Goal: Information Seeking & Learning: Learn about a topic

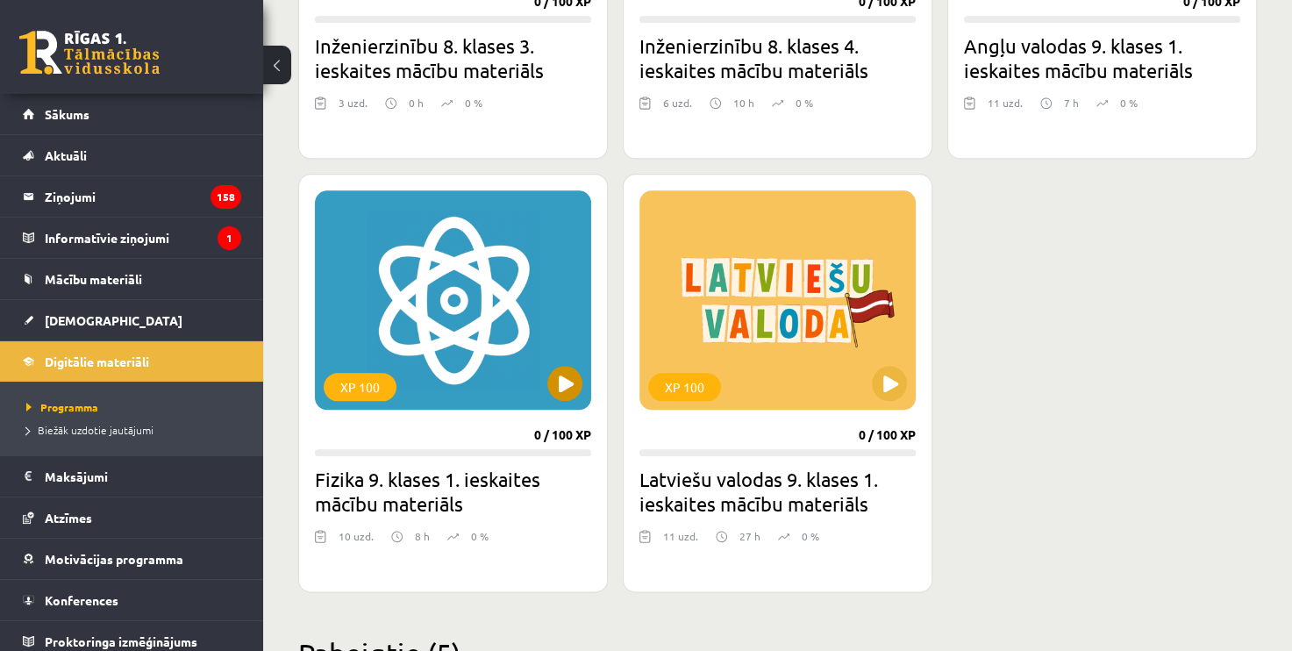
scroll to position [1842, 0]
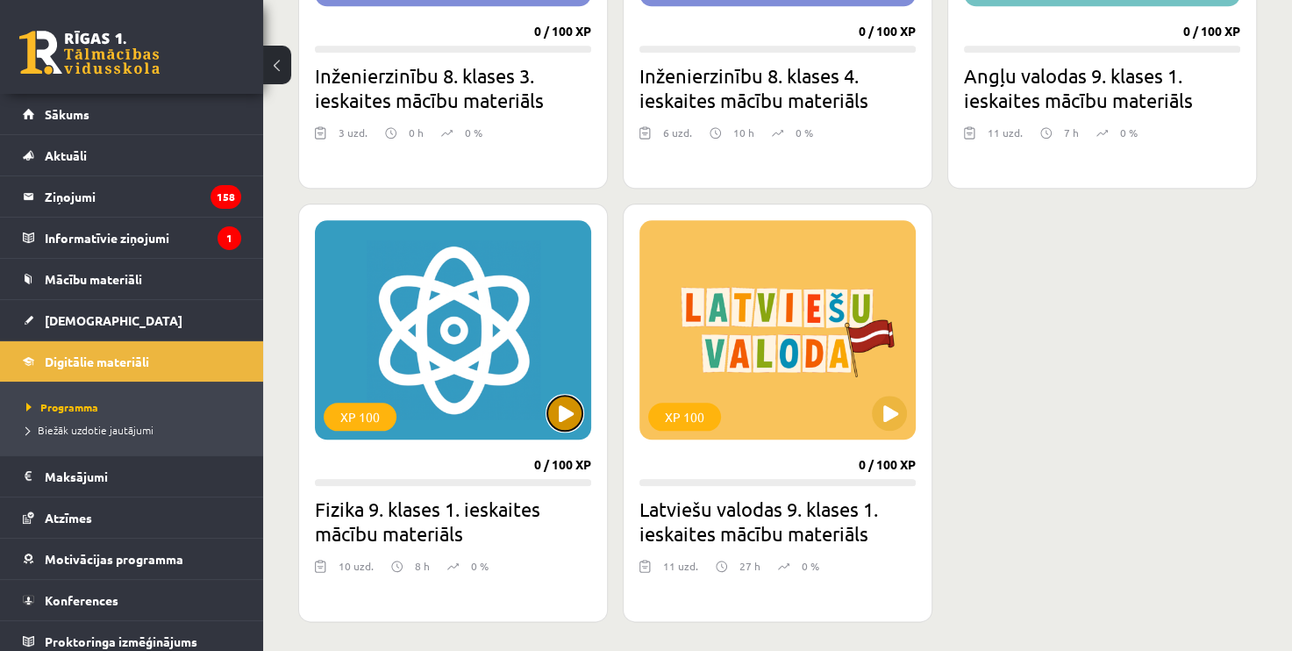
click at [567, 412] on button at bounding box center [564, 413] width 35 height 35
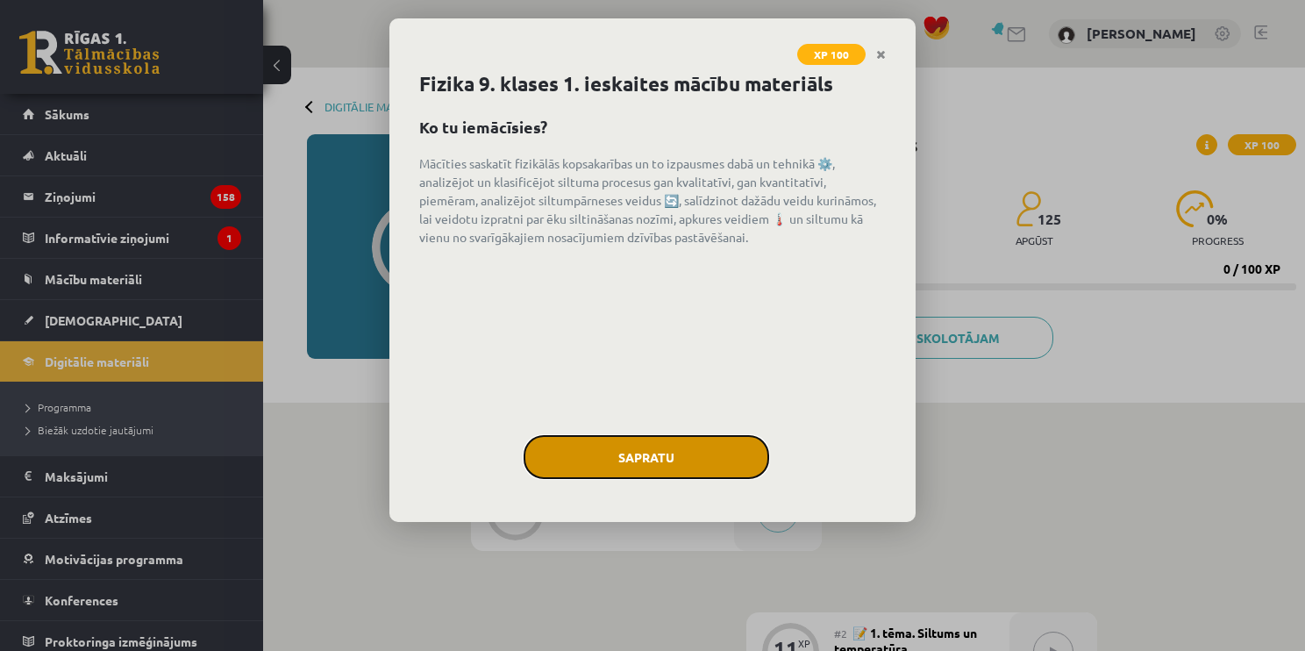
click at [639, 464] on button "Sapratu" at bounding box center [647, 457] width 246 height 44
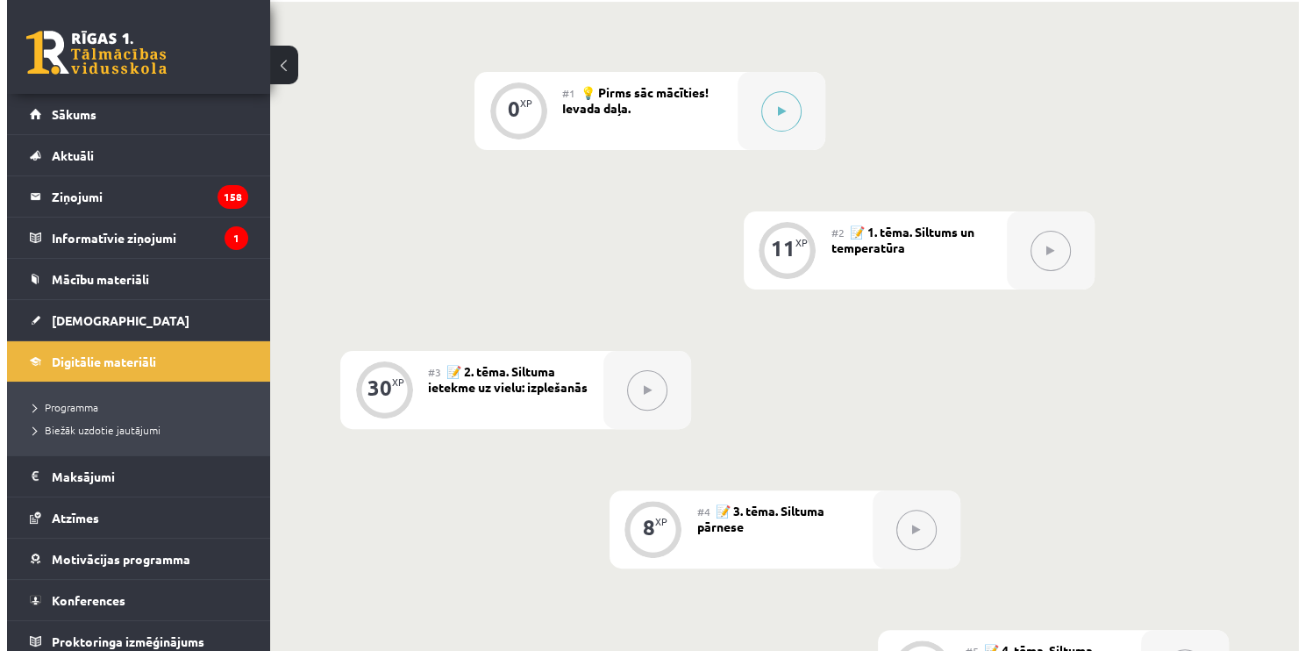
scroll to position [233, 0]
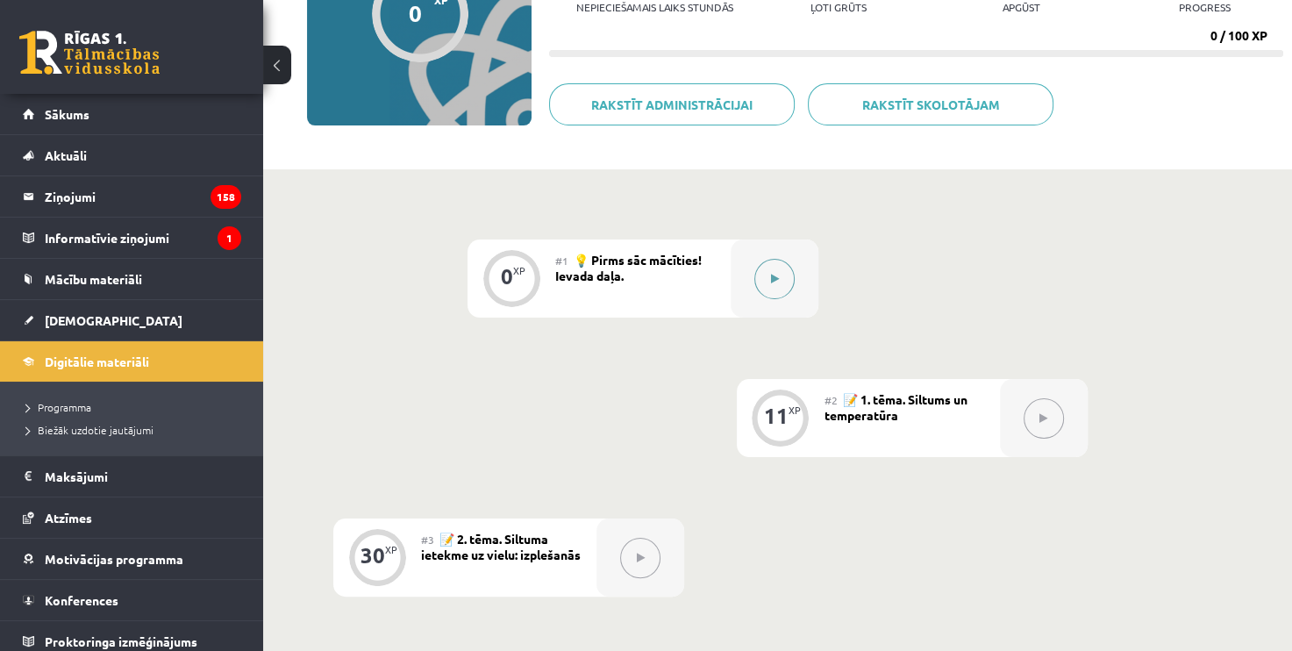
click at [775, 282] on icon at bounding box center [775, 279] width 8 height 11
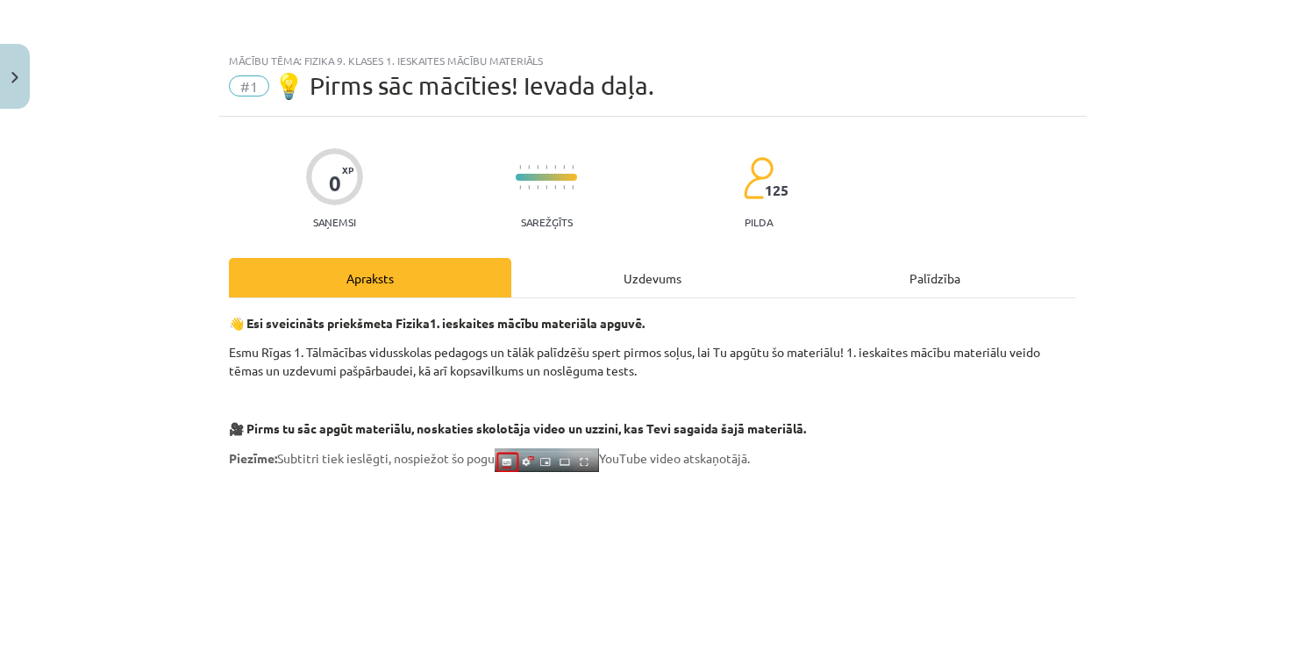
click at [668, 272] on div "Uzdevums" at bounding box center [652, 277] width 282 height 39
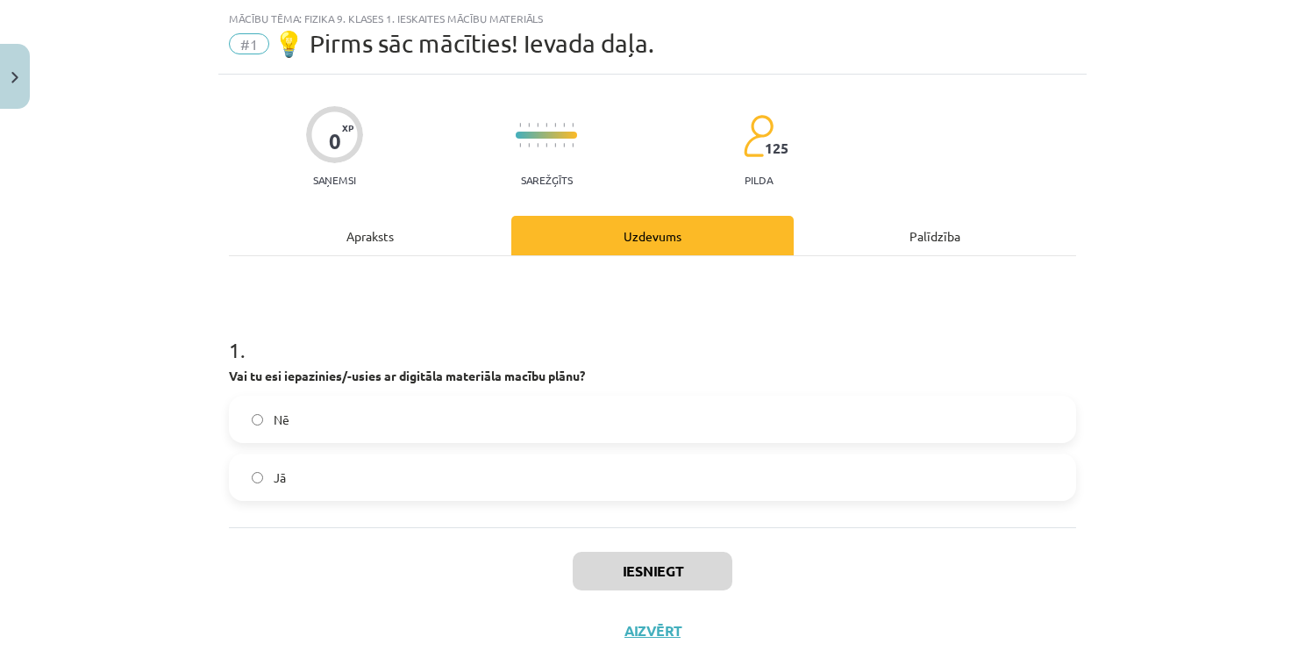
scroll to position [44, 0]
click at [555, 472] on label "Jā" at bounding box center [653, 476] width 844 height 44
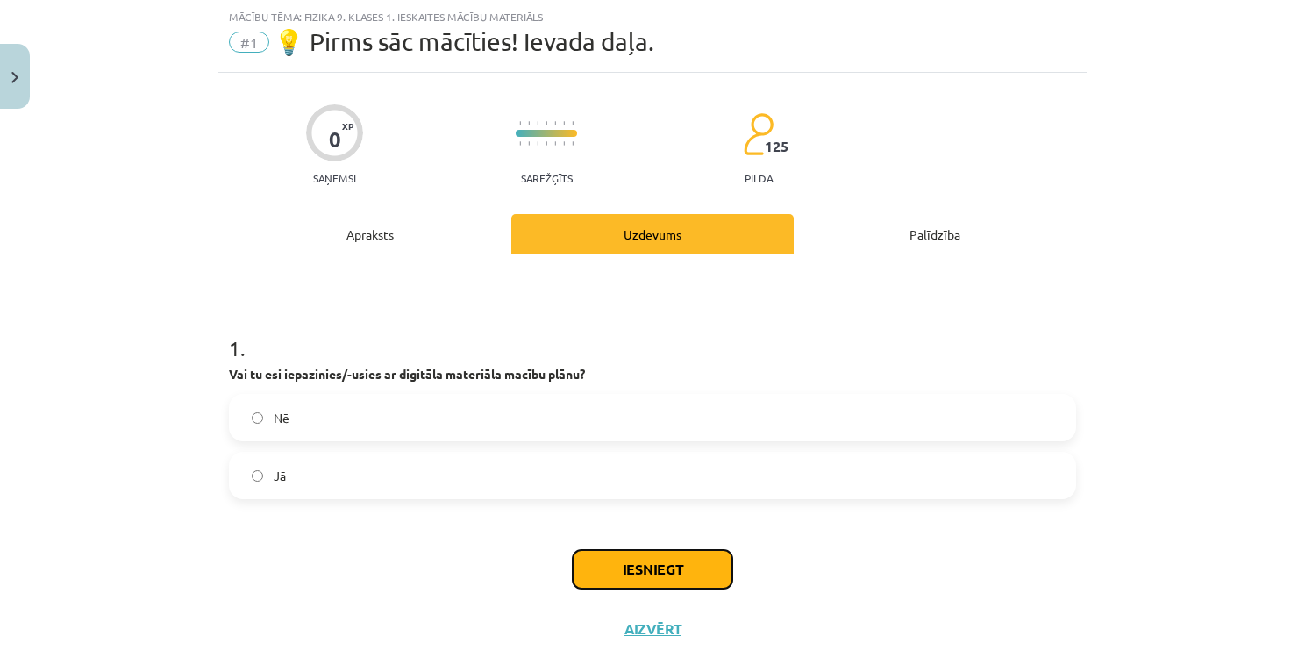
click at [632, 576] on button "Iesniegt" at bounding box center [653, 569] width 160 height 39
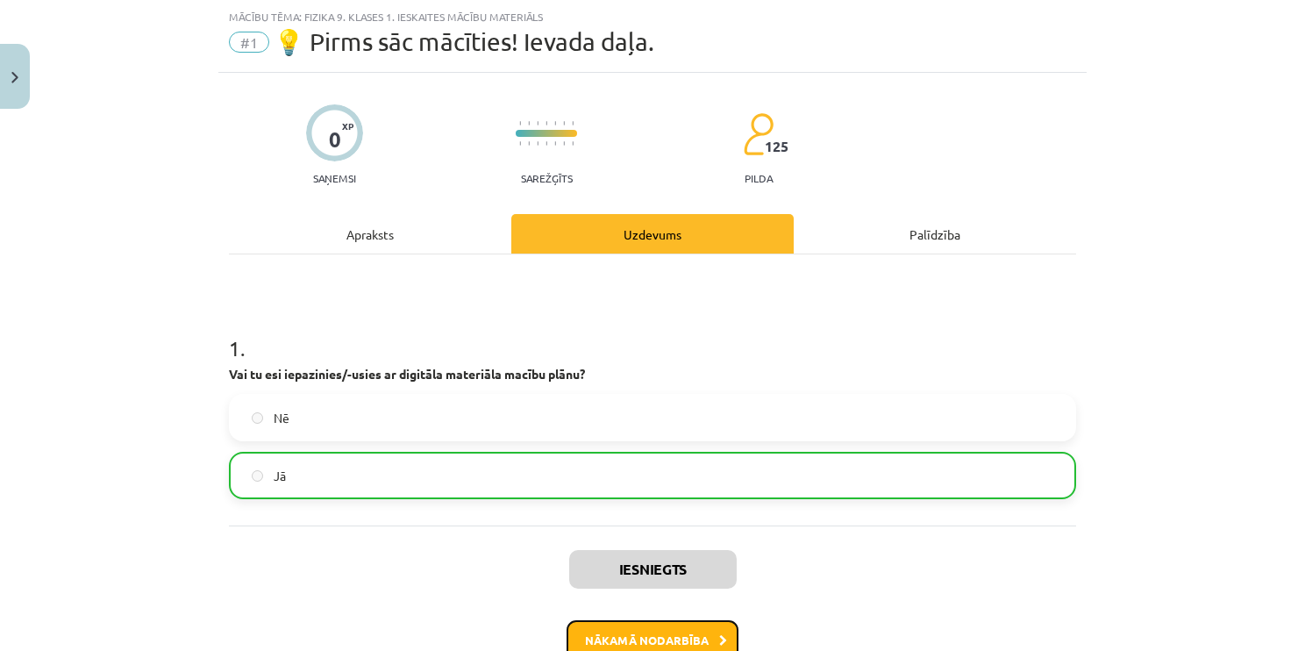
click at [654, 639] on button "Nākamā nodarbība" at bounding box center [653, 640] width 172 height 40
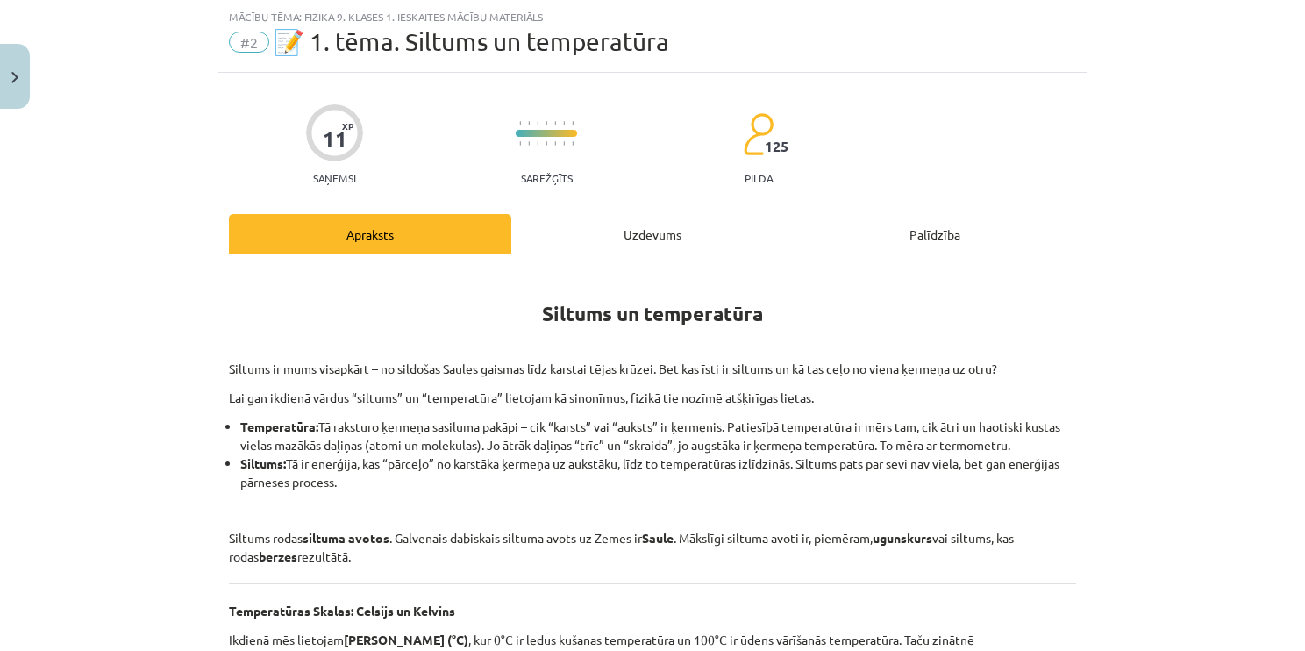
click at [642, 240] on div "Uzdevums" at bounding box center [652, 233] width 282 height 39
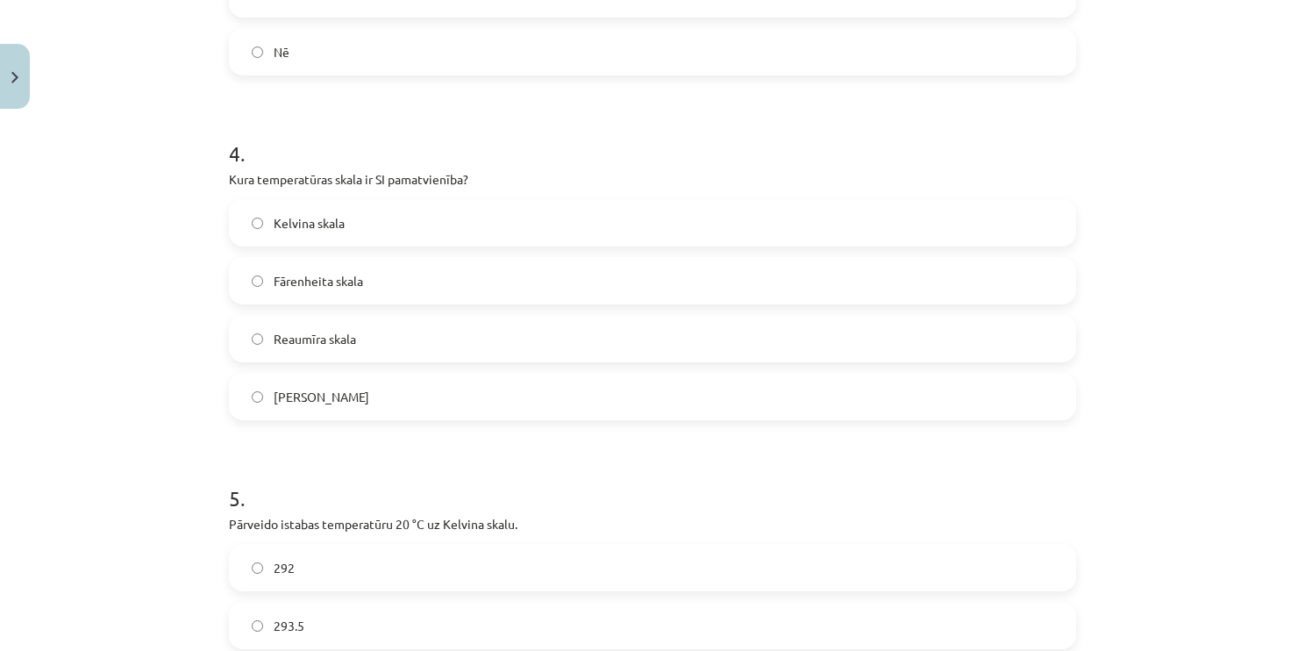
scroll to position [1300, 0]
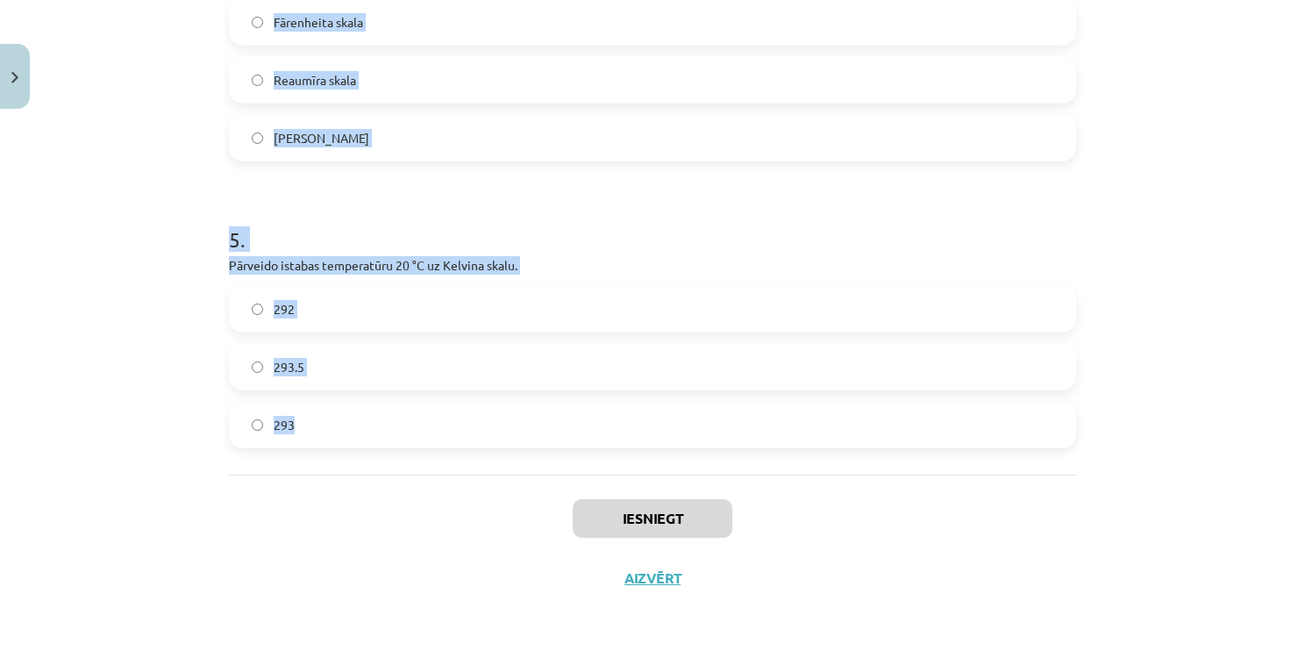
drag, startPoint x: 216, startPoint y: 332, endPoint x: 453, endPoint y: 431, distance: 256.8
copy form "1 . Kas ir galvenais dabiskais siltuma avots uz Zemes? Saule Berze Ugunskurs Ra…"
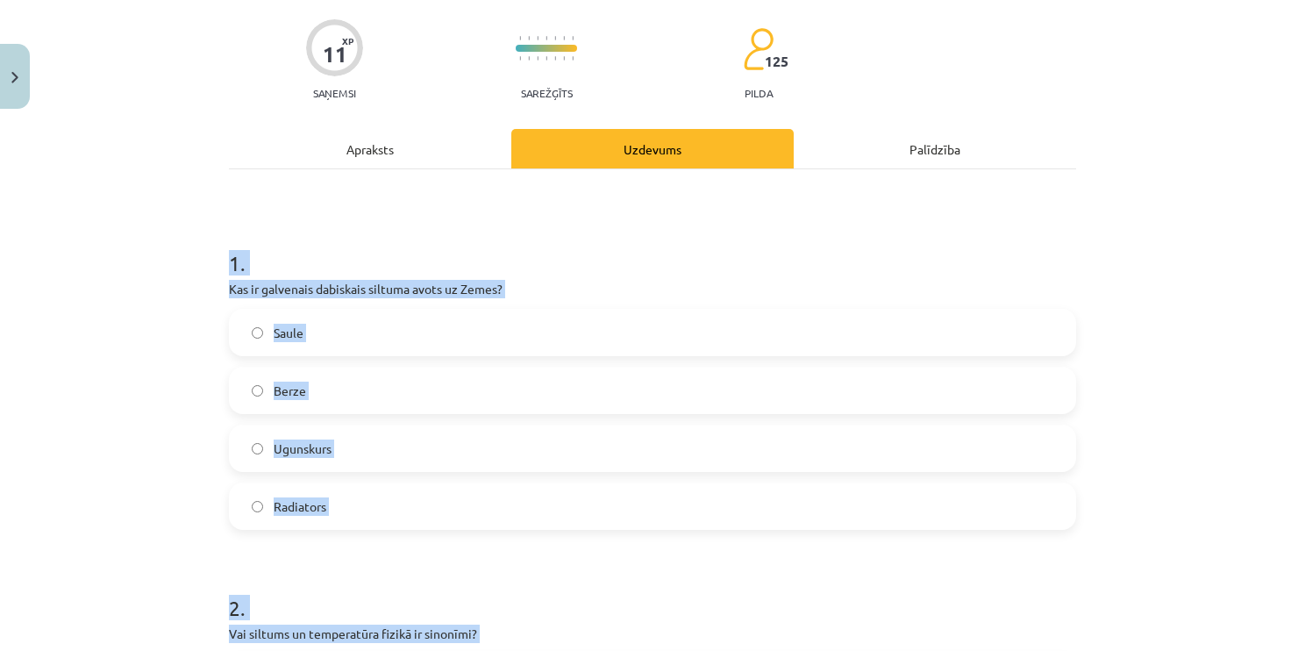
scroll to position [351, 0]
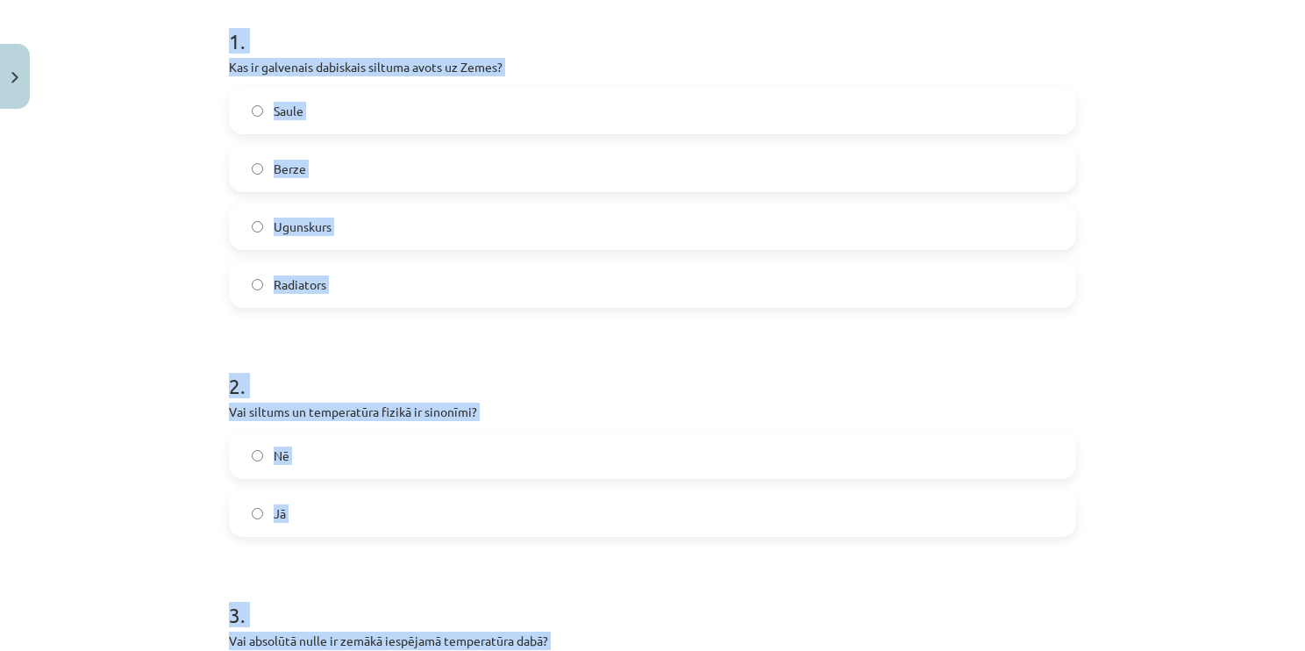
click at [218, 159] on div "11 XP Saņemsi Sarežģīts 125 pilda Apraksts Uzdevums Palīdzība 1 . Kas ir galven…" at bounding box center [652, 661] width 868 height 1791
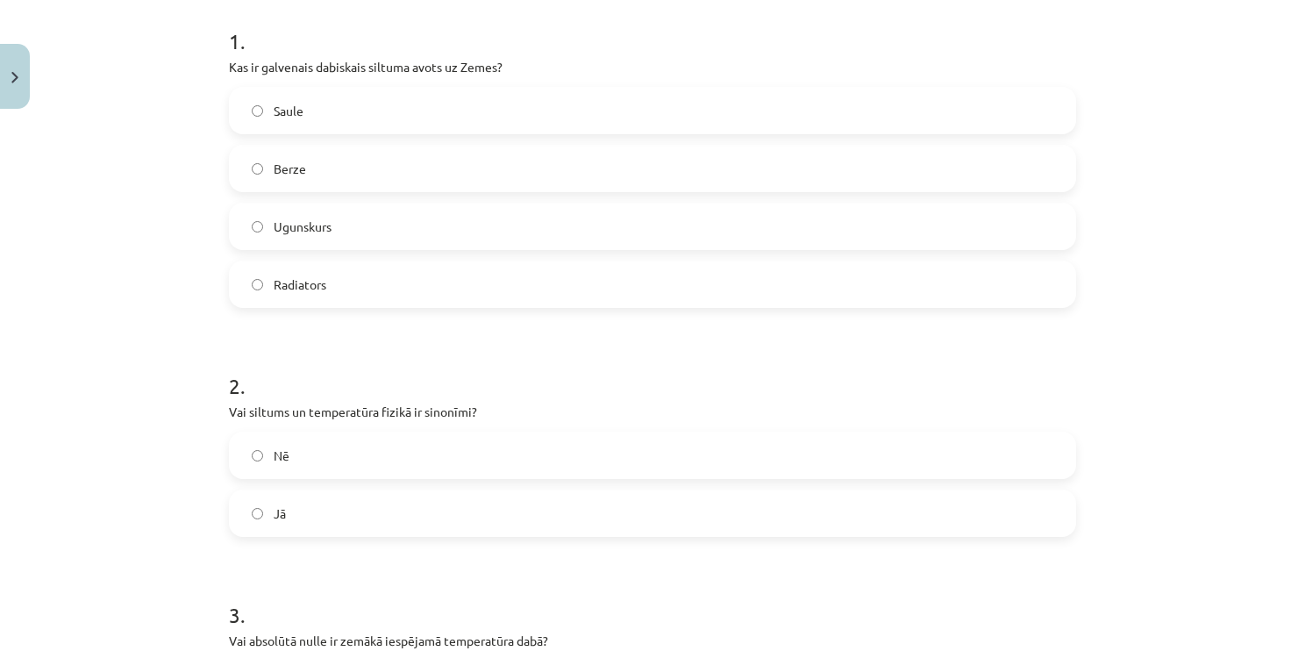
click at [338, 110] on label "Saule" at bounding box center [653, 111] width 844 height 44
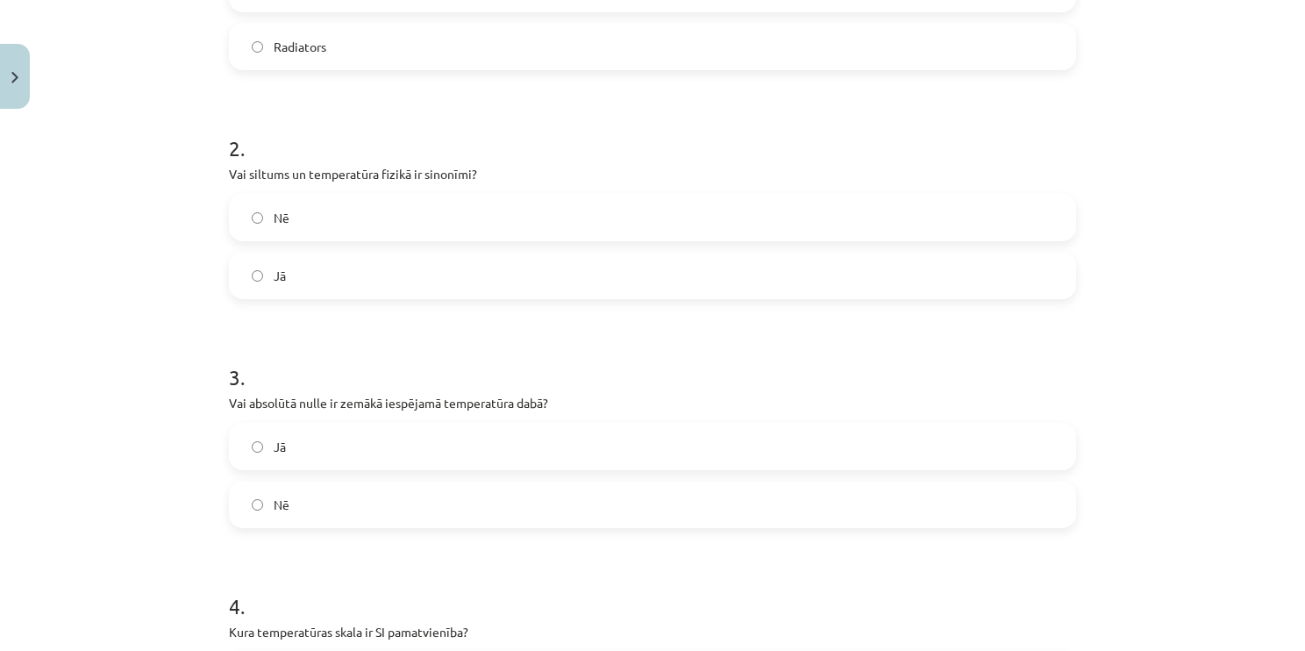
scroll to position [614, 0]
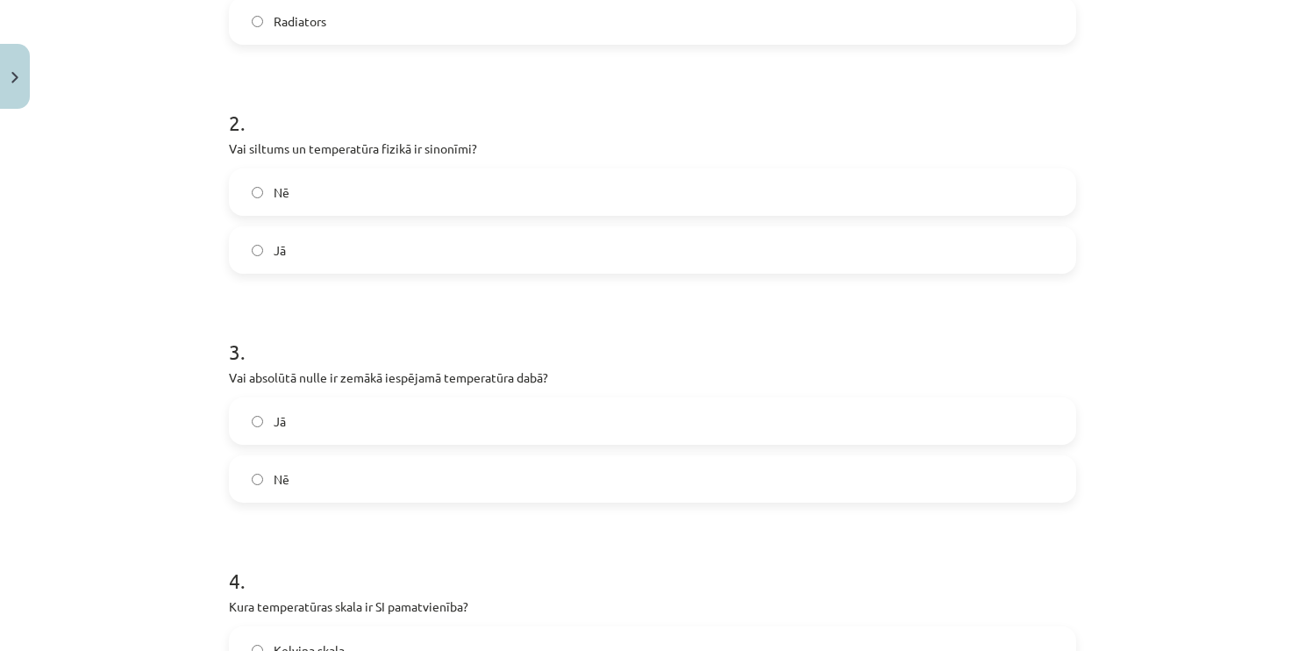
click at [333, 192] on label "Nē" at bounding box center [653, 192] width 844 height 44
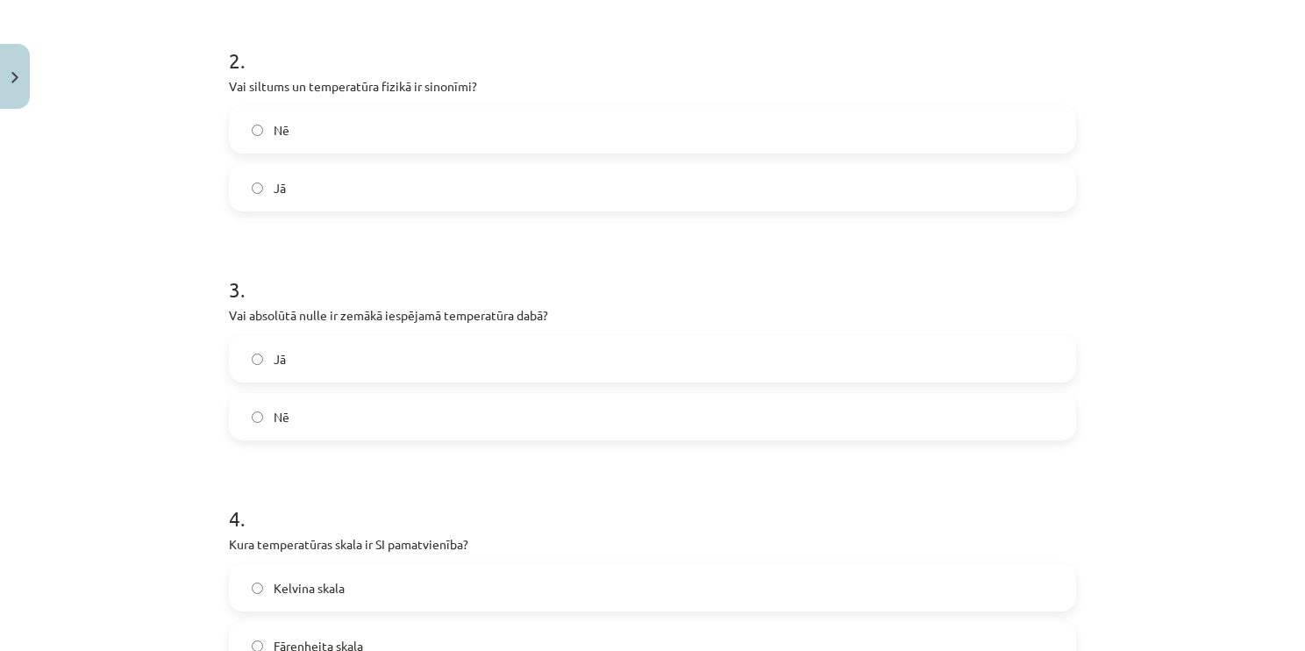
scroll to position [702, 0]
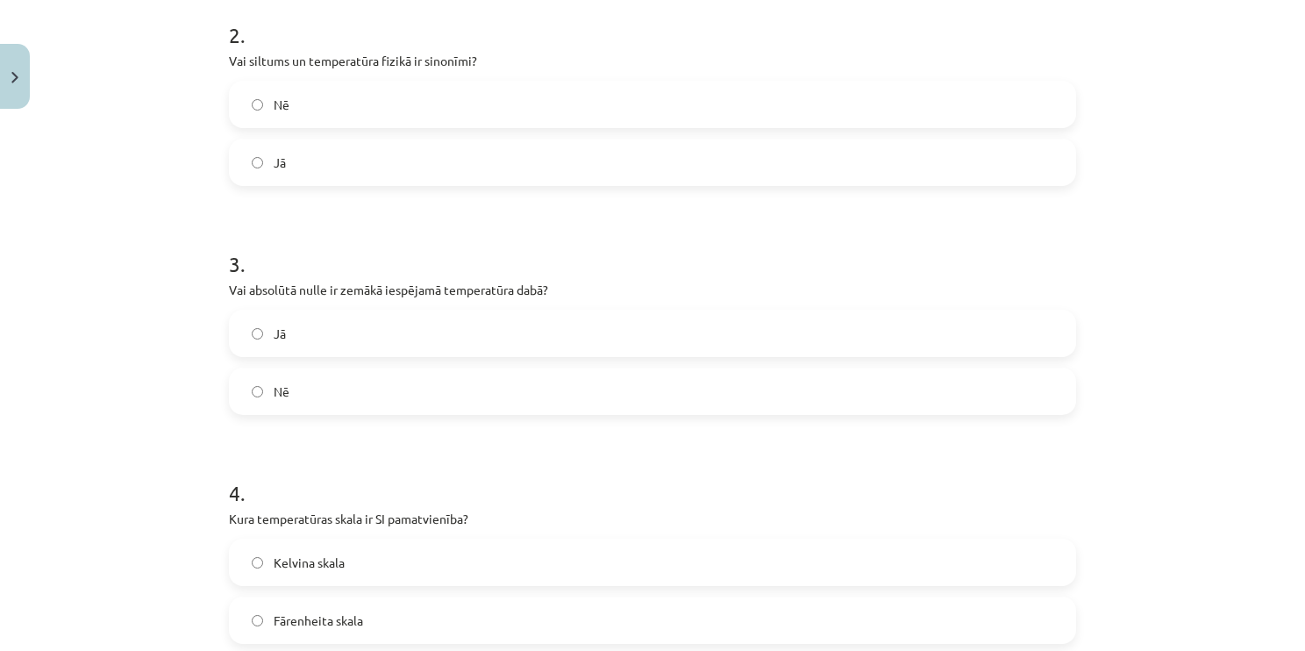
click at [315, 321] on label "Jā" at bounding box center [653, 333] width 844 height 44
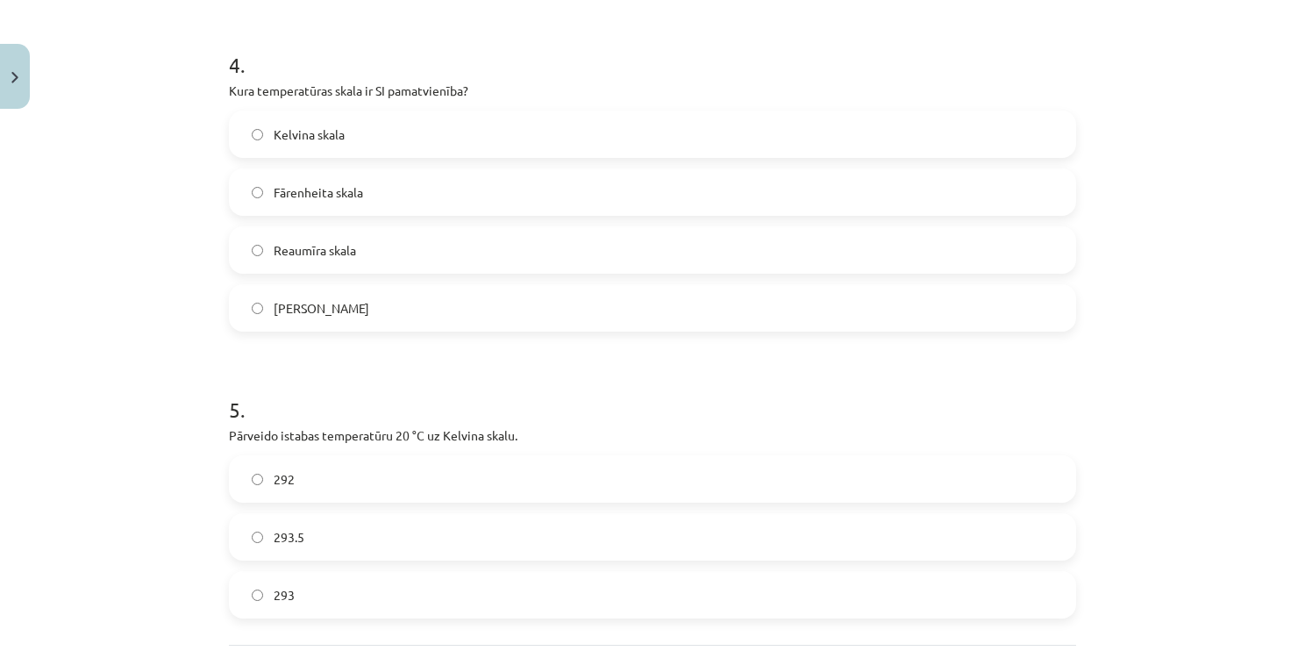
scroll to position [1140, 0]
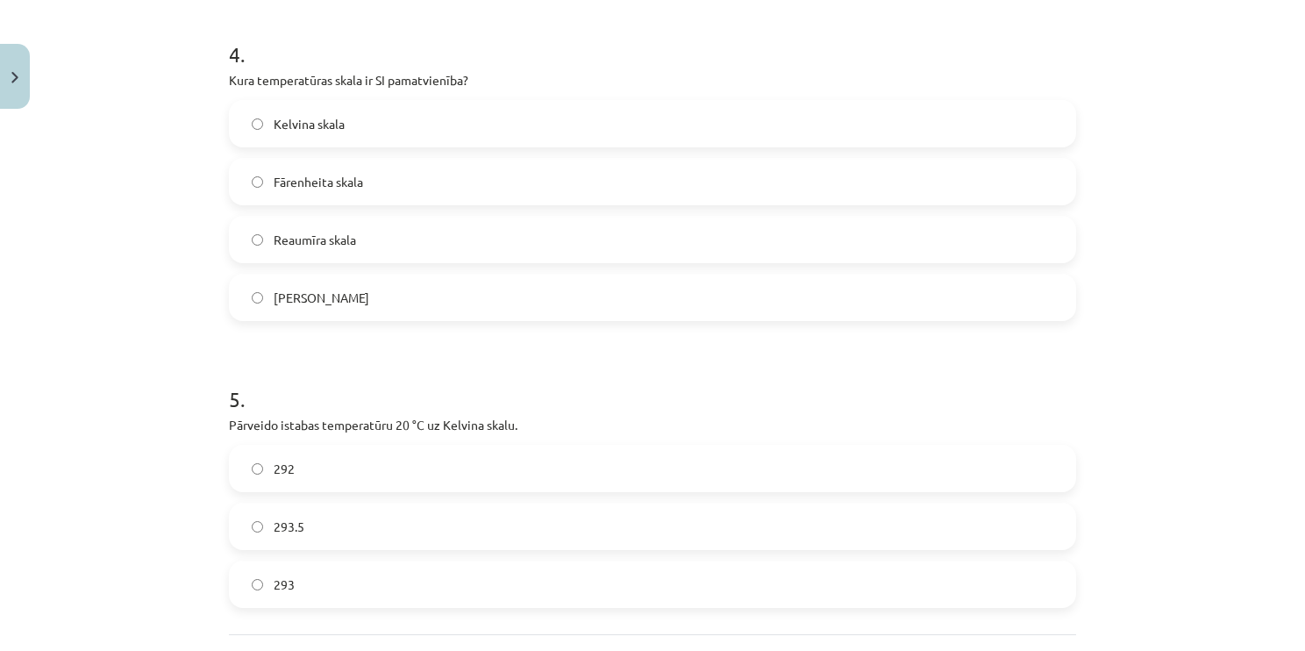
click at [356, 113] on label "Kelvina skala" at bounding box center [653, 124] width 844 height 44
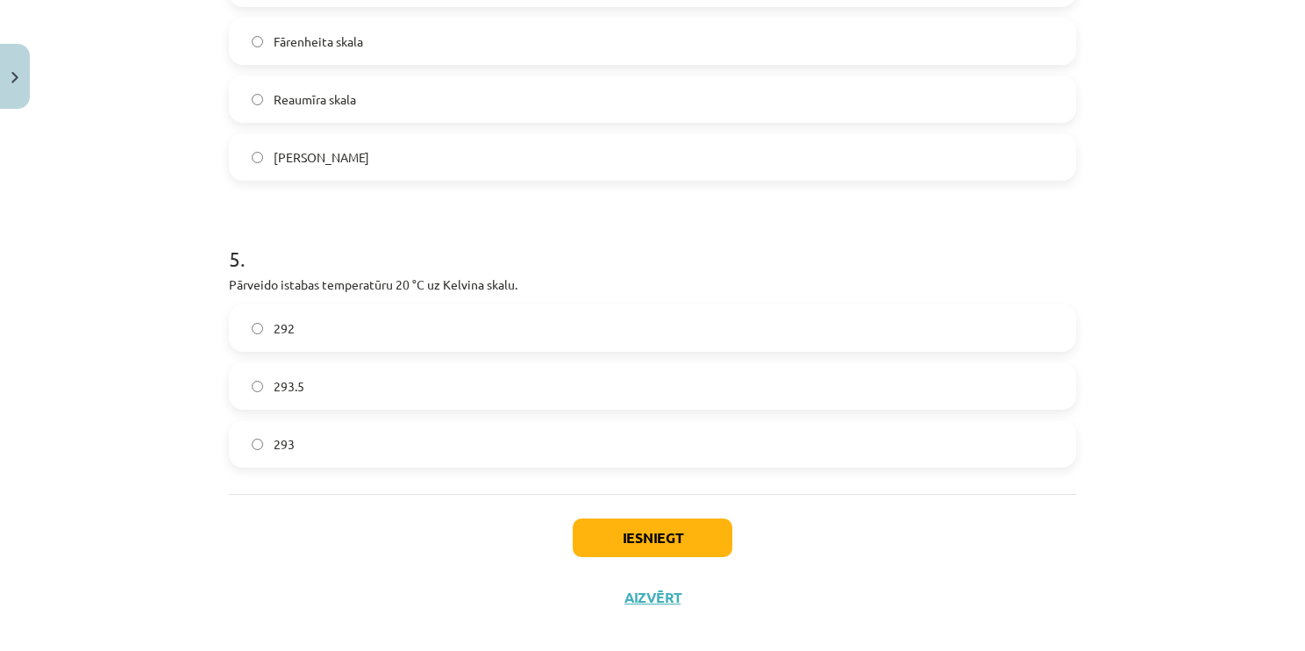
scroll to position [1300, 0]
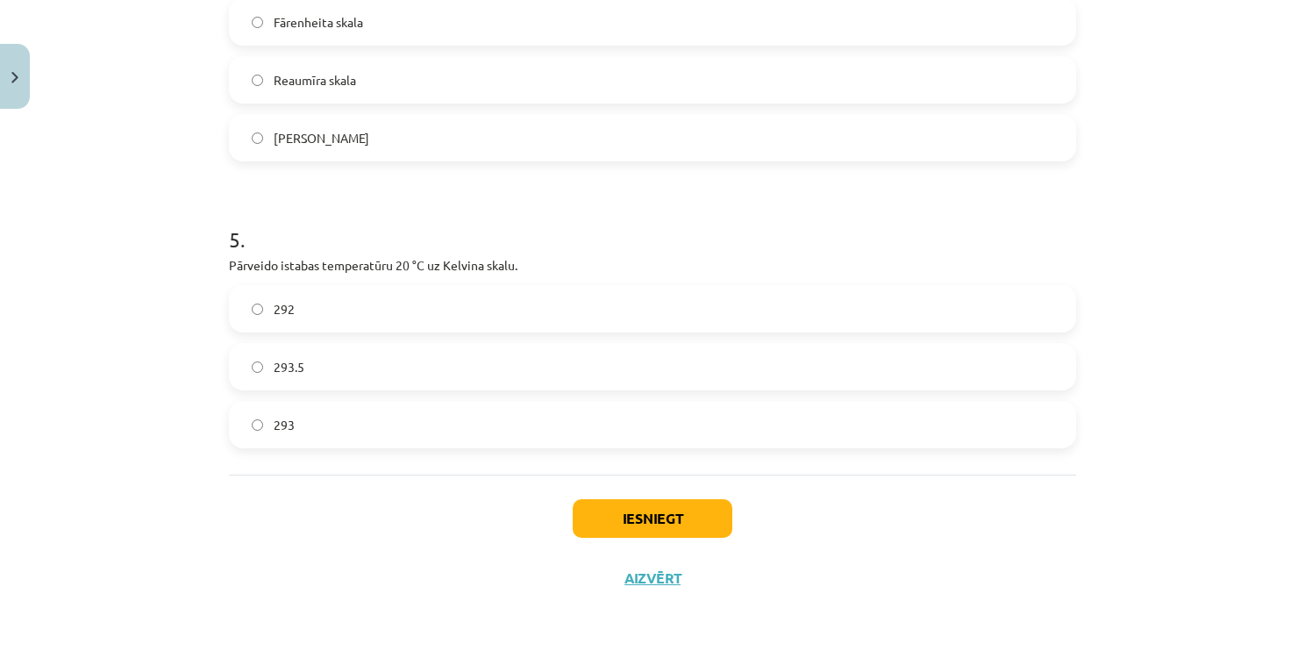
click at [358, 436] on label "293" at bounding box center [653, 425] width 844 height 44
click at [646, 539] on div "Iesniegt Aizvērt" at bounding box center [652, 536] width 847 height 123
click at [630, 513] on button "Iesniegt" at bounding box center [653, 518] width 160 height 39
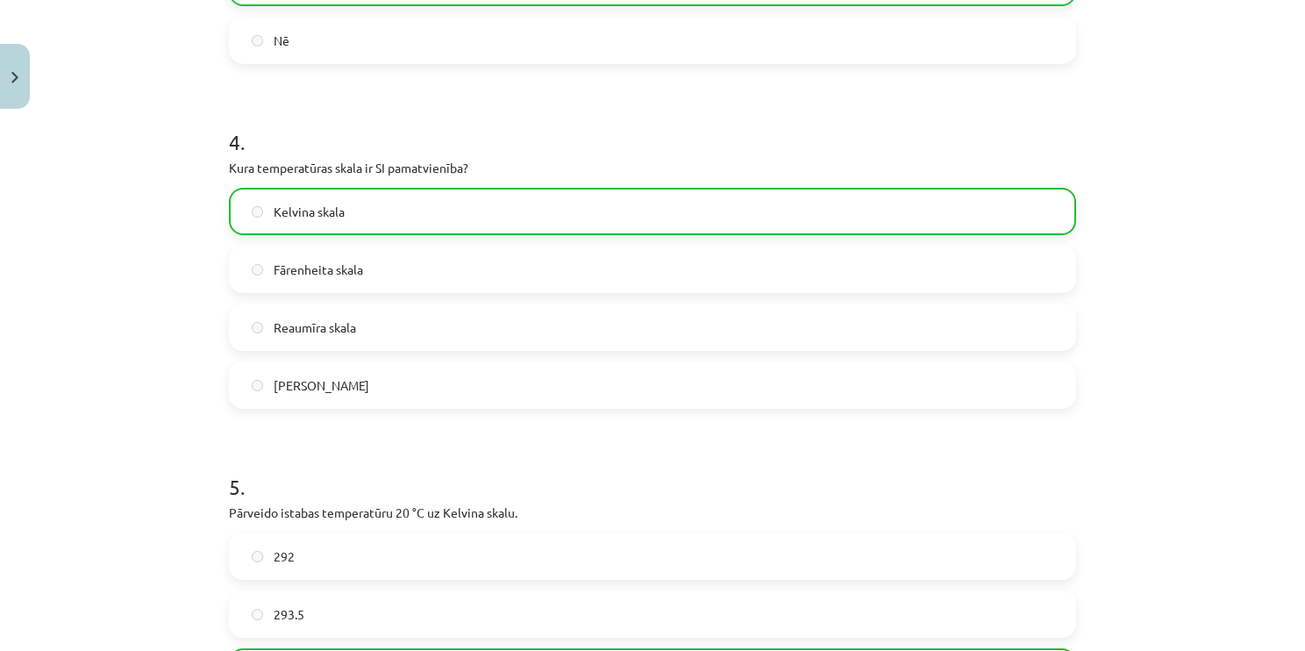
scroll to position [1354, 0]
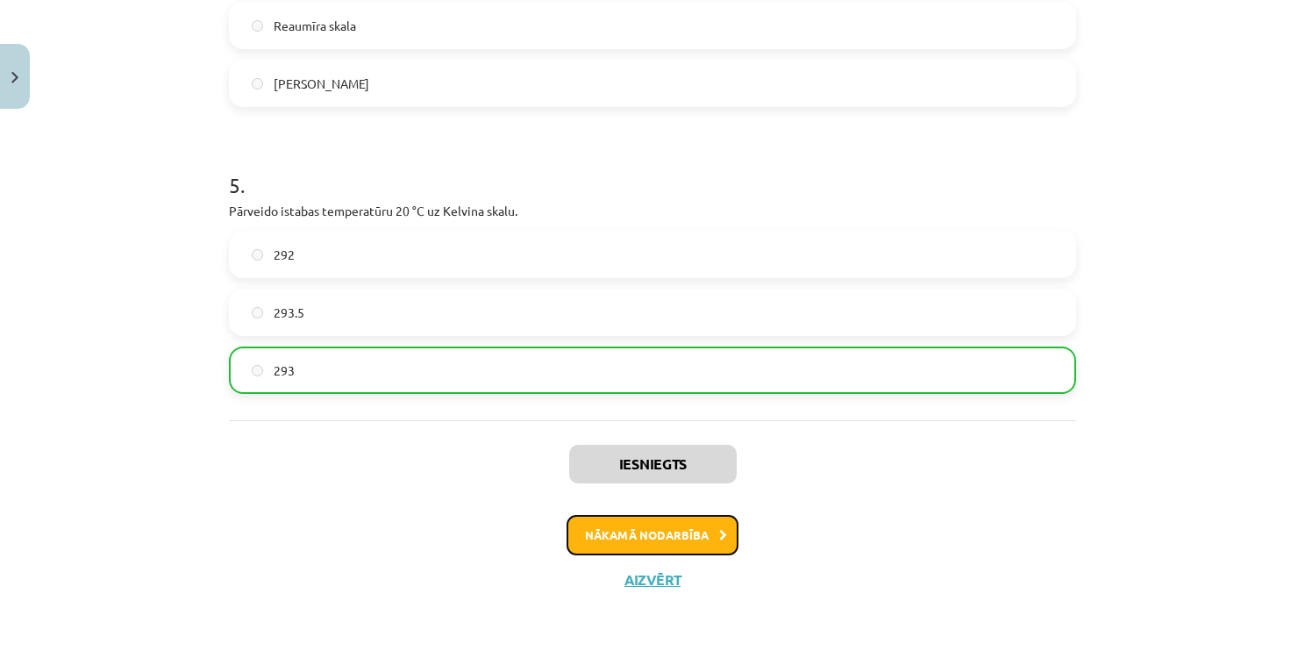
click at [591, 524] on button "Nākamā nodarbība" at bounding box center [653, 535] width 172 height 40
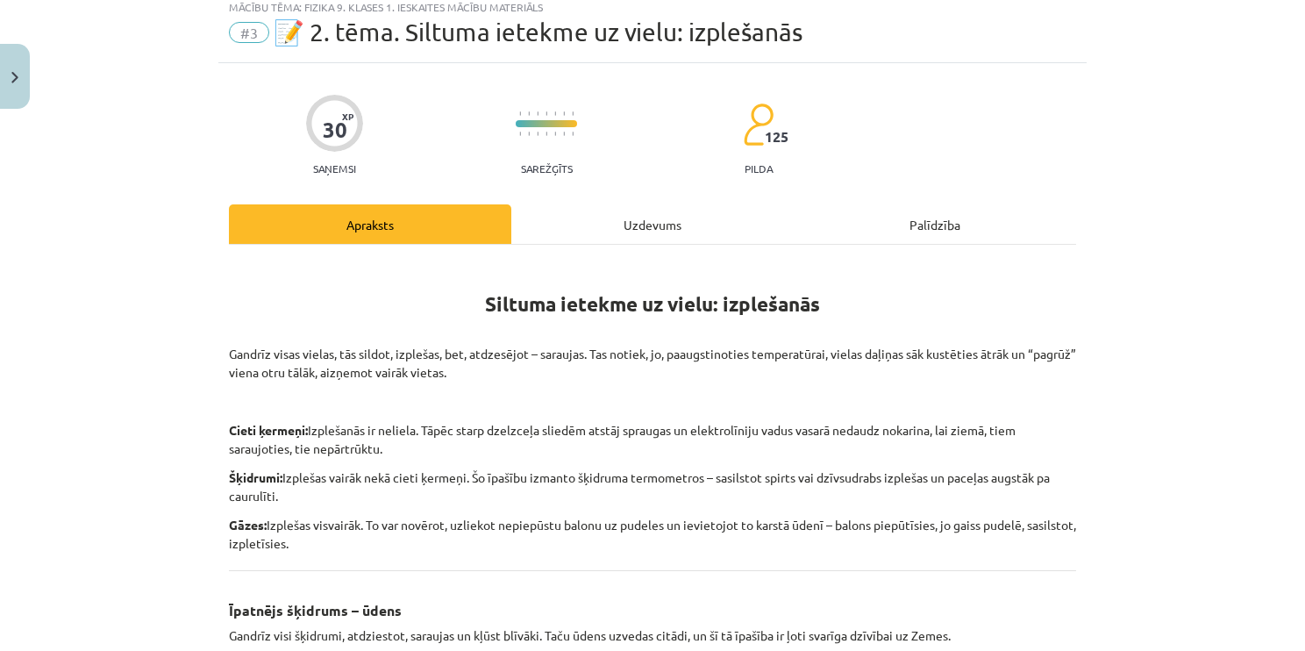
scroll to position [44, 0]
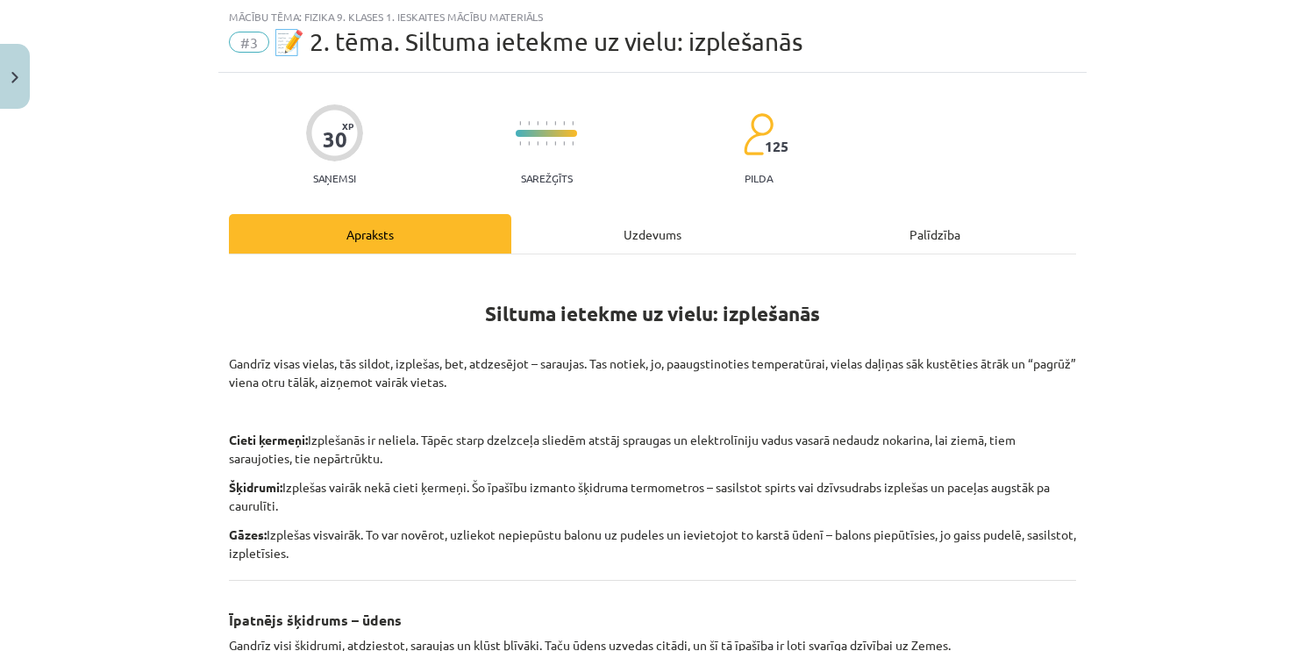
click at [612, 223] on div "Uzdevums" at bounding box center [652, 233] width 282 height 39
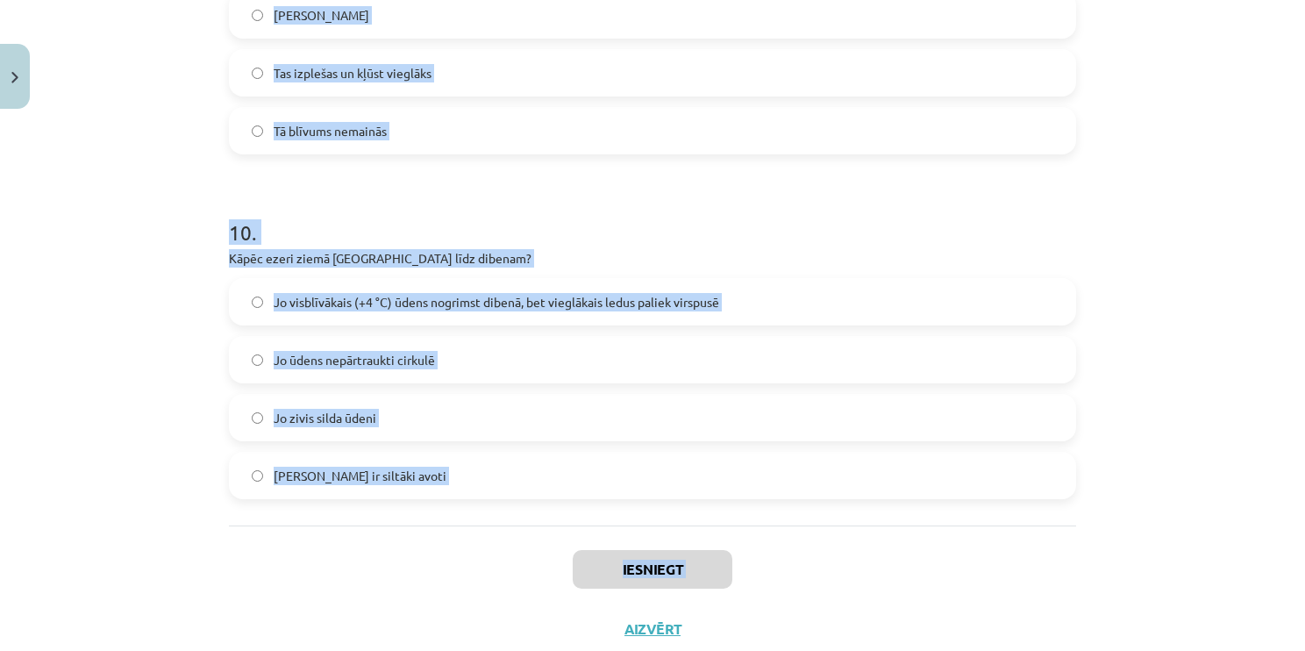
scroll to position [2849, 0]
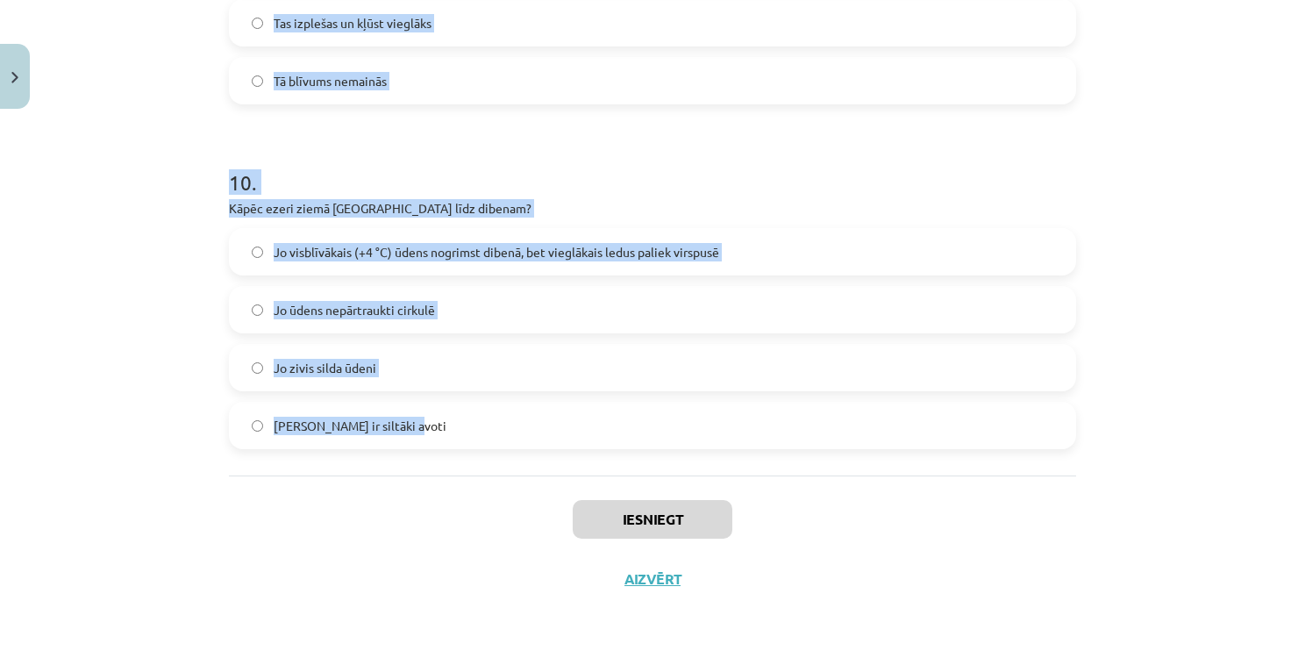
drag, startPoint x: 218, startPoint y: 170, endPoint x: 539, endPoint y: 440, distance: 419.6
copy form "1 . Vai, sildot vielas, tās parasti saraujas? Nē Jā 2 . Vai gāzes, sildot, izpl…"
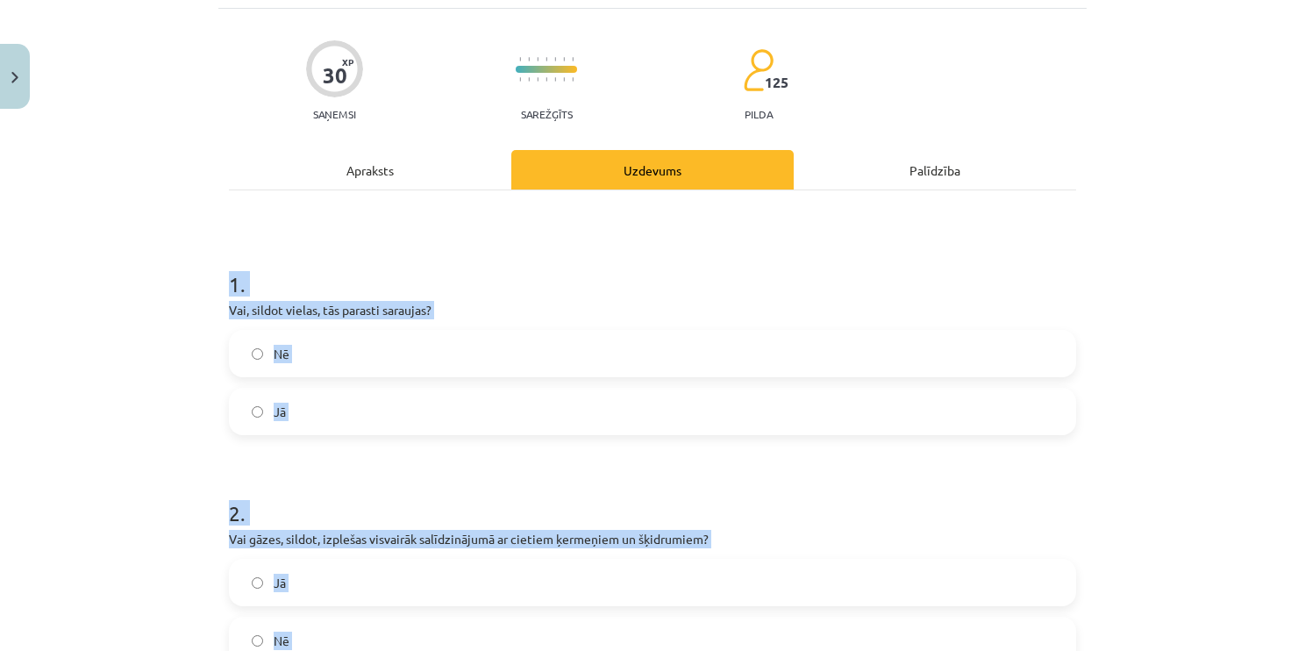
scroll to position [0, 0]
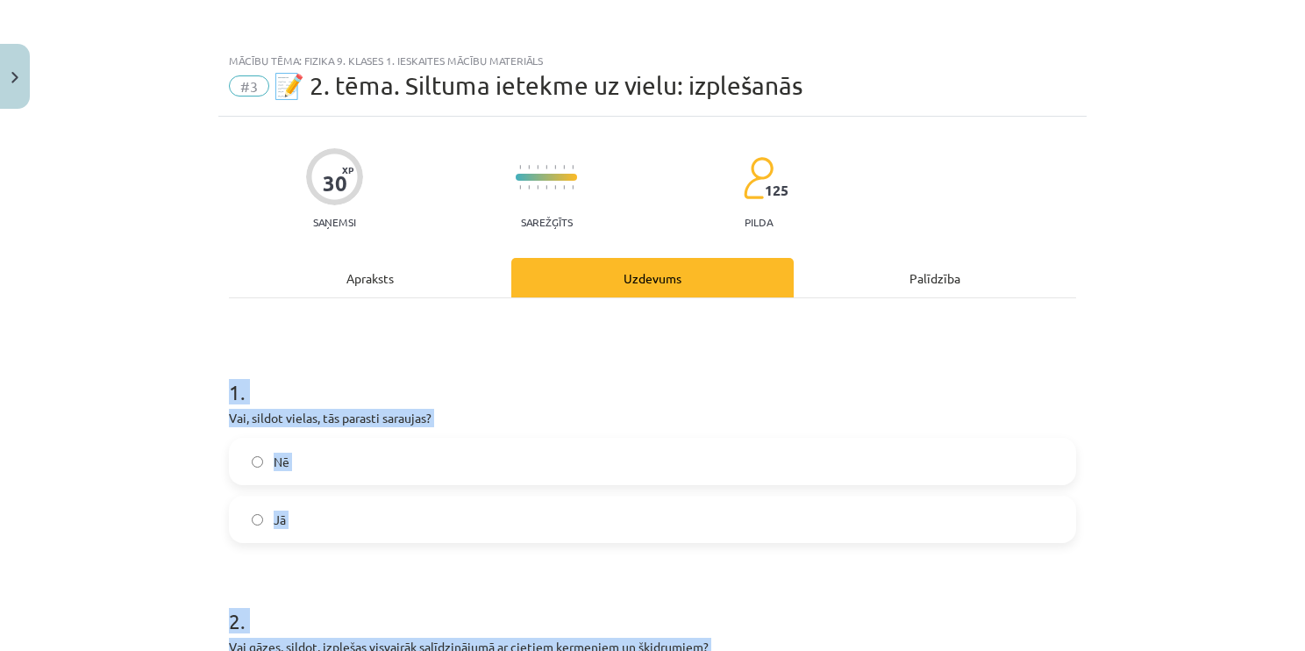
click at [111, 403] on div "Mācību tēma: Fizika 9. klases 1. ieskaites mācību materiāls #3 📝 2. tēma. Siltu…" at bounding box center [652, 325] width 1305 height 651
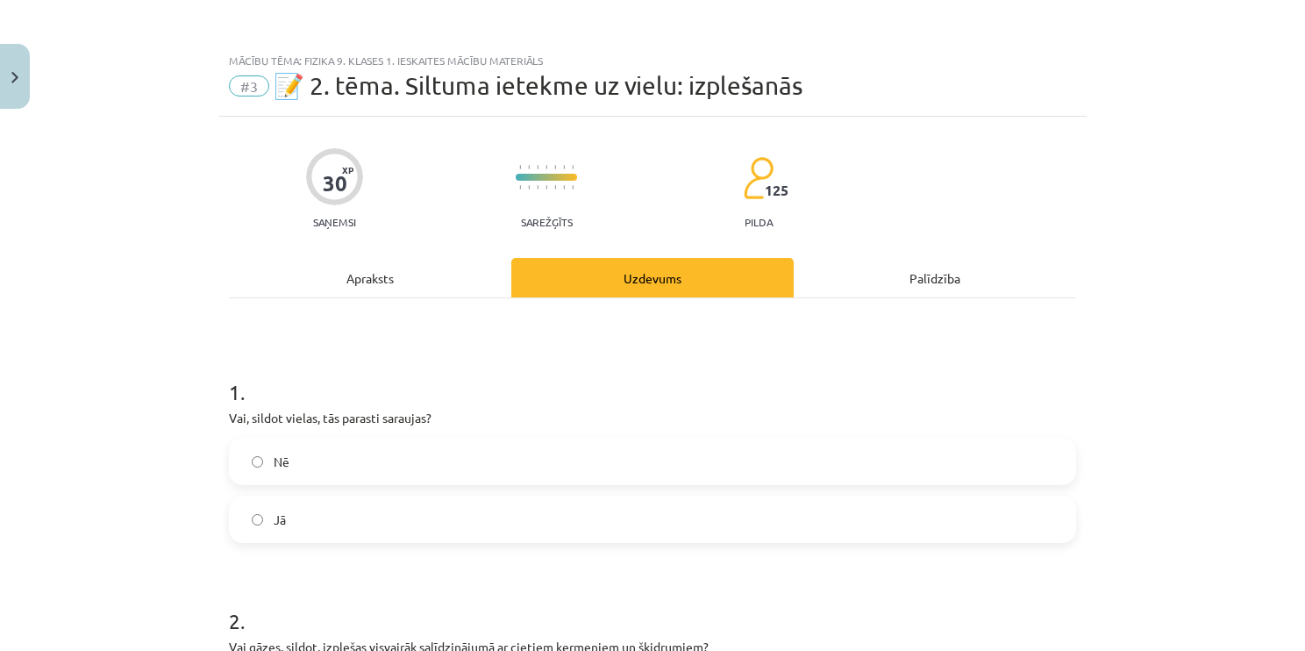
click at [311, 465] on label "Nē" at bounding box center [653, 461] width 844 height 44
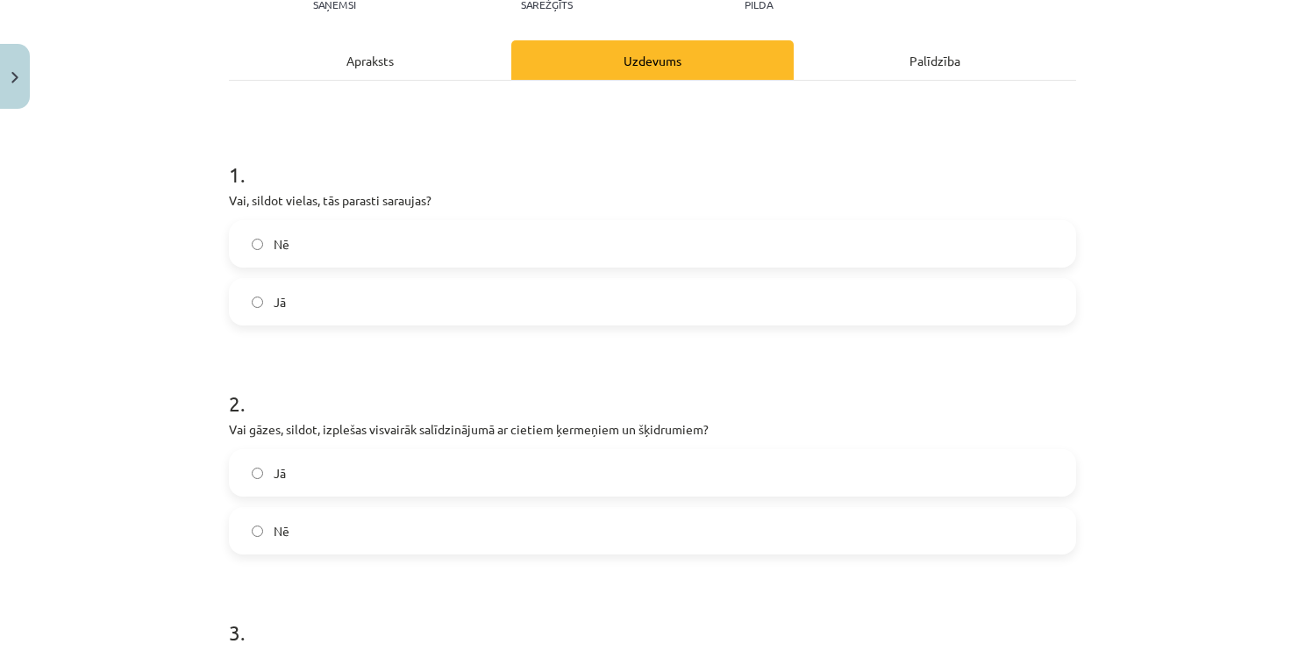
scroll to position [351, 0]
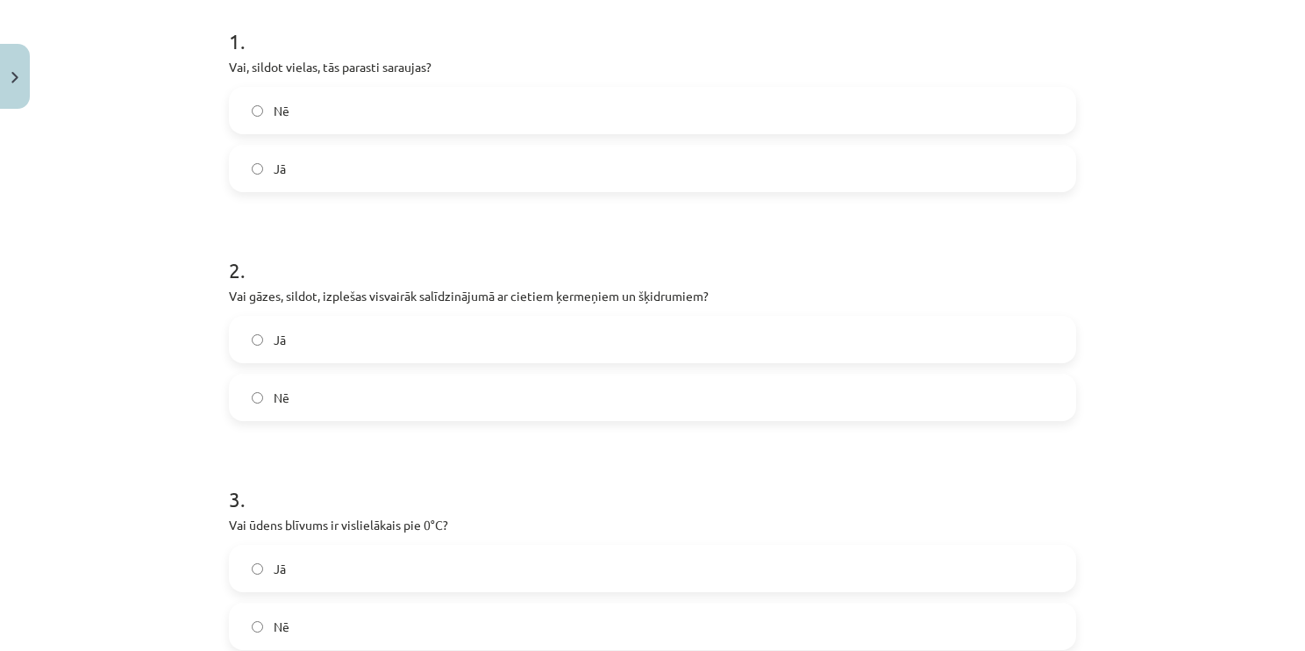
click at [302, 348] on label "Jā" at bounding box center [653, 340] width 844 height 44
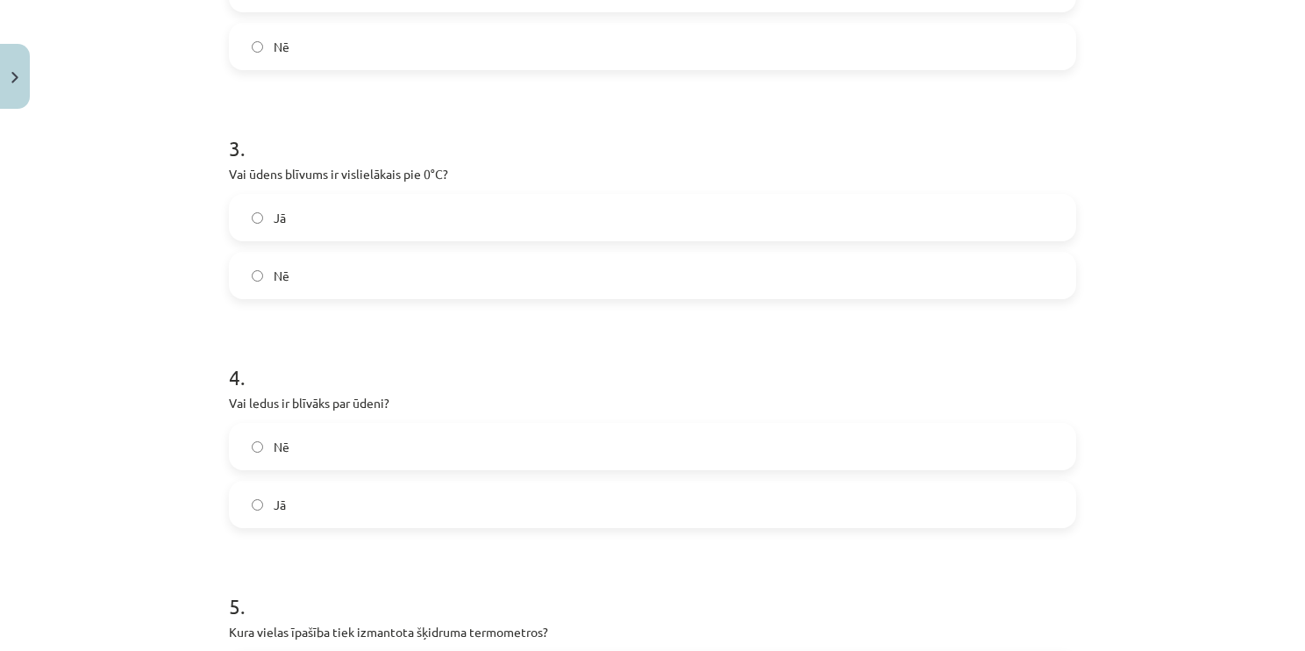
click at [353, 295] on label "Nē" at bounding box center [653, 276] width 844 height 44
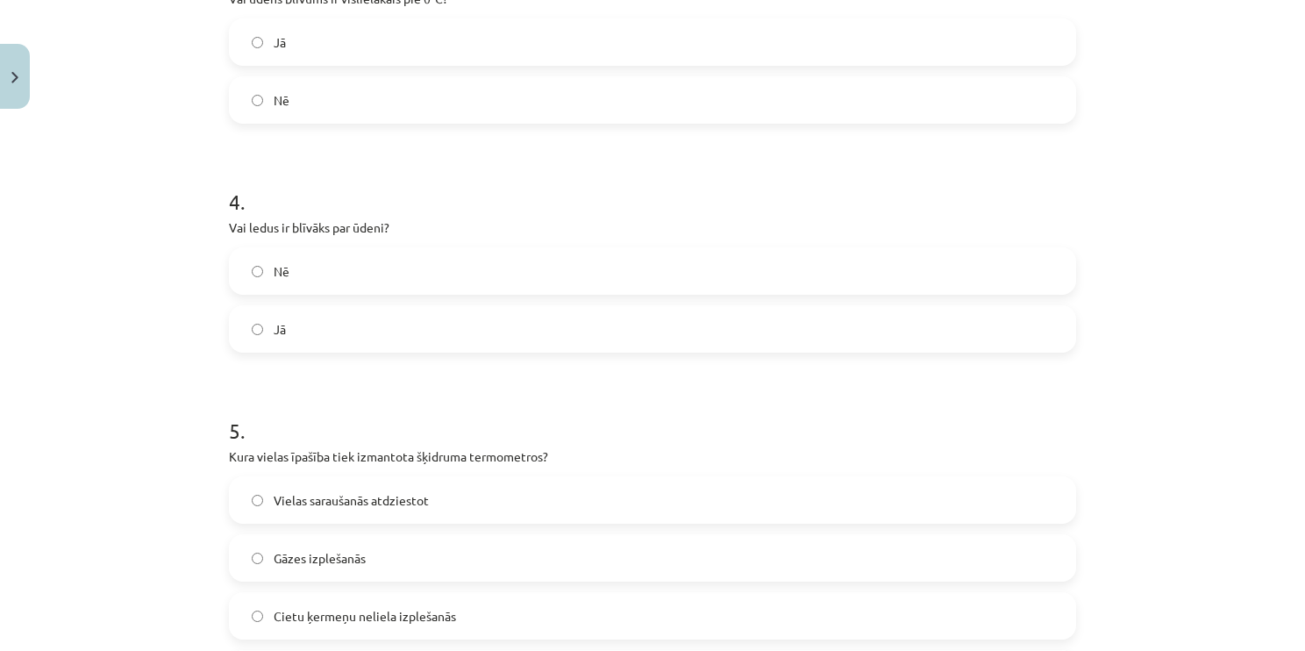
click at [346, 268] on label "Nē" at bounding box center [653, 271] width 844 height 44
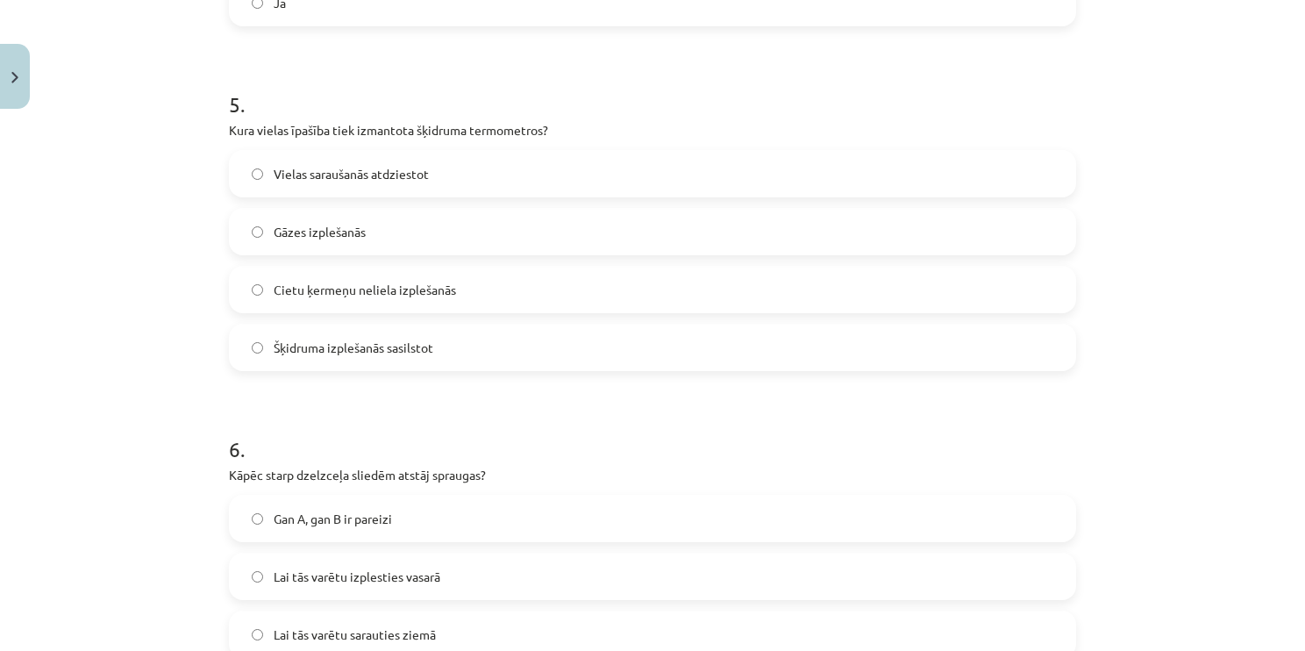
scroll to position [1228, 0]
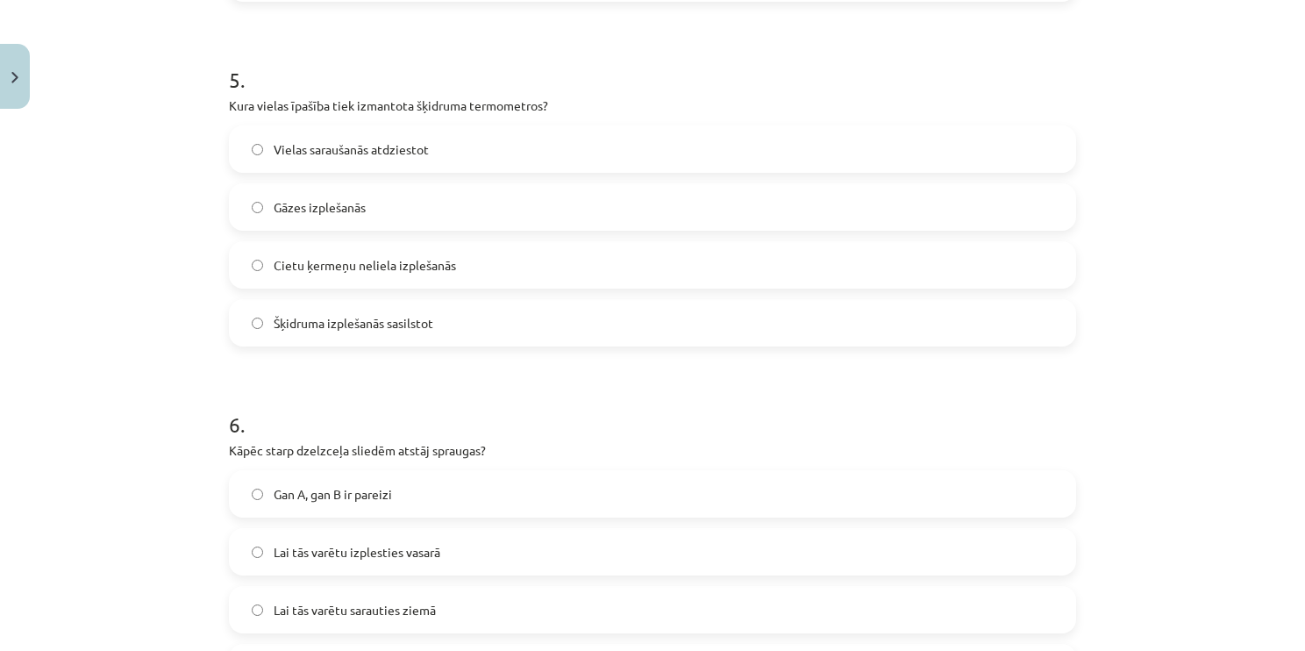
click at [515, 321] on label "Šķidruma izplešanās sasilstot" at bounding box center [653, 323] width 844 height 44
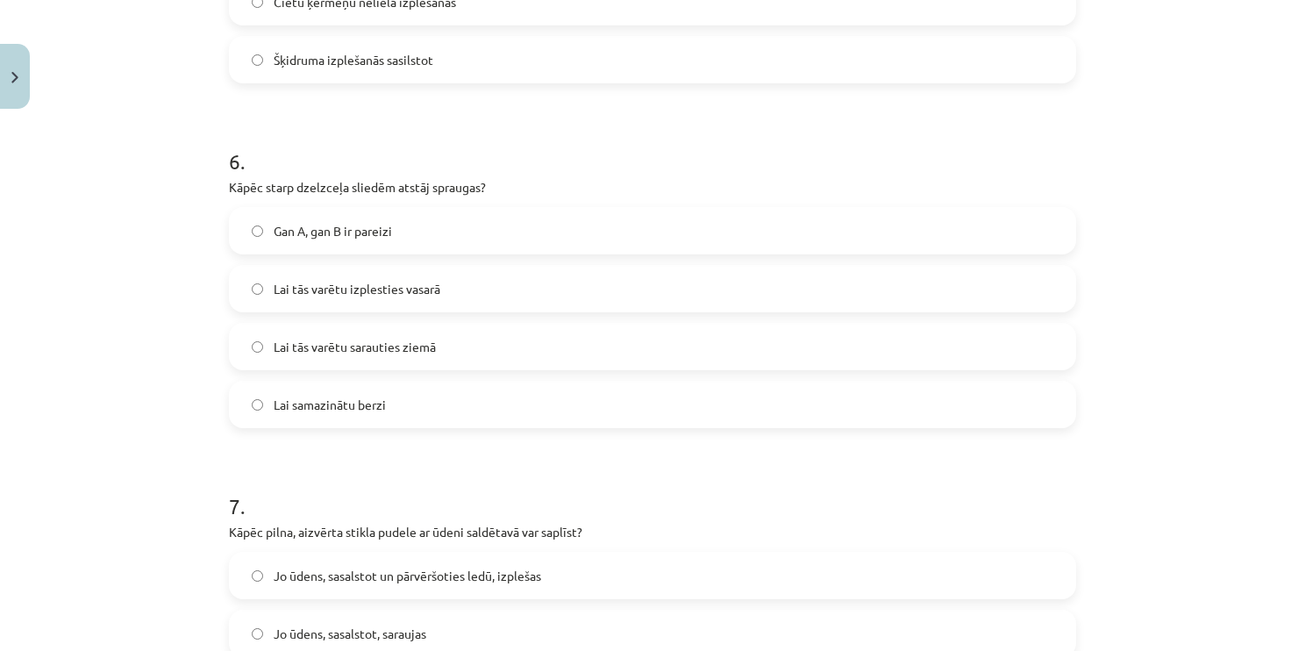
scroll to position [1579, 0]
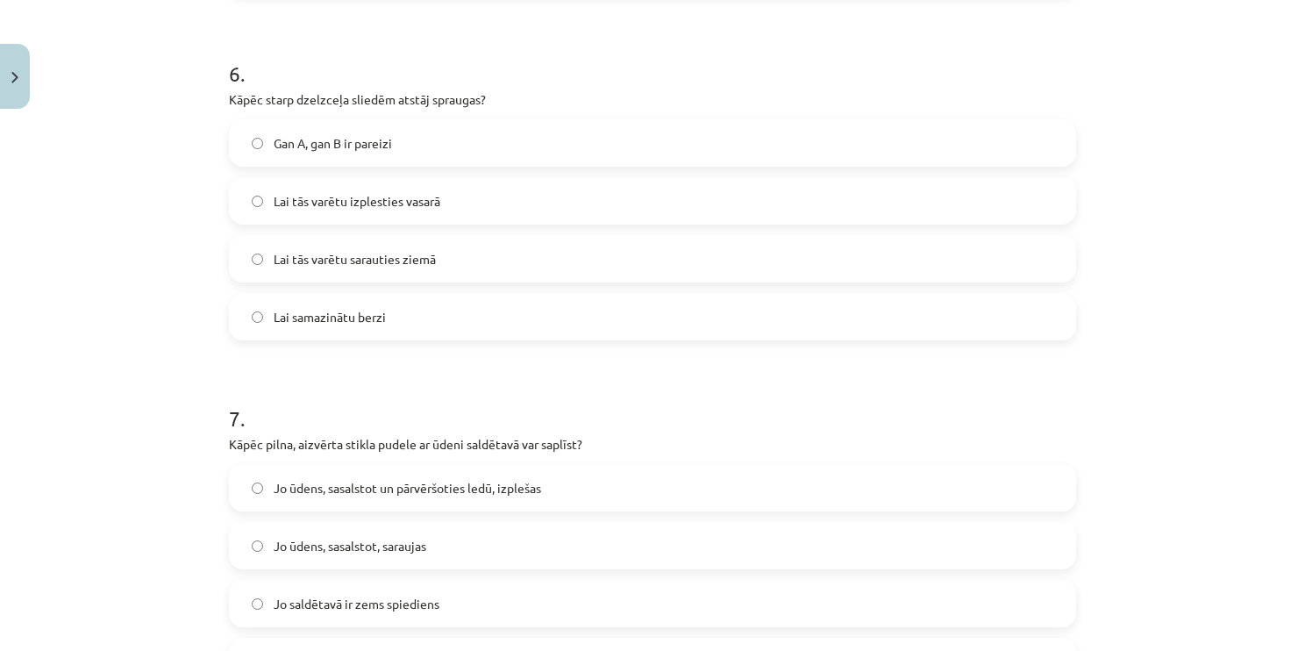
click at [465, 138] on label "Gan A, gan B ir pareizi" at bounding box center [653, 143] width 844 height 44
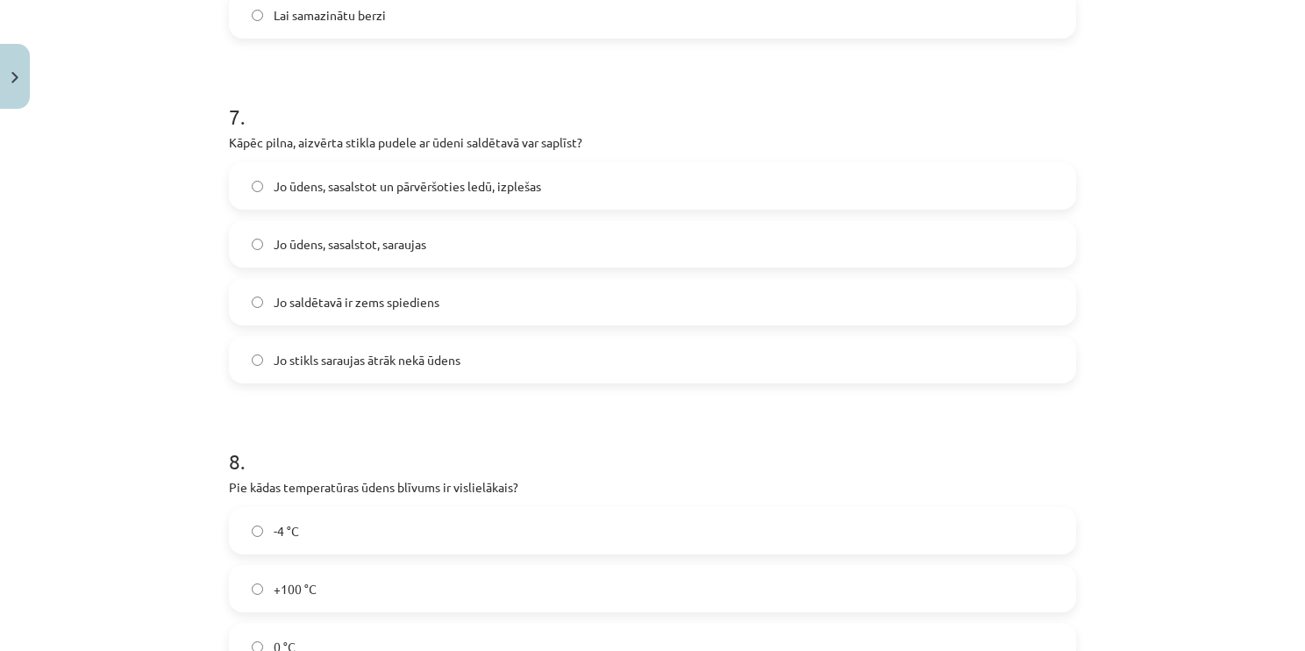
scroll to position [1930, 0]
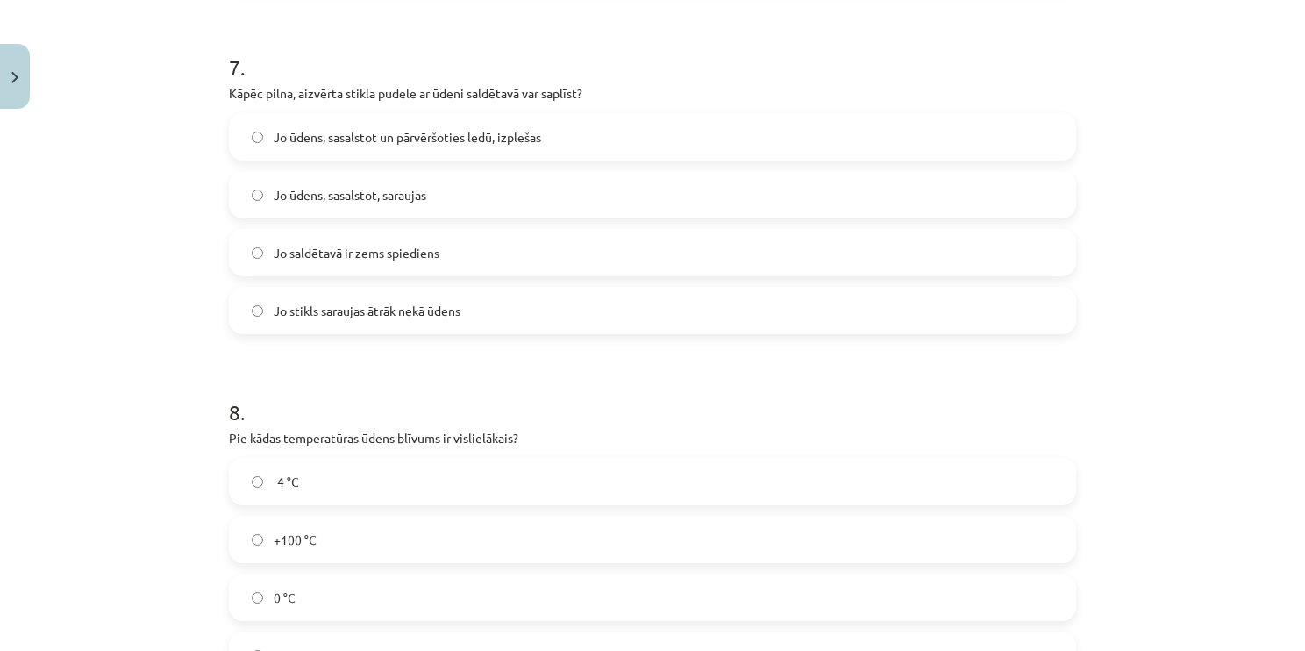
click at [533, 135] on span "Jo ūdens, sasalstot un pārvēršoties ledū, izplešas" at bounding box center [408, 137] width 268 height 18
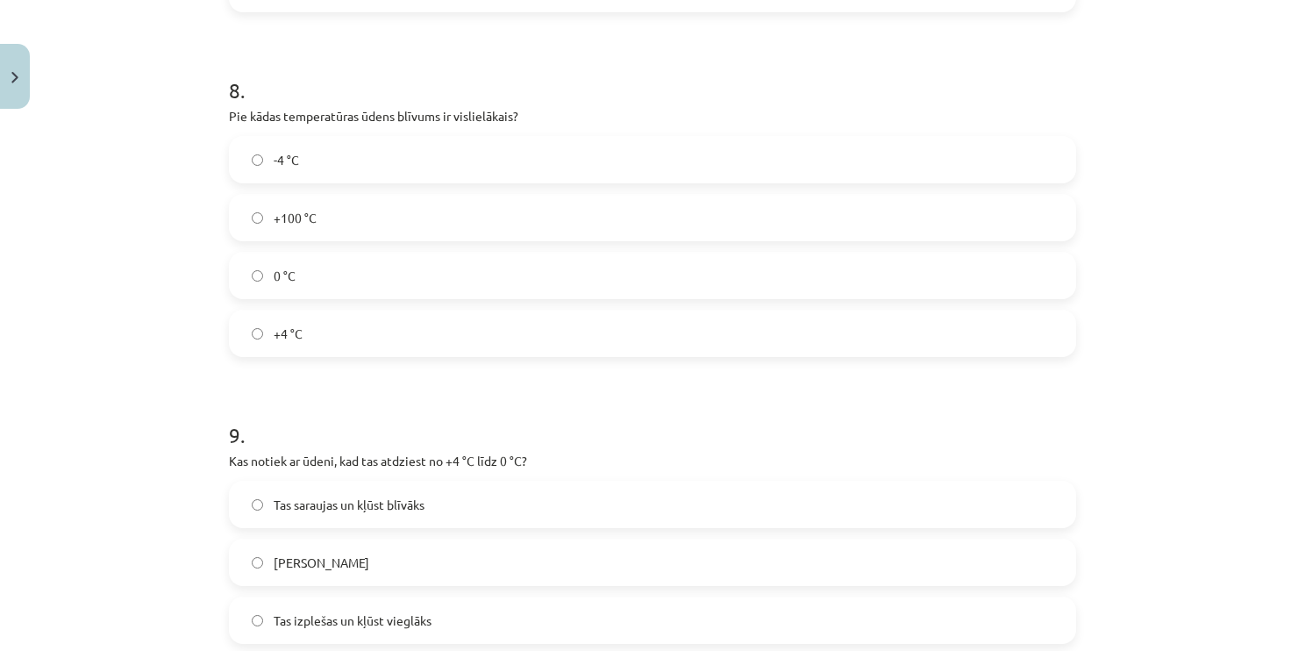
scroll to position [2281, 0]
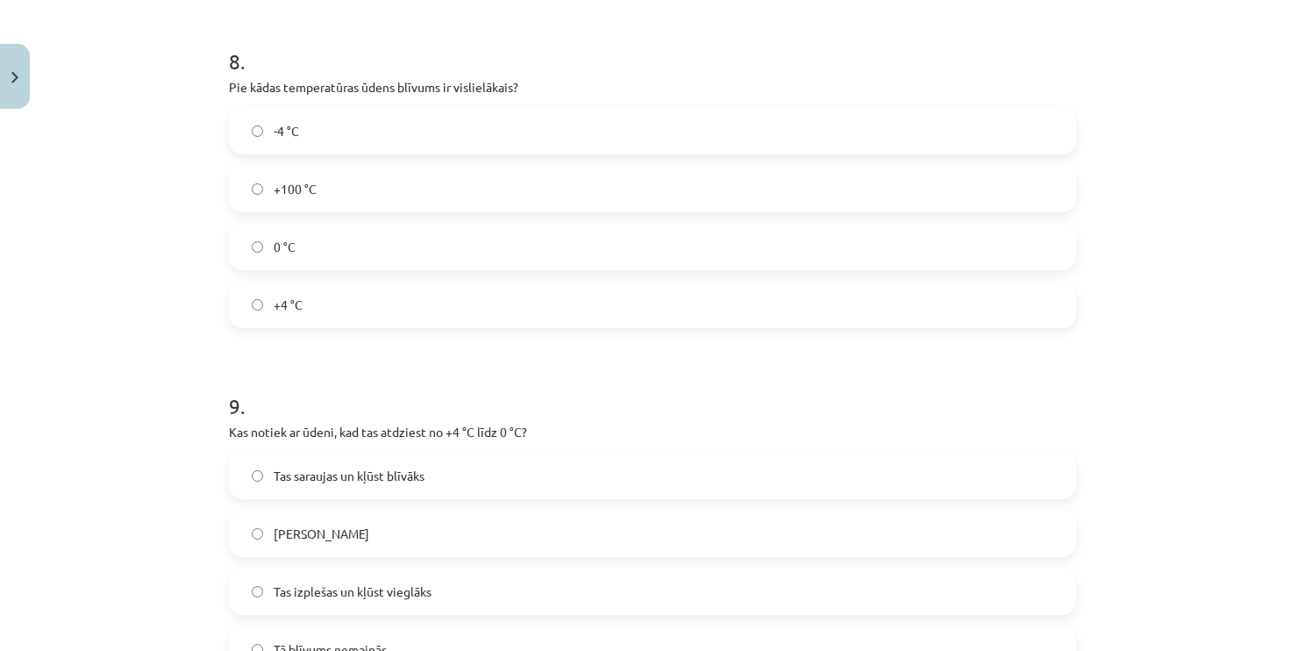
click at [372, 307] on label "+4 °C" at bounding box center [653, 304] width 844 height 44
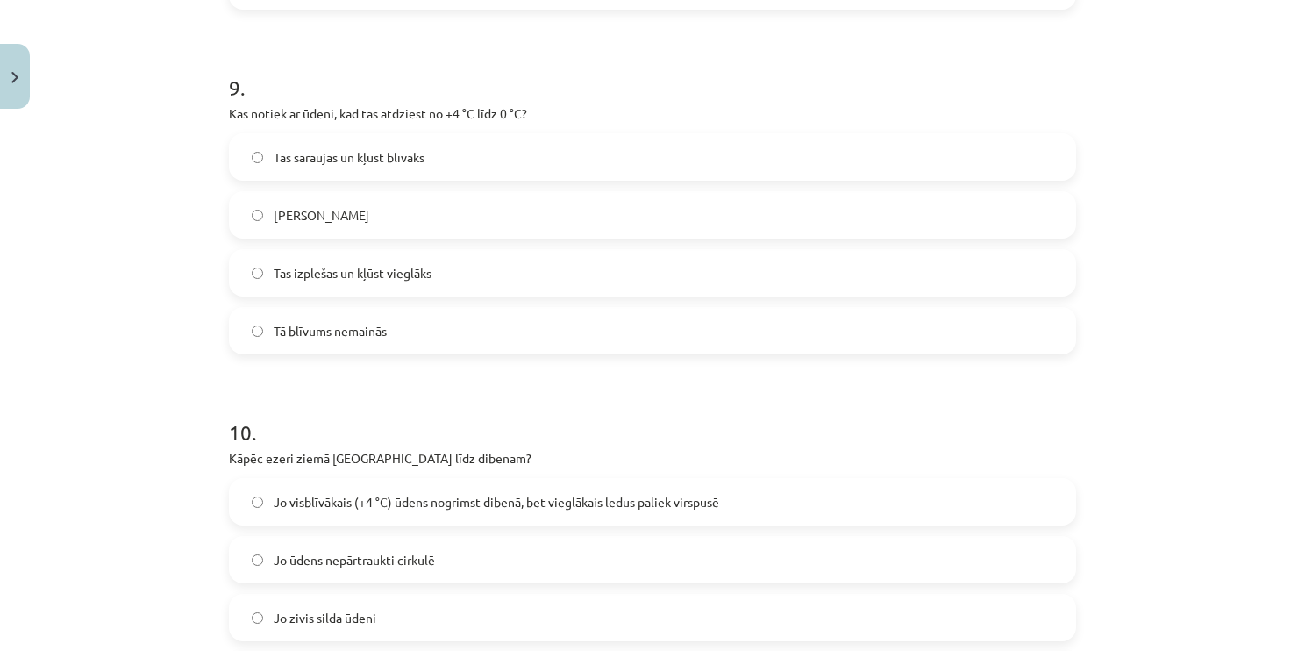
scroll to position [2632, 0]
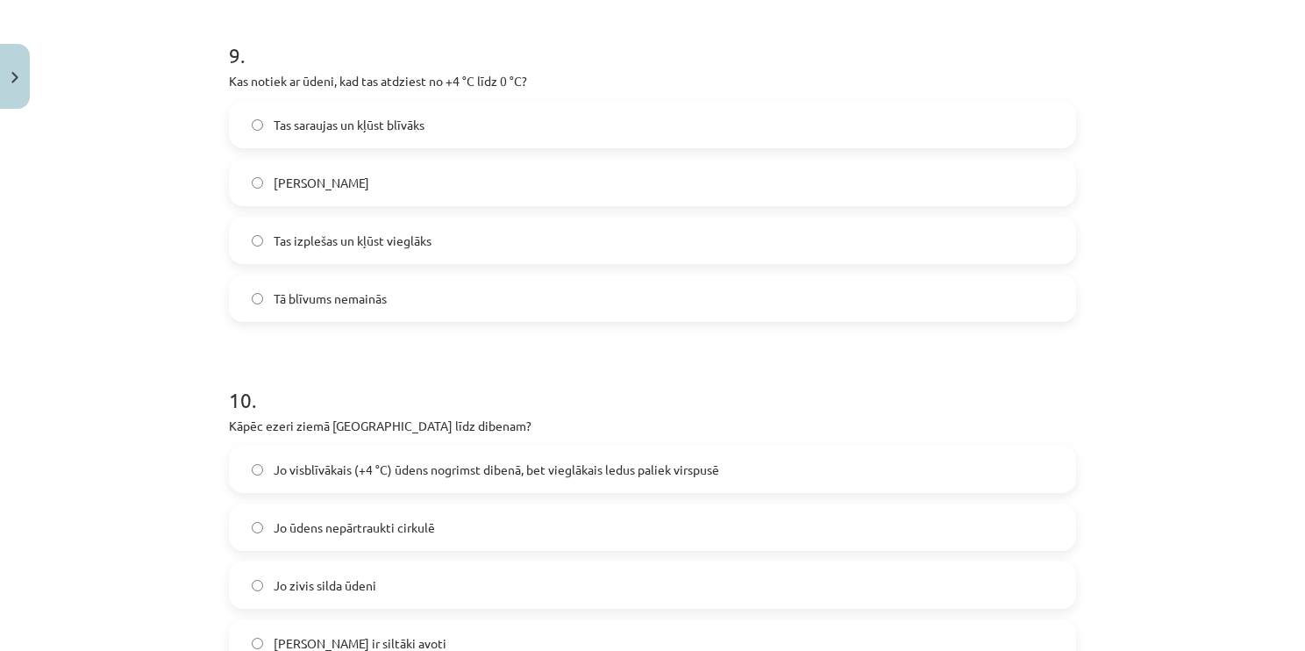
click at [458, 232] on label "Tas izplešas un kļūst vieglāks" at bounding box center [653, 240] width 844 height 44
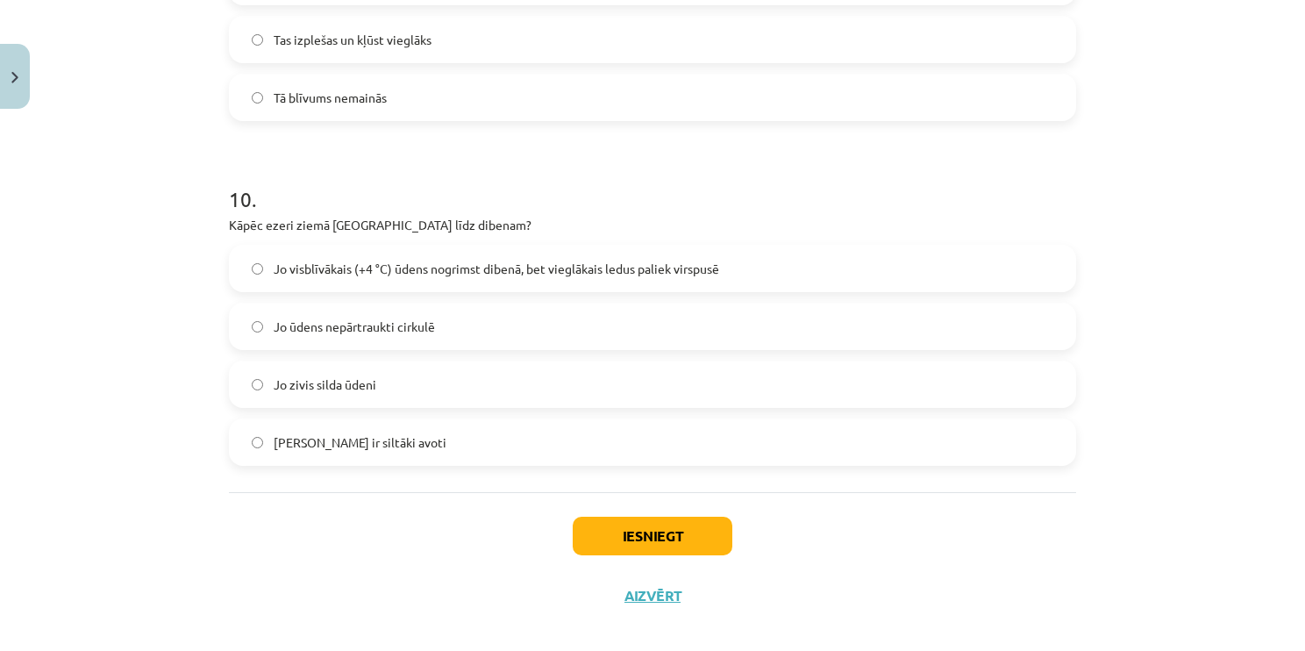
scroll to position [2849, 0]
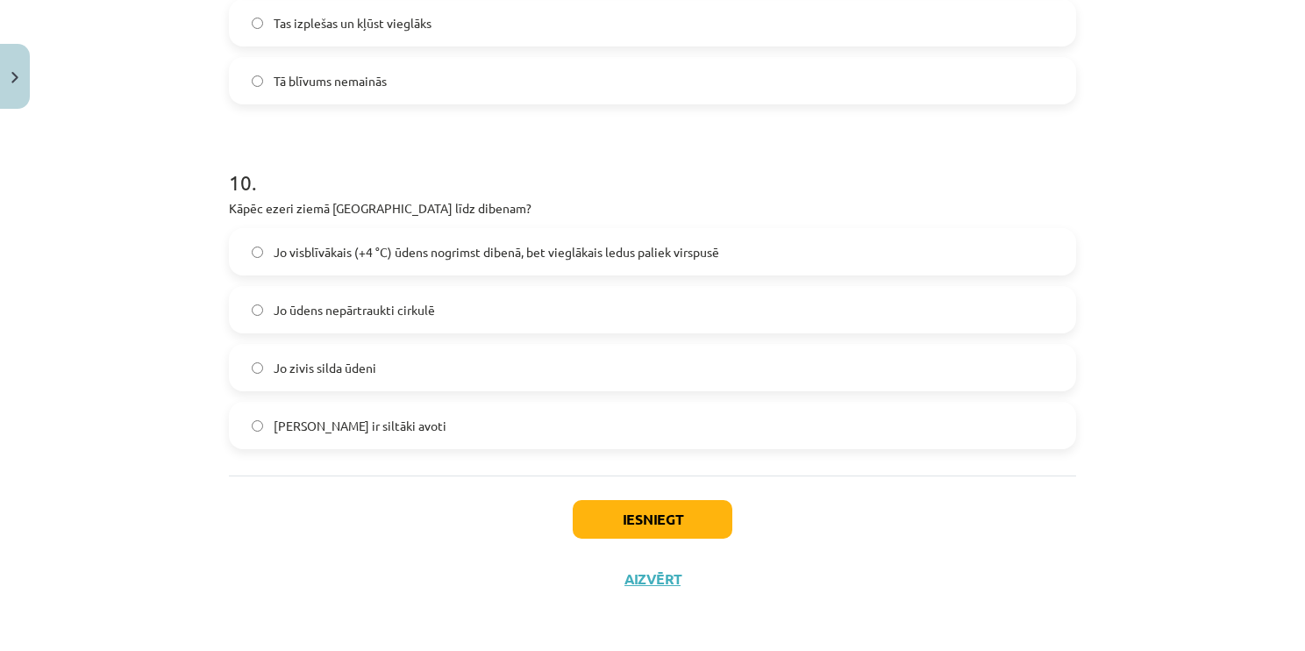
click at [530, 243] on span "Jo visblīvākais (+4 °C) ūdens nogrimst dibenā, bet vieglākais ledus paliek virs…" at bounding box center [497, 252] width 446 height 18
click at [659, 514] on button "Iesniegt" at bounding box center [653, 519] width 160 height 39
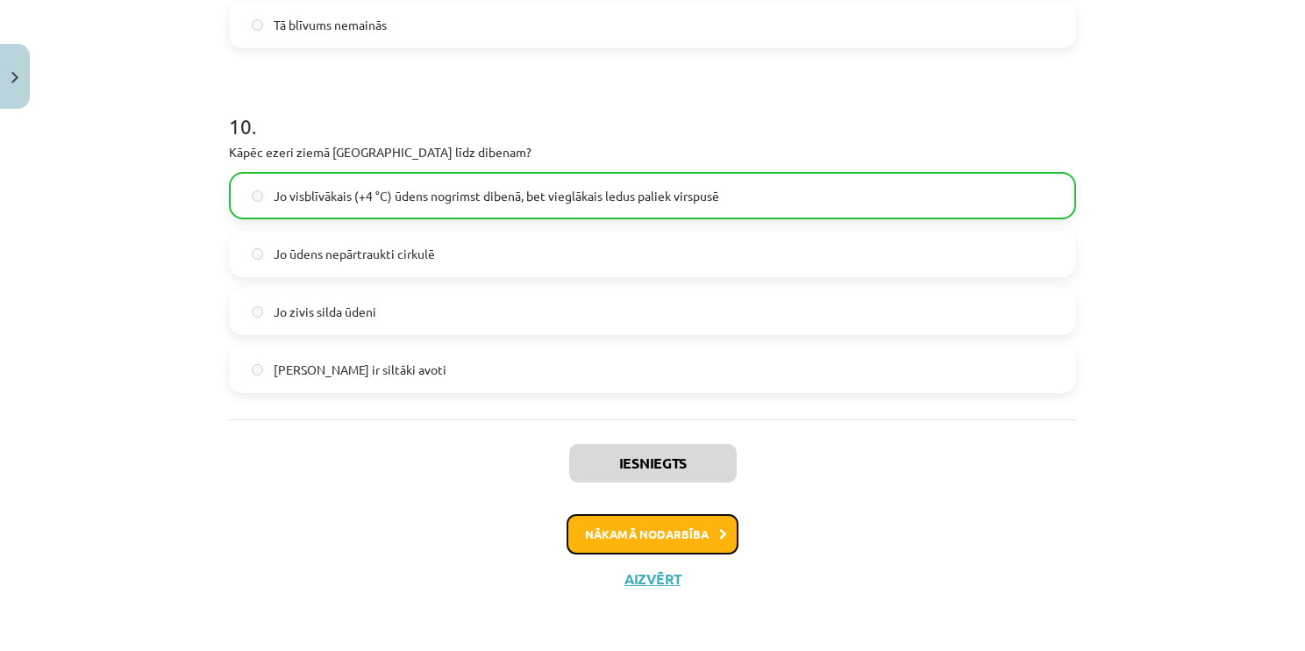
click at [582, 532] on button "Nākamā nodarbība" at bounding box center [653, 534] width 172 height 40
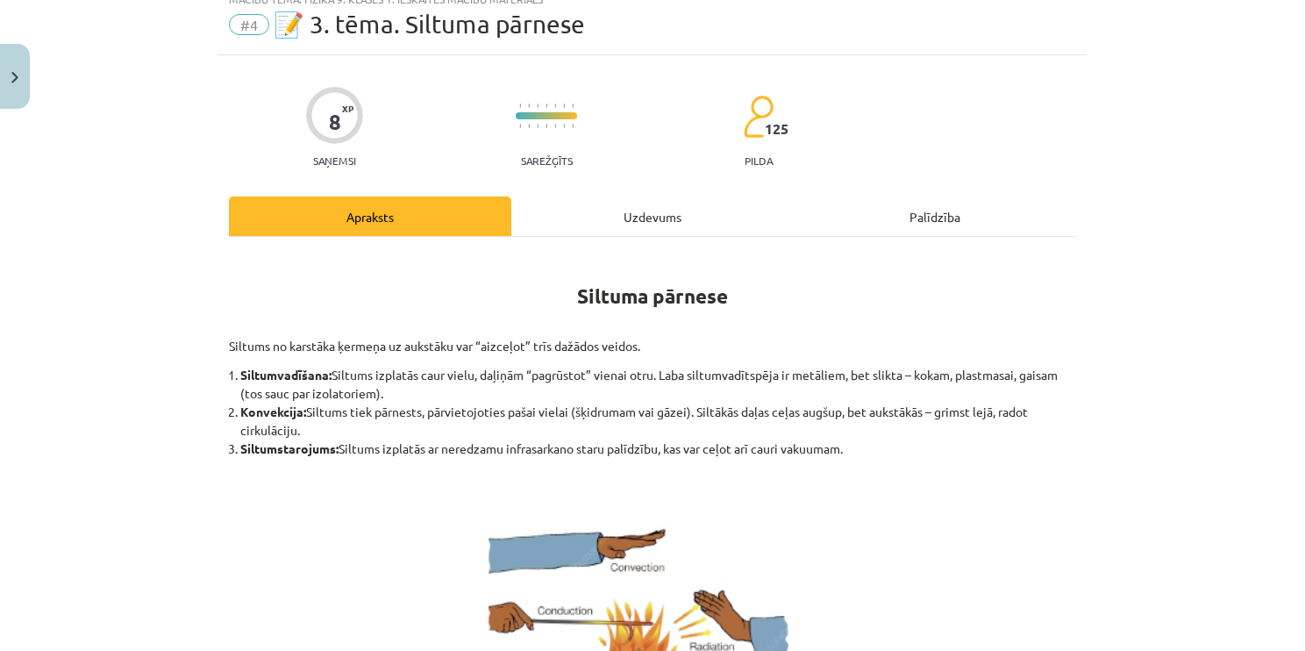
scroll to position [44, 0]
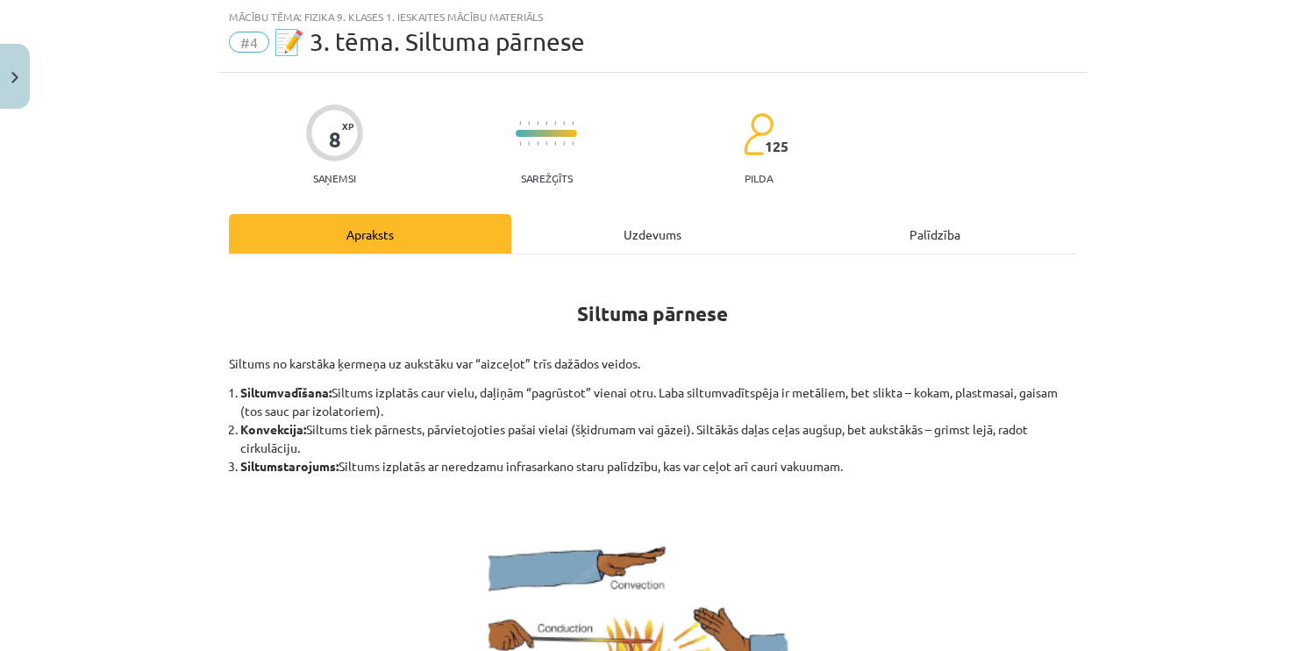
click at [589, 227] on div "Uzdevums" at bounding box center [652, 233] width 282 height 39
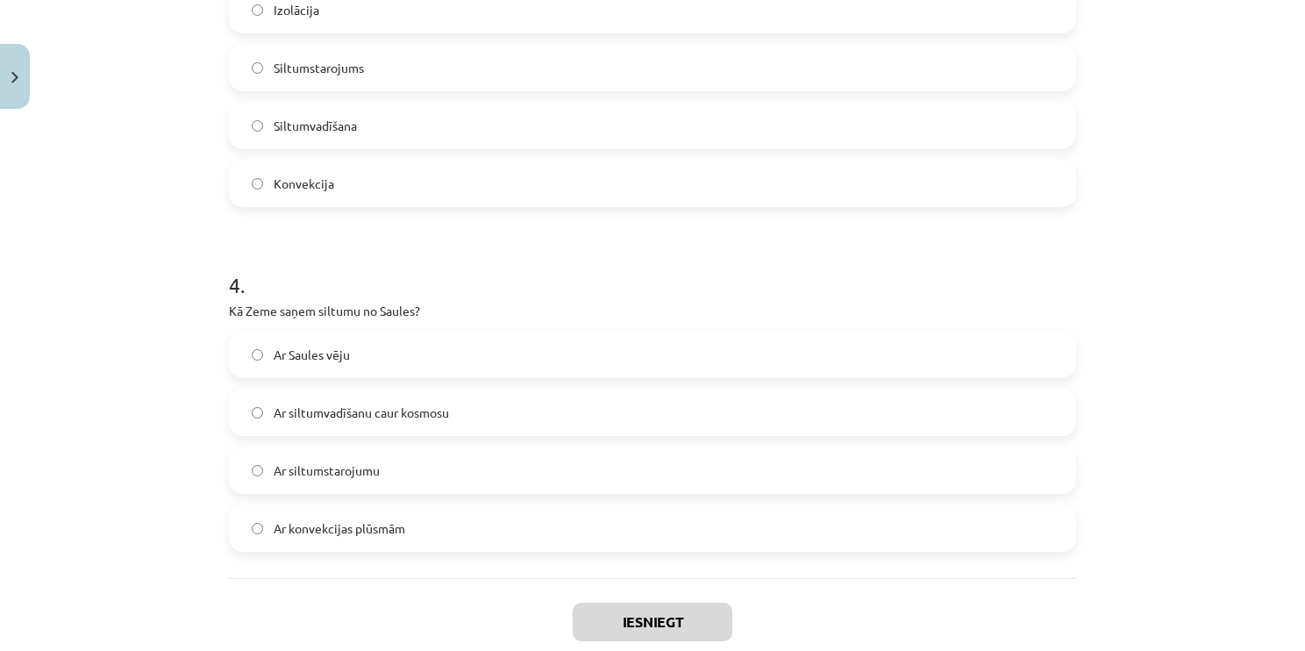
scroll to position [1013, 0]
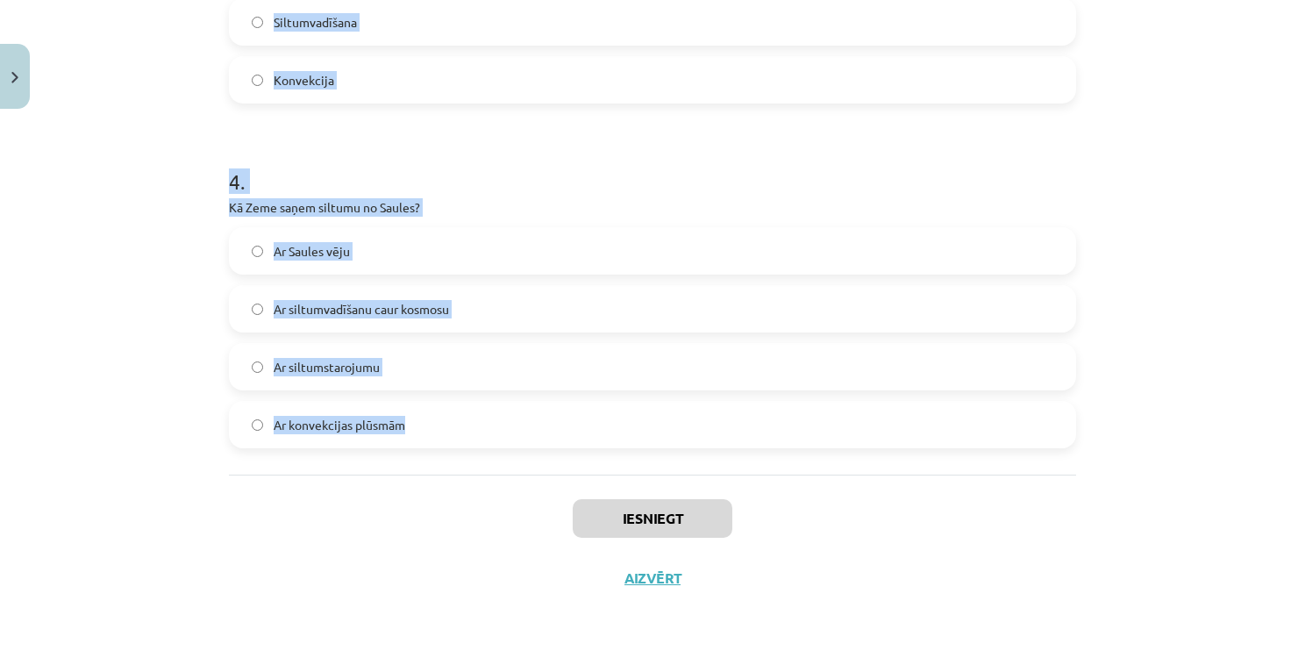
drag, startPoint x: 225, startPoint y: 241, endPoint x: 506, endPoint y: 413, distance: 329.9
copy form "1 . Vai siltumstarojums var izplatīties vakuumā? Nē Jā 2 . Vai metāli ir labi s…"
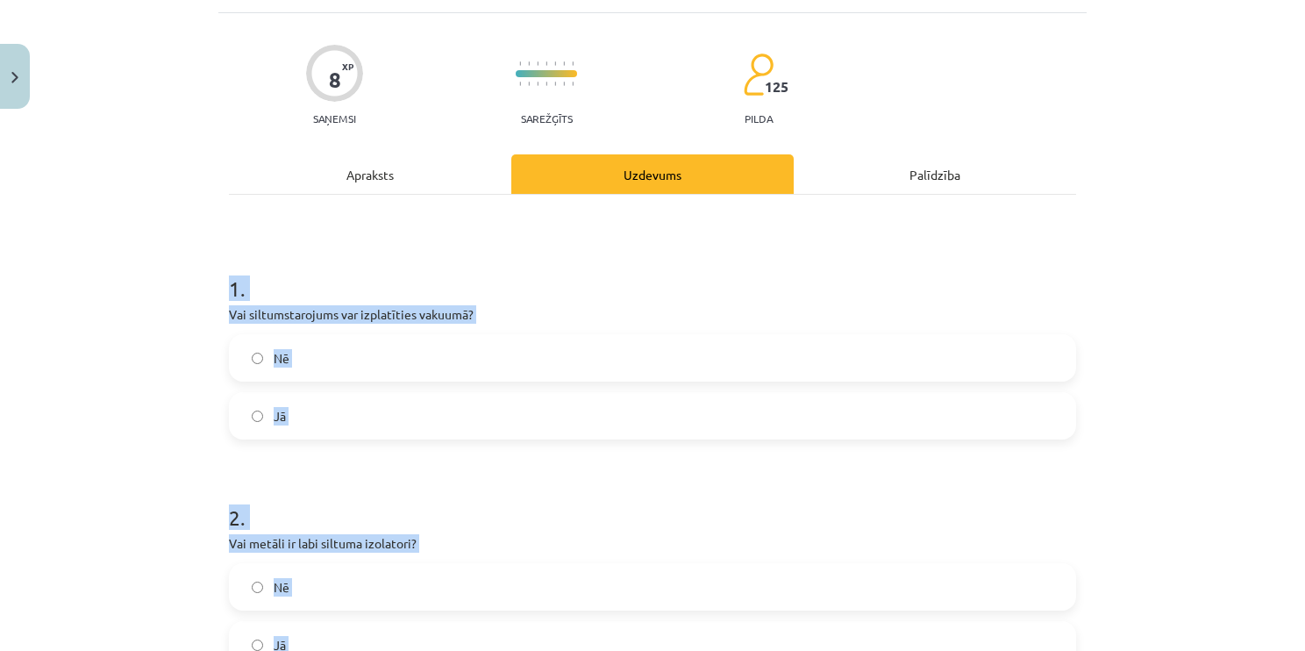
scroll to position [48, 0]
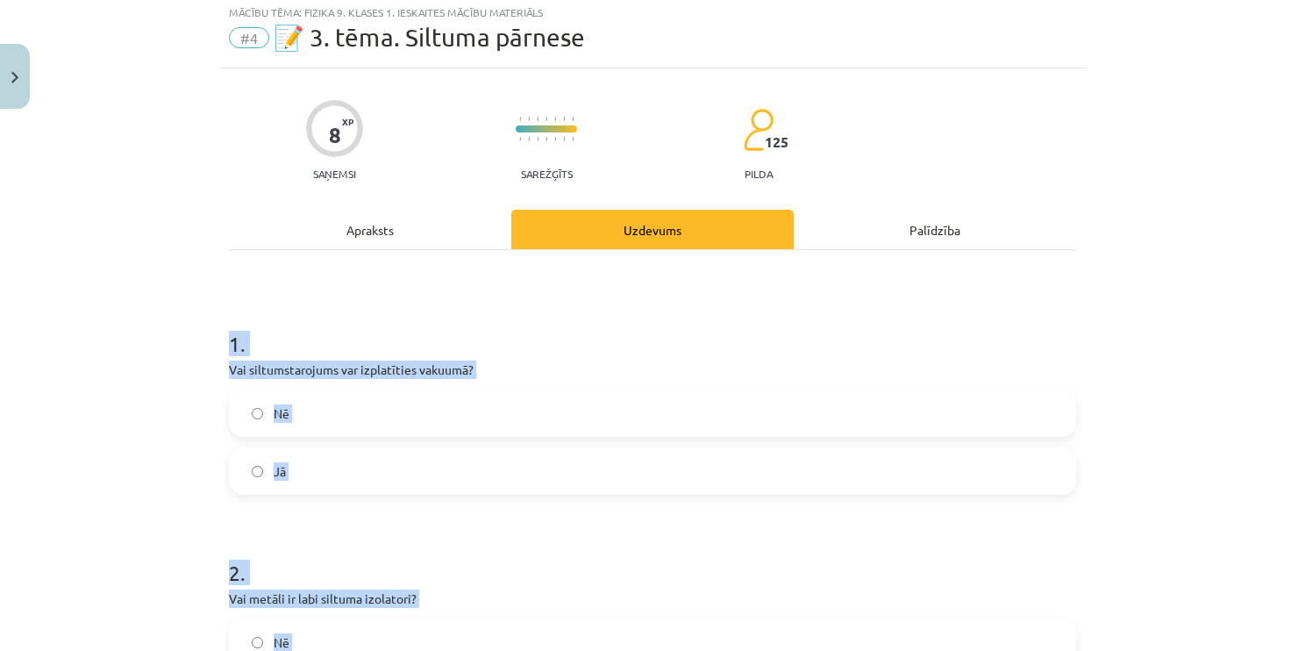
click at [70, 346] on div "Mācību tēma: Fizika 9. klases 1. ieskaites mācību materiāls #4 📝 3. tēma. Siltu…" at bounding box center [652, 325] width 1305 height 651
click at [200, 457] on div "Mācību tēma: Fizika 9. klases 1. ieskaites mācību materiāls #4 📝 3. tēma. Siltu…" at bounding box center [652, 325] width 1305 height 651
click at [168, 472] on div "Mācību tēma: Fizika 9. klases 1. ieskaites mācību materiāls #4 📝 3. tēma. Siltu…" at bounding box center [652, 325] width 1305 height 651
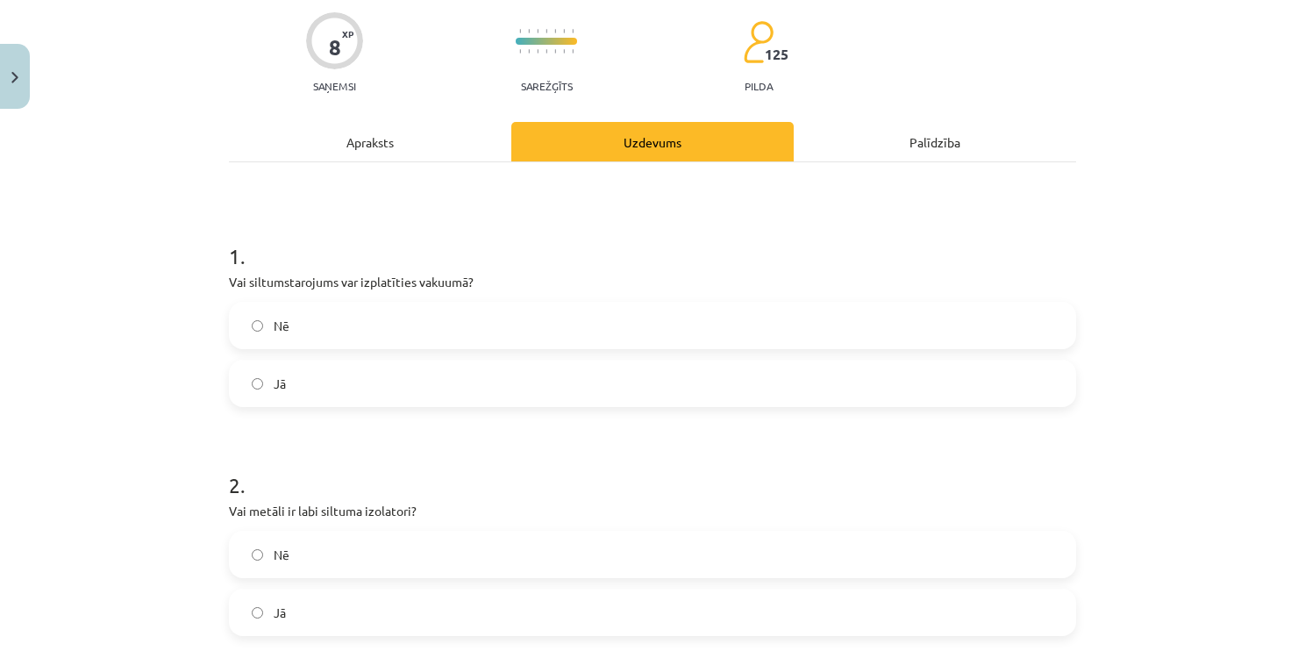
scroll to position [224, 0]
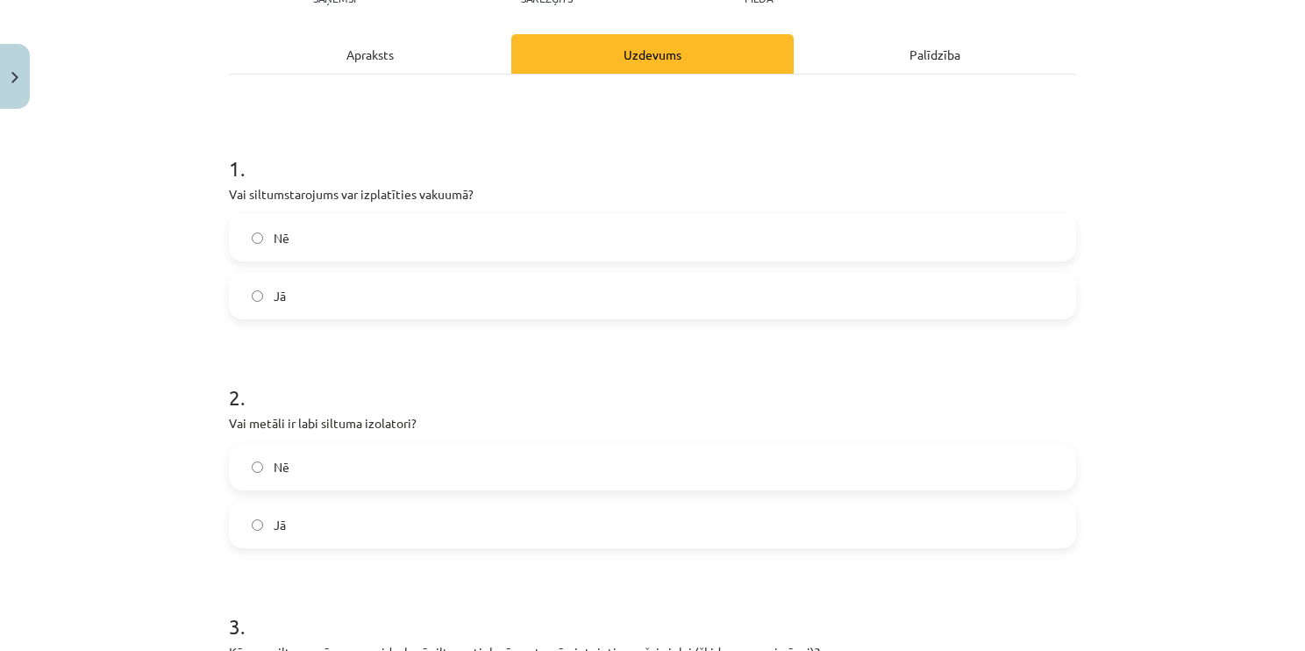
click at [339, 308] on label "Jā" at bounding box center [653, 296] width 844 height 44
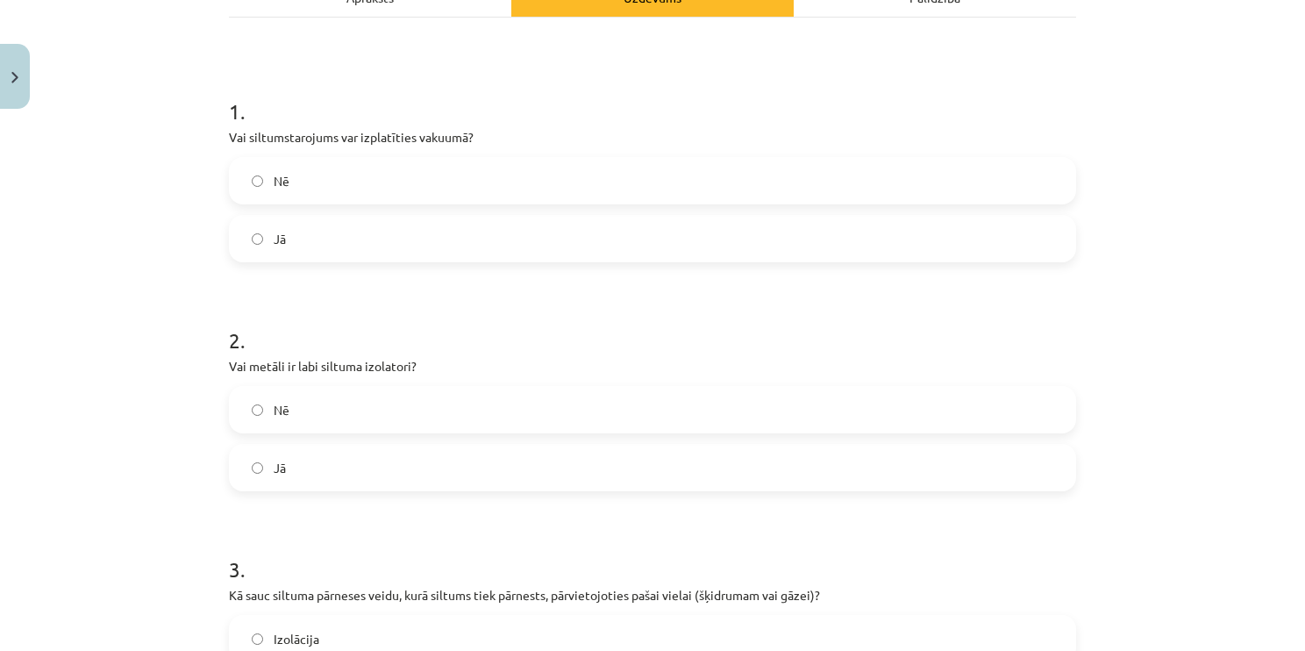
scroll to position [399, 0]
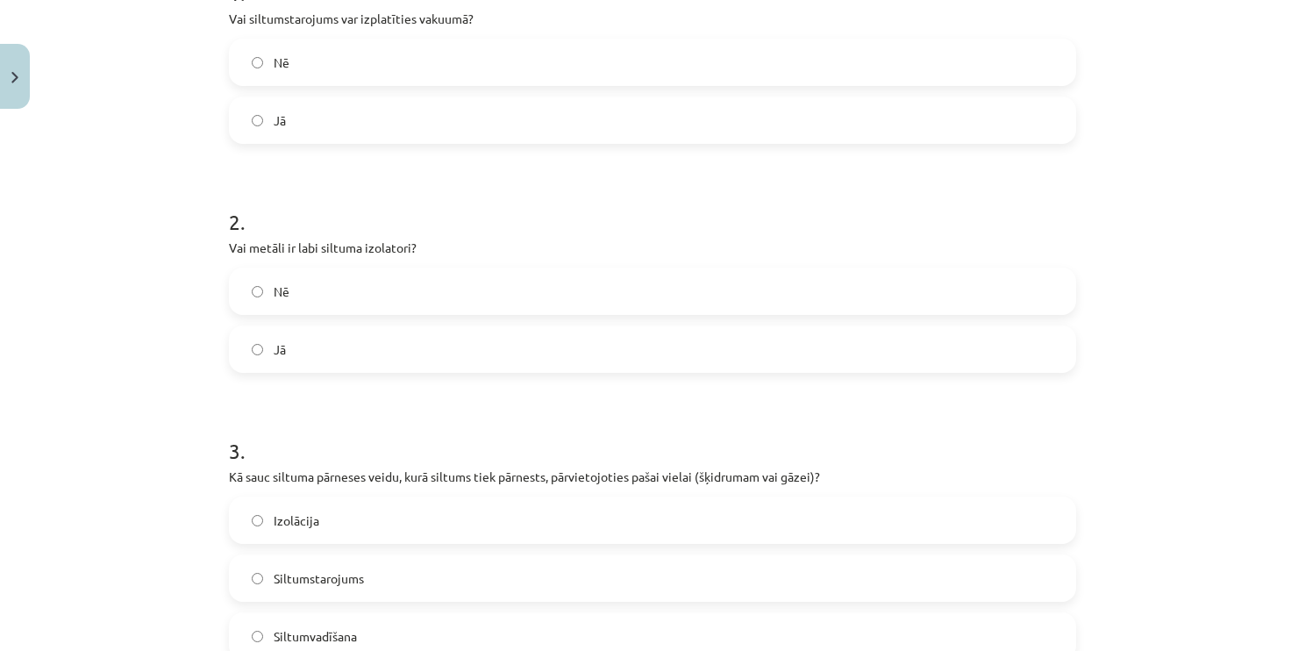
click at [308, 285] on label "Nē" at bounding box center [653, 291] width 844 height 44
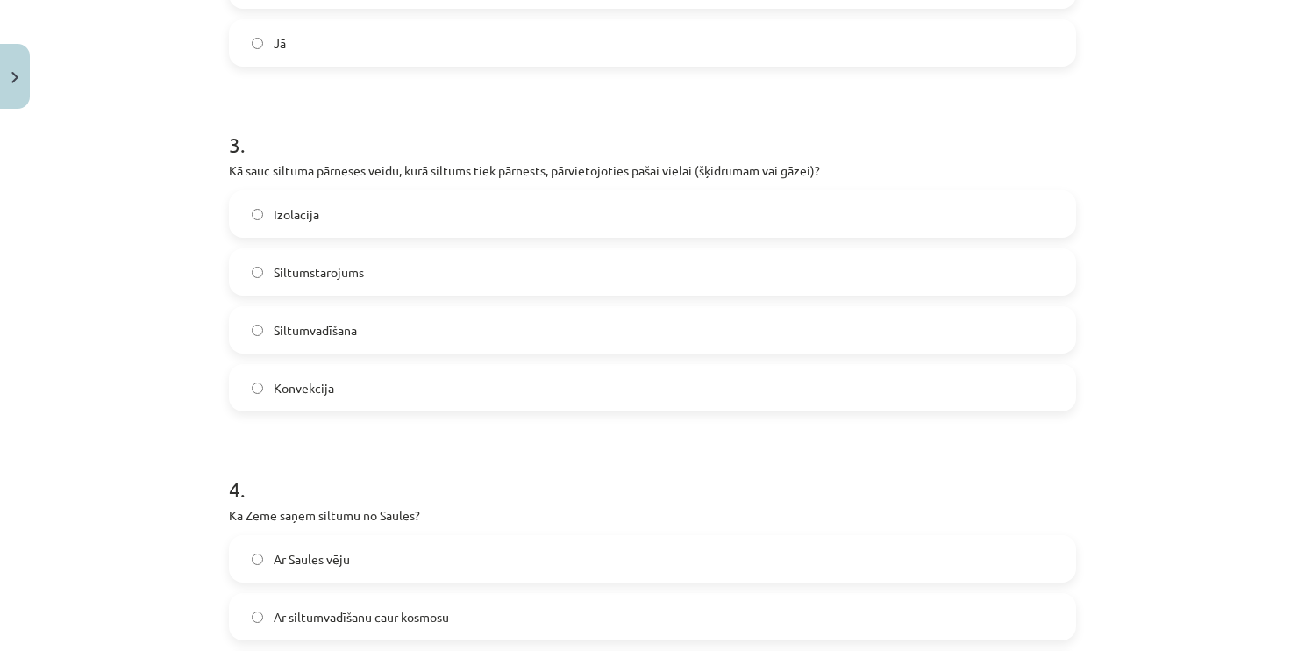
scroll to position [750, 0]
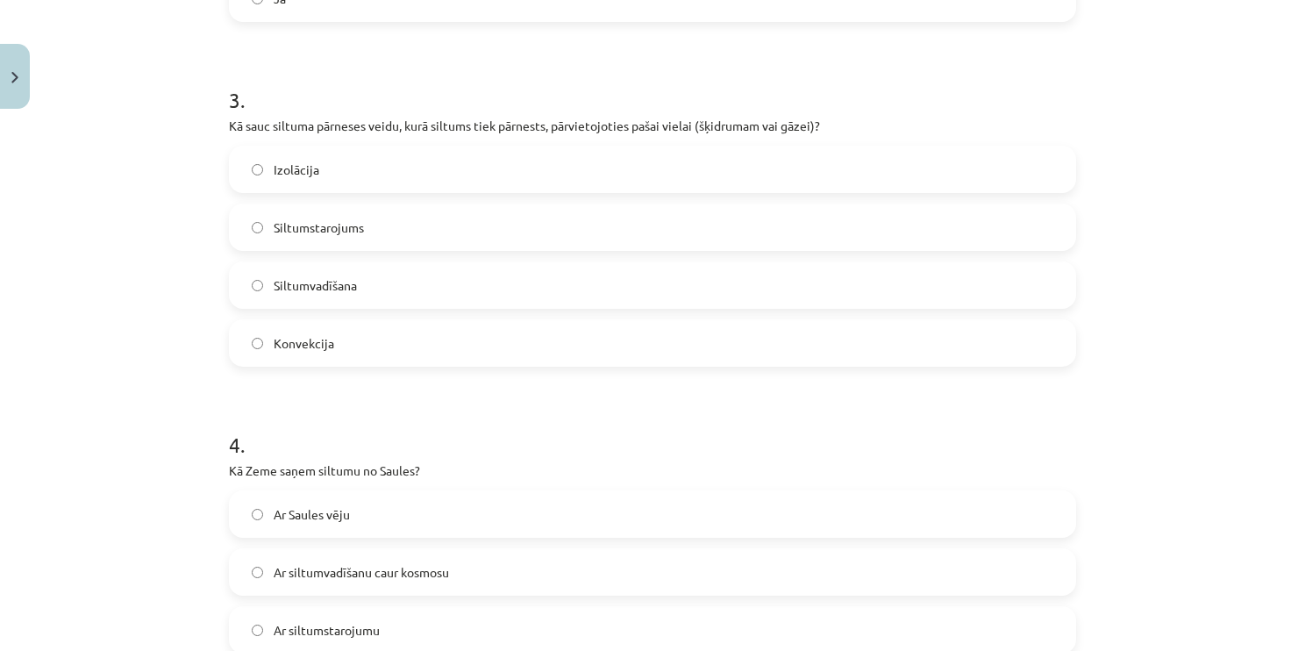
click at [339, 353] on label "Konvekcija" at bounding box center [653, 343] width 844 height 44
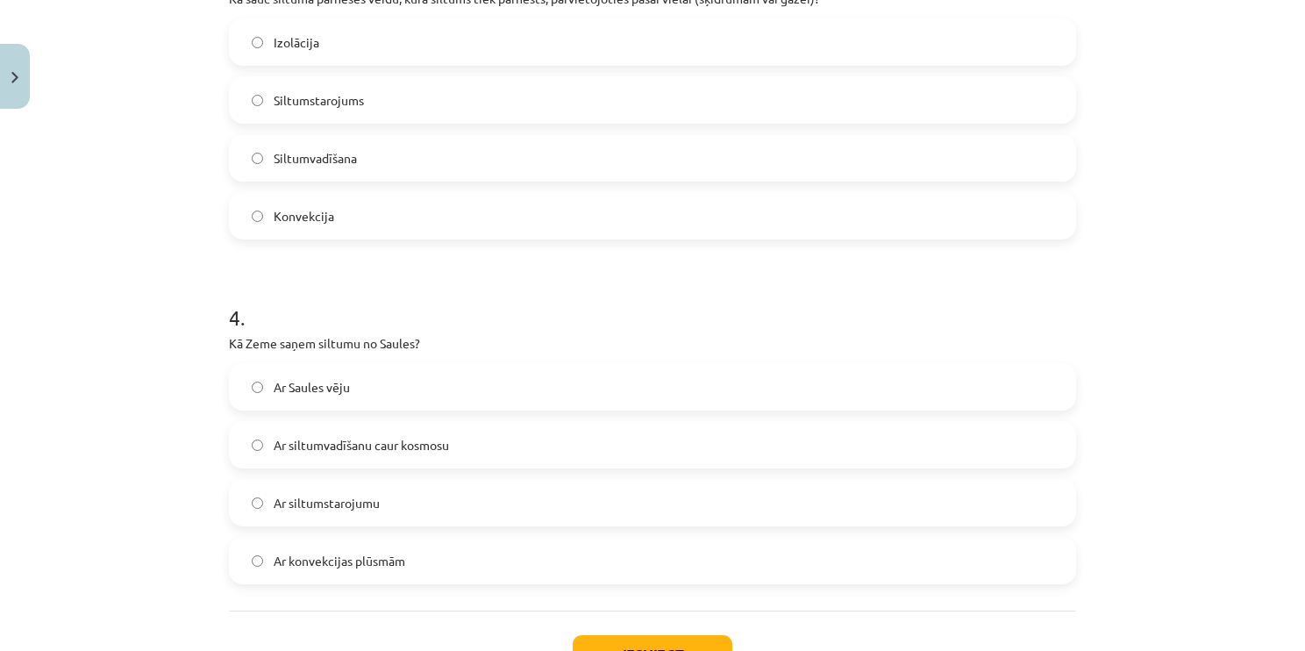
scroll to position [1013, 0]
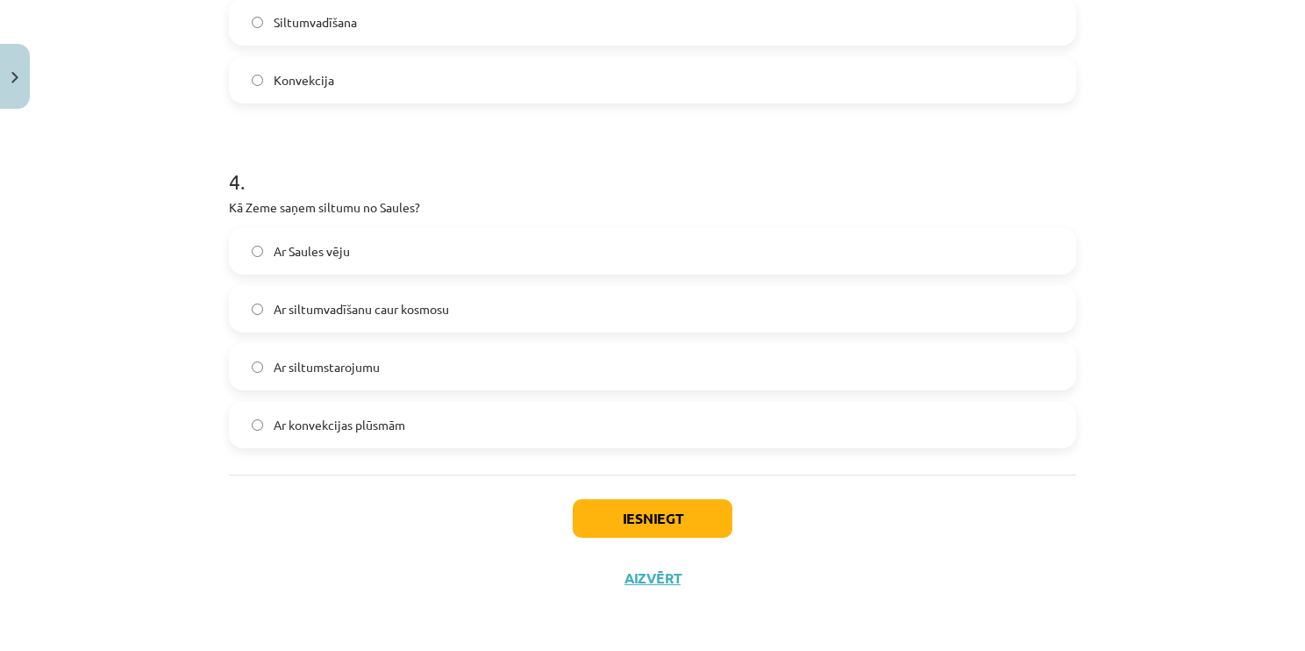
click at [422, 375] on label "Ar siltumstarojumu" at bounding box center [653, 367] width 844 height 44
click at [700, 523] on button "Iesniegt" at bounding box center [653, 518] width 160 height 39
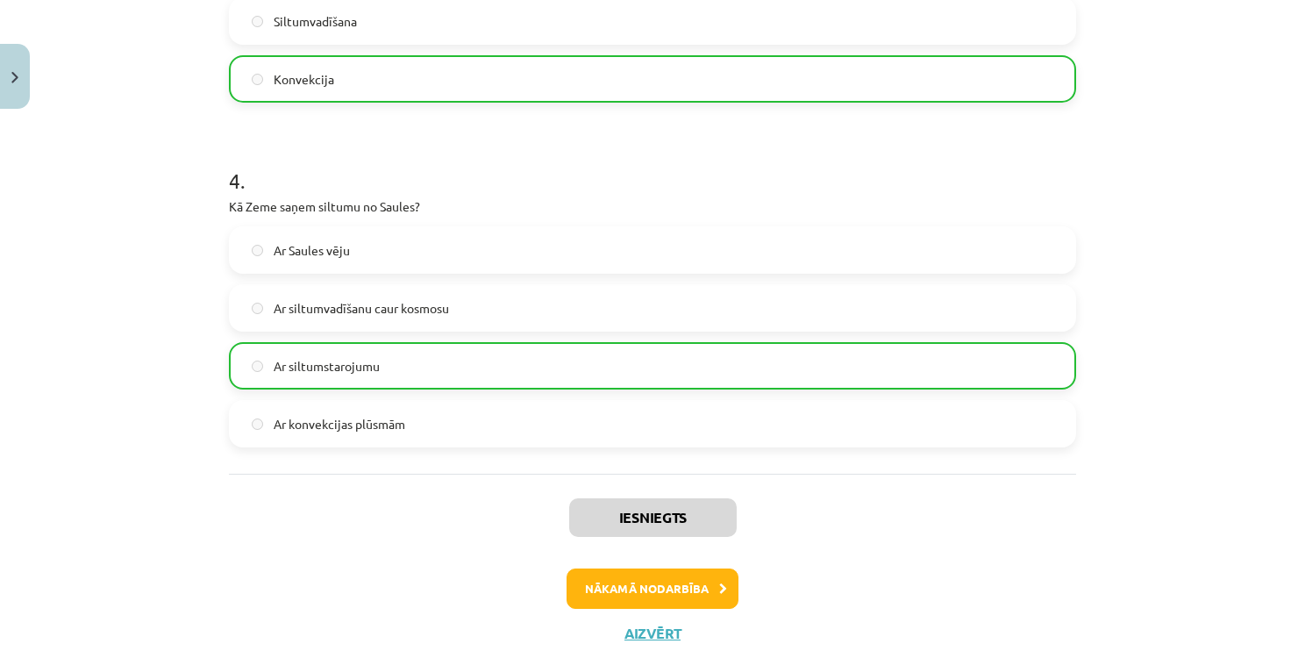
scroll to position [1068, 0]
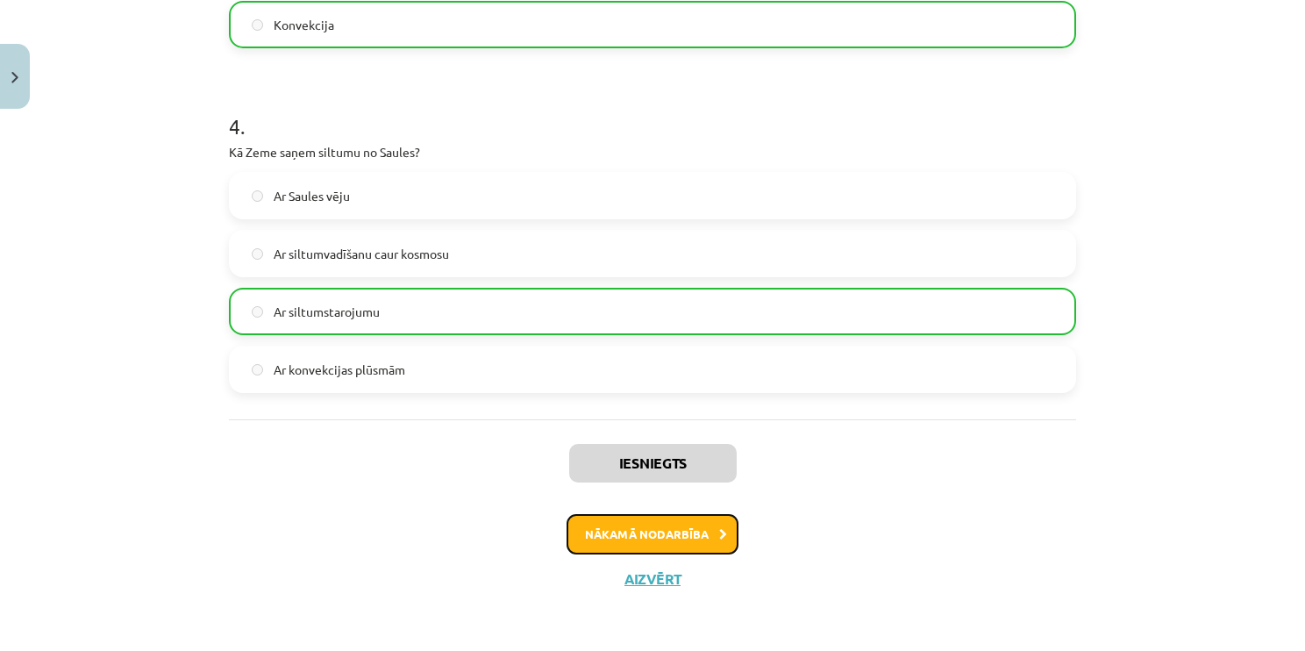
click at [620, 539] on button "Nākamā nodarbība" at bounding box center [653, 534] width 172 height 40
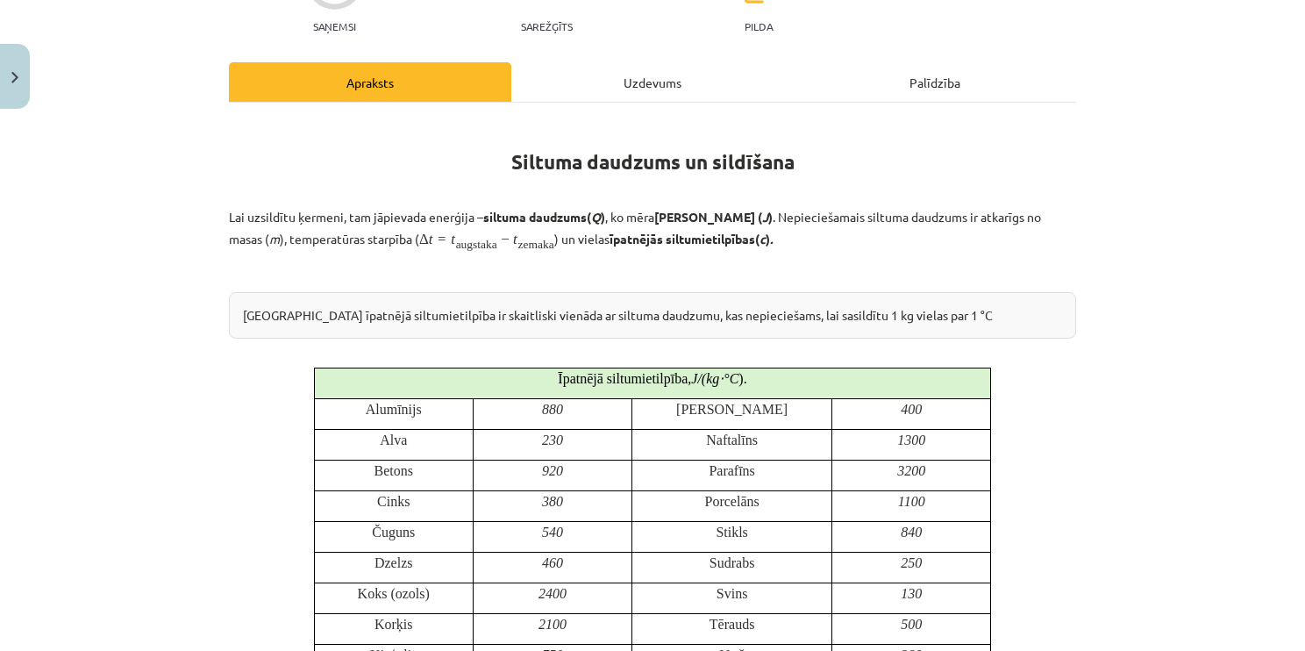
scroll to position [44, 0]
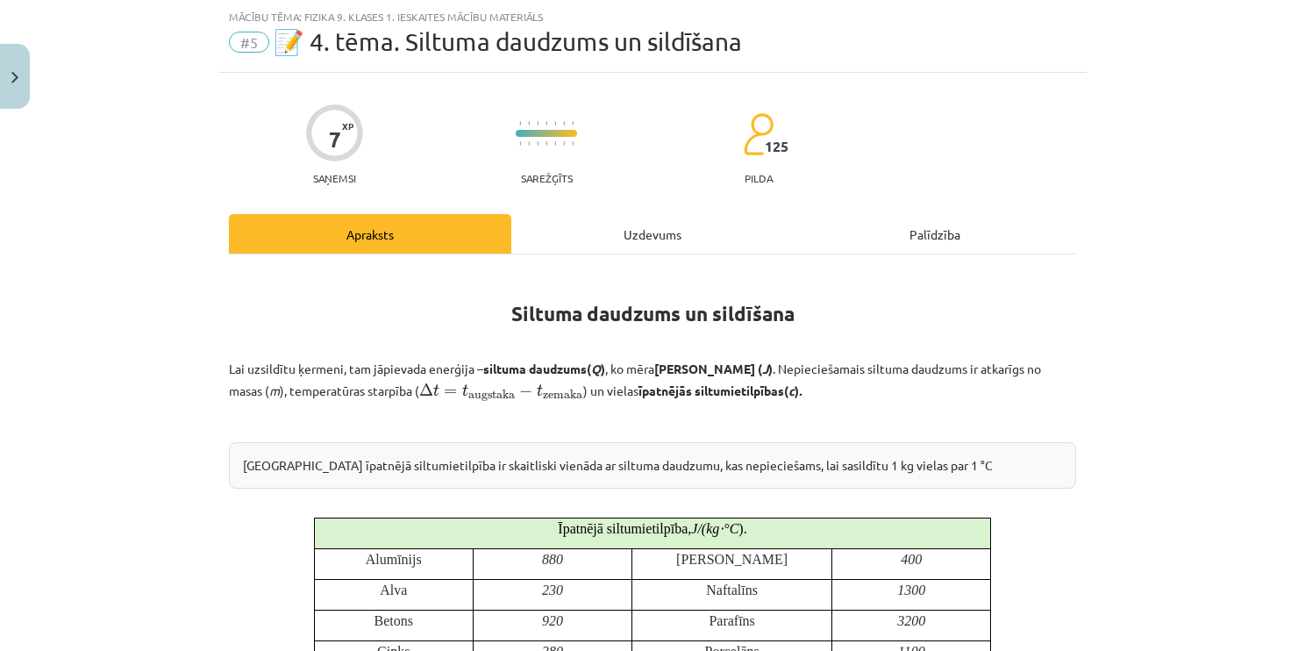
click at [614, 235] on div "Uzdevums" at bounding box center [652, 233] width 282 height 39
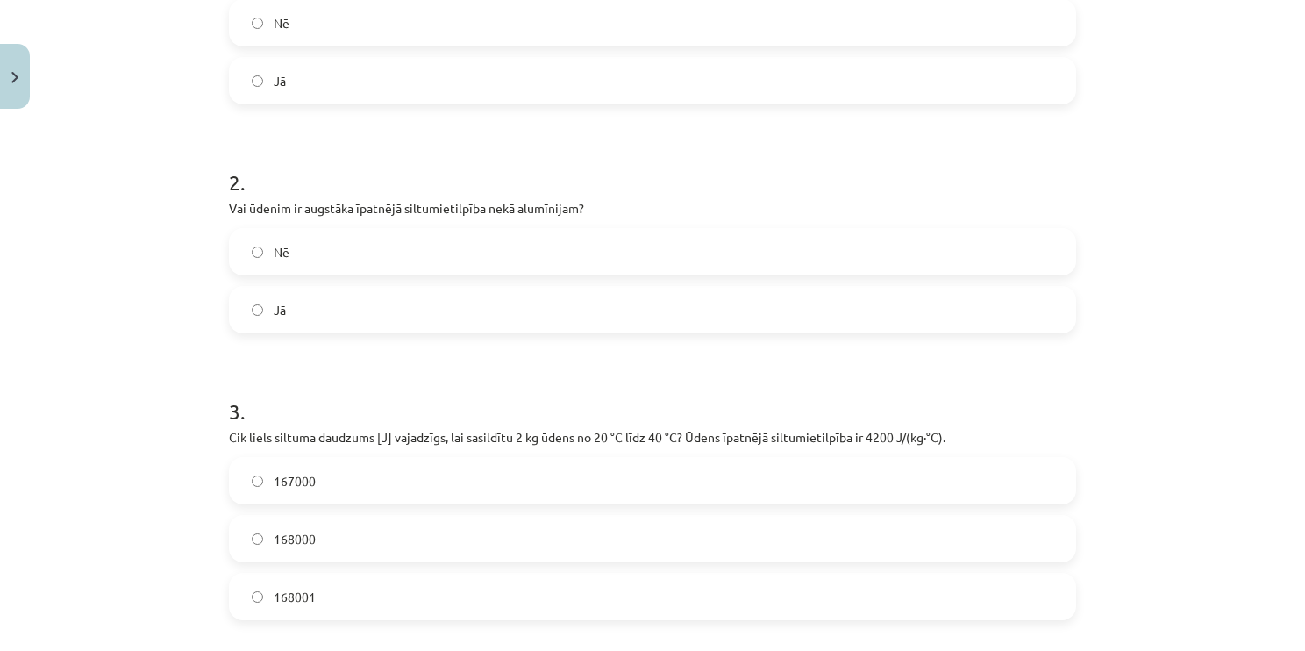
scroll to position [611, 0]
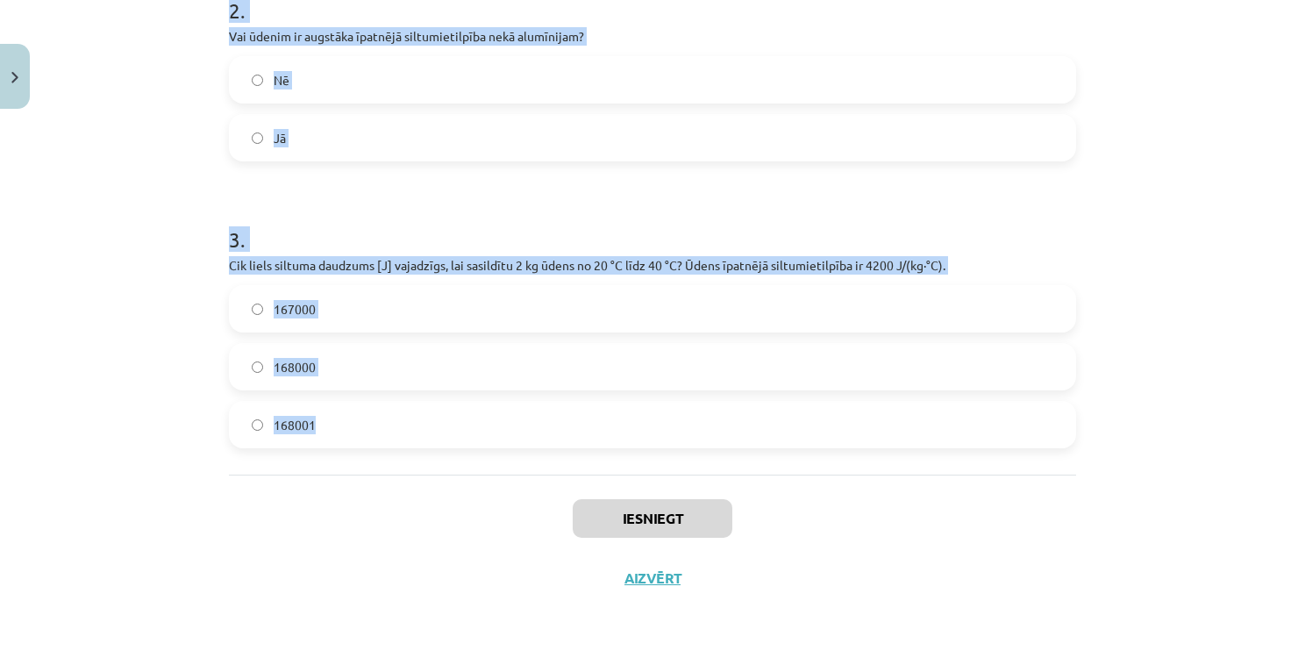
drag, startPoint x: 220, startPoint y: 68, endPoint x: 461, endPoint y: 435, distance: 439.2
click at [461, 435] on div "7 XP Saņemsi Sarežģīts 125 pilda Apraksts Uzdevums Palīdzība 1 . Vai siltuma da…" at bounding box center [652, 57] width 868 height 1102
copy form "1 . Vai siltuma daudzumu mēra Celsija grādos? Nē Jā 2 . Vai ūdenim ir augstāka …"
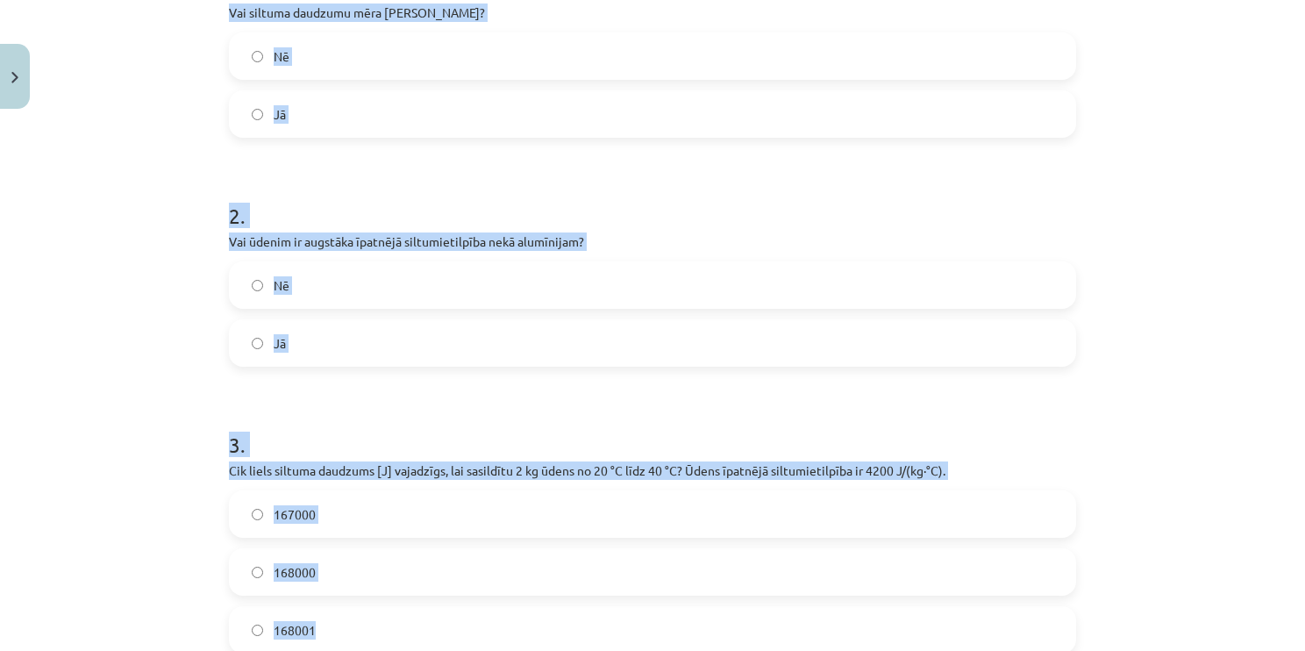
scroll to position [435, 0]
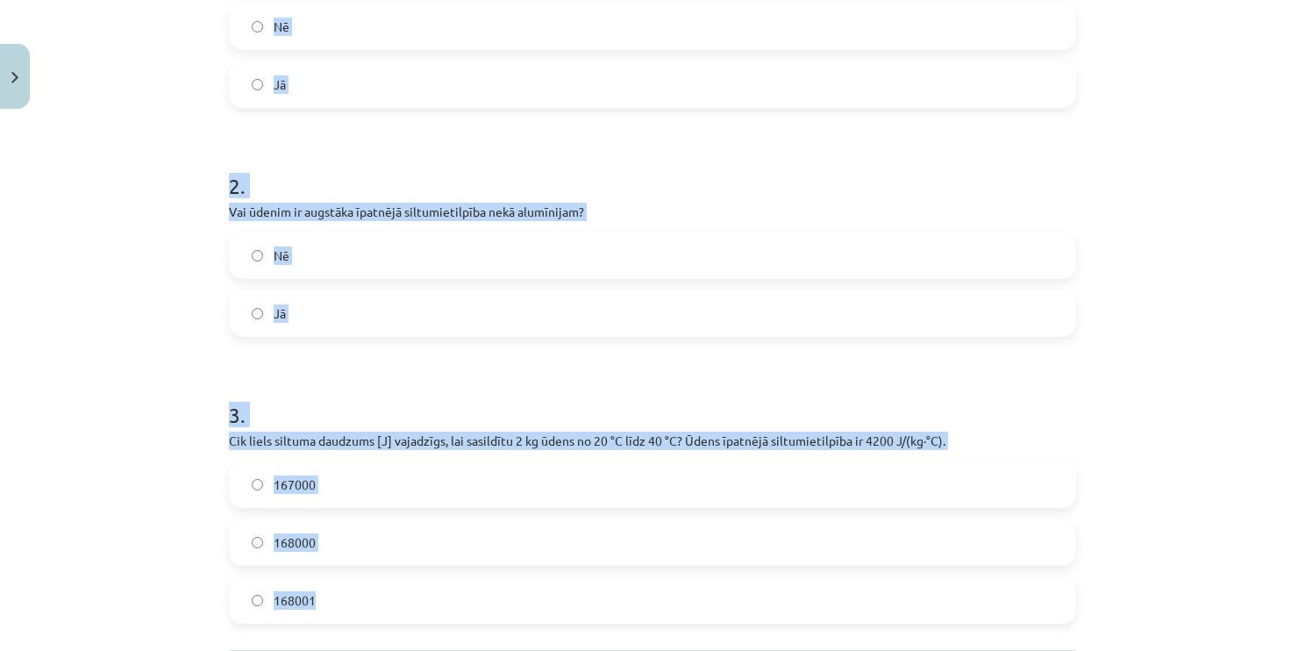
click at [327, 31] on label "Nē" at bounding box center [653, 26] width 844 height 44
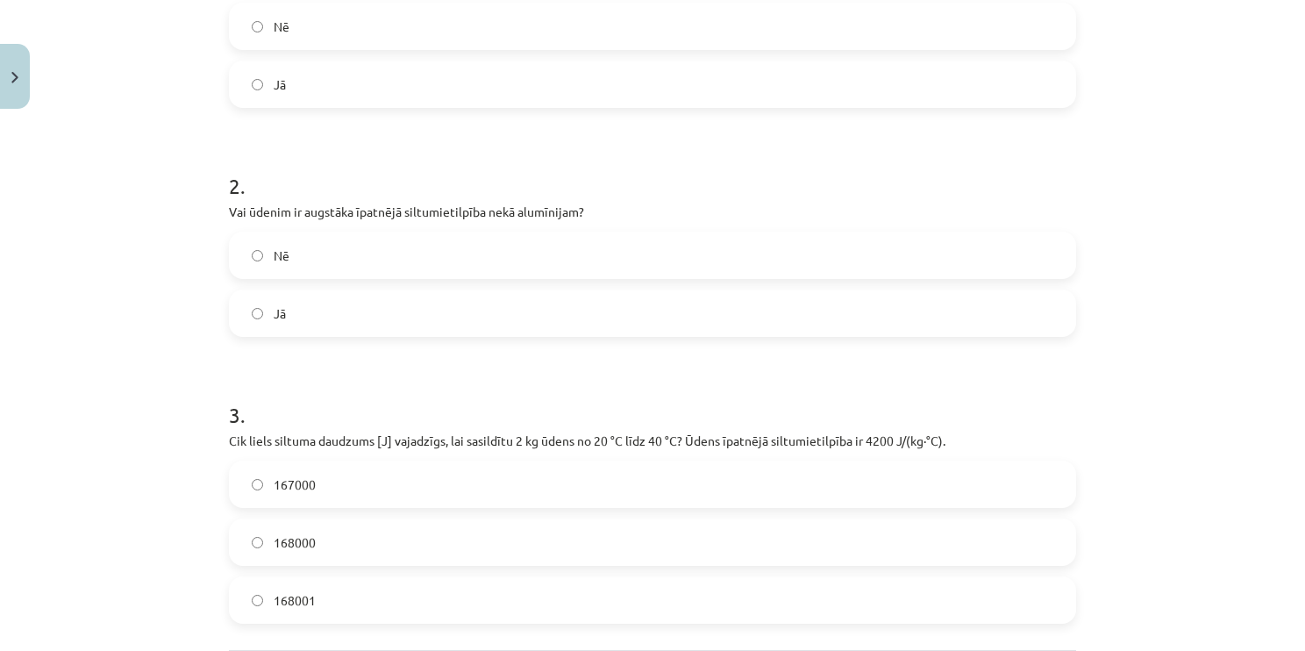
click at [344, 309] on label "Jā" at bounding box center [653, 313] width 844 height 44
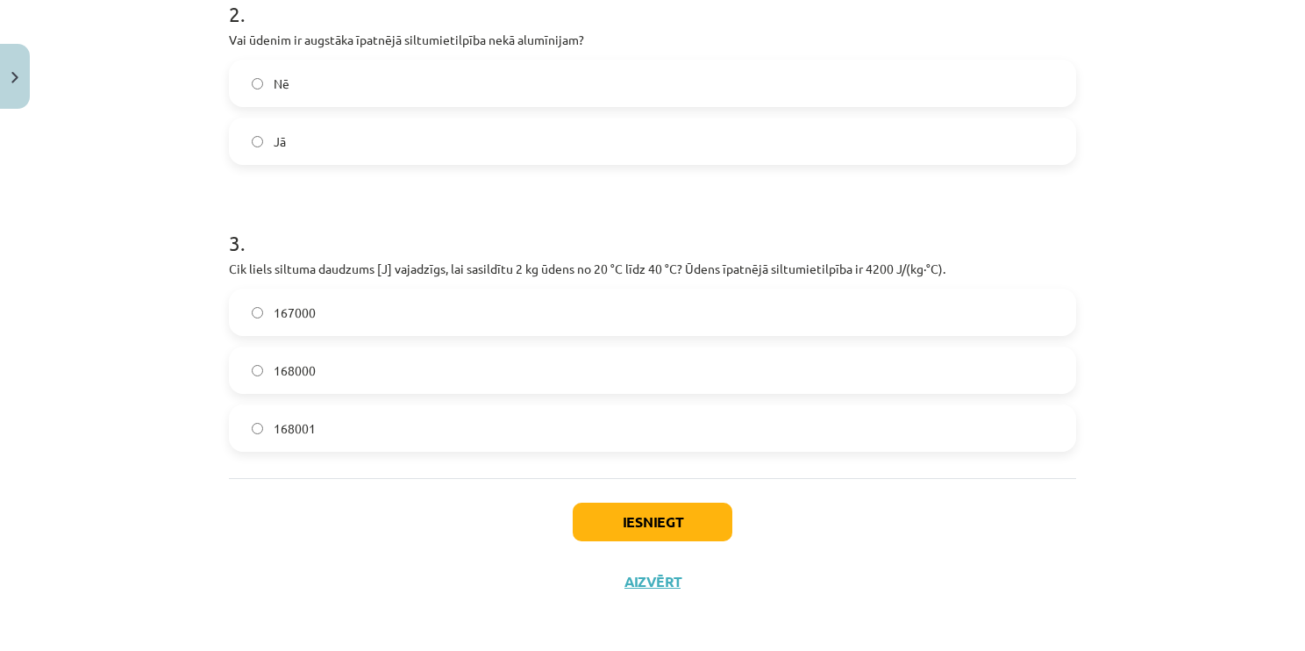
scroll to position [611, 0]
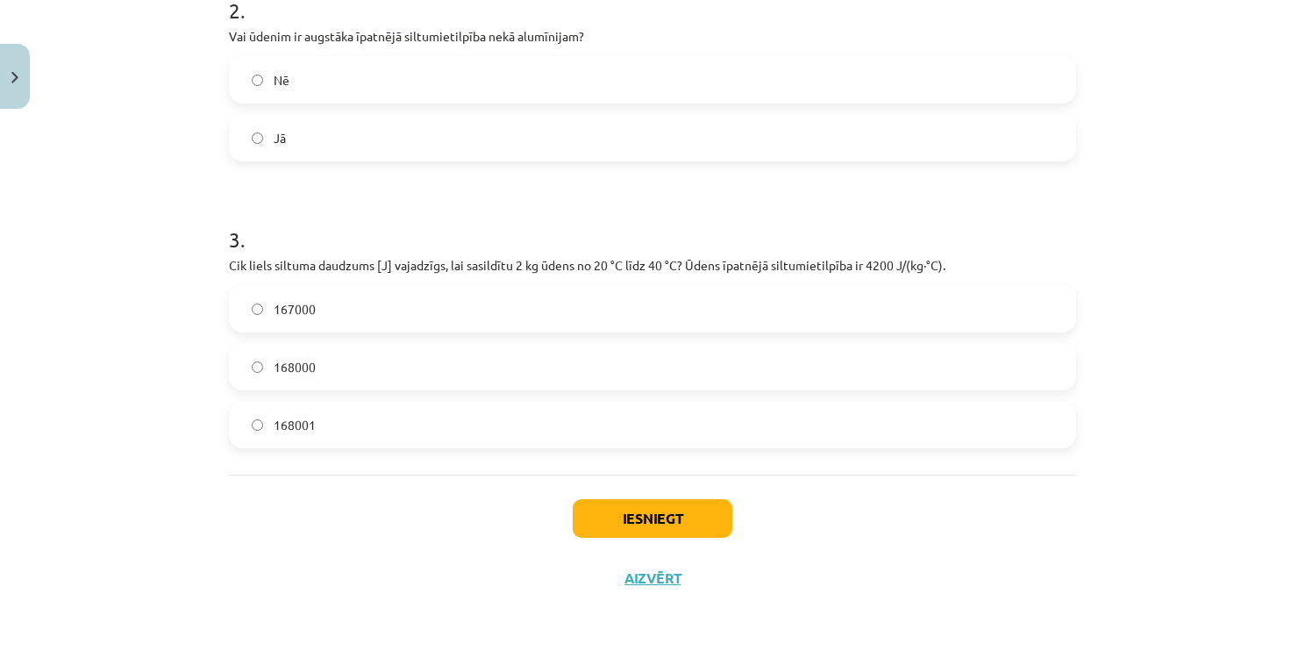
click at [354, 378] on label "168000" at bounding box center [653, 367] width 844 height 44
click at [596, 523] on button "Iesniegt" at bounding box center [653, 518] width 160 height 39
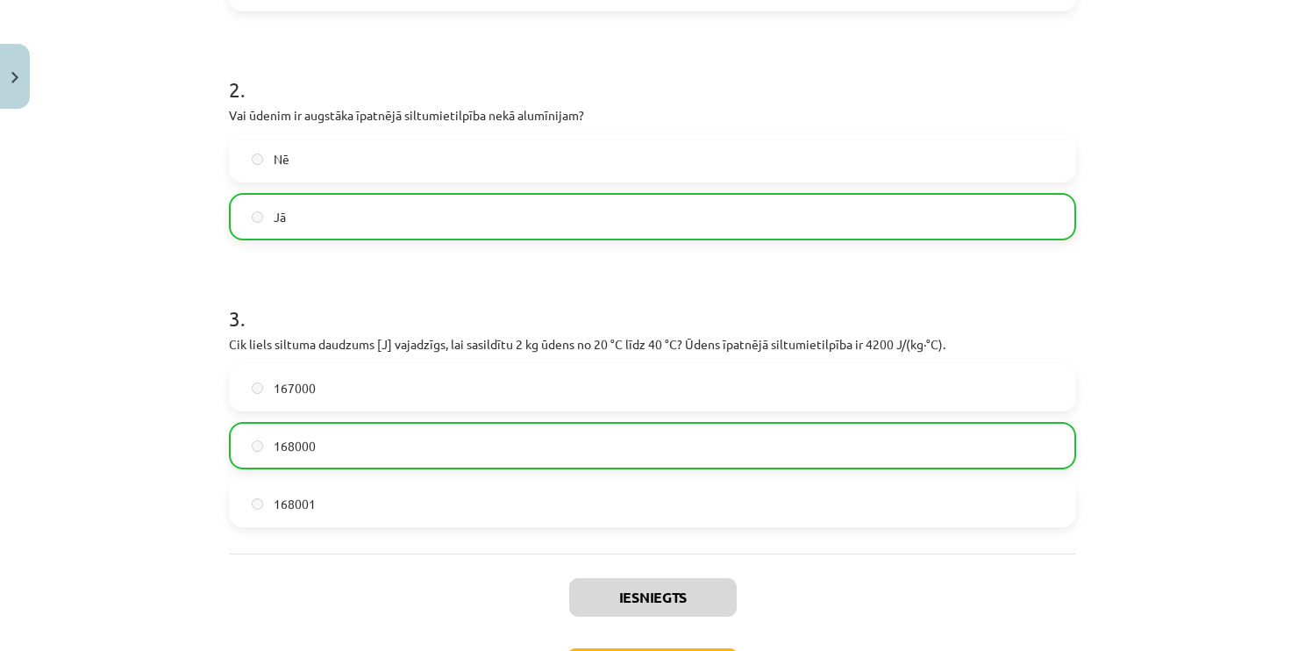
scroll to position [666, 0]
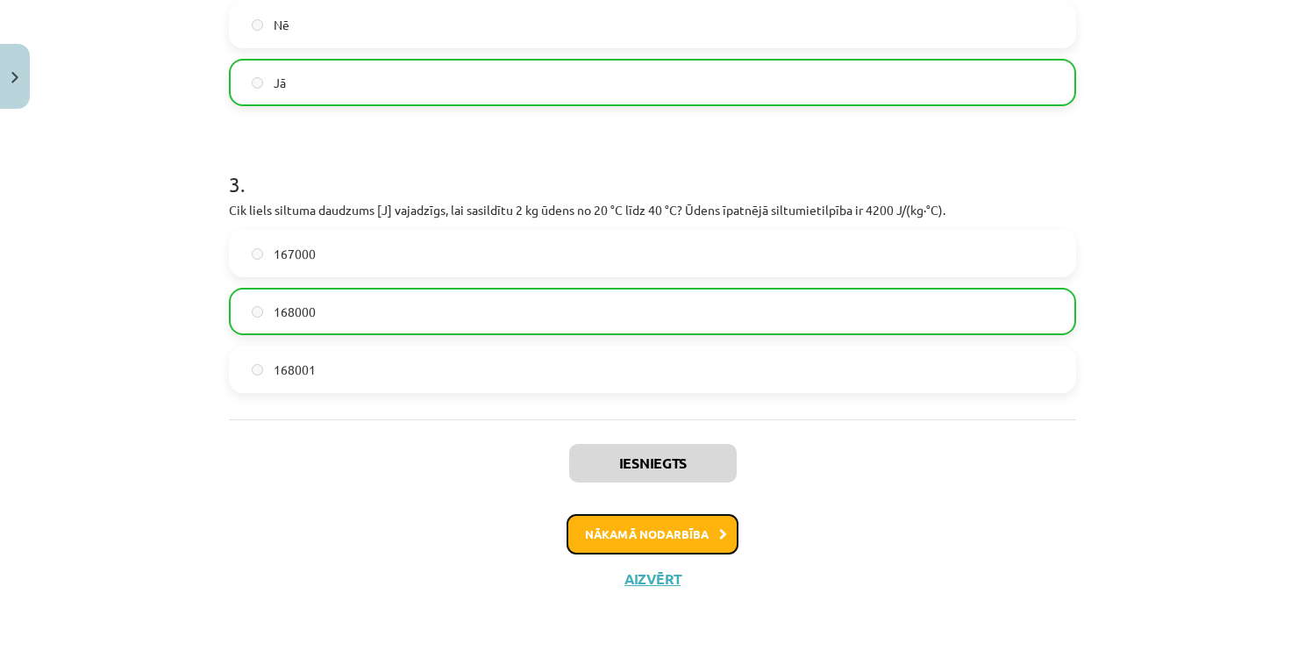
click at [589, 529] on button "Nākamā nodarbība" at bounding box center [653, 534] width 172 height 40
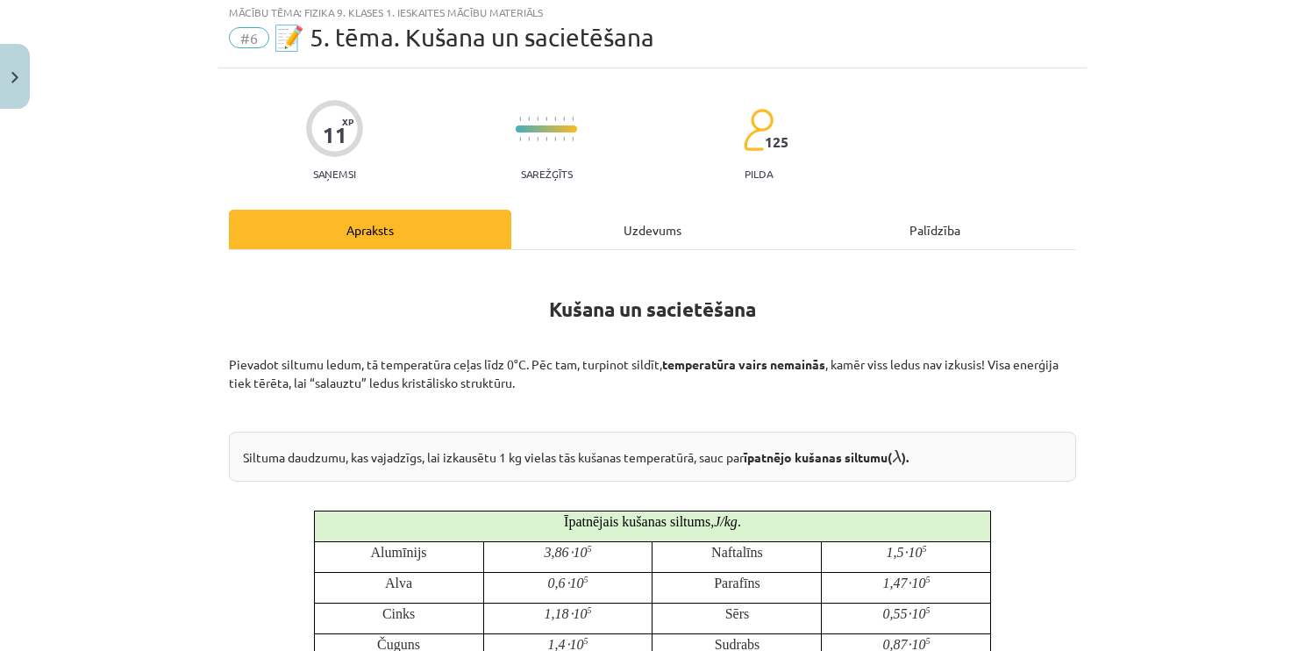
scroll to position [44, 0]
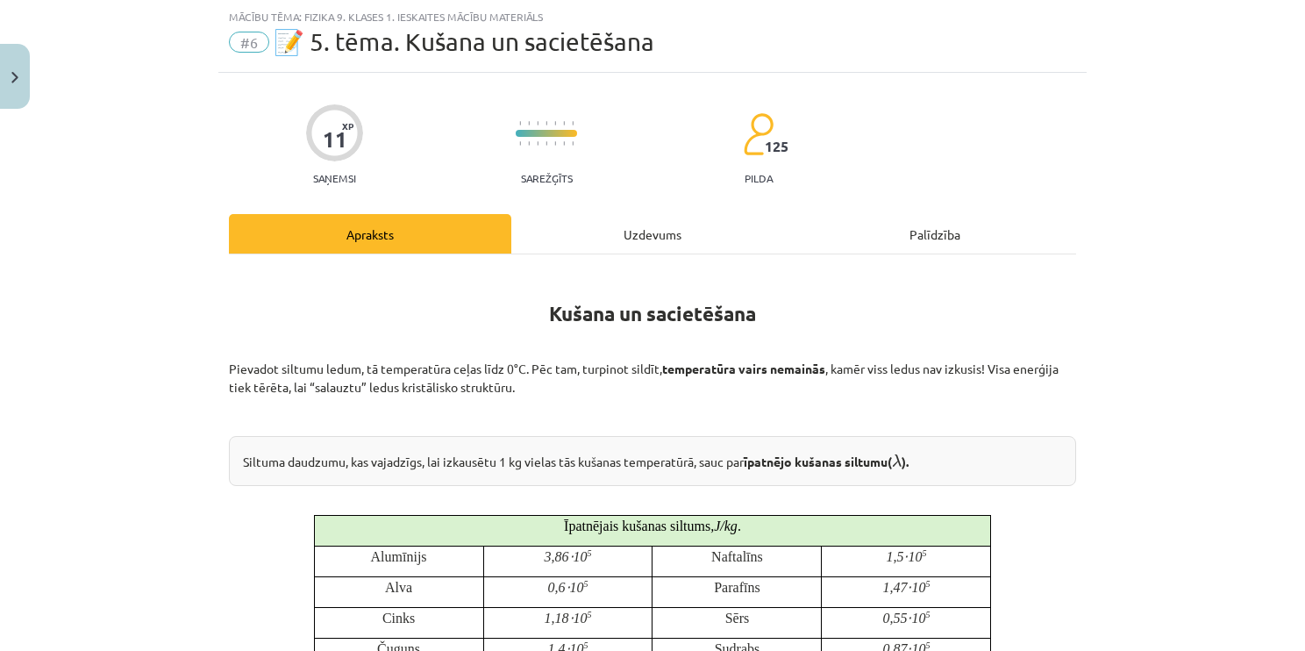
click at [595, 226] on div "Uzdevums" at bounding box center [652, 233] width 282 height 39
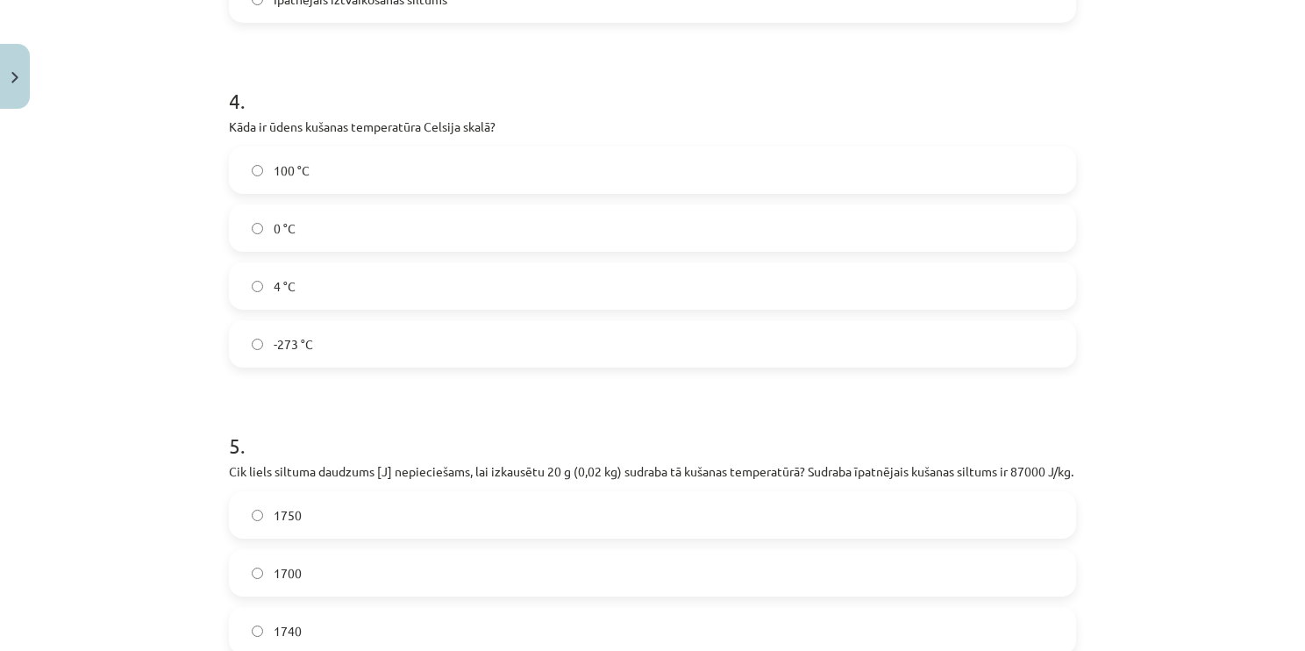
scroll to position [1318, 0]
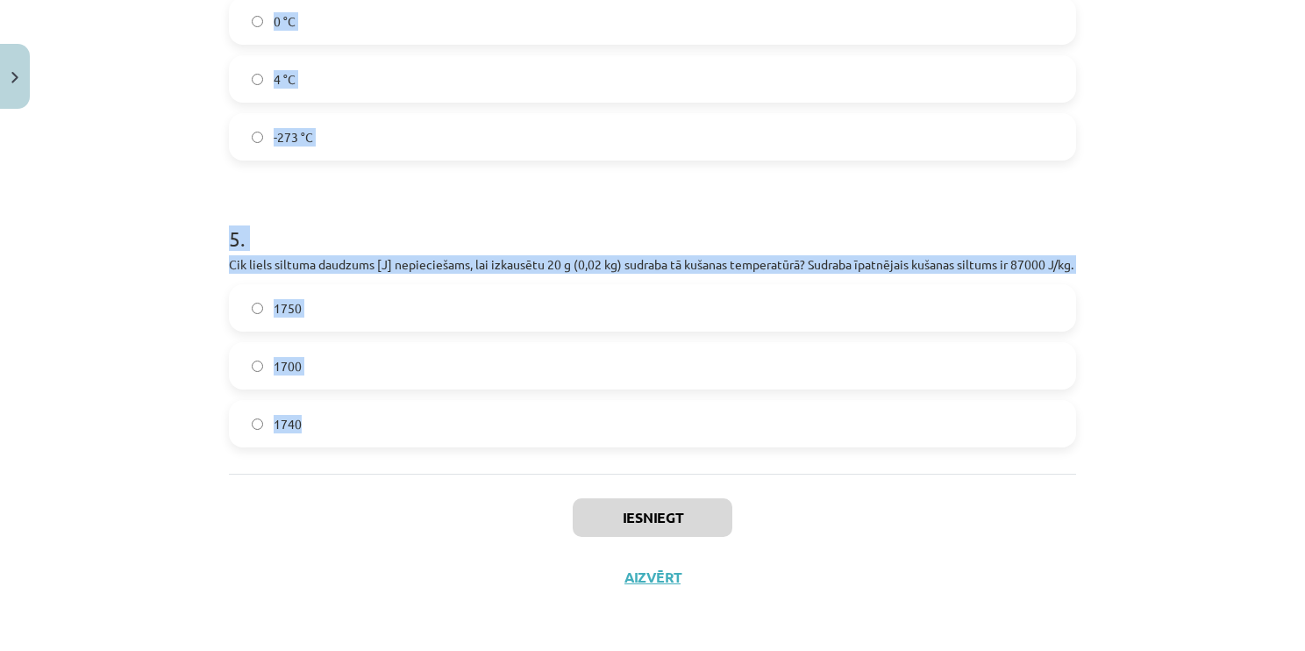
drag, startPoint x: 220, startPoint y: 161, endPoint x: 487, endPoint y: 426, distance: 376.5
copy form "1 . Vai kušanas procesā vielas temperatūra nepārtraukti paaugstinās? Nē Jā 2 . …"
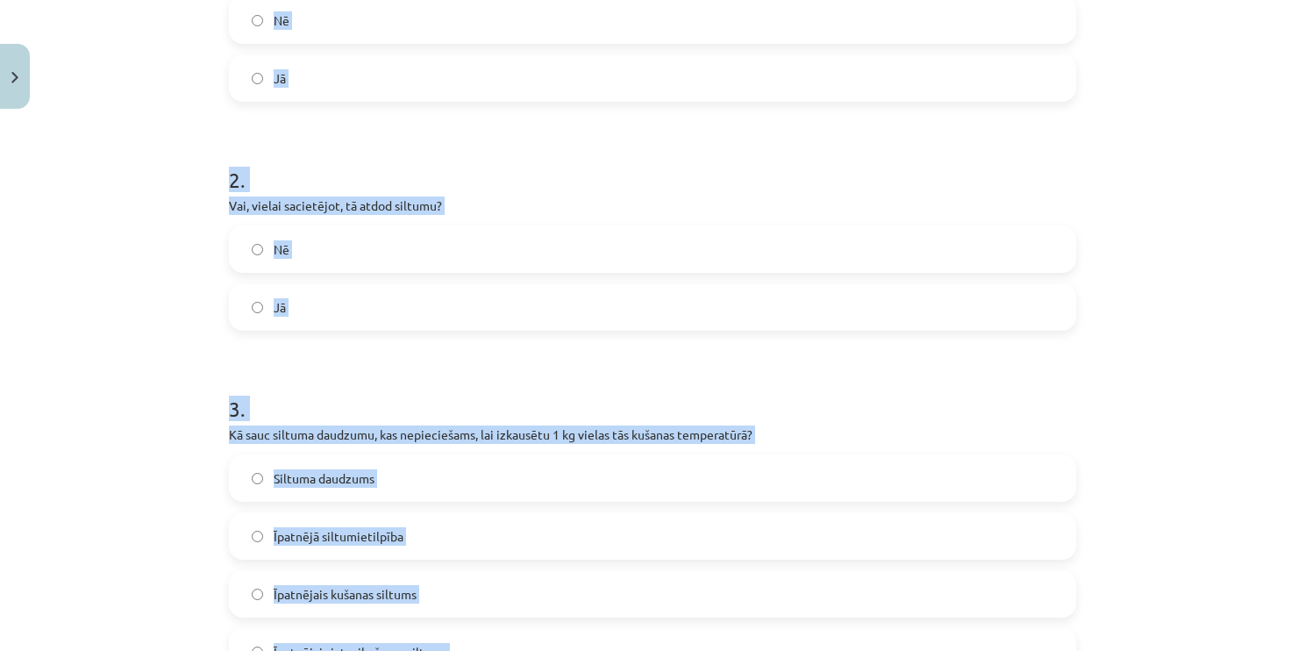
click at [88, 305] on div "Mācību tēma: Fizika 9. klases 1. ieskaites mācību materiāls #6 📝 5. tēma. Kušan…" at bounding box center [652, 325] width 1305 height 651
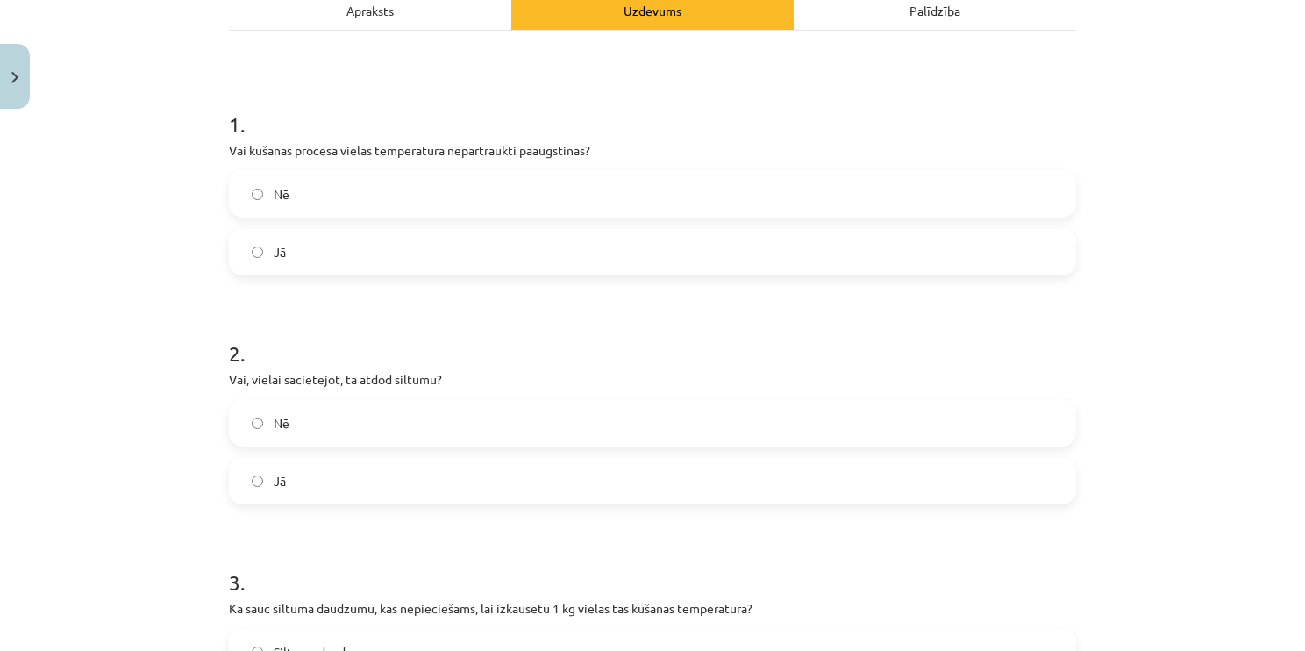
scroll to position [266, 0]
click at [302, 193] on label "Nē" at bounding box center [653, 196] width 844 height 44
click at [346, 480] on label "Jā" at bounding box center [653, 483] width 844 height 44
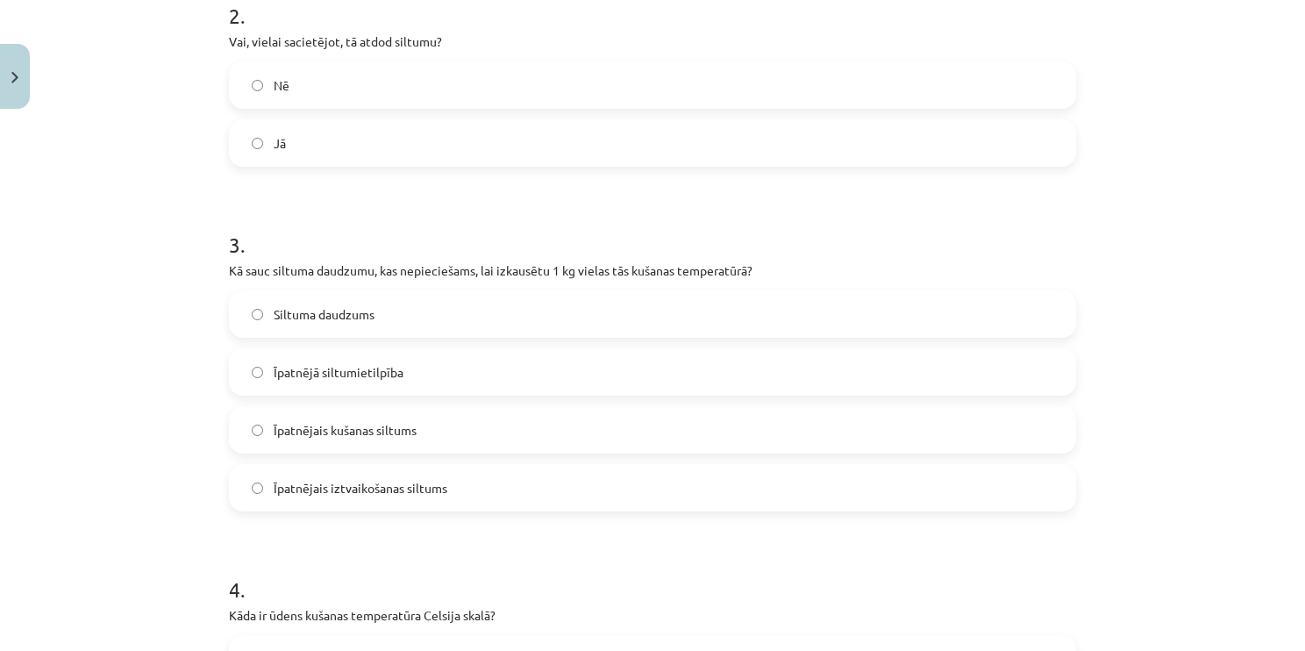
scroll to position [617, 0]
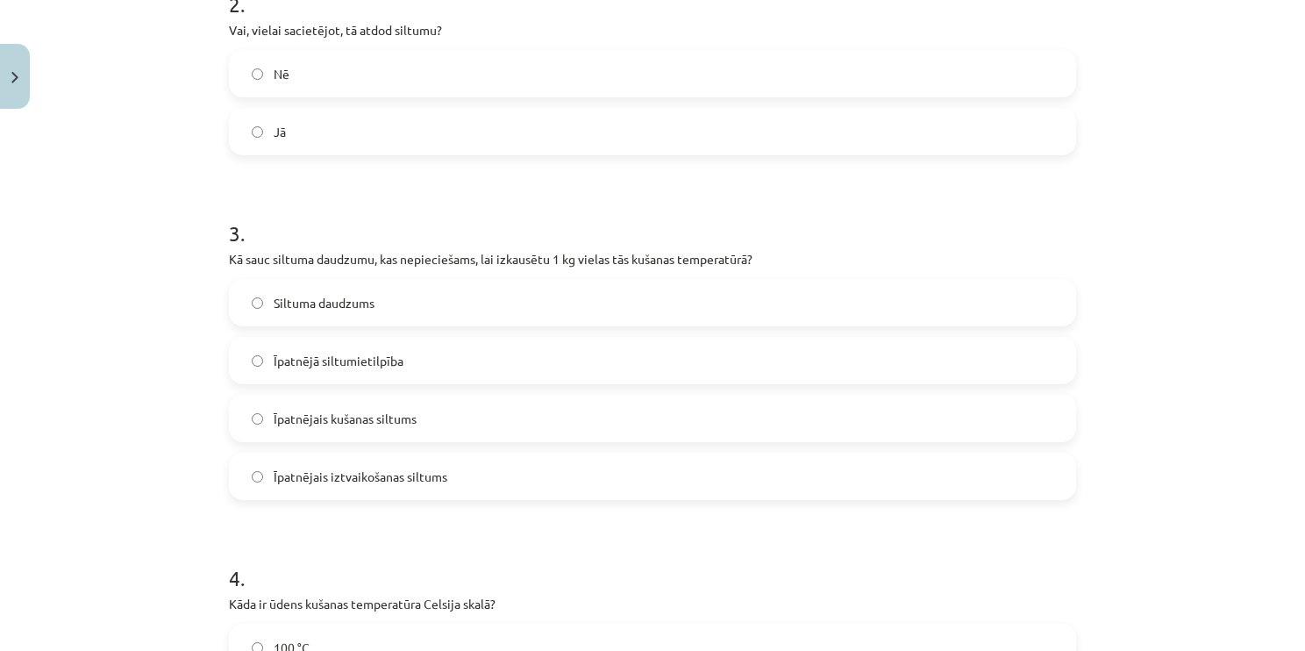
click at [475, 461] on label "Īpatnējais iztvaikošanas siltums" at bounding box center [653, 476] width 844 height 44
click at [435, 413] on label "Īpatnējais kušanas siltums" at bounding box center [653, 418] width 844 height 44
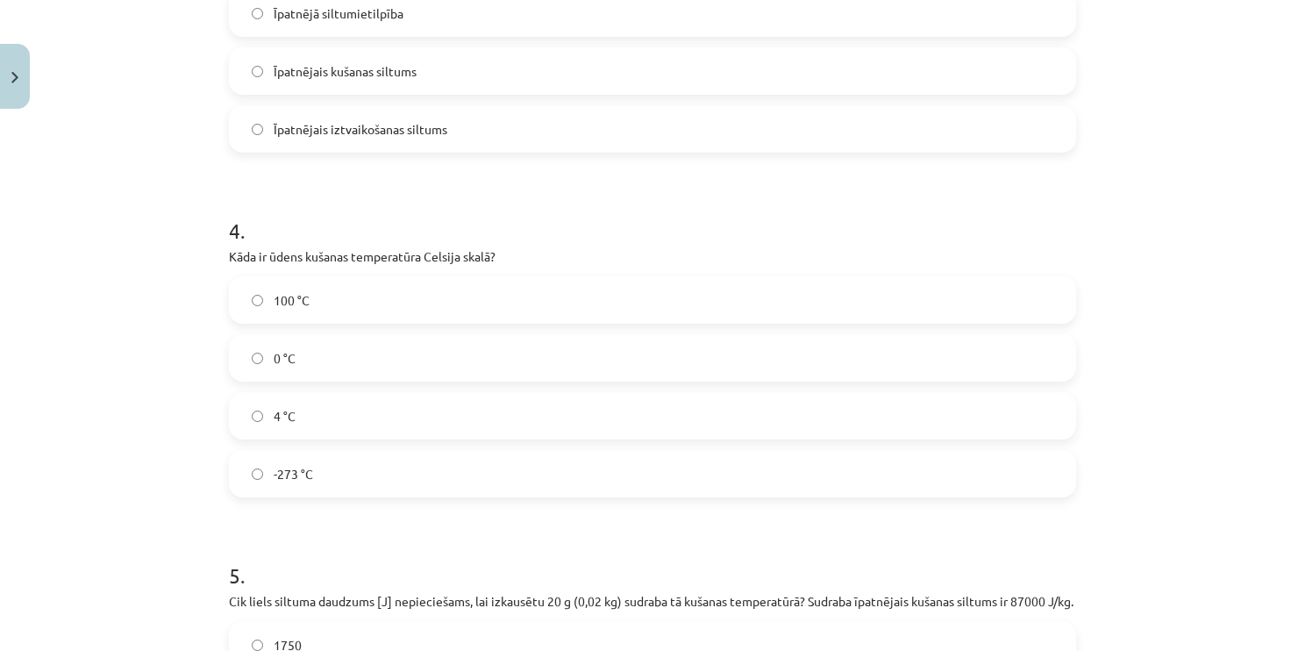
scroll to position [968, 0]
click at [356, 361] on label "0 °C" at bounding box center [653, 354] width 844 height 44
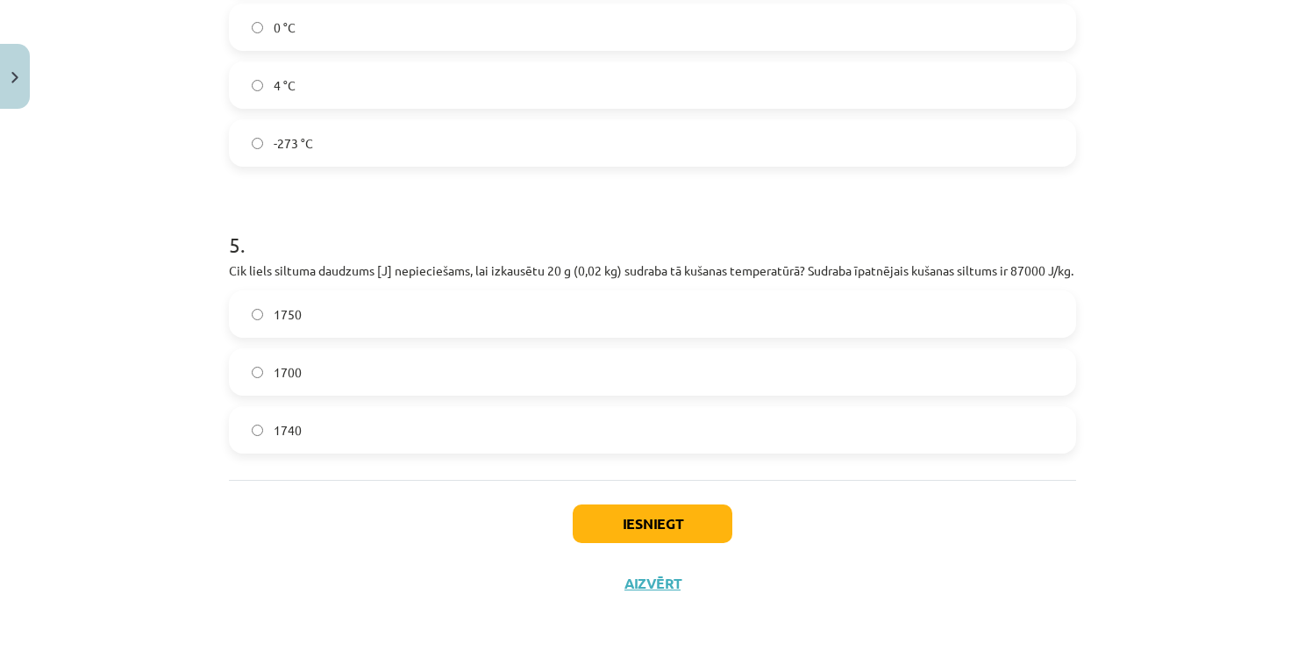
scroll to position [1318, 0]
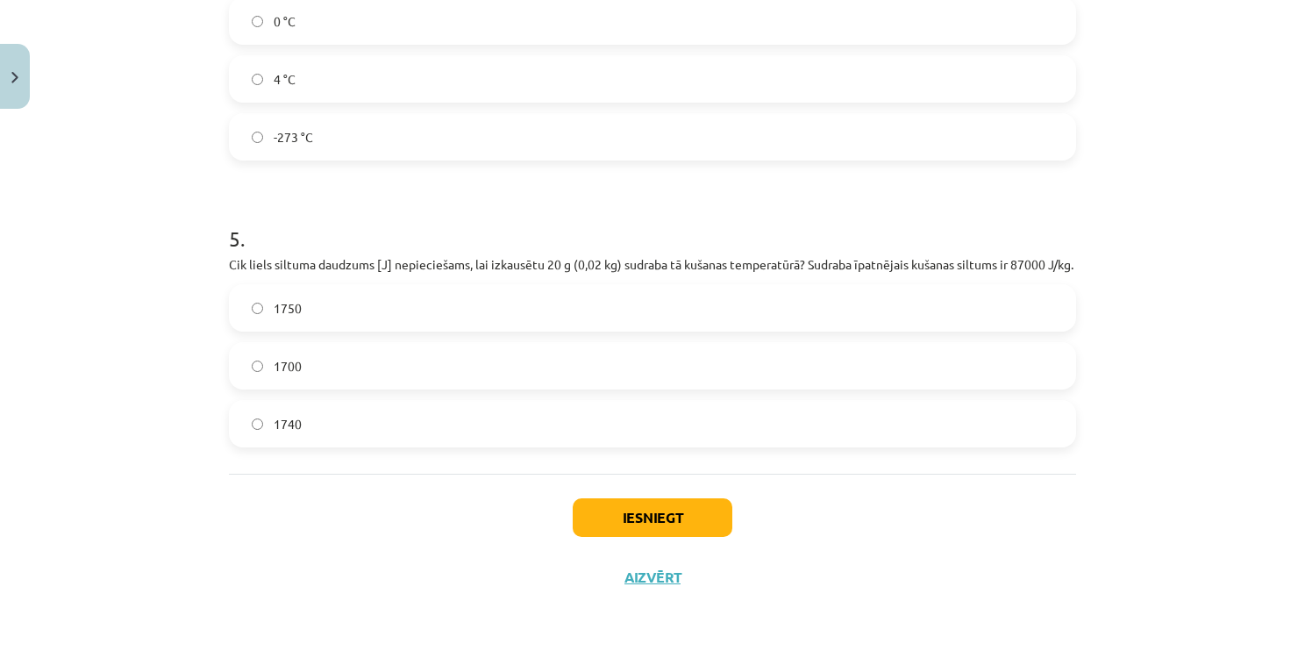
click at [352, 423] on label "1740" at bounding box center [653, 424] width 844 height 44
click at [660, 516] on button "Iesniegt" at bounding box center [653, 517] width 160 height 39
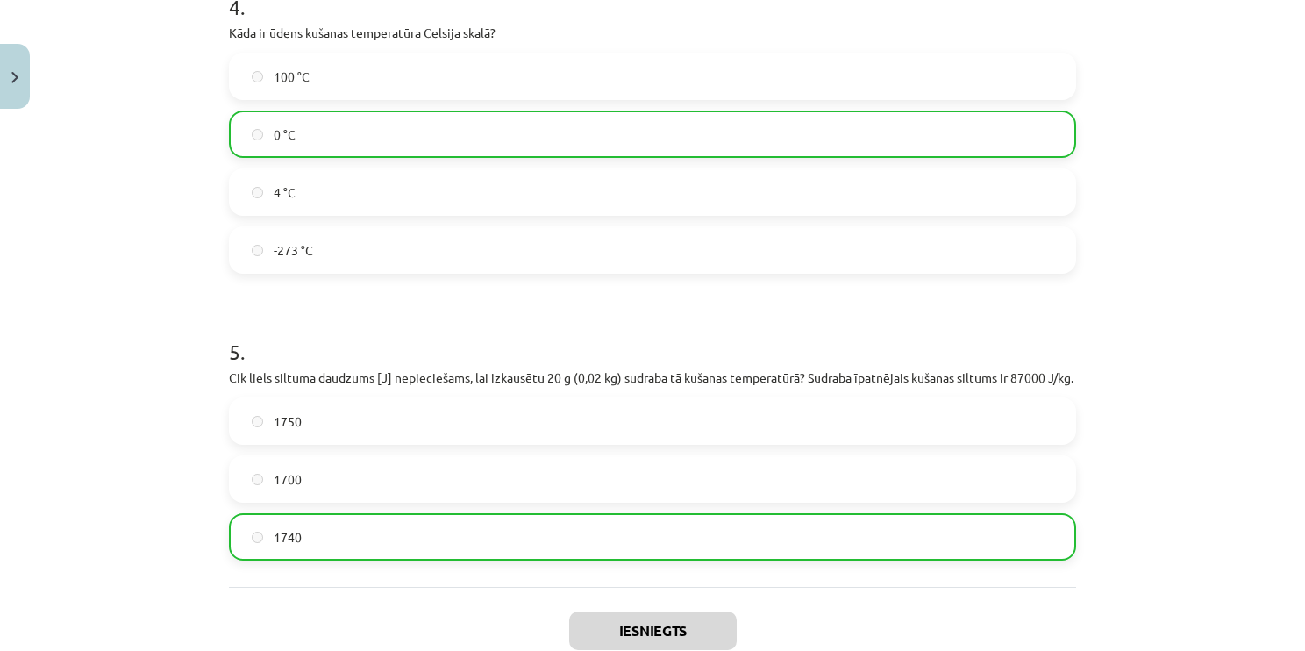
scroll to position [1374, 0]
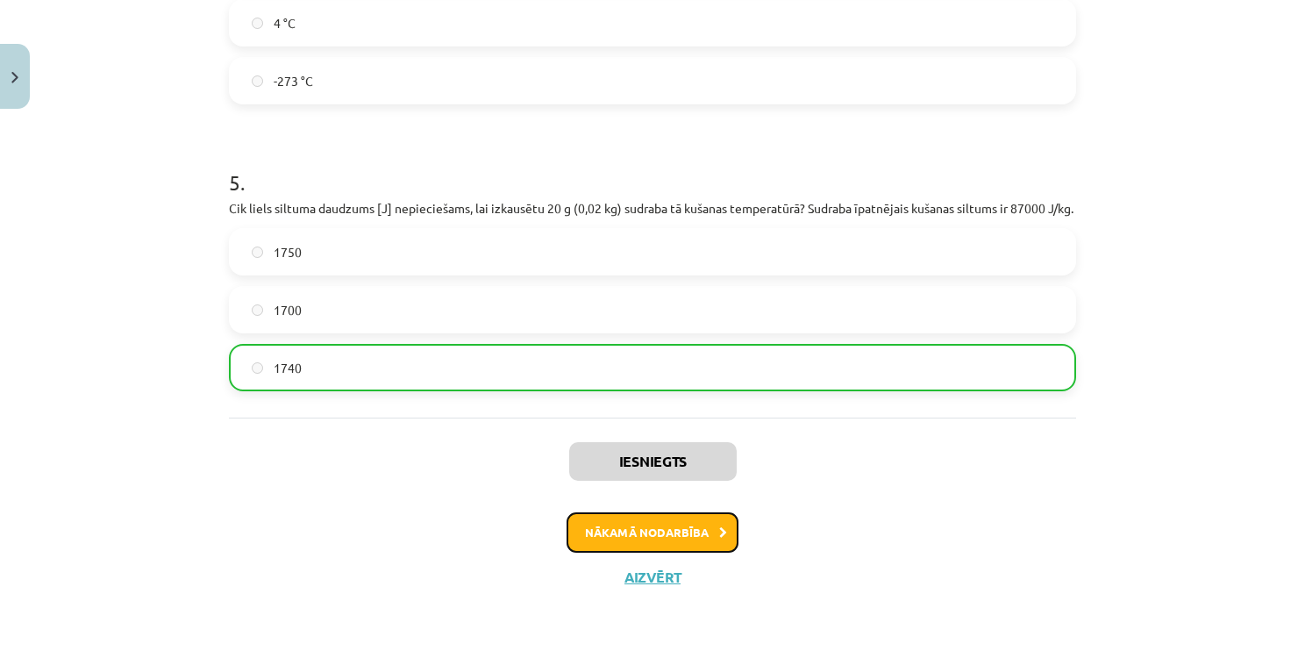
click at [702, 542] on button "Nākamā nodarbība" at bounding box center [653, 532] width 172 height 40
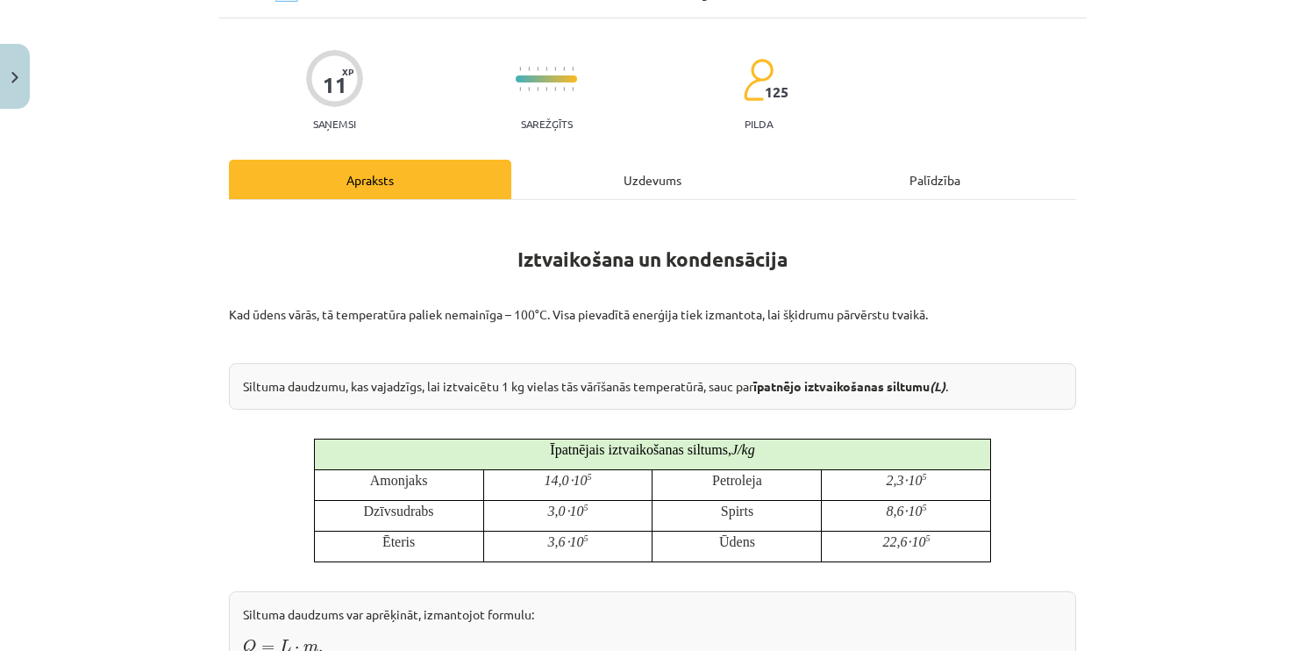
scroll to position [44, 0]
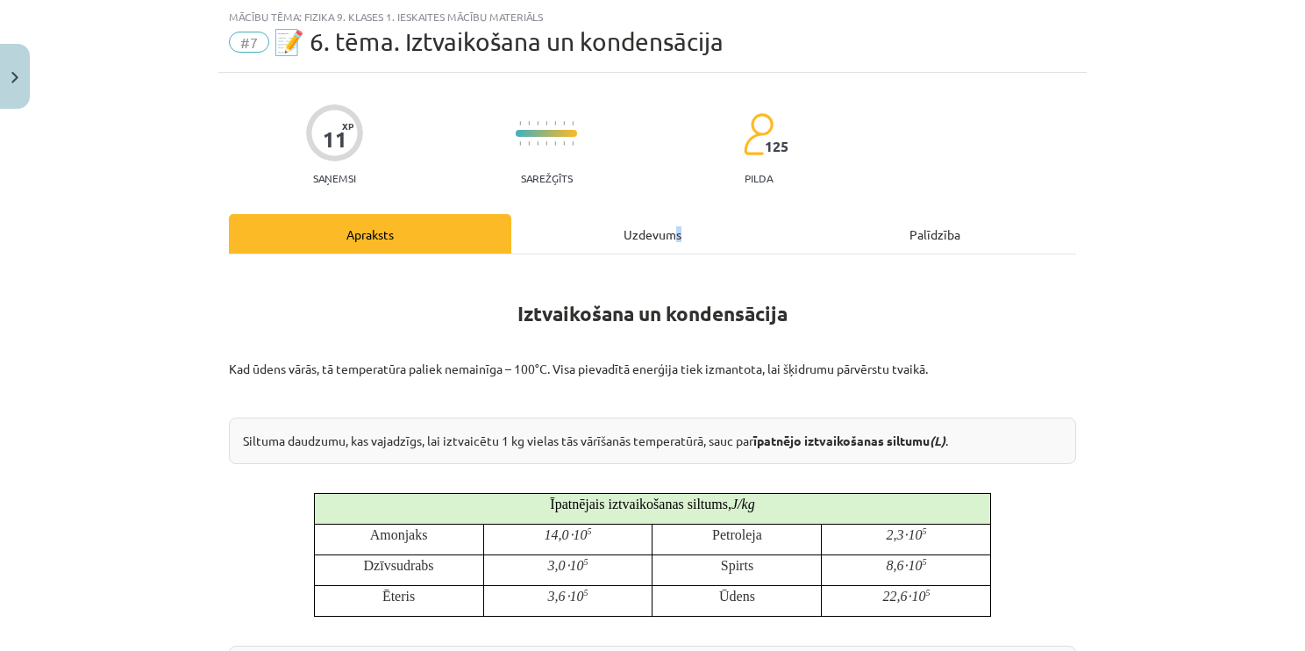
click at [671, 239] on div "Uzdevums" at bounding box center [652, 233] width 282 height 39
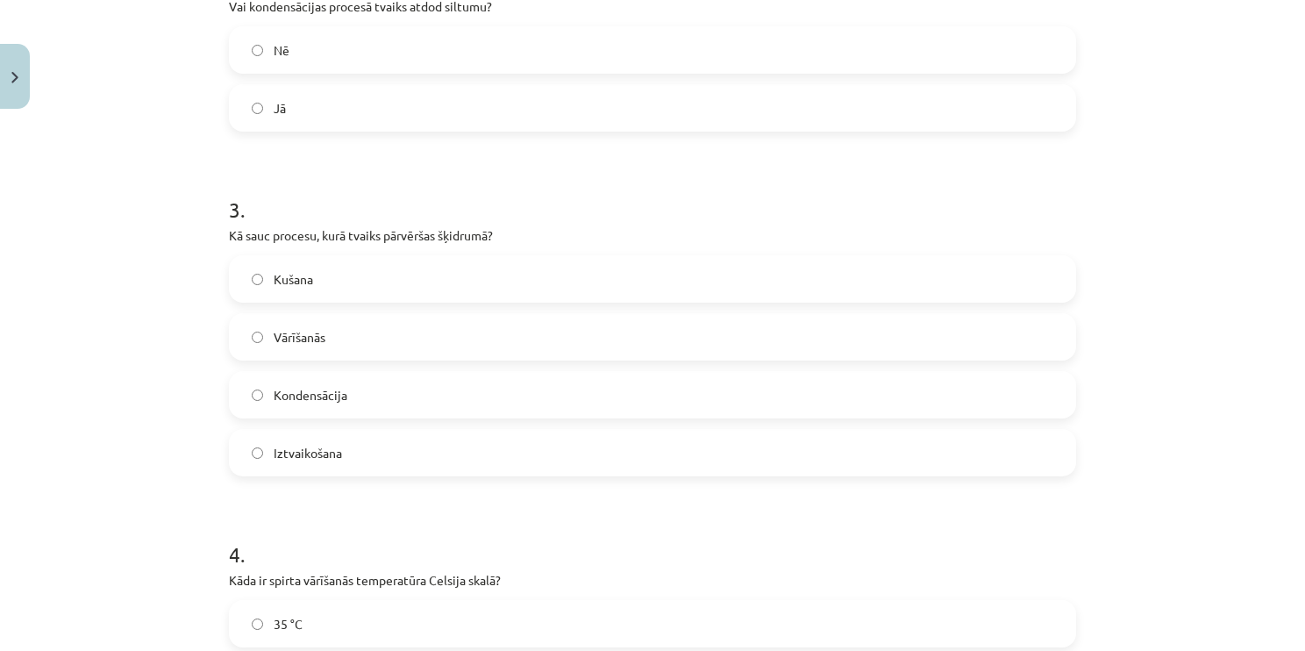
scroll to position [1300, 0]
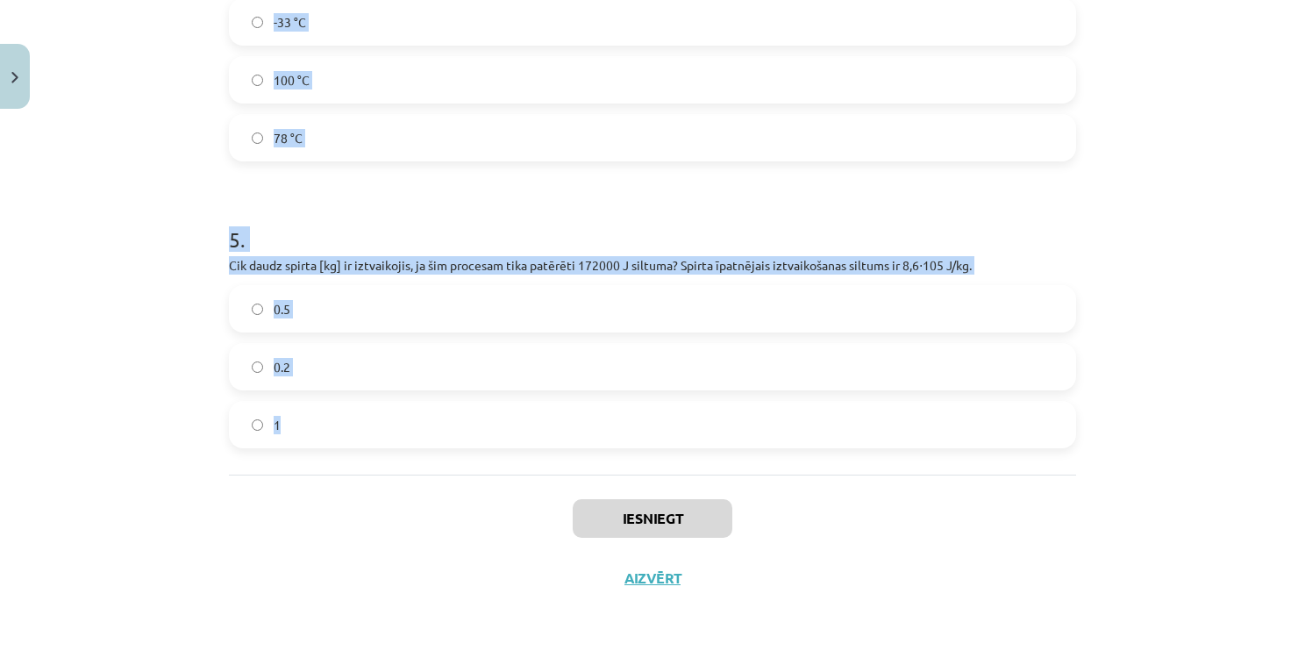
drag, startPoint x: 221, startPoint y: 72, endPoint x: 535, endPoint y: 445, distance: 487.5
copy form "1 . Vai ūdens vārīšanās procesā tā temperatūra pārsniedz 100 °C? Jā Nē 2 . Vai …"
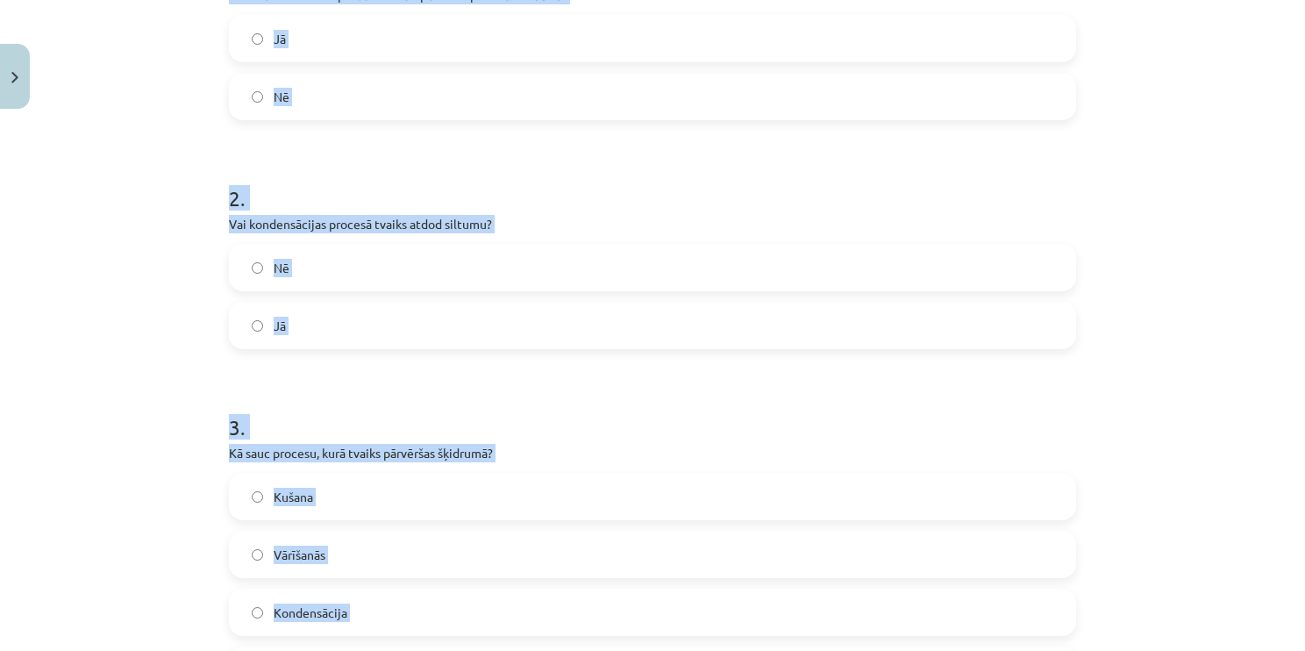
click at [361, 89] on label "Nē" at bounding box center [653, 97] width 844 height 44
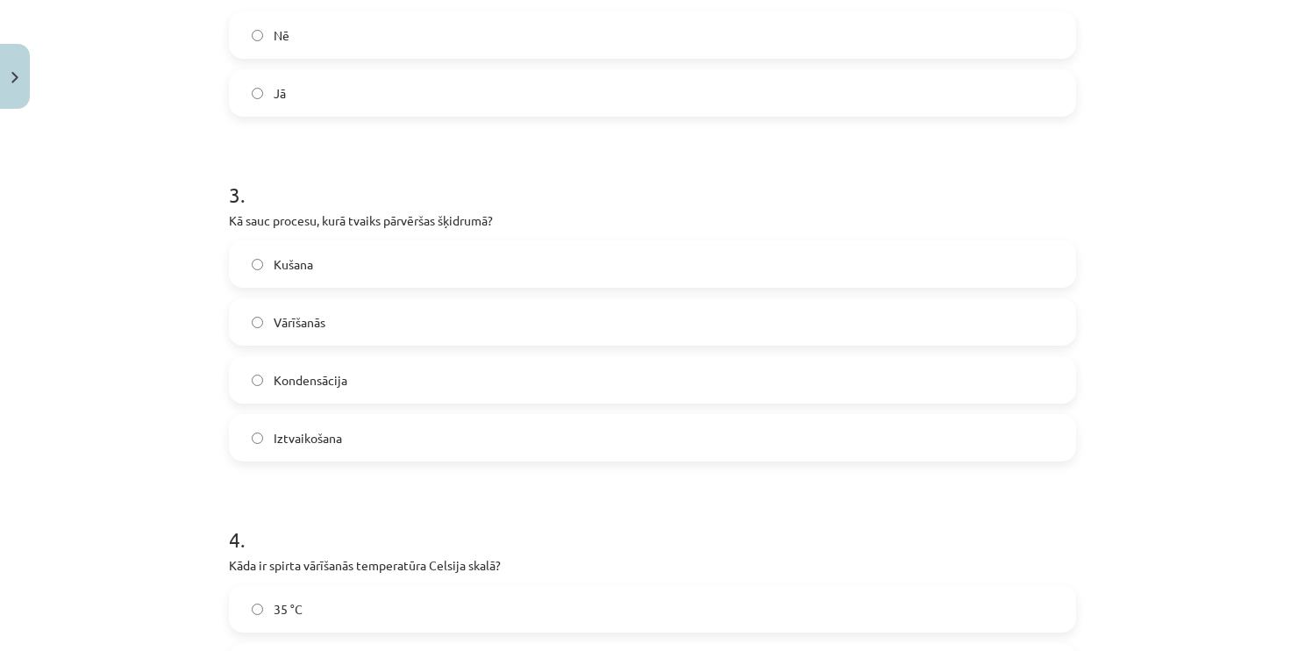
scroll to position [686, 0]
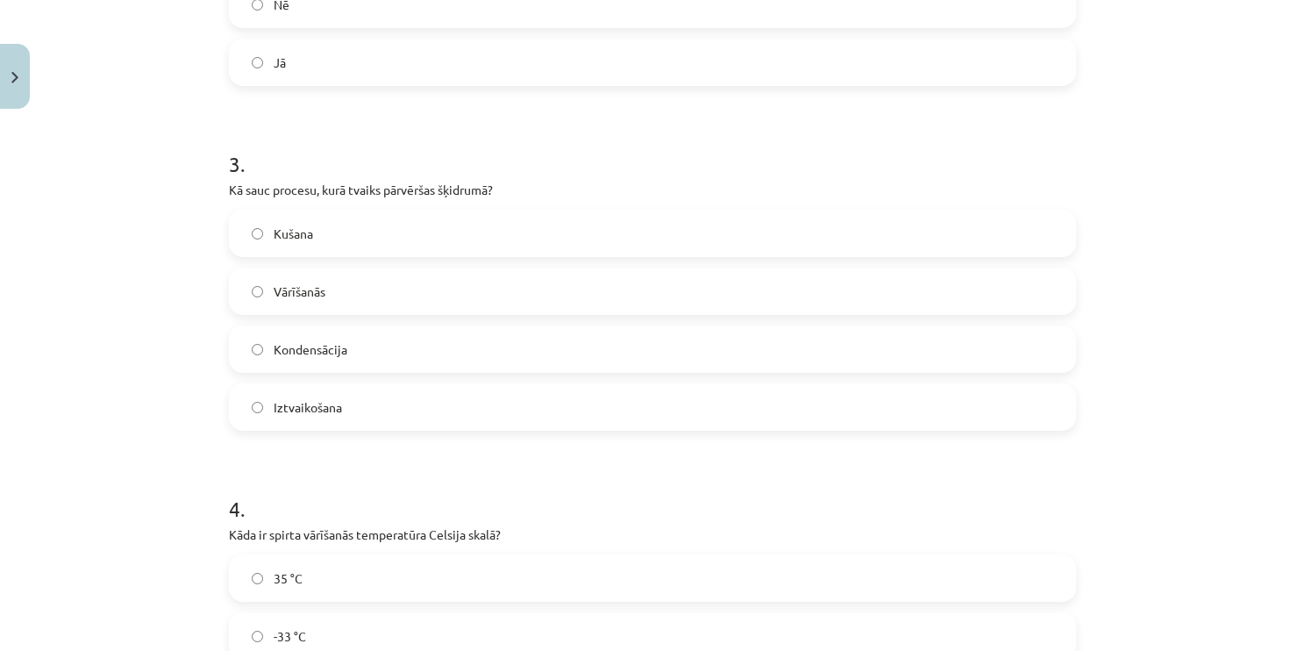
click at [330, 63] on label "Jā" at bounding box center [653, 62] width 844 height 44
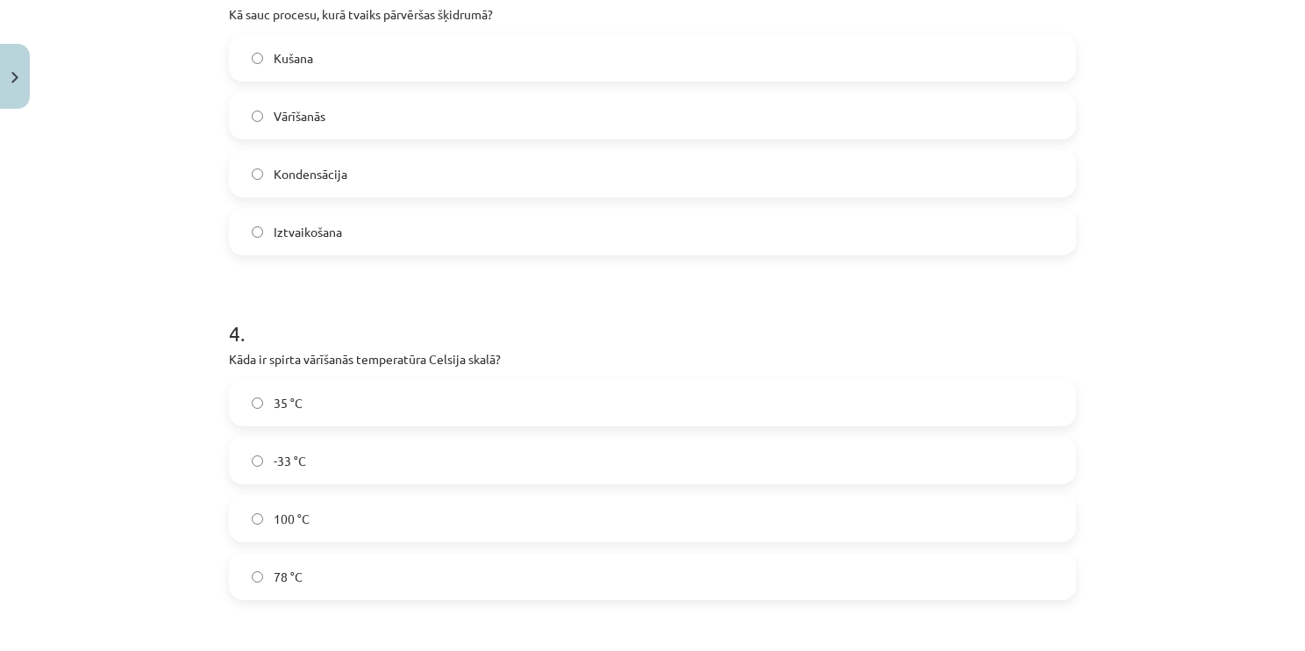
scroll to position [949, 0]
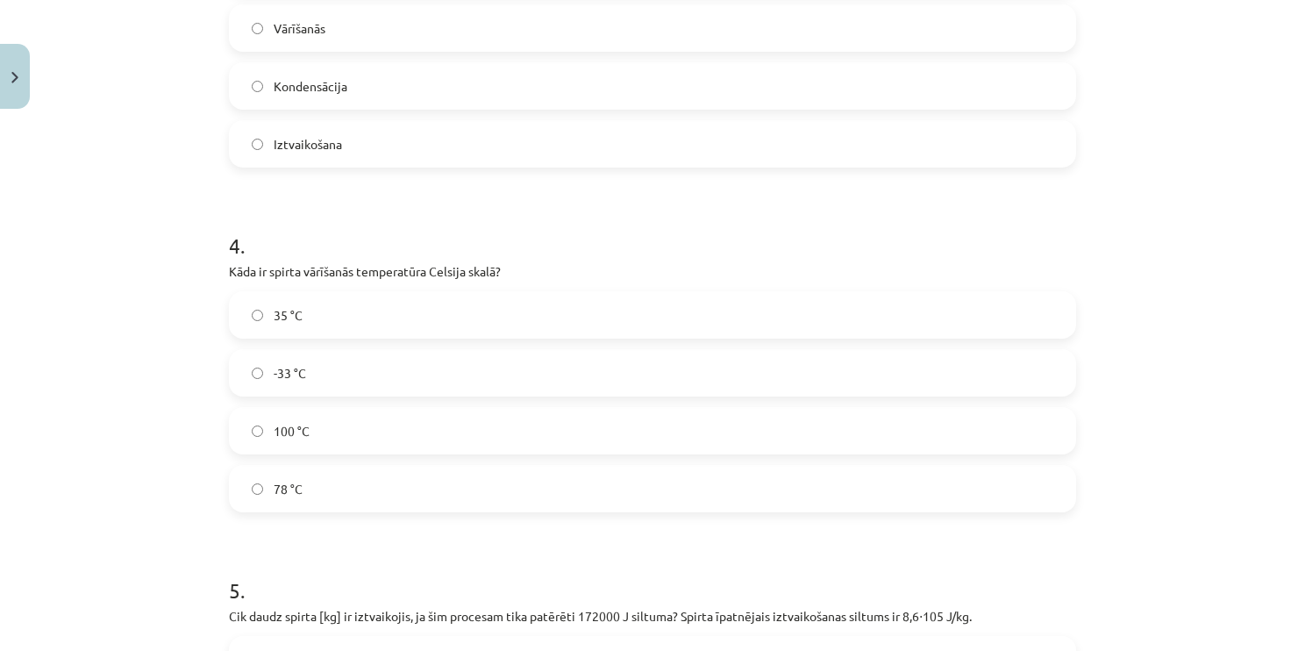
click at [378, 77] on label "Kondensācija" at bounding box center [653, 86] width 844 height 44
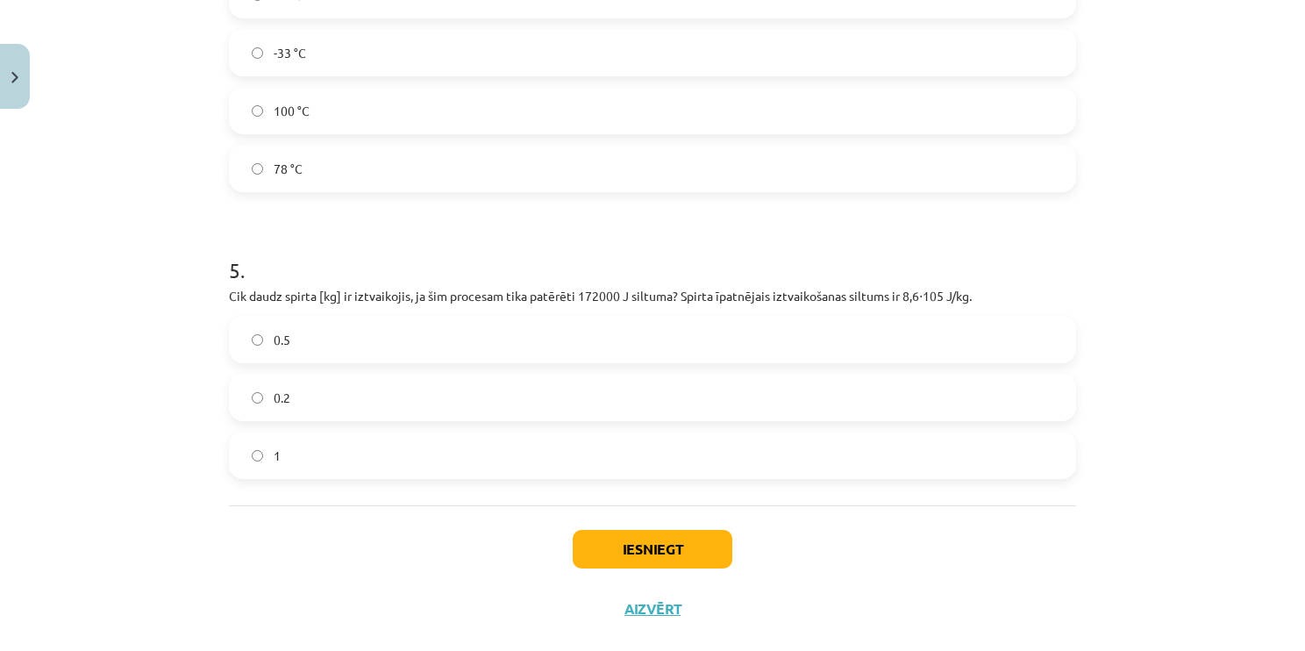
scroll to position [1300, 0]
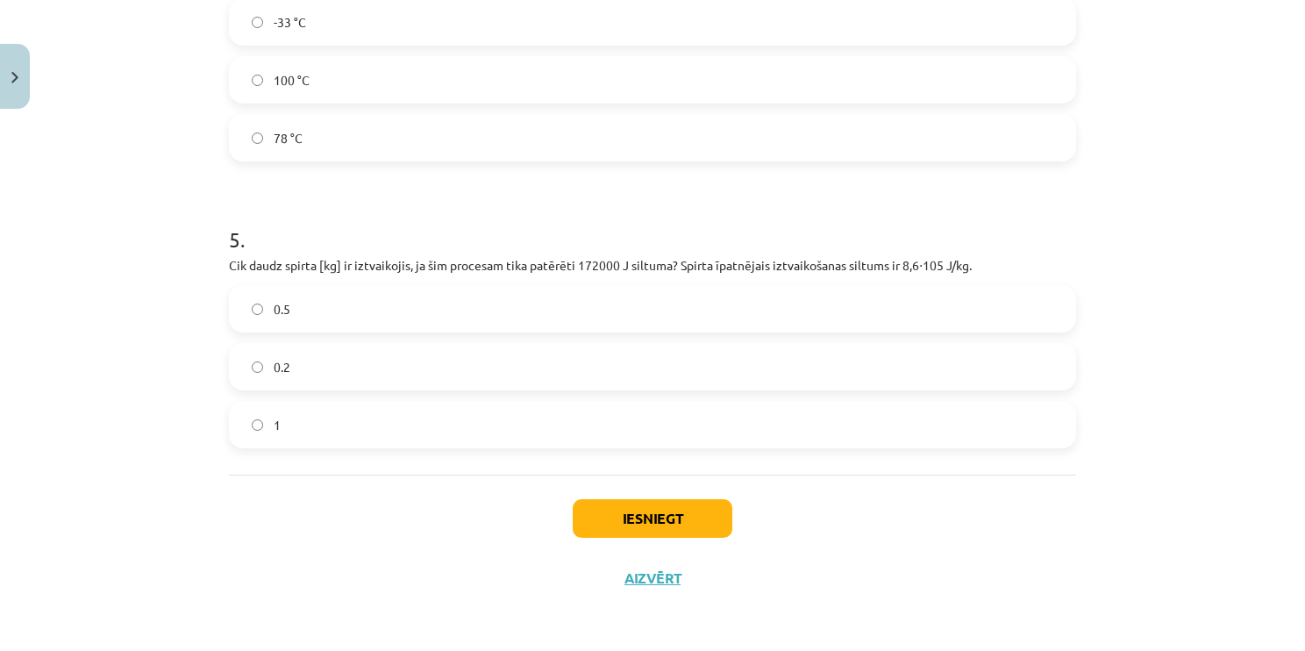
click at [348, 120] on label "78 °C" at bounding box center [653, 138] width 844 height 44
drag, startPoint x: 361, startPoint y: 349, endPoint x: 416, endPoint y: 367, distance: 58.0
click at [368, 354] on label "0.2" at bounding box center [653, 367] width 844 height 44
click at [659, 512] on button "Iesniegt" at bounding box center [653, 518] width 160 height 39
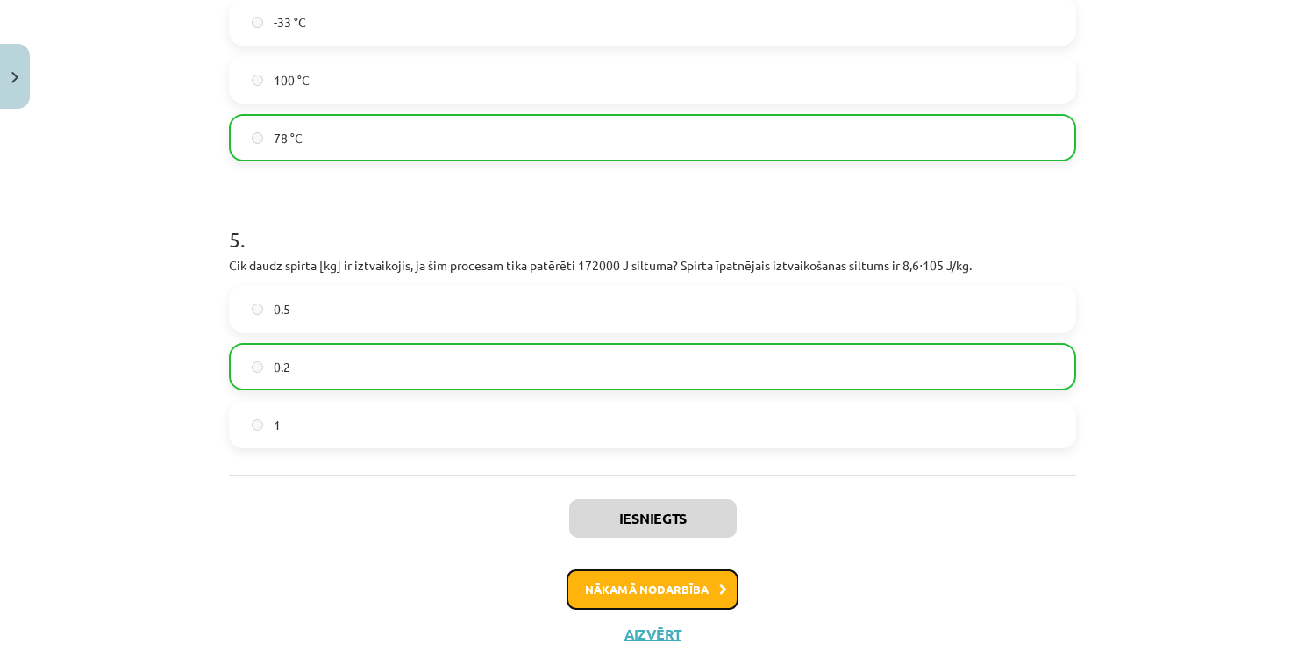
click at [644, 588] on button "Nākamā nodarbība" at bounding box center [653, 589] width 172 height 40
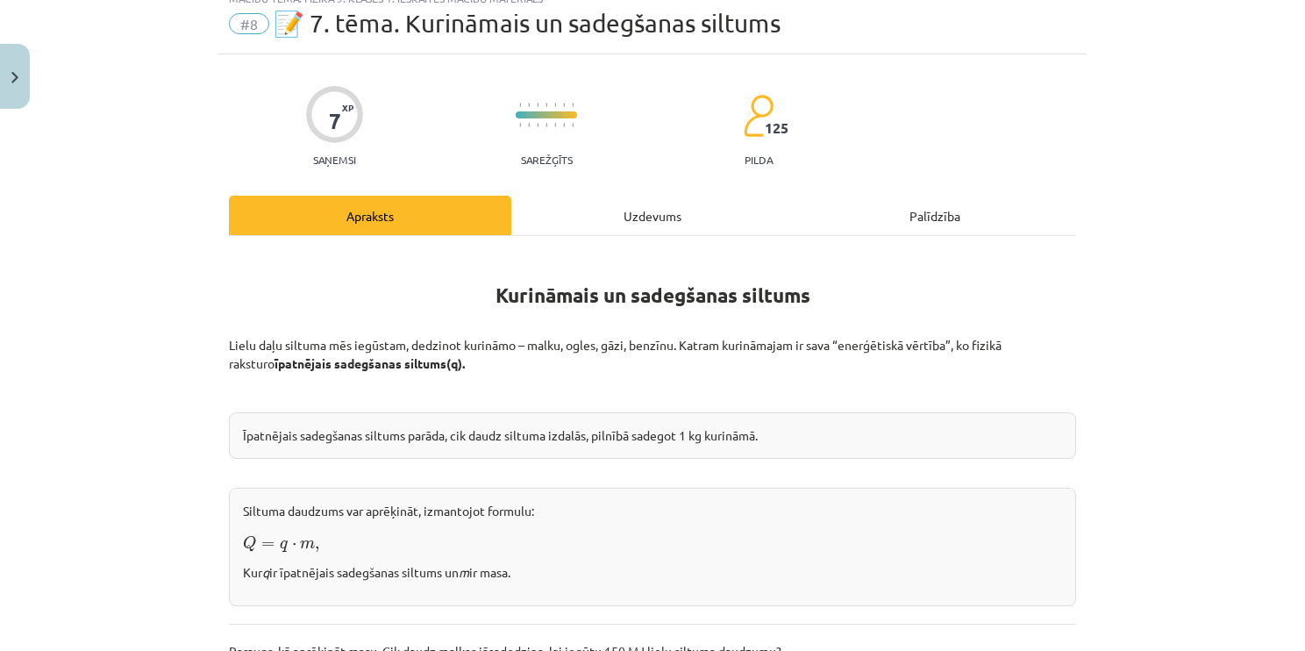
scroll to position [44, 0]
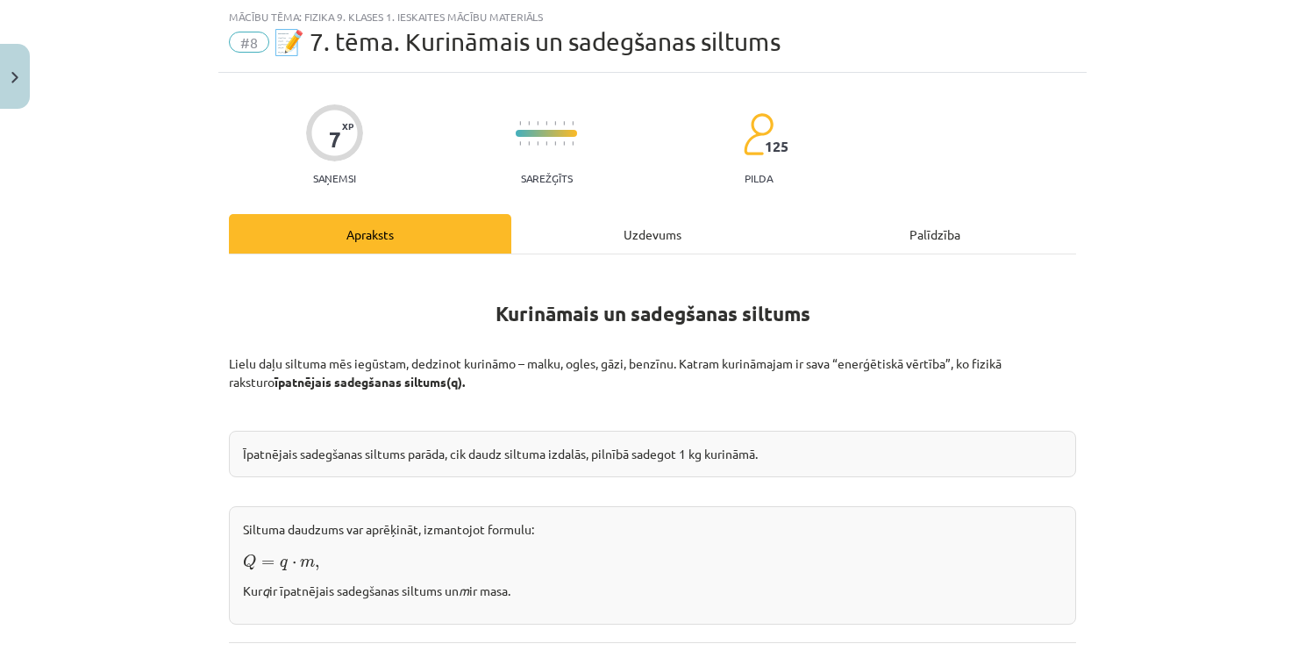
click at [657, 237] on div "Uzdevums" at bounding box center [652, 233] width 282 height 39
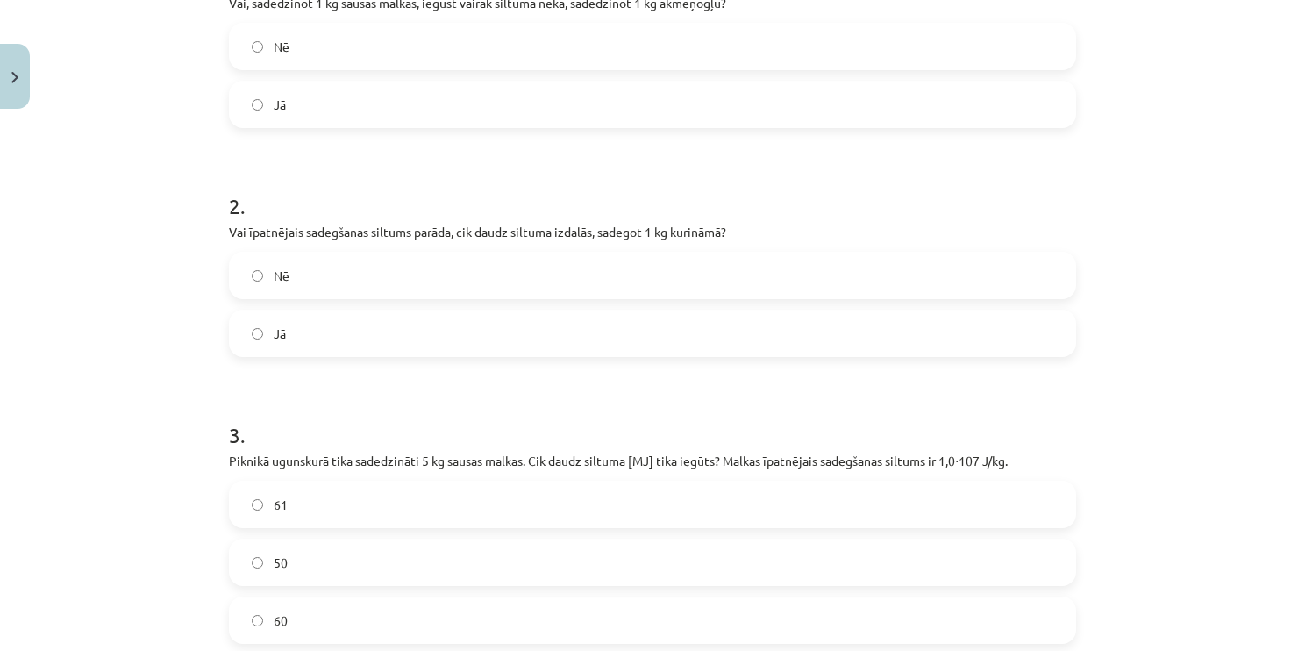
scroll to position [611, 0]
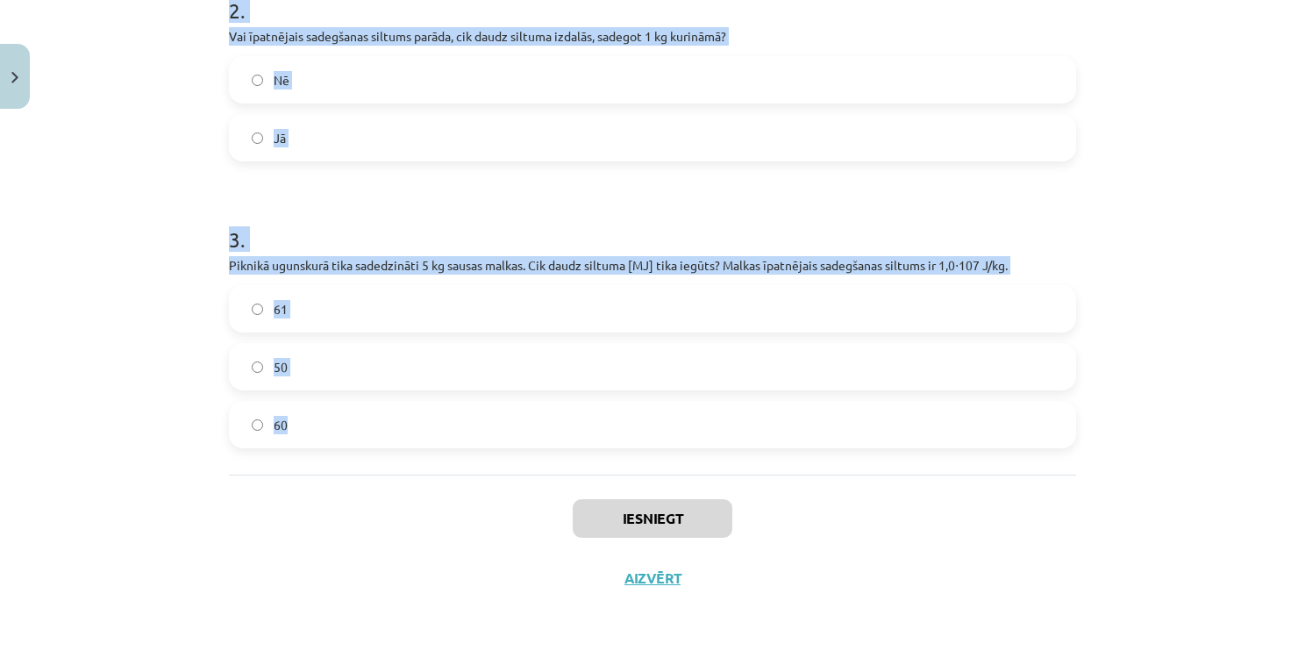
drag, startPoint x: 223, startPoint y: 332, endPoint x: 605, endPoint y: 411, distance: 390.7
click at [605, 411] on div "7 XP Saņemsi Sarežģīts 125 pilda Apraksts Uzdevums Palīdzība 1 . Vai, sadedzino…" at bounding box center [652, 57] width 868 height 1102
copy form "1 . Vai, sadedzinot 1 kg sausas malkas, iegūst vairāk siltuma nekā, sadedzinot …"
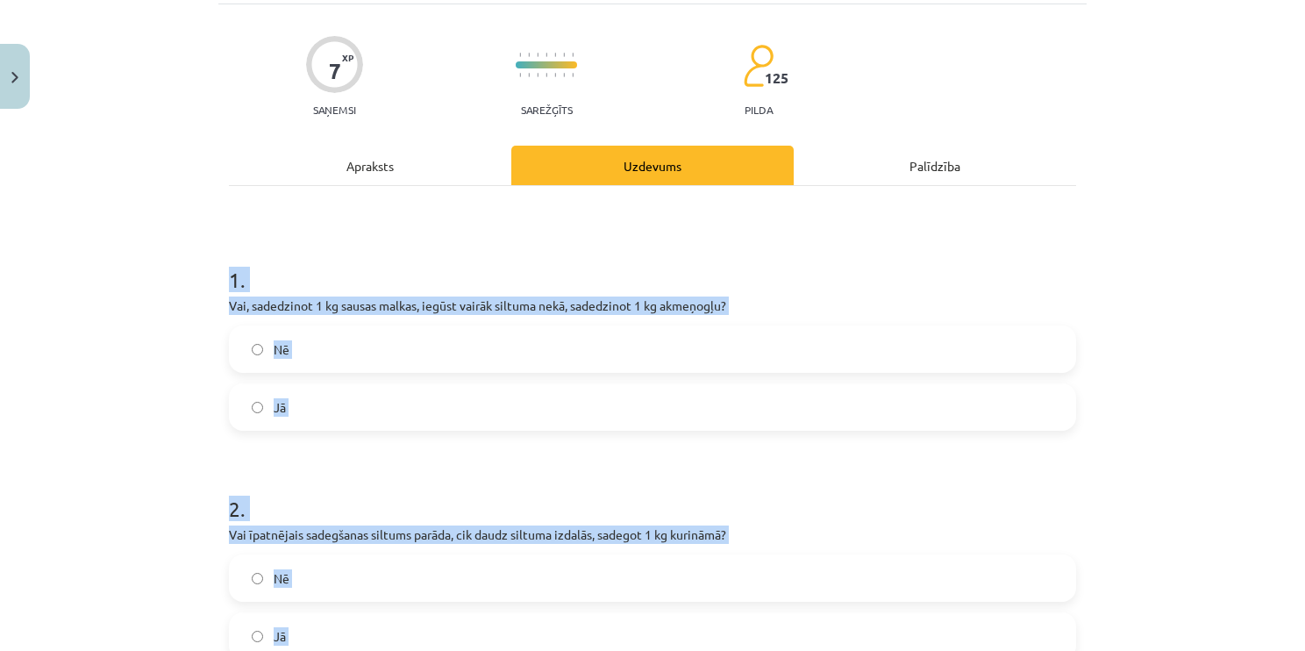
scroll to position [263, 0]
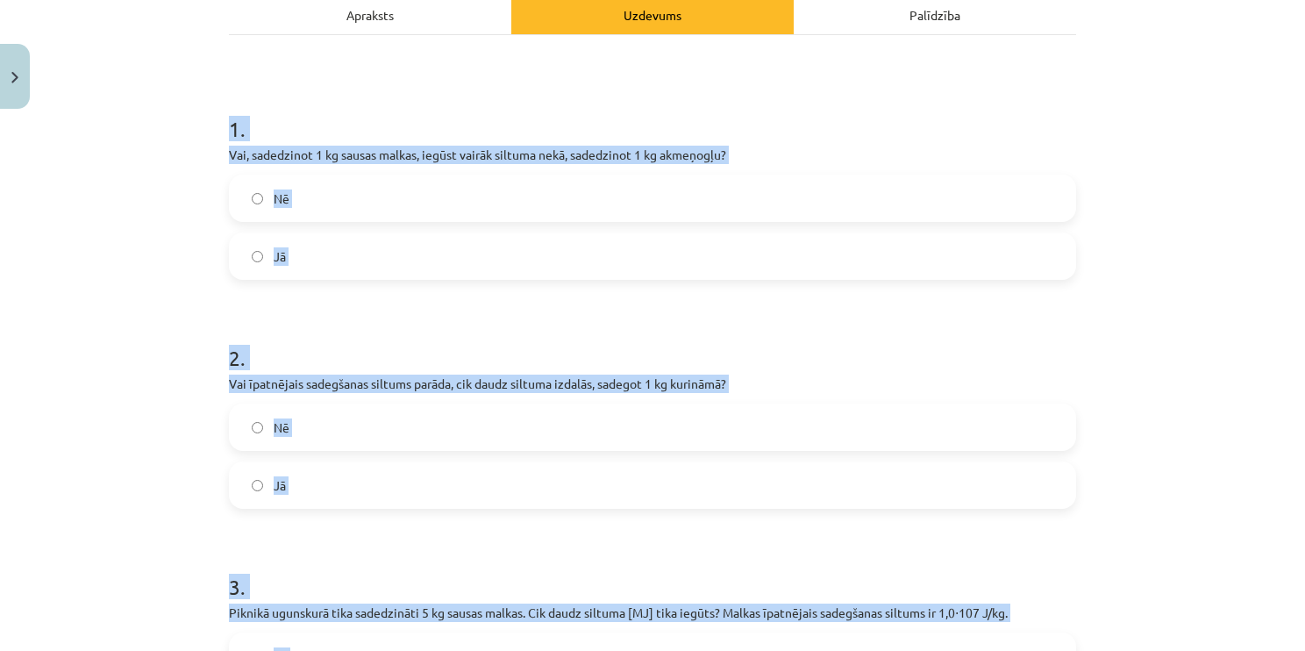
click at [340, 192] on label "Nē" at bounding box center [653, 198] width 844 height 44
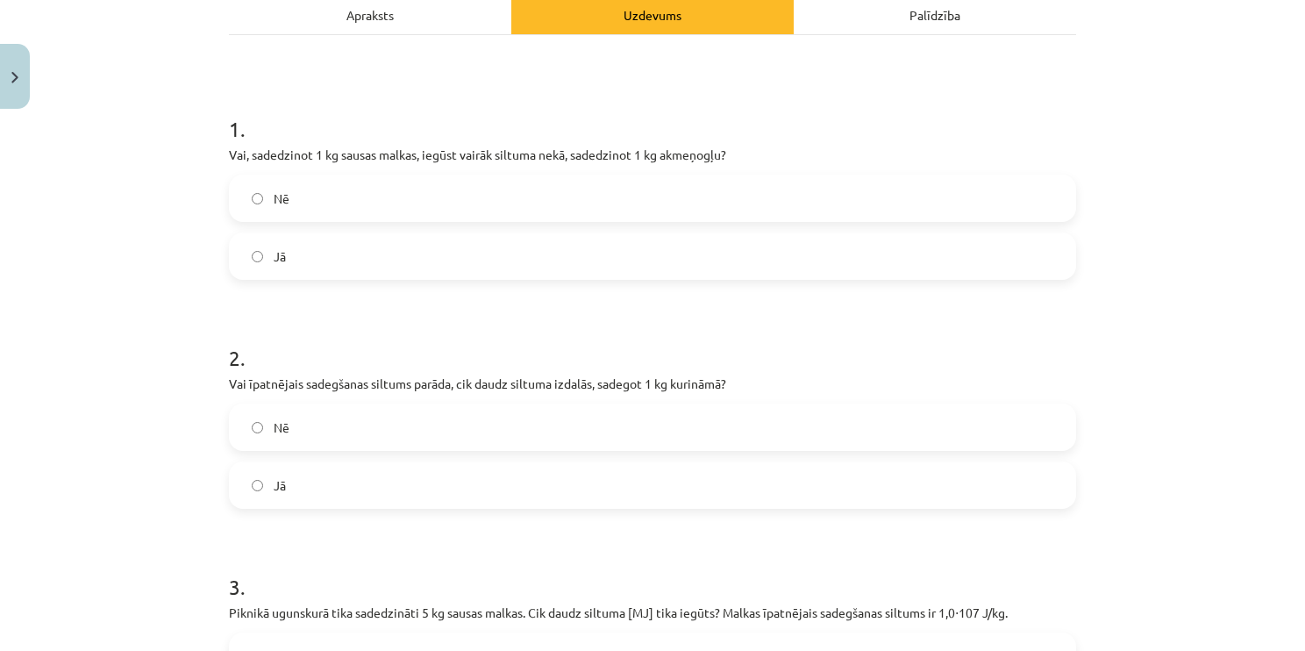
click at [378, 504] on label "Jā" at bounding box center [653, 485] width 844 height 44
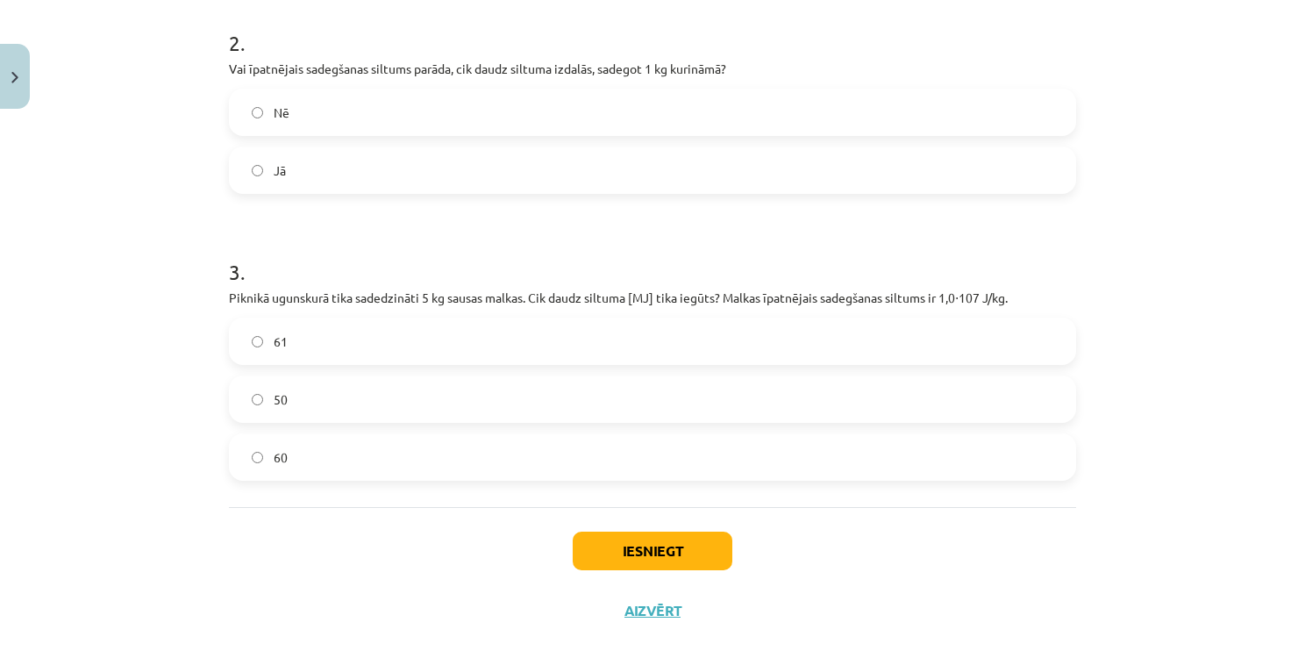
scroll to position [611, 0]
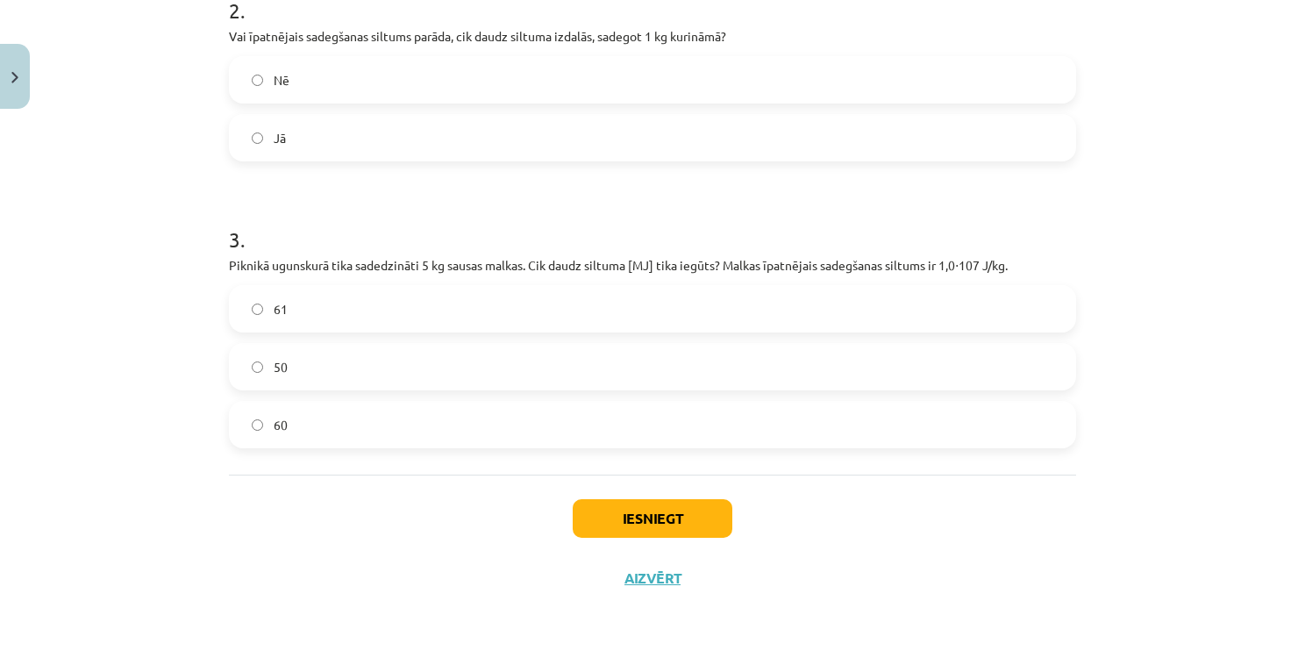
click at [361, 362] on label "50" at bounding box center [653, 367] width 844 height 44
click at [615, 530] on button "Iesniegt" at bounding box center [653, 518] width 160 height 39
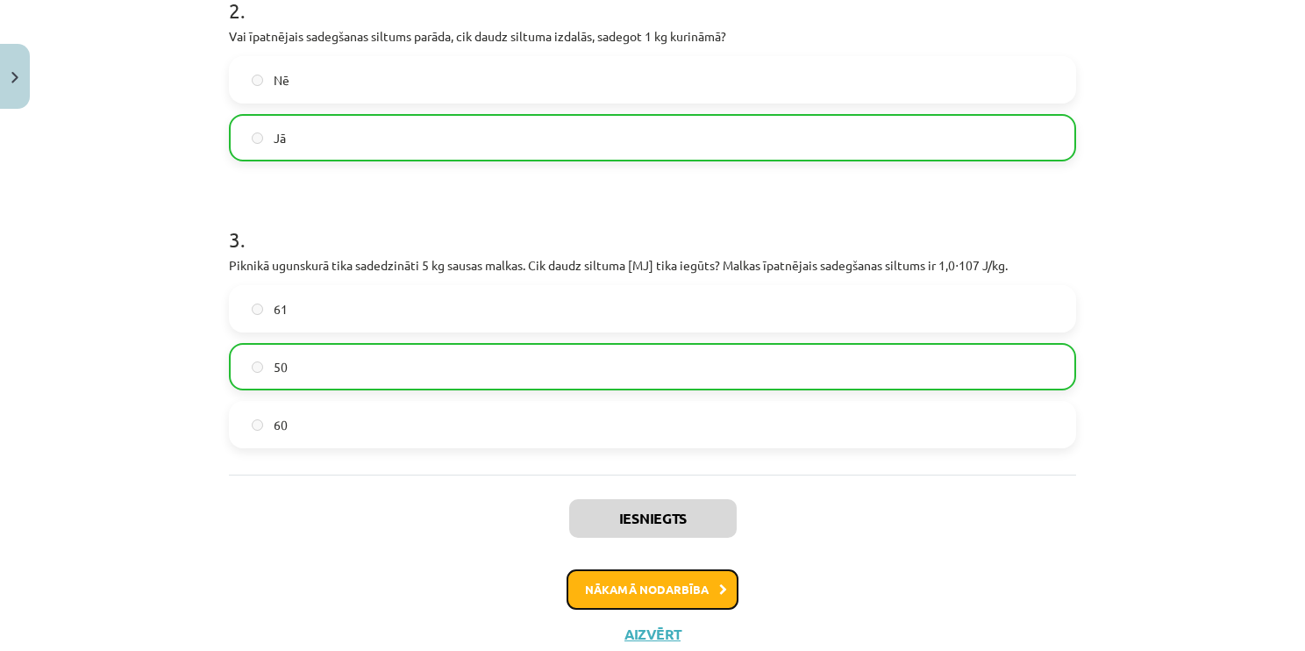
click at [672, 588] on button "Nākamā nodarbība" at bounding box center [653, 589] width 172 height 40
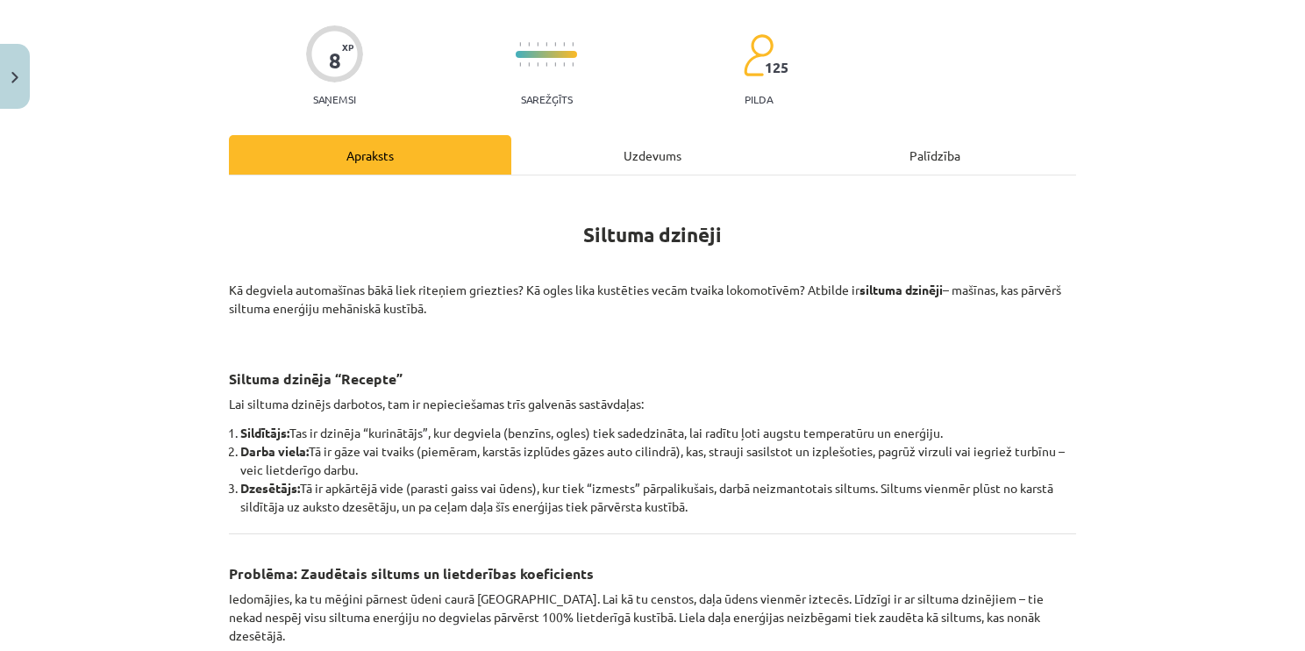
scroll to position [44, 0]
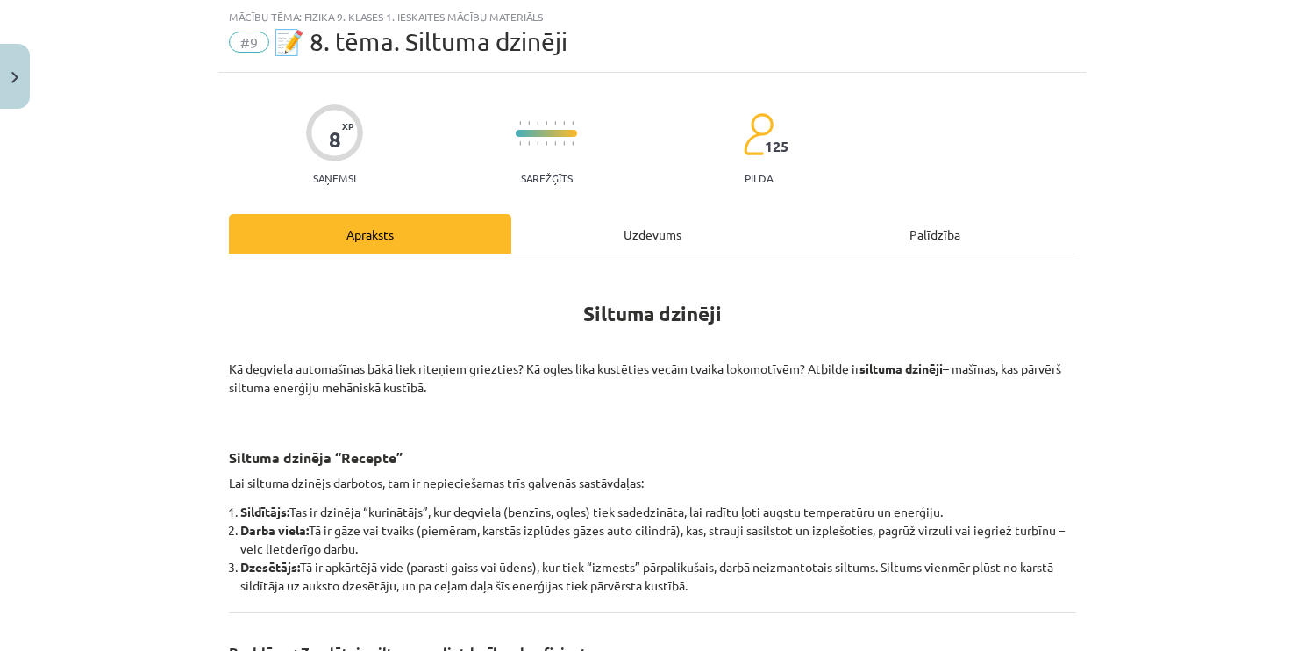
click at [602, 240] on div "Uzdevums" at bounding box center [652, 233] width 282 height 39
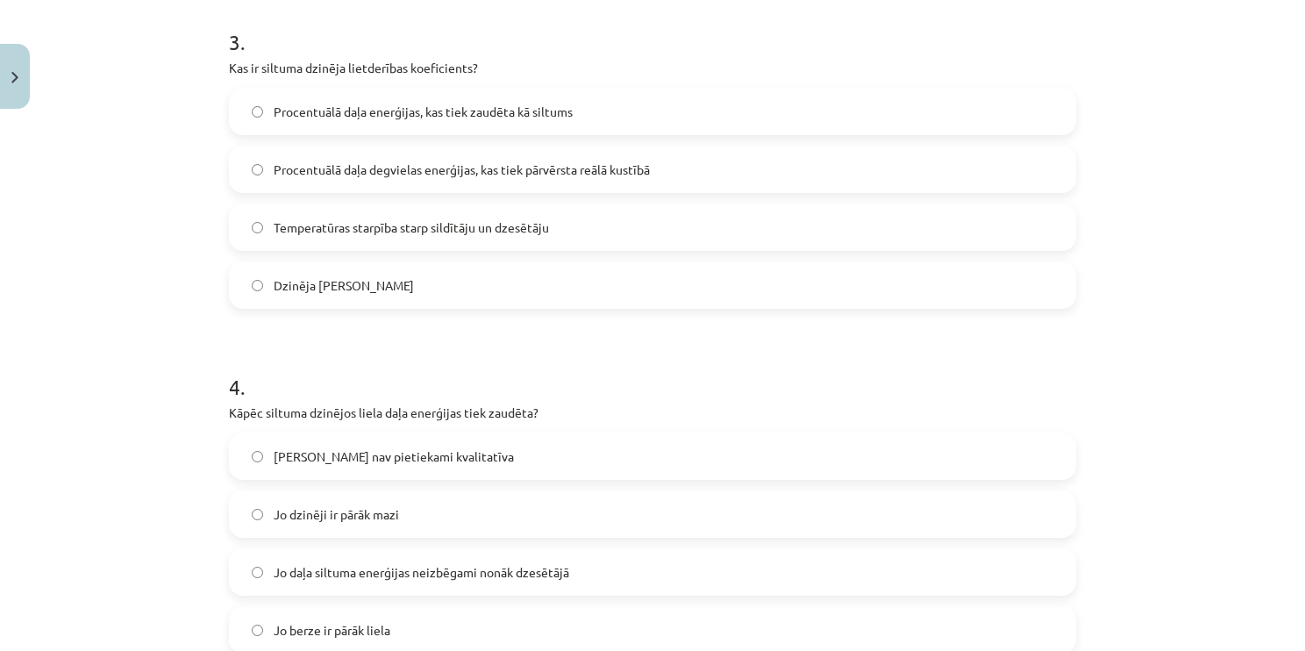
scroll to position [1013, 0]
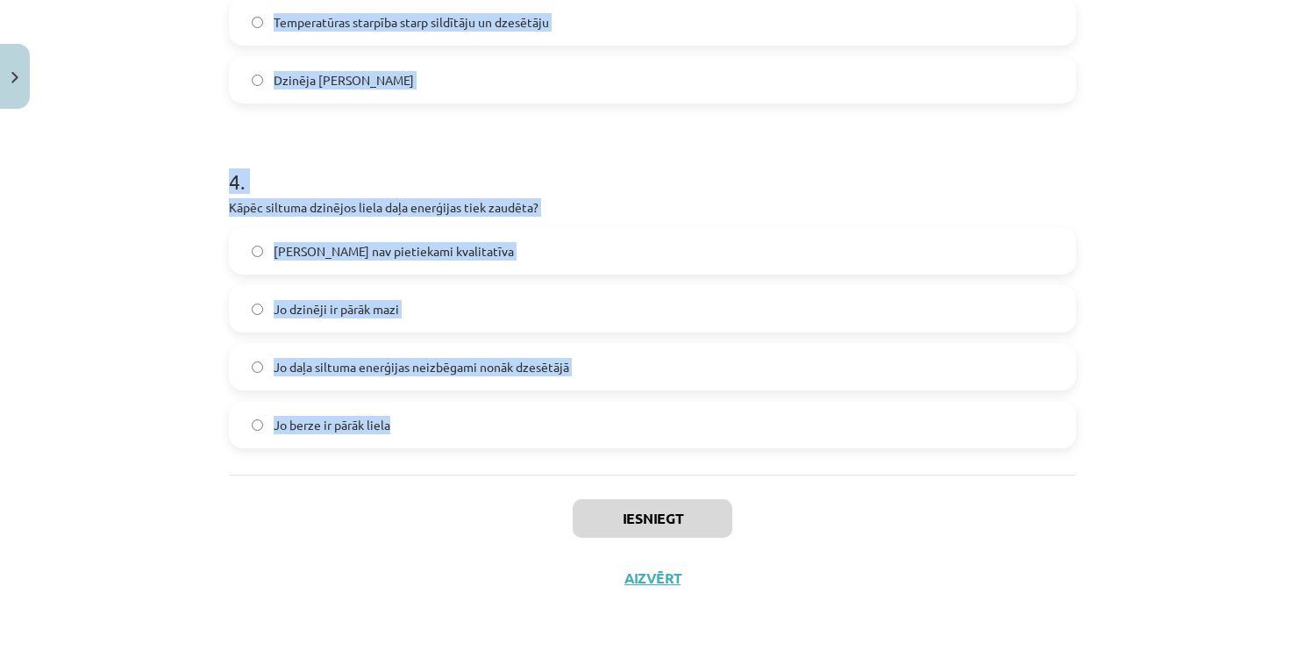
drag, startPoint x: 206, startPoint y: 328, endPoint x: 621, endPoint y: 422, distance: 425.4
click at [621, 422] on div "Mācību tēma: Fizika 9. klases 1. ieskaites mācību materiāls #9 📝 8. tēma. Siltu…" at bounding box center [652, 325] width 1305 height 651
copy form "1 . Vai siltuma dzinēji spēj visu siltuma enerģiju no degvielas pārvērst 100% l…"
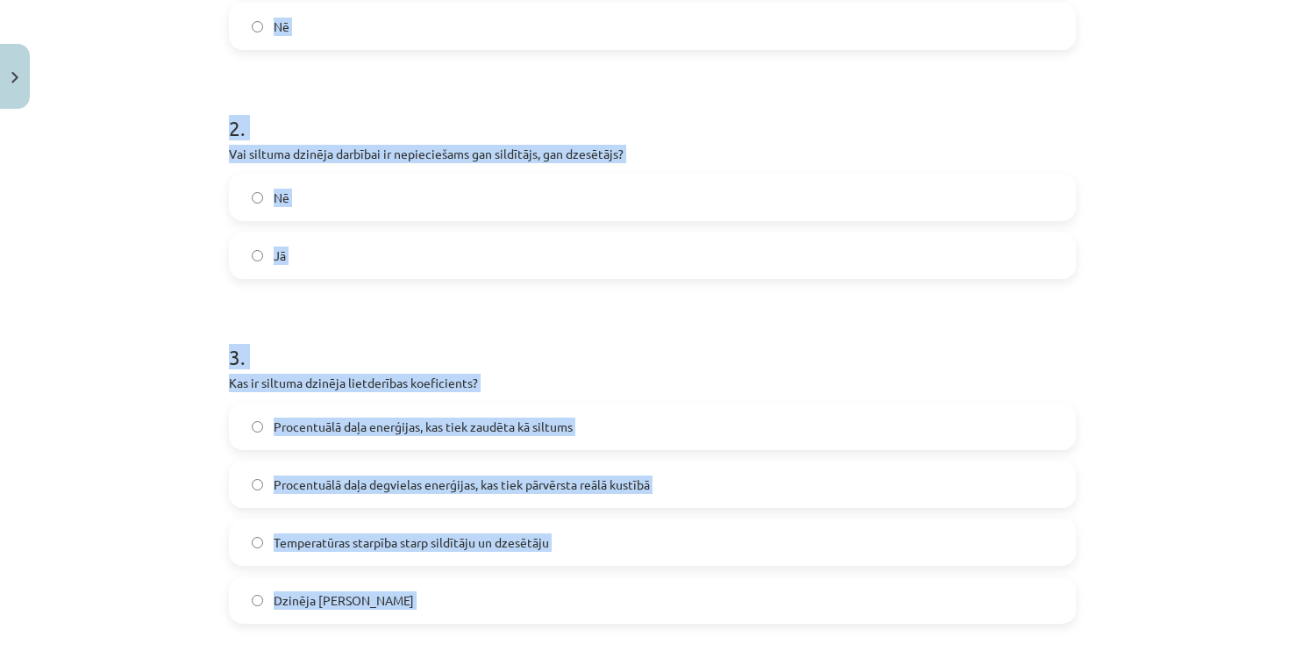
scroll to position [399, 0]
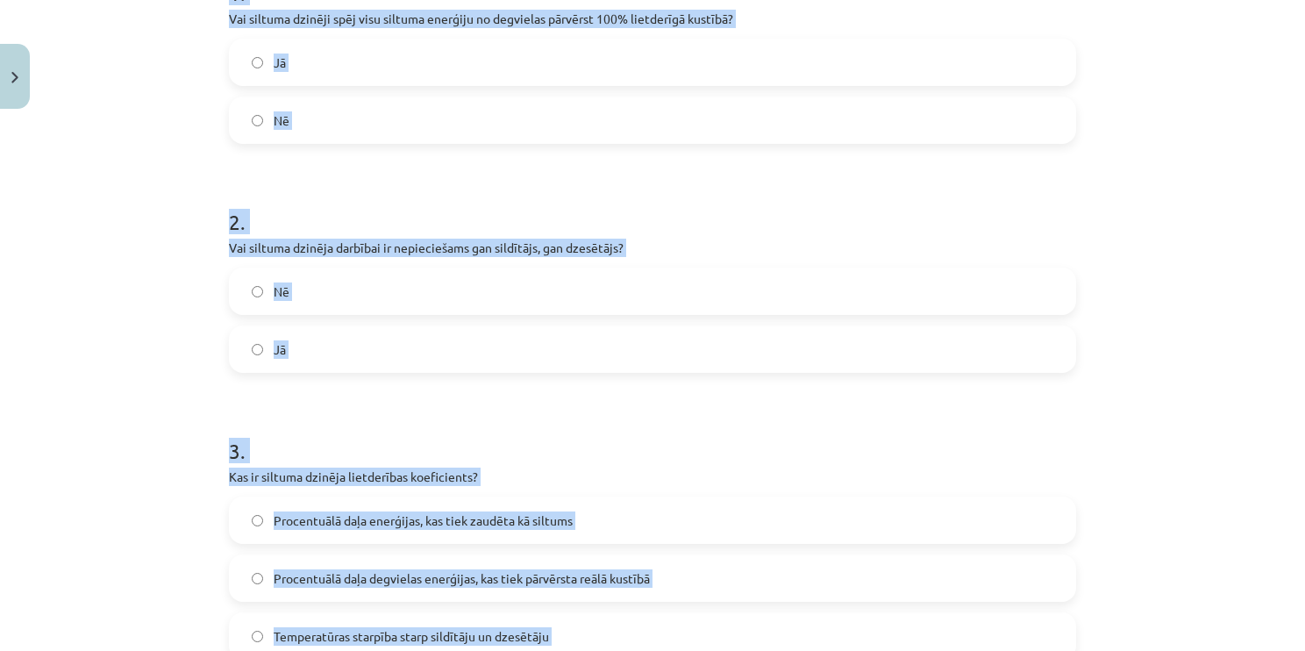
click at [350, 350] on label "Jā" at bounding box center [653, 349] width 844 height 44
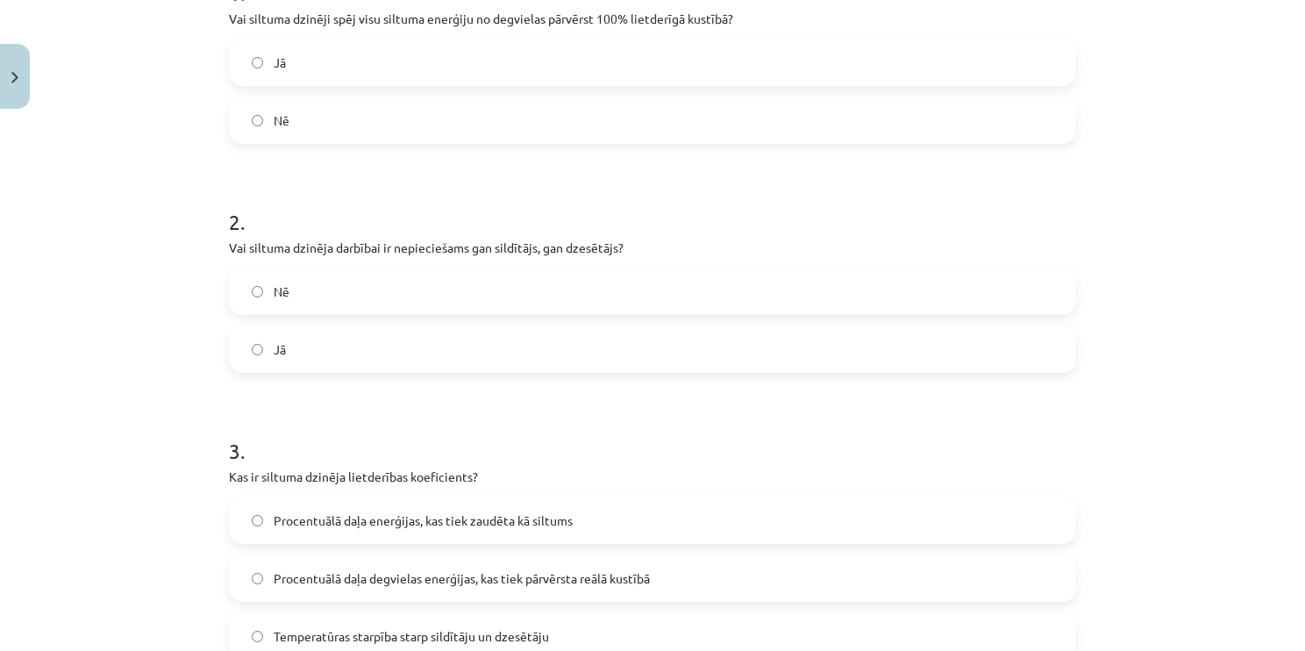
click at [365, 125] on label "Nē" at bounding box center [653, 120] width 844 height 44
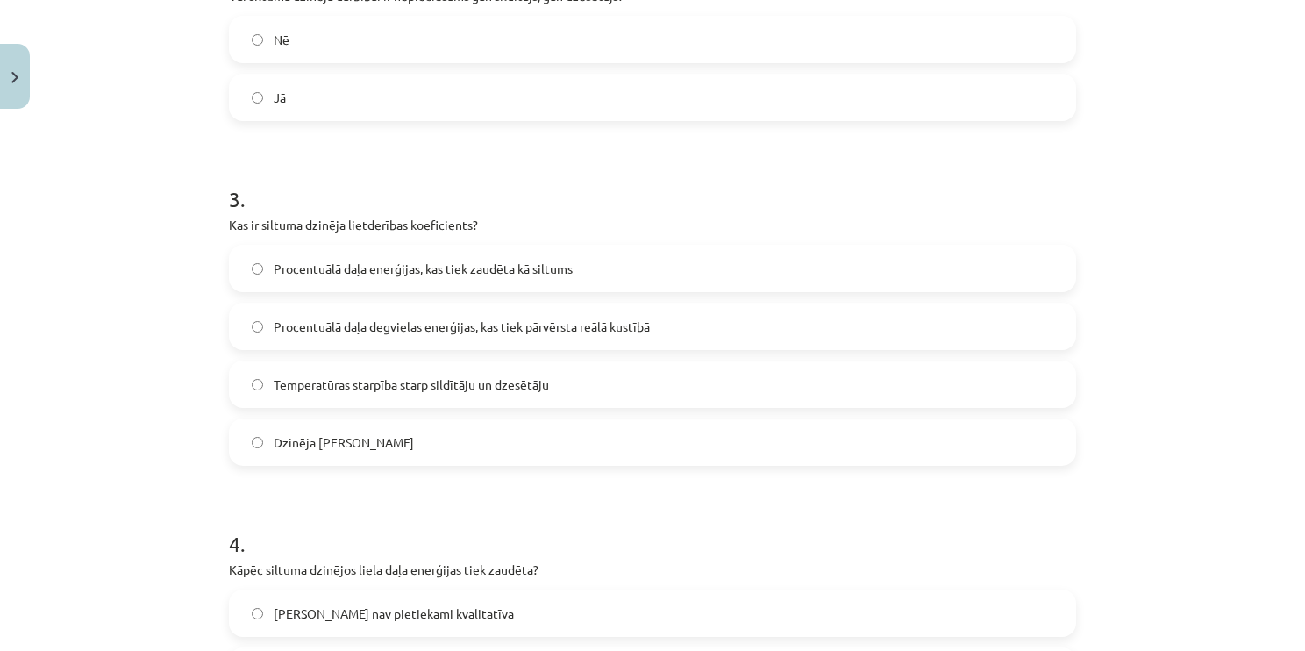
scroll to position [662, 0]
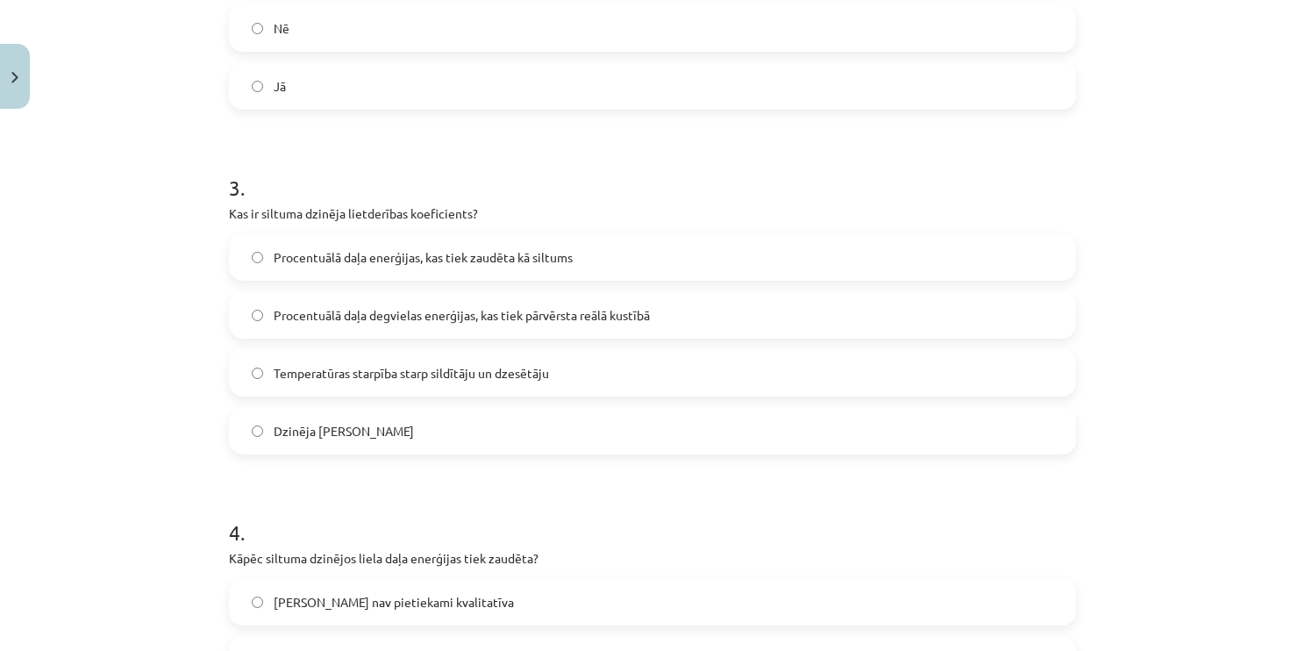
click at [656, 310] on label "Procentuālā daļa degvielas enerģijas, kas tiek pārvērsta reālā kustībā" at bounding box center [653, 315] width 844 height 44
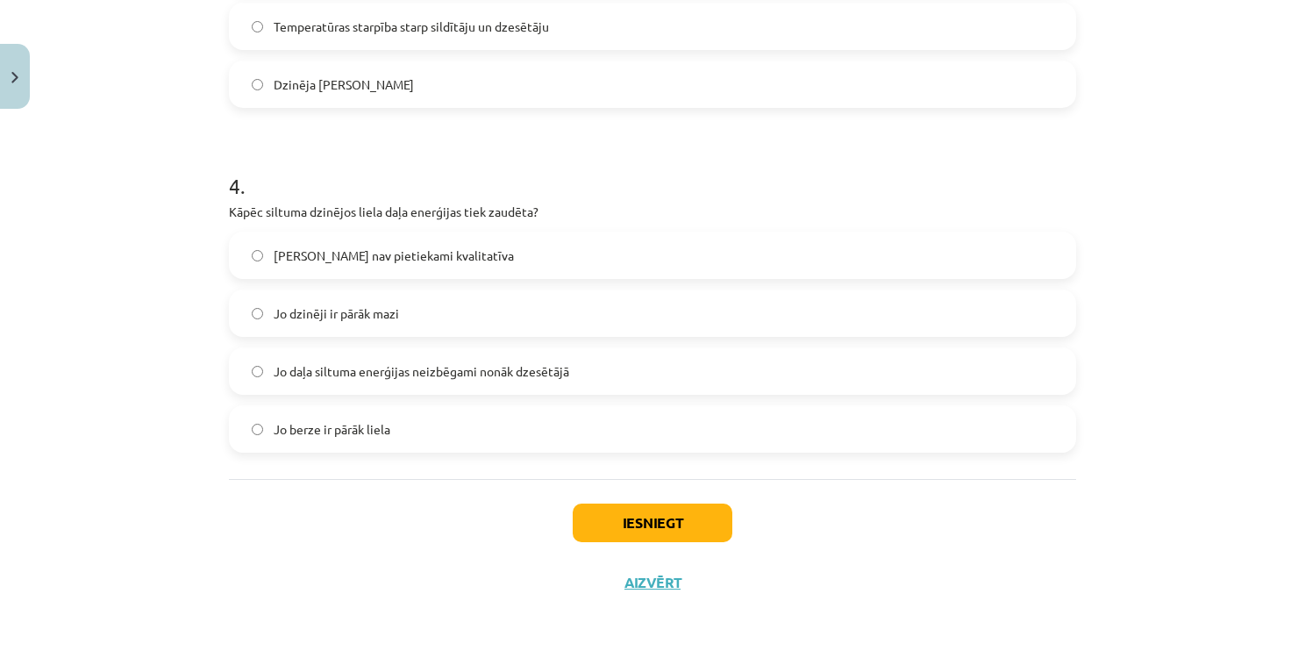
scroll to position [1013, 0]
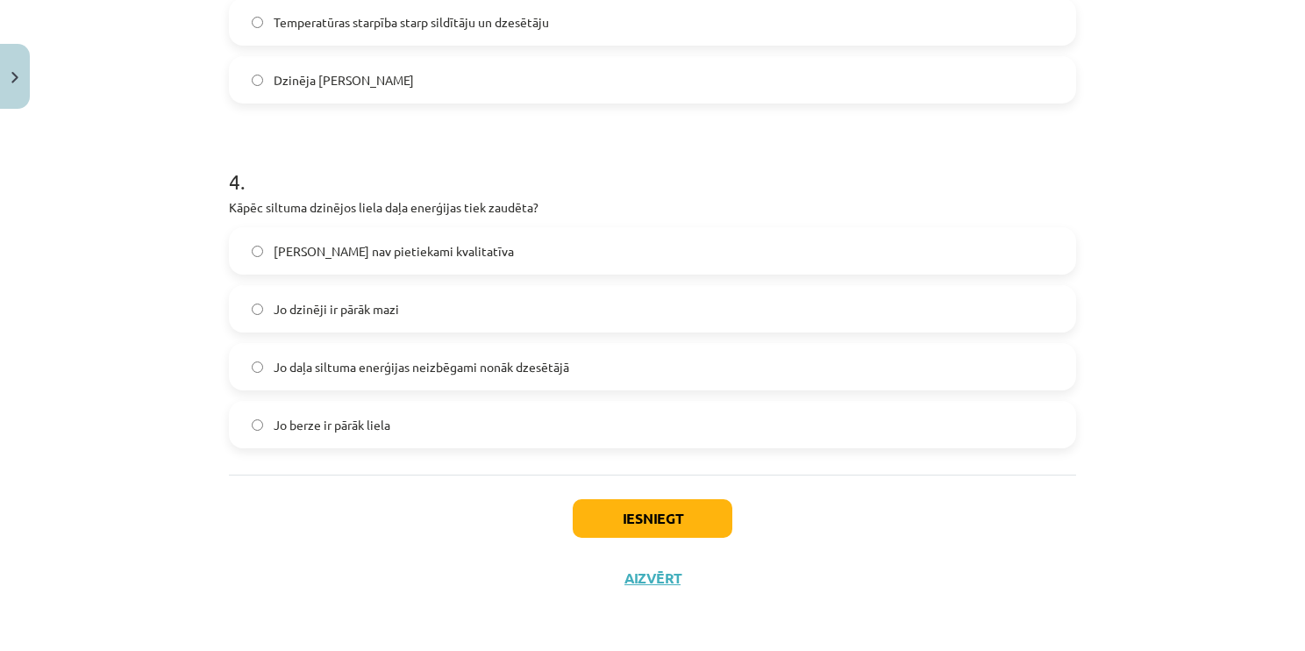
click at [563, 359] on label "Jo daļa siltuma enerģijas neizbēgami nonāk dzesētājā" at bounding box center [653, 367] width 844 height 44
click at [620, 514] on button "Iesniegt" at bounding box center [653, 518] width 160 height 39
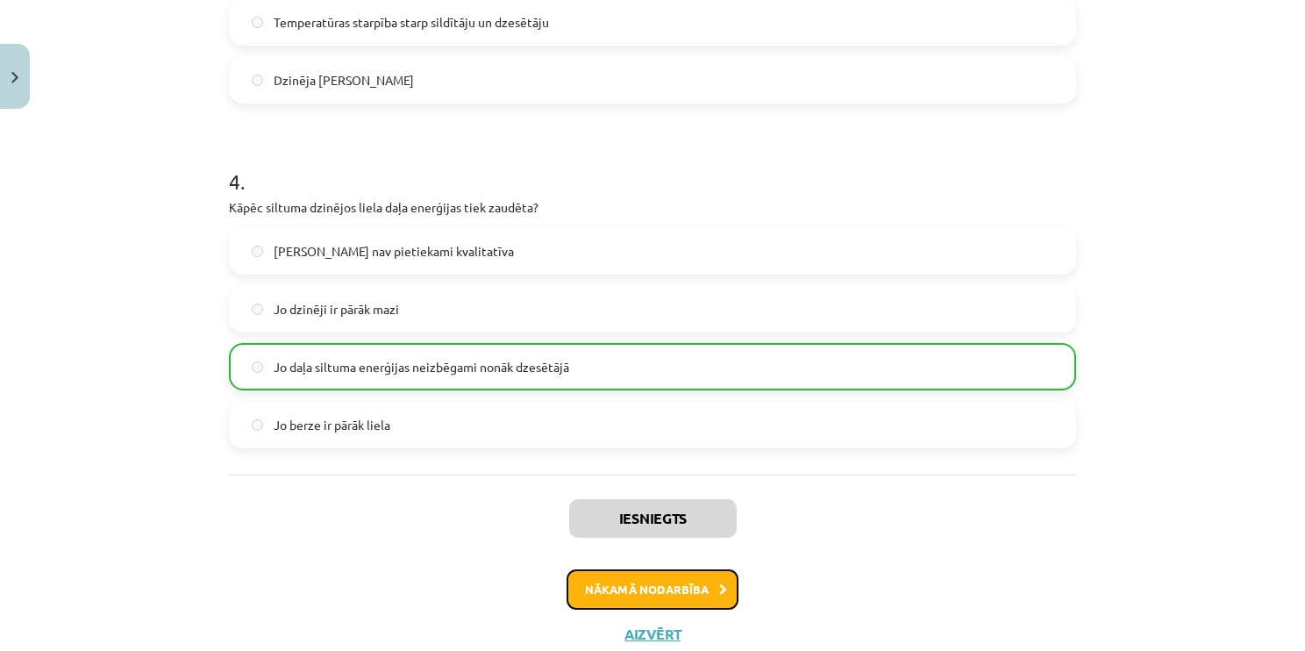
click at [656, 584] on button "Nākamā nodarbība" at bounding box center [653, 589] width 172 height 40
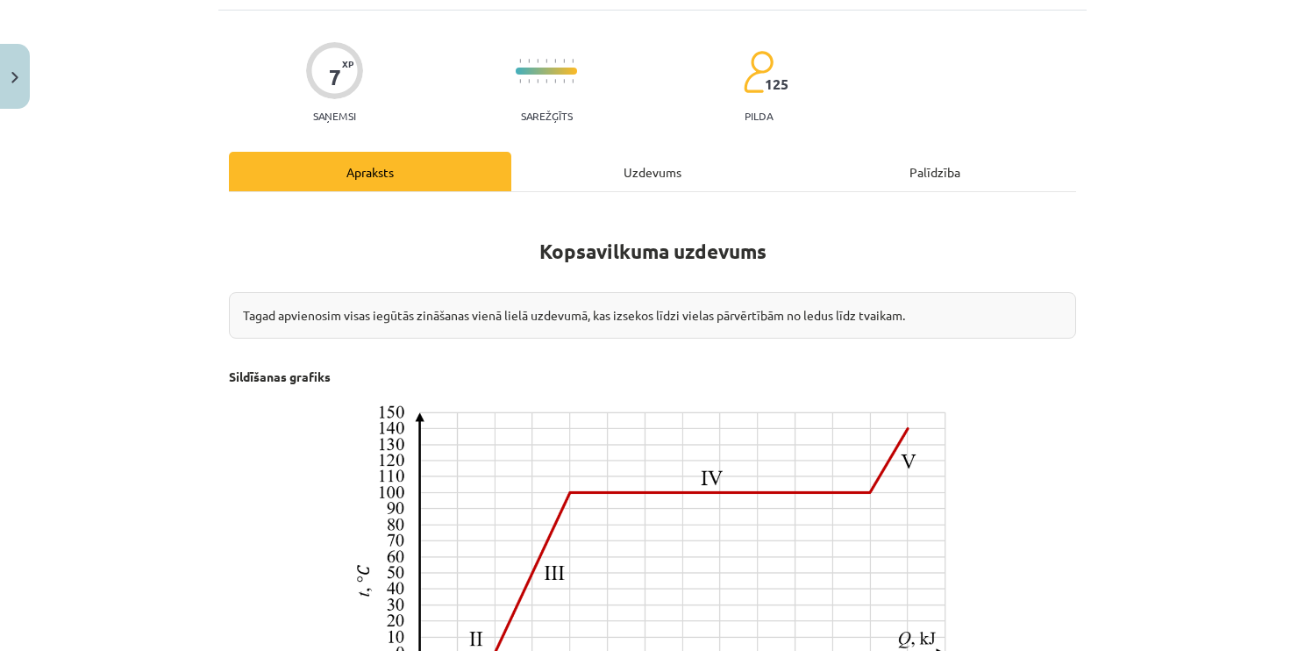
scroll to position [44, 0]
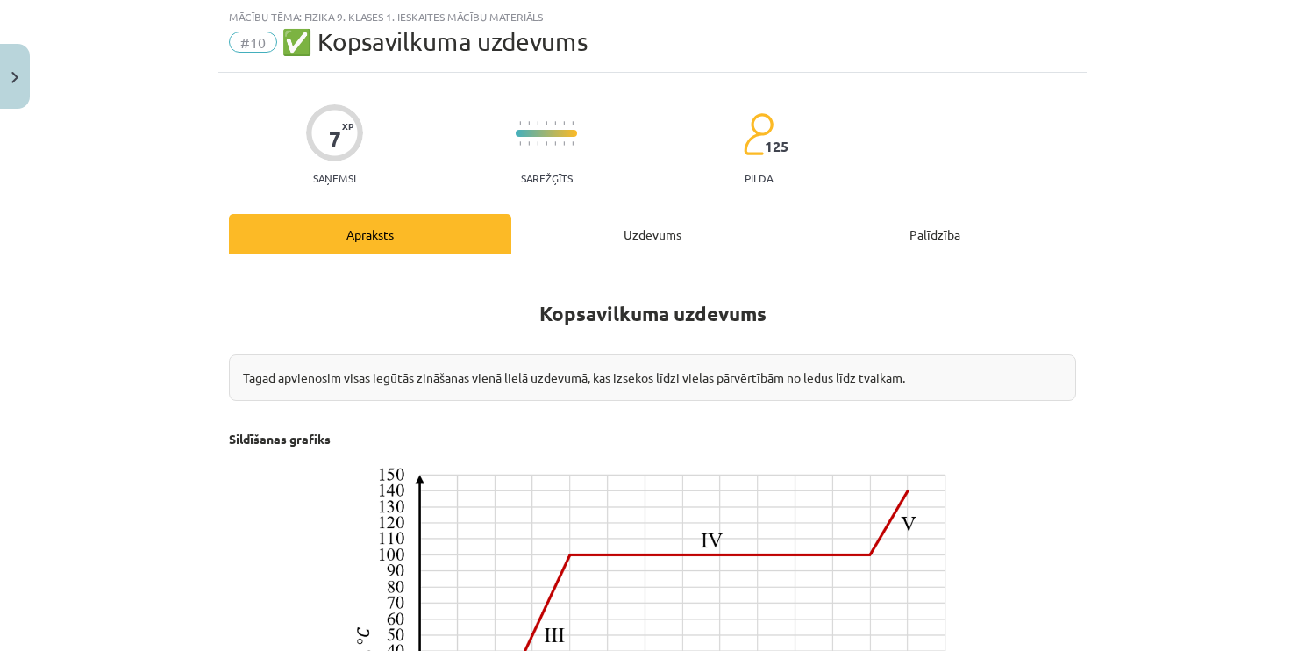
click at [618, 229] on div "Uzdevums" at bounding box center [652, 233] width 282 height 39
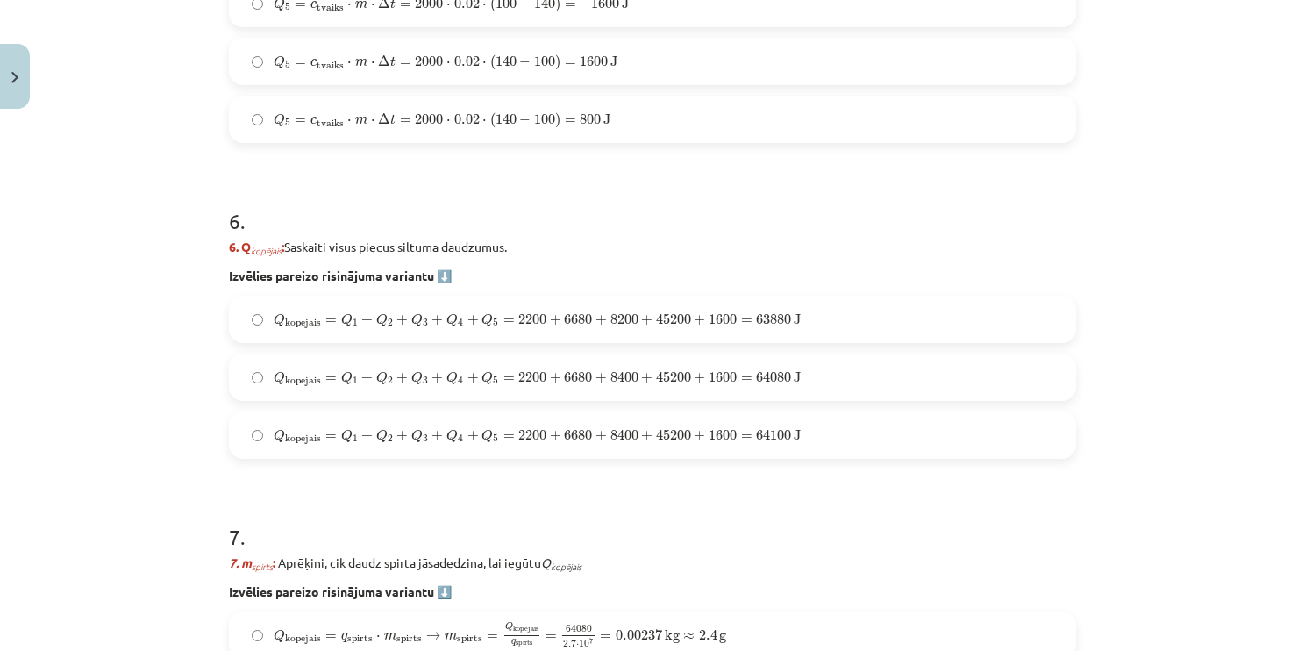
scroll to position [2481, 0]
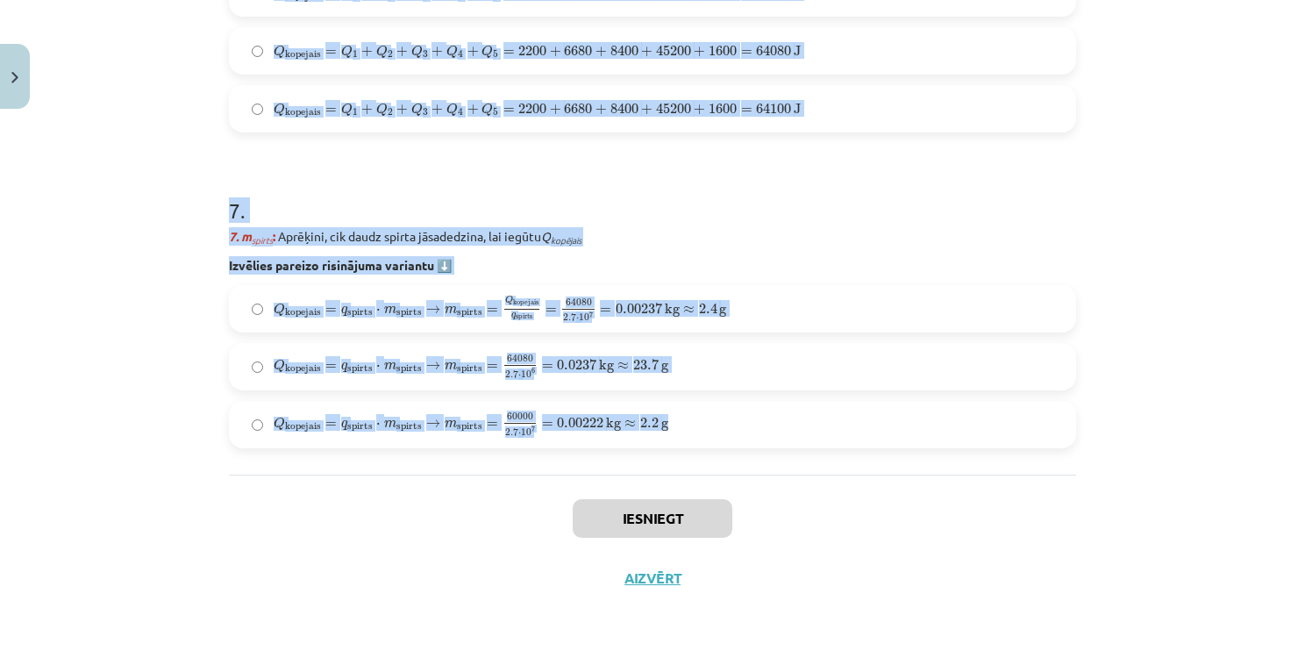
drag, startPoint x: 219, startPoint y: 163, endPoint x: 746, endPoint y: 419, distance: 585.3
copy form "1 . Uzdevums: No ledus līdz tvaikam Aprēķini, cik daudz spirta jāsadedzina spir…"
click at [126, 161] on div "Mācību tēma: Fizika 9. klases 1. ieskaites mācību materiāls #10 ✅ Kopsavilkuma …" at bounding box center [652, 325] width 1305 height 651
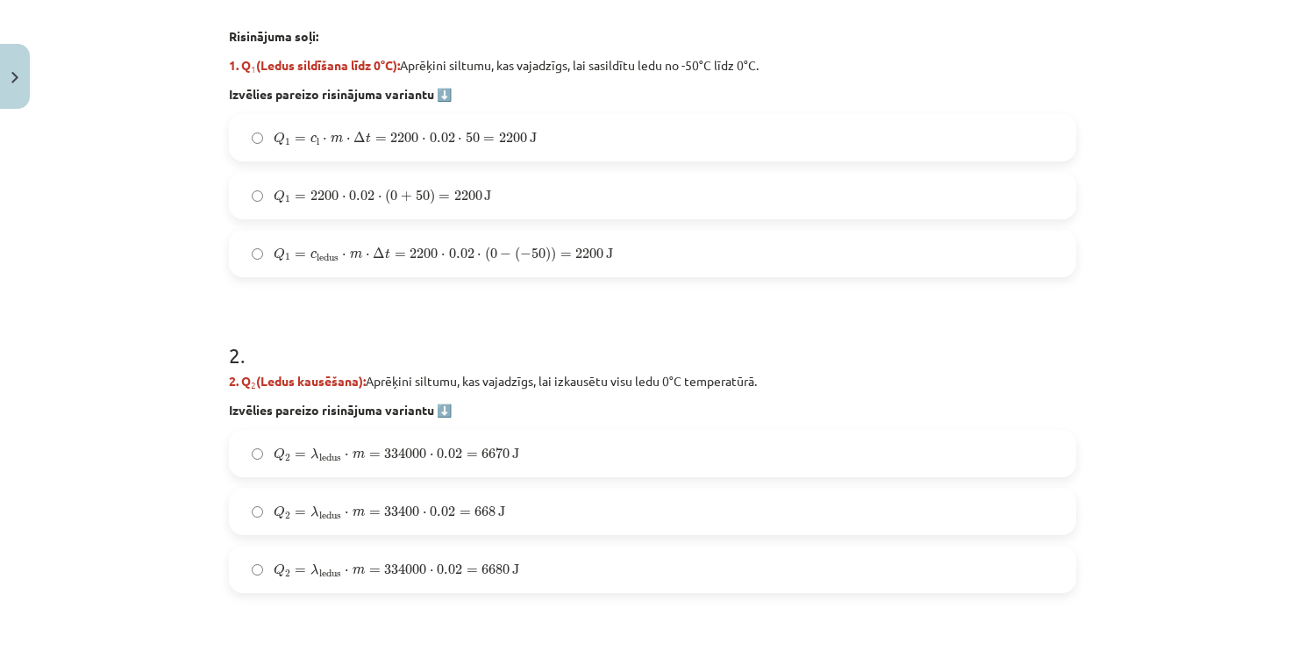
scroll to position [726, 0]
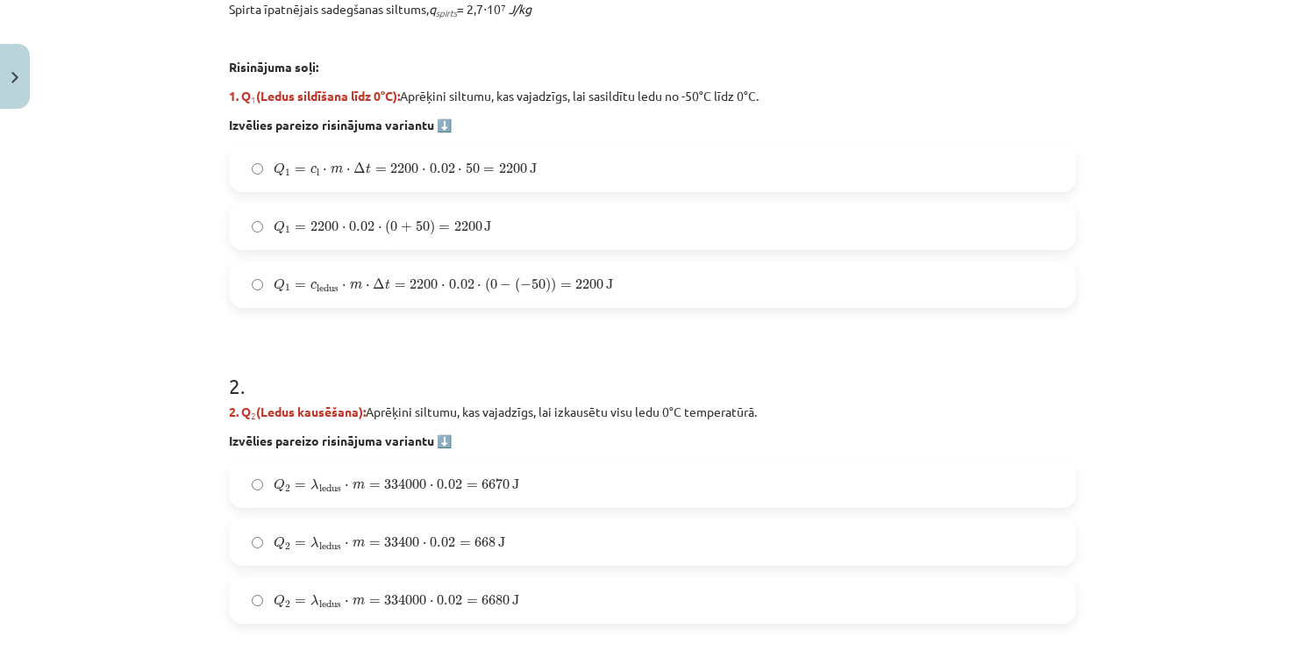
click at [628, 280] on label "Q 1 = c ledus ⋅ m ⋅ Δ t = 2200 ⋅ 0.02 ⋅ ( 0 − ( − 50 ) ) = 2200 J Q 1 = c ledus…" at bounding box center [653, 284] width 844 height 44
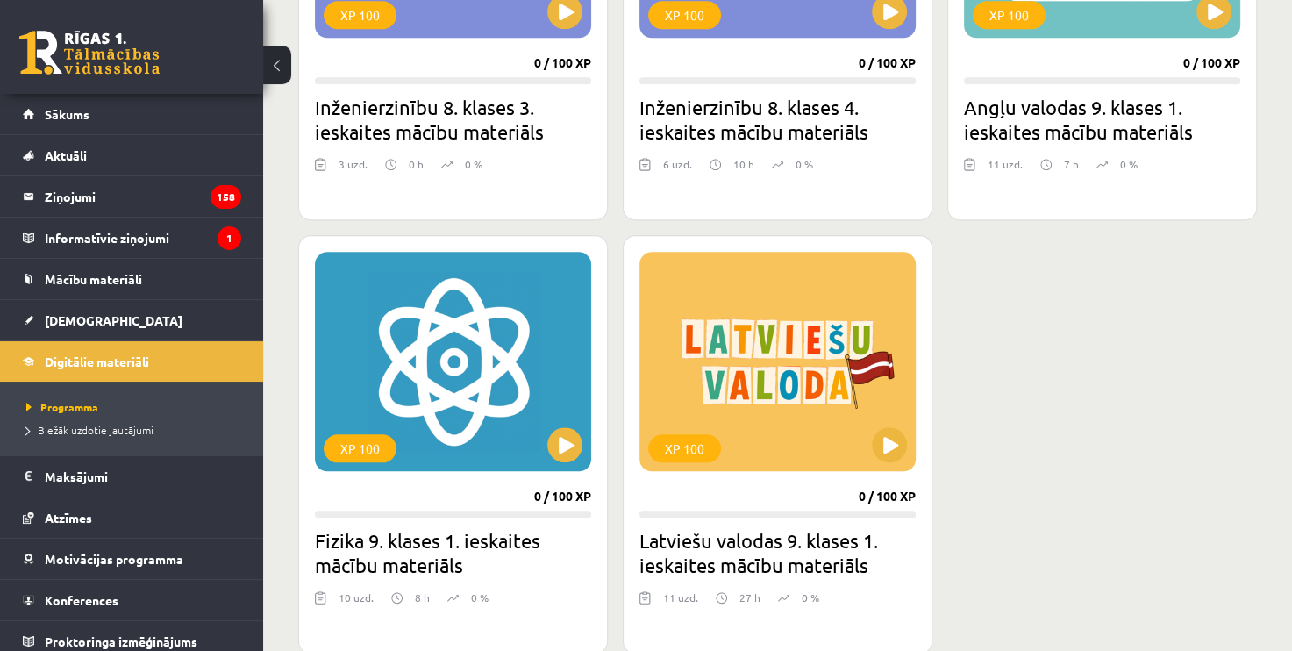
scroll to position [1842, 0]
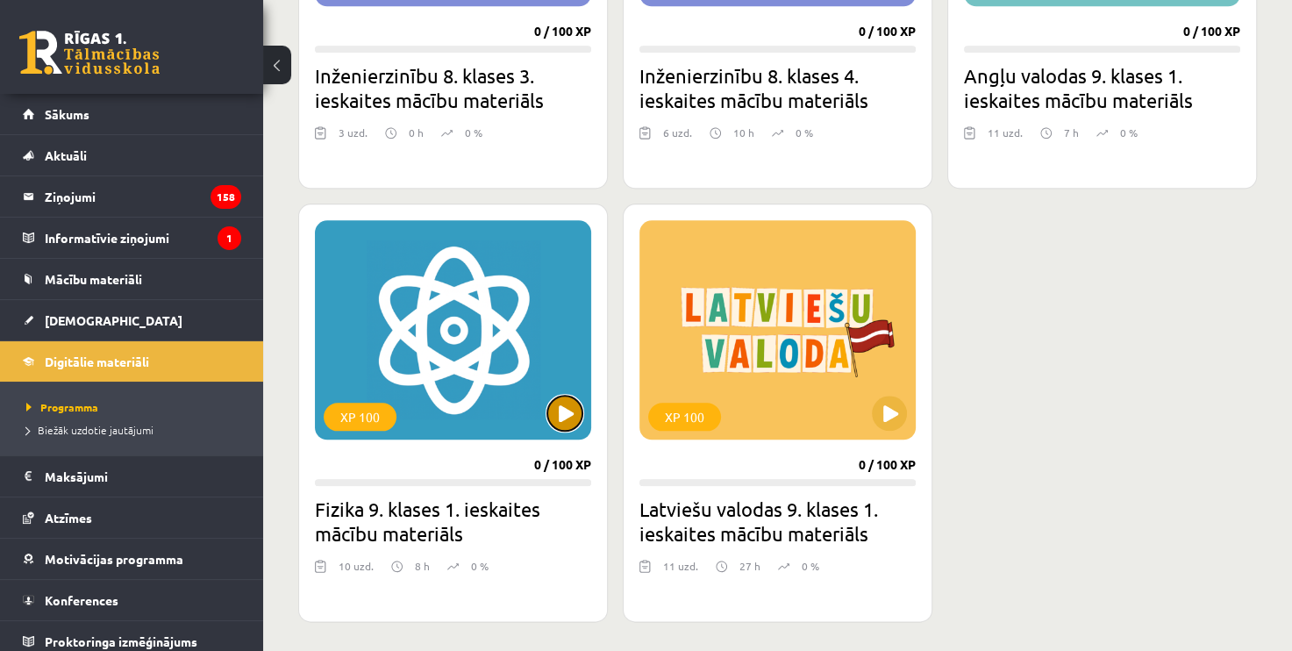
click at [571, 402] on button at bounding box center [564, 413] width 35 height 35
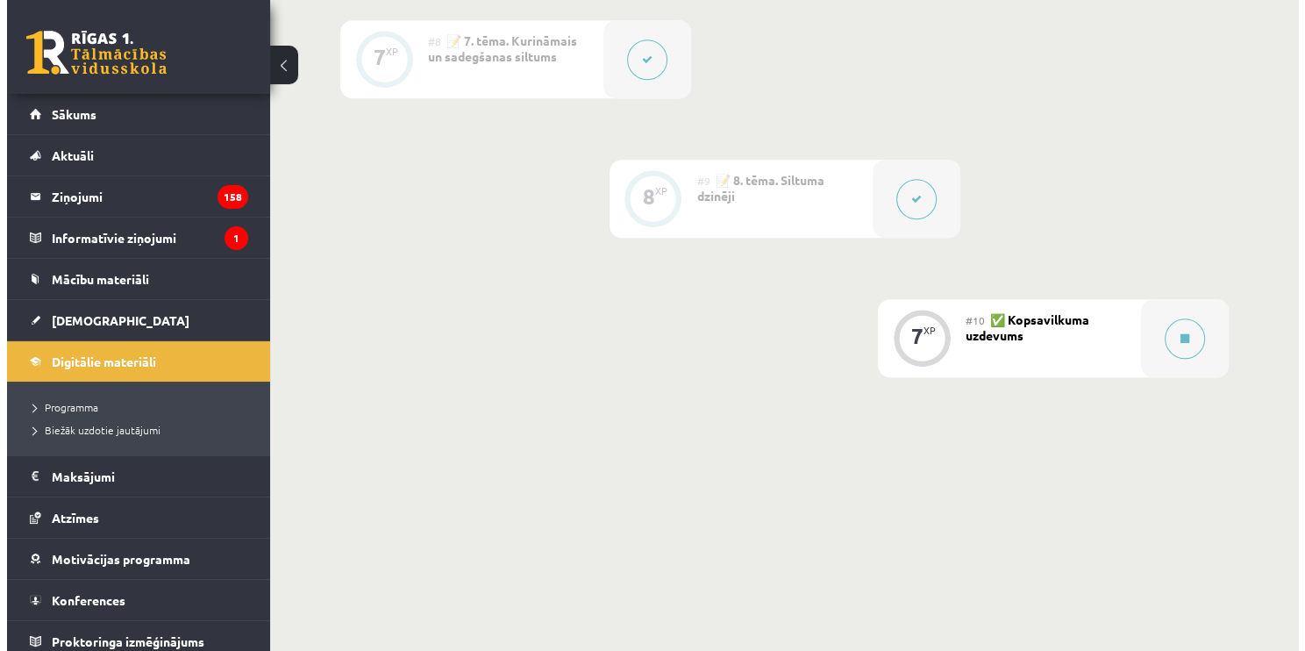
scroll to position [1461, 0]
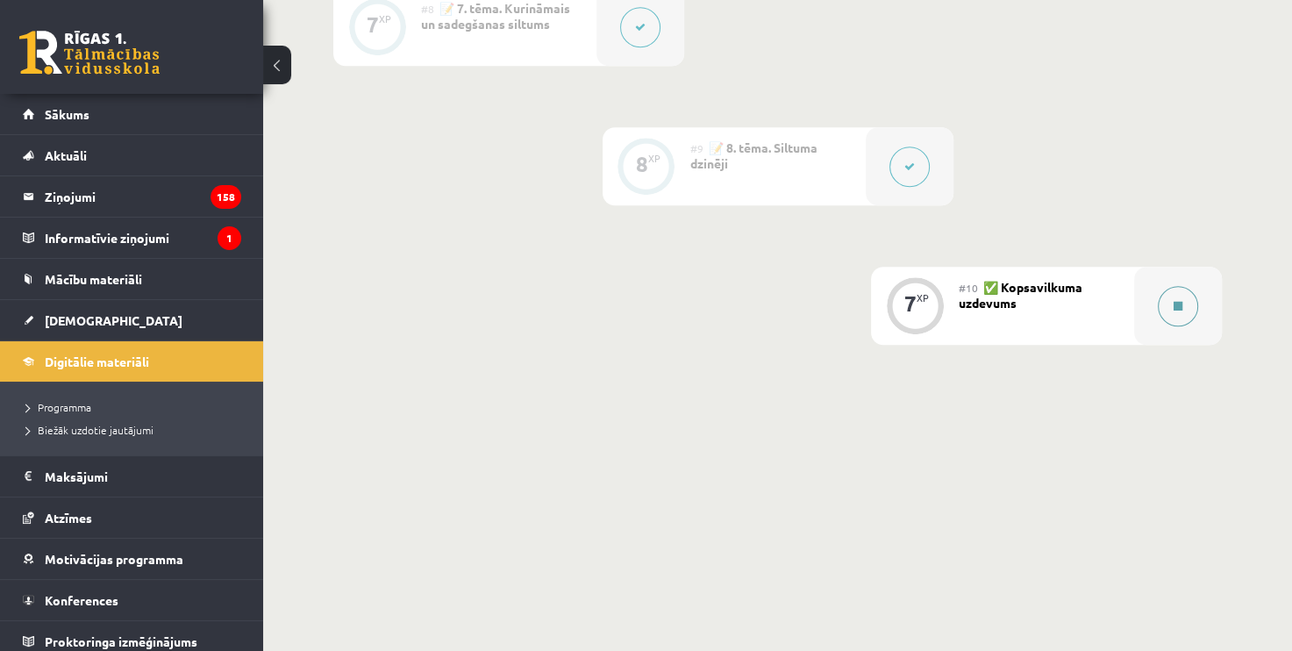
click at [1175, 301] on icon at bounding box center [1178, 306] width 9 height 11
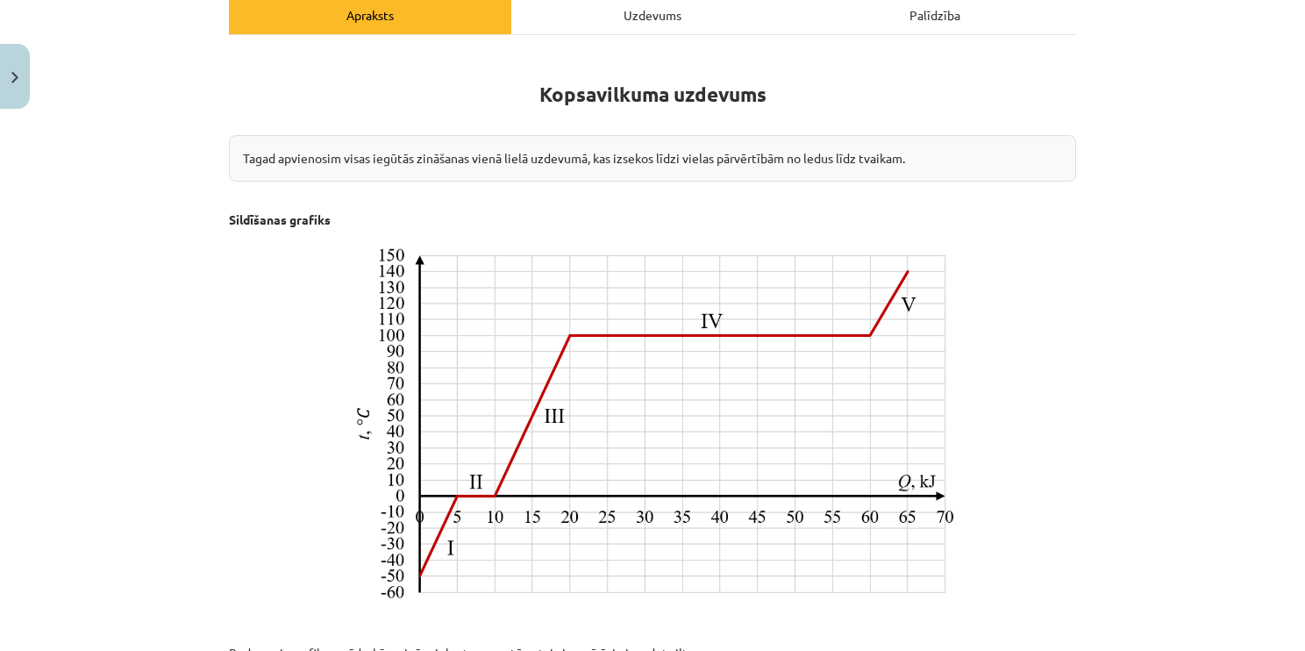
click at [624, 23] on div "Uzdevums" at bounding box center [652, 14] width 282 height 39
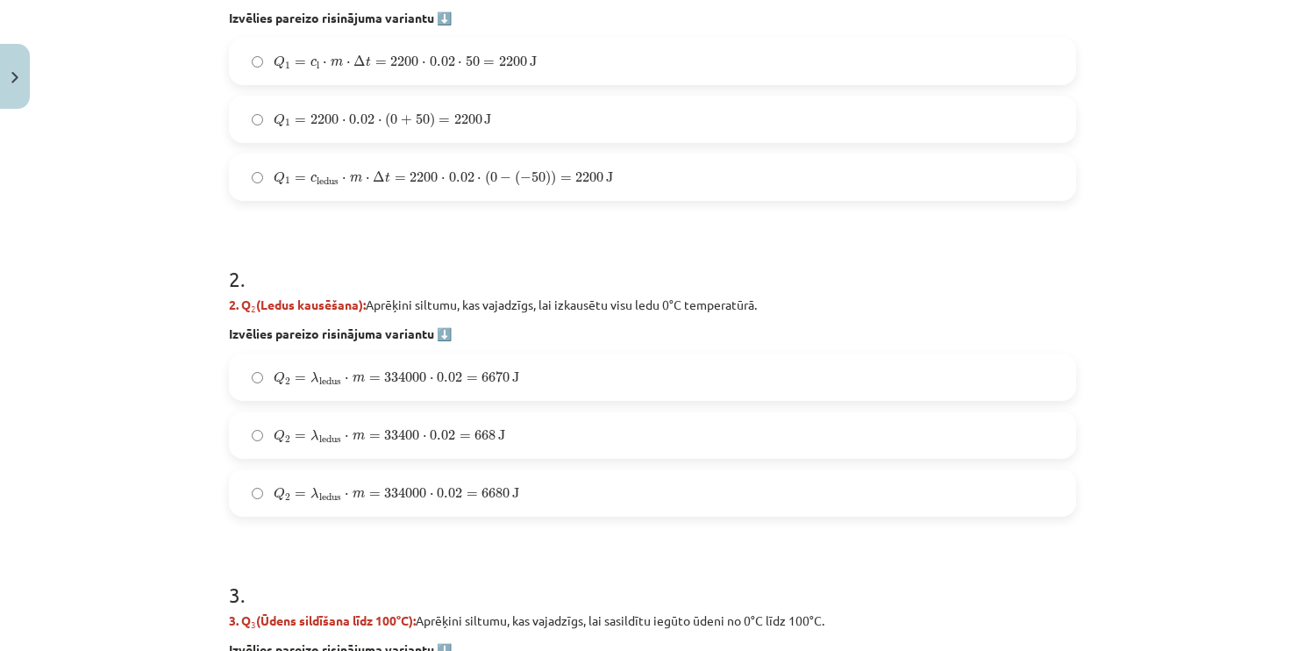
scroll to position [746, 0]
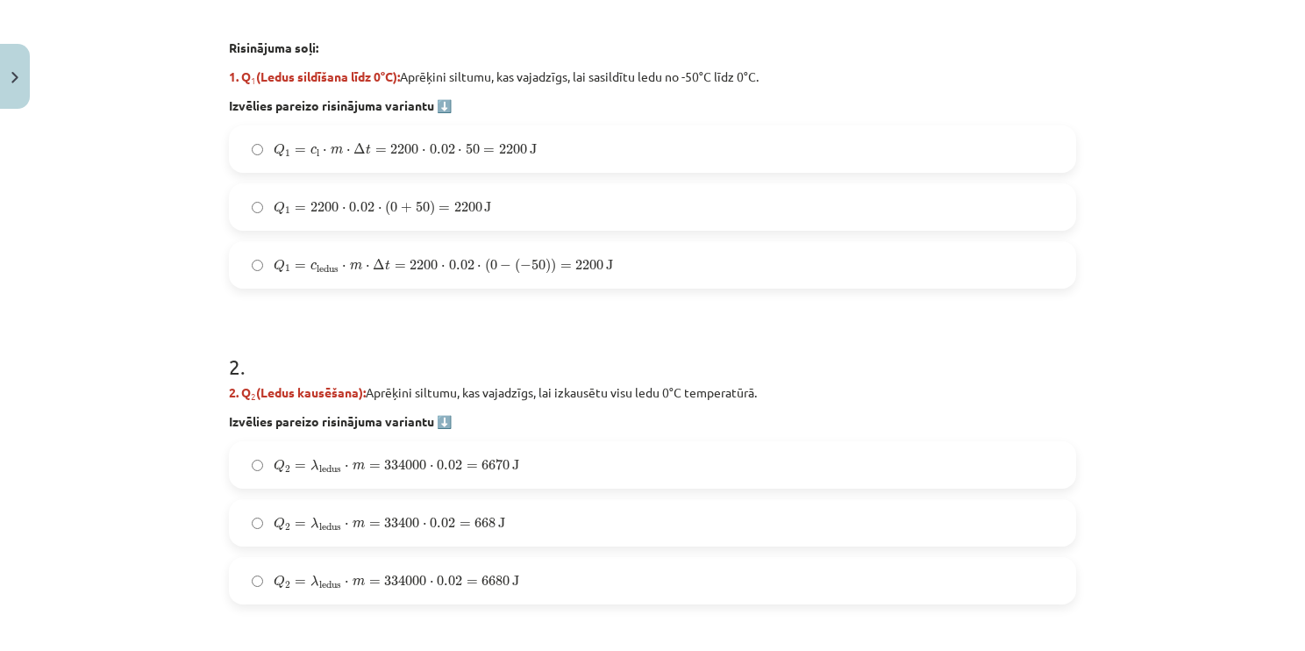
click at [606, 265] on span "J" at bounding box center [609, 265] width 7 height 11
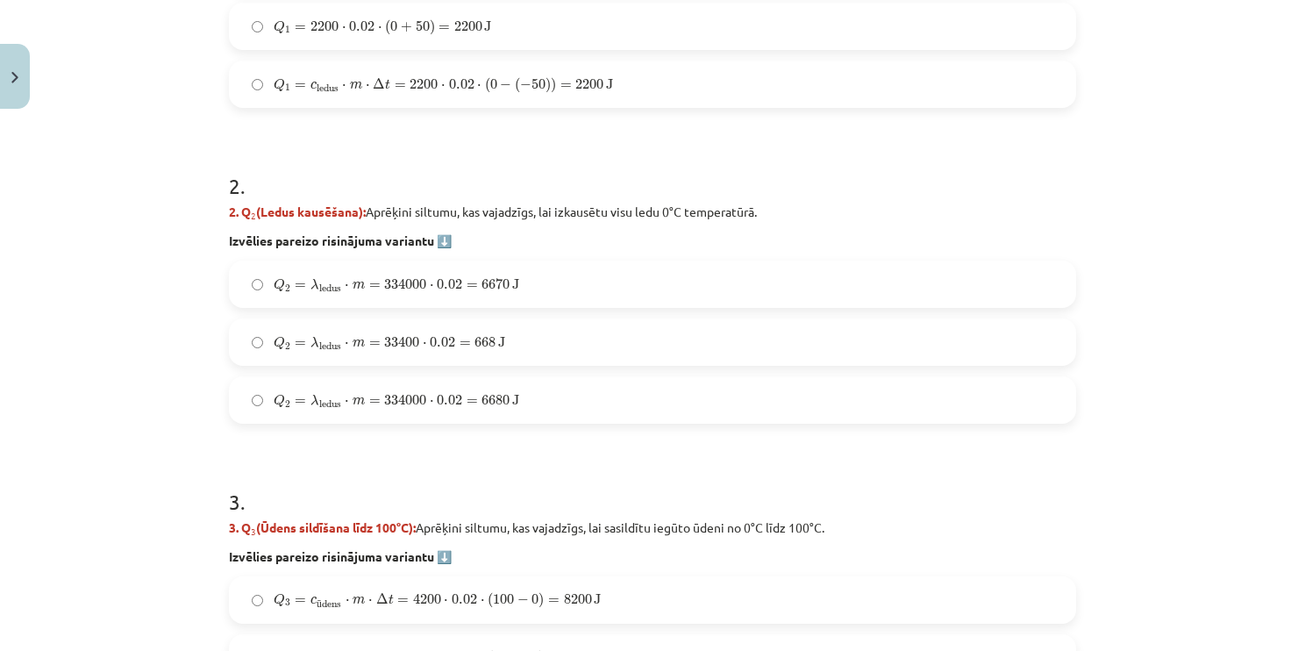
scroll to position [1009, 0]
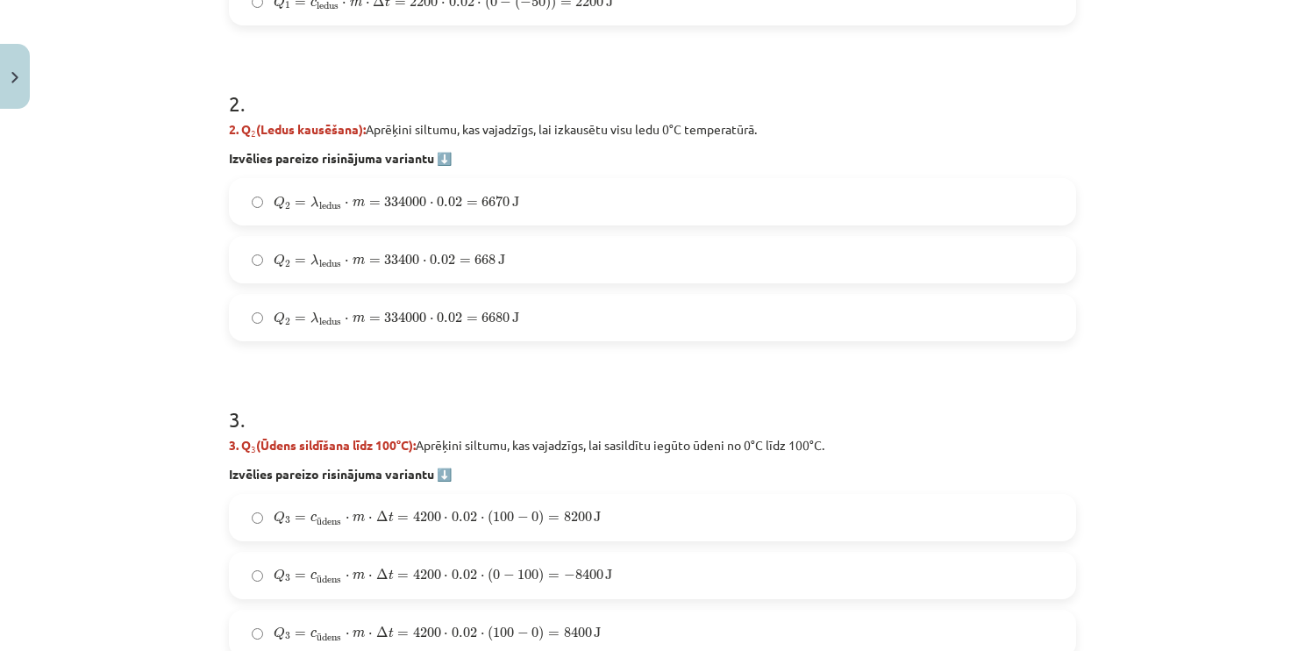
click at [541, 325] on label "Q 2 = λ ledus ⋅ m = 334000 ⋅ 0.02 = 6680 J Q 2 = λ ledus ⋅ m = 334000 ⋅ 0.02 = …" at bounding box center [653, 318] width 844 height 44
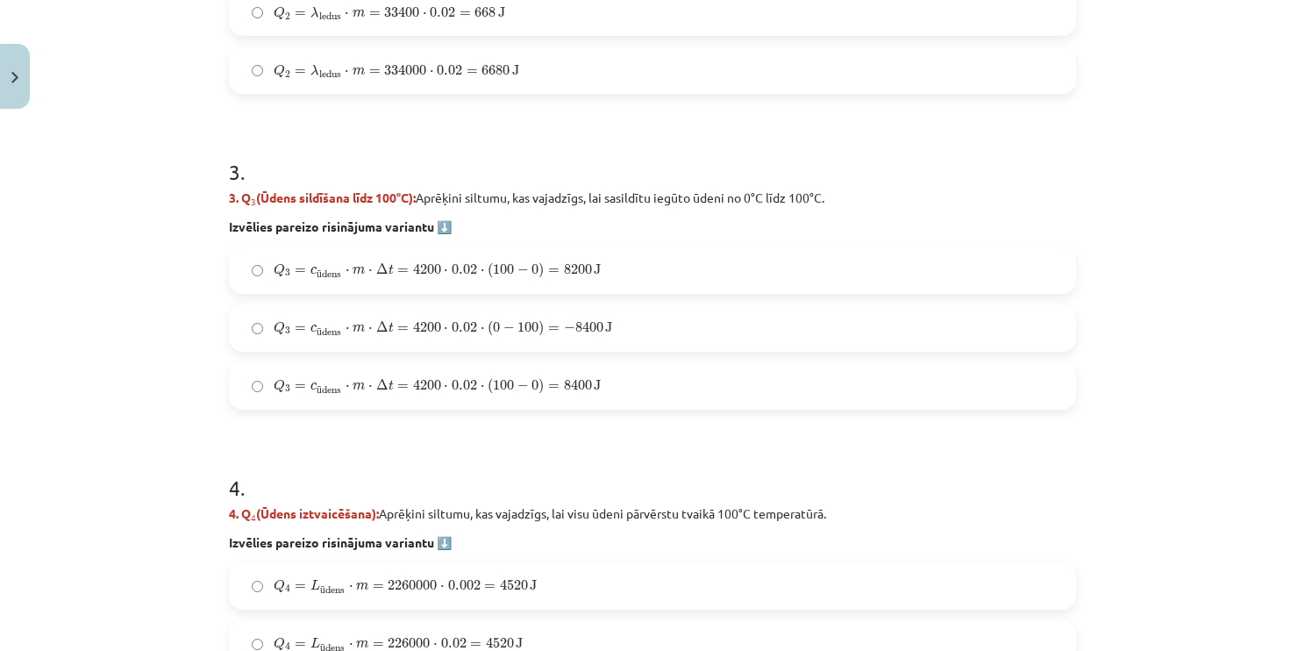
scroll to position [1272, 0]
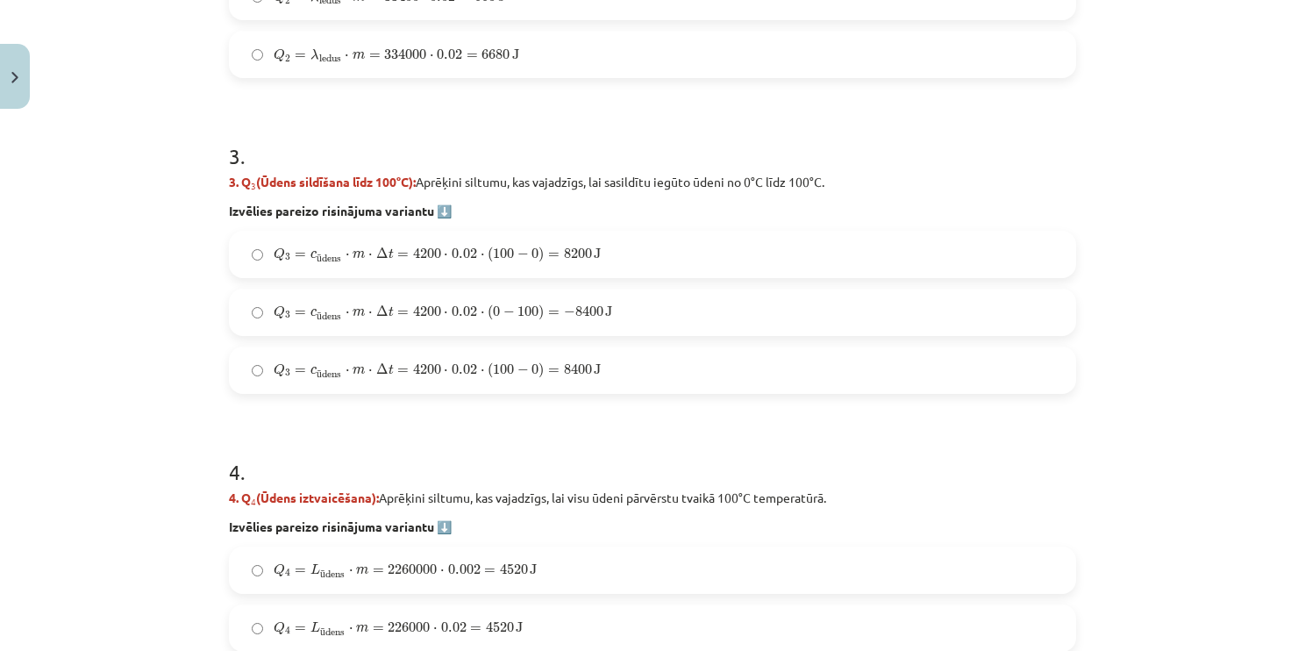
click at [628, 364] on label "Q 3 = c ū dens ⋅ m ⋅ Δ t = 4200 ⋅ 0.02 ⋅ ( 100 − 0 ) = 8400 J Q 3 = c ūdens ⋅ m…" at bounding box center [653, 370] width 844 height 44
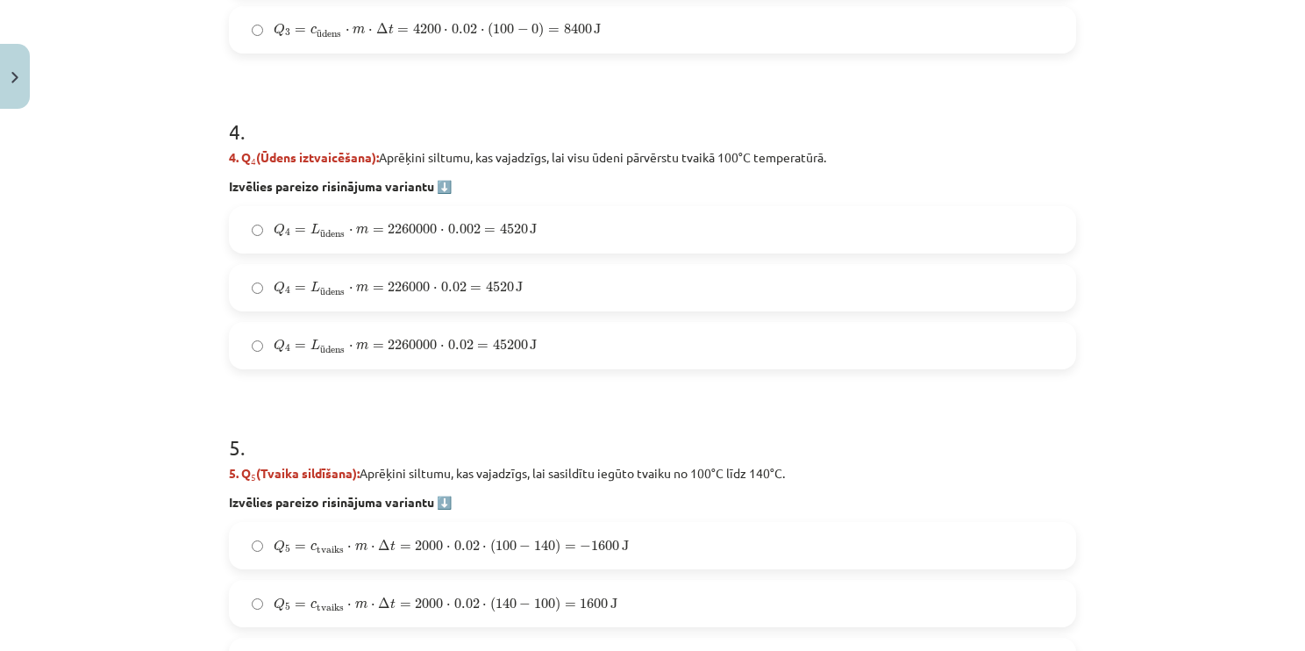
scroll to position [1623, 0]
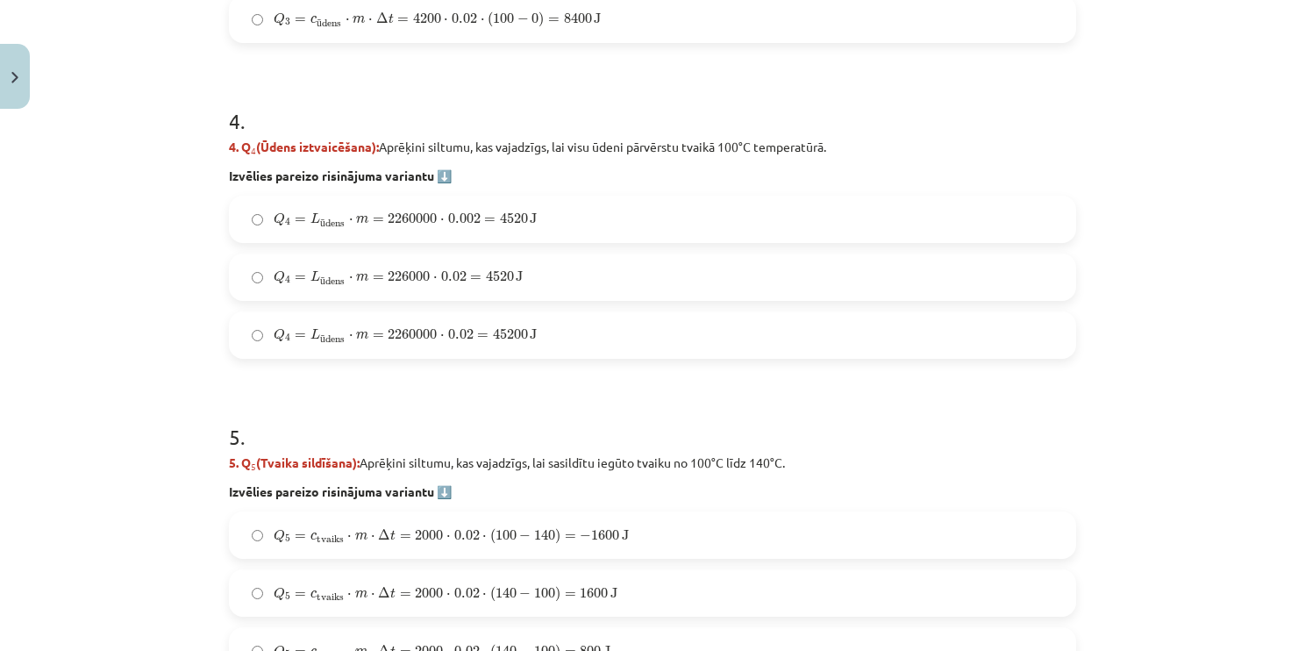
click at [573, 333] on label "Q 4 = L ū dens ⋅ m = 2260000 ⋅ 0.02 = 45200 J Q 4 = L ūdens ⋅ m = 2260000 ⋅ 0.0…" at bounding box center [653, 335] width 844 height 44
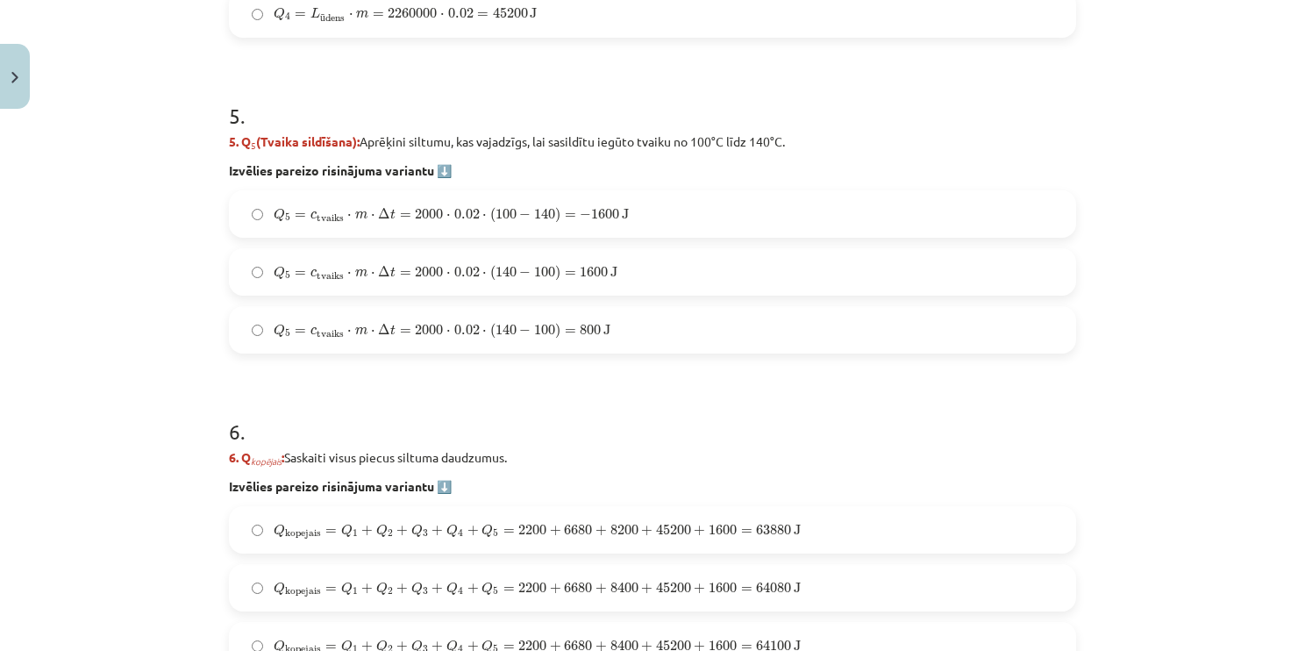
scroll to position [1974, 0]
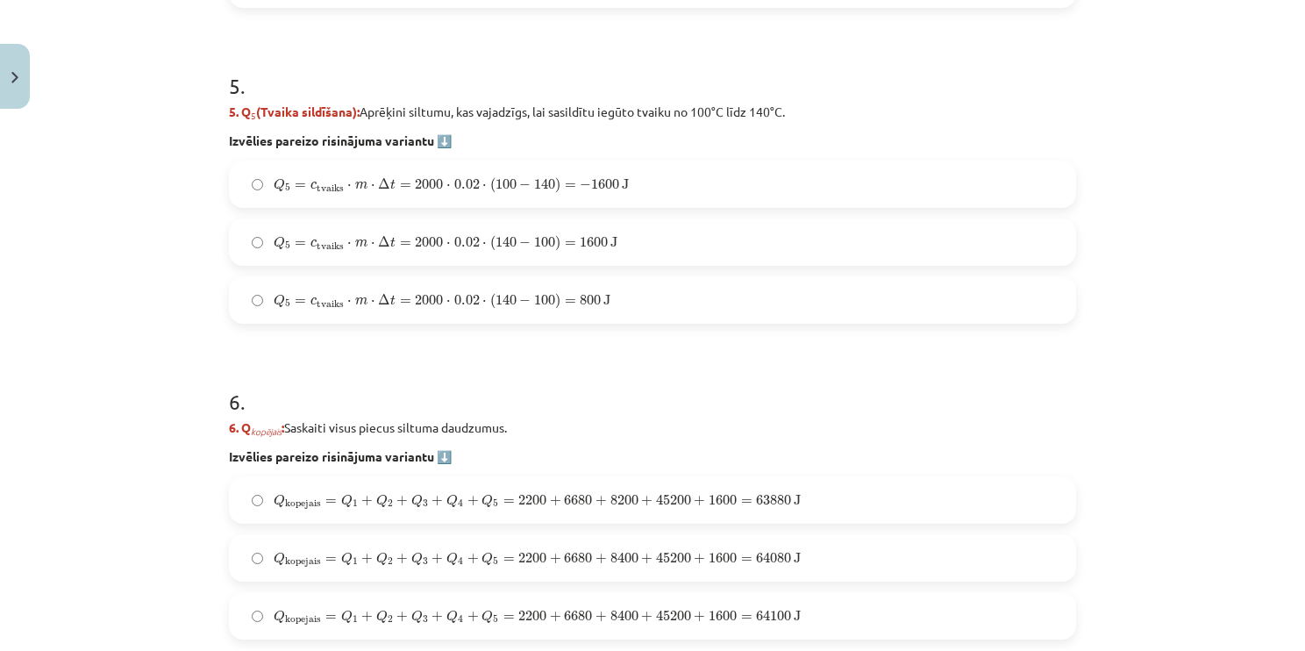
click at [647, 229] on label "Q 5 = c tvaiks ⋅ m ⋅ Δ t = 2000 ⋅ 0.02 ⋅ ( 140 − 100 ) = 1600 J Q 5 = c tvaiks …" at bounding box center [653, 242] width 844 height 44
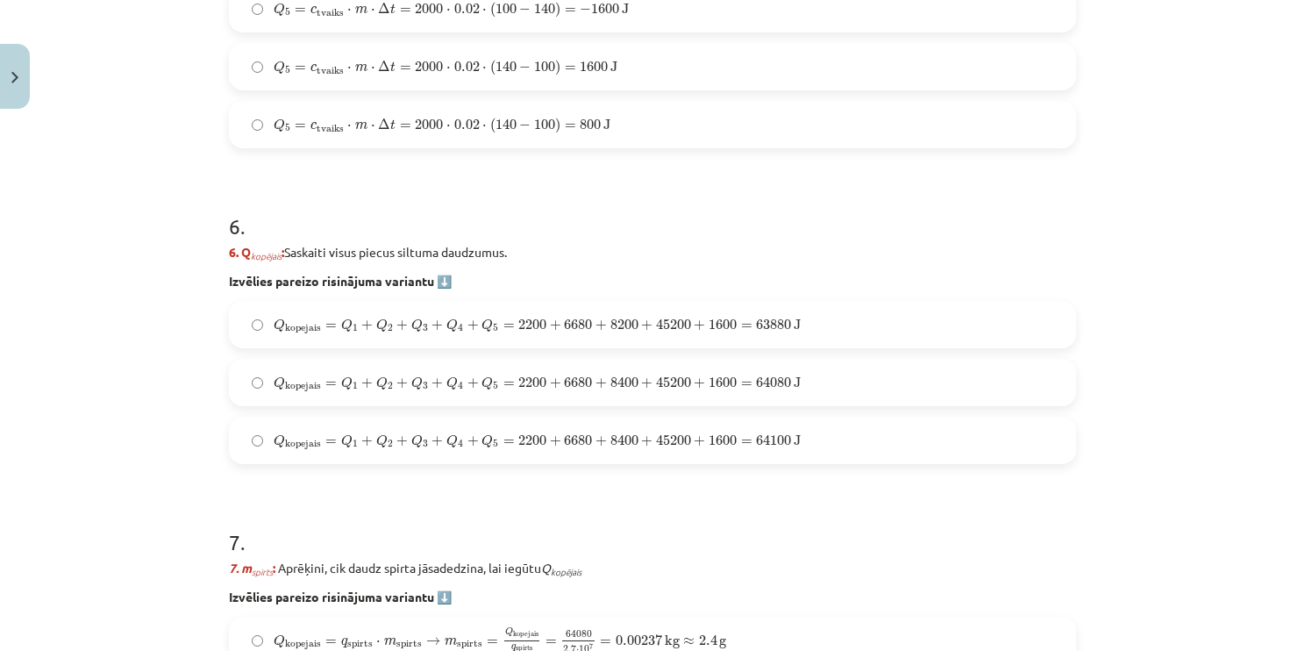
scroll to position [2237, 0]
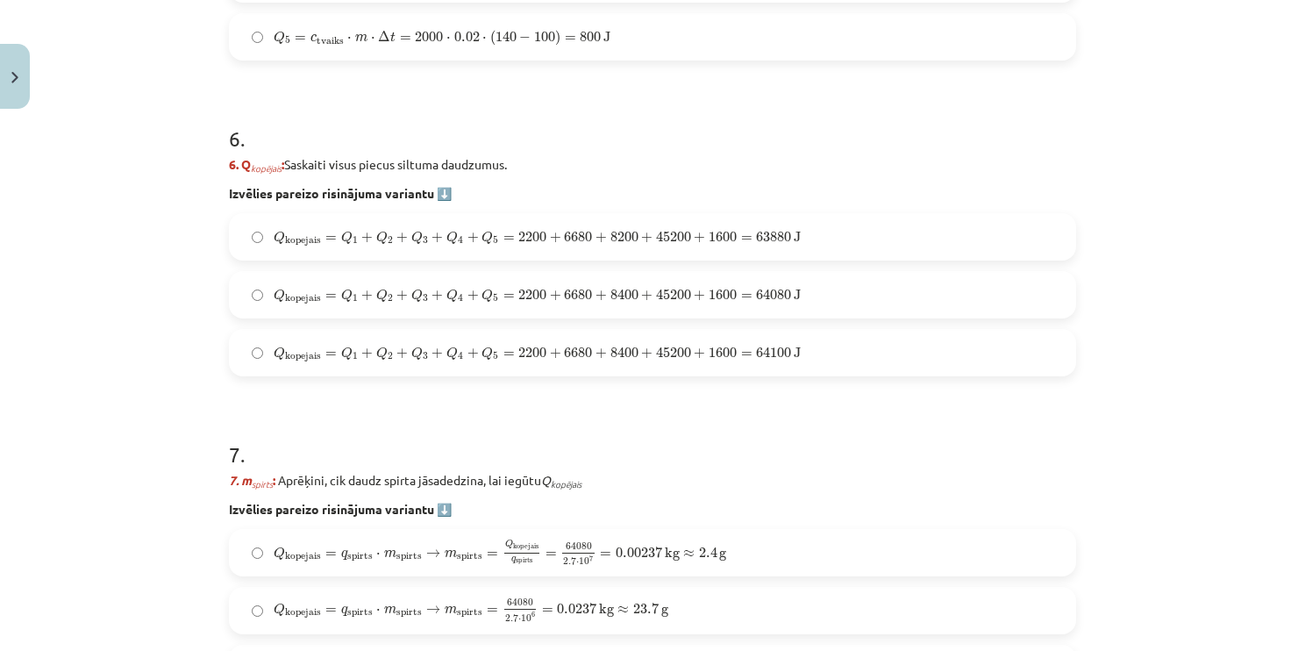
click at [821, 292] on label "Q kopejais = Q 1 + Q 2 + Q 3 + Q 4 + Q 5 = 2200 + 6680 + 8400 + 45200 + 1600 = …" at bounding box center [653, 295] width 844 height 44
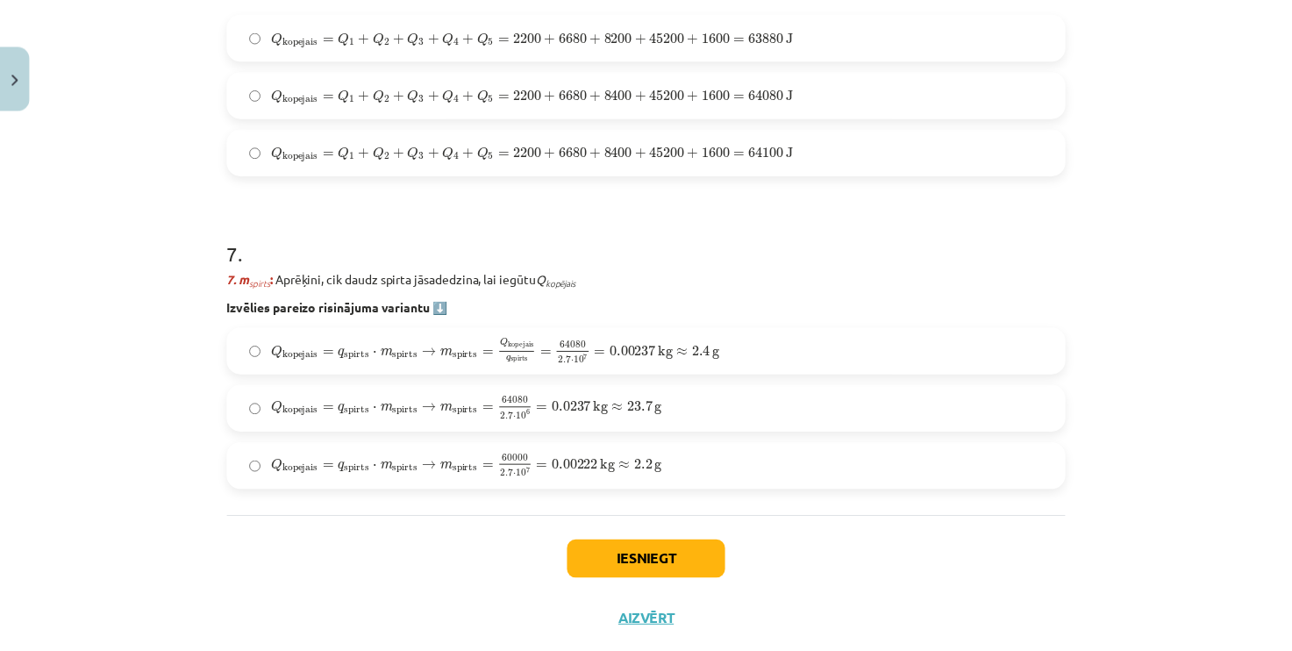
scroll to position [2481, 0]
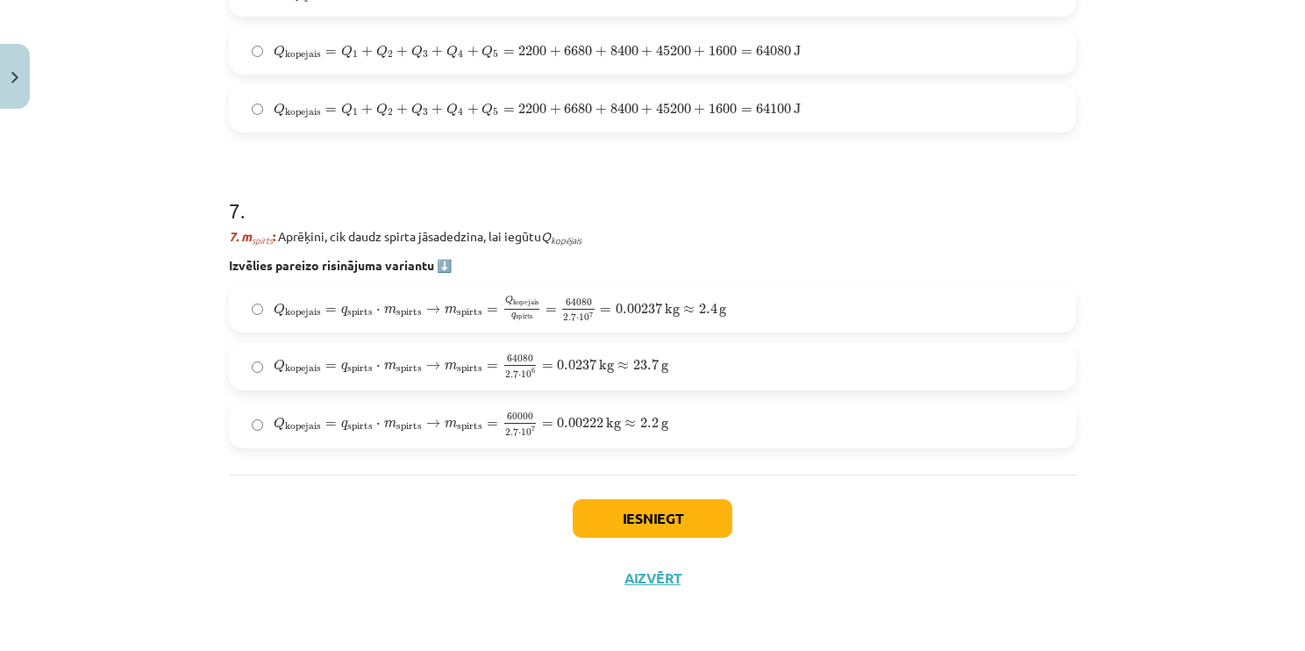
click at [775, 301] on label "Q kopejais = q spirts ⋅ m spirts → m spirts = Q kopejais q spirts = 64080 2.7 ⋅…" at bounding box center [653, 309] width 844 height 44
click at [665, 514] on button "Iesniegt" at bounding box center [653, 518] width 160 height 39
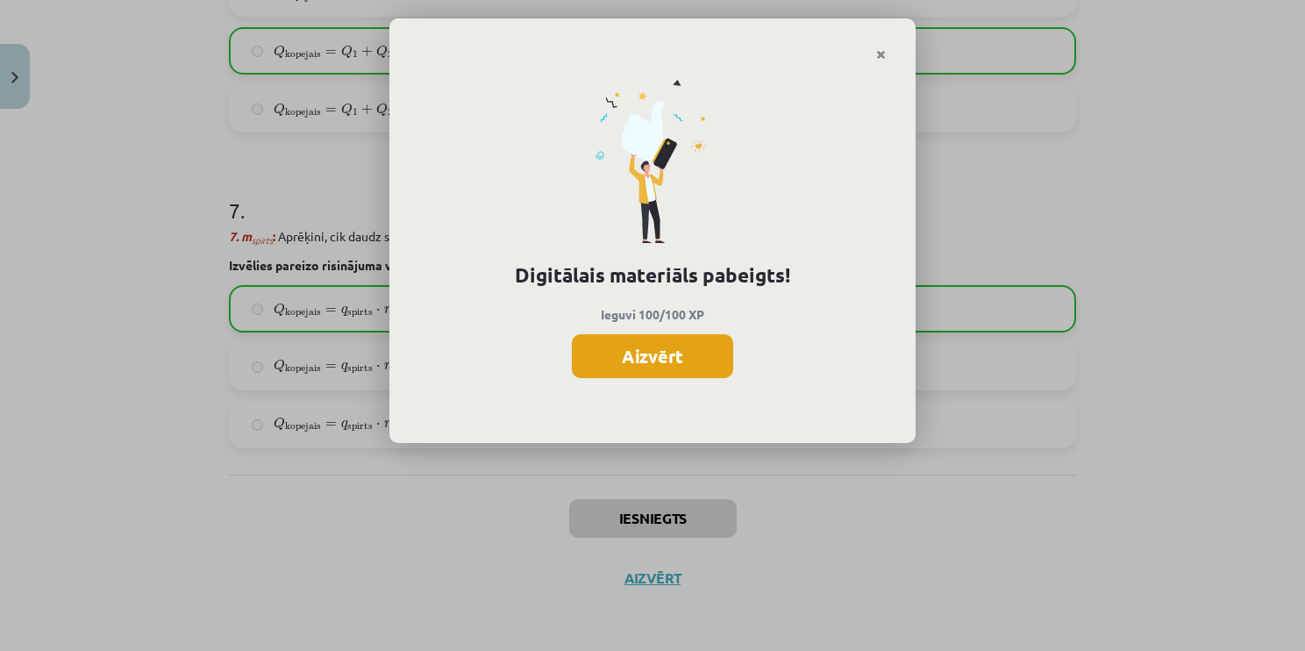
click at [644, 358] on button "Aizvērt" at bounding box center [652, 356] width 161 height 44
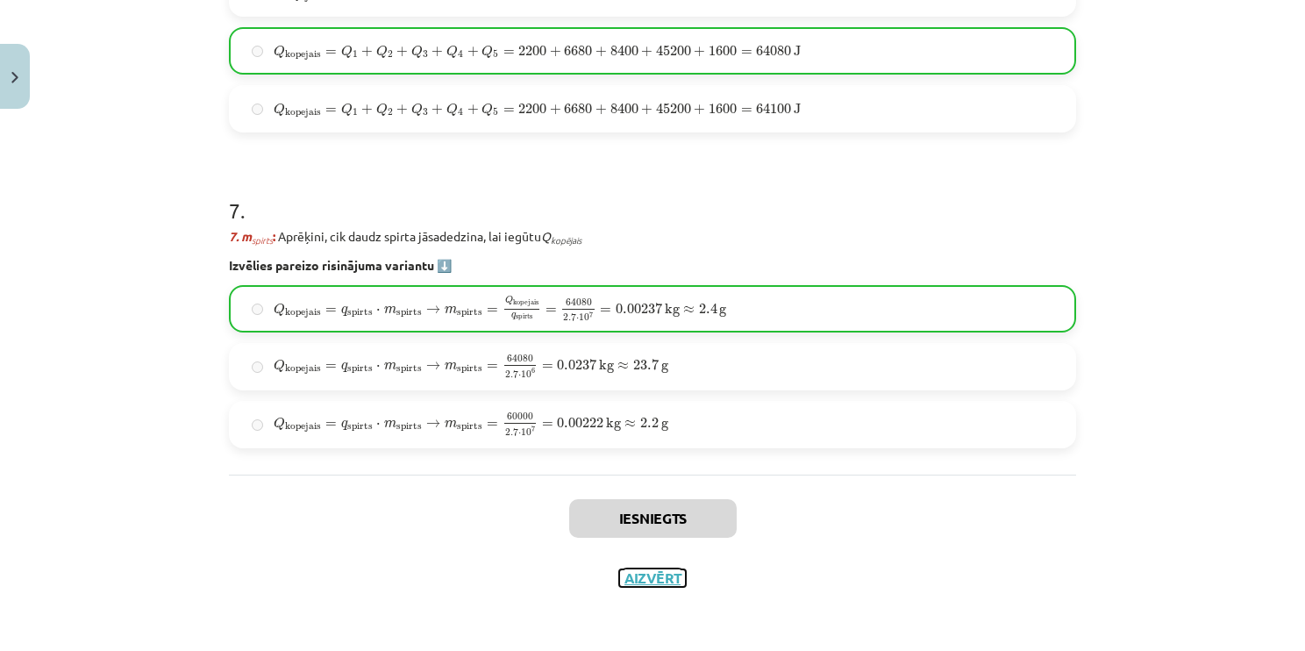
click at [657, 570] on button "Aizvērt" at bounding box center [652, 578] width 67 height 18
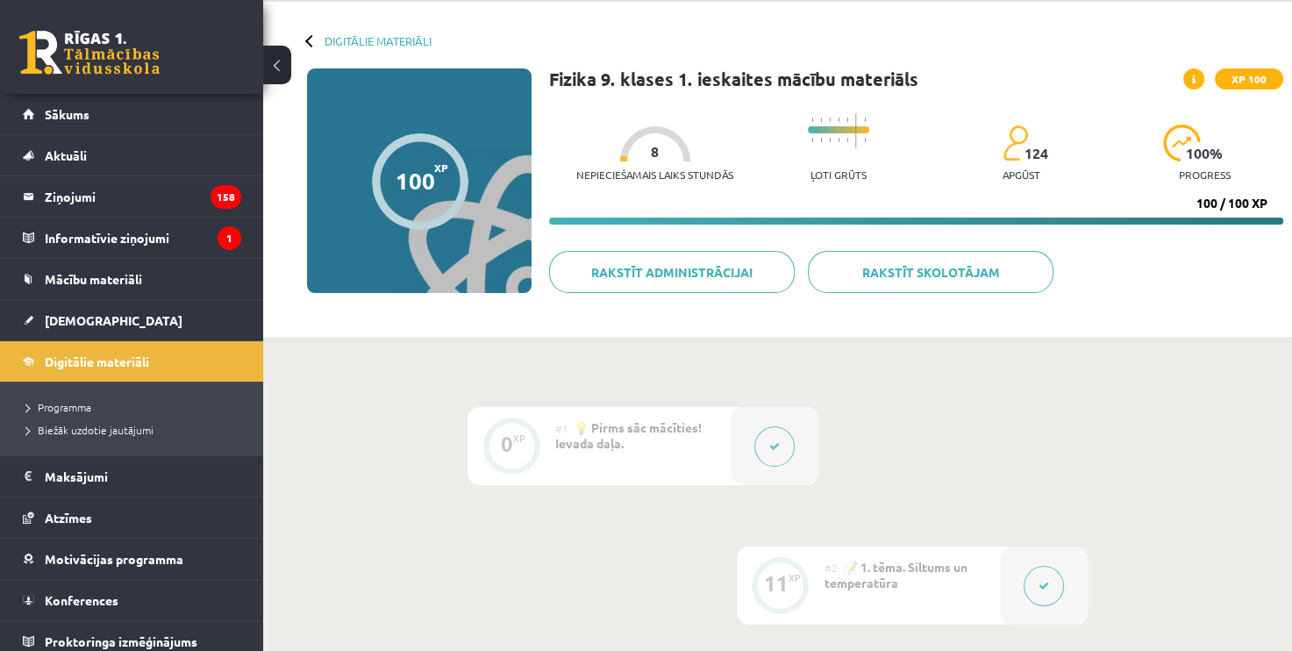
scroll to position [0, 0]
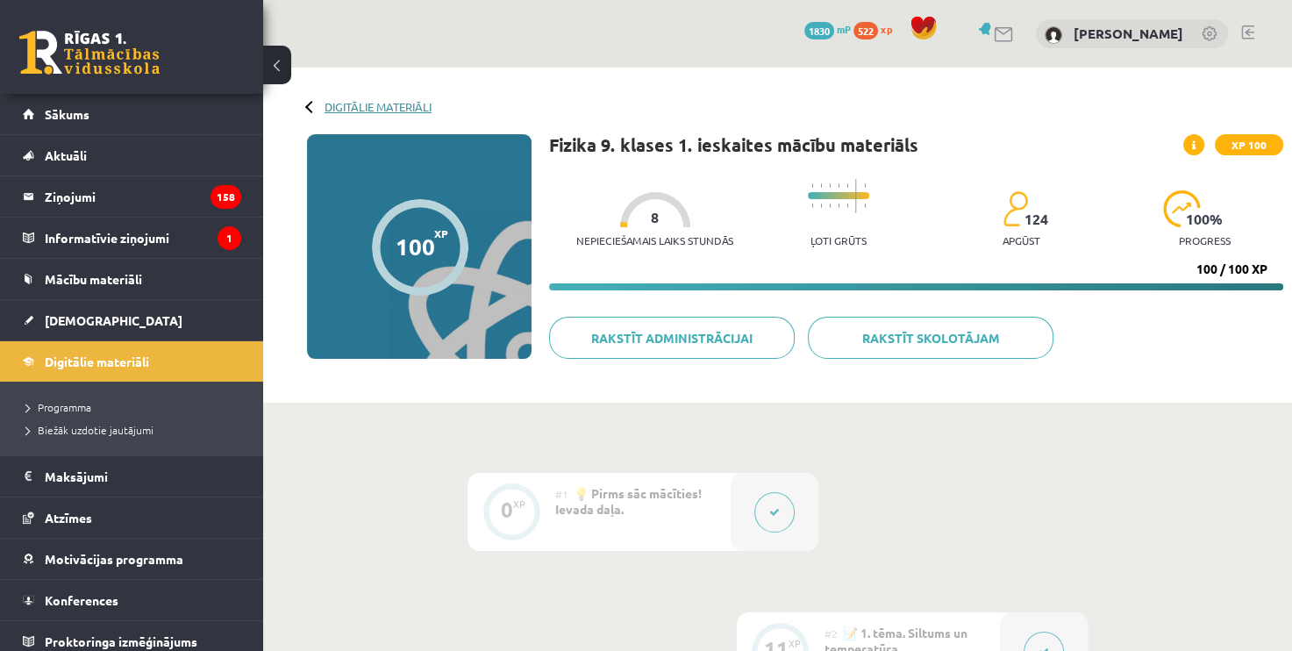
click at [359, 102] on link "Digitālie materiāli" at bounding box center [378, 106] width 107 height 13
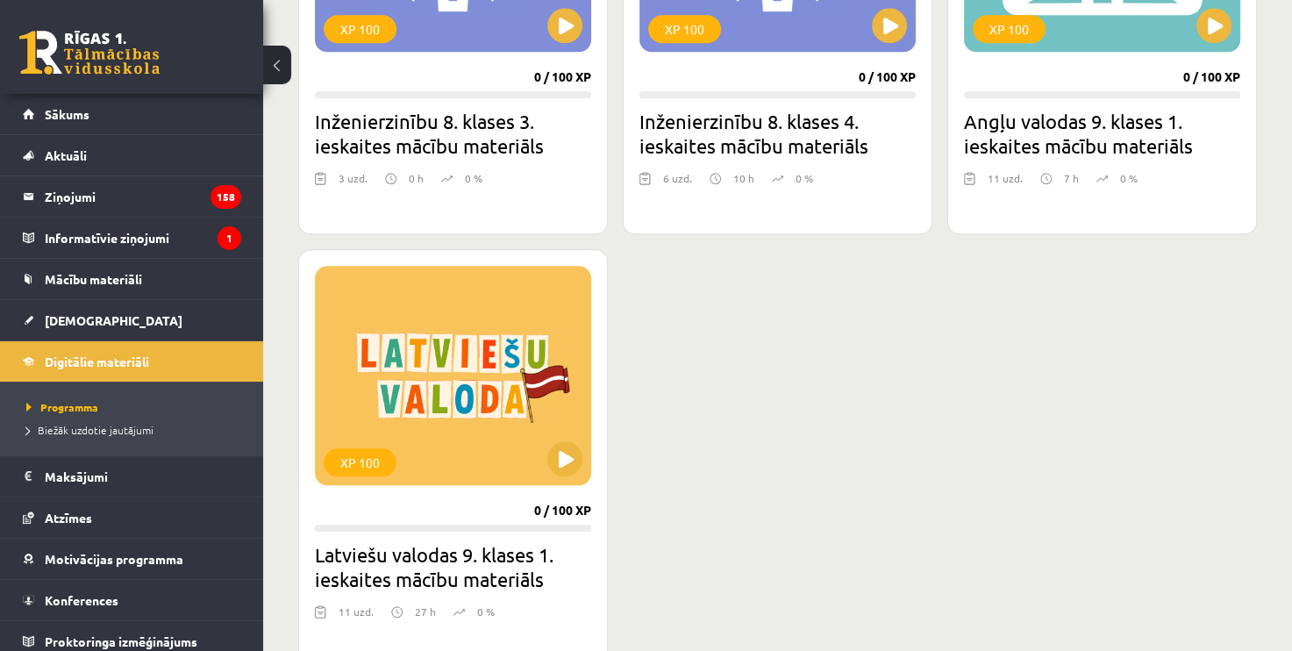
scroll to position [1754, 0]
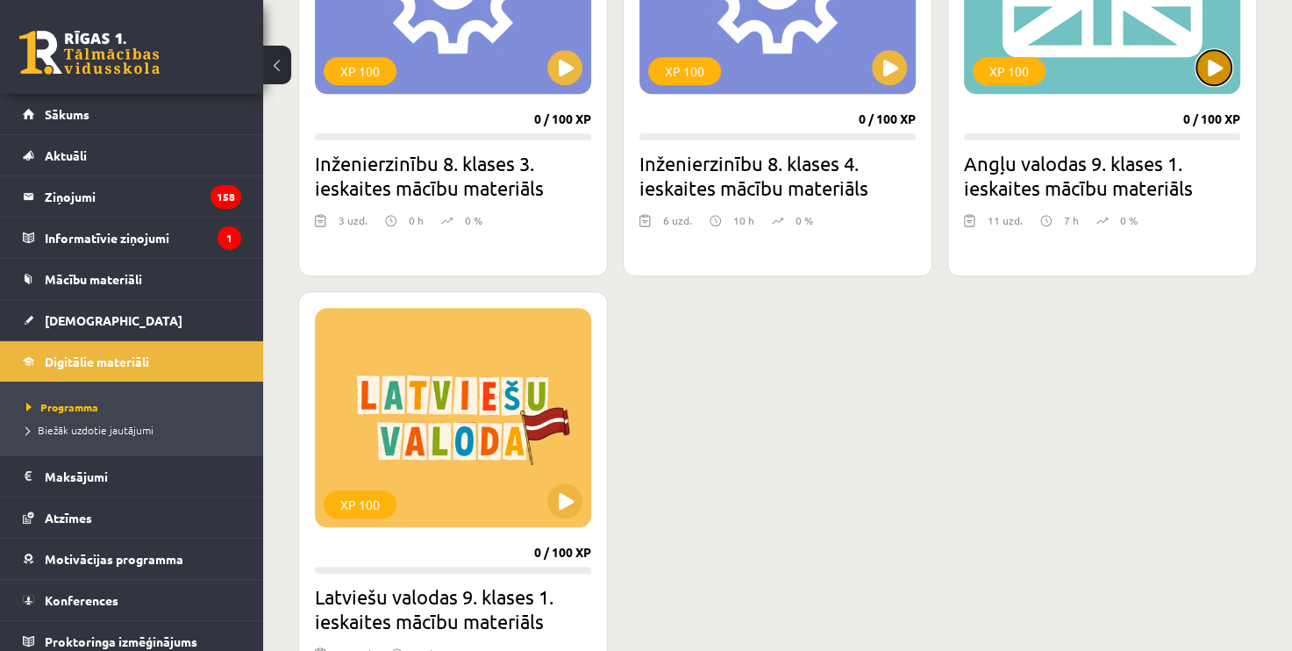
click at [1228, 67] on button at bounding box center [1214, 67] width 35 height 35
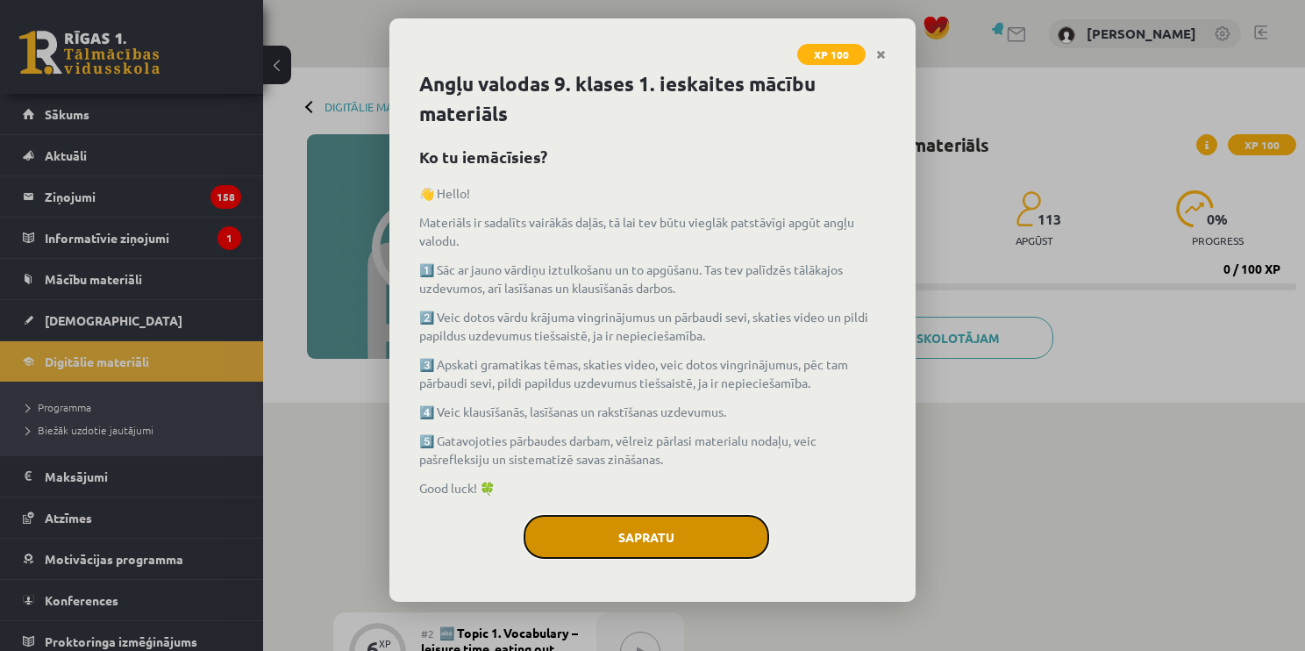
click at [708, 547] on button "Sapratu" at bounding box center [647, 537] width 246 height 44
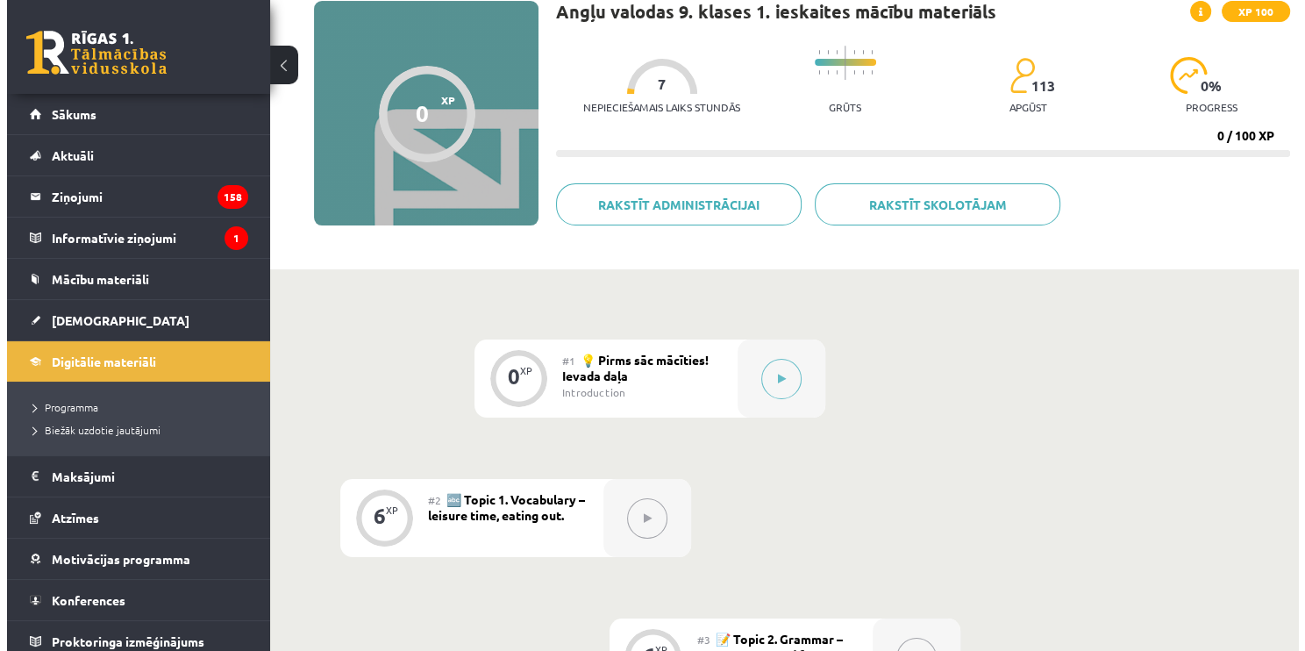
scroll to position [128, 0]
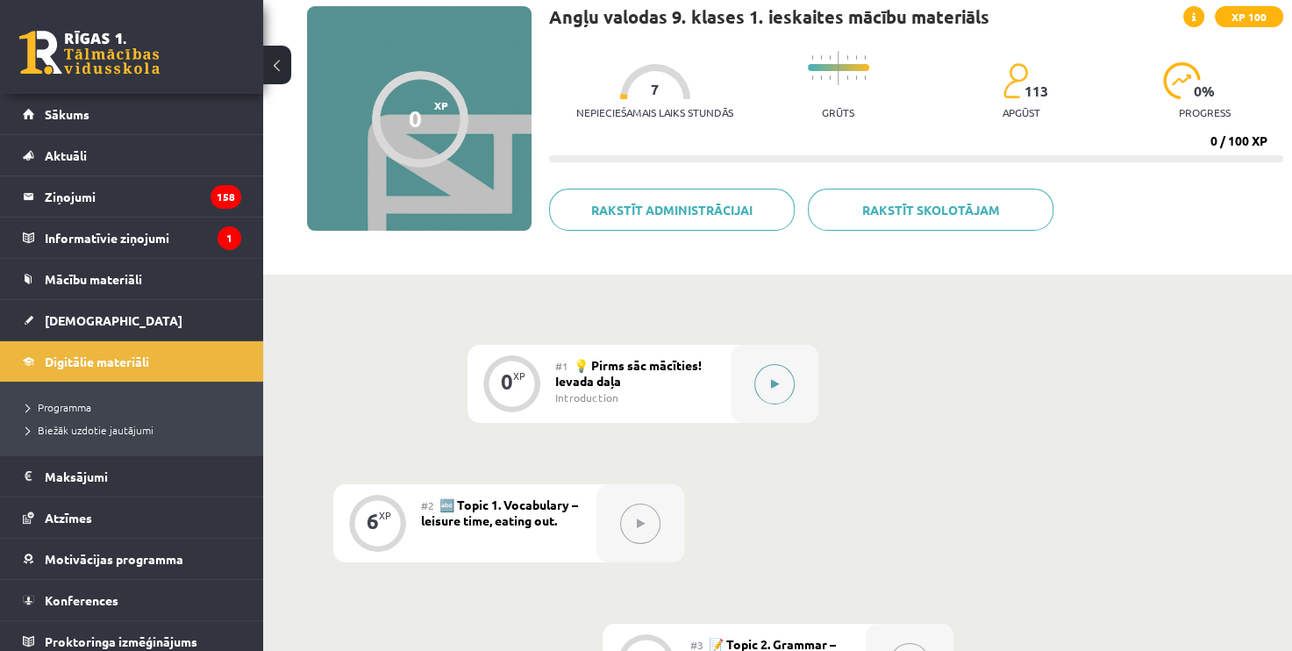
click at [768, 379] on button at bounding box center [774, 384] width 40 height 40
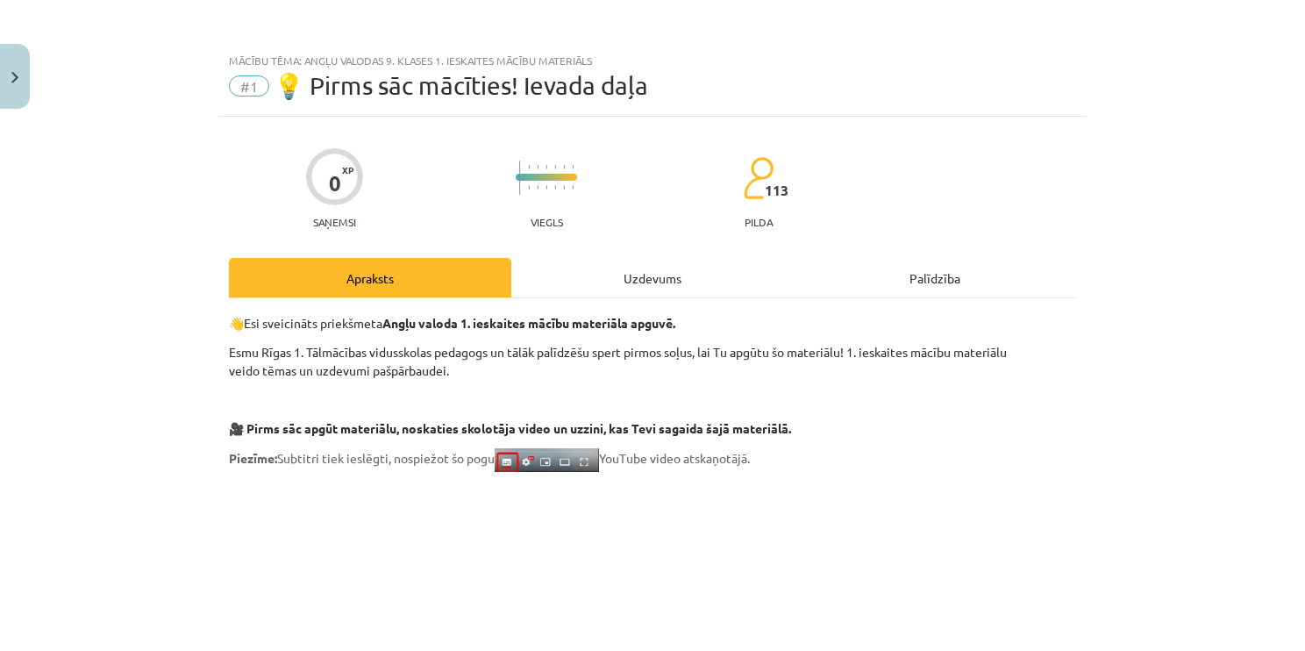
click at [628, 294] on div "Uzdevums" at bounding box center [652, 277] width 282 height 39
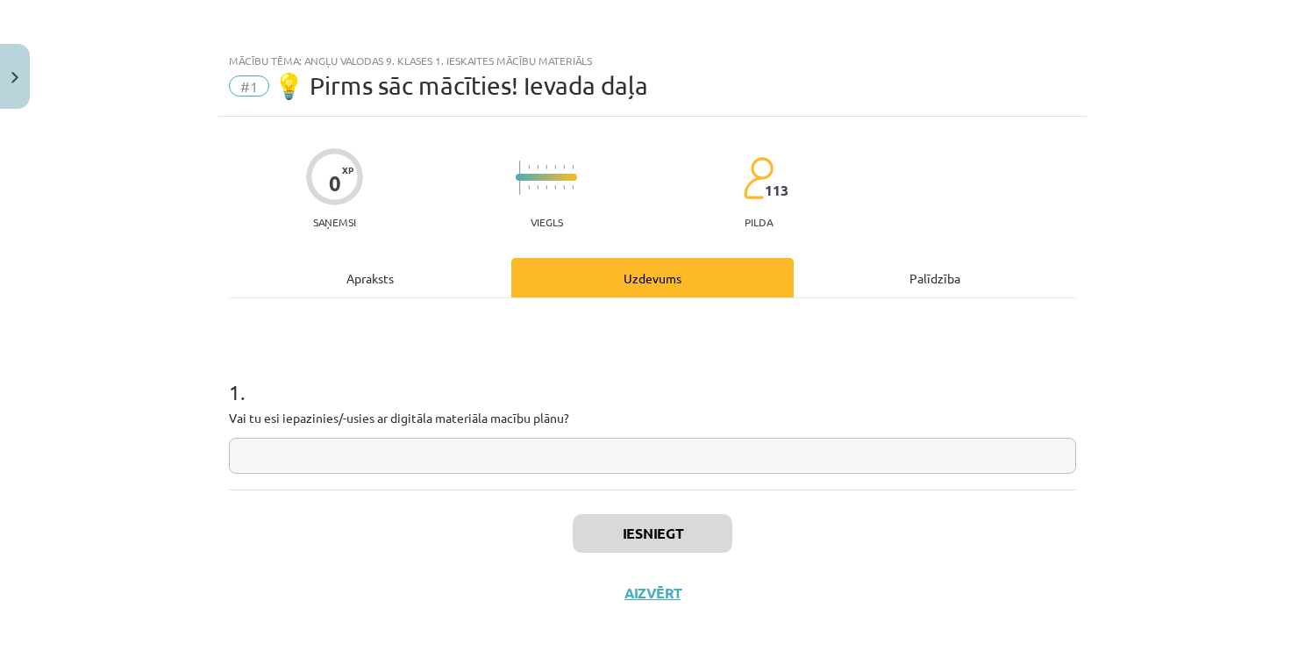
scroll to position [14, 0]
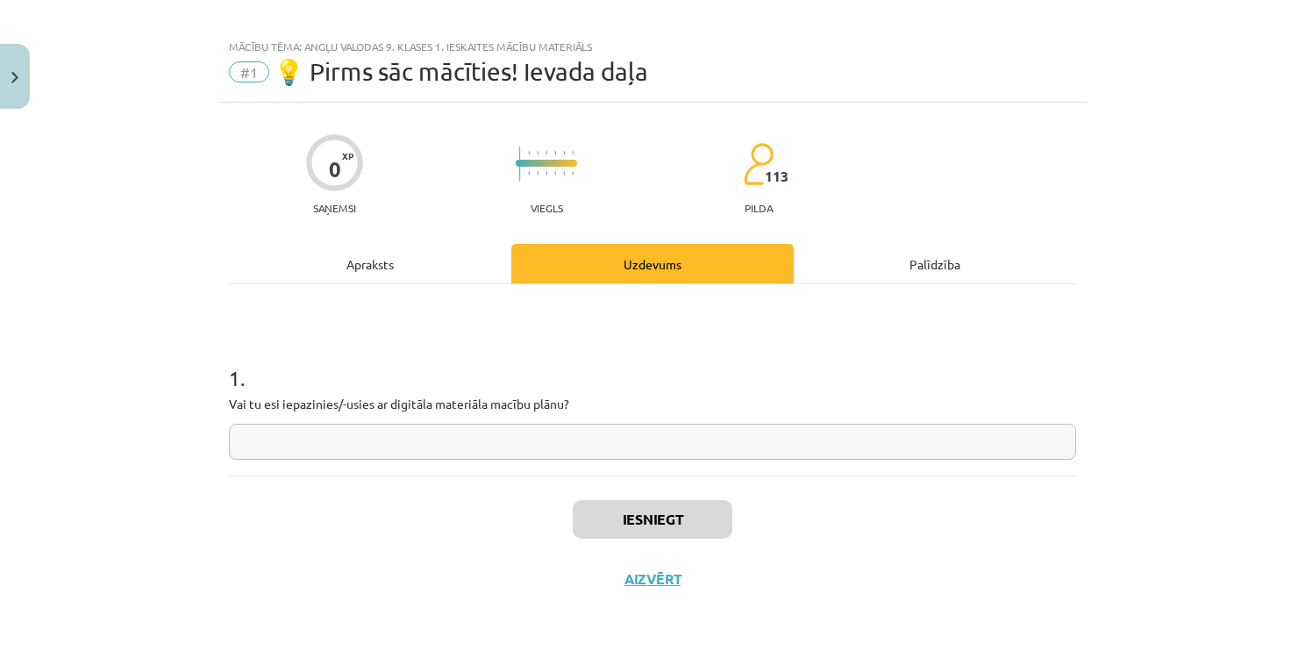
click at [469, 444] on input "text" at bounding box center [652, 442] width 847 height 36
type input "**"
click at [589, 504] on button "Iesniegt" at bounding box center [653, 519] width 160 height 39
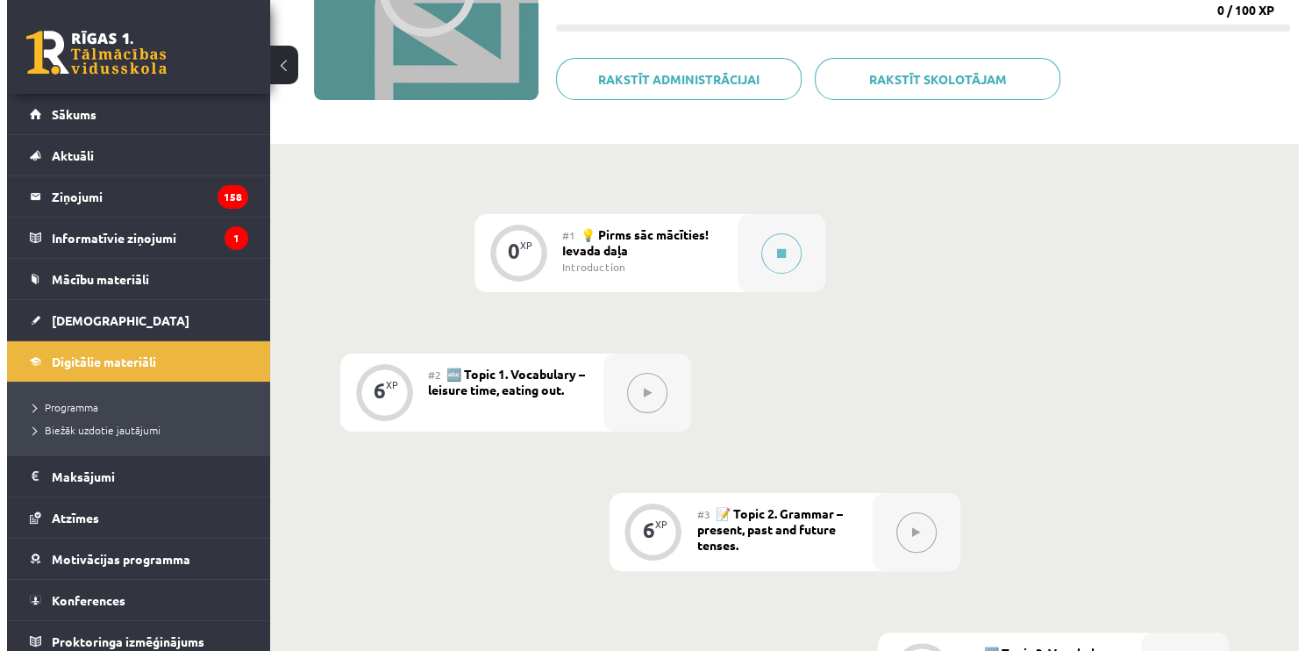
scroll to position [263, 0]
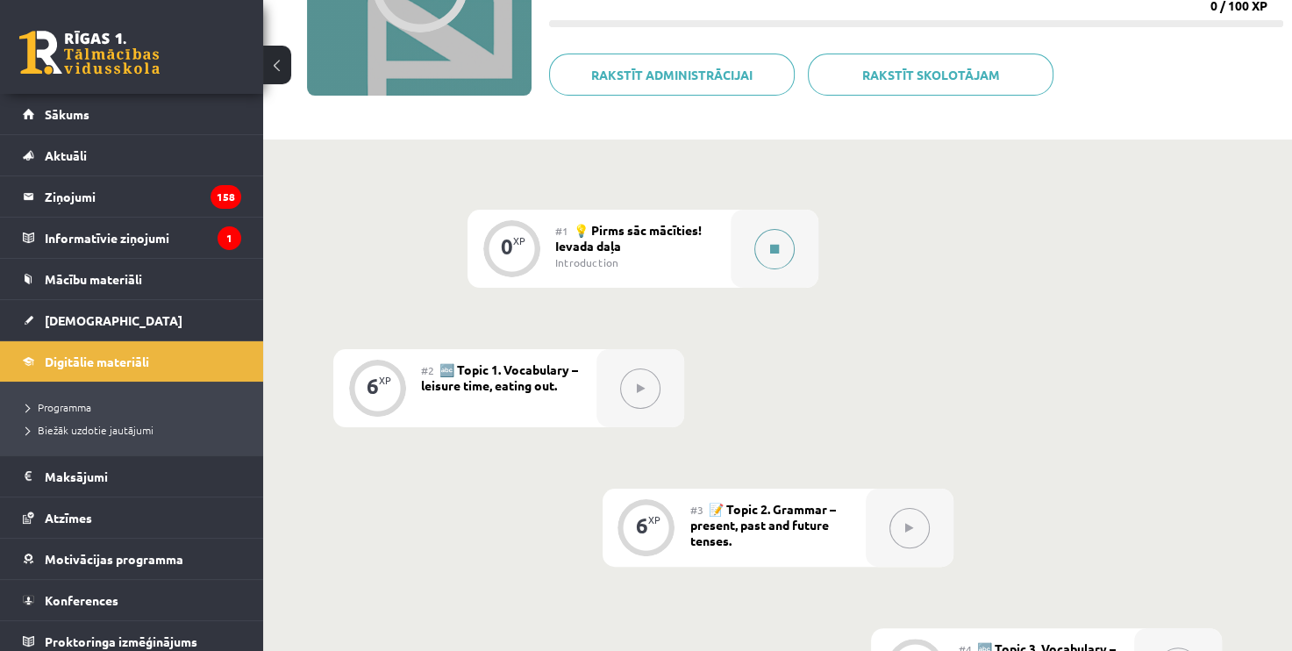
click at [791, 247] on button at bounding box center [774, 249] width 40 height 40
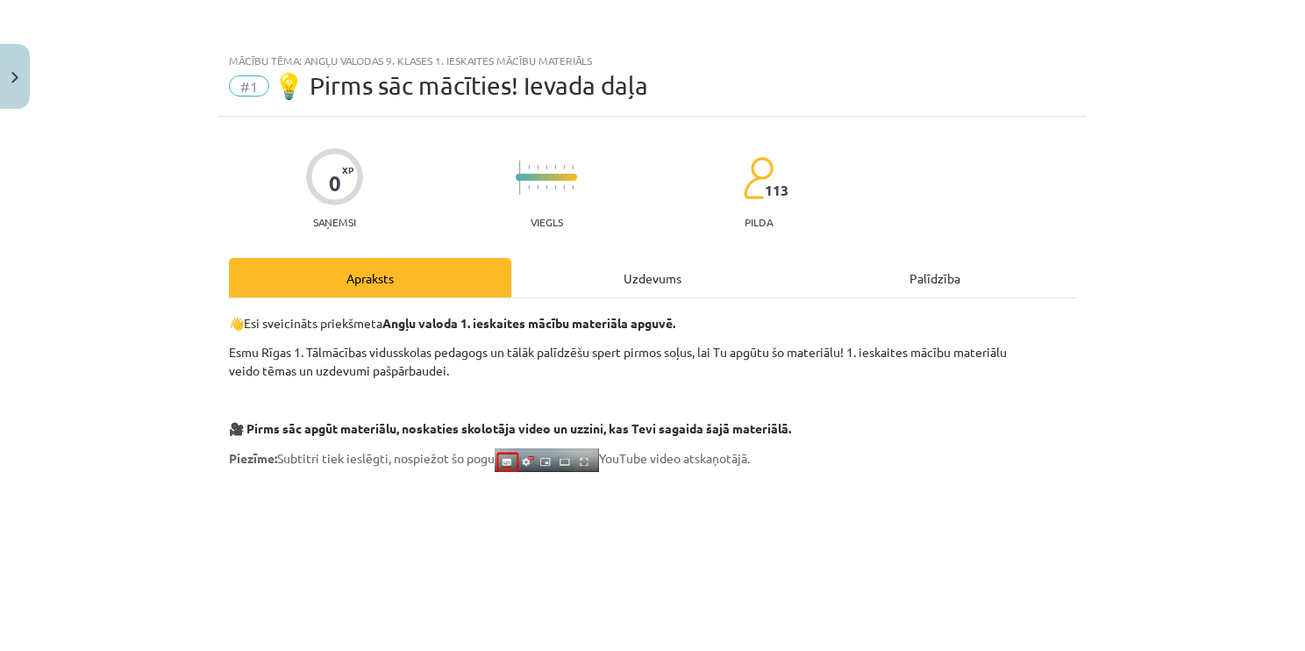
click at [622, 286] on div "Uzdevums" at bounding box center [652, 277] width 282 height 39
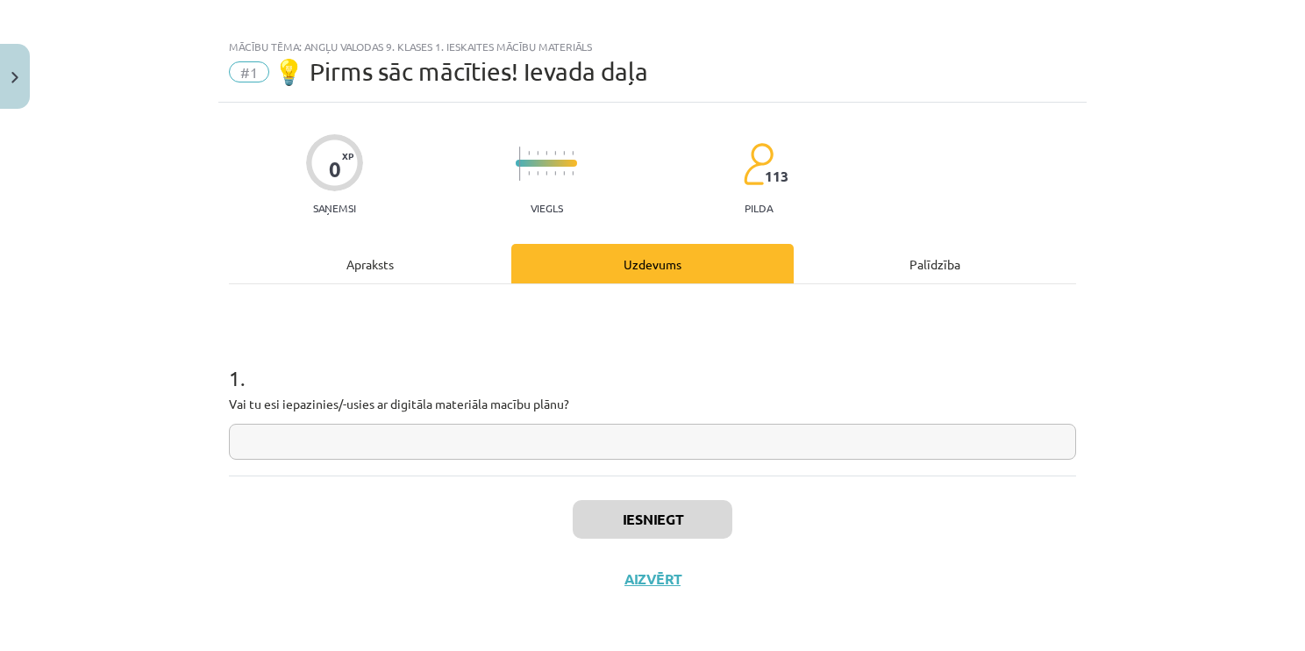
click at [552, 447] on input "text" at bounding box center [652, 442] width 847 height 36
type input "**"
click at [709, 503] on button "Iesniegt" at bounding box center [653, 519] width 160 height 39
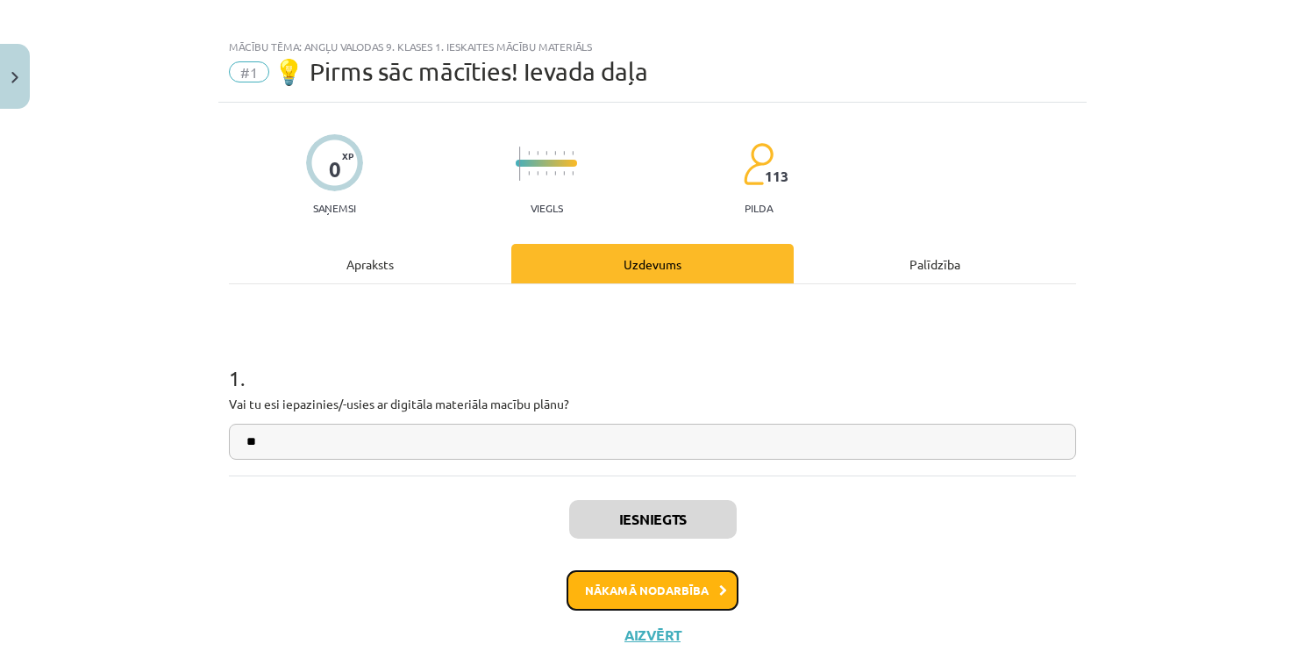
click at [689, 583] on button "Nākamā nodarbība" at bounding box center [653, 590] width 172 height 40
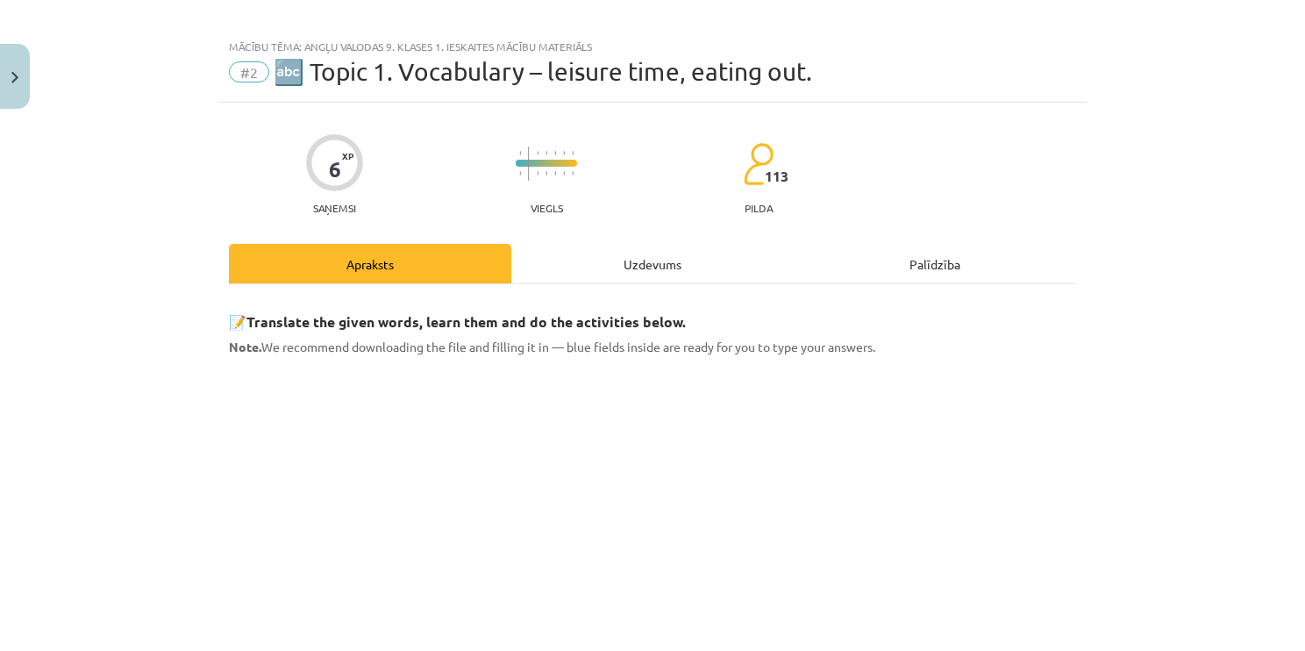
scroll to position [44, 0]
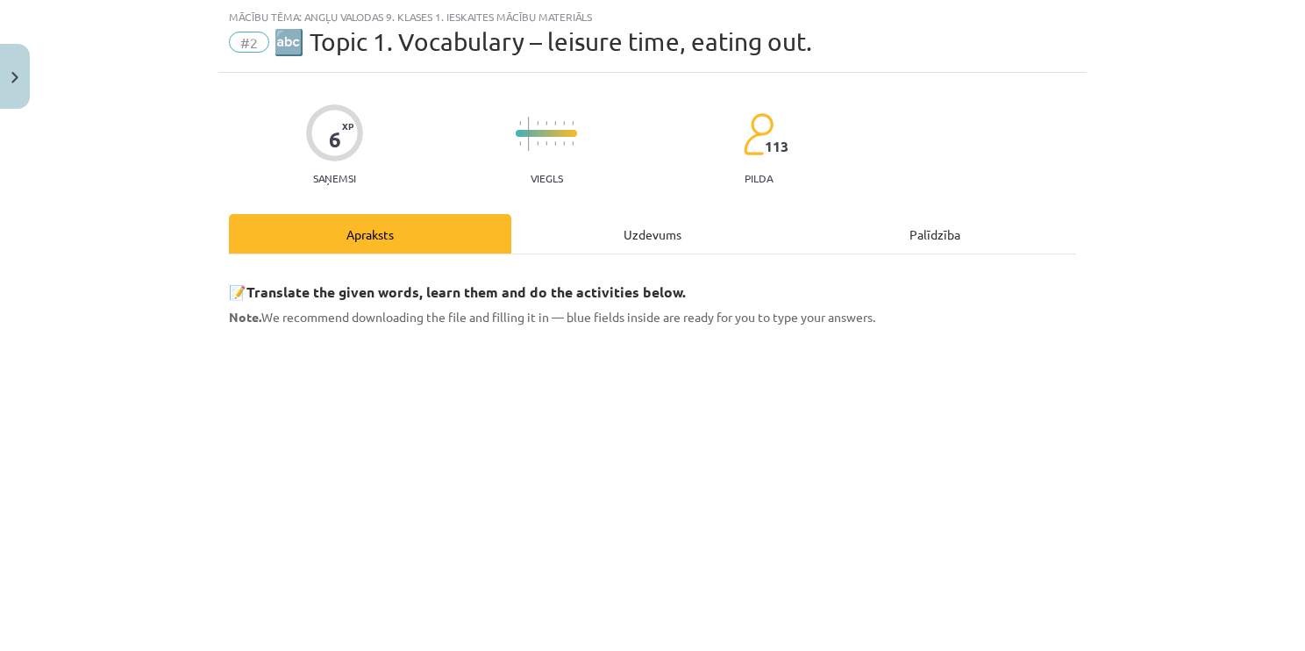
click at [654, 228] on div "Uzdevums" at bounding box center [652, 233] width 282 height 39
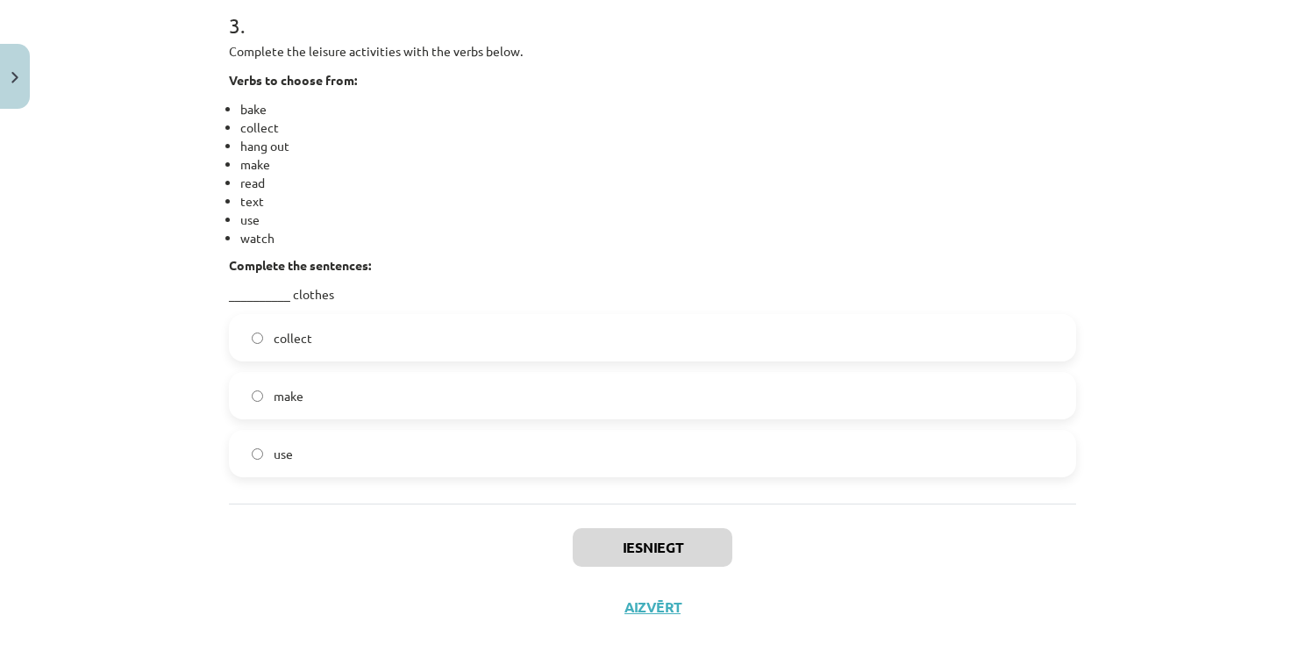
scroll to position [1446, 0]
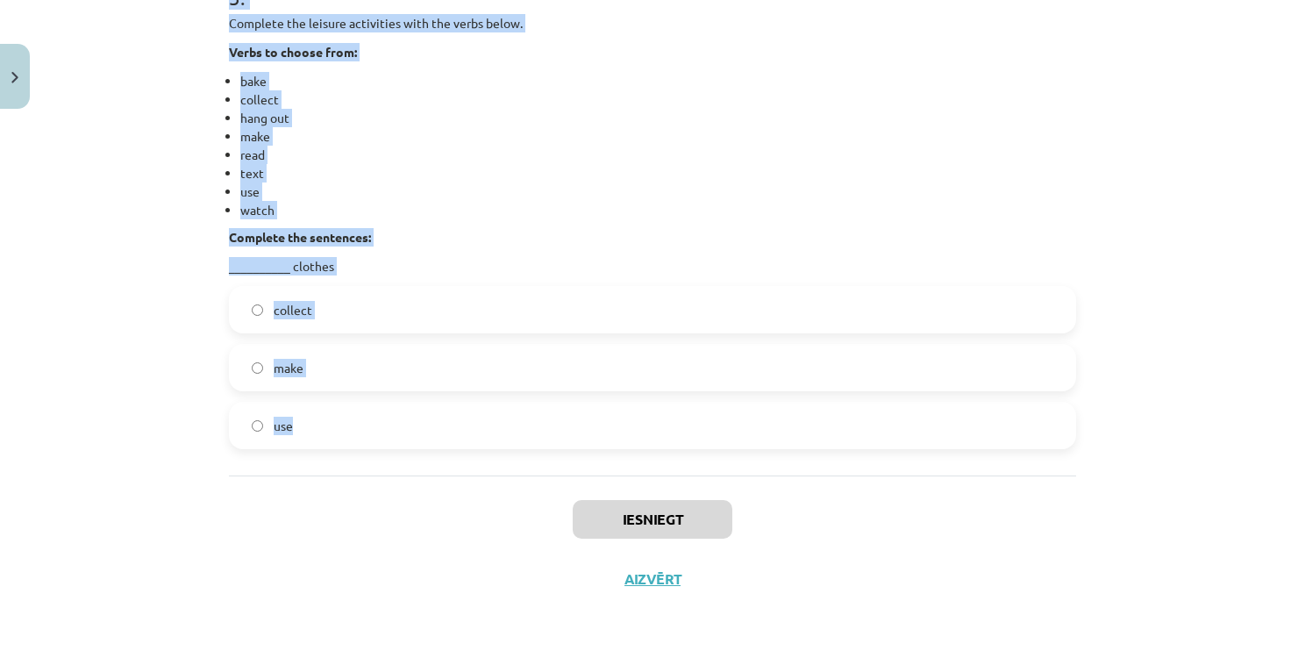
drag, startPoint x: 224, startPoint y: 238, endPoint x: 393, endPoint y: 413, distance: 243.8
copy form "1 . Complete the leisure activities with the verbs below. Verbs to choose from:…"
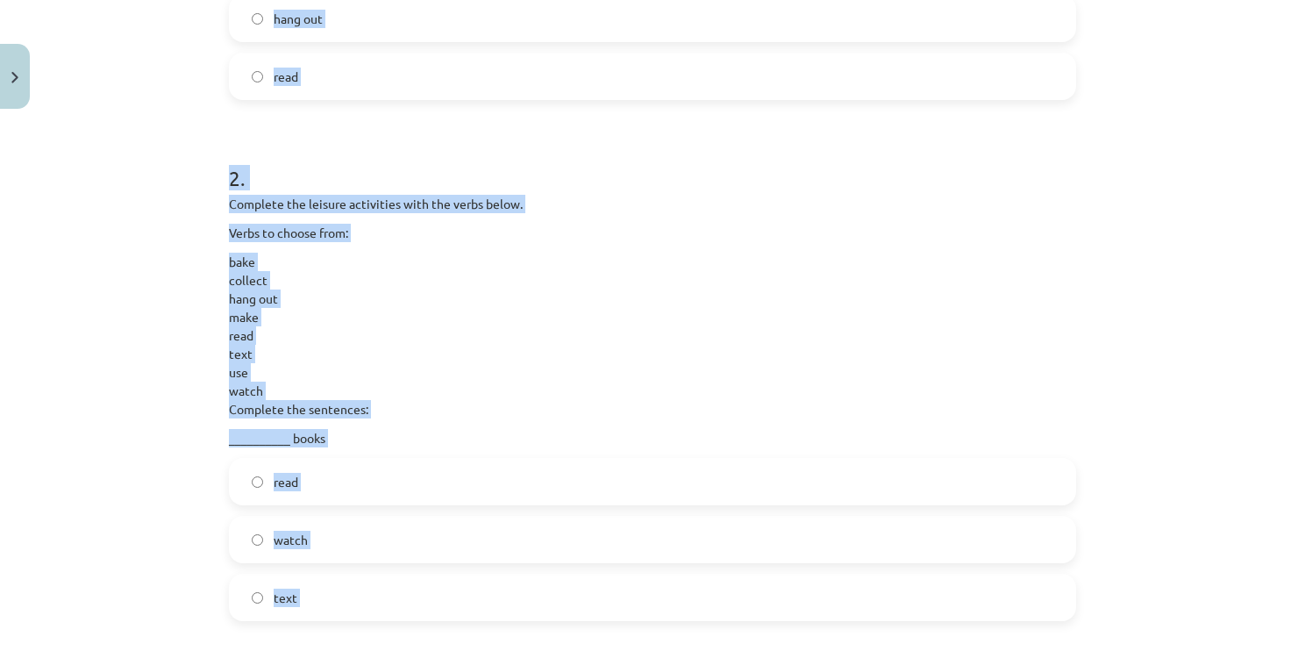
scroll to position [656, 0]
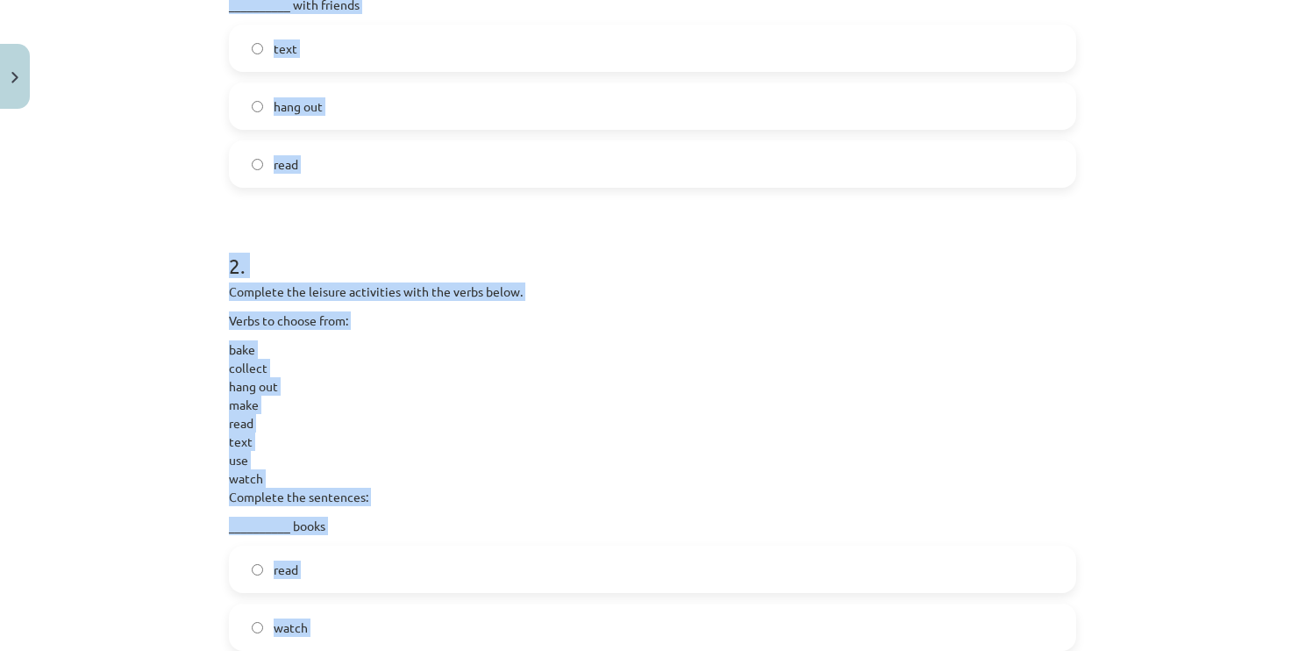
click at [358, 93] on label "hang out" at bounding box center [653, 106] width 844 height 44
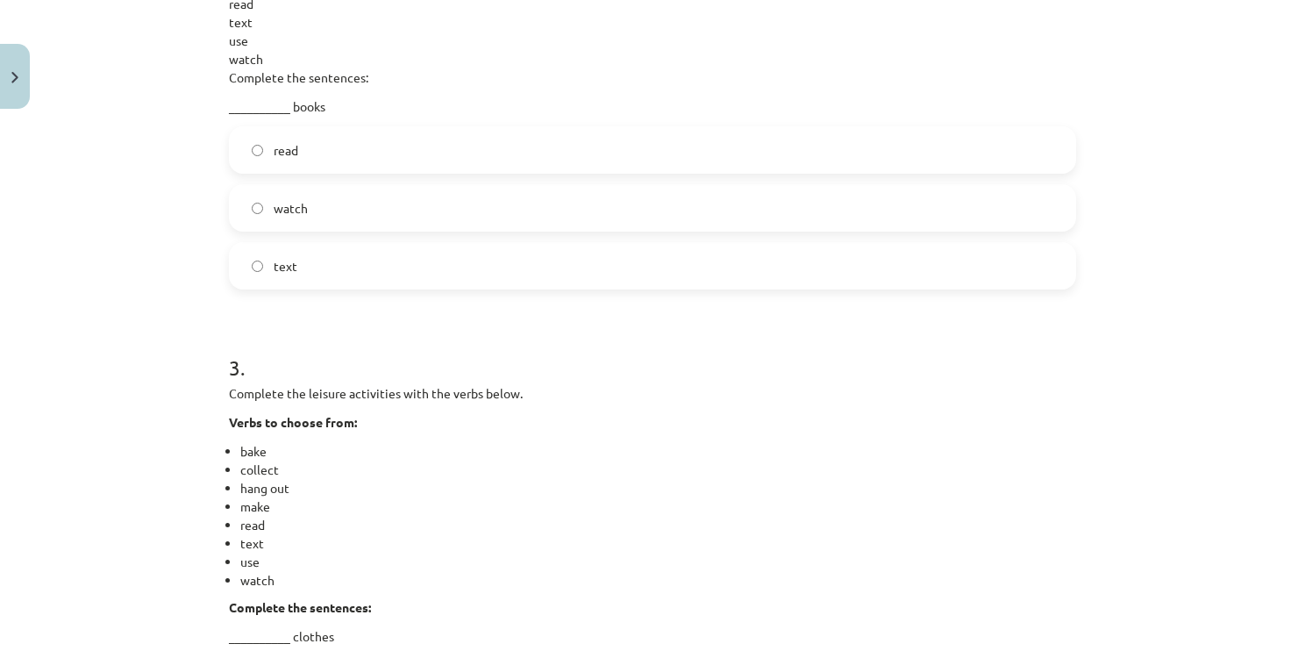
scroll to position [1095, 0]
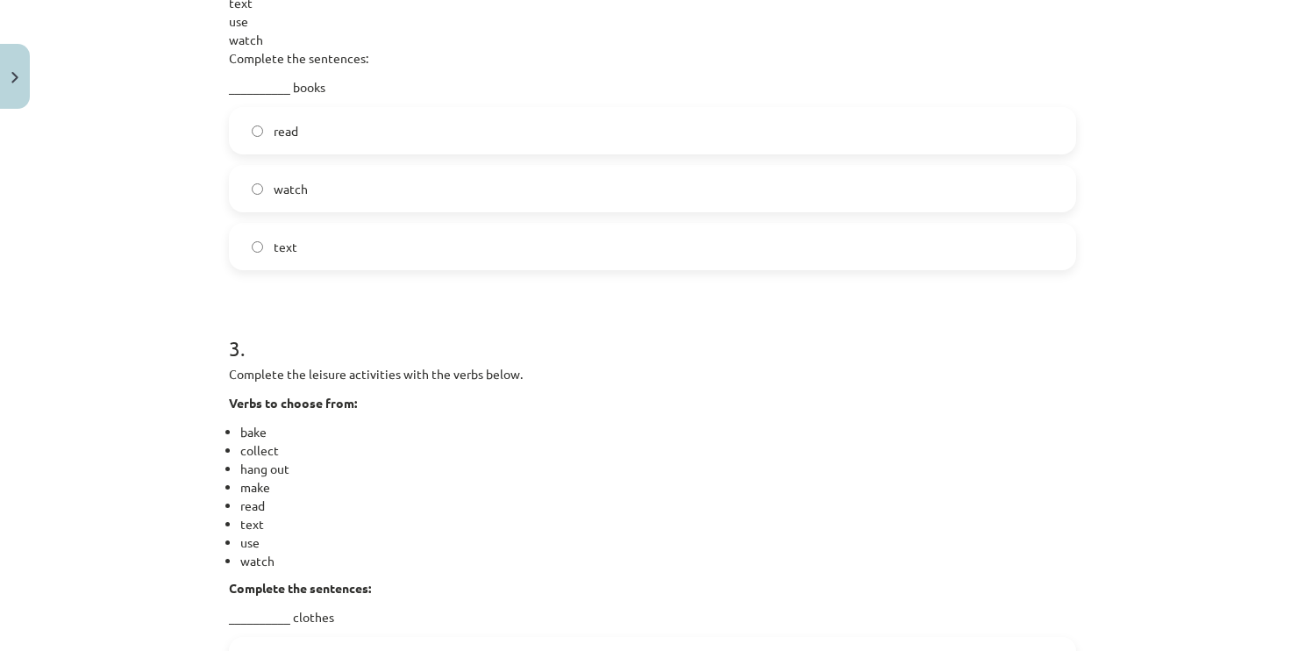
click at [358, 140] on label "read" at bounding box center [653, 131] width 844 height 44
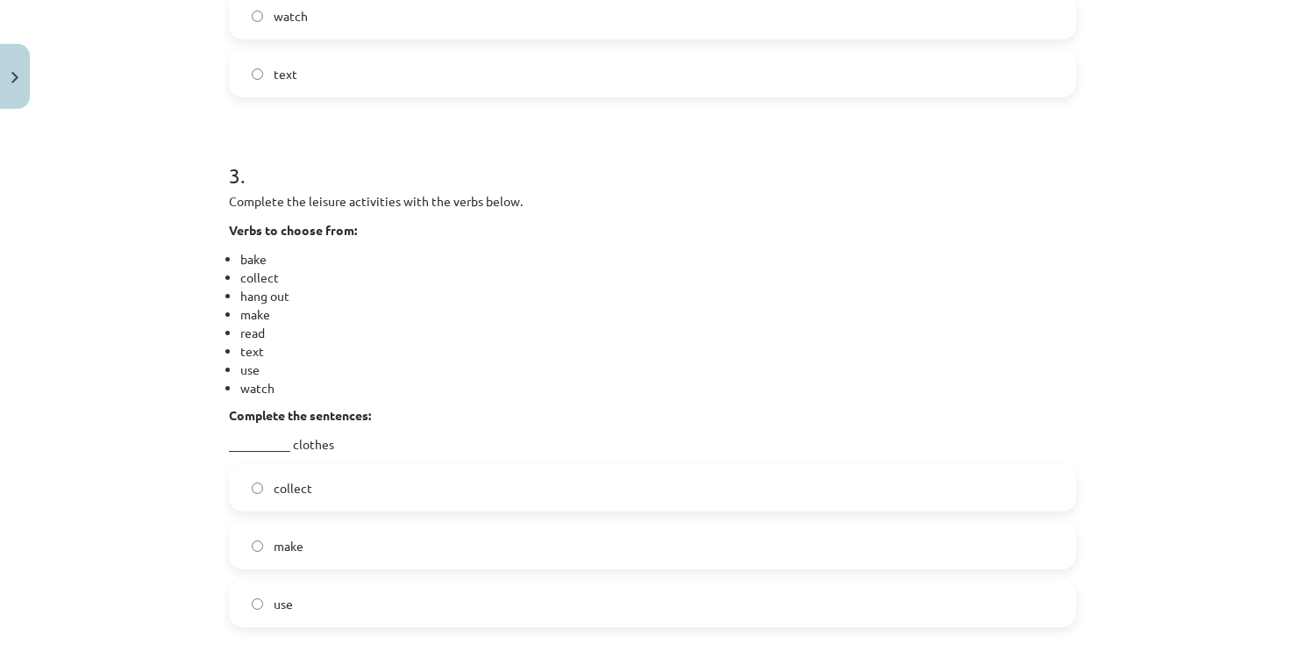
scroll to position [1270, 0]
click at [330, 560] on label "make" at bounding box center [653, 543] width 844 height 44
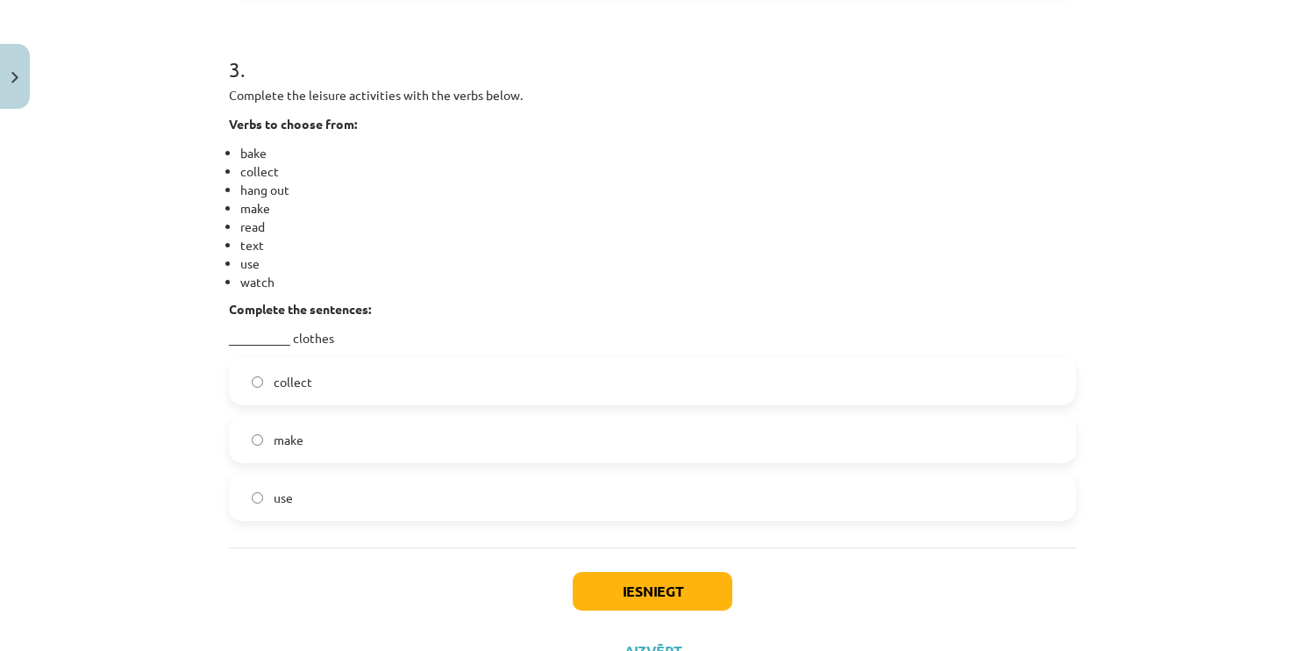
scroll to position [1446, 0]
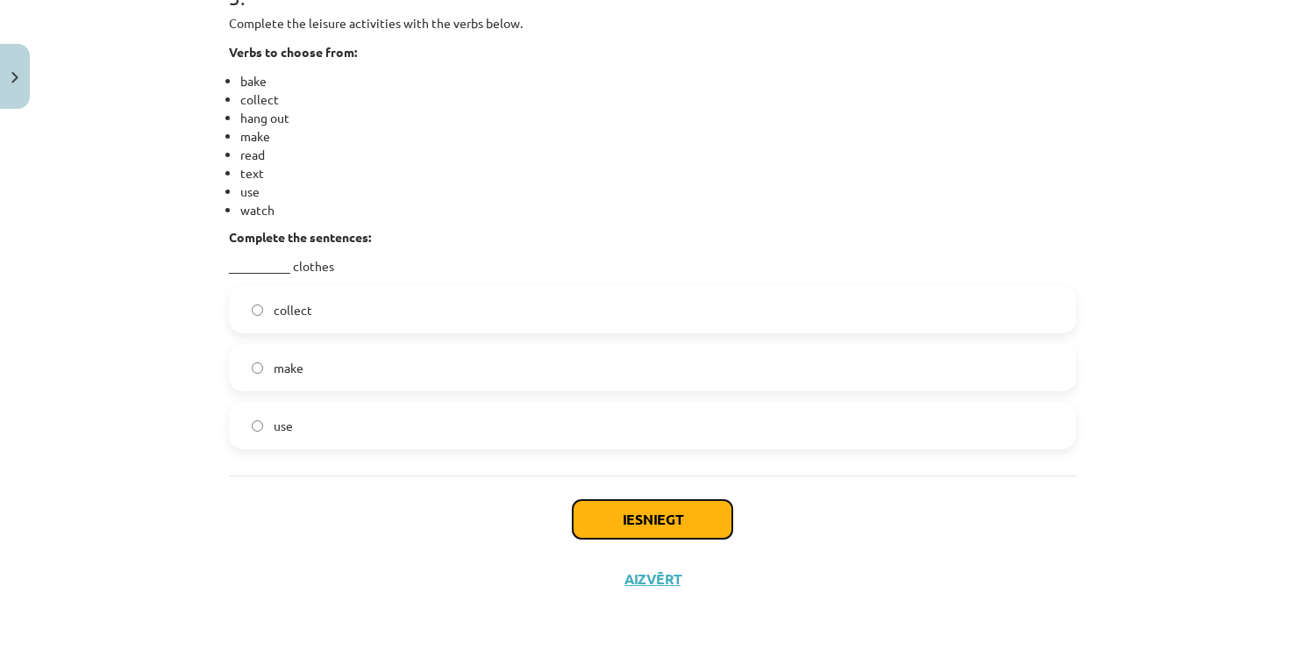
click at [607, 500] on button "Iesniegt" at bounding box center [653, 519] width 160 height 39
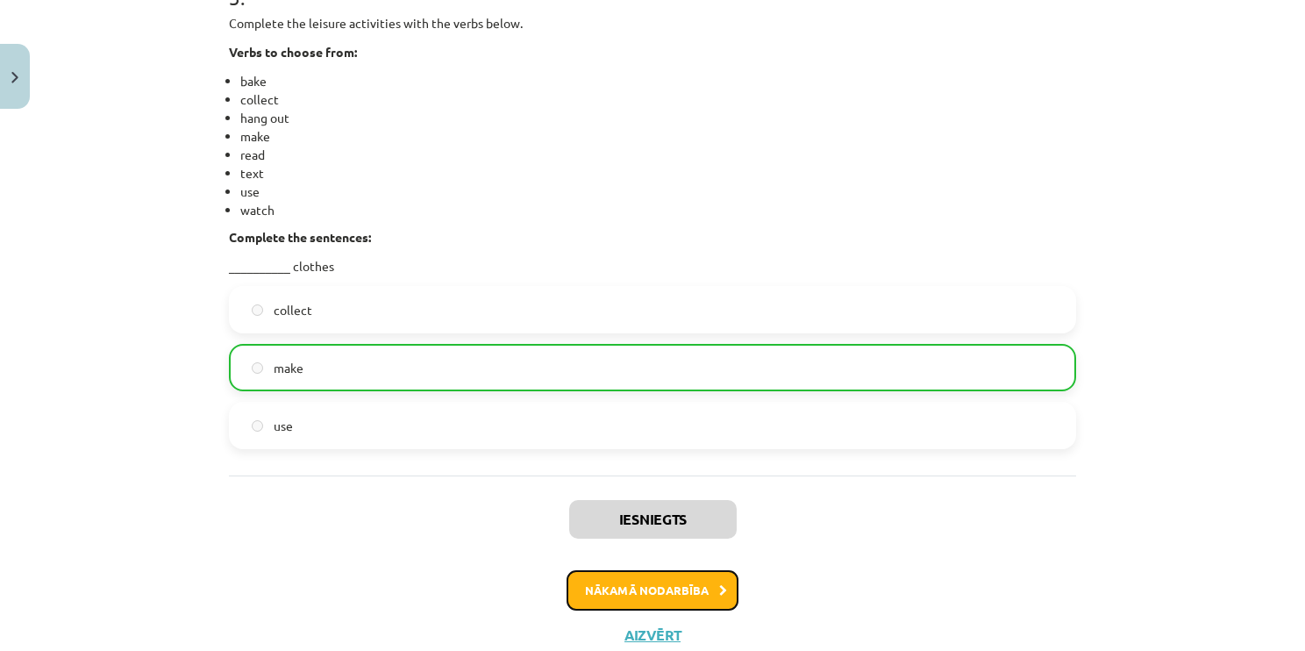
click at [601, 577] on button "Nākamā nodarbība" at bounding box center [653, 590] width 172 height 40
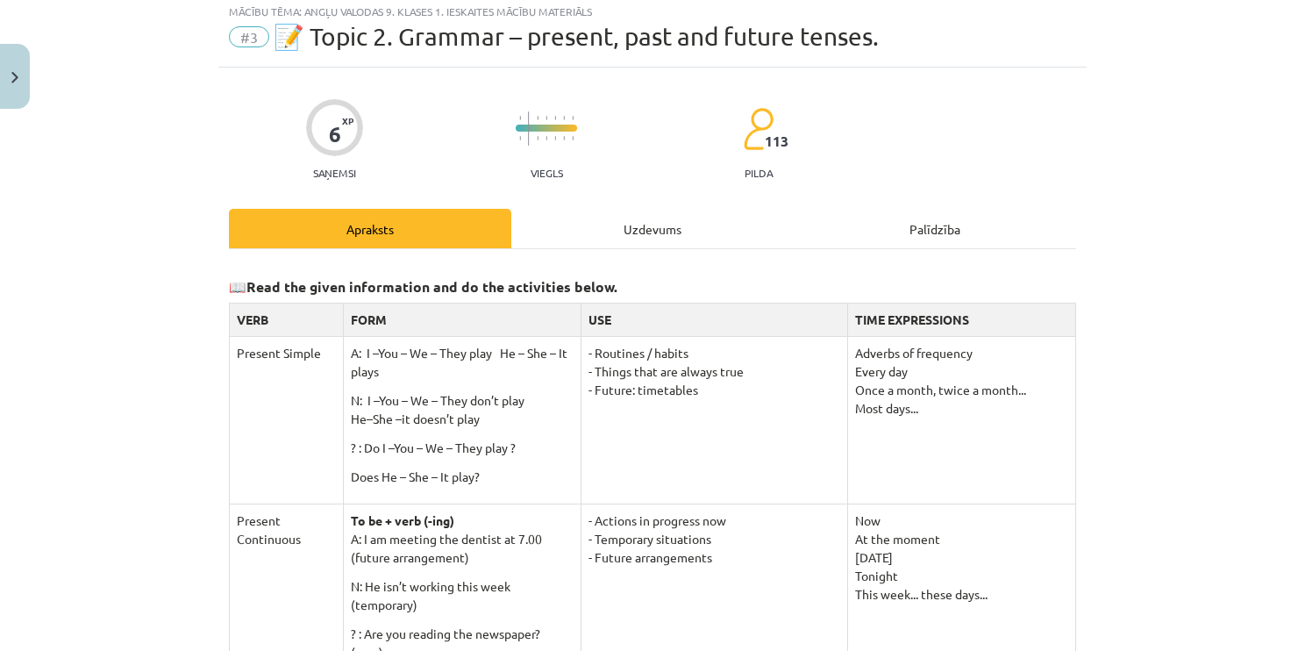
scroll to position [44, 0]
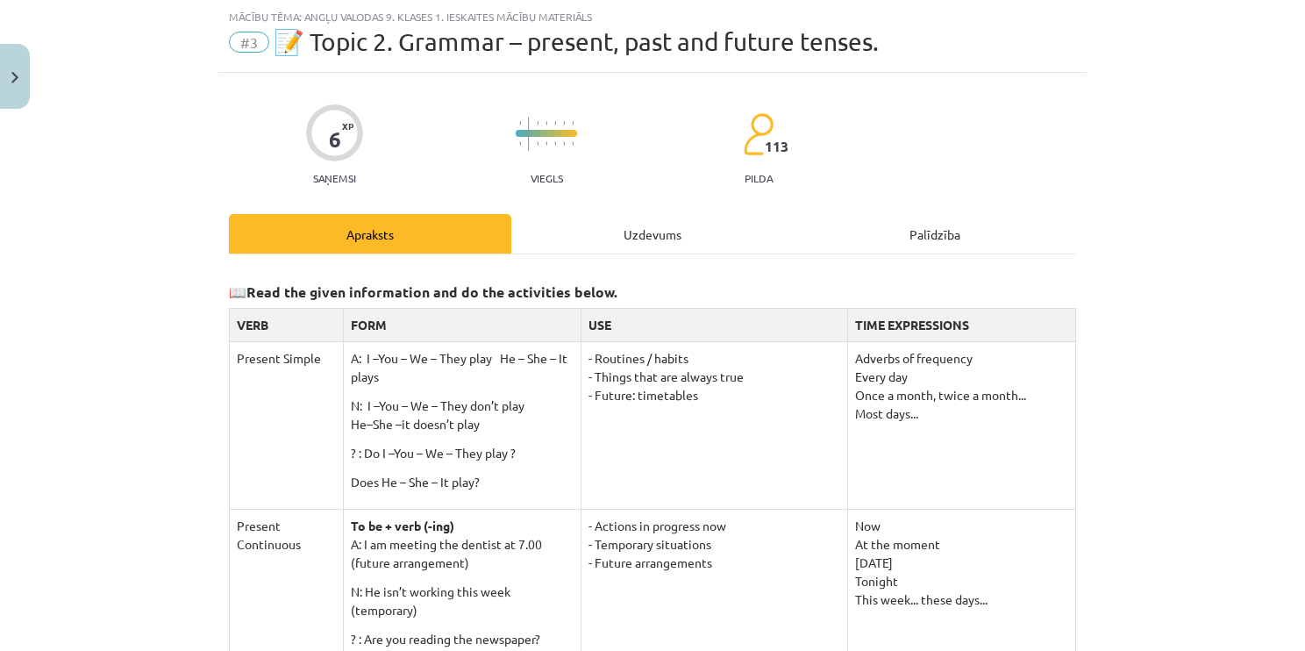
drag, startPoint x: 626, startPoint y: 232, endPoint x: 527, endPoint y: 265, distance: 104.3
click at [628, 232] on div "Uzdevums" at bounding box center [652, 233] width 282 height 39
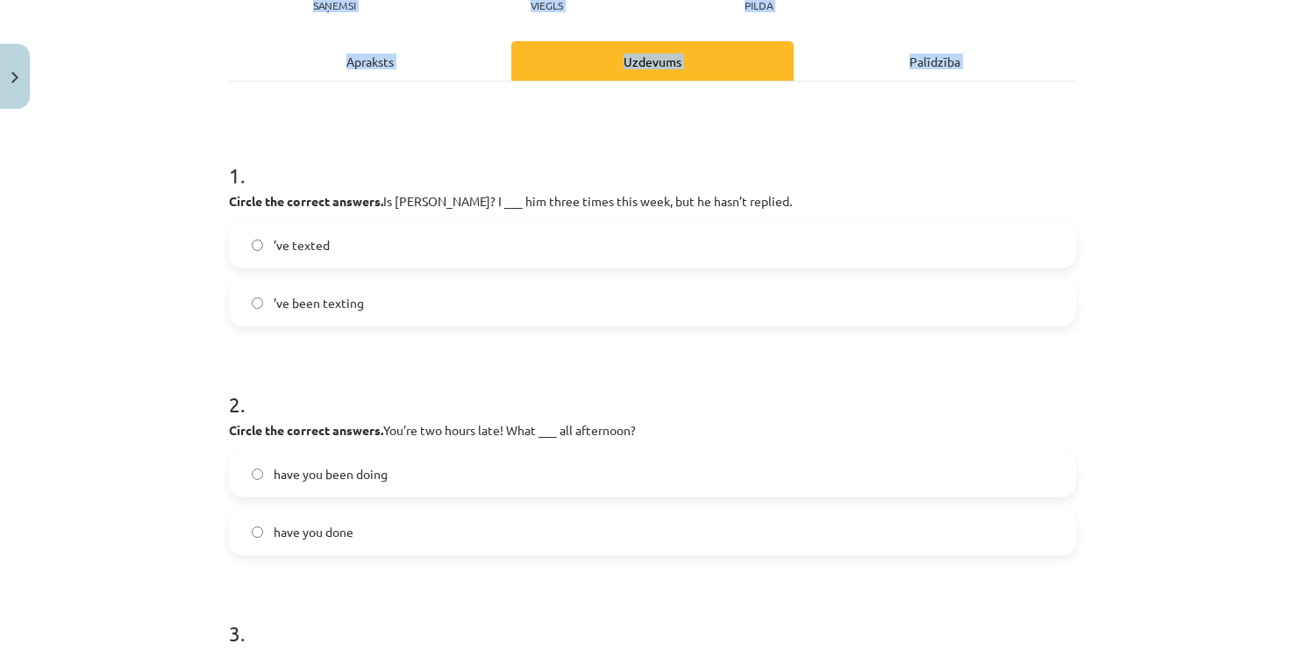
scroll to position [553, 0]
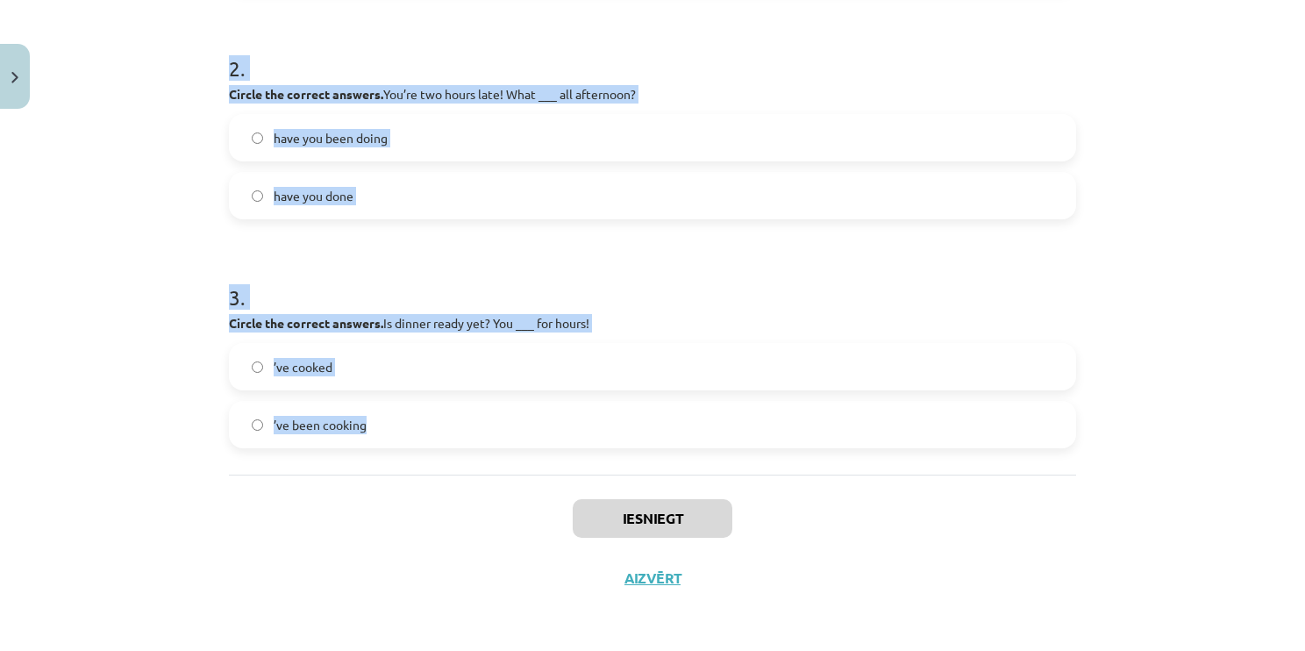
drag, startPoint x: 225, startPoint y: 325, endPoint x: 530, endPoint y: 453, distance: 330.7
click at [530, 453] on div "1 . Circle the correct answers. Is Tom OK? I ___ him three times this week, but…" at bounding box center [652, 110] width 847 height 729
copy form "1 . Circle the correct answers. Is Tom OK? I ___ him three times this week, but…"
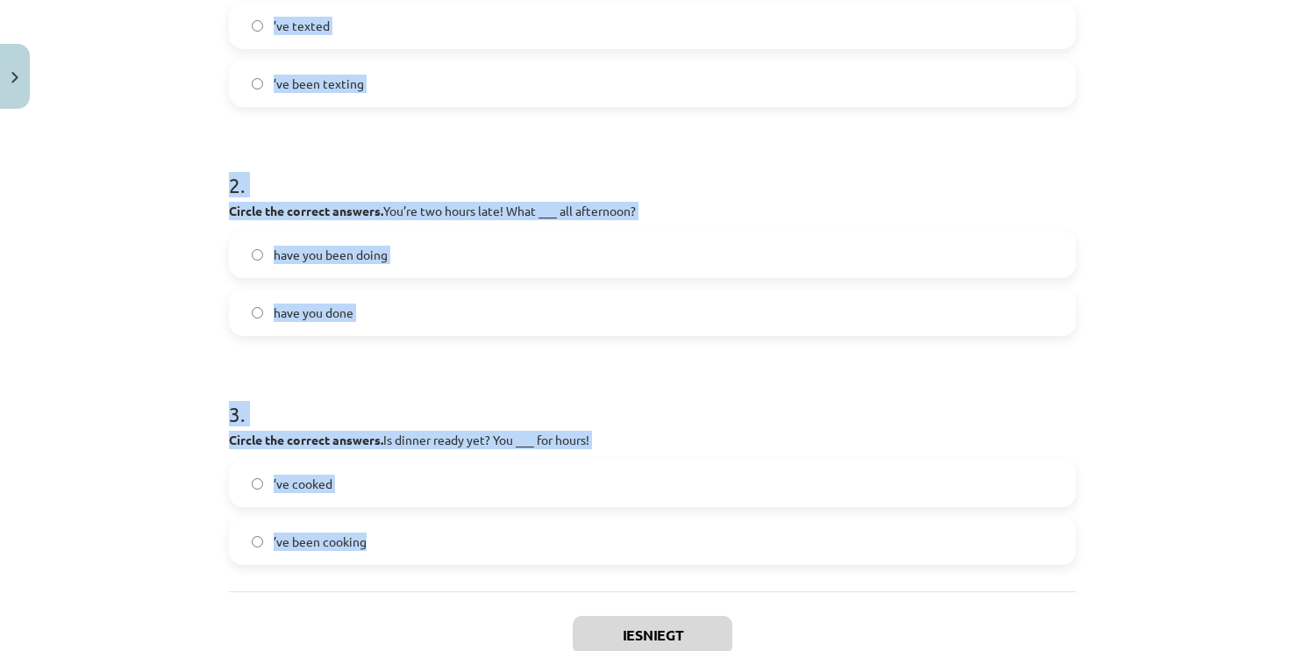
scroll to position [289, 0]
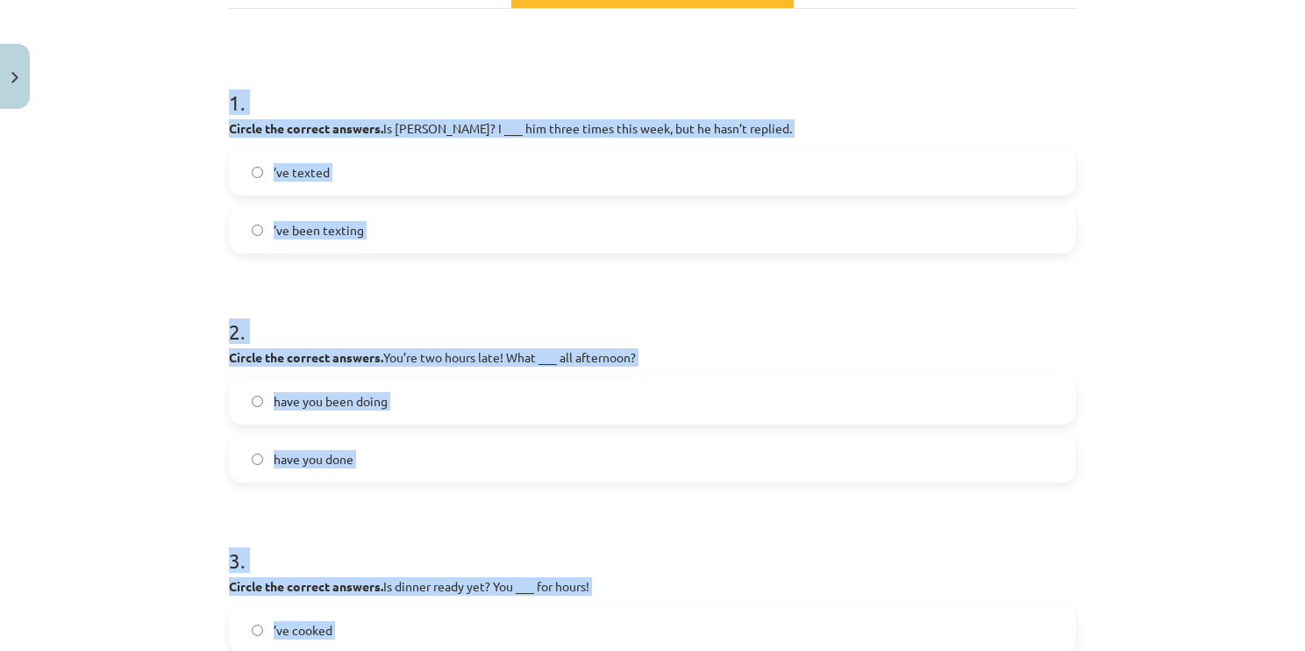
click at [351, 174] on label "’ve texted" at bounding box center [653, 172] width 844 height 44
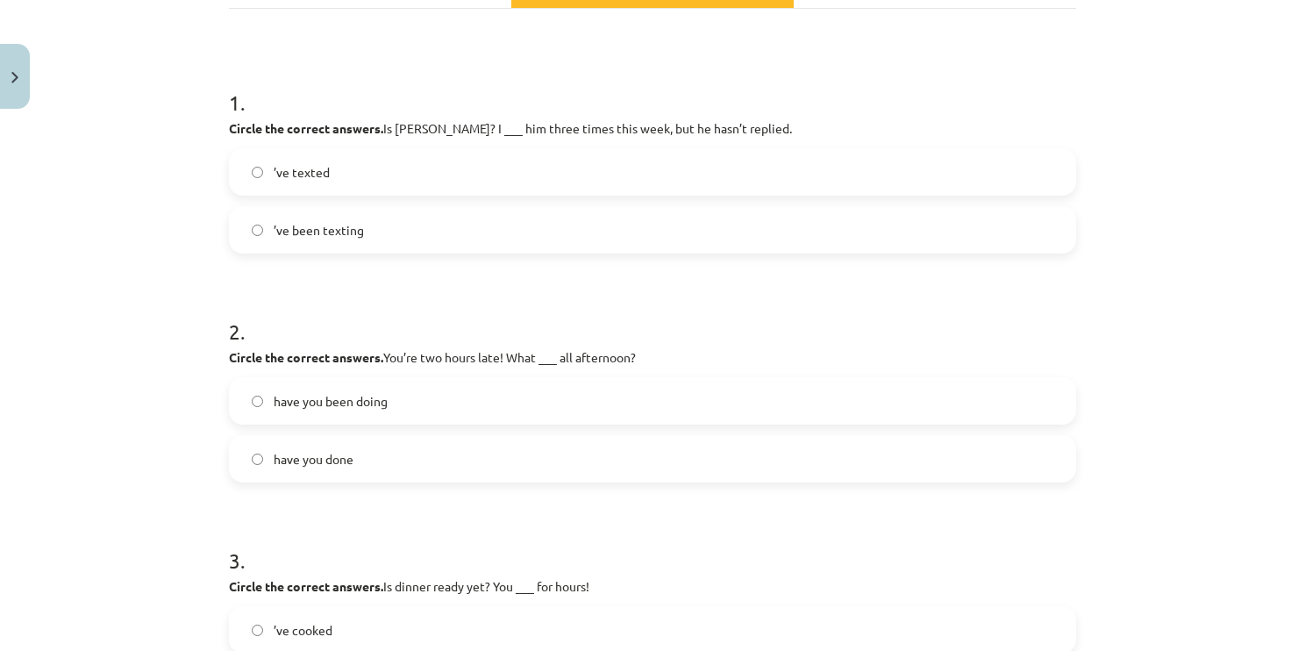
drag, startPoint x: 398, startPoint y: 239, endPoint x: 398, endPoint y: 166, distance: 72.8
click at [396, 238] on label "’ve been texting" at bounding box center [653, 230] width 844 height 44
click at [354, 161] on label "’ve texted" at bounding box center [653, 172] width 844 height 44
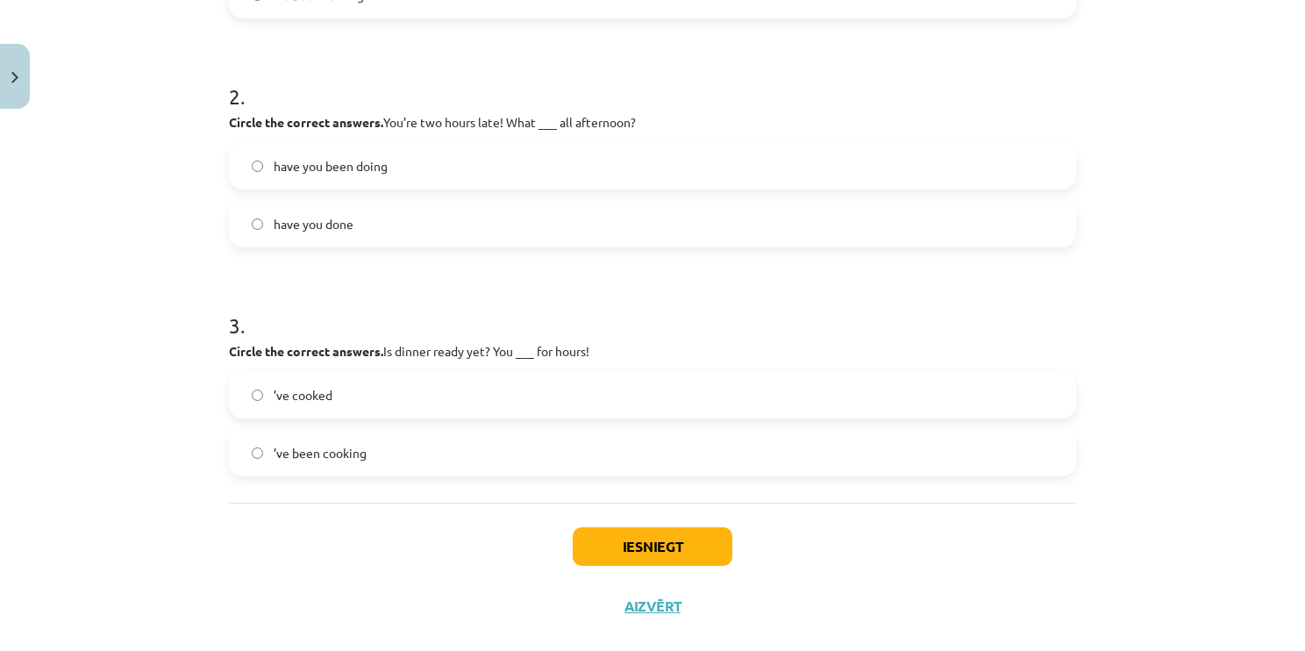
scroll to position [553, 0]
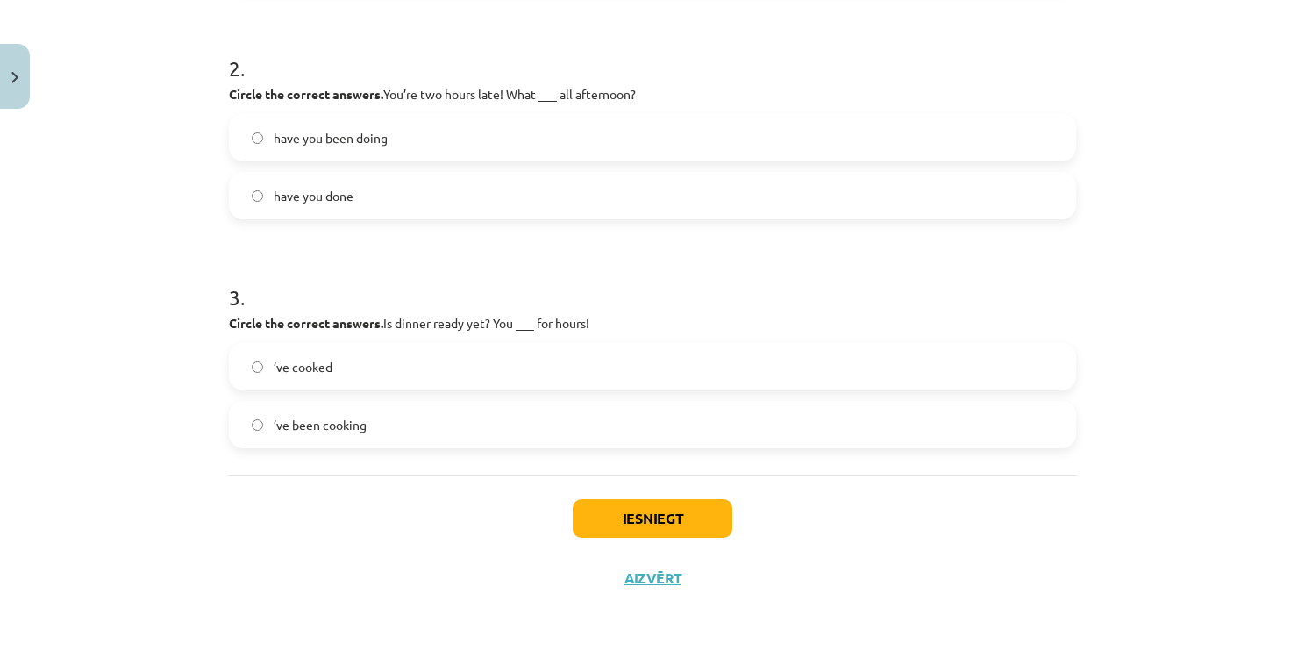
click at [448, 146] on label "have you been doing" at bounding box center [653, 138] width 844 height 44
click at [404, 425] on label "’ve been cooking" at bounding box center [653, 425] width 844 height 44
click at [645, 532] on button "Iesniegt" at bounding box center [653, 518] width 160 height 39
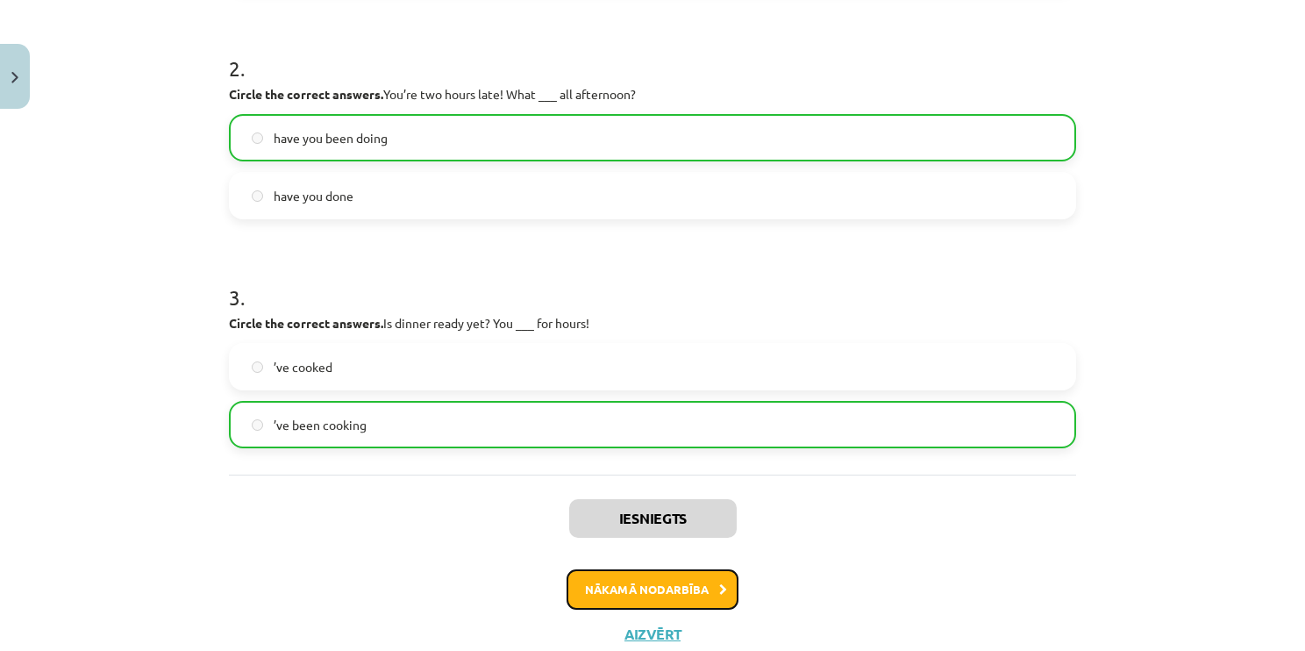
click at [631, 604] on button "Nākamā nodarbība" at bounding box center [653, 589] width 172 height 40
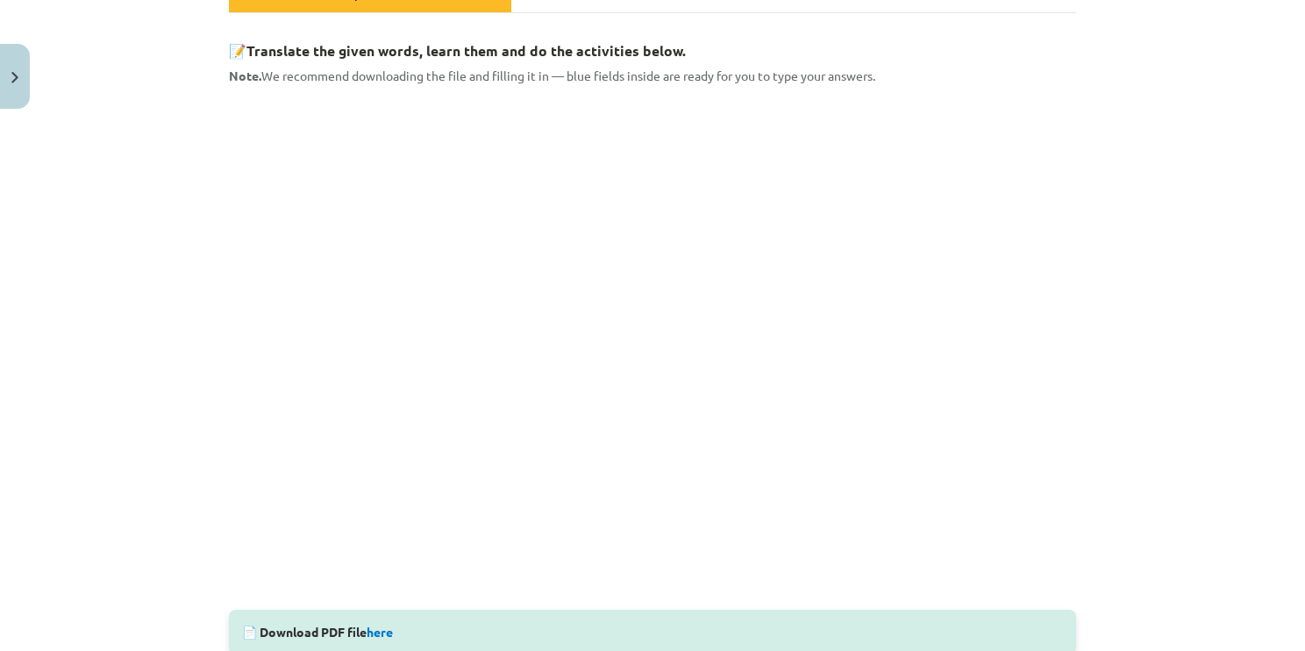
scroll to position [44, 0]
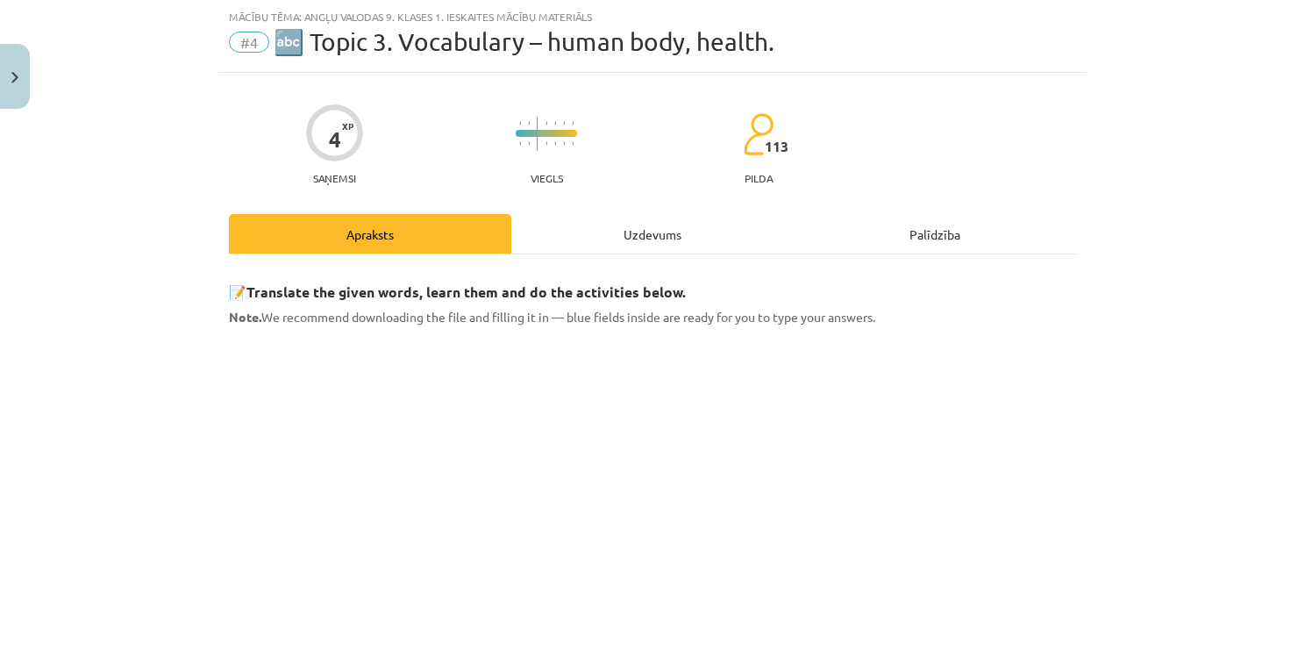
click at [582, 239] on div "Uzdevums" at bounding box center [652, 233] width 282 height 39
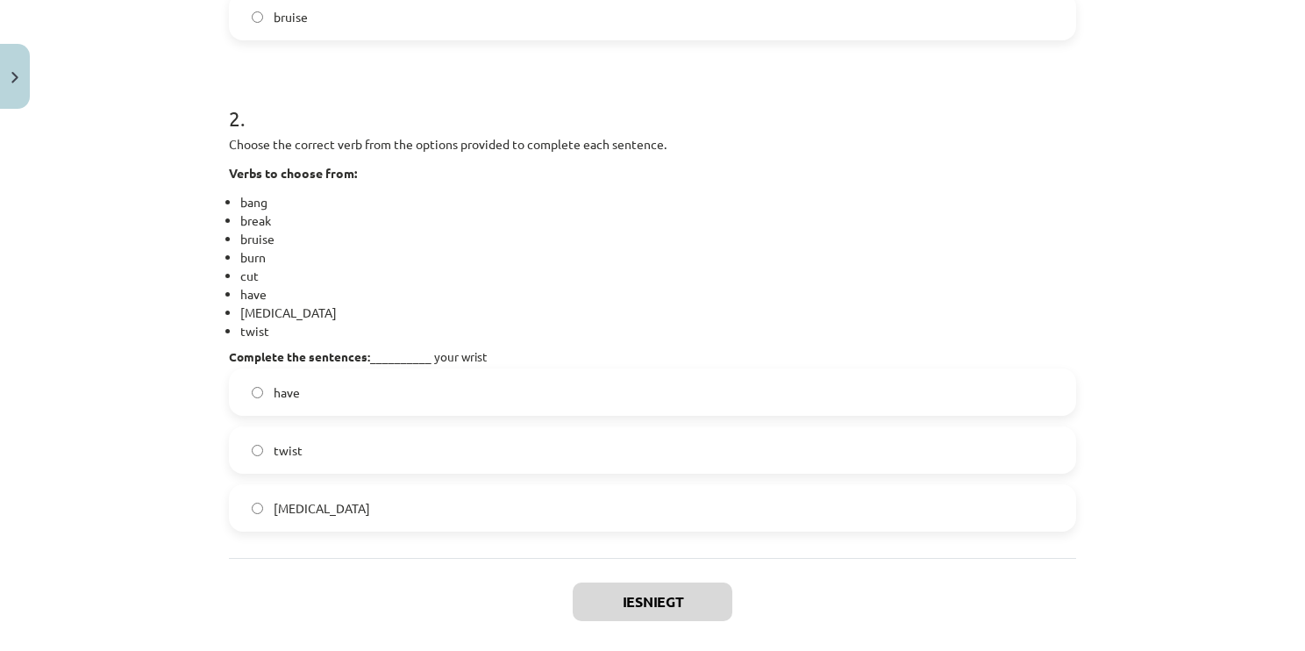
scroll to position [848, 0]
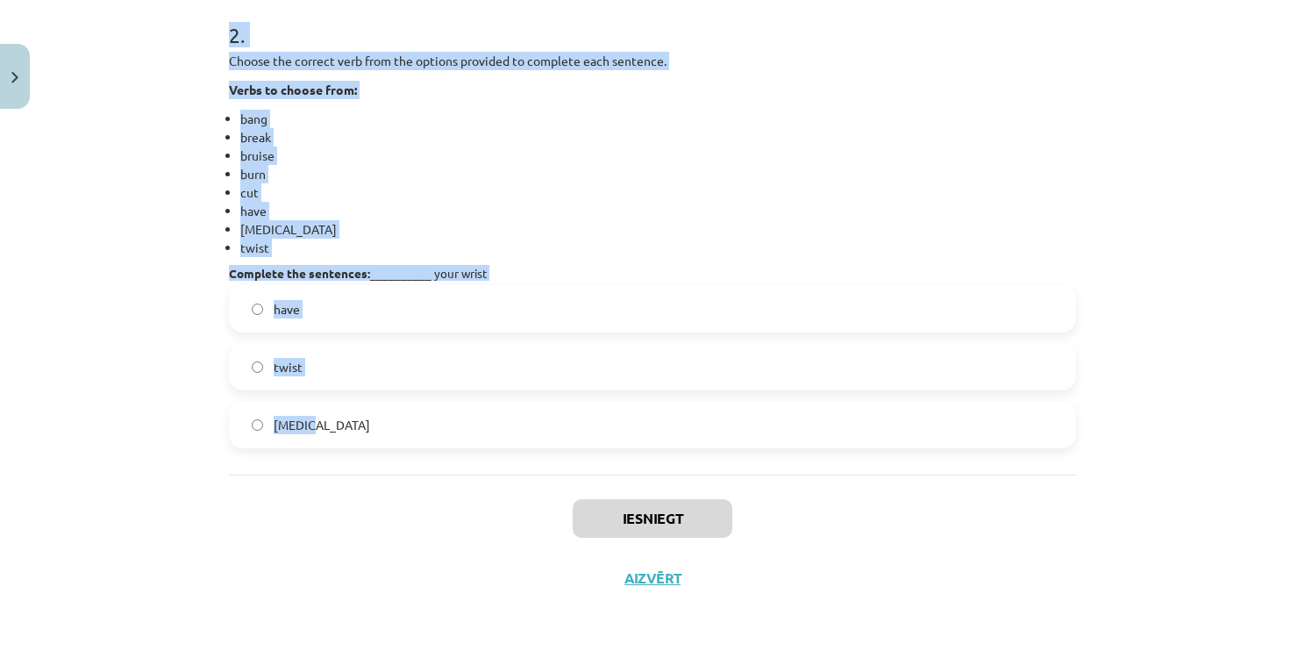
drag, startPoint x: 225, startPoint y: 335, endPoint x: 550, endPoint y: 409, distance: 332.8
copy form "1 . Choose the correct verb from the options provided to complete each sentence…"
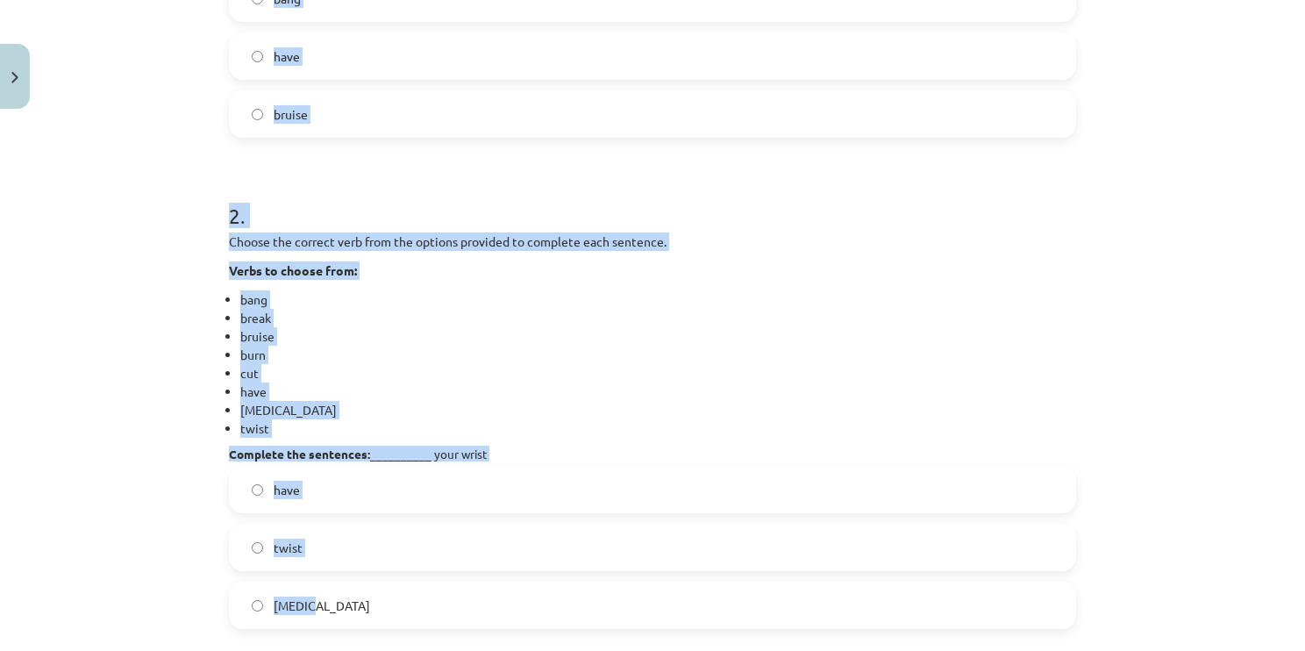
scroll to position [497, 0]
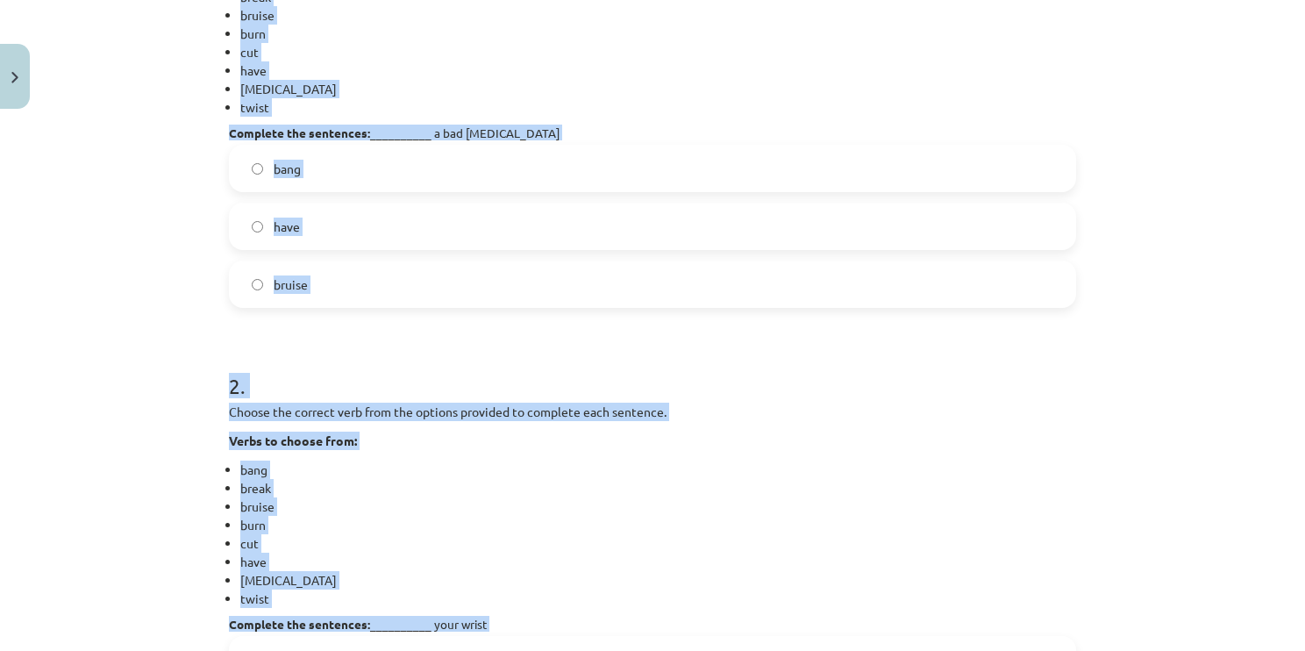
click at [365, 226] on label "have" at bounding box center [653, 226] width 844 height 44
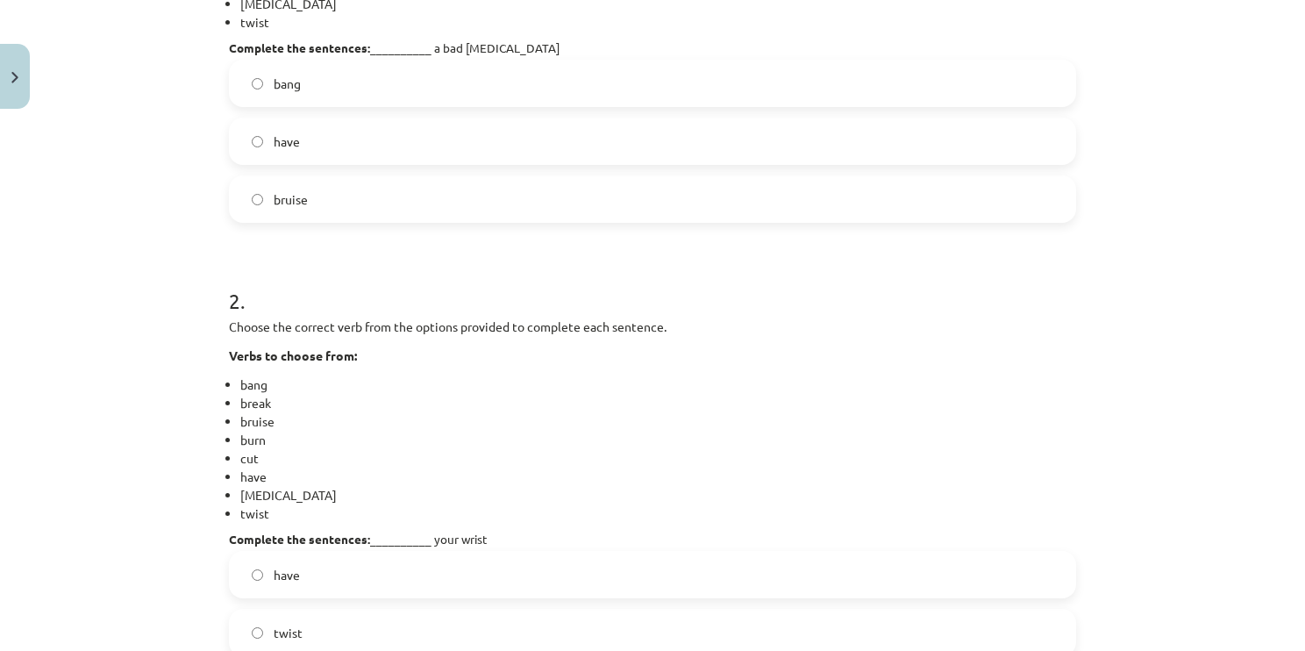
scroll to position [761, 0]
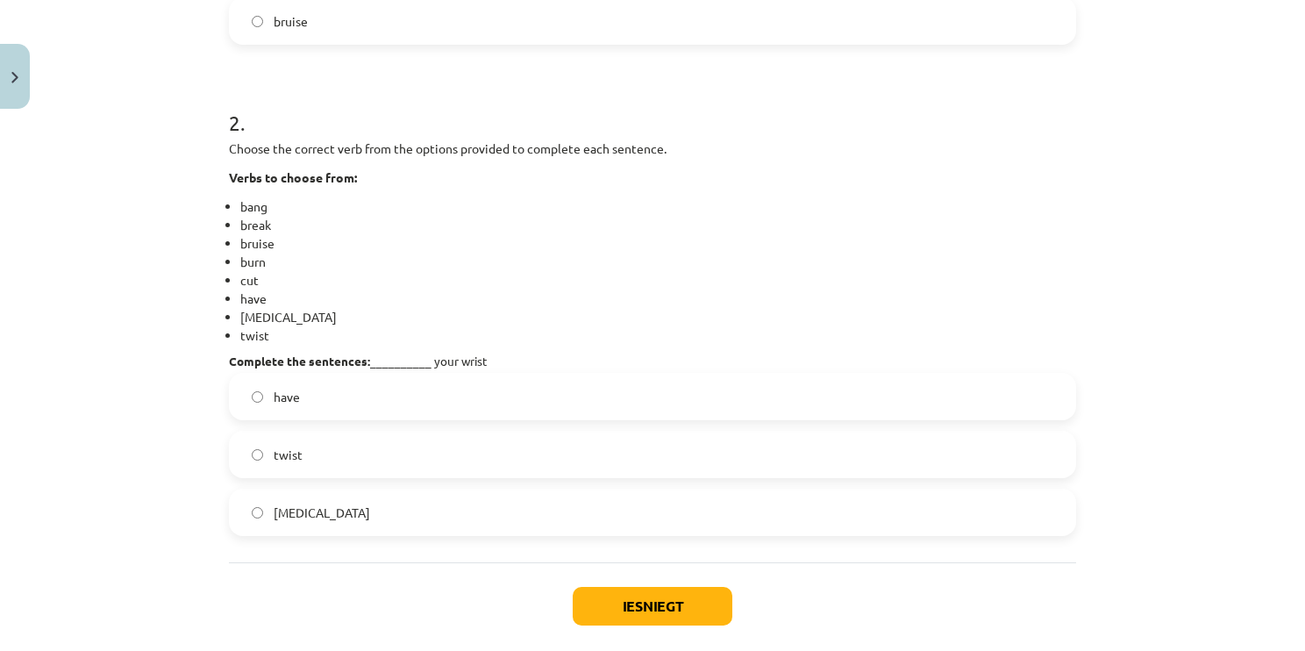
click at [371, 501] on label "sprain" at bounding box center [653, 512] width 844 height 44
click at [620, 615] on button "Iesniegt" at bounding box center [653, 606] width 160 height 39
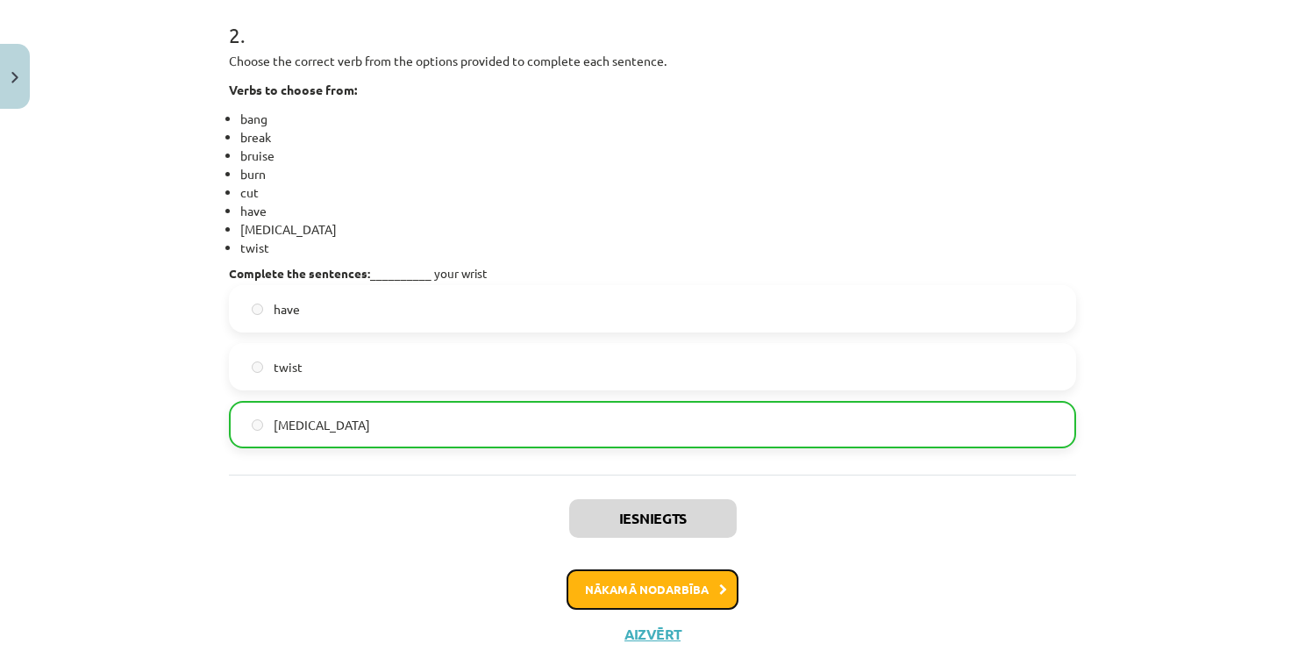
click at [645, 576] on button "Nākamā nodarbība" at bounding box center [653, 589] width 172 height 40
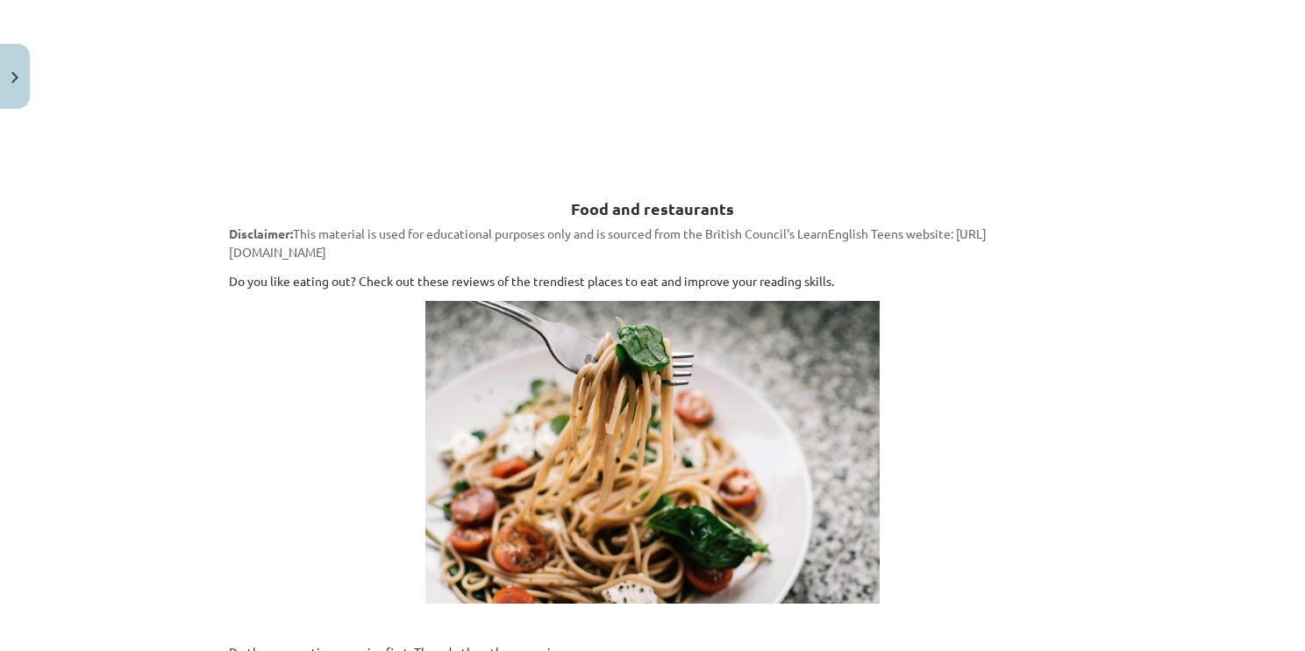
scroll to position [44, 0]
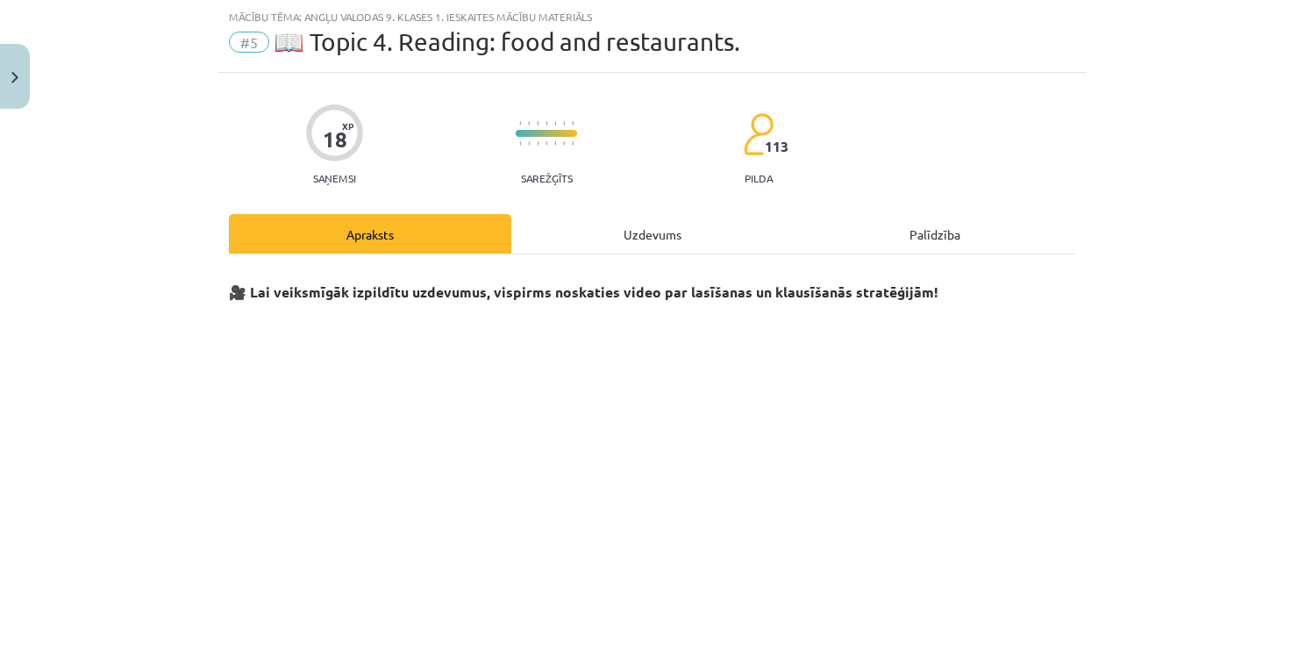
click at [635, 219] on div "Uzdevums" at bounding box center [652, 233] width 282 height 39
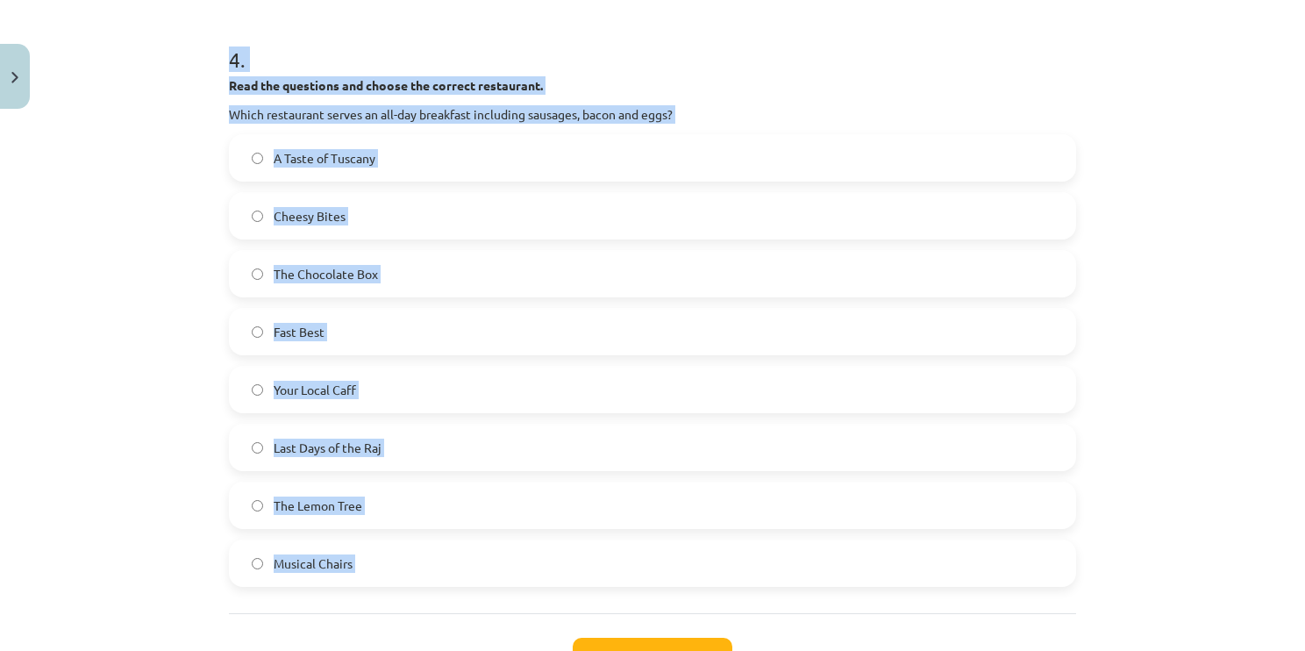
scroll to position [2037, 0]
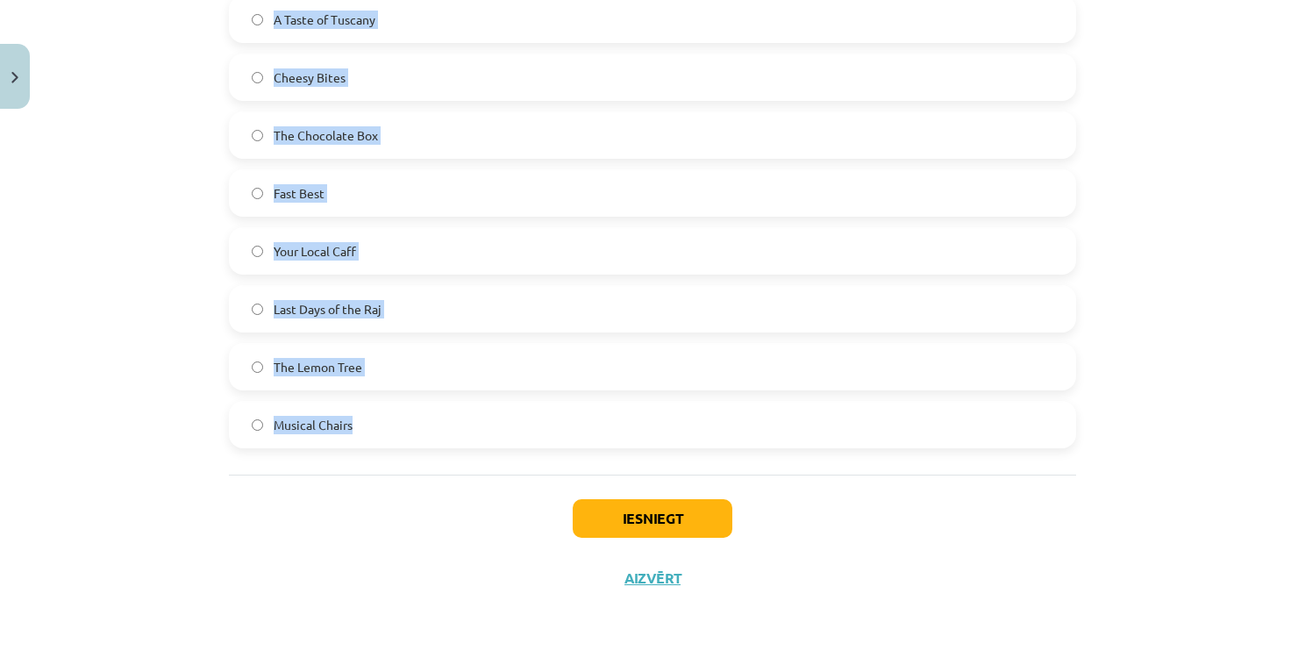
drag, startPoint x: 217, startPoint y: 149, endPoint x: 525, endPoint y: 404, distance: 400.0
copy form "**********"
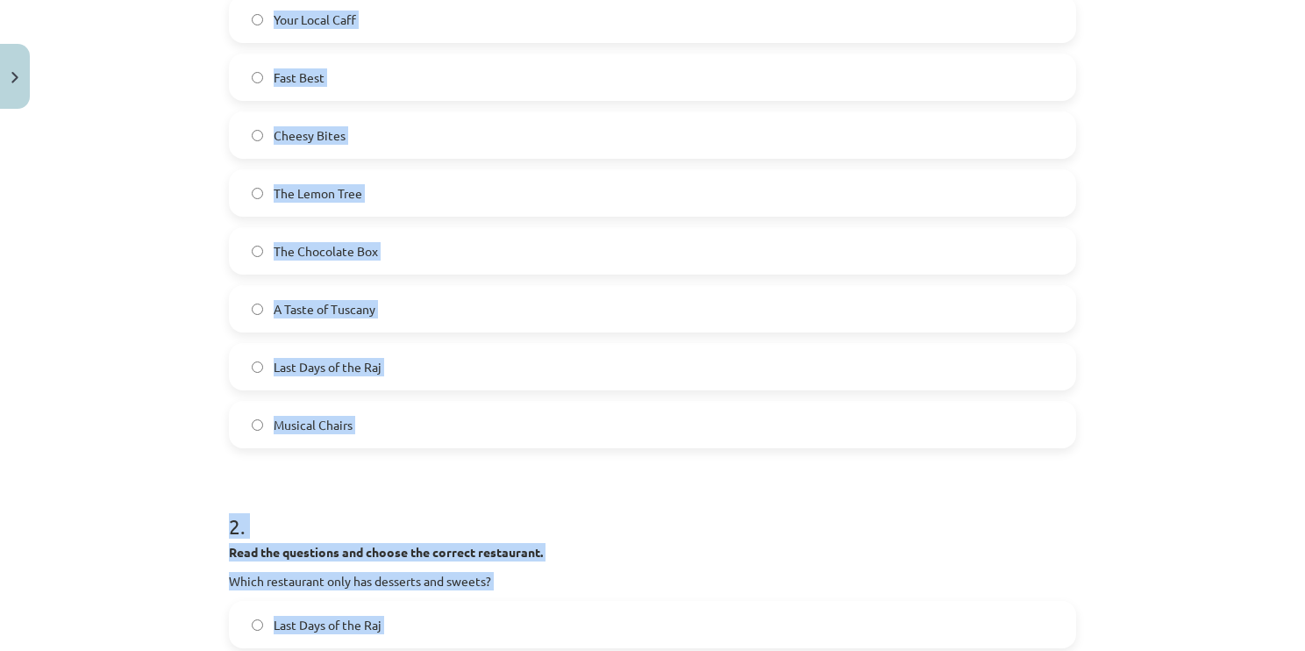
scroll to position [370, 0]
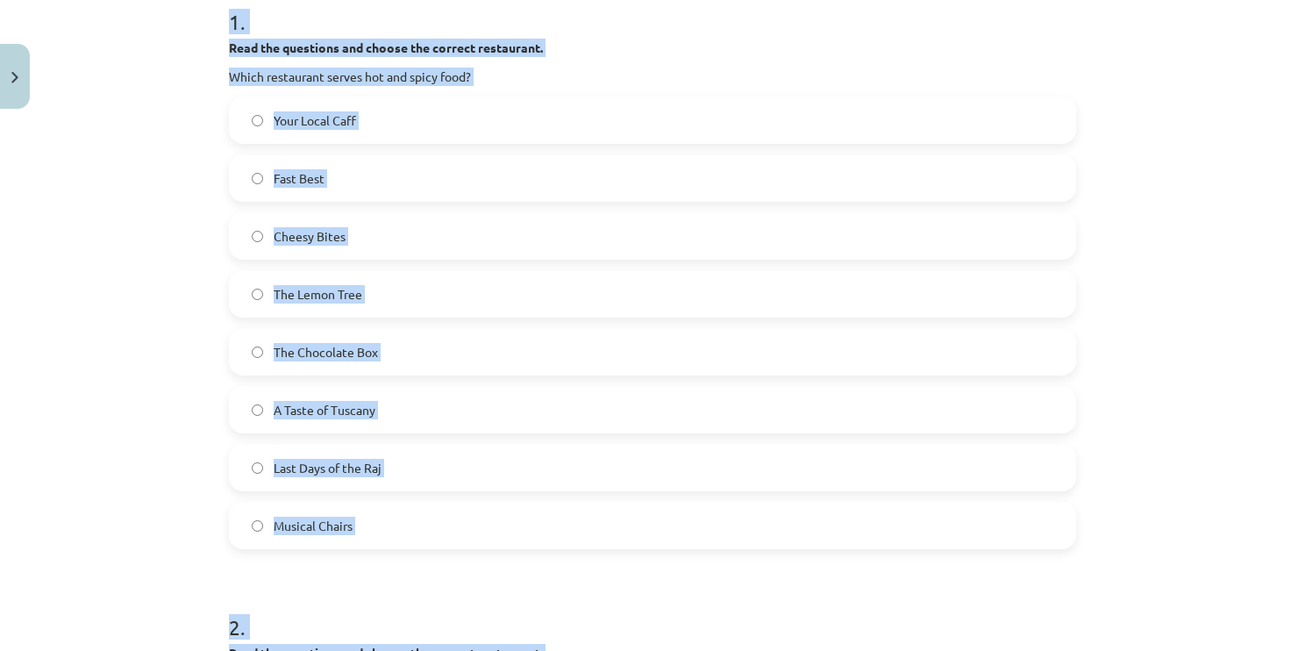
click at [154, 97] on div "**********" at bounding box center [652, 325] width 1305 height 651
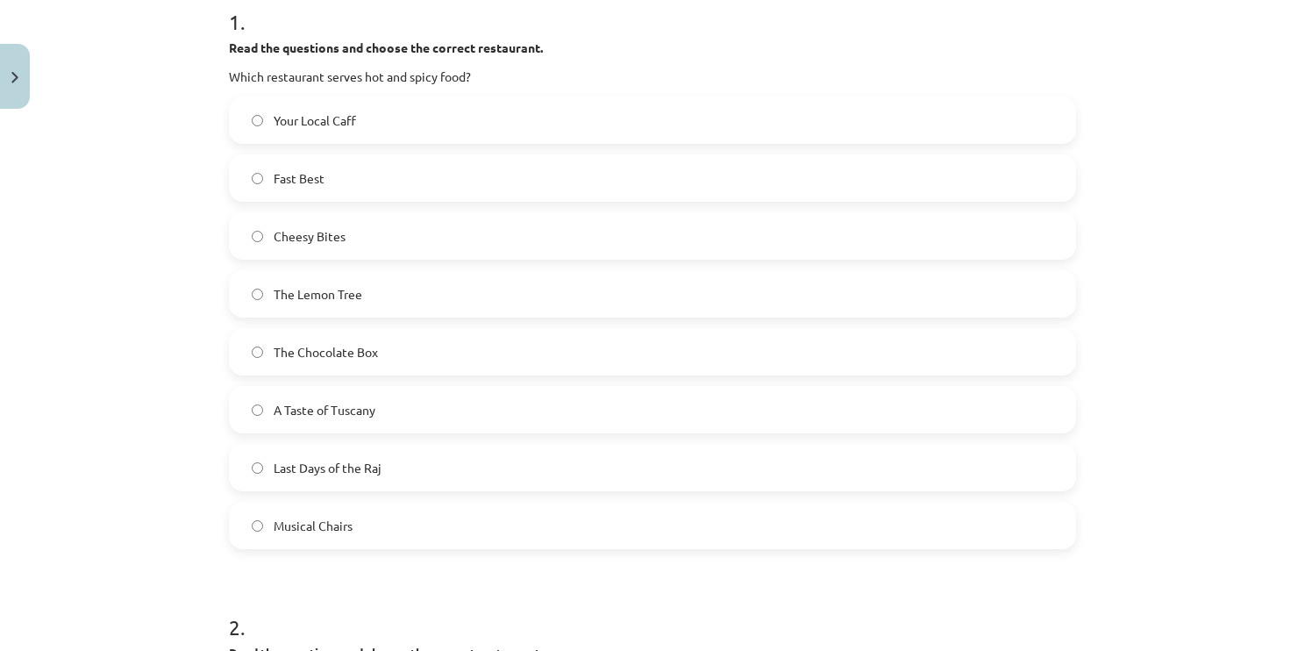
click at [426, 459] on label "Last Days of the Raj" at bounding box center [653, 468] width 844 height 44
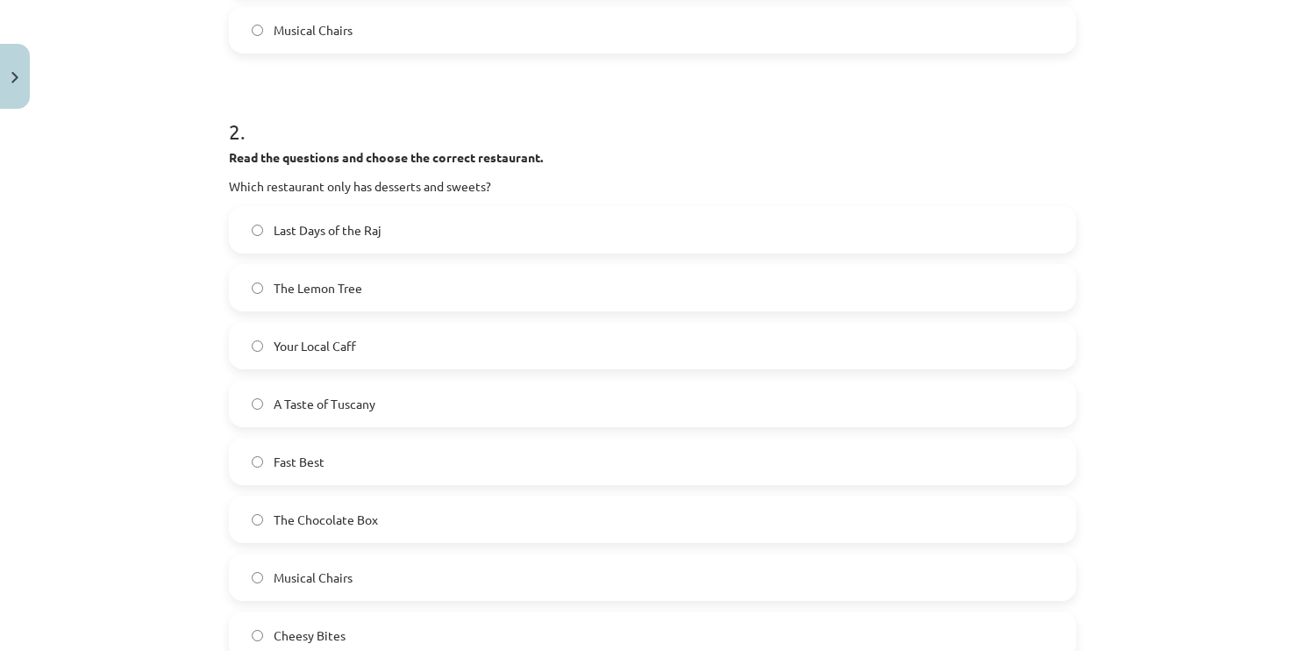
scroll to position [897, 0]
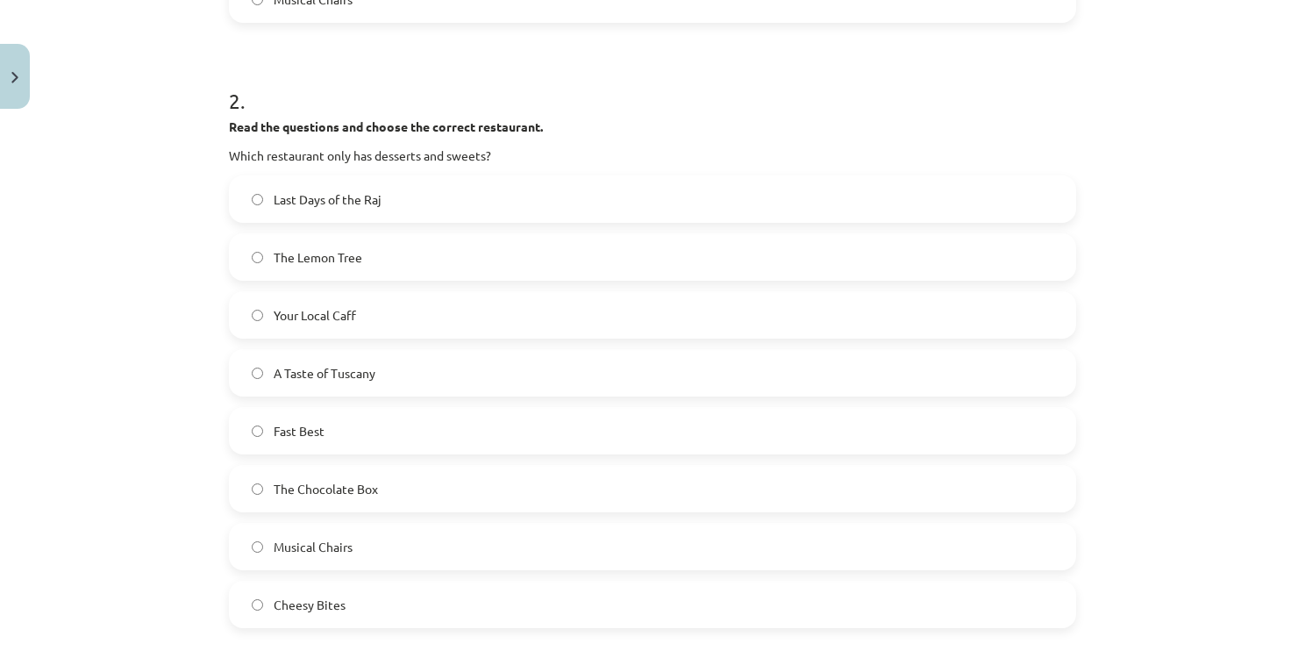
click at [432, 489] on label "The Chocolate Box" at bounding box center [653, 489] width 844 height 44
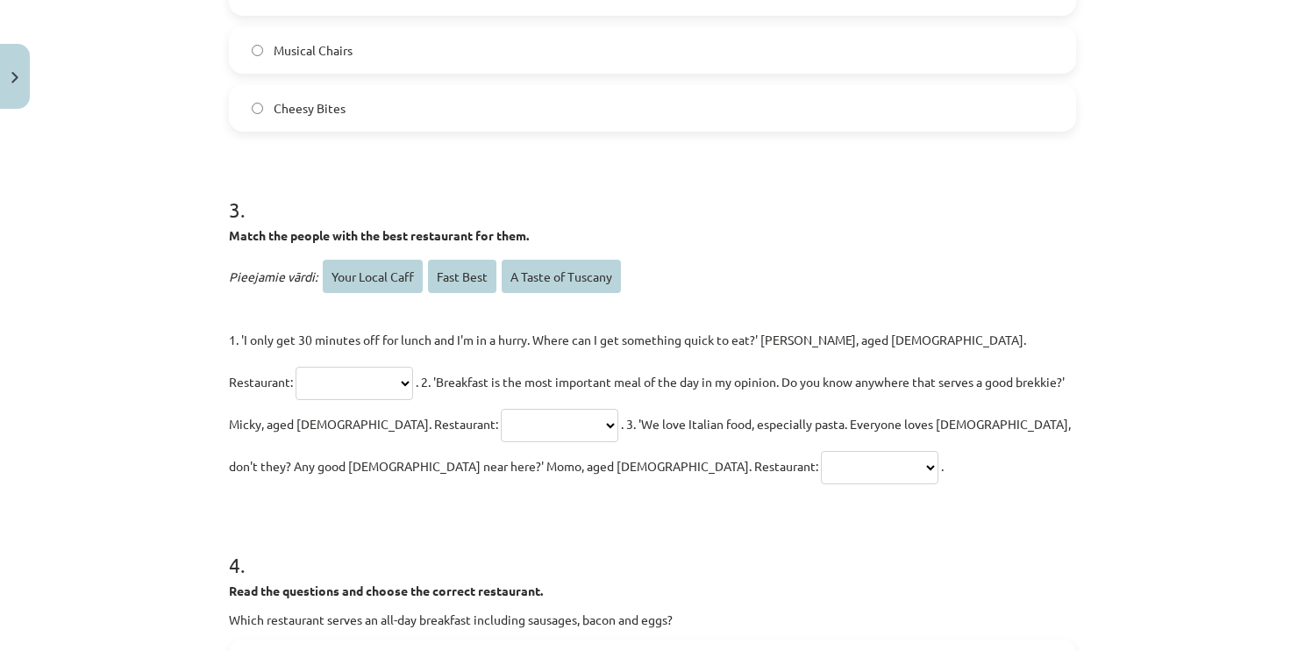
scroll to position [1511, 0]
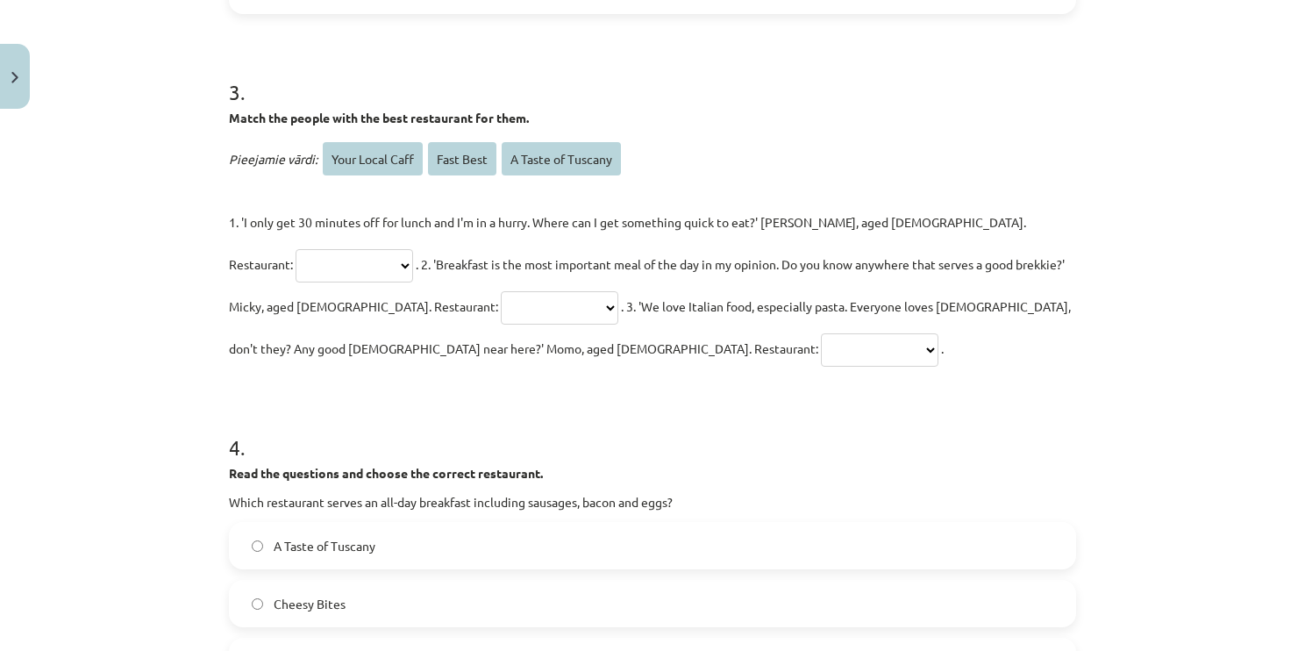
click at [960, 203] on p "**********" at bounding box center [652, 285] width 847 height 168
click at [413, 249] on select "**********" at bounding box center [355, 265] width 118 height 33
select select "*********"
click at [413, 249] on select "**********" at bounding box center [355, 265] width 118 height 33
click at [501, 317] on select "**********" at bounding box center [560, 307] width 118 height 33
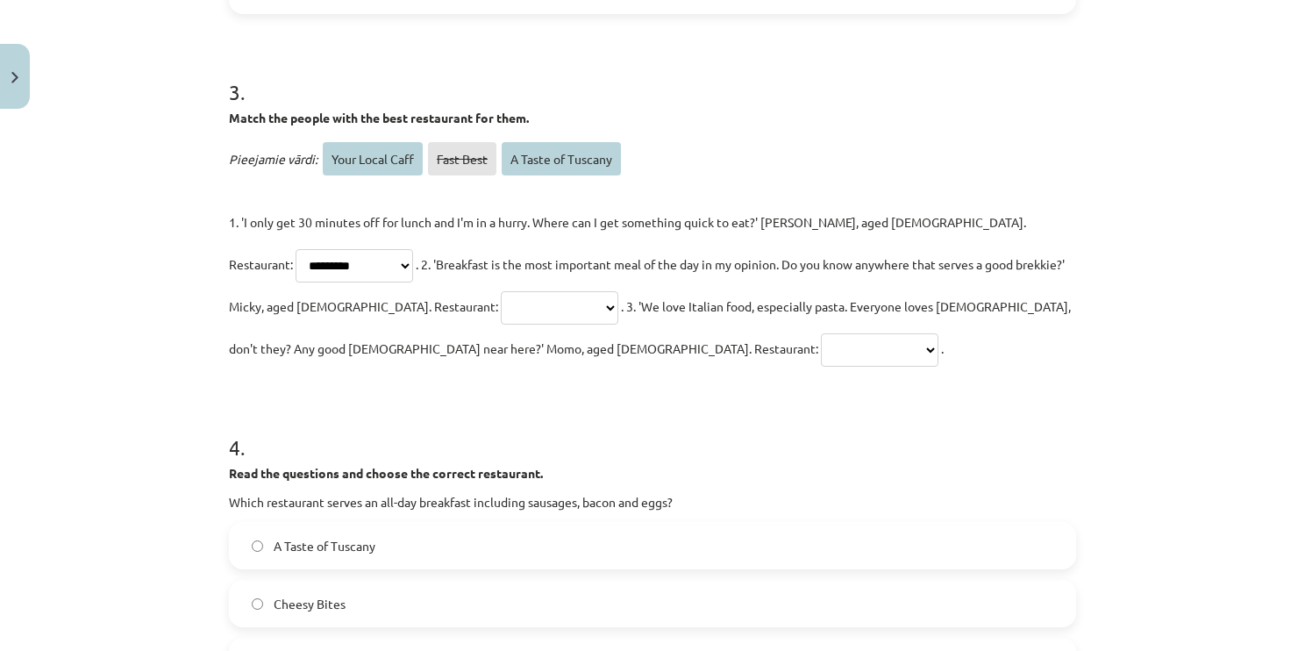
select select "**********"
click at [501, 291] on select "**********" at bounding box center [560, 307] width 118 height 33
click at [821, 346] on select "**********" at bounding box center [880, 349] width 118 height 33
select select "**********"
click at [821, 333] on select "**********" at bounding box center [880, 349] width 118 height 33
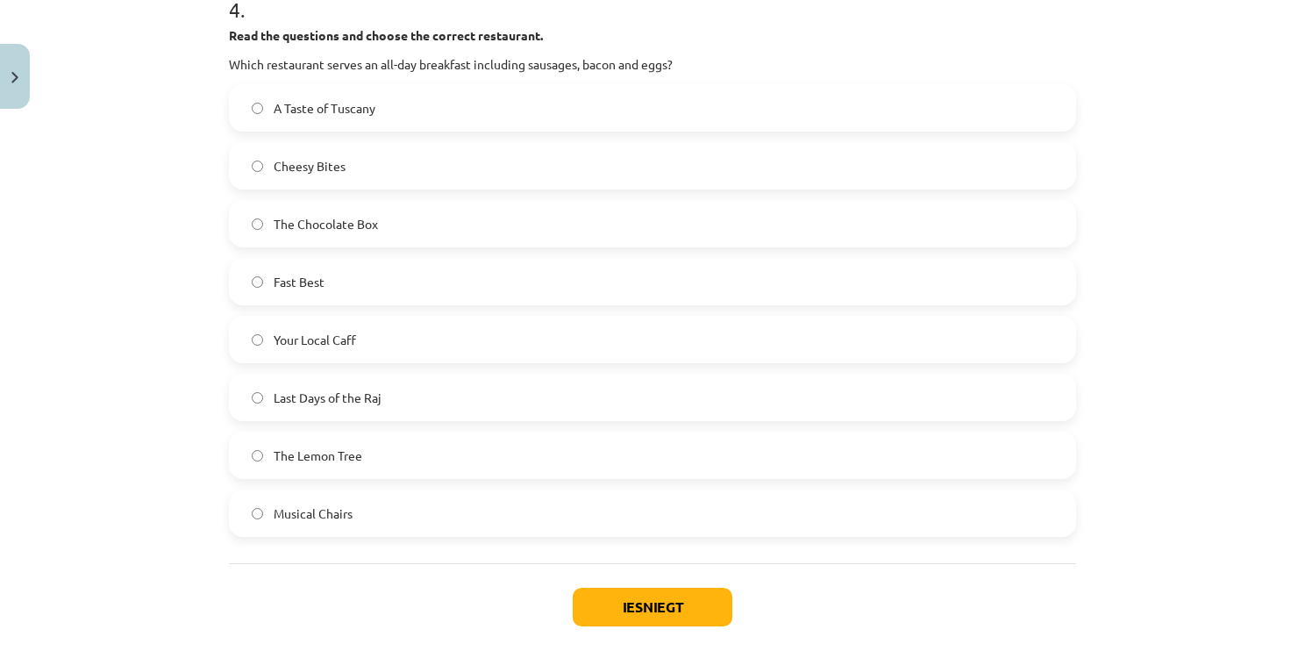
scroll to position [1949, 0]
click at [411, 337] on label "Your Local Caff" at bounding box center [653, 339] width 844 height 44
click at [605, 584] on div "Iesniegt Aizvērt" at bounding box center [652, 623] width 847 height 123
click at [607, 595] on button "Iesniegt" at bounding box center [653, 606] width 160 height 39
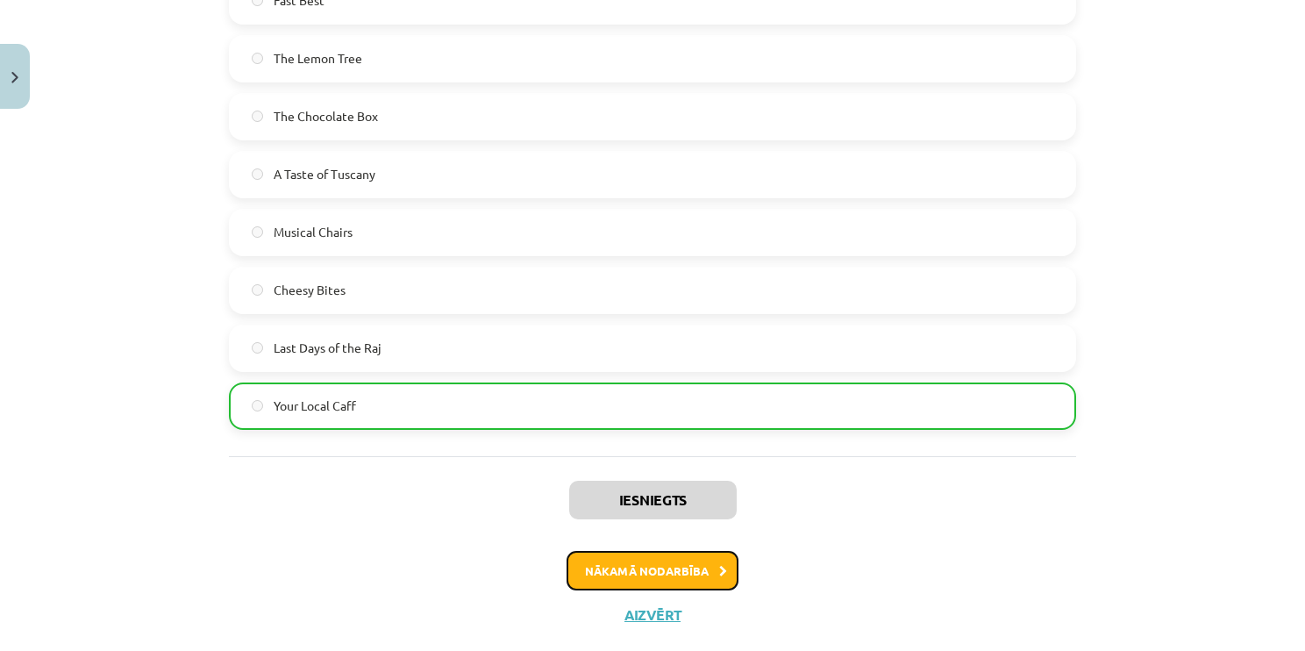
click at [683, 551] on button "Nākamā nodarbība" at bounding box center [653, 571] width 172 height 40
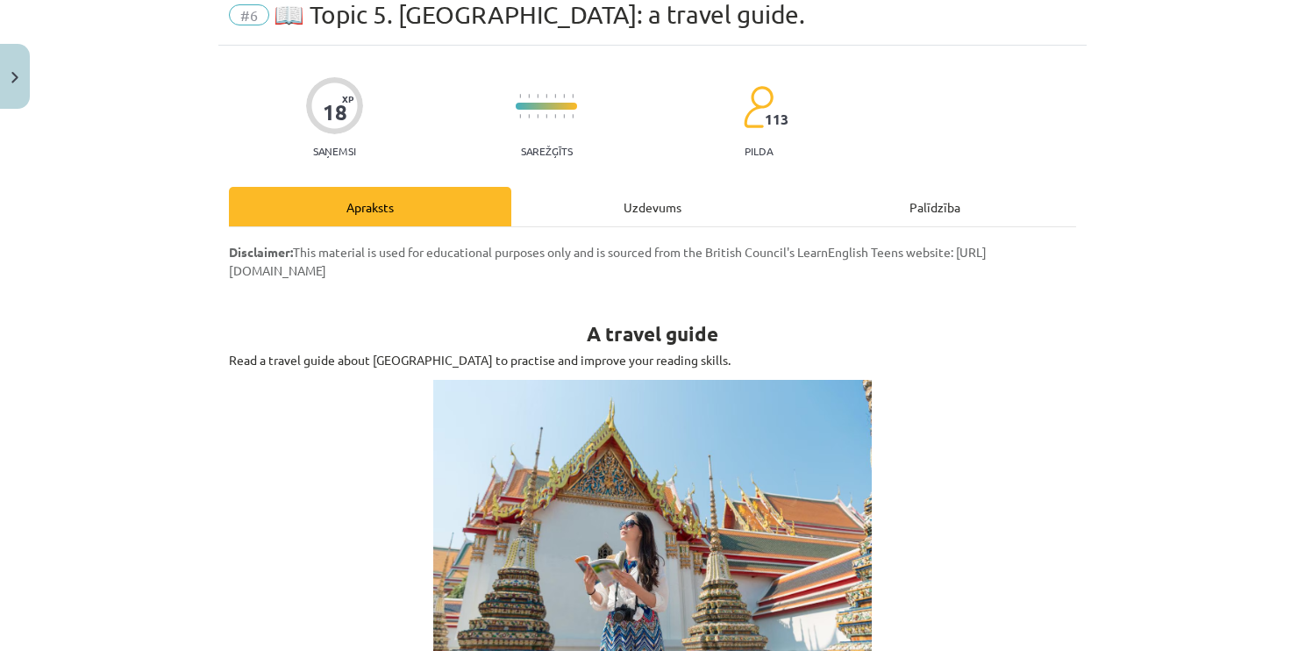
scroll to position [44, 0]
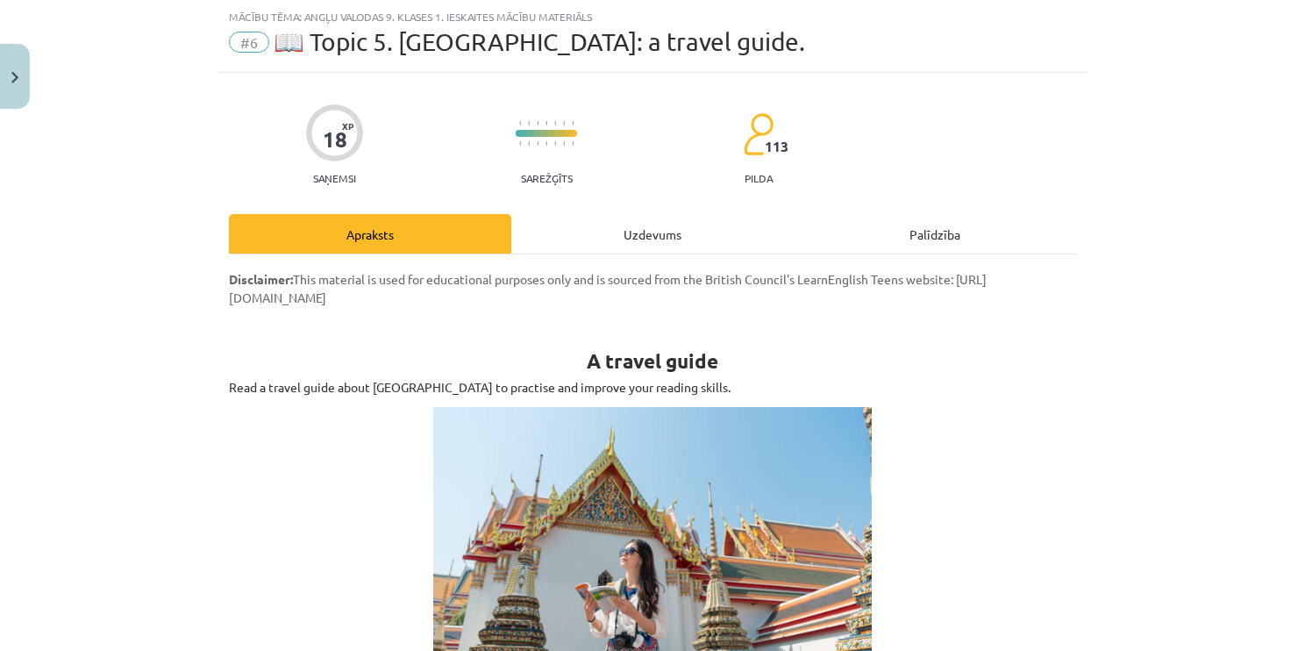
click at [644, 240] on div "Uzdevums" at bounding box center [652, 233] width 282 height 39
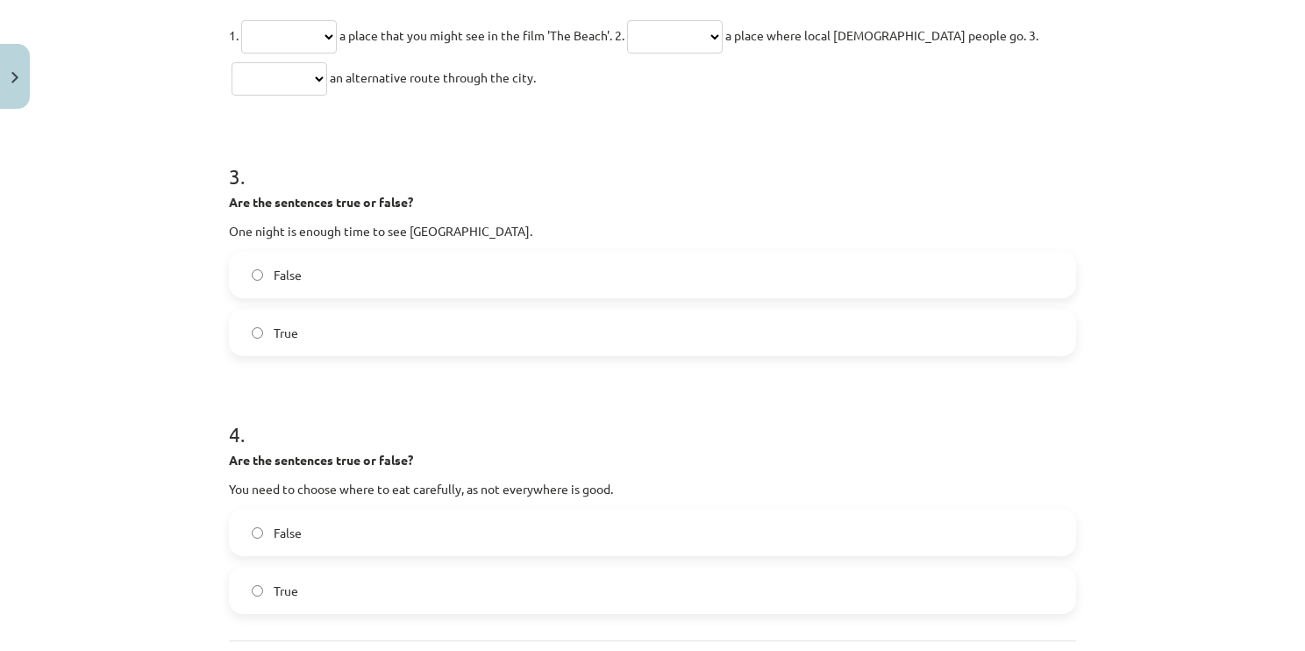
scroll to position [911, 0]
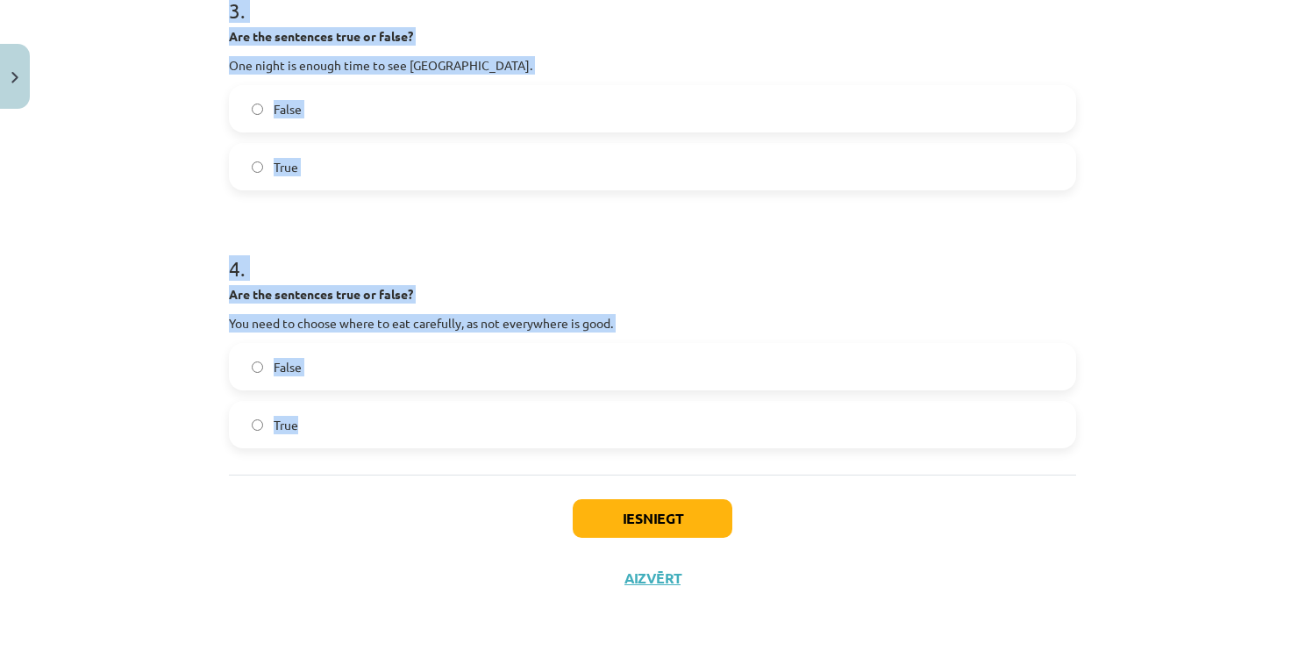
drag, startPoint x: 219, startPoint y: 325, endPoint x: 500, endPoint y: 442, distance: 304.3
copy form "**********"
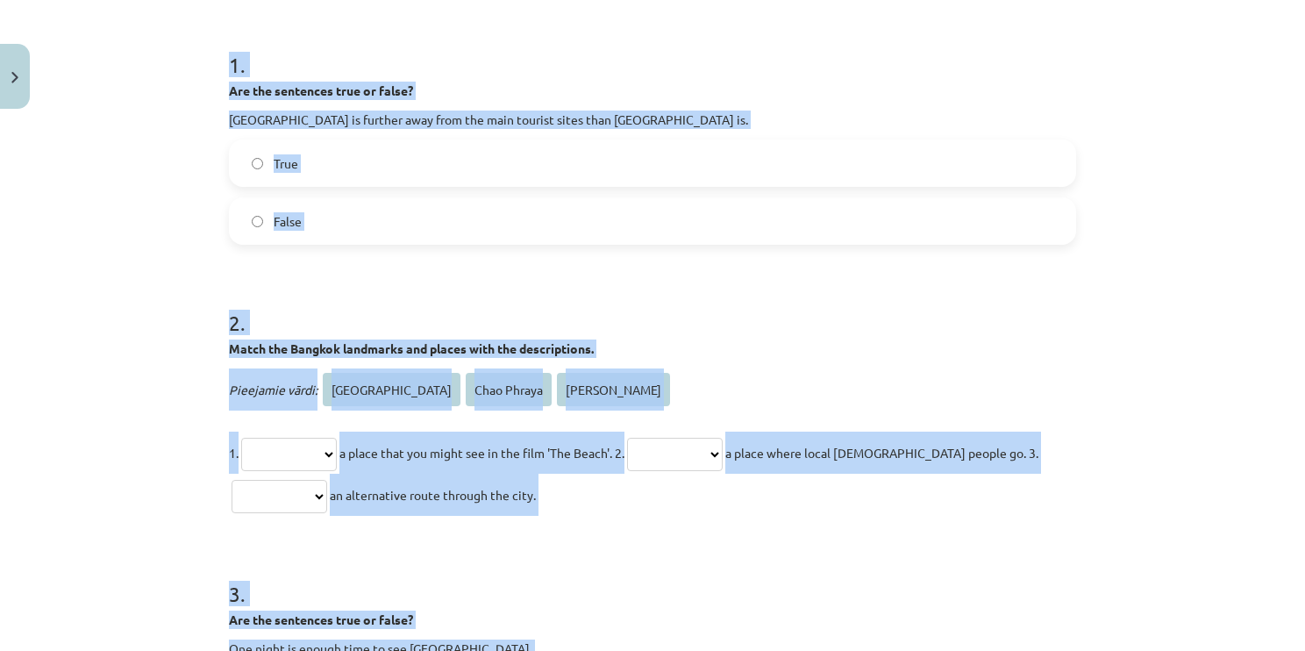
scroll to position [296, 0]
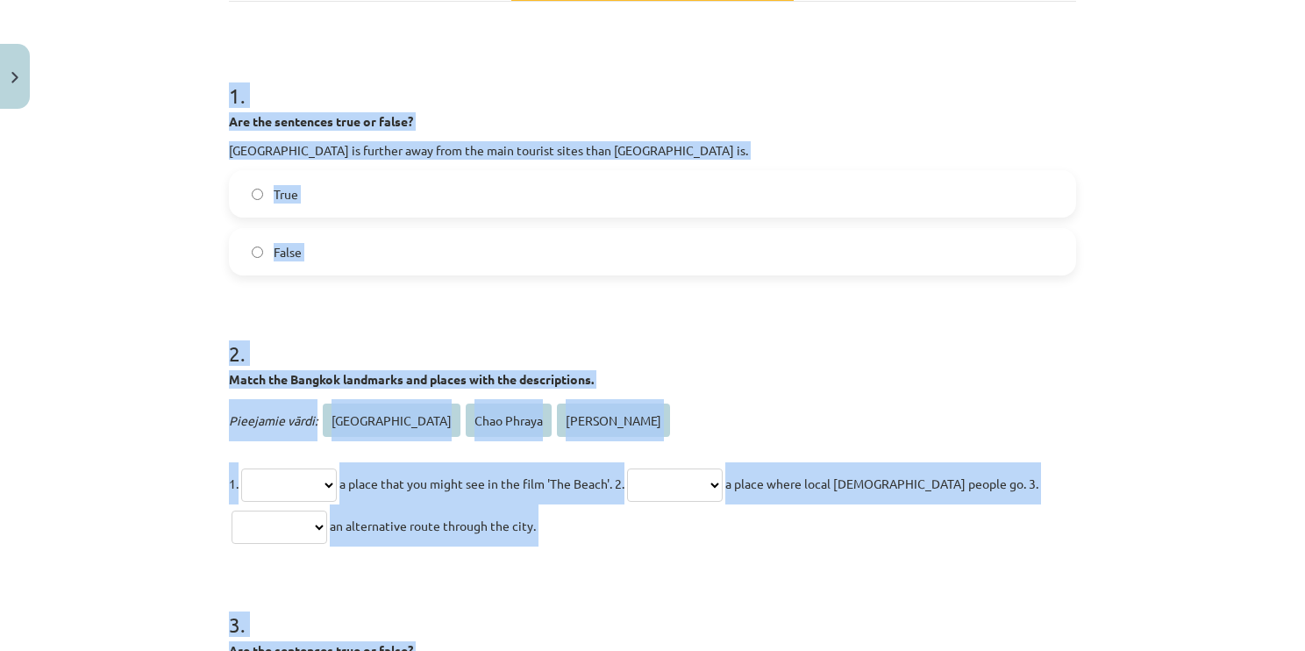
click at [343, 195] on label "True" at bounding box center [653, 194] width 844 height 44
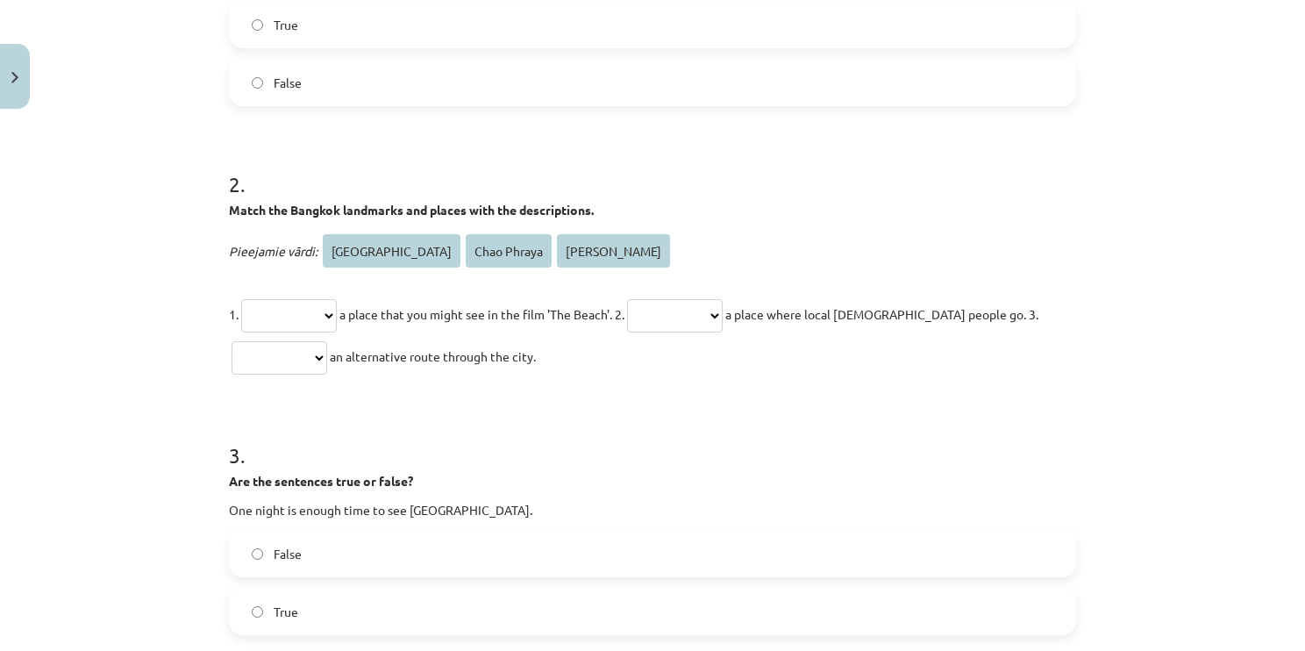
scroll to position [472, 0]
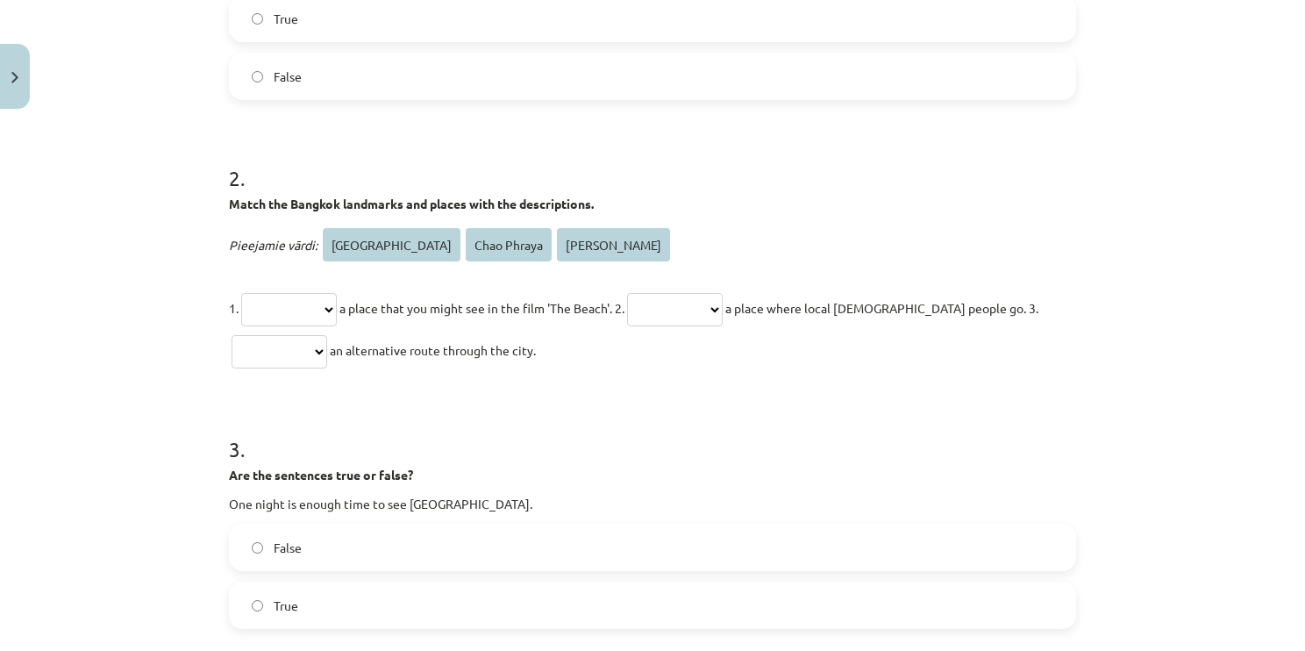
click at [723, 306] on select "**********" at bounding box center [675, 309] width 96 height 33
click at [284, 304] on select "**********" at bounding box center [289, 309] width 96 height 33
select select "**********"
click at [241, 293] on select "**********" at bounding box center [289, 309] width 96 height 33
click at [702, 287] on p "**********" at bounding box center [652, 329] width 847 height 84
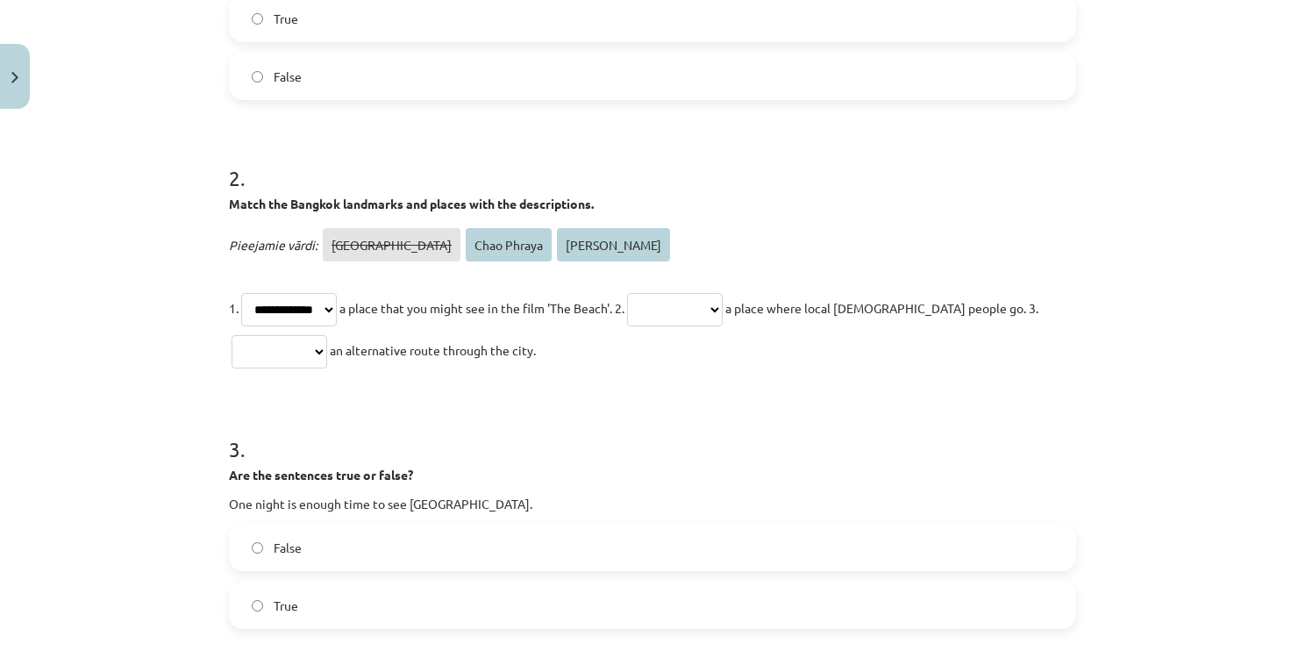
click at [706, 309] on select "**********" at bounding box center [675, 309] width 96 height 33
click at [654, 293] on select "**********" at bounding box center [675, 309] width 96 height 33
click at [723, 305] on select "**********" at bounding box center [675, 309] width 96 height 33
click at [654, 293] on select "**********" at bounding box center [675, 309] width 96 height 33
click at [720, 293] on select "**********" at bounding box center [675, 309] width 96 height 33
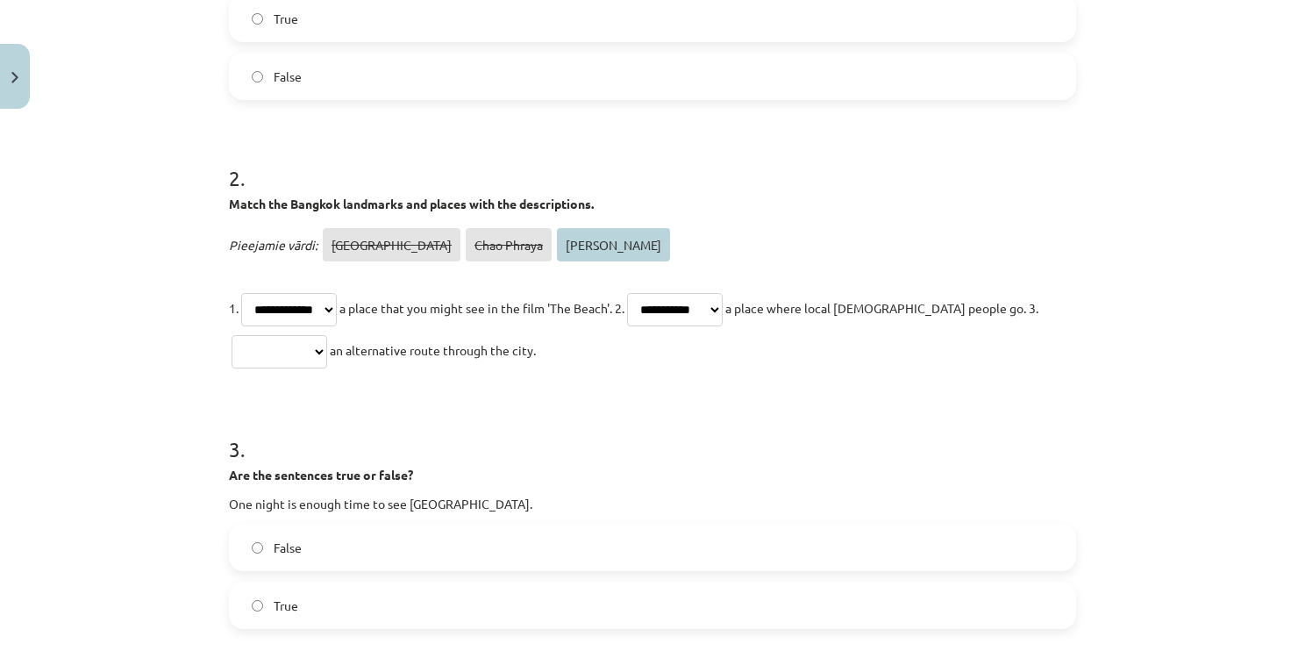
select select "**********"
click at [654, 293] on select "**********" at bounding box center [675, 309] width 96 height 33
click at [319, 348] on select "**********" at bounding box center [280, 351] width 96 height 33
select select "**********"
click at [232, 335] on select "**********" at bounding box center [280, 351] width 96 height 33
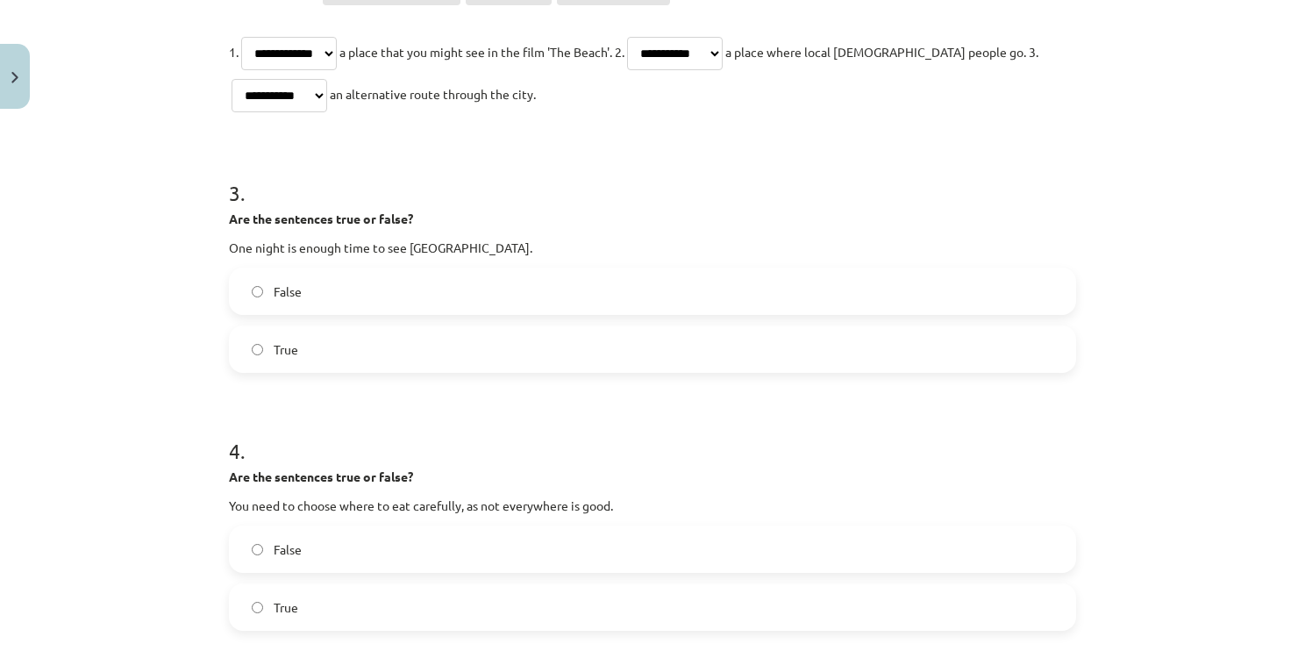
scroll to position [735, 0]
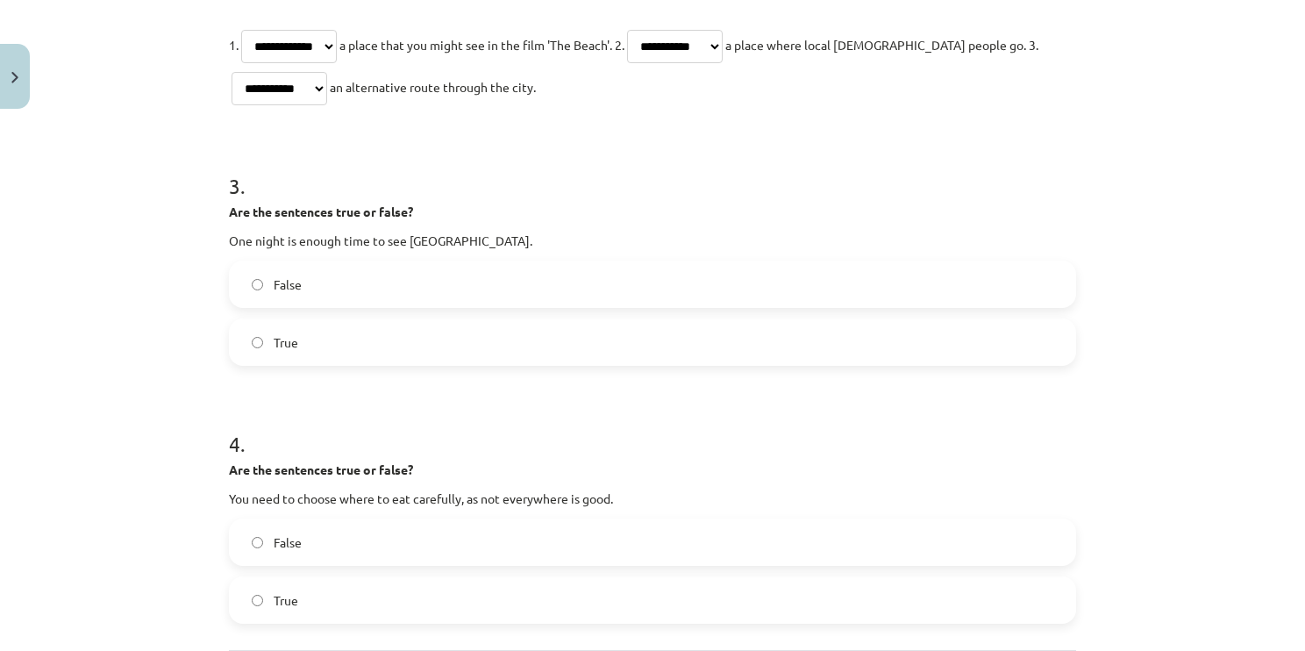
click at [335, 282] on label "False" at bounding box center [653, 284] width 844 height 44
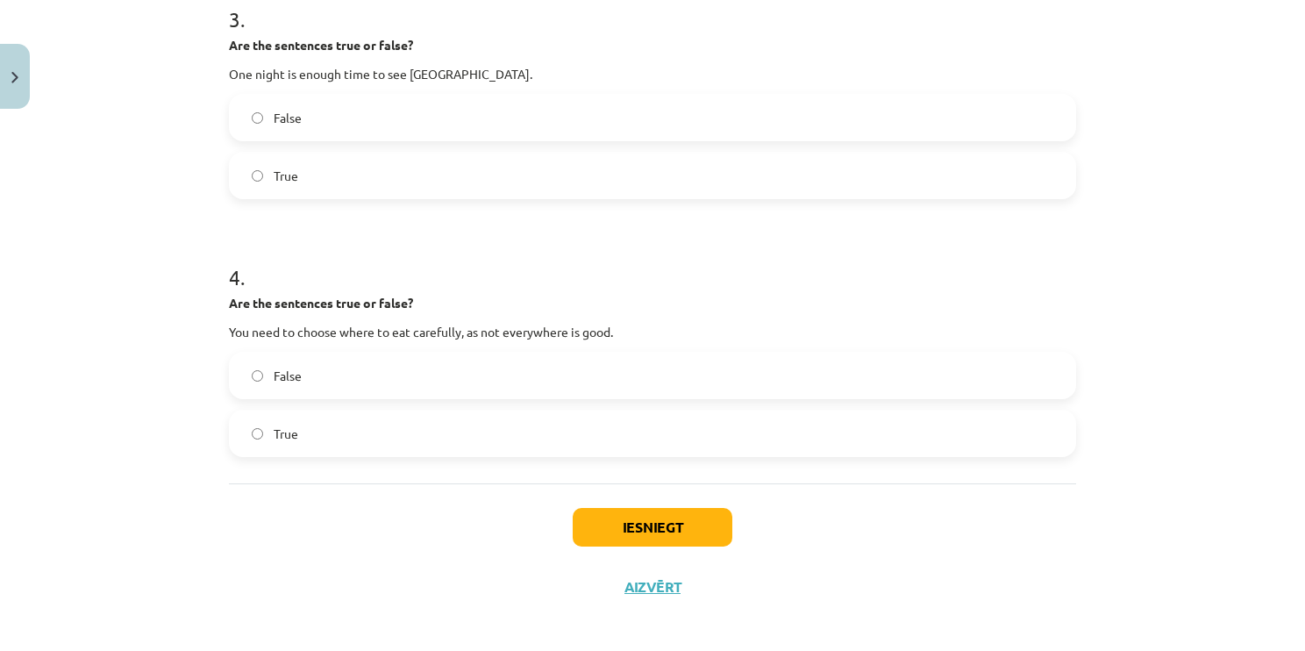
scroll to position [911, 0]
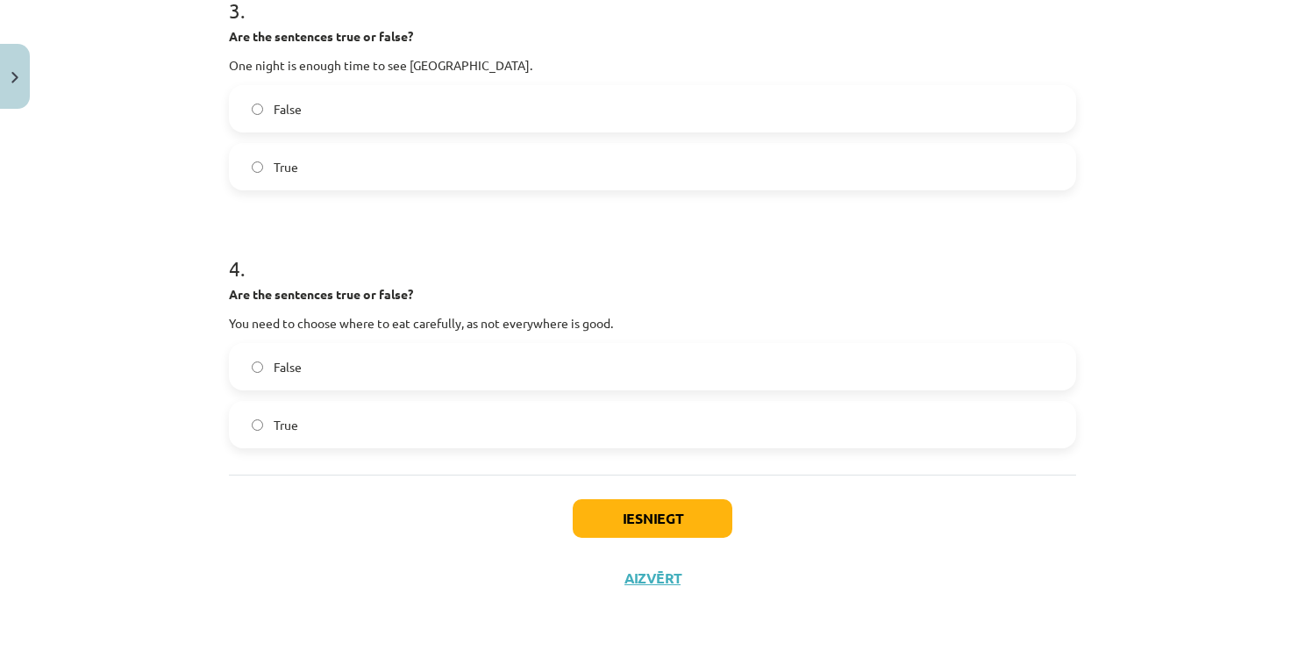
click at [323, 417] on label "True" at bounding box center [653, 425] width 844 height 44
click at [603, 505] on button "Iesniegt" at bounding box center [653, 518] width 160 height 39
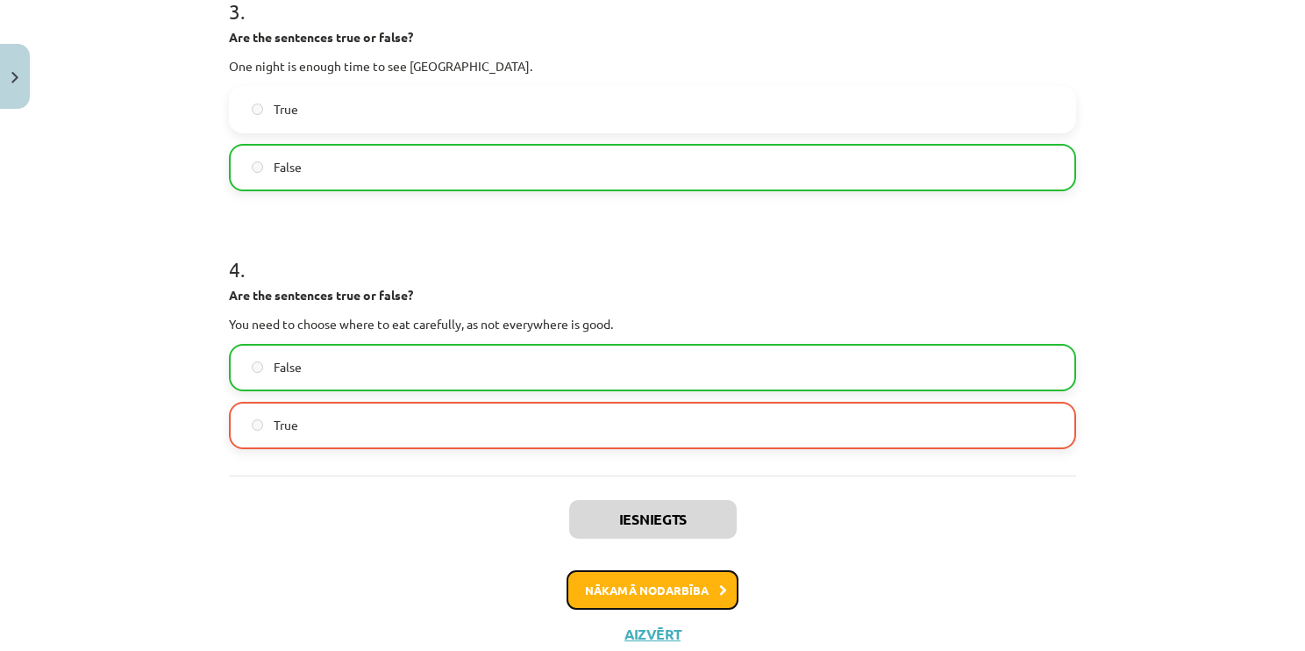
click at [696, 588] on button "Nākamā nodarbība" at bounding box center [653, 590] width 172 height 40
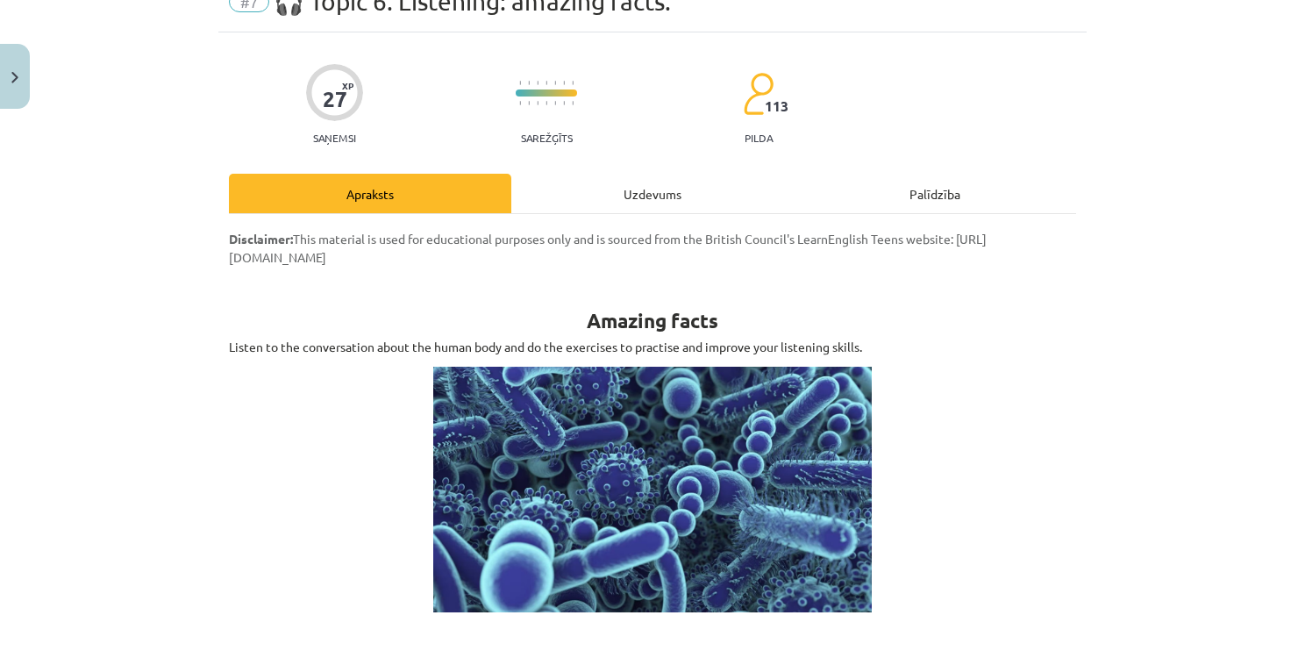
scroll to position [44, 0]
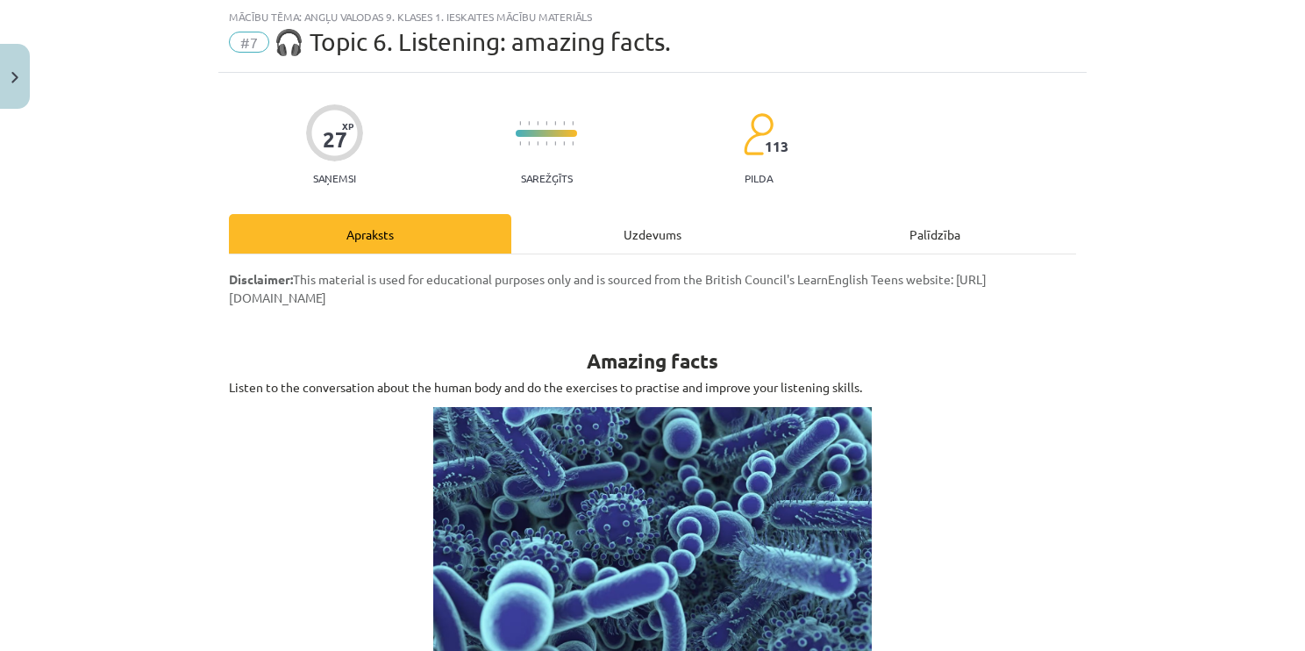
click at [616, 238] on div "Uzdevums" at bounding box center [652, 233] width 282 height 39
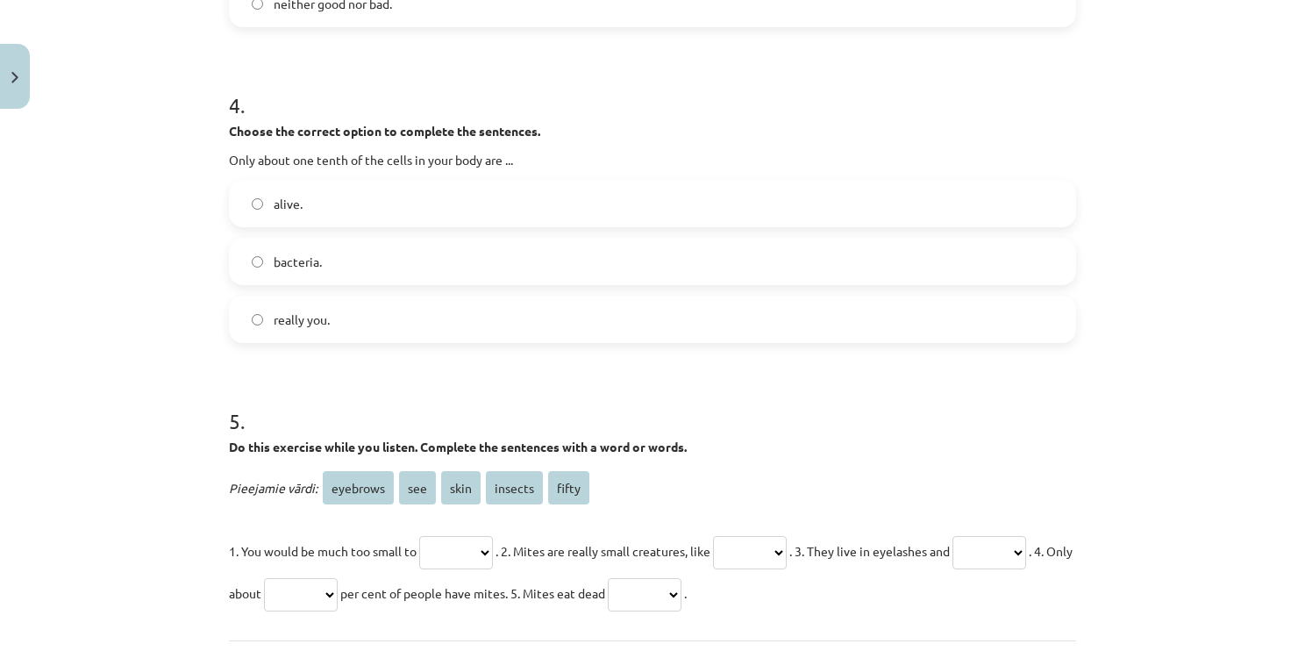
scroll to position [1400, 0]
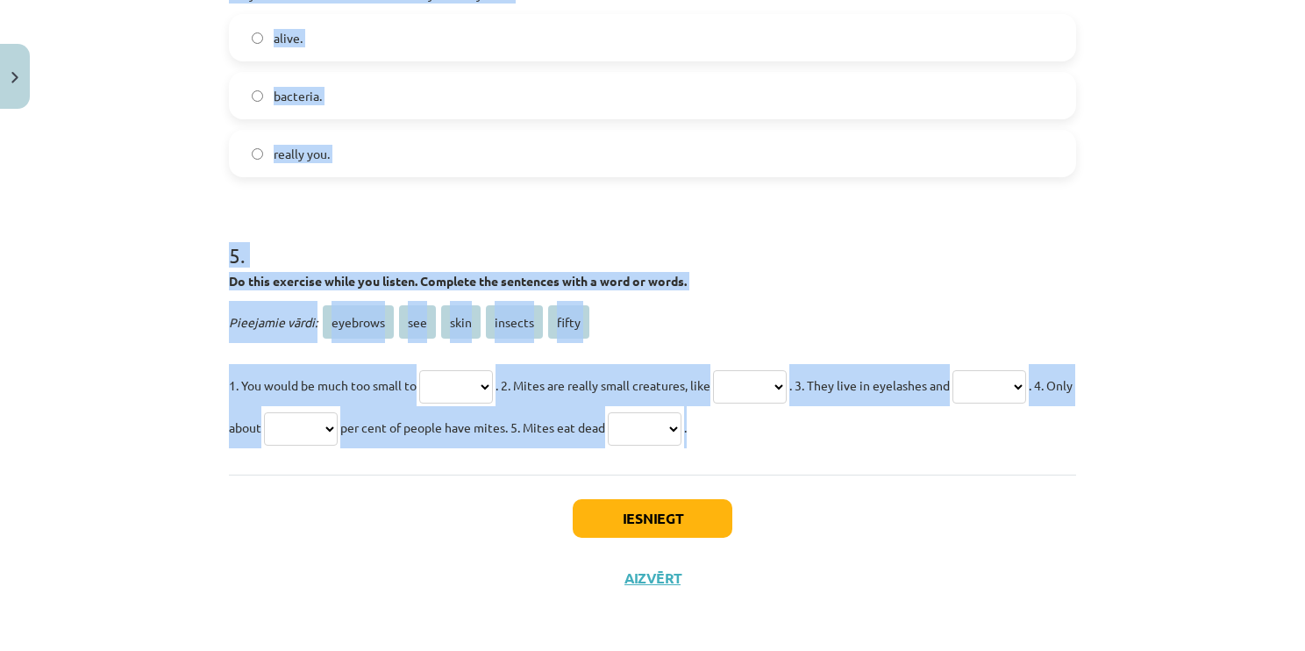
drag, startPoint x: 223, startPoint y: 152, endPoint x: 902, endPoint y: 445, distance: 739.5
copy form "1 . Choose the correct option to complete the sentences. Mites eat ... your eye…"
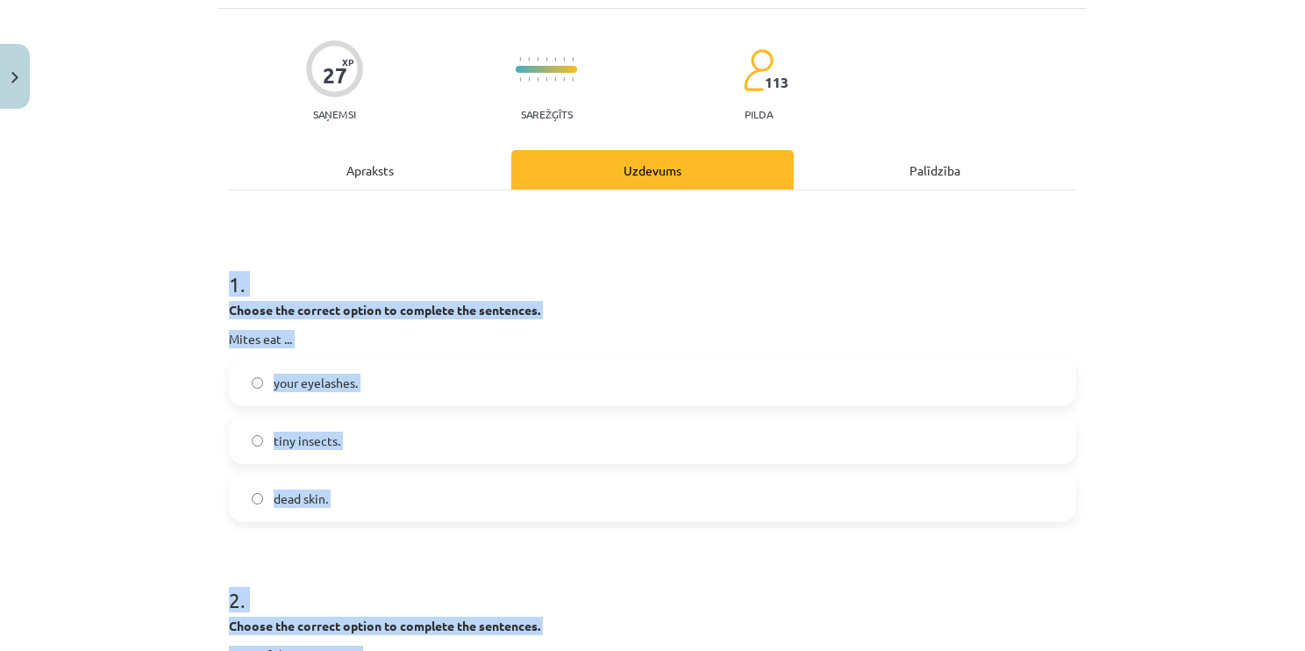
scroll to position [84, 0]
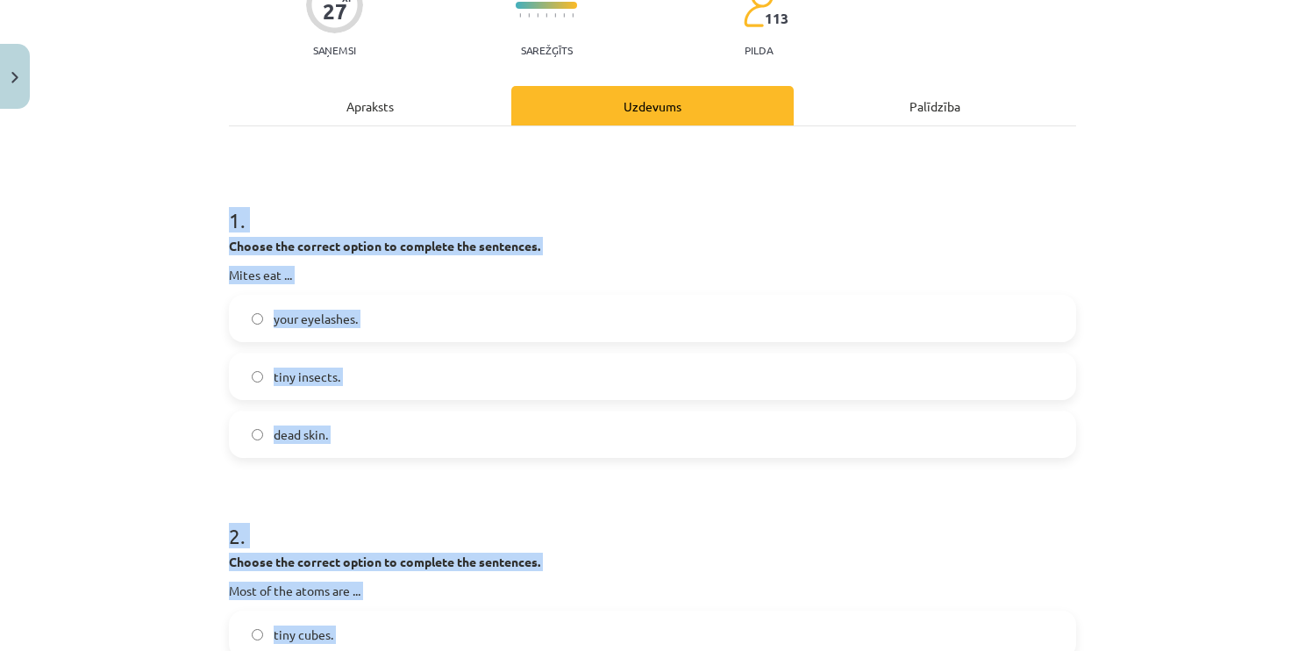
click at [418, 437] on label "dead skin." at bounding box center [653, 434] width 844 height 44
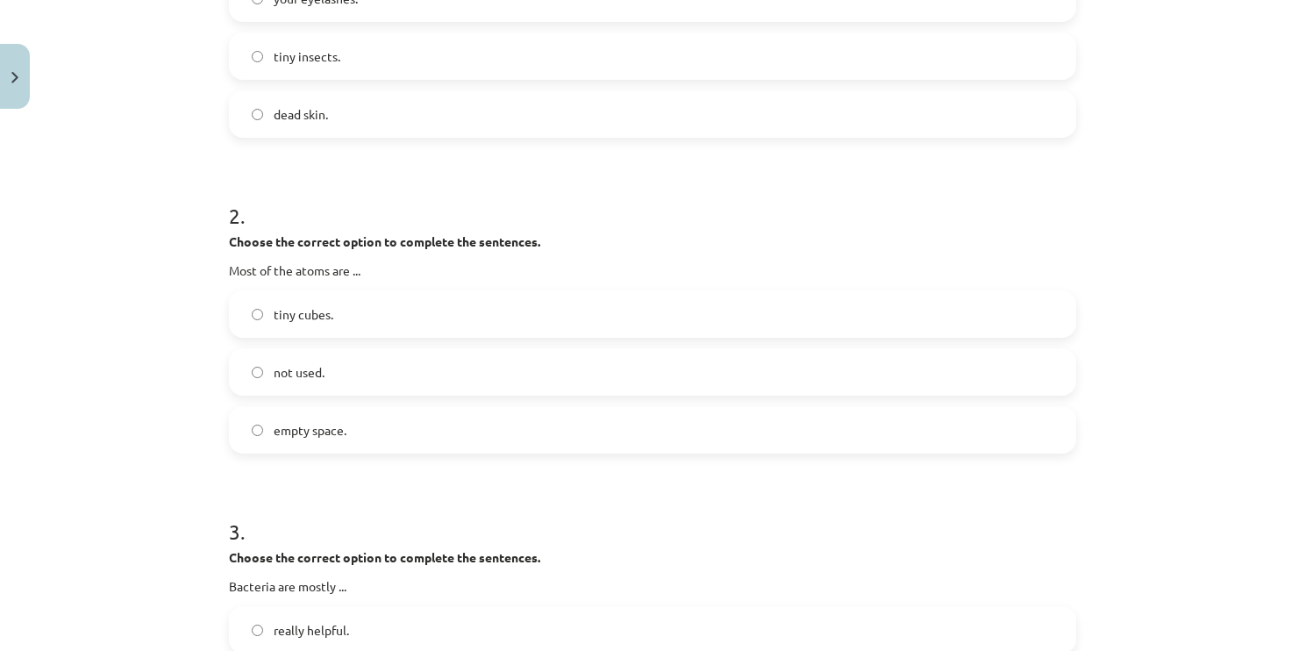
scroll to position [523, 0]
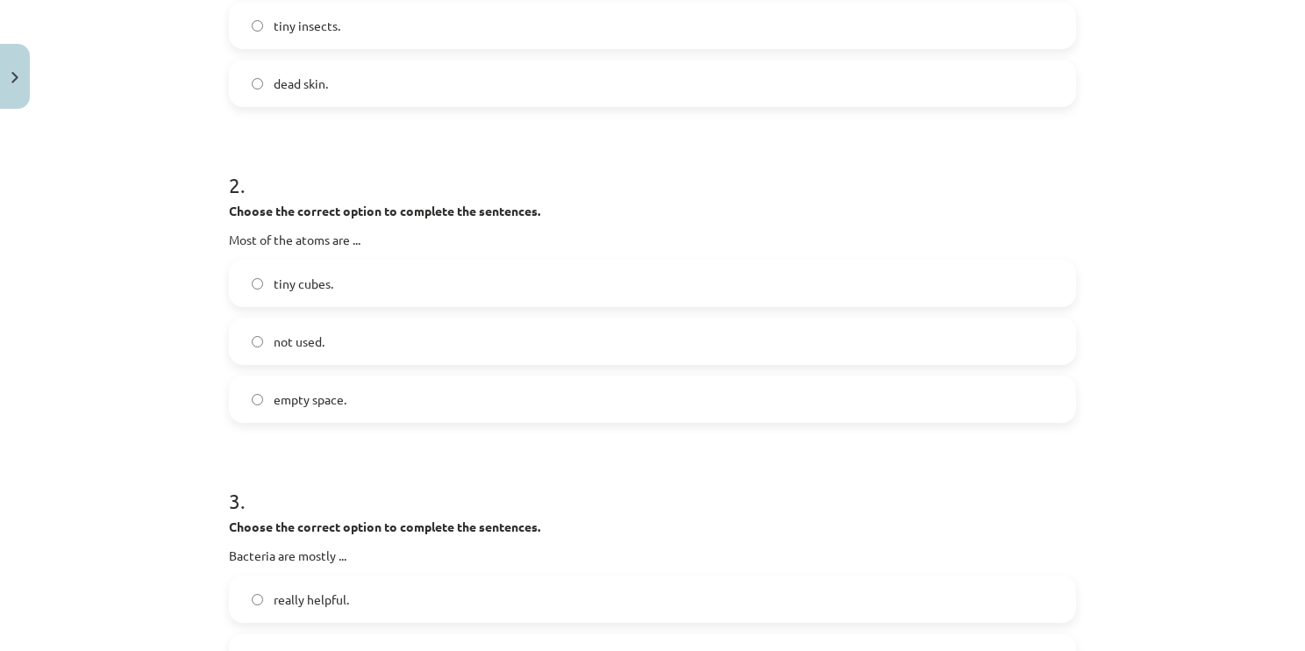
click at [350, 396] on label "empty space." at bounding box center [653, 399] width 844 height 44
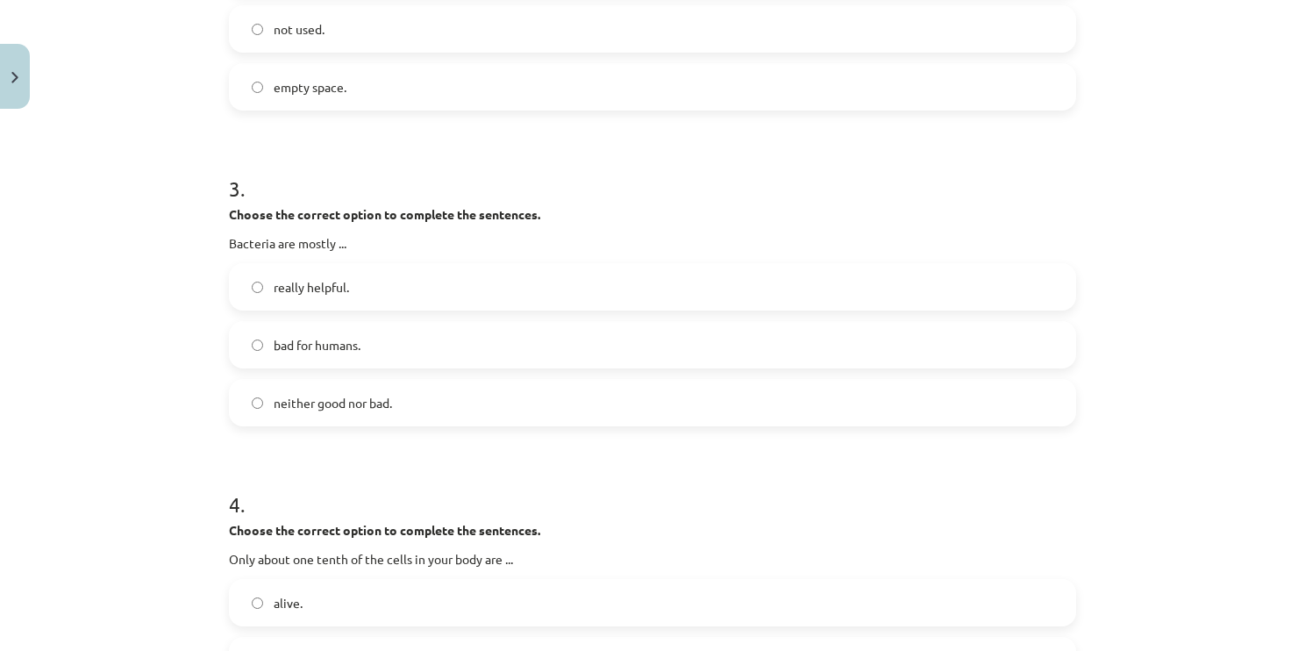
scroll to position [874, 0]
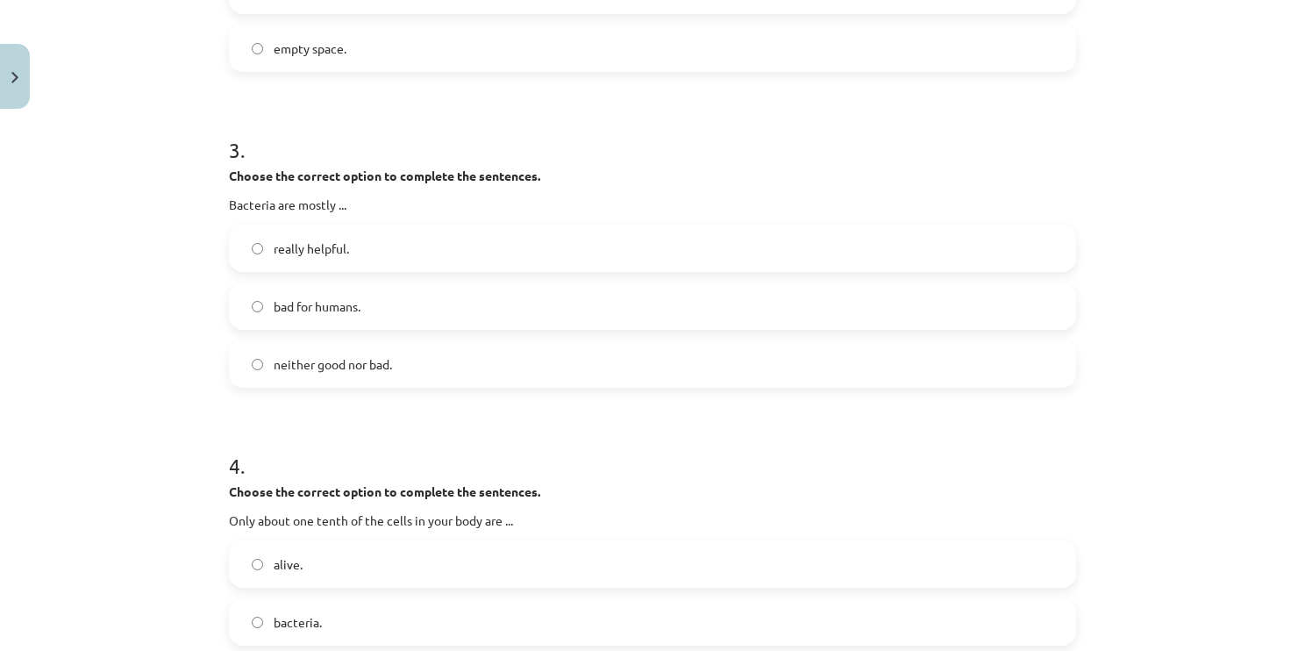
click at [378, 240] on label "really helpful." at bounding box center [653, 248] width 844 height 44
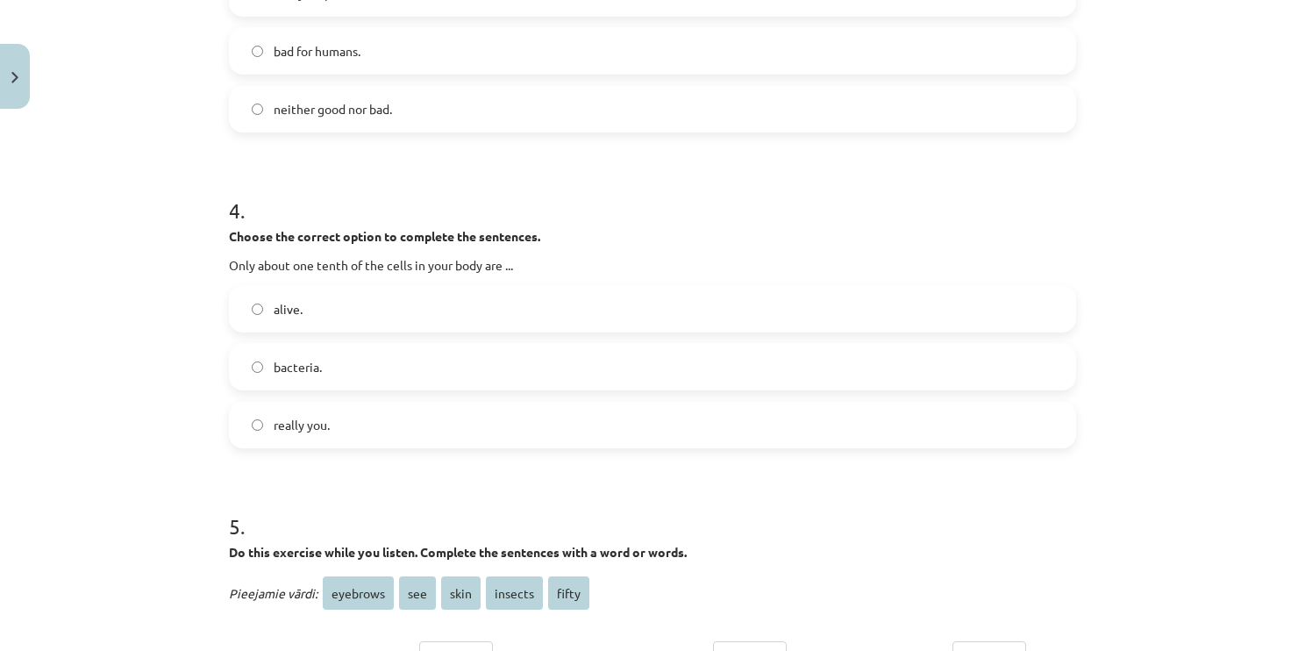
scroll to position [1225, 0]
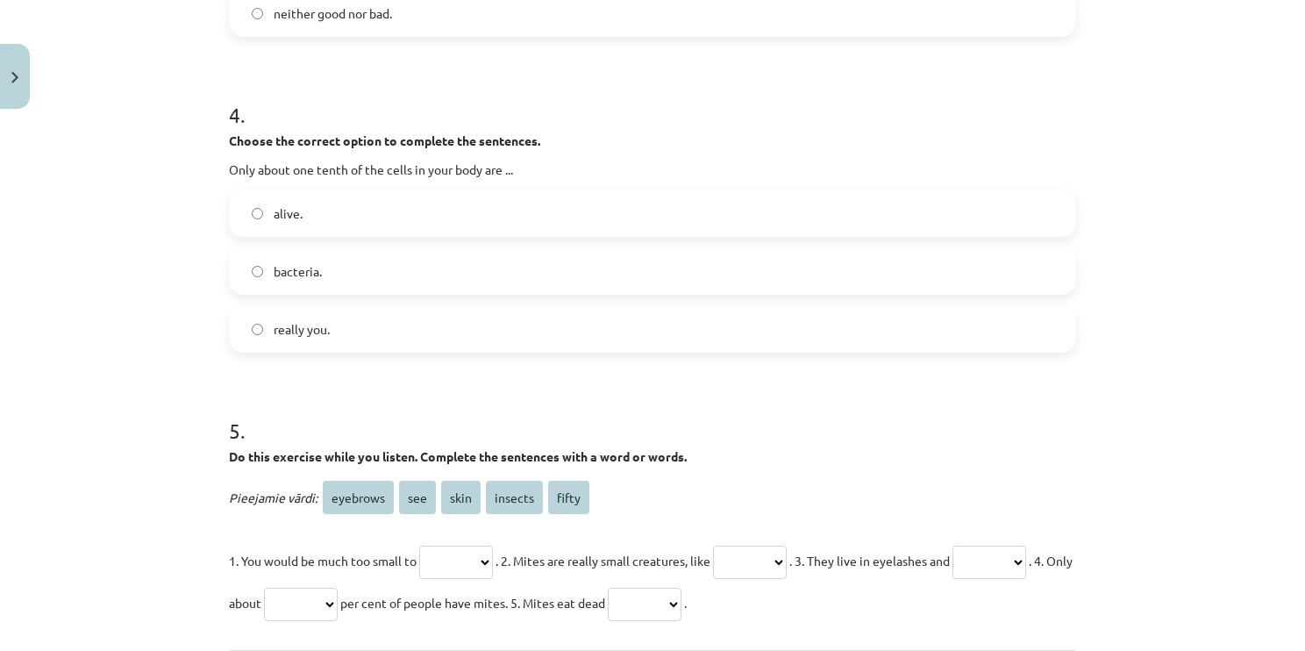
click at [389, 331] on label "really you." at bounding box center [653, 329] width 844 height 44
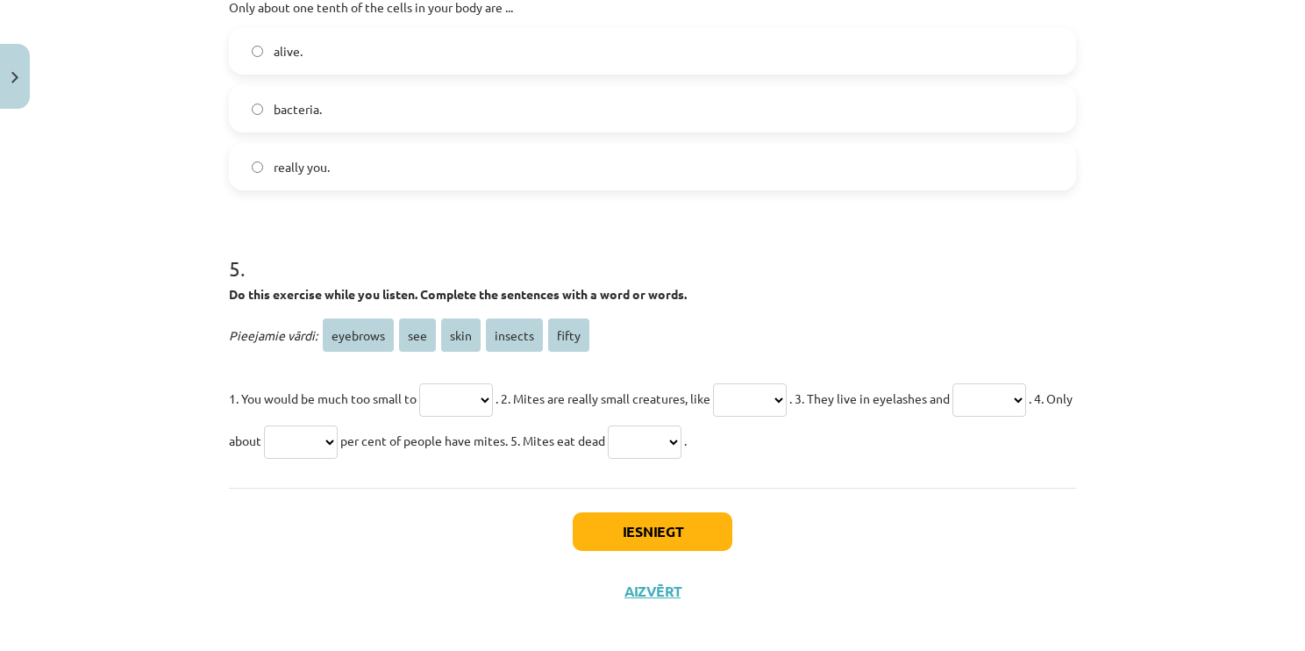
scroll to position [1400, 0]
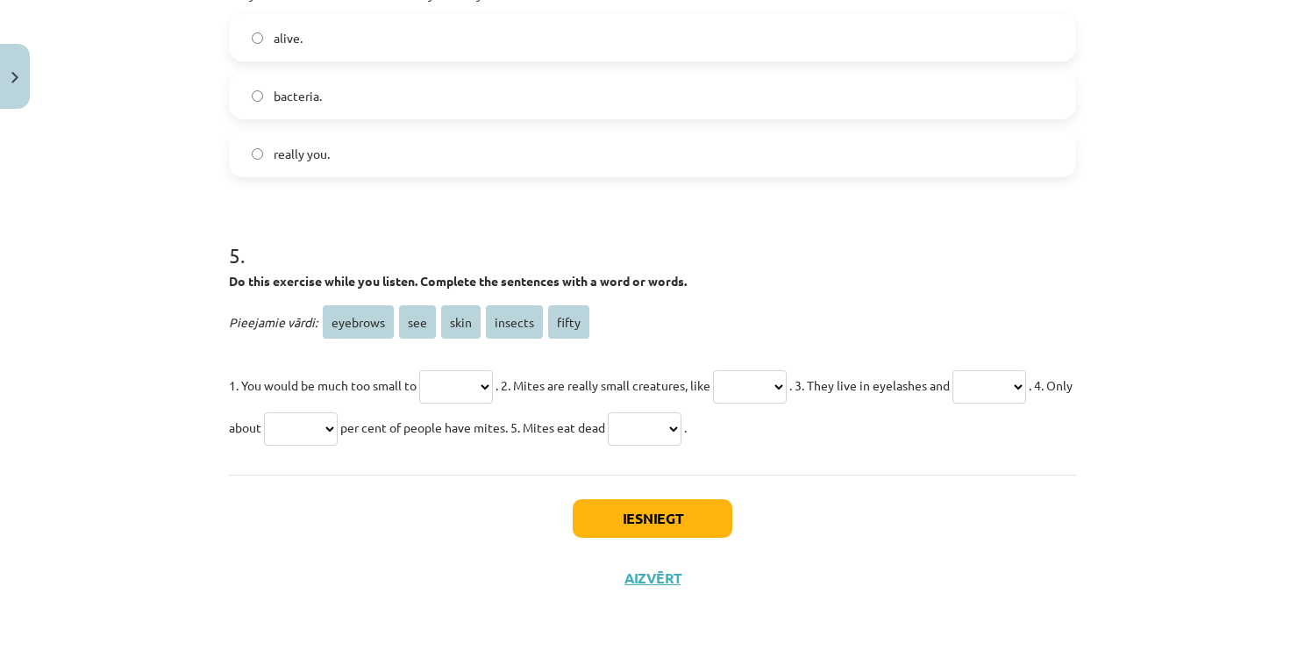
click at [493, 385] on select "******** *** **** ******* *****" at bounding box center [456, 386] width 74 height 33
select select "***"
click at [419, 370] on select "******** *** **** ******* *****" at bounding box center [456, 386] width 74 height 33
click at [776, 379] on select "******** *** **** ******* *****" at bounding box center [750, 386] width 74 height 33
select select "*******"
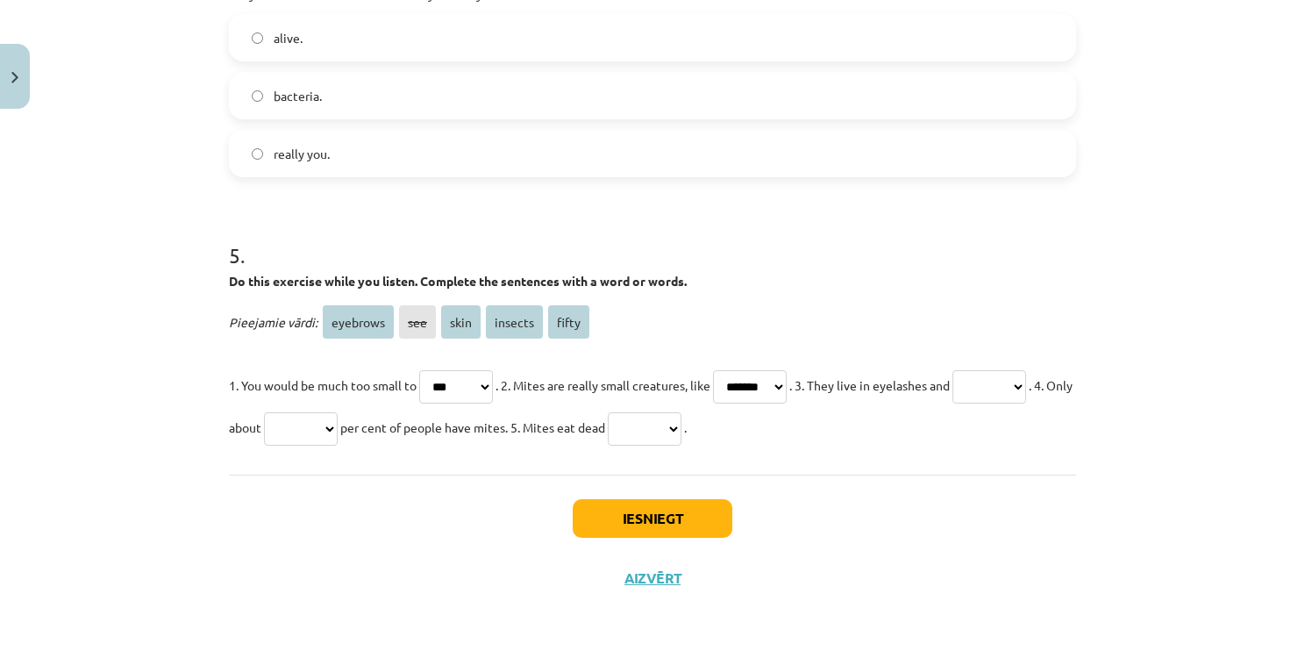
click at [733, 370] on select "******** *** **** ******* *****" at bounding box center [750, 386] width 74 height 33
click at [953, 404] on select "******** *** **** ******* *****" at bounding box center [990, 386] width 74 height 33
select select "********"
click at [953, 404] on select "******** *** **** ******* *****" at bounding box center [990, 386] width 74 height 33
click at [338, 432] on select "******** *** **** ******* *****" at bounding box center [301, 428] width 74 height 33
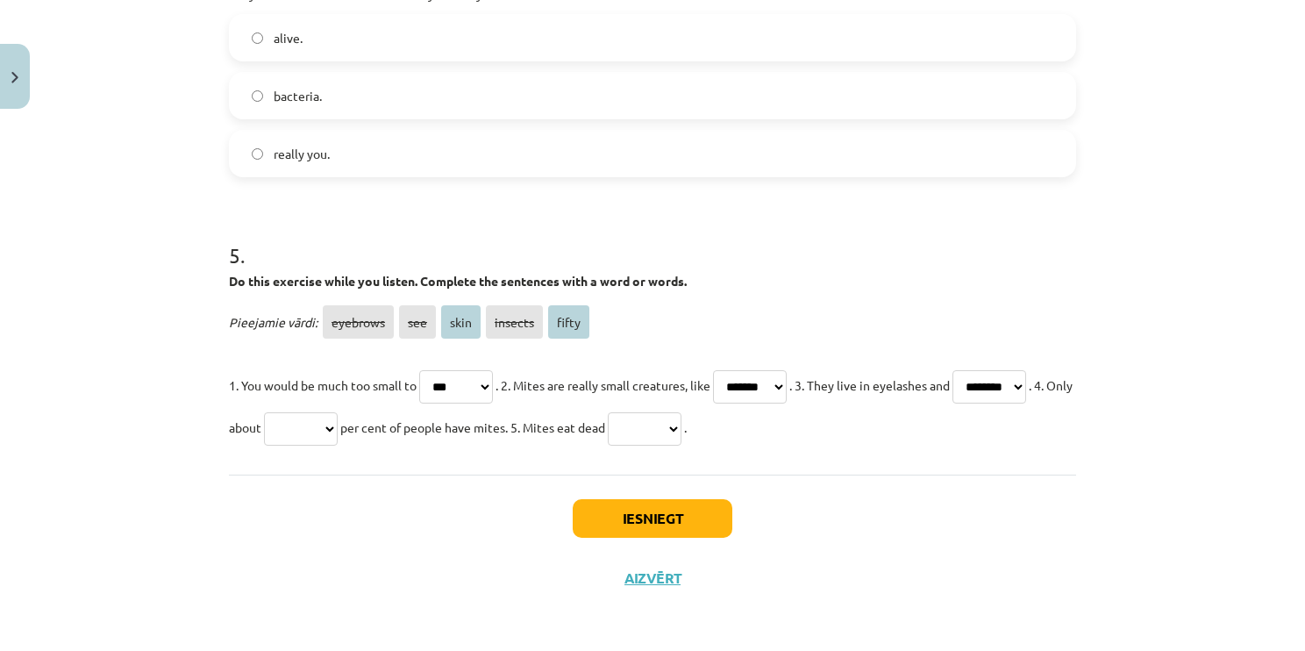
select select "*****"
click at [338, 412] on select "******** *** **** ******* *****" at bounding box center [301, 428] width 74 height 33
click at [682, 421] on select "******** *** **** ******* *****" at bounding box center [645, 428] width 74 height 33
select select "****"
click at [682, 412] on select "******** *** **** ******* *****" at bounding box center [645, 428] width 74 height 33
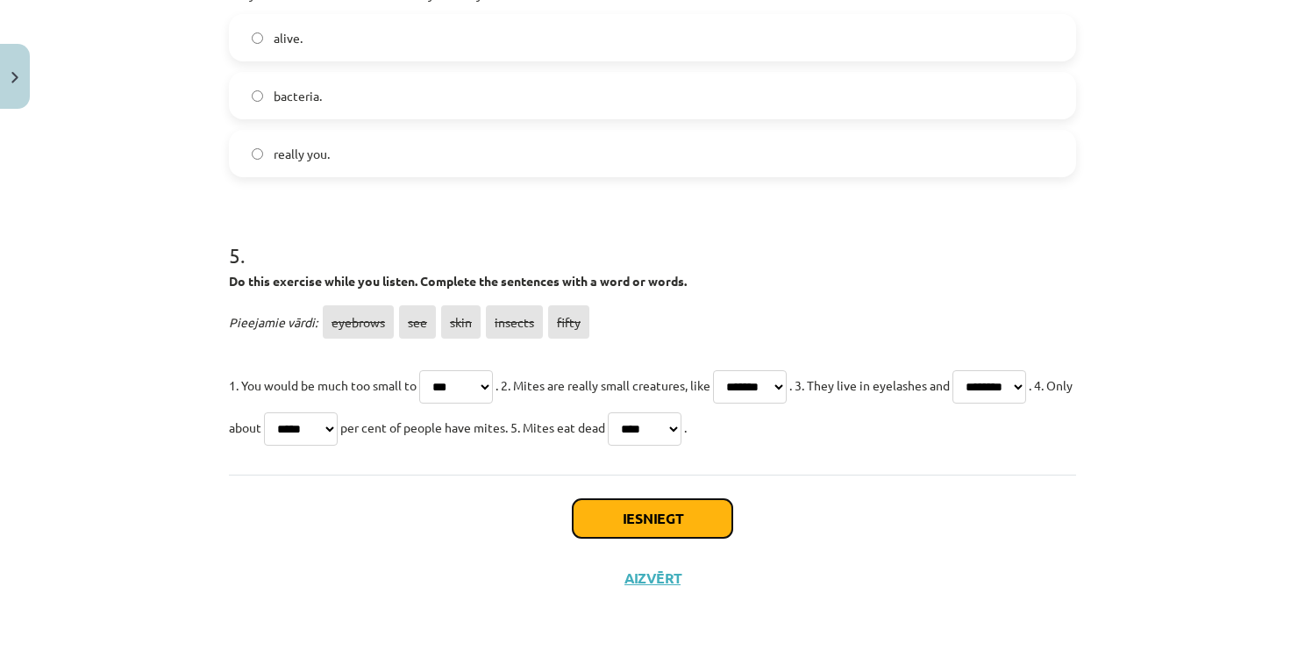
click at [677, 529] on button "Iesniegt" at bounding box center [653, 518] width 160 height 39
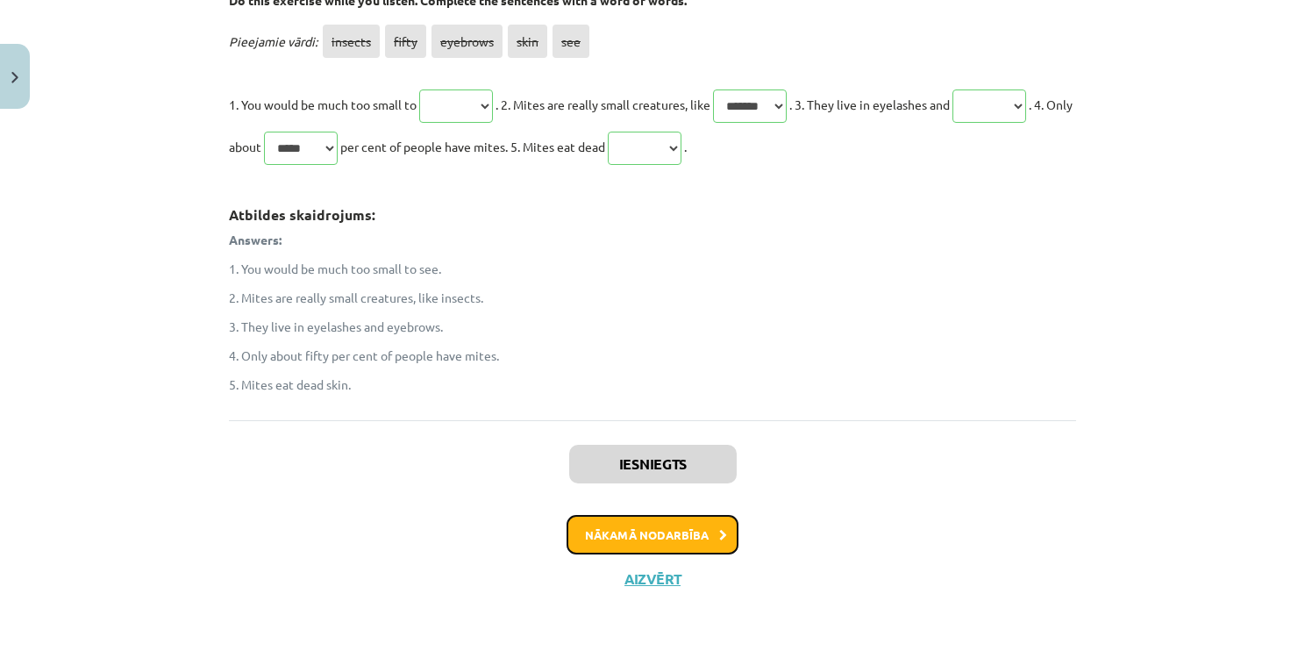
click at [663, 541] on button "Nākamā nodarbība" at bounding box center [653, 535] width 172 height 40
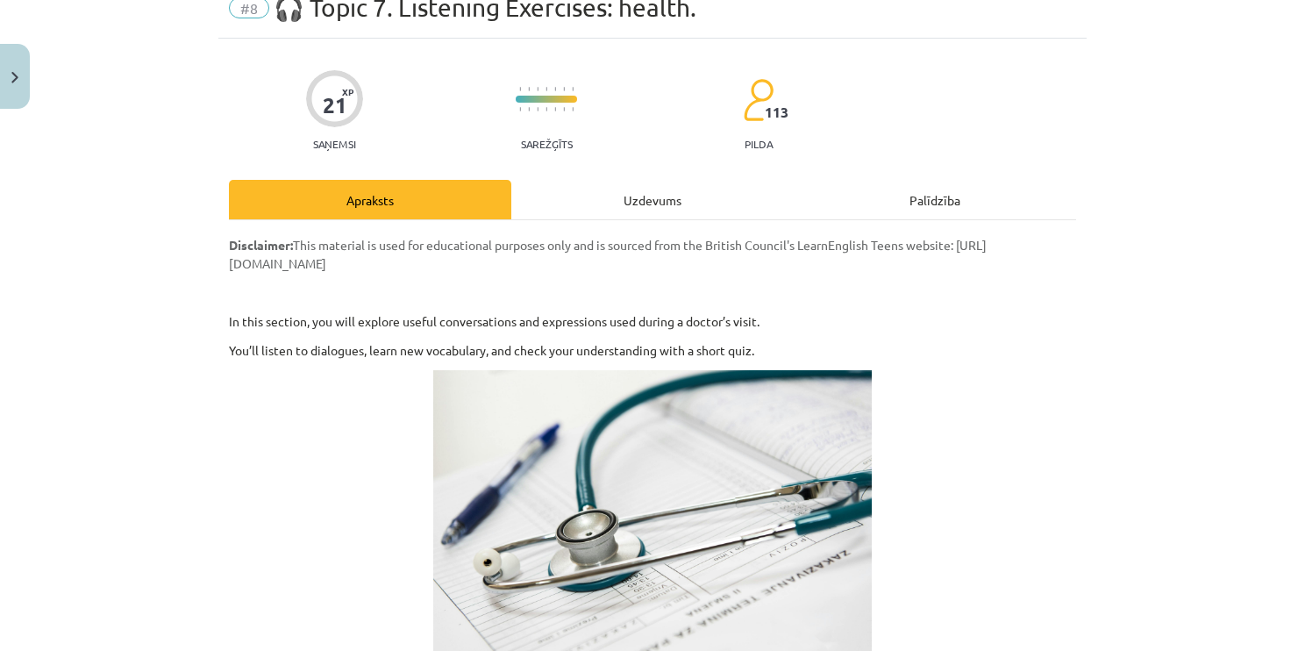
scroll to position [44, 0]
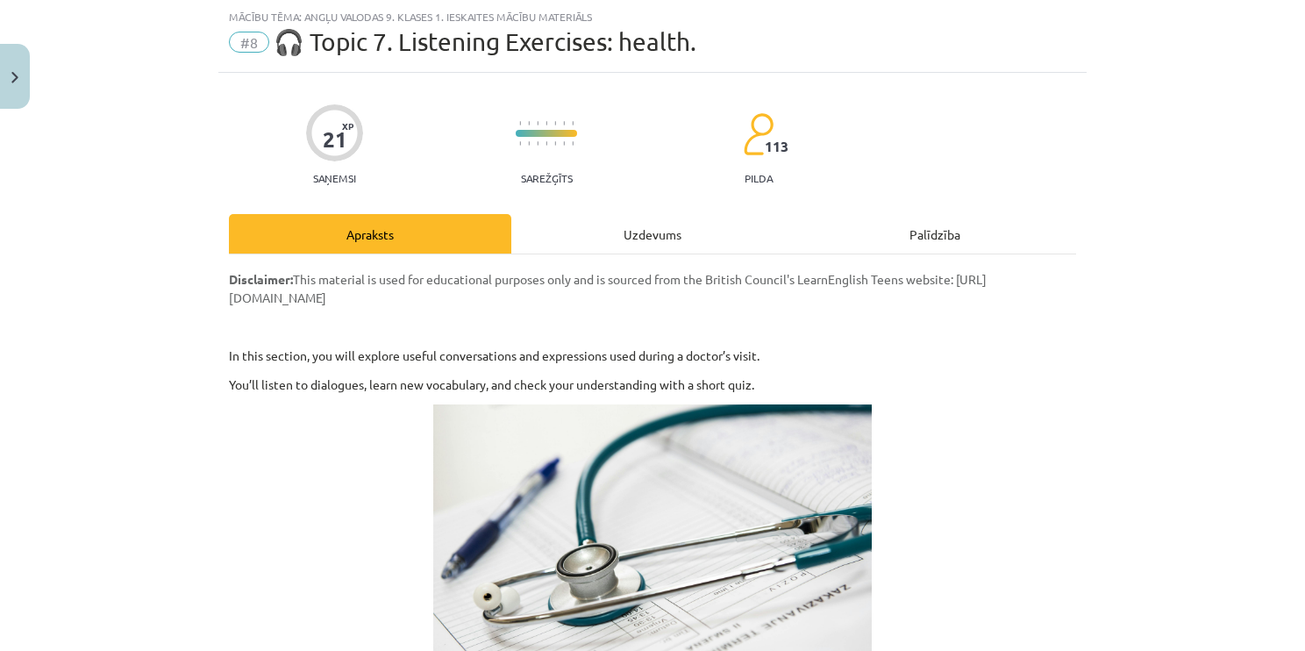
click at [609, 230] on div "Uzdevums" at bounding box center [652, 233] width 282 height 39
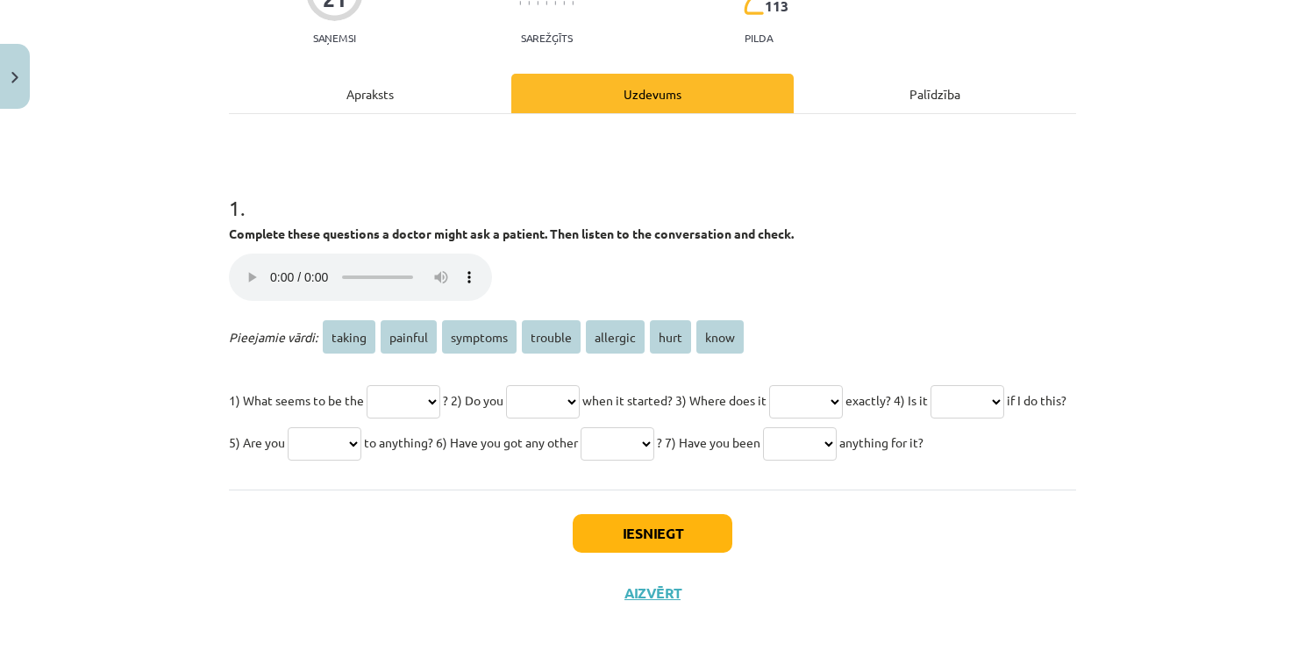
scroll to position [219, 0]
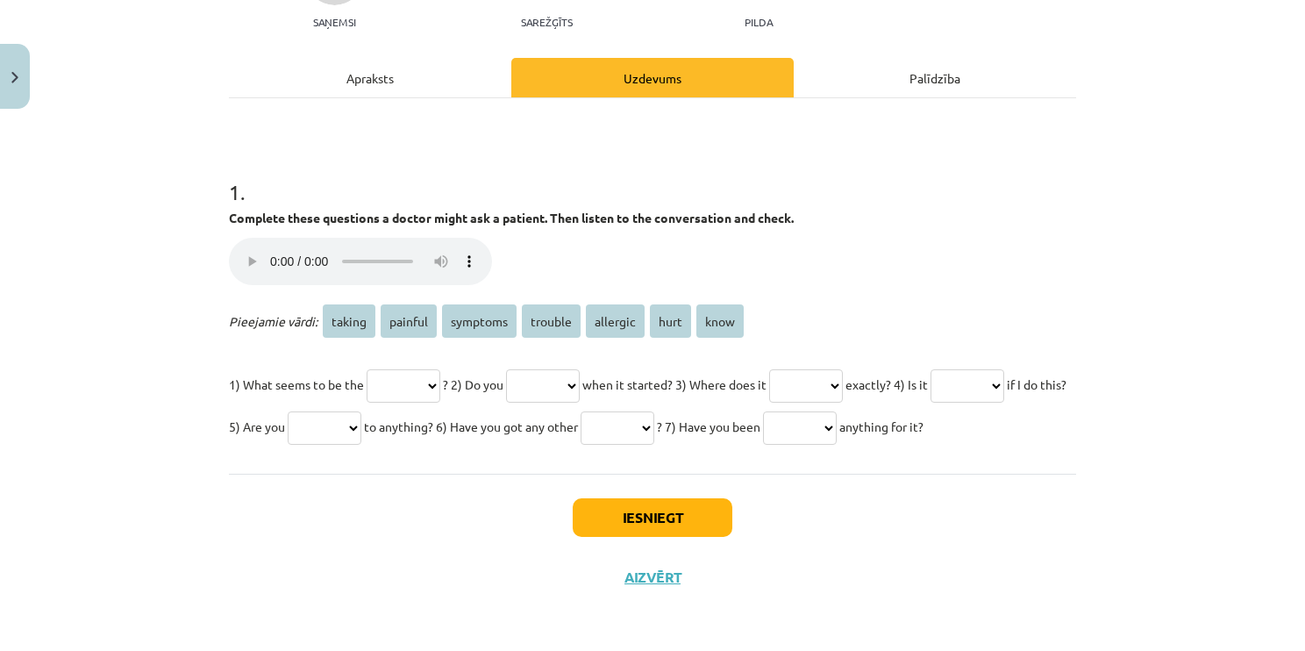
drag, startPoint x: 236, startPoint y: 174, endPoint x: 598, endPoint y: 453, distance: 457.2
click at [598, 447] on div "1 . Complete these questions a doctor might ask a patient. Then listen to the c…" at bounding box center [652, 298] width 847 height 298
copy div "1 . Complete these questions a doctor might ask a patient. Then listen to the c…"
click at [274, 525] on div "Iesniegt Aizvērt" at bounding box center [652, 535] width 847 height 123
click at [397, 363] on p "1) What seems to be the ****** ******* ******** ******* ******** **** **** ? 2)…" at bounding box center [652, 405] width 847 height 84
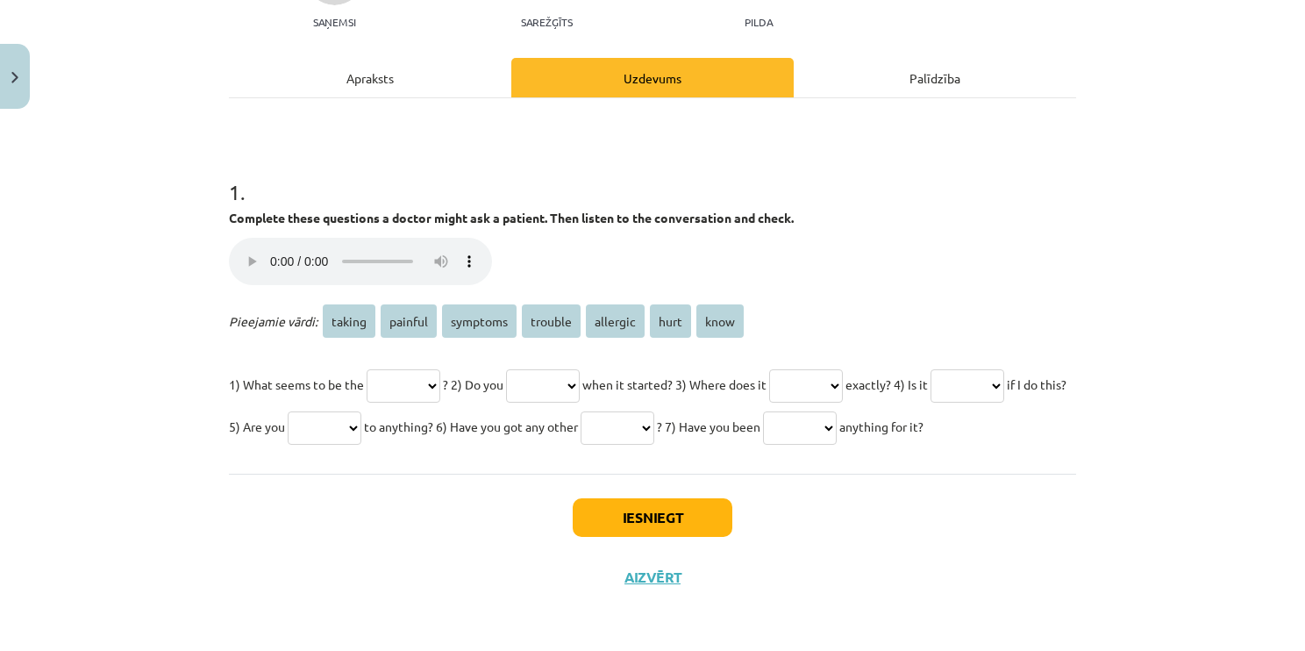
click at [425, 378] on select "****** ******* ******** ******* ******** **** ****" at bounding box center [404, 385] width 74 height 33
click at [367, 369] on select "****** ******* ******** ******* ******** **** ****" at bounding box center [404, 385] width 74 height 33
drag, startPoint x: 554, startPoint y: 304, endPoint x: 523, endPoint y: 332, distance: 42.3
click at [523, 332] on div "Pieejamie vārdi: taking painful symptoms trouble allergic hurt know 1) What see…" at bounding box center [652, 373] width 847 height 147
drag, startPoint x: 523, startPoint y: 332, endPoint x: 545, endPoint y: 331, distance: 21.9
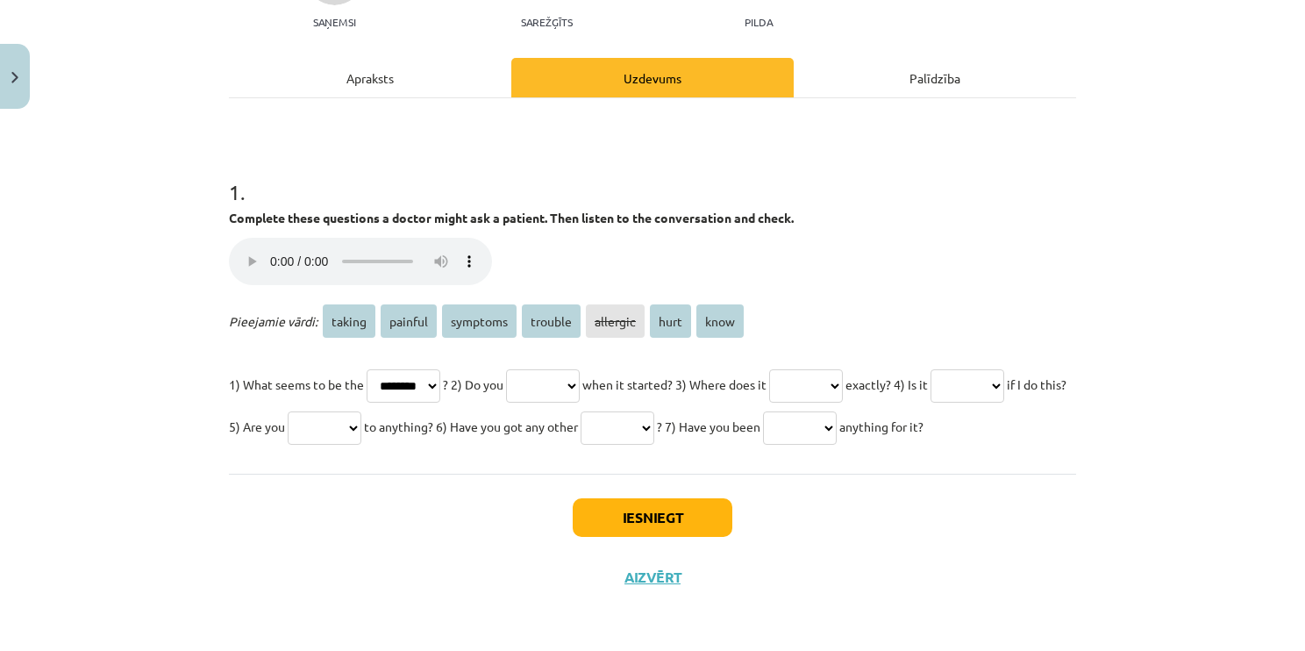
click at [545, 331] on div "Pieejamie vārdi: taking painful symptoms trouble allergic hurt know 1) What see…" at bounding box center [652, 373] width 847 height 147
click at [532, 304] on span "trouble" at bounding box center [551, 320] width 59 height 33
click at [418, 369] on select "****** ******* ******** ******* ******** **** ****" at bounding box center [404, 385] width 74 height 33
select select "*******"
click at [367, 369] on select "****** ******* ******** ******* ******** **** ****" at bounding box center [404, 385] width 74 height 33
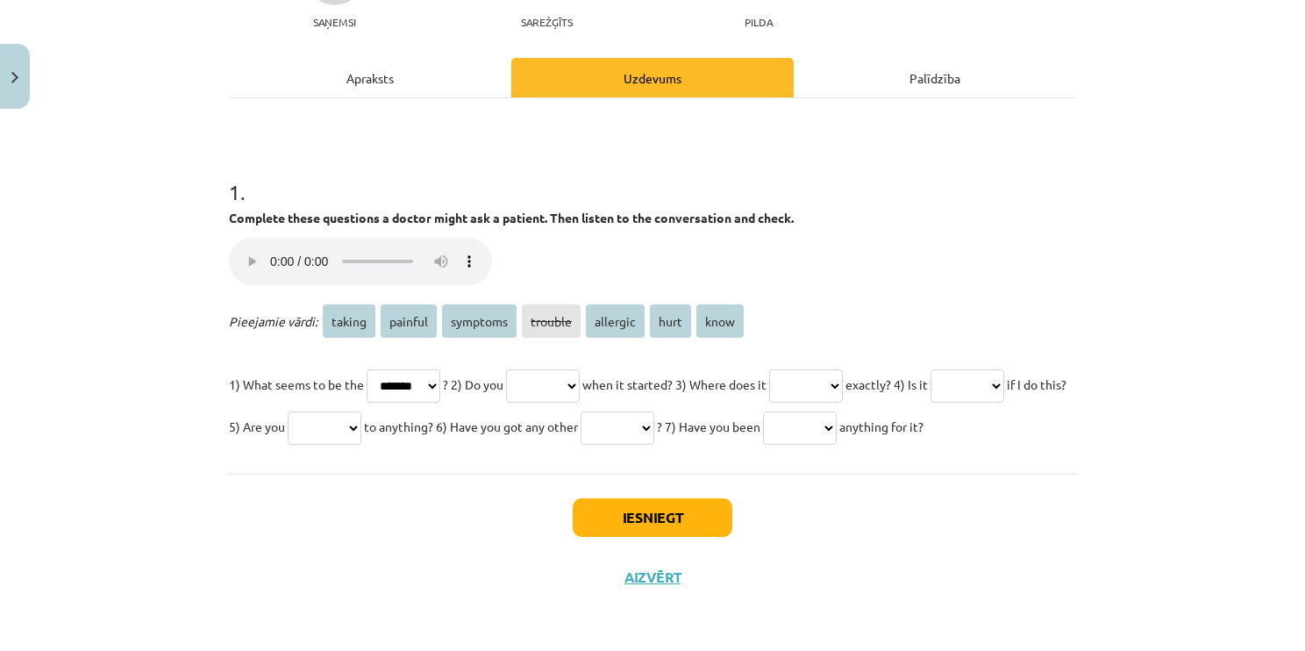
click at [574, 369] on select "****** ******* ******** ******* ******** **** ****" at bounding box center [543, 385] width 74 height 33
select select "****"
click at [525, 369] on select "****** ******* ******** ******* ******** **** ****" at bounding box center [543, 385] width 74 height 33
drag, startPoint x: 846, startPoint y: 356, endPoint x: 838, endPoint y: 361, distance: 9.5
click at [843, 369] on select "****** ******* ******** ******* ******** **** ****" at bounding box center [806, 385] width 74 height 33
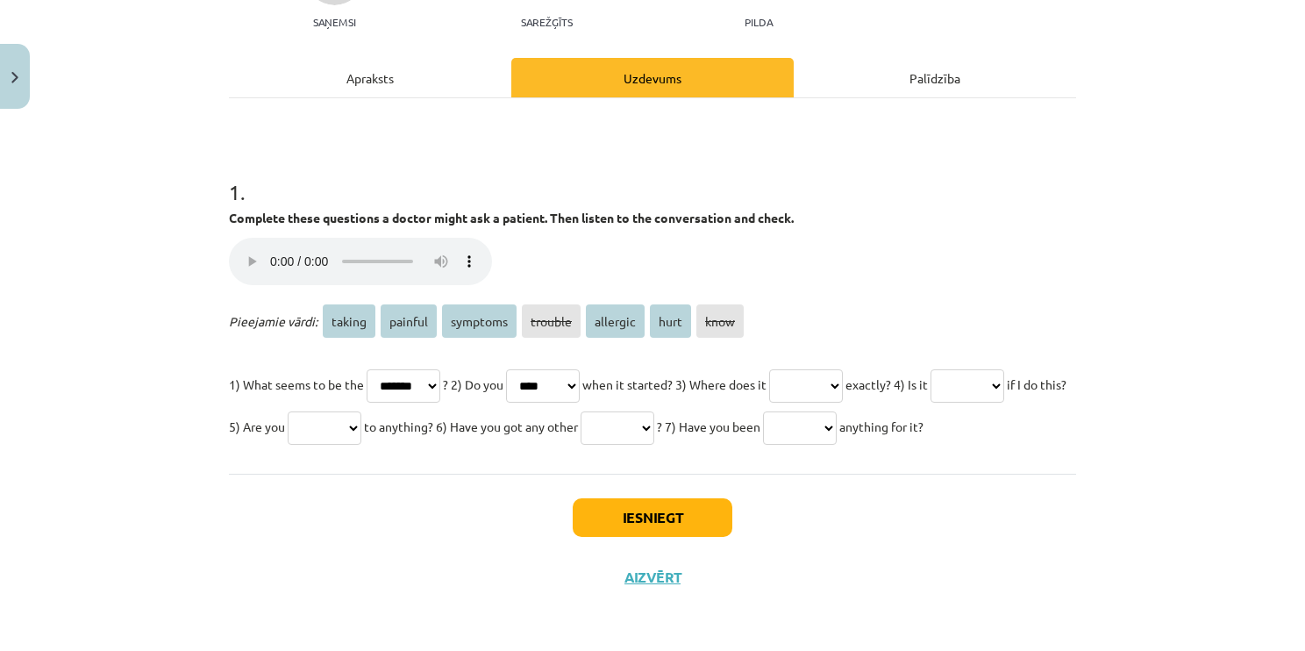
select select "****"
click at [814, 369] on select "****** ******* ******** ******* ******** **** ****" at bounding box center [806, 385] width 74 height 33
click at [931, 403] on select "****** ******* ******** ******* ******** **** ****" at bounding box center [968, 385] width 74 height 33
select select "*******"
click at [931, 389] on select "****** ******* ******** ******* ******** **** ****" at bounding box center [968, 385] width 74 height 33
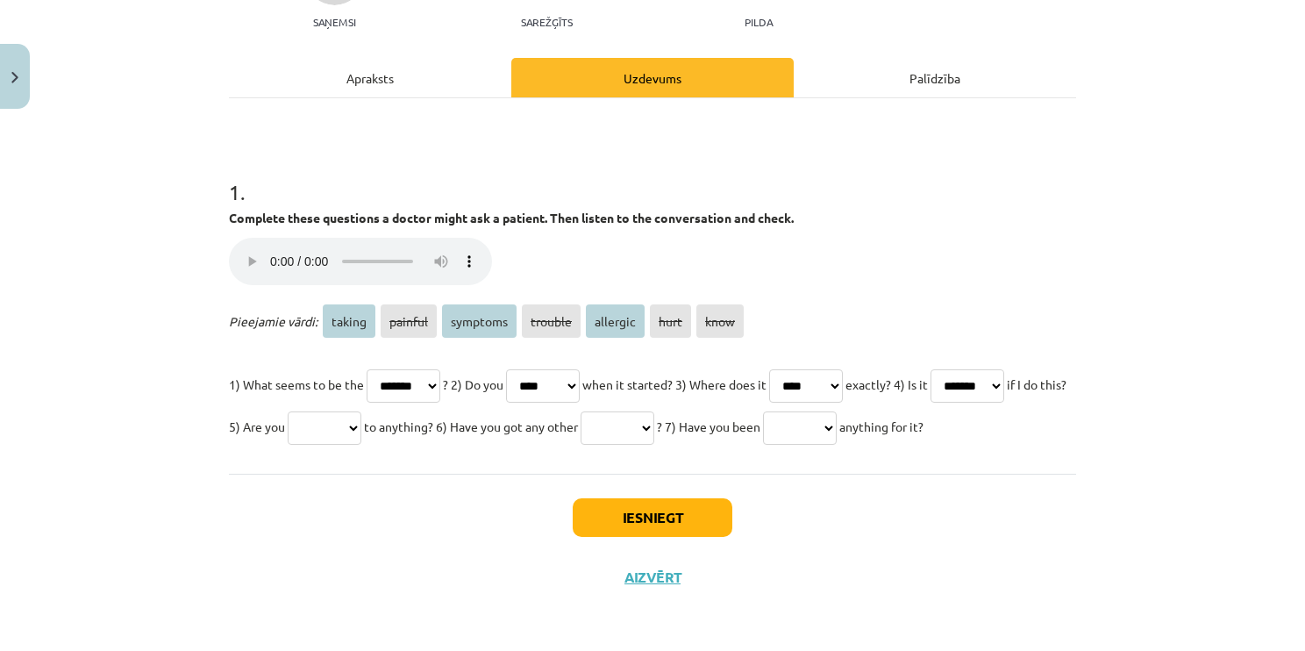
click at [361, 418] on select "****** ******* ******** ******* ******** **** ****" at bounding box center [325, 427] width 74 height 33
select select "********"
click at [361, 411] on select "****** ******* ******** ******* ******** **** ****" at bounding box center [325, 427] width 74 height 33
click at [654, 411] on select "****** ******* ******** ******* ******** **** ****" at bounding box center [618, 427] width 74 height 33
select select "********"
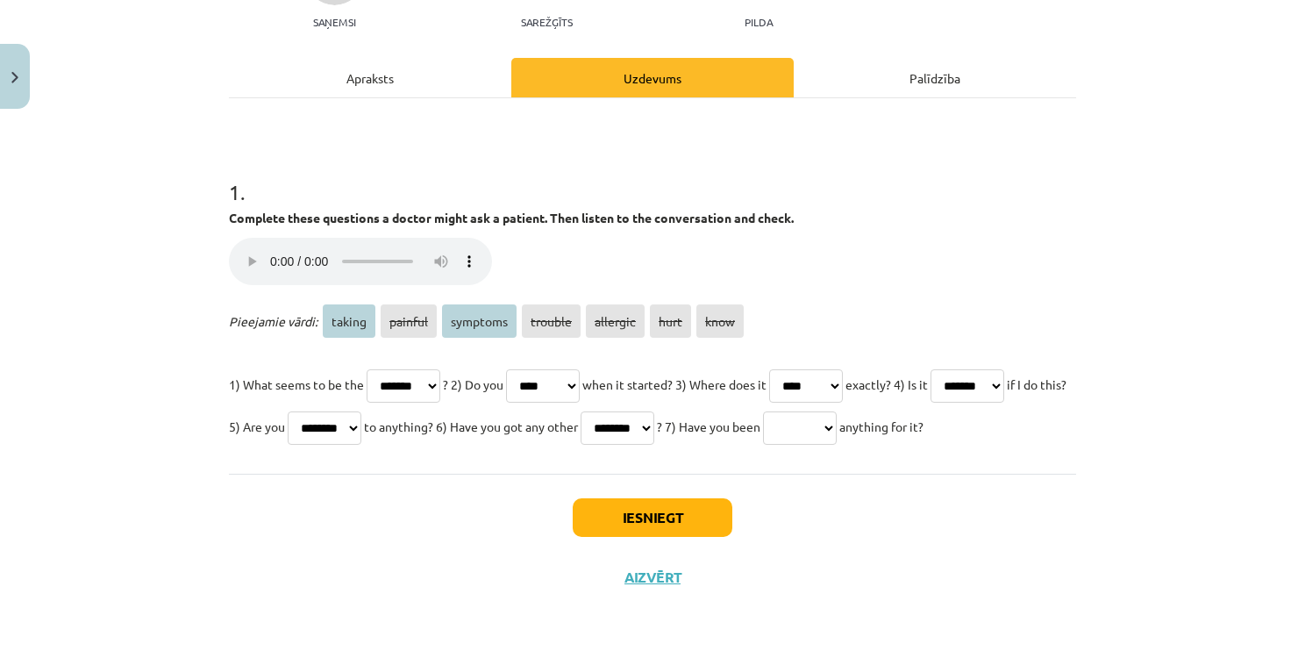
click at [654, 411] on select "****** ******* ******** ******* ******** **** ****" at bounding box center [618, 427] width 74 height 33
click at [763, 440] on select "****** ******* ******** ******* ******** **** ****" at bounding box center [800, 427] width 74 height 33
select select "******"
click at [763, 432] on select "****** ******* ******** ******* ******** **** ****" at bounding box center [800, 427] width 74 height 33
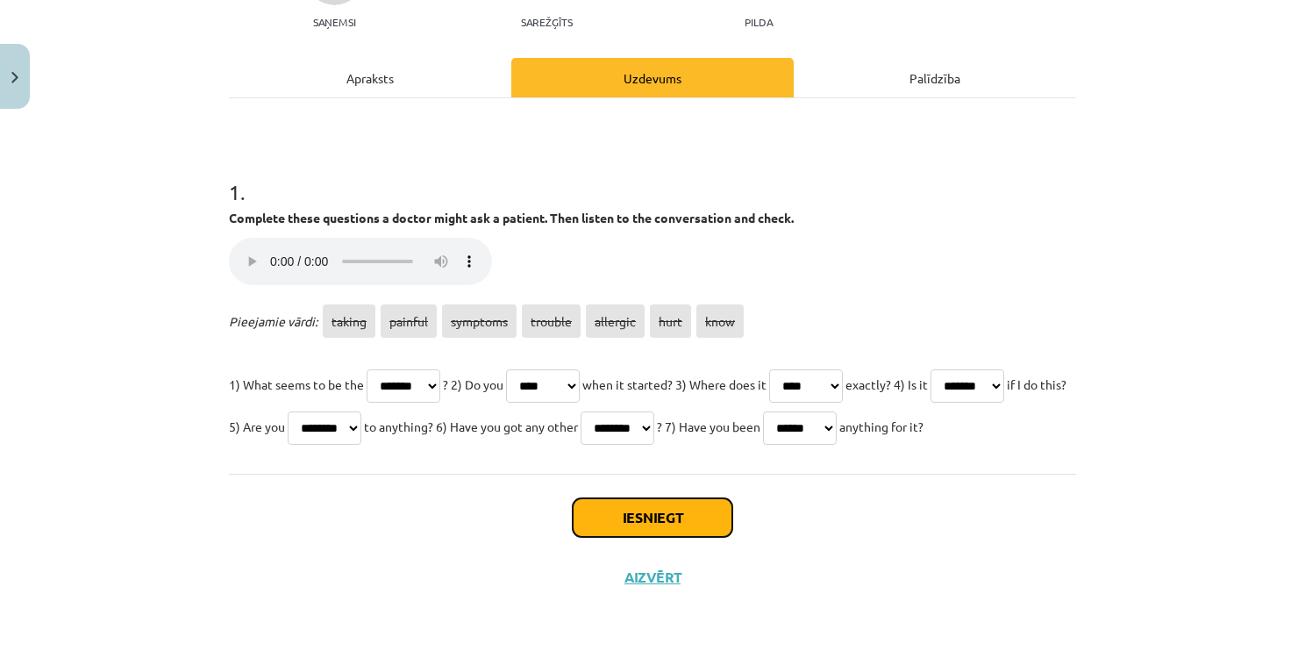
click at [712, 537] on button "Iesniegt" at bounding box center [653, 517] width 160 height 39
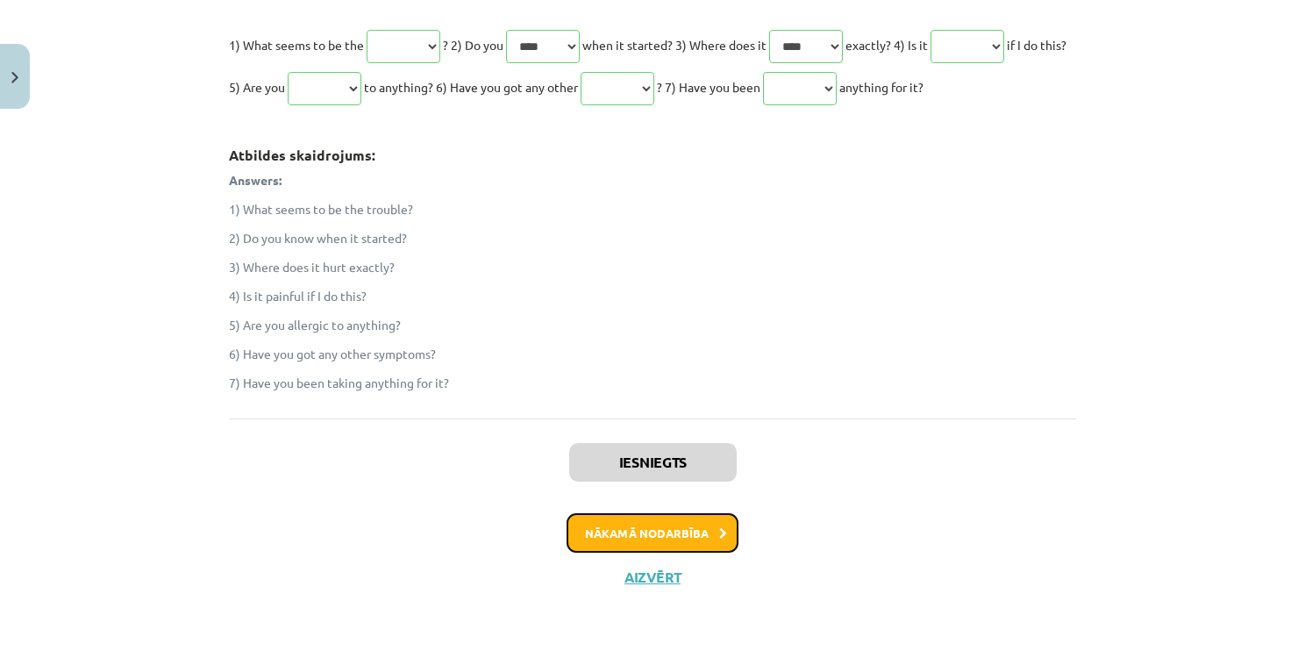
click at [679, 542] on button "Nākamā nodarbība" at bounding box center [653, 533] width 172 height 40
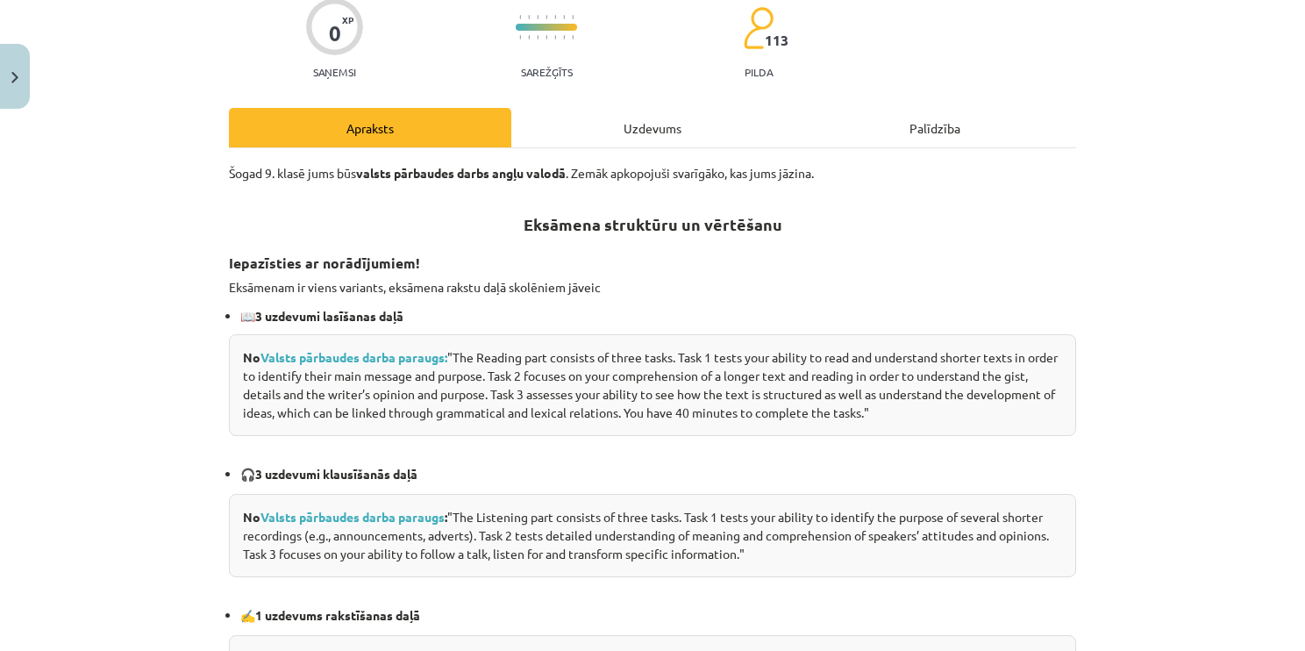
scroll to position [44, 0]
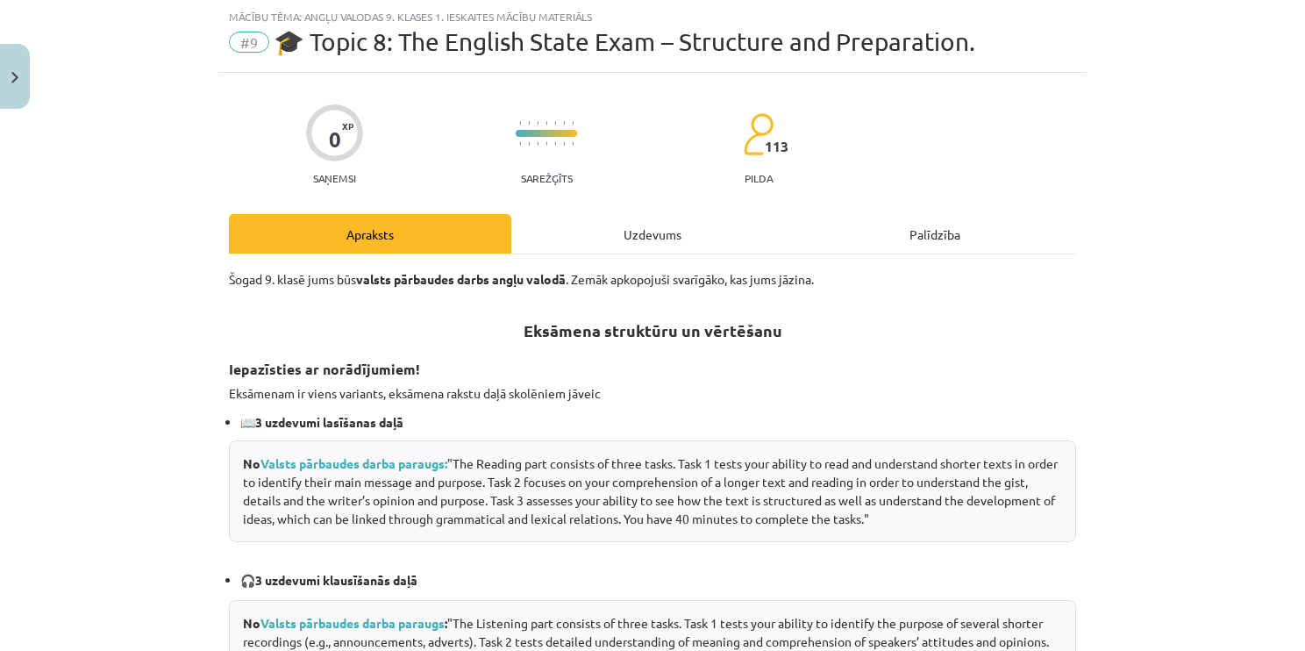
click at [596, 223] on div "Uzdevums" at bounding box center [652, 233] width 282 height 39
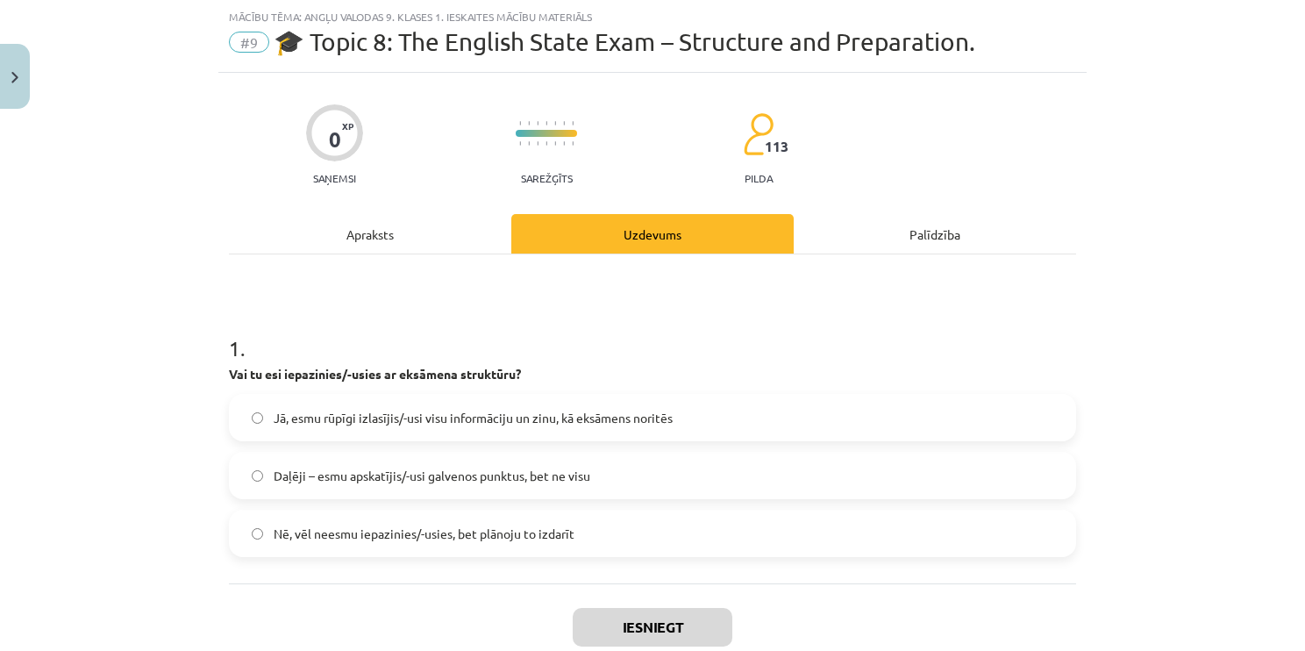
click at [316, 424] on span "Jā, esmu rūpīgi izlasījis/-usi visu informāciju un zinu, kā eksāmens noritēs" at bounding box center [473, 418] width 399 height 18
click at [630, 640] on button "Iesniegt" at bounding box center [653, 627] width 160 height 39
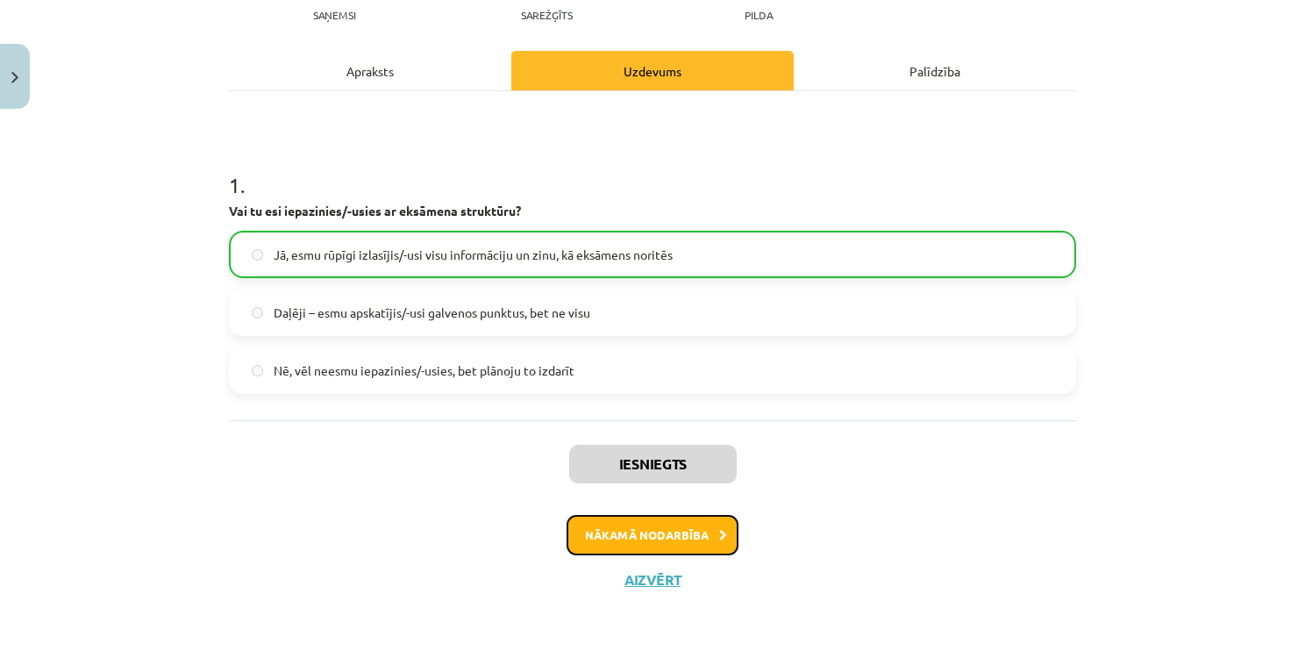
click at [639, 533] on button "Nākamā nodarbība" at bounding box center [653, 535] width 172 height 40
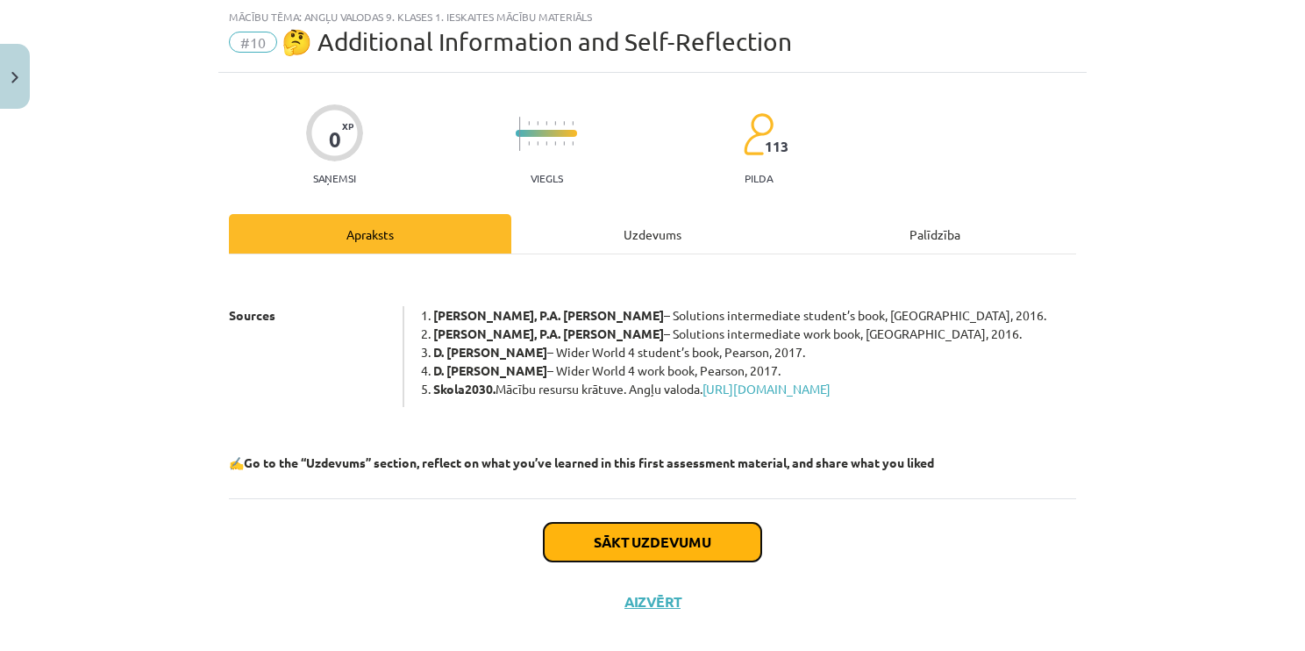
click at [647, 556] on button "Sākt uzdevumu" at bounding box center [653, 542] width 218 height 39
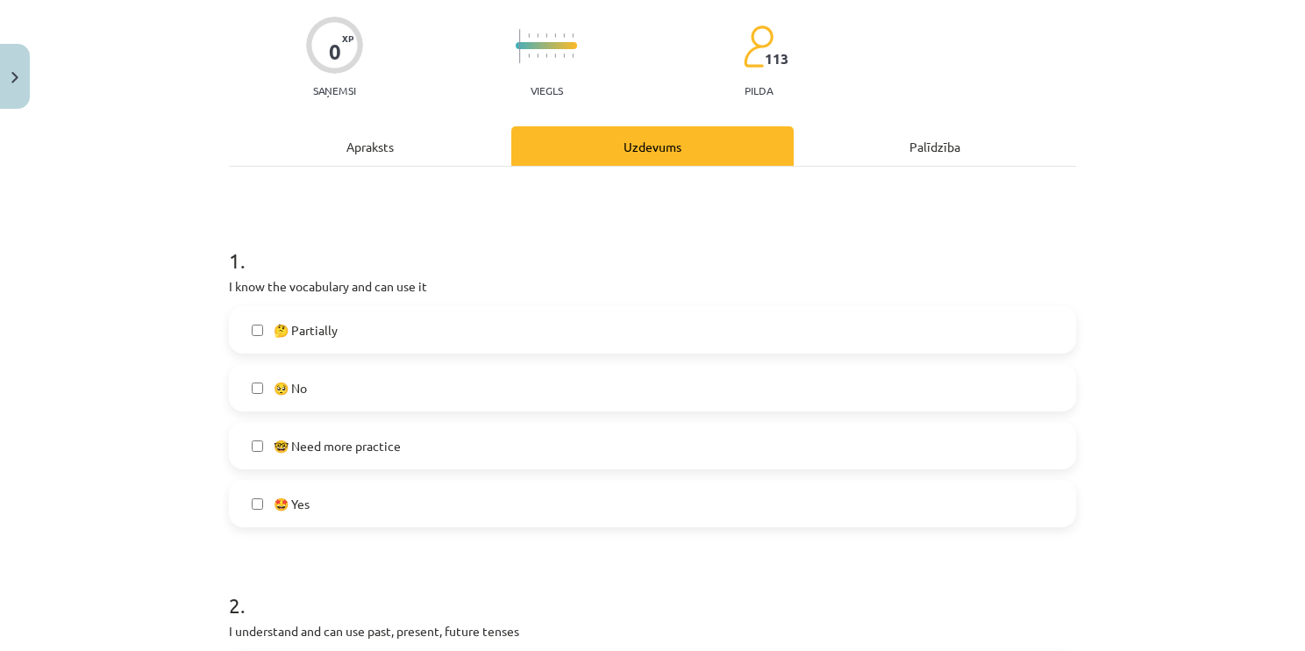
click at [333, 381] on label "🥺 No" at bounding box center [653, 388] width 844 height 44
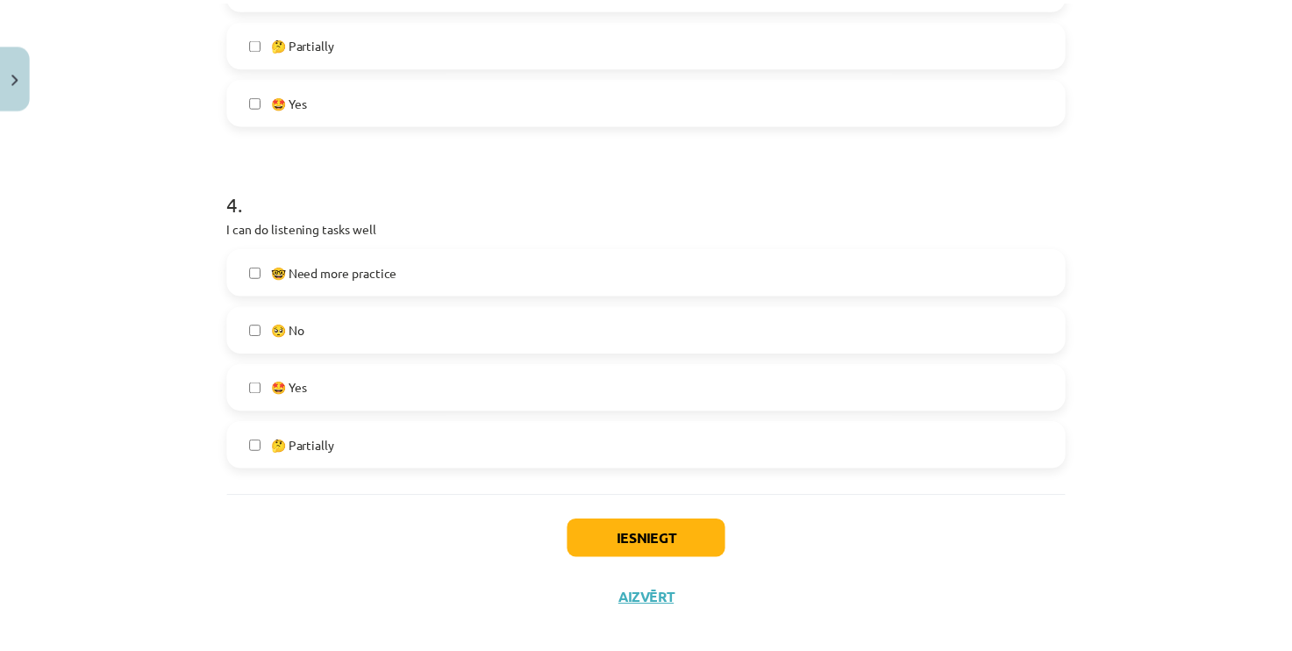
scroll to position [1245, 0]
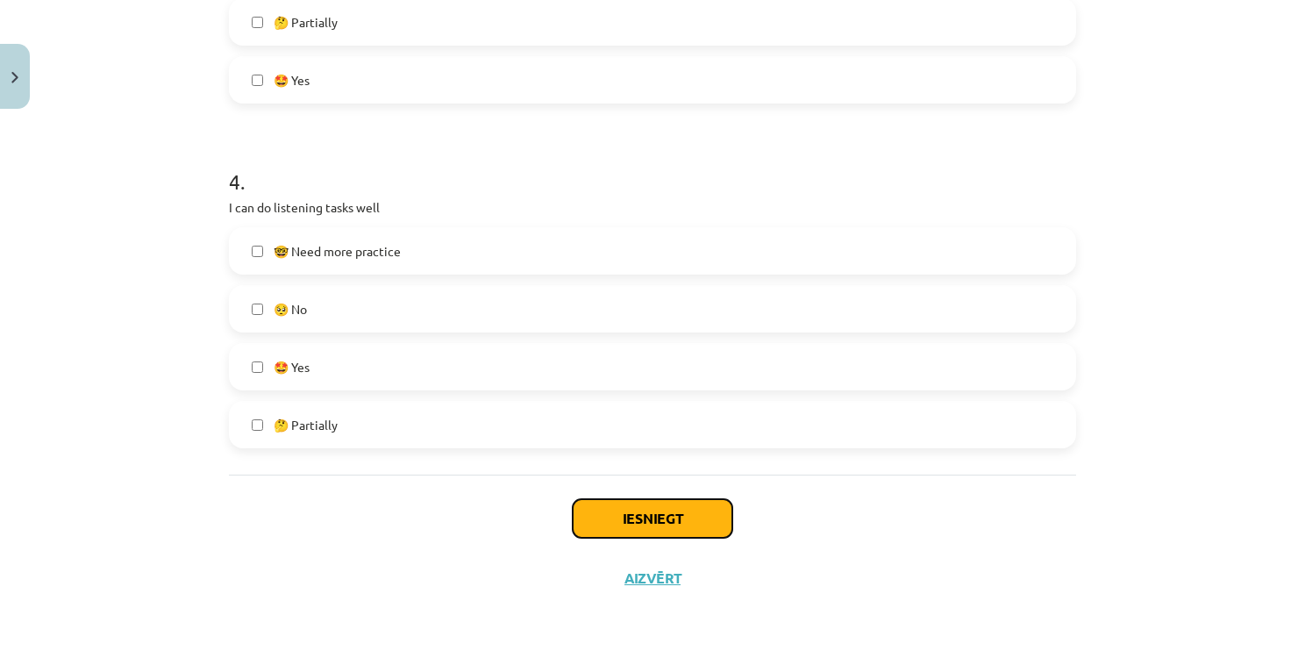
click at [600, 507] on button "Iesniegt" at bounding box center [653, 518] width 160 height 39
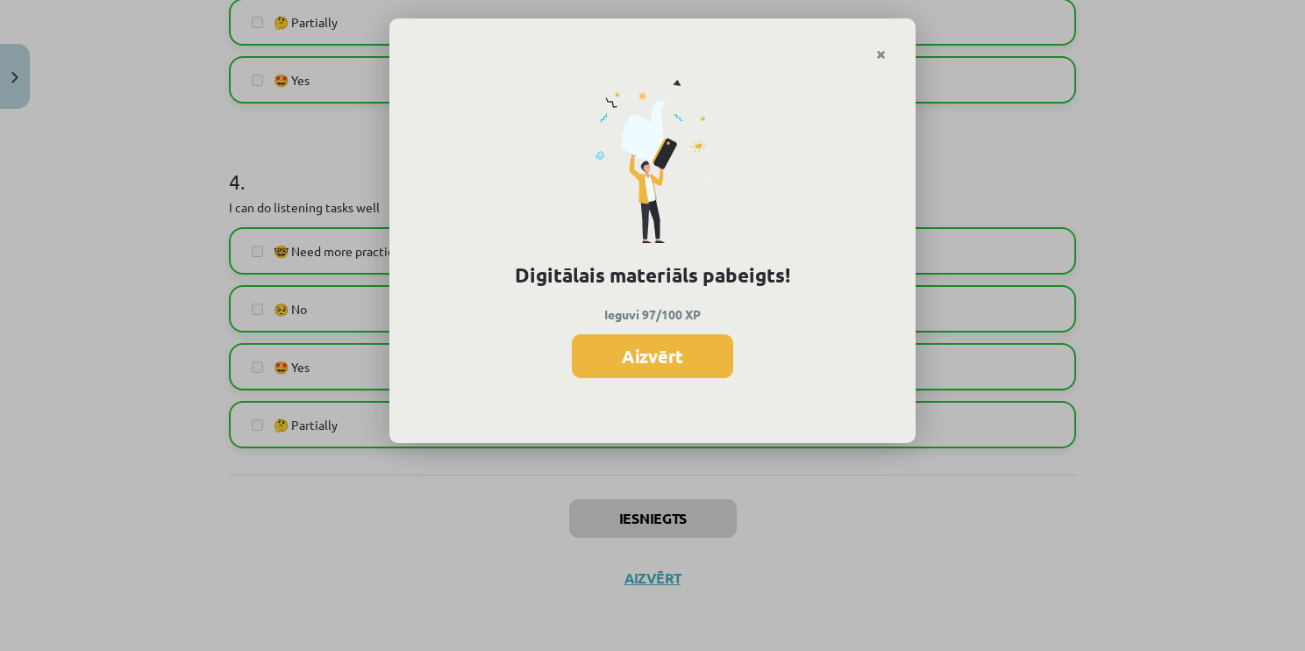
drag, startPoint x: 653, startPoint y: 356, endPoint x: 665, endPoint y: 384, distance: 30.6
click at [653, 356] on button "Aizvērt" at bounding box center [652, 356] width 161 height 44
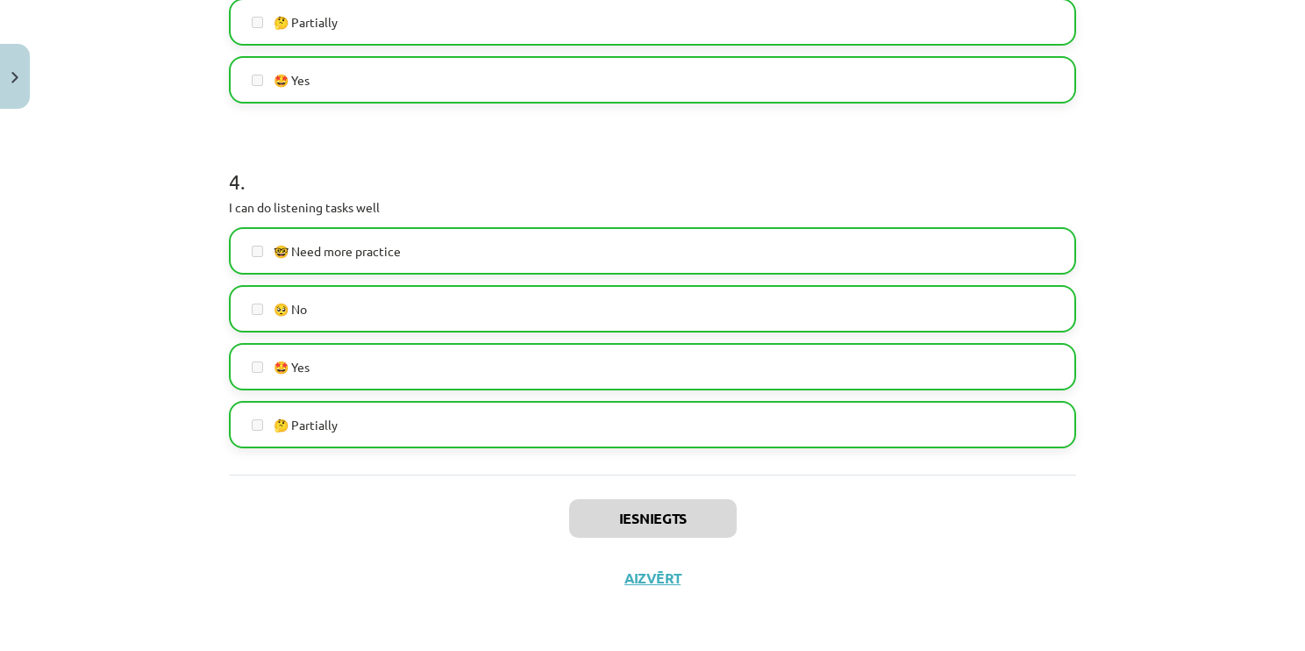
click at [646, 590] on div "Iesniegts Aizvērt" at bounding box center [652, 536] width 847 height 123
click at [656, 577] on button "Aizvērt" at bounding box center [646, 578] width 67 height 18
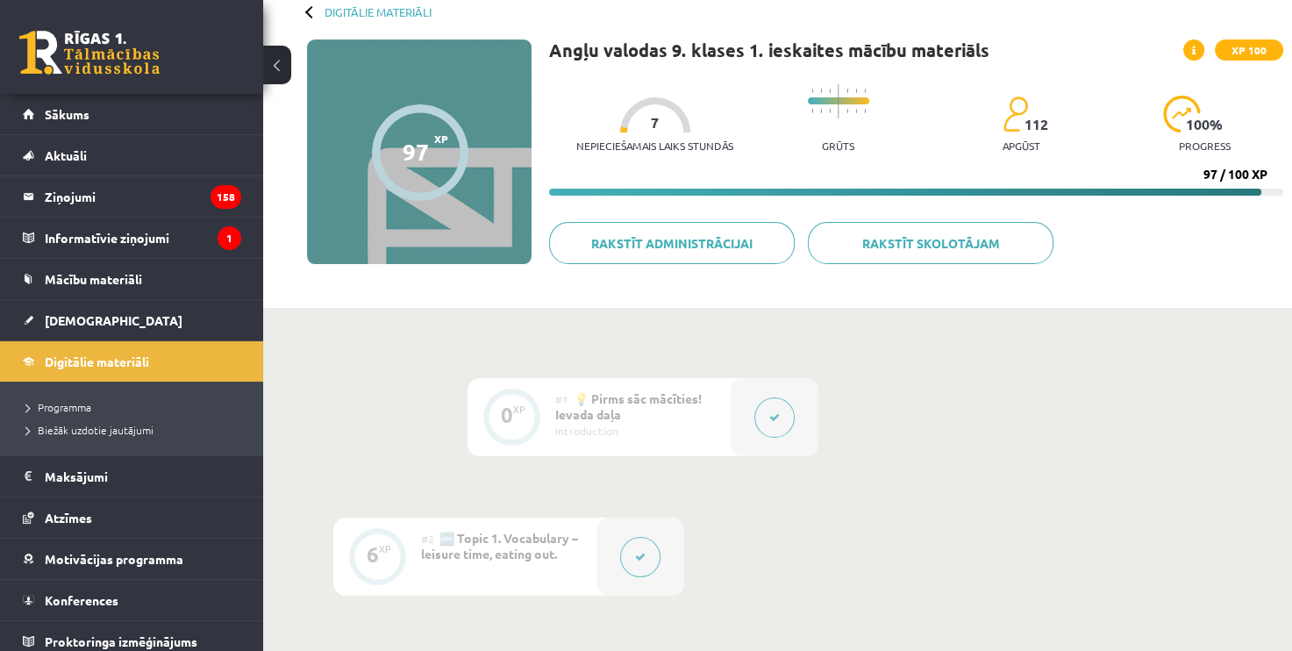
scroll to position [0, 0]
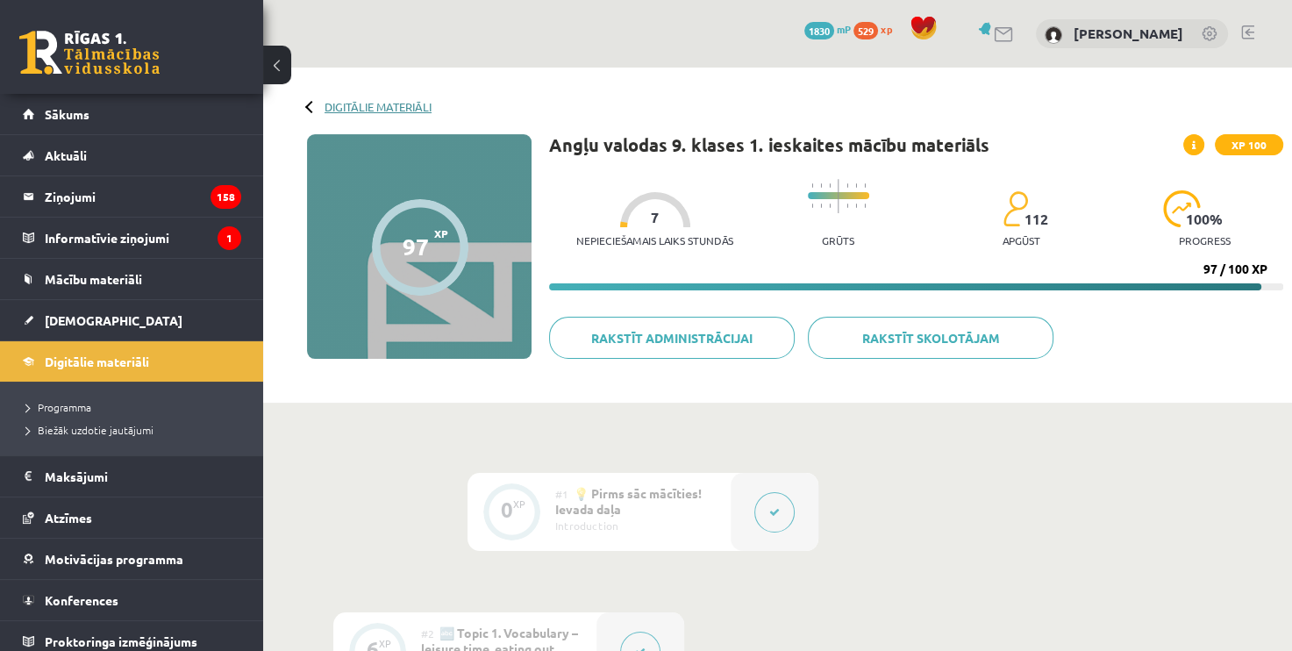
click at [368, 107] on link "Digitālie materiāli" at bounding box center [378, 106] width 107 height 13
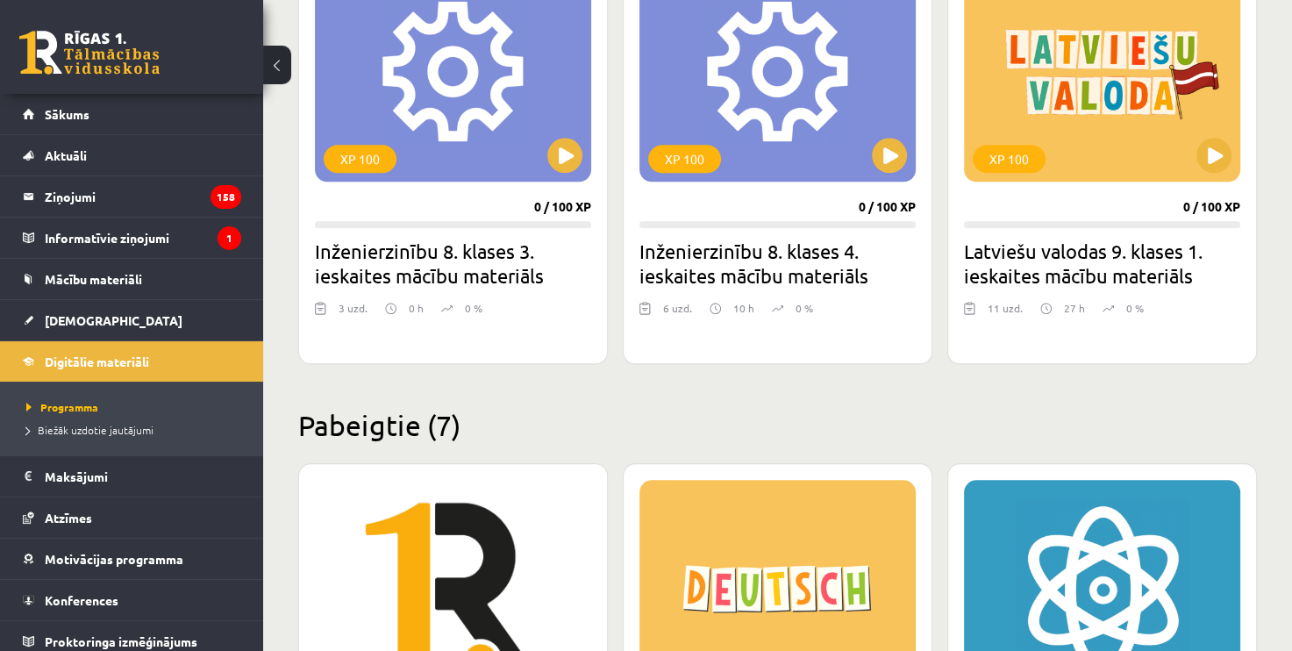
scroll to position [1579, 0]
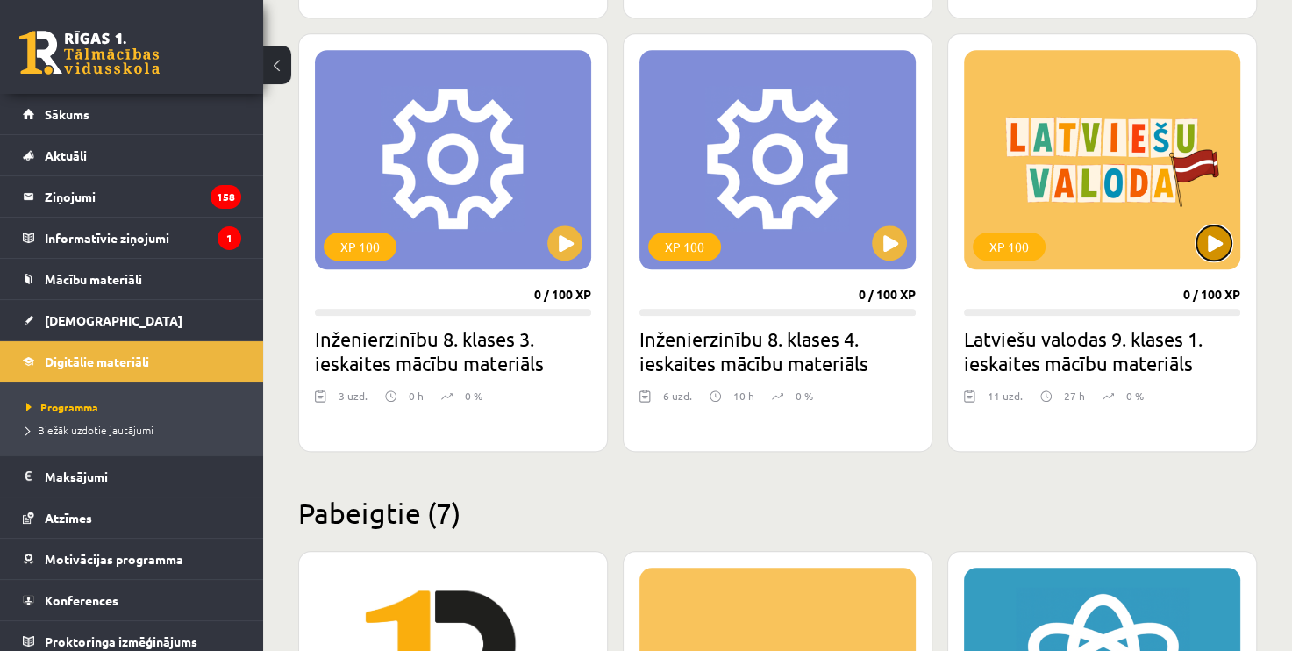
click at [1214, 241] on button at bounding box center [1214, 242] width 35 height 35
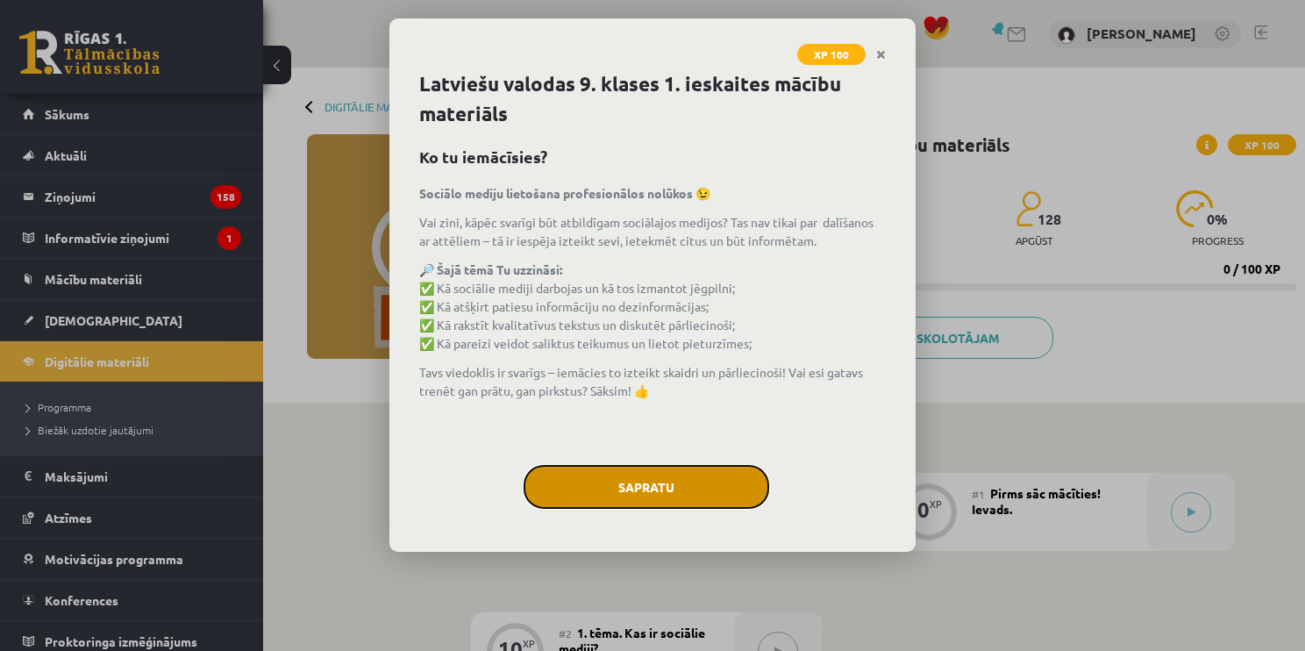
click at [661, 494] on button "Sapratu" at bounding box center [647, 487] width 246 height 44
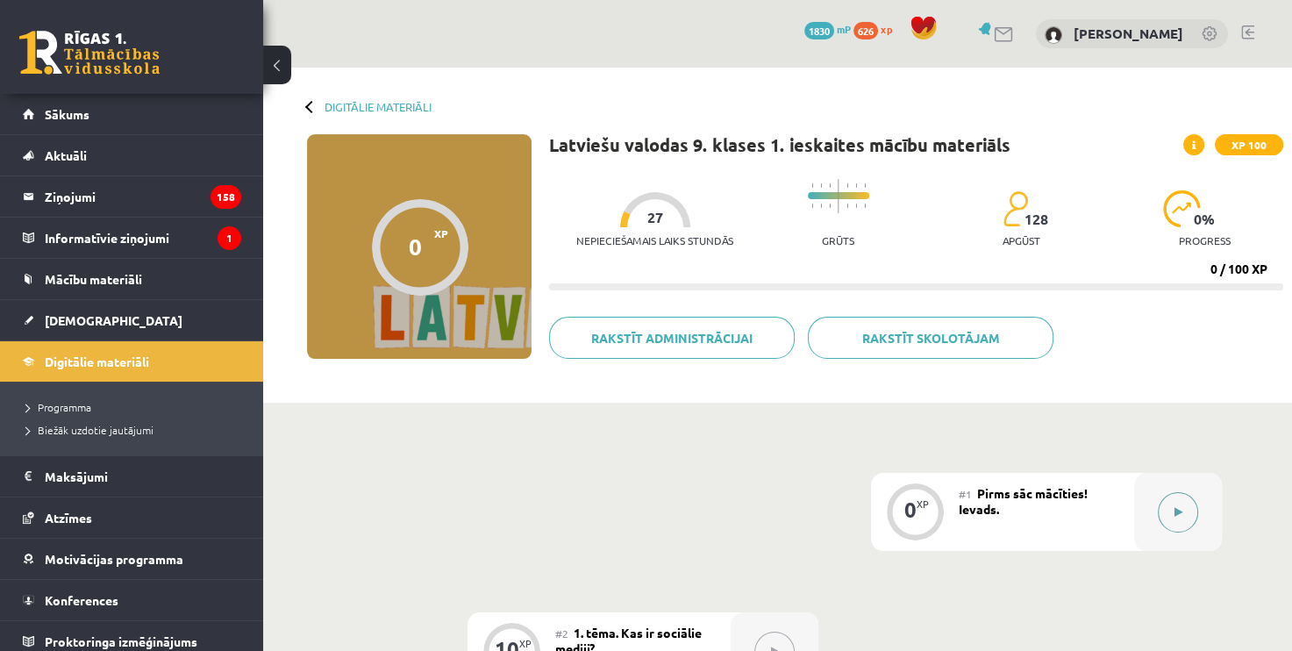
click at [1175, 509] on icon at bounding box center [1179, 512] width 8 height 11
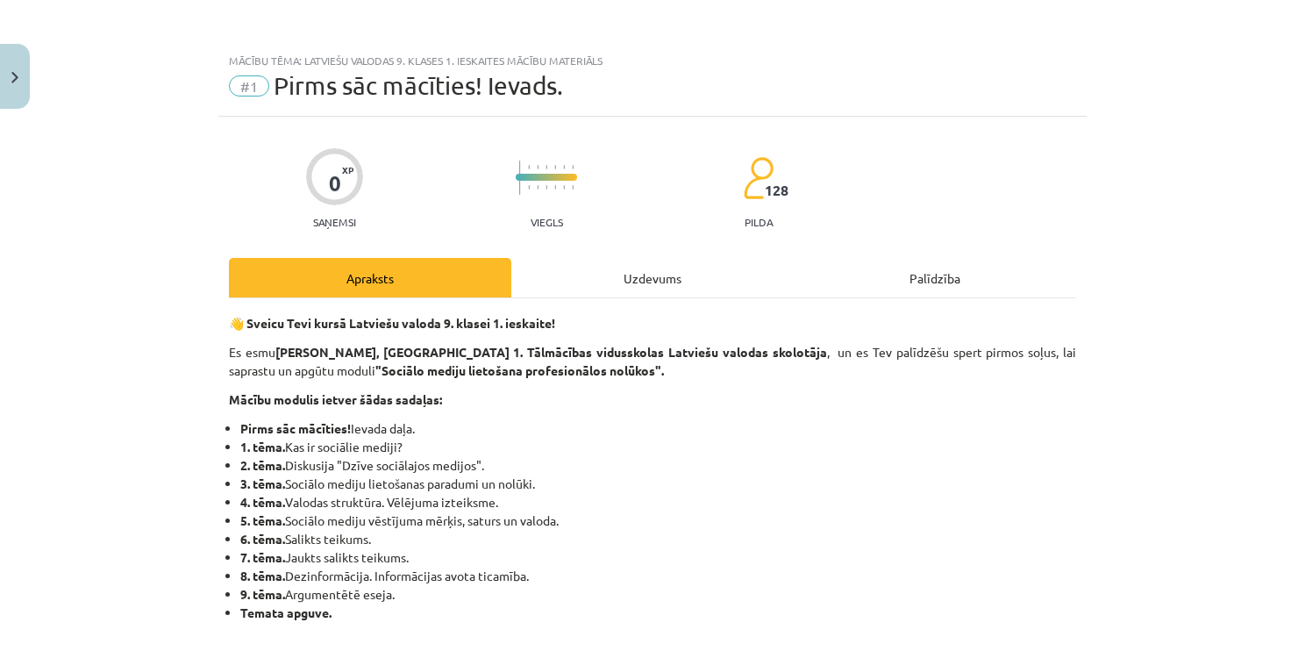
click at [649, 286] on div "Uzdevums" at bounding box center [652, 277] width 282 height 39
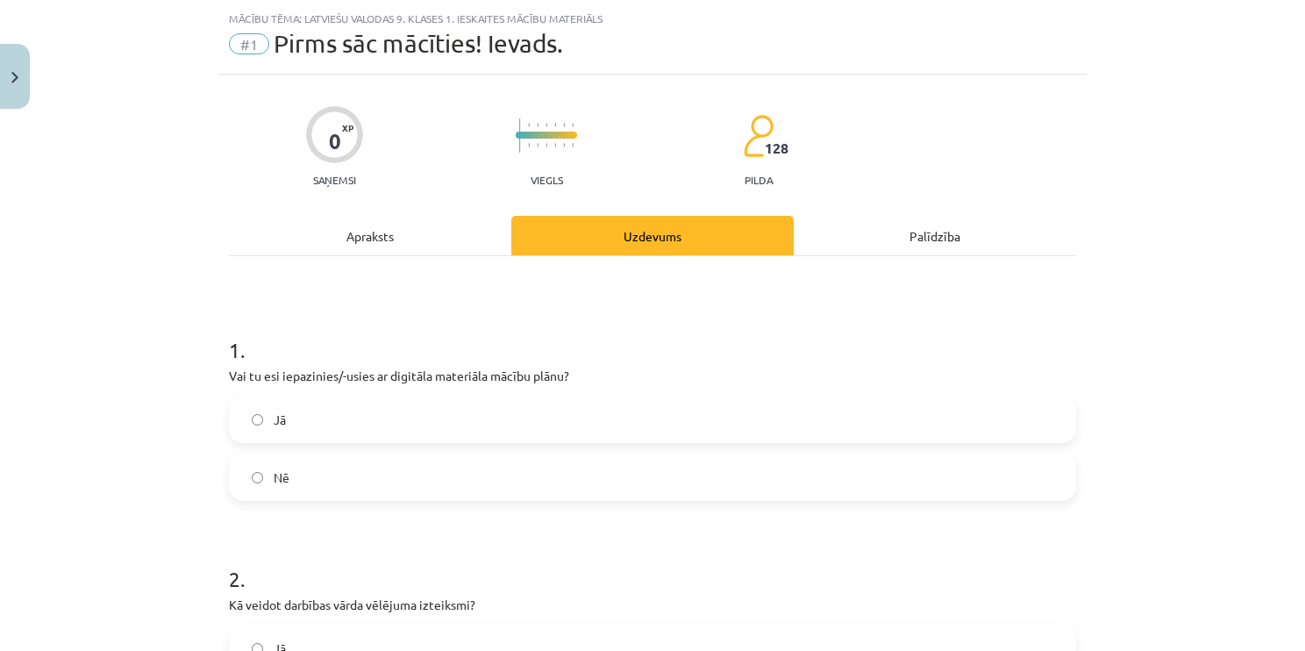
scroll to position [44, 0]
drag, startPoint x: 295, startPoint y: 413, endPoint x: 307, endPoint y: 419, distance: 13.7
click at [296, 416] on label "Jā" at bounding box center [653, 418] width 844 height 44
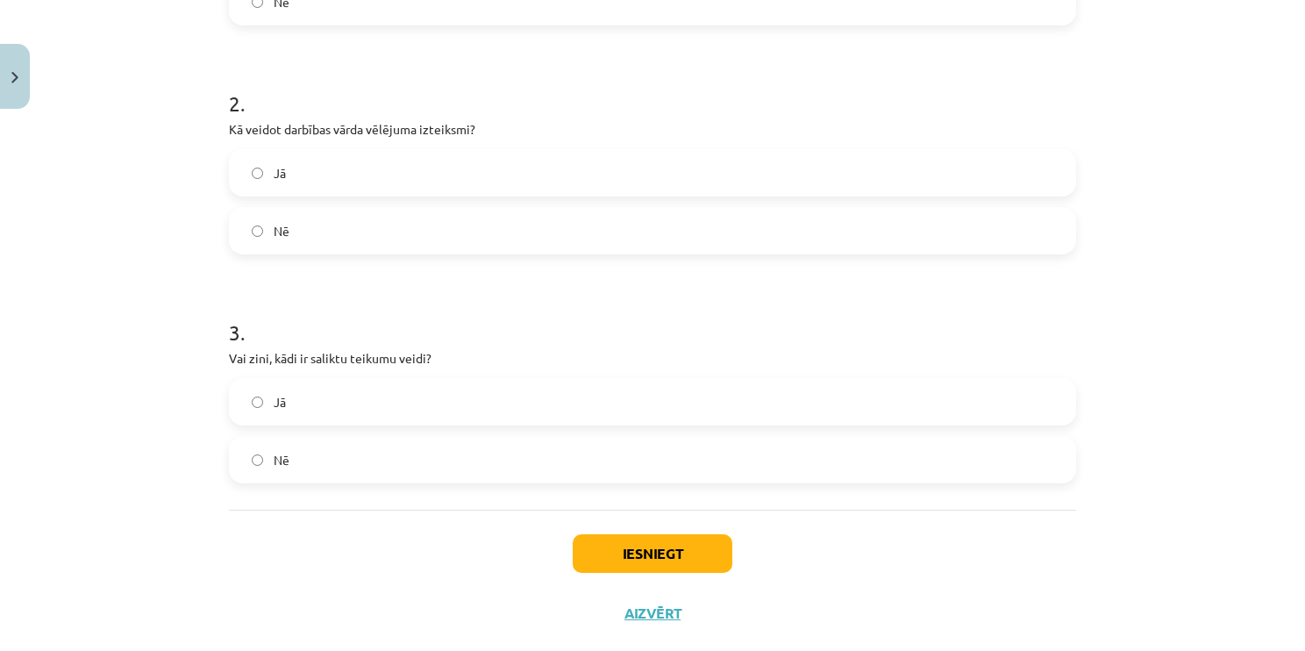
scroll to position [553, 0]
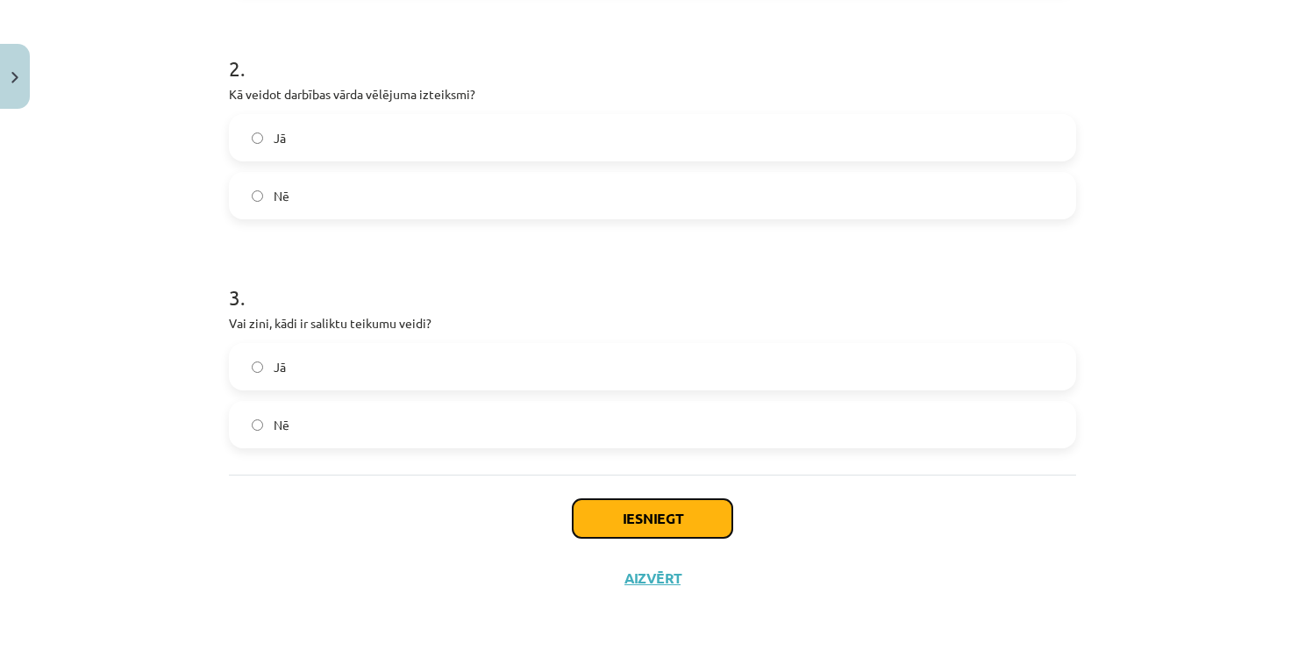
click at [688, 534] on button "Iesniegt" at bounding box center [653, 518] width 160 height 39
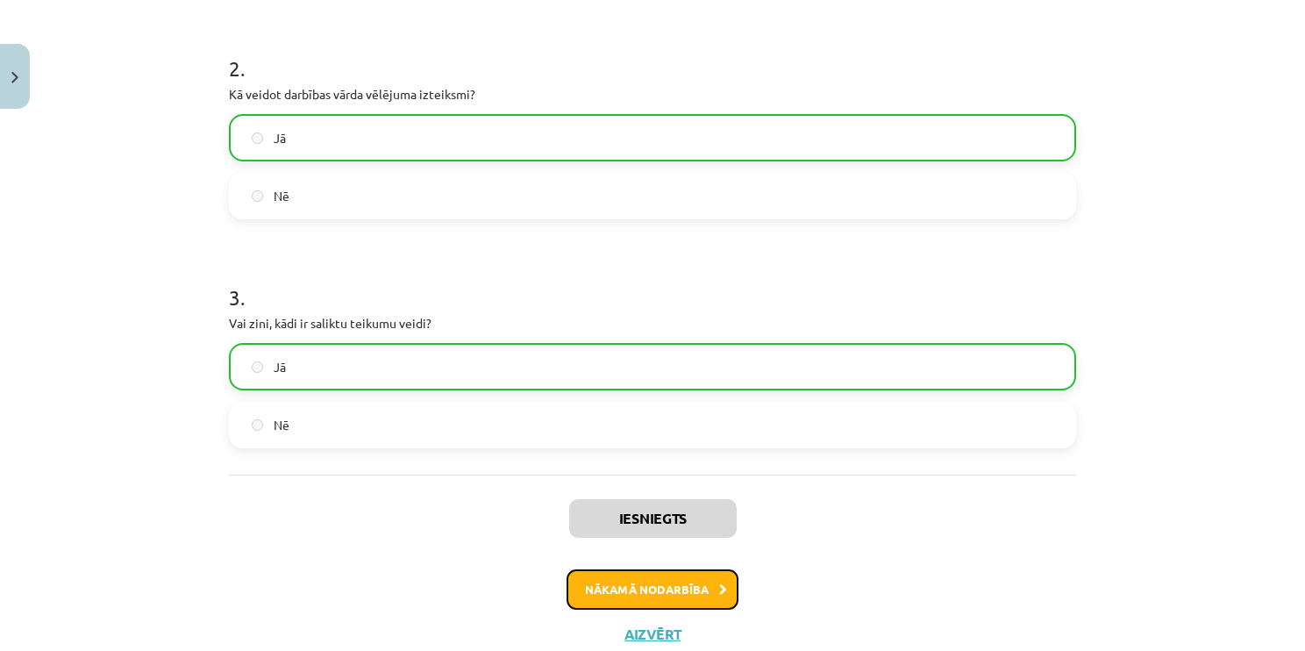
click at [627, 599] on button "Nākamā nodarbība" at bounding box center [653, 589] width 172 height 40
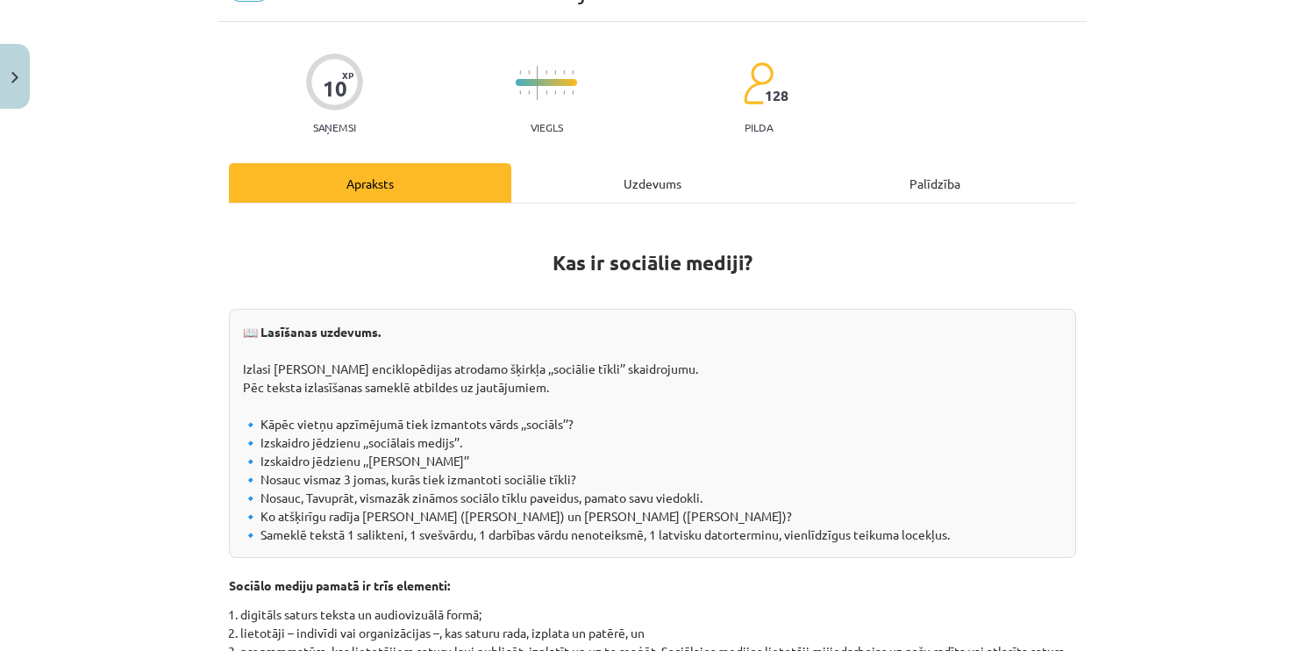
scroll to position [44, 0]
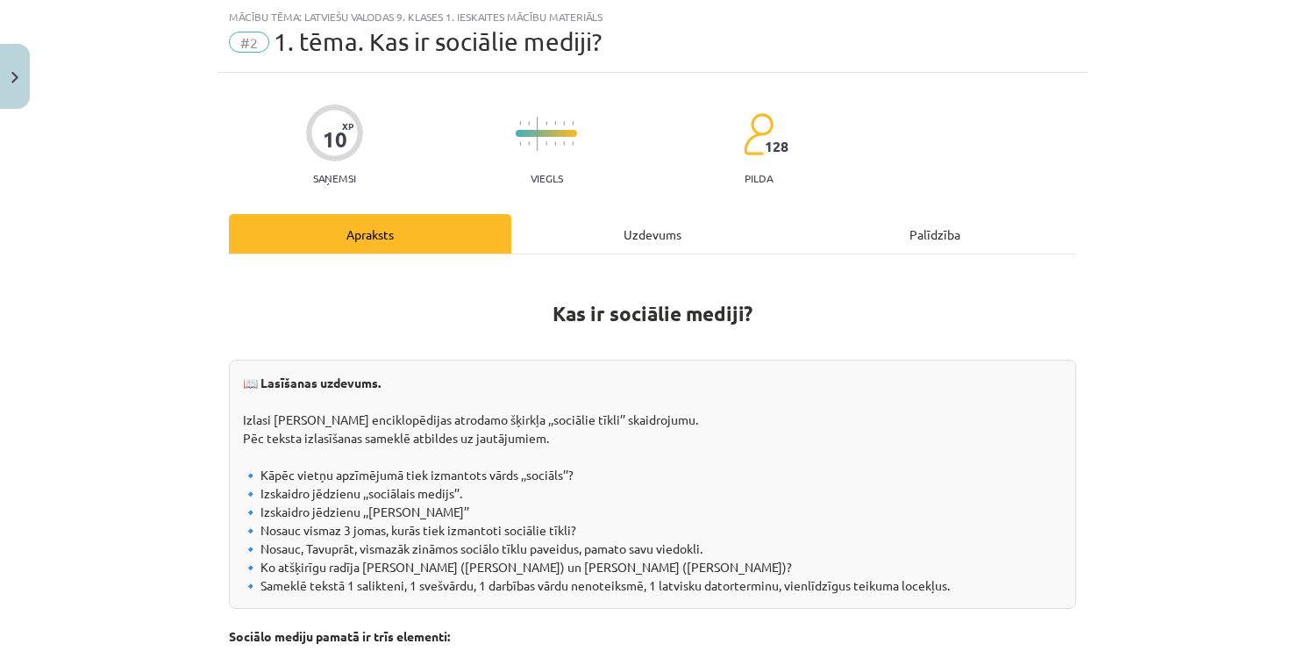
click at [632, 240] on div "Uzdevums" at bounding box center [652, 233] width 282 height 39
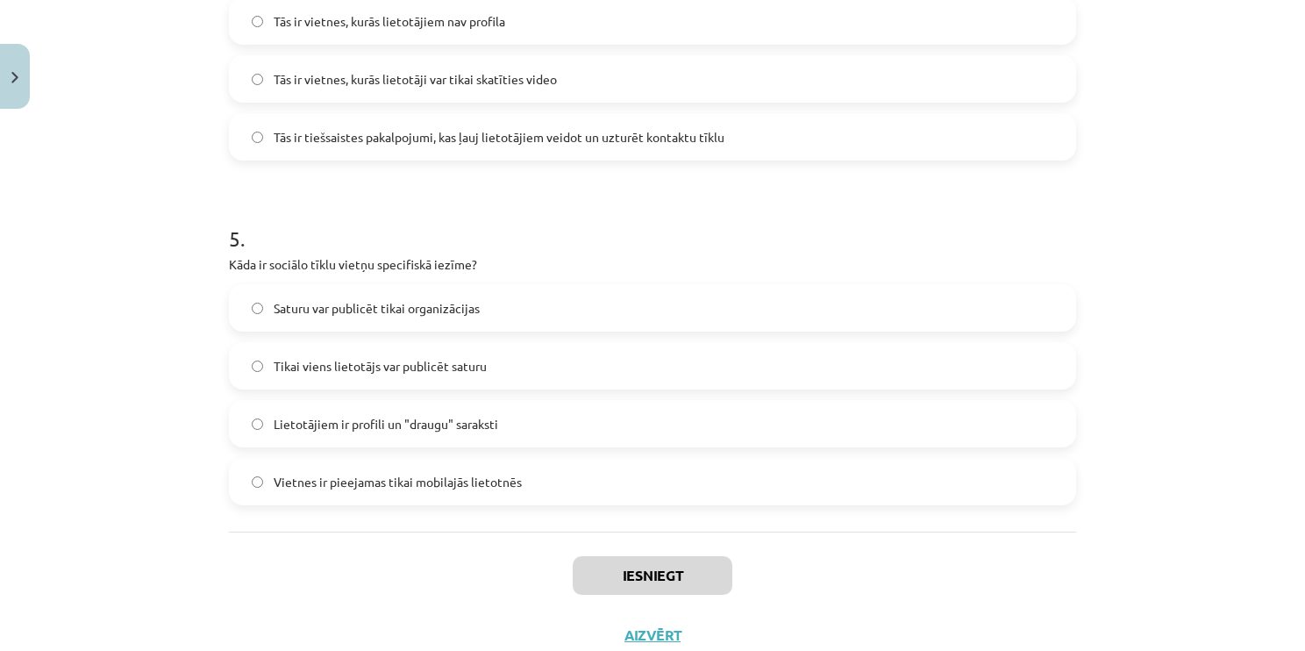
scroll to position [1590, 0]
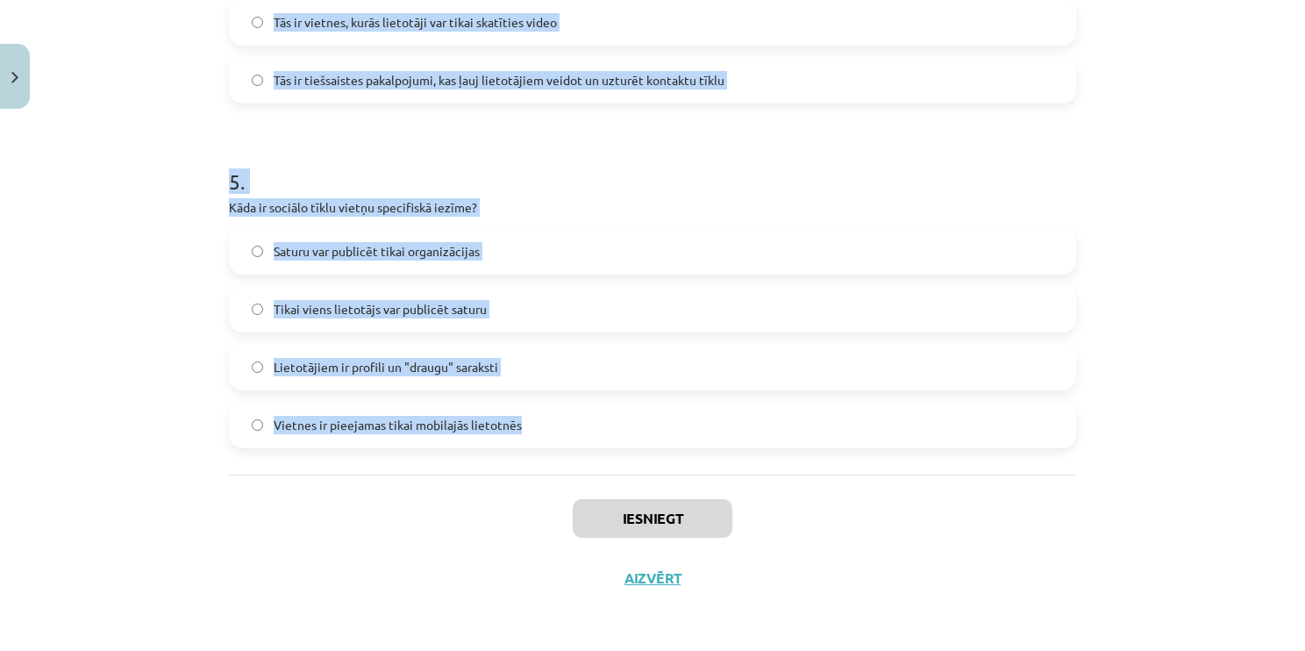
drag, startPoint x: 241, startPoint y: 369, endPoint x: 595, endPoint y: 413, distance: 356.2
copy form "1 . Kas ir sociālo mediju trīs pamatelementi? Teksts, attēli un programmatūra P…"
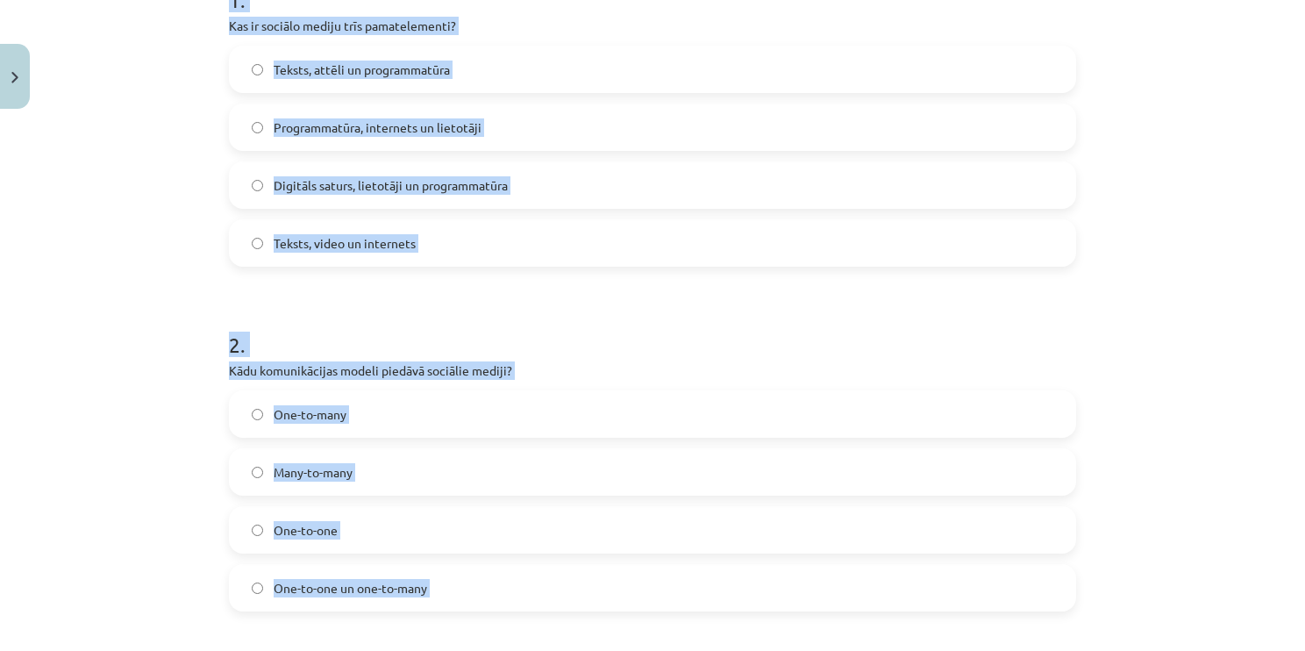
scroll to position [361, 0]
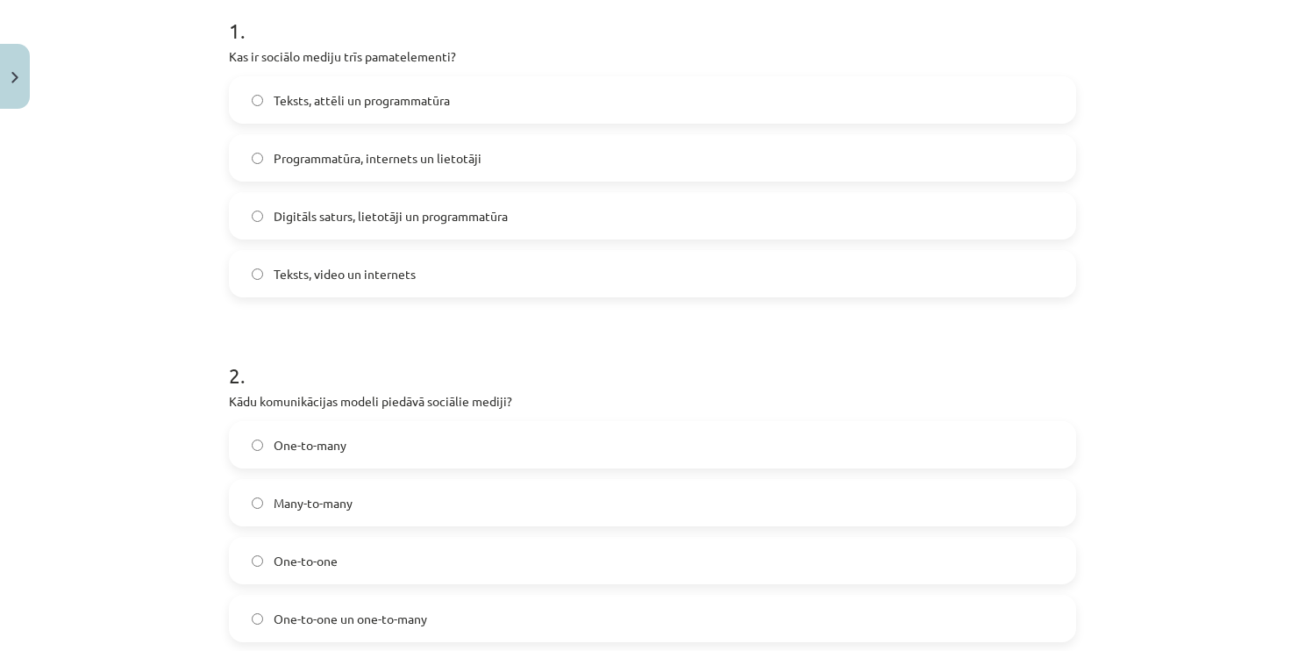
click at [586, 205] on label "Digitāls saturs, lietotāji un programmatūra" at bounding box center [653, 216] width 844 height 44
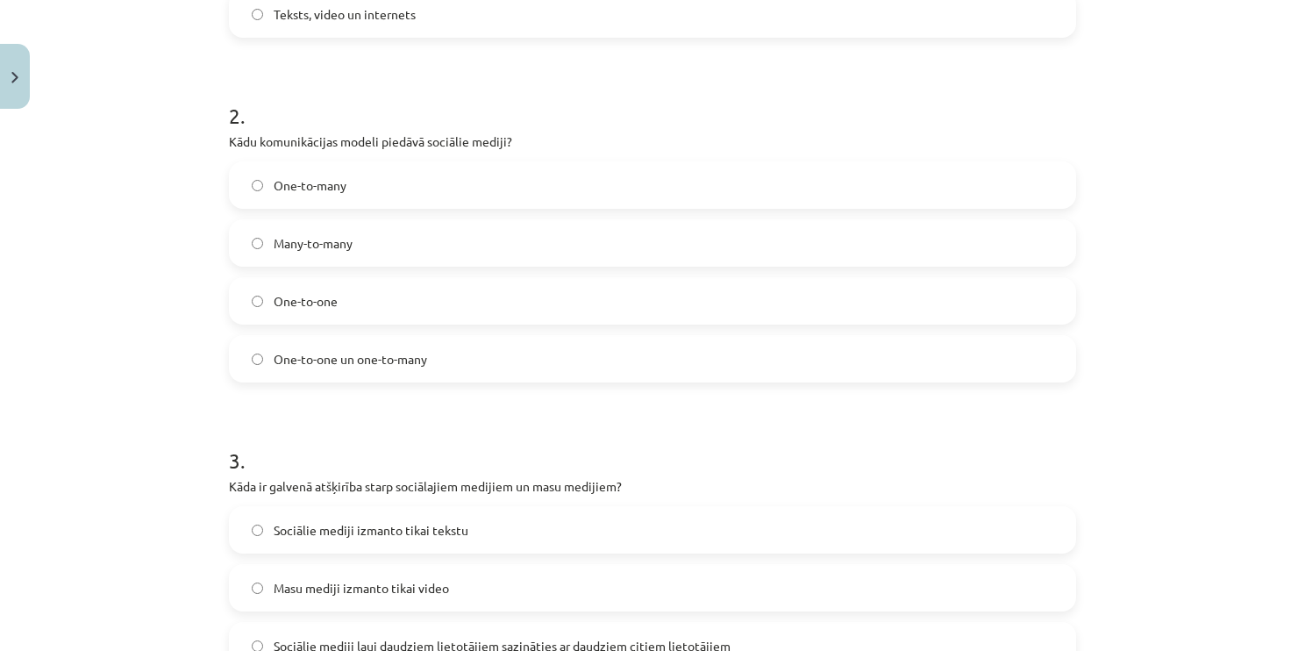
scroll to position [625, 0]
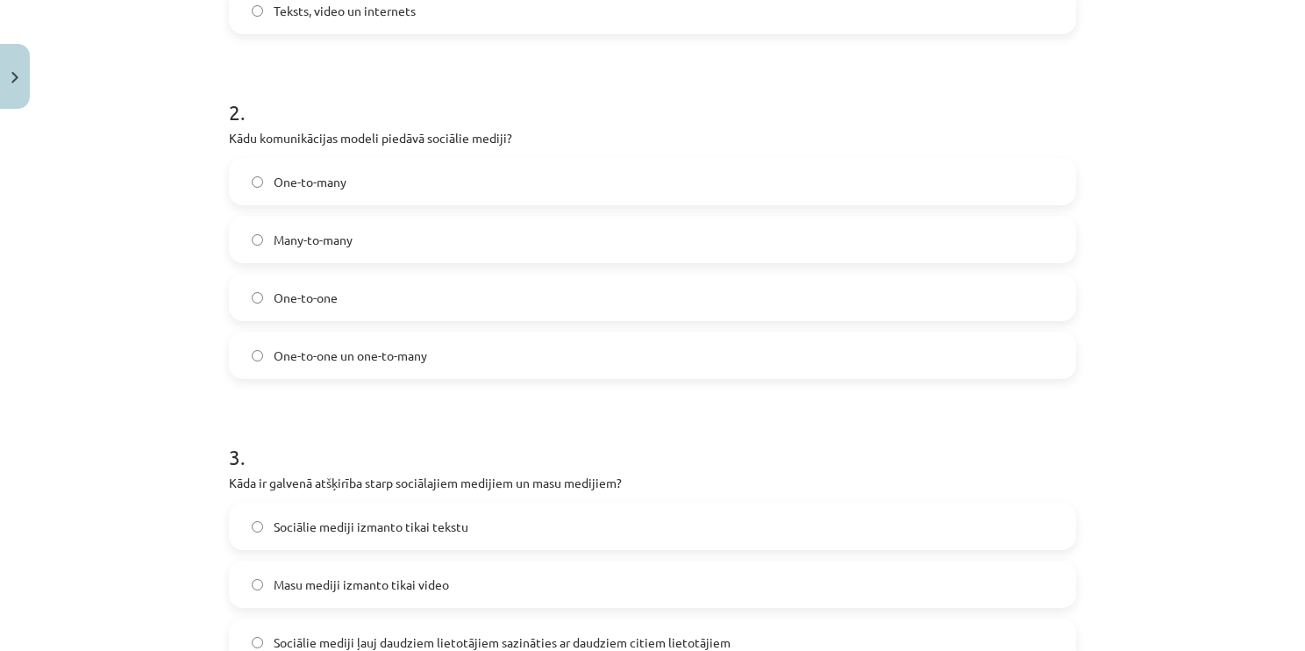
click at [401, 240] on label "Many-to-many" at bounding box center [653, 240] width 844 height 44
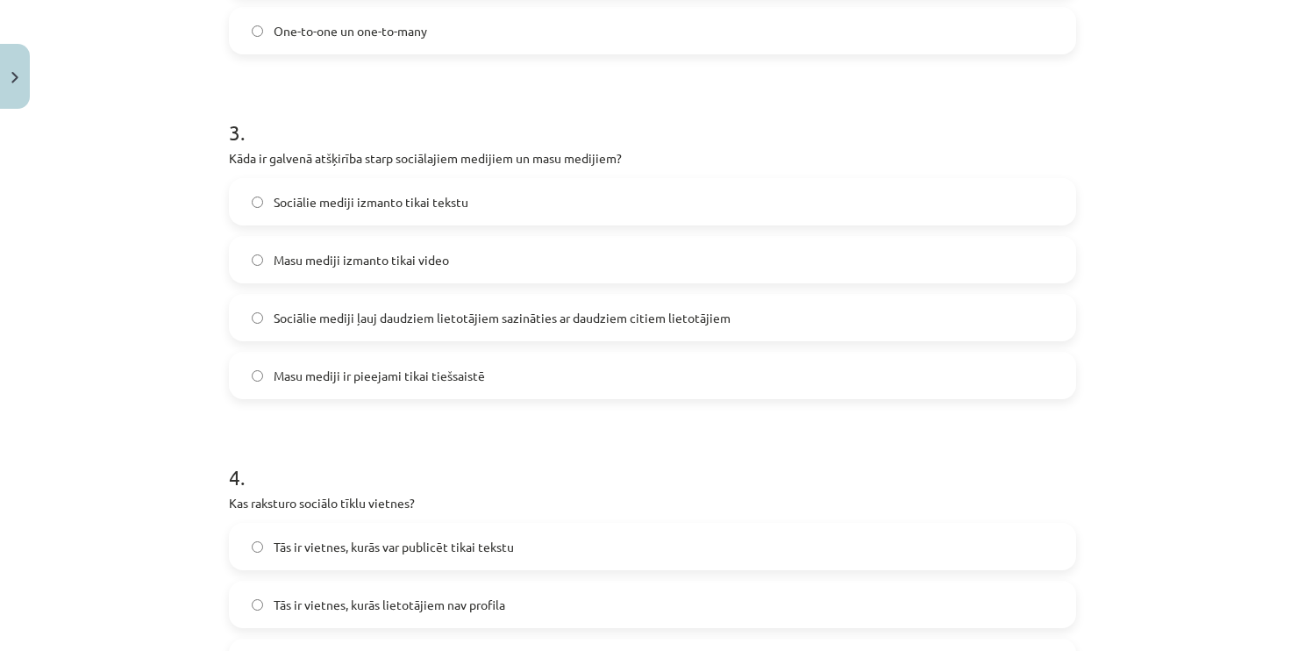
scroll to position [975, 0]
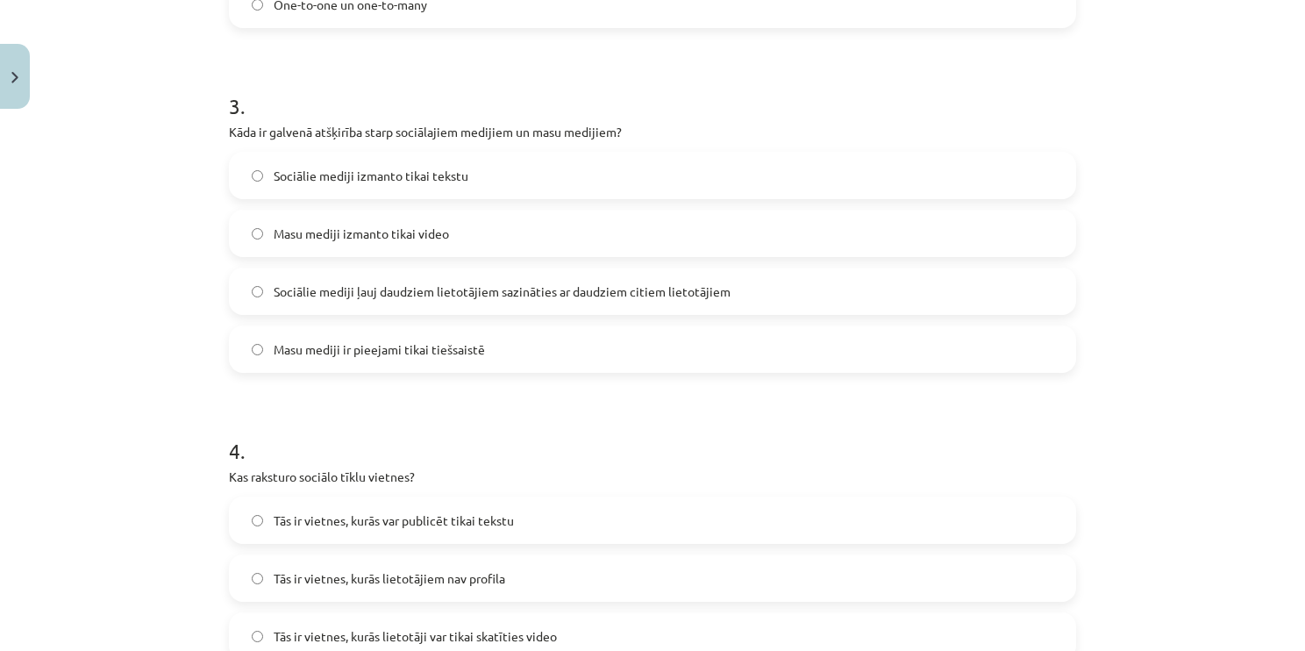
click at [570, 279] on label "Sociālie mediji ļauj daudziem lietotājiem sazināties ar daudziem citiem lietotā…" at bounding box center [653, 291] width 844 height 44
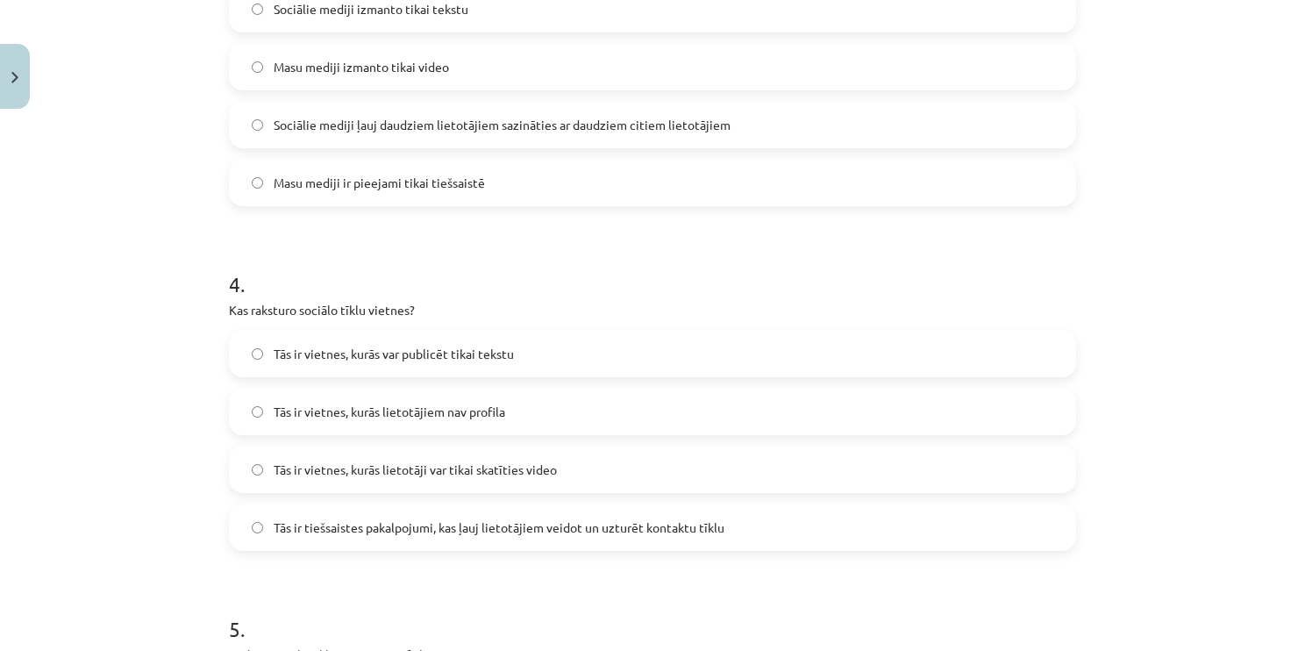
scroll to position [1326, 0]
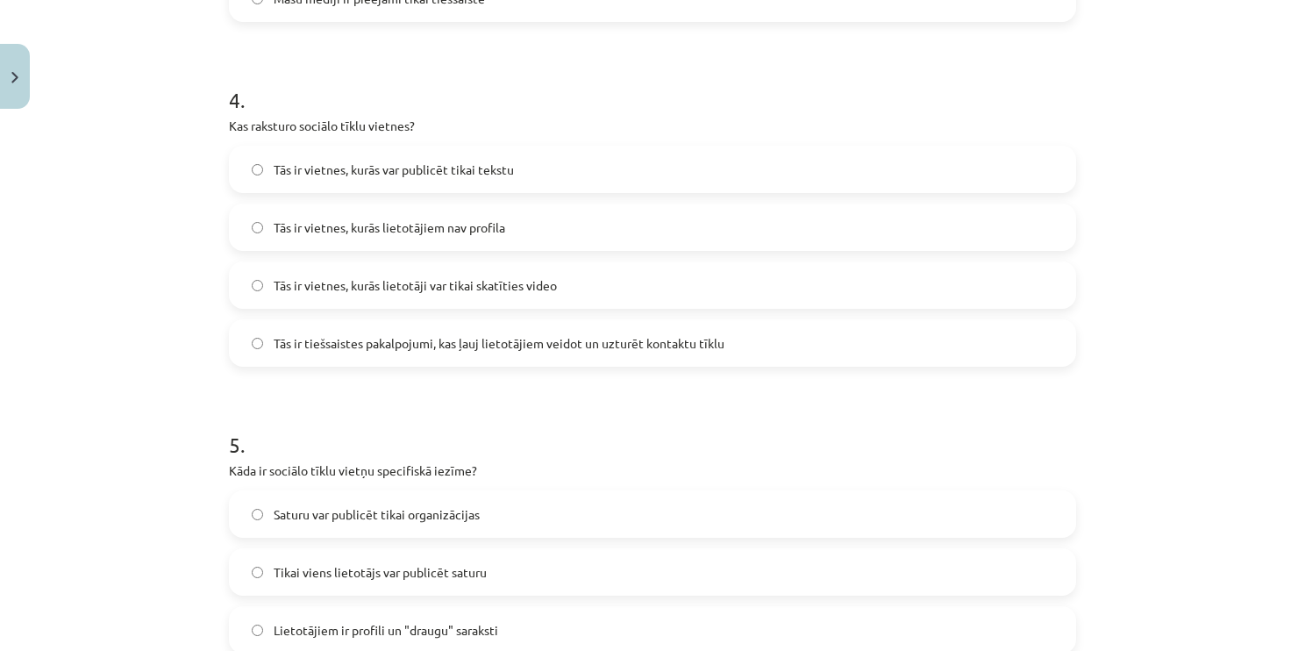
click at [453, 332] on label "Tās ir tiešsaistes pakalpojumi, kas ļauj lietotājiem veidot un uzturēt kontaktu…" at bounding box center [653, 343] width 844 height 44
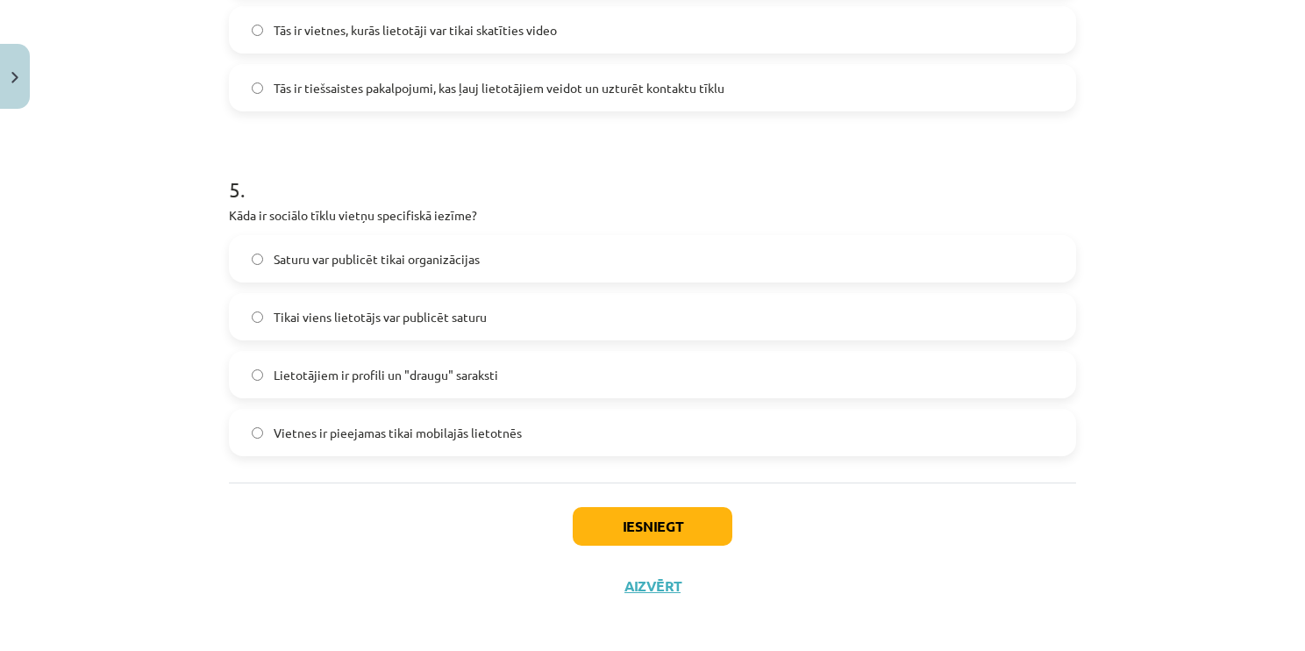
scroll to position [1590, 0]
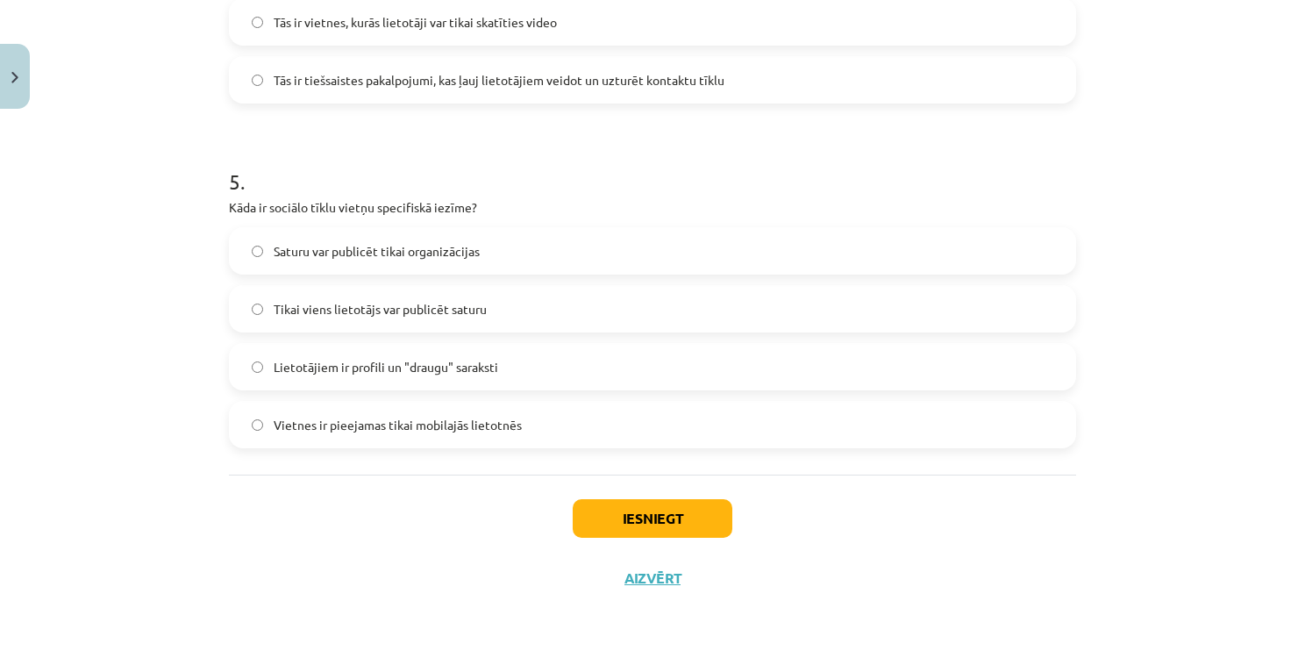
click at [441, 367] on span "Lietotājiem ir profili un "draugu" saraksti" at bounding box center [386, 367] width 225 height 18
click at [637, 511] on button "Iesniegt" at bounding box center [653, 518] width 160 height 39
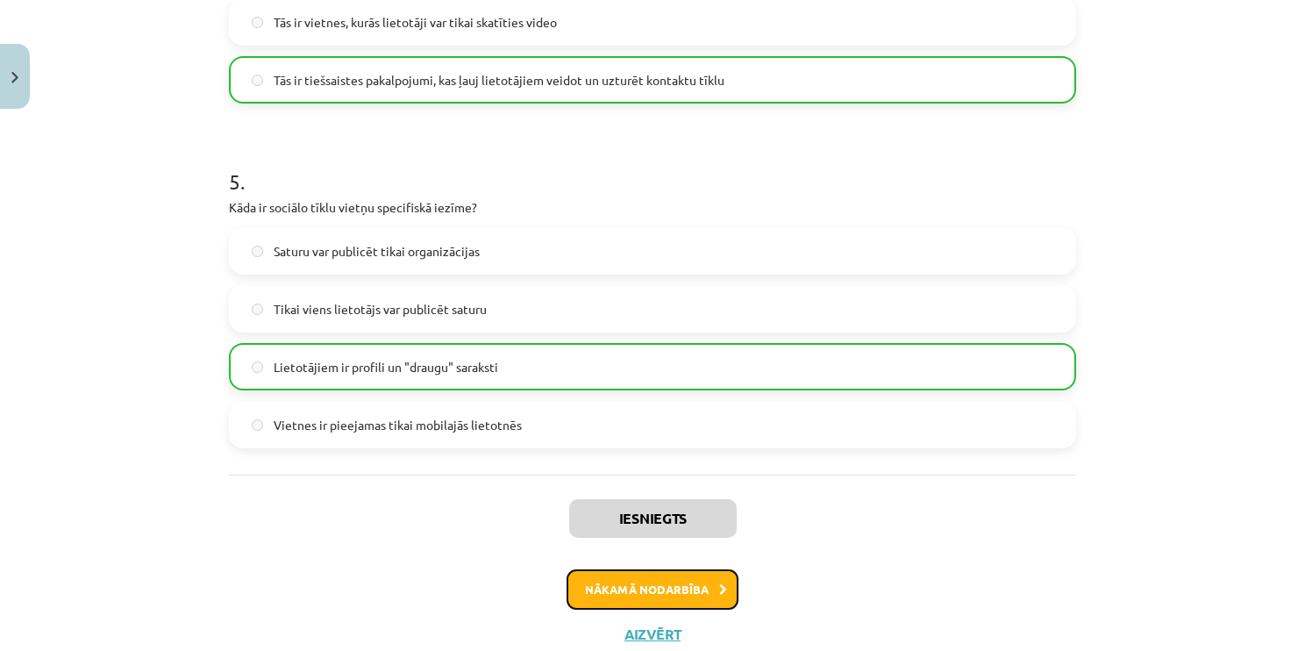
click at [600, 596] on button "Nākamā nodarbība" at bounding box center [653, 589] width 172 height 40
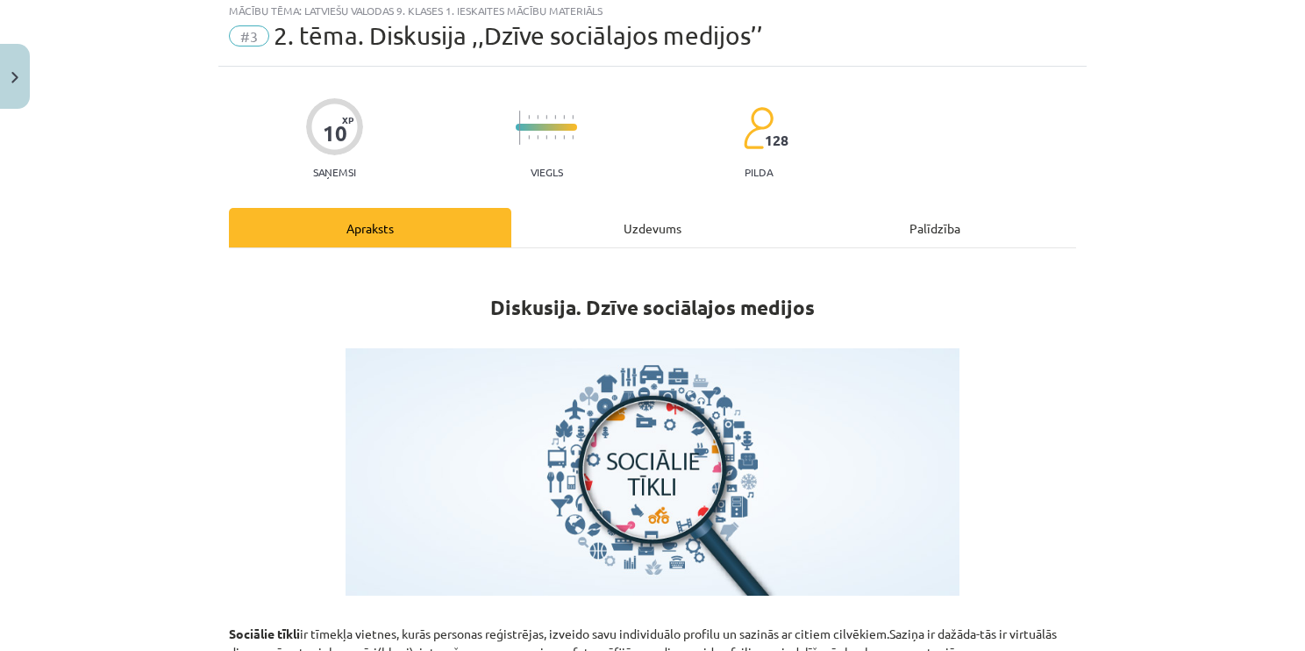
scroll to position [44, 0]
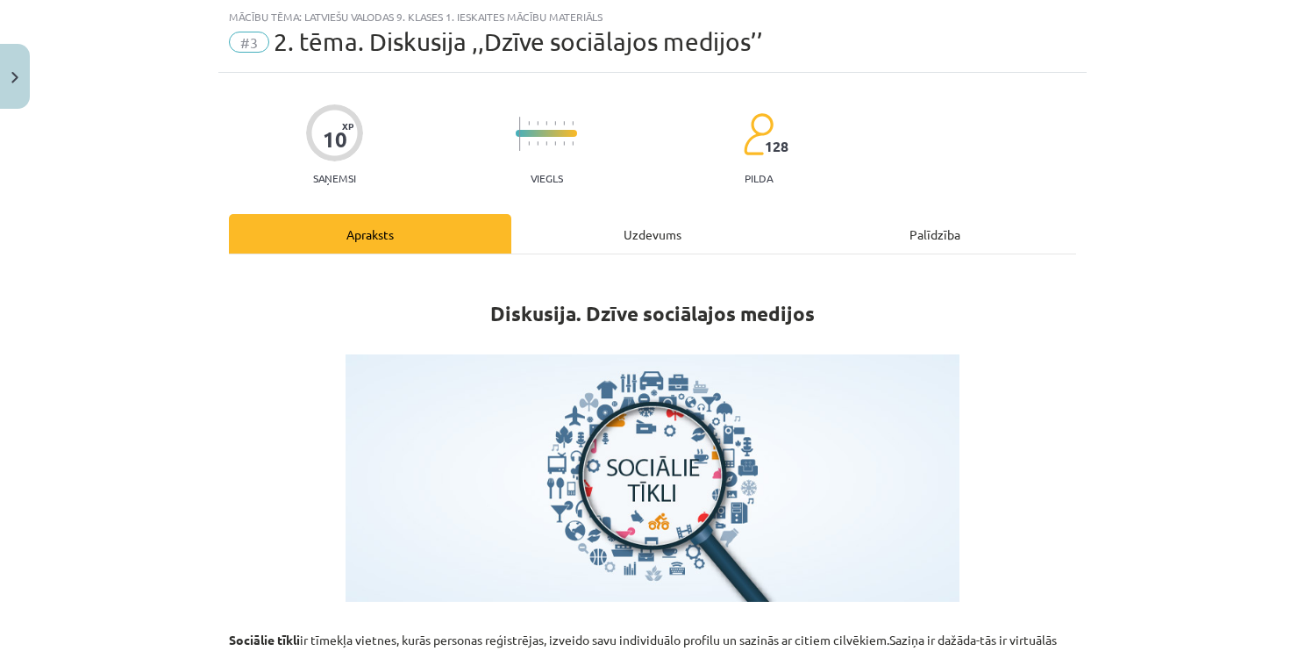
click at [652, 223] on div "Uzdevums" at bounding box center [652, 233] width 282 height 39
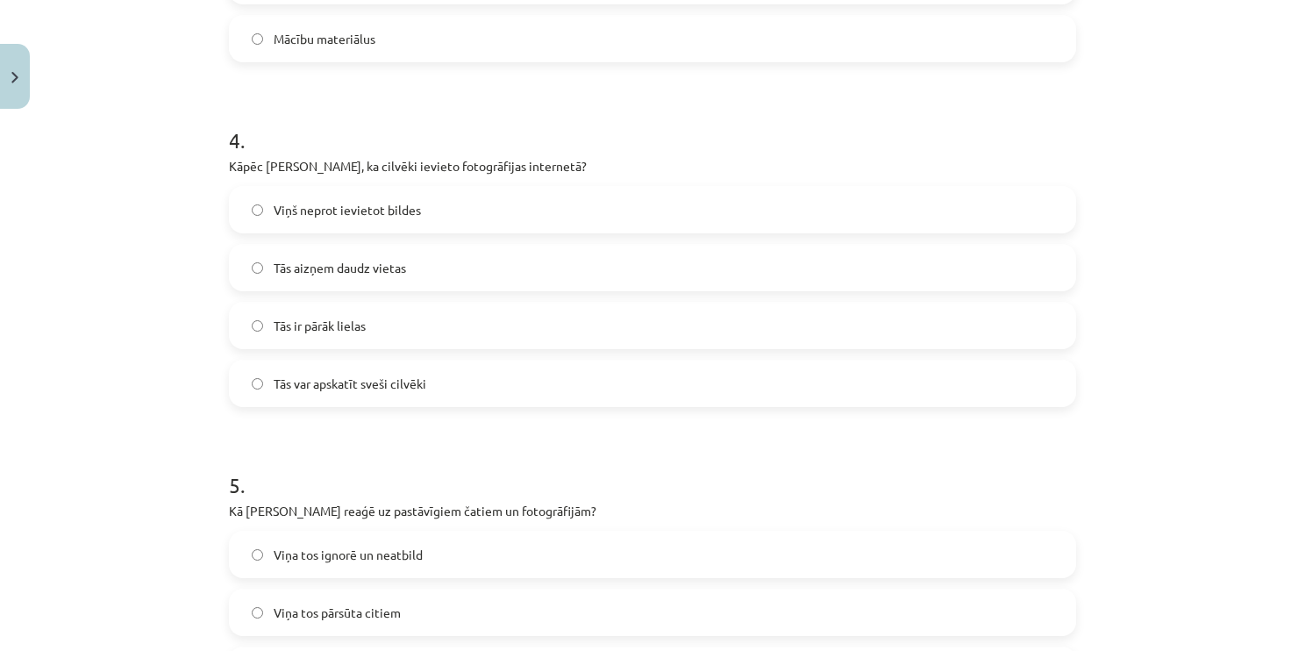
scroll to position [1590, 0]
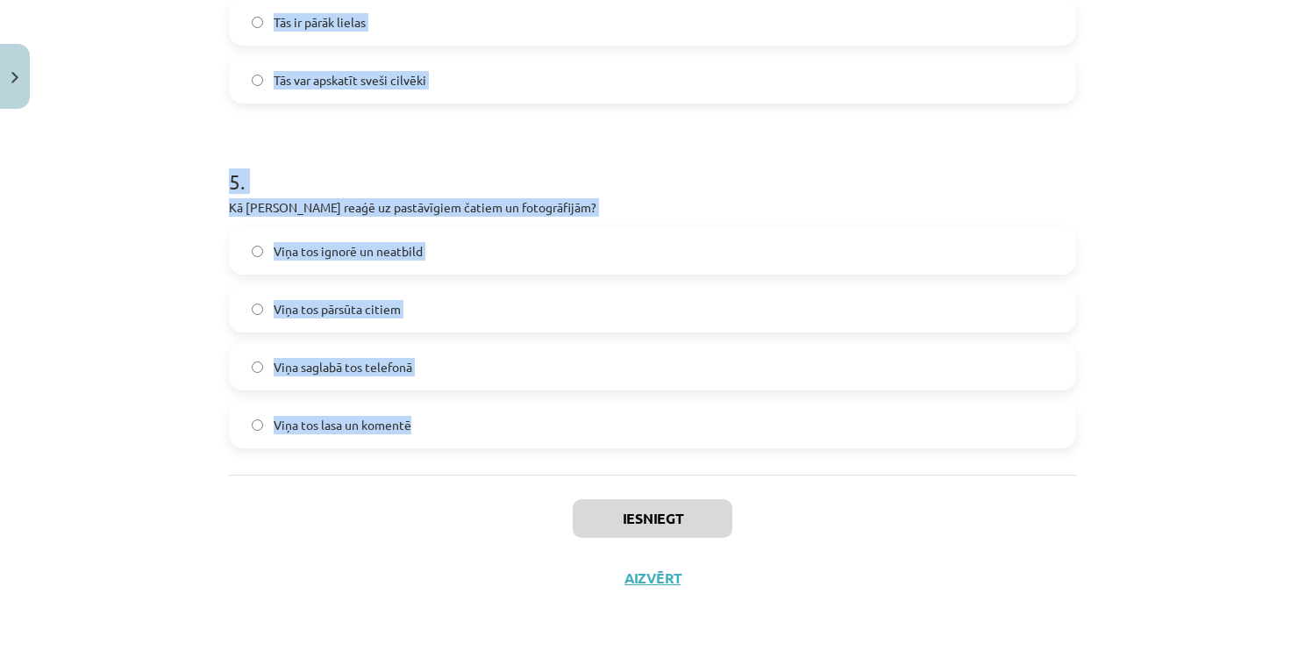
drag, startPoint x: 221, startPoint y: 326, endPoint x: 502, endPoint y: 432, distance: 300.1
copy form "1 . Kas, pēc Jura domām, ir ļoti populārs mūsdienās? Sociālie tīkli Avīzes Tele…"
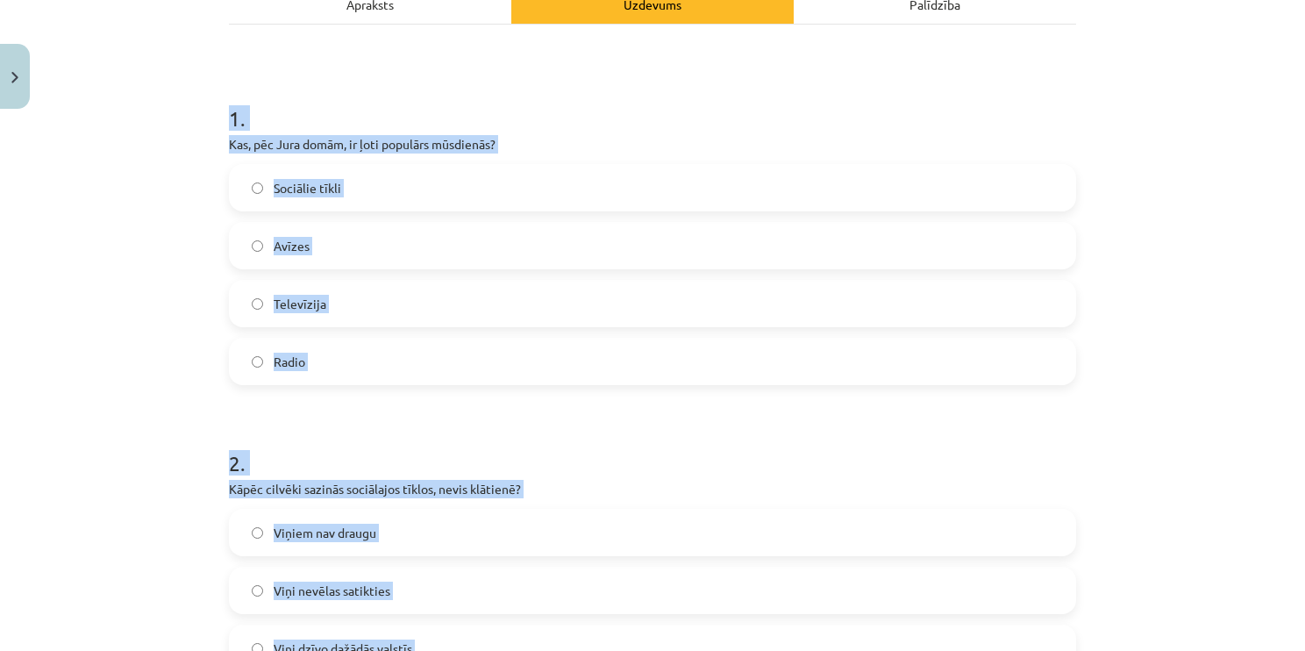
click at [365, 166] on label "Sociālie tīkli" at bounding box center [653, 188] width 844 height 44
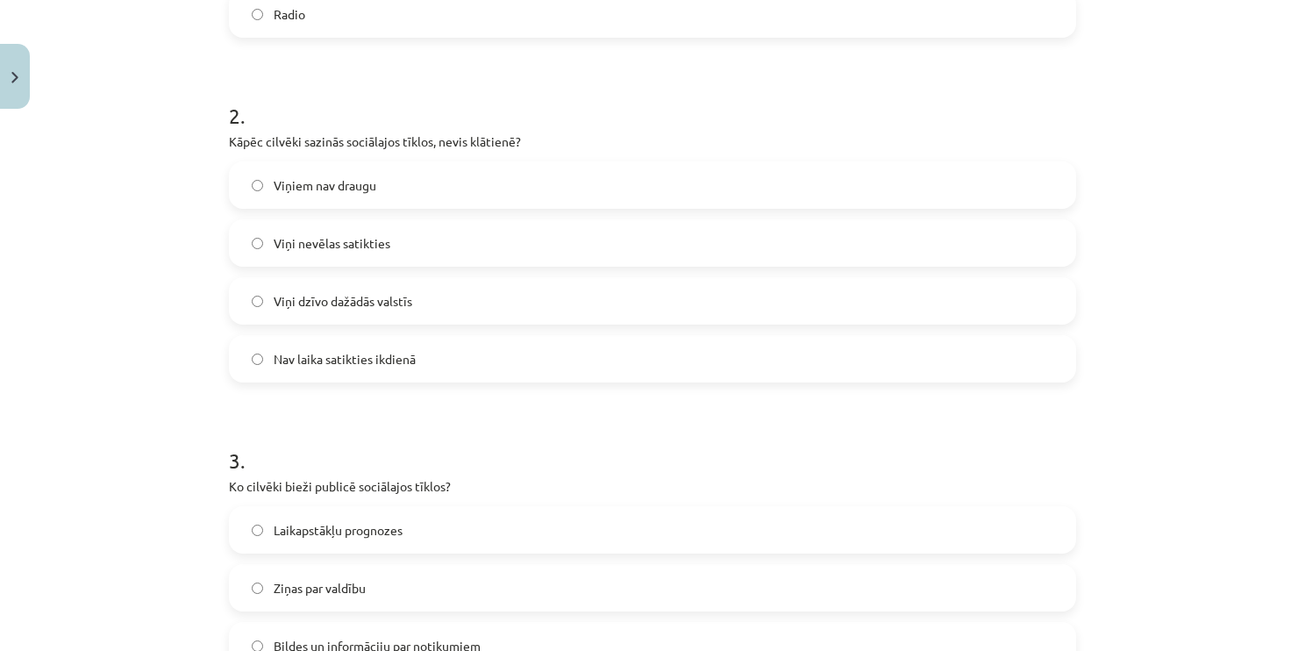
scroll to position [625, 0]
click at [455, 293] on label "Viņi dzīvo dažādās valstīs" at bounding box center [653, 297] width 844 height 44
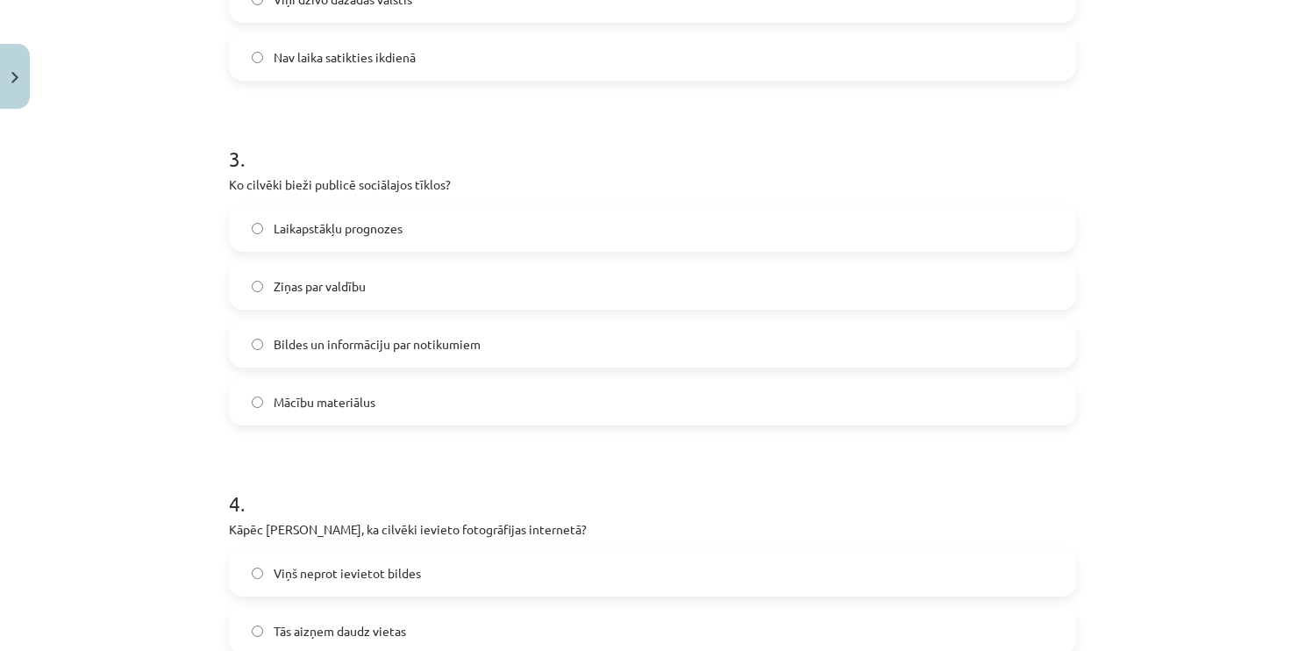
scroll to position [975, 0]
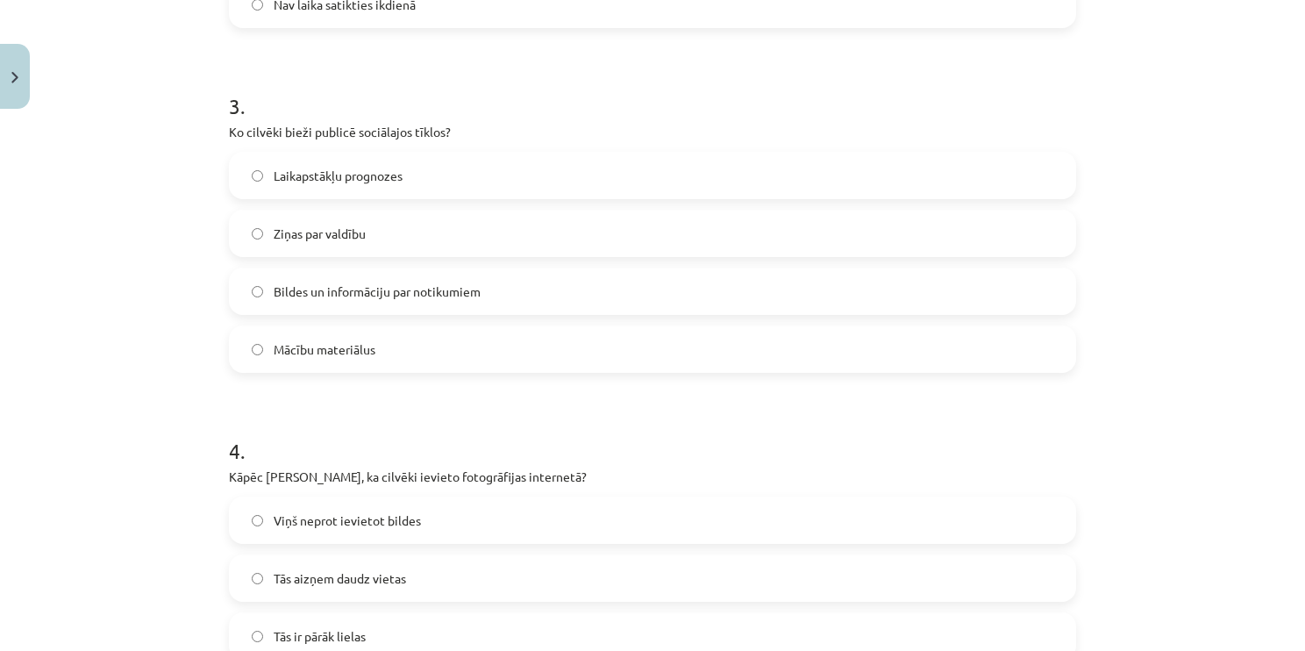
click at [502, 308] on label "Bildes un informāciju par notikumiem" at bounding box center [653, 291] width 844 height 44
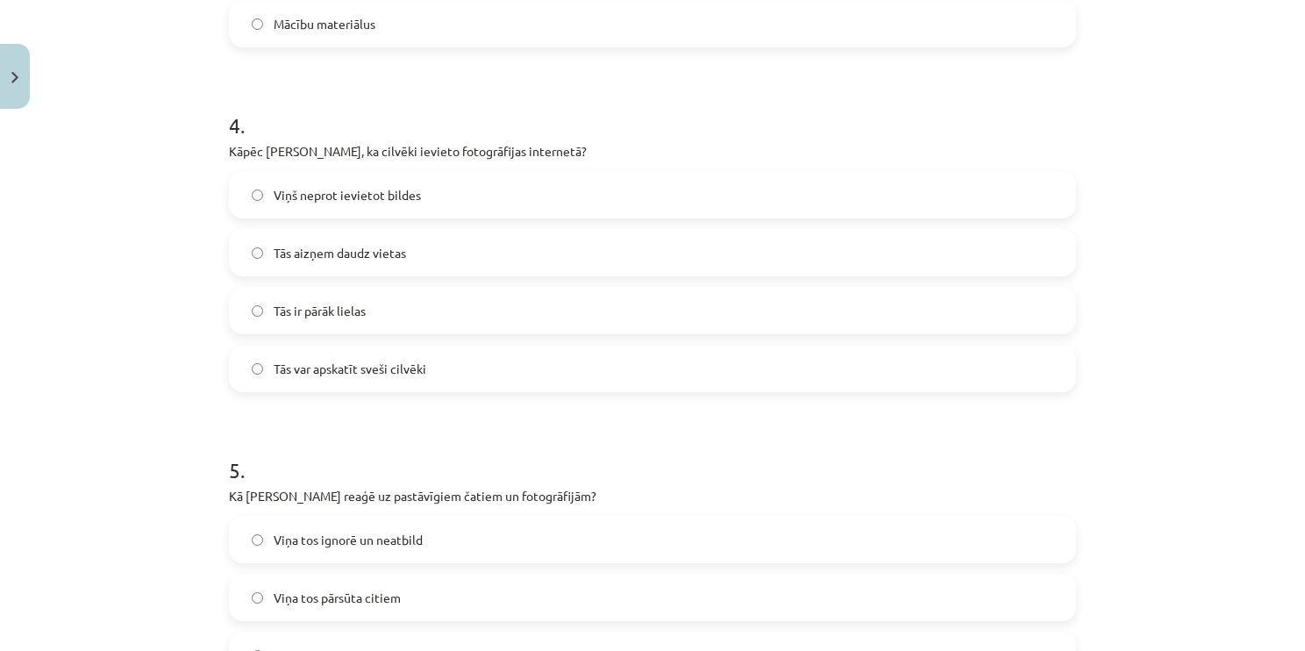
scroll to position [1326, 0]
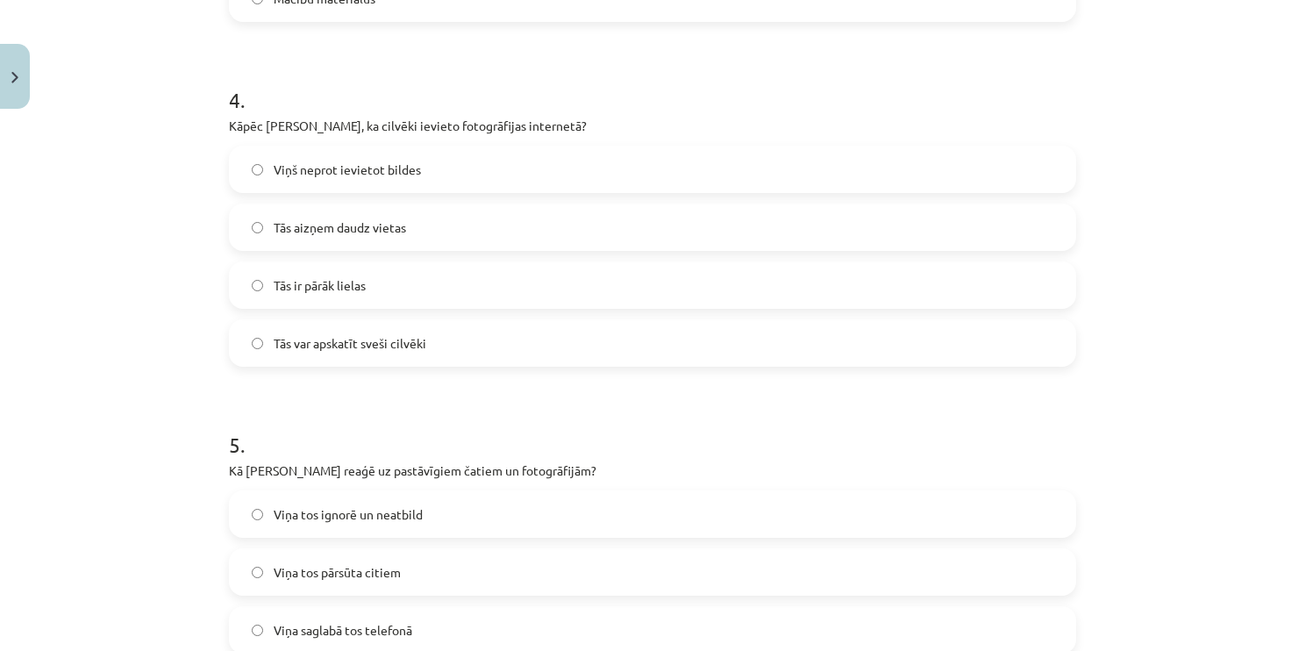
click at [466, 330] on label "Tās var apskatīt sveši cilvēki" at bounding box center [653, 343] width 844 height 44
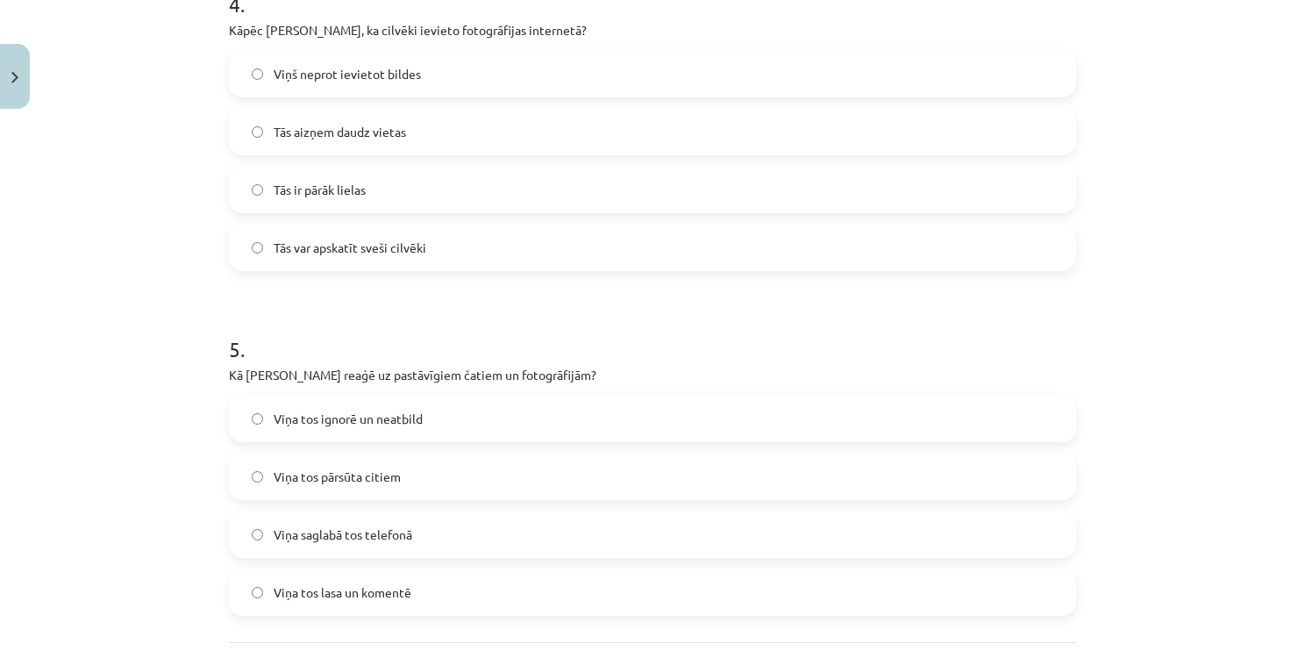
scroll to position [1590, 0]
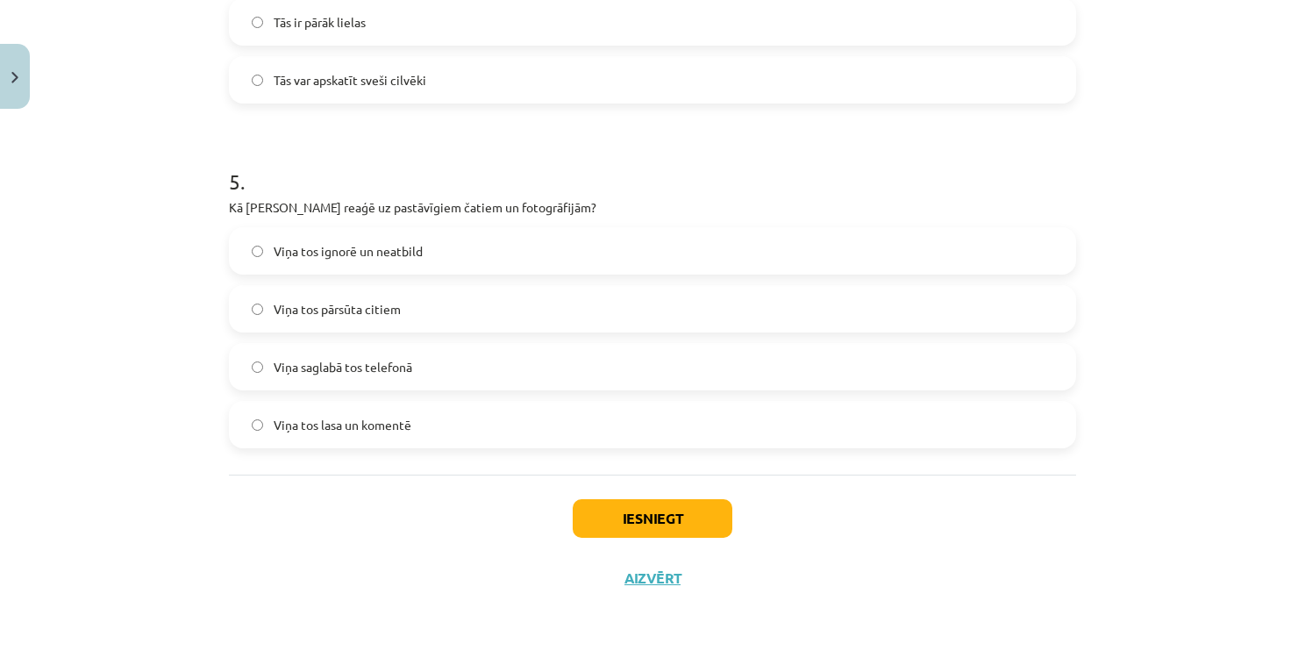
click at [416, 410] on label "Viņa tos lasa un komentē" at bounding box center [653, 425] width 844 height 44
click at [617, 520] on button "Iesniegt" at bounding box center [653, 518] width 160 height 39
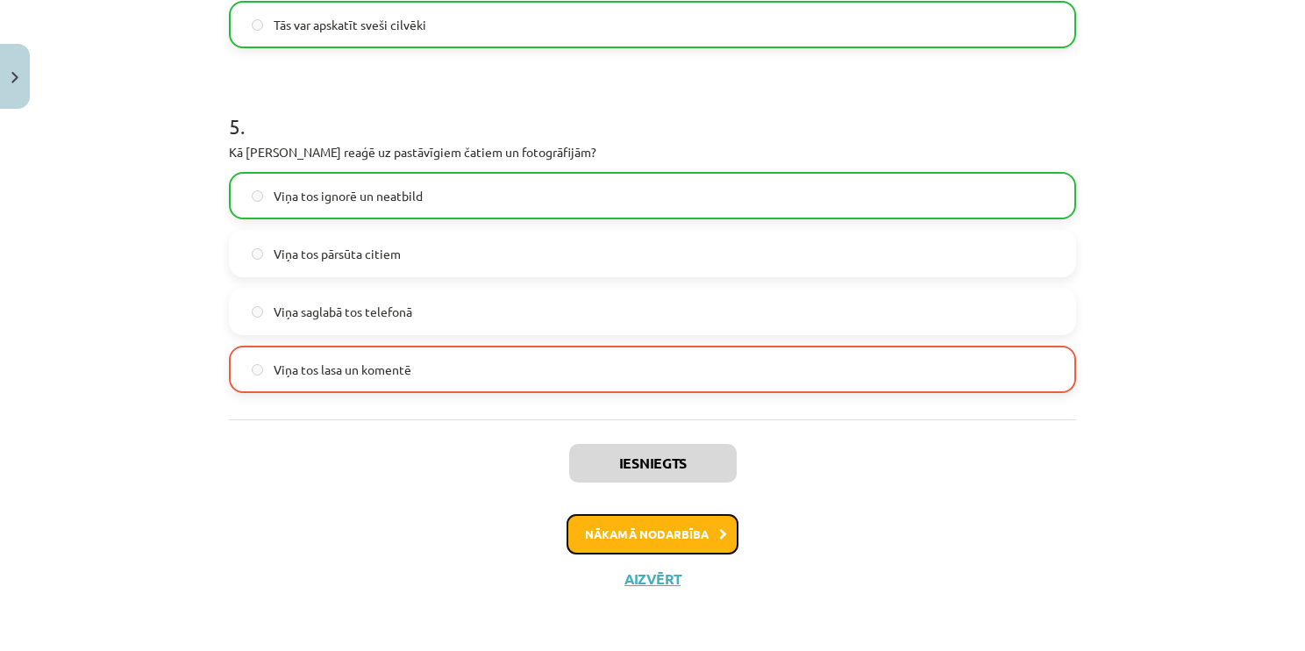
click at [634, 517] on button "Nākamā nodarbība" at bounding box center [653, 534] width 172 height 40
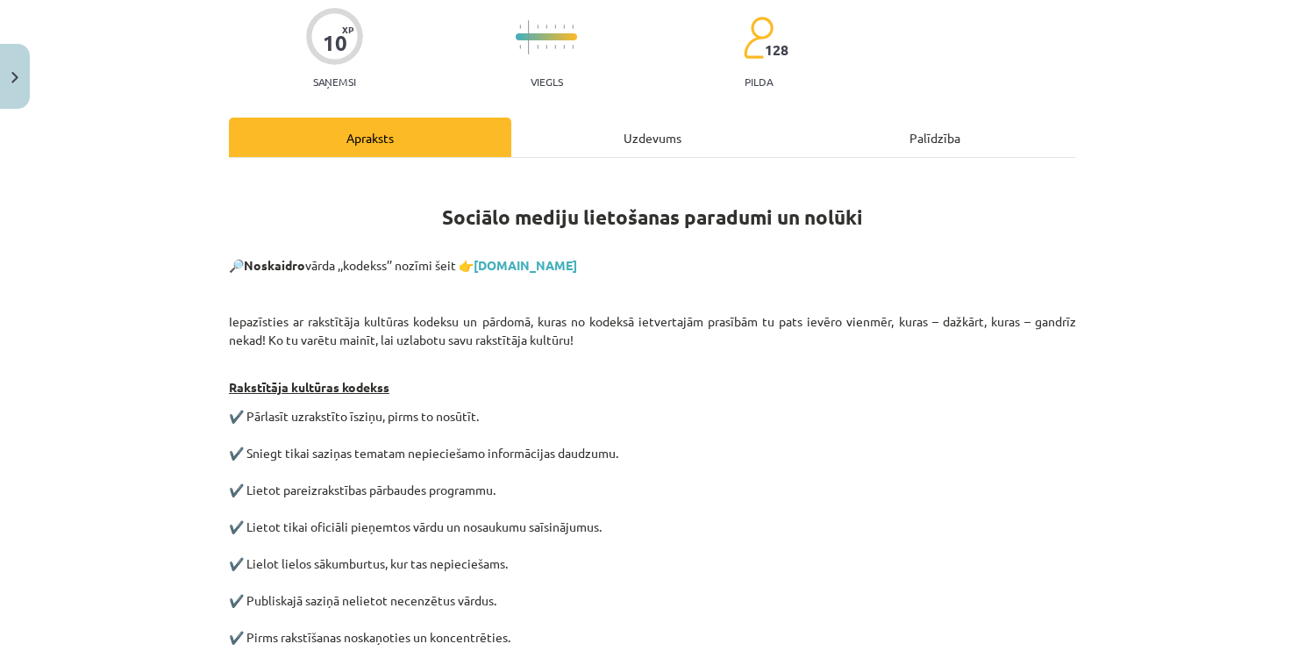
scroll to position [44, 0]
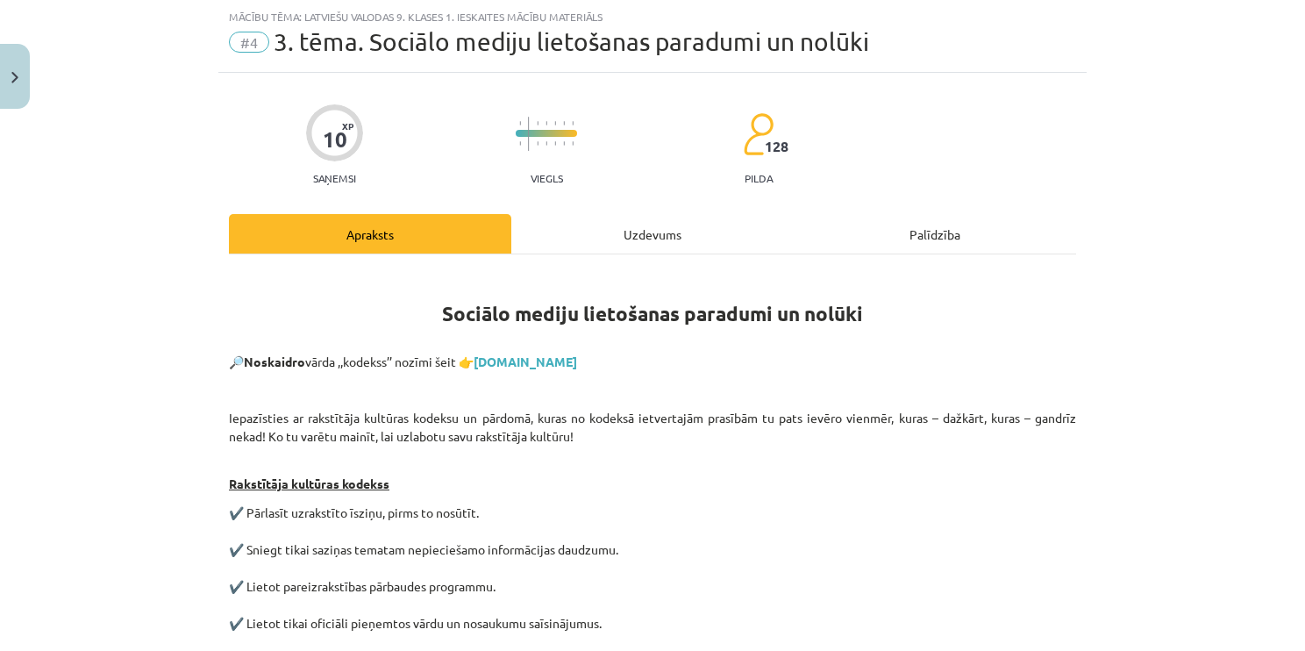
click at [650, 230] on div "Uzdevums" at bounding box center [652, 233] width 282 height 39
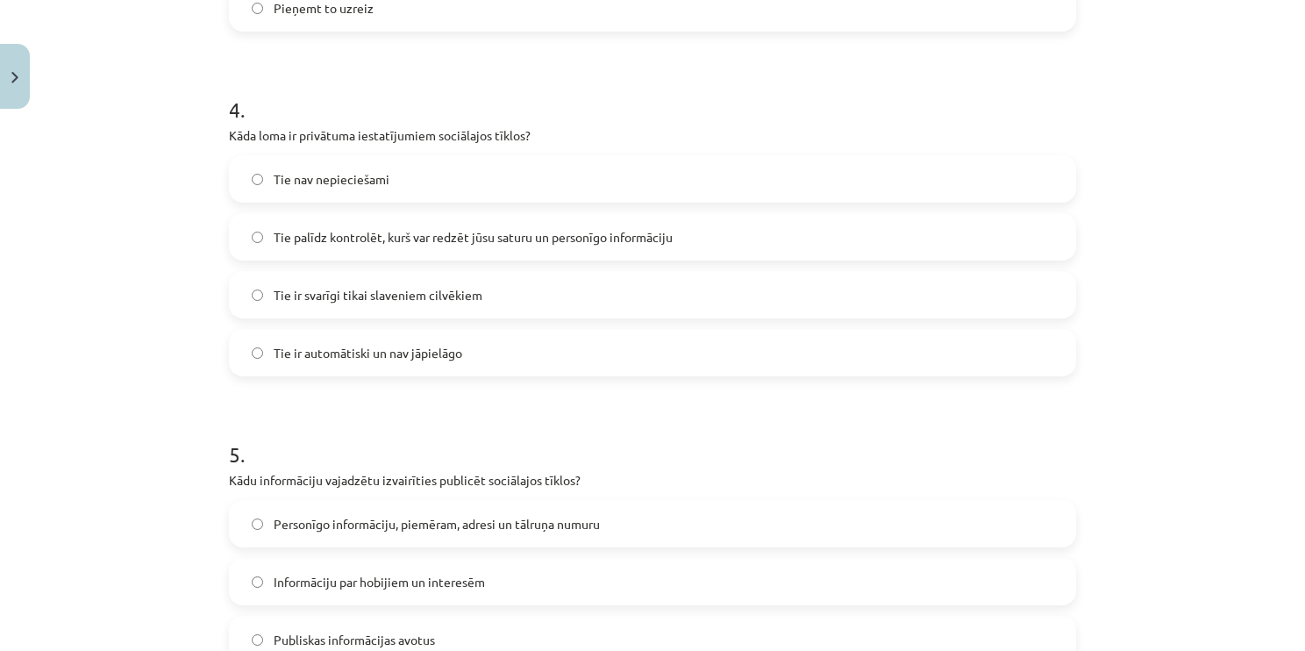
scroll to position [1590, 0]
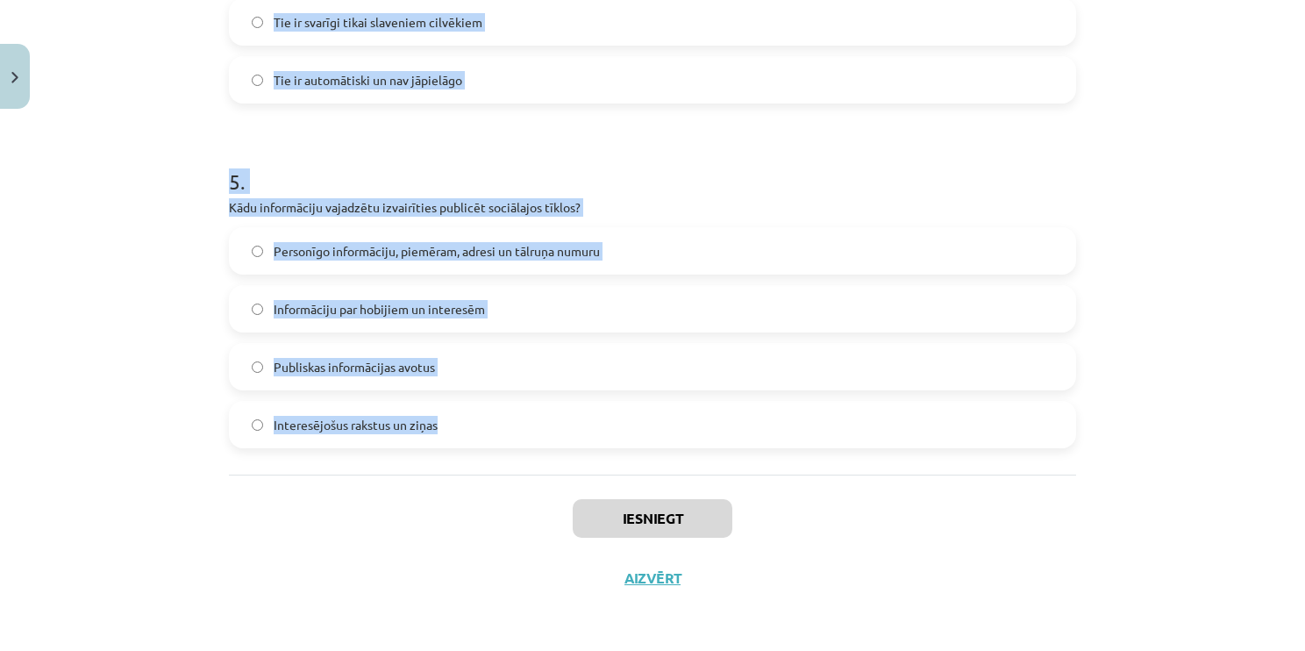
drag, startPoint x: 225, startPoint y: 332, endPoint x: 544, endPoint y: 417, distance: 329.6
copy form "1 . Kāda ir efektīva pieeja, lai pārvaldītu laiku, ko pavadāt sociālajos tīklos…"
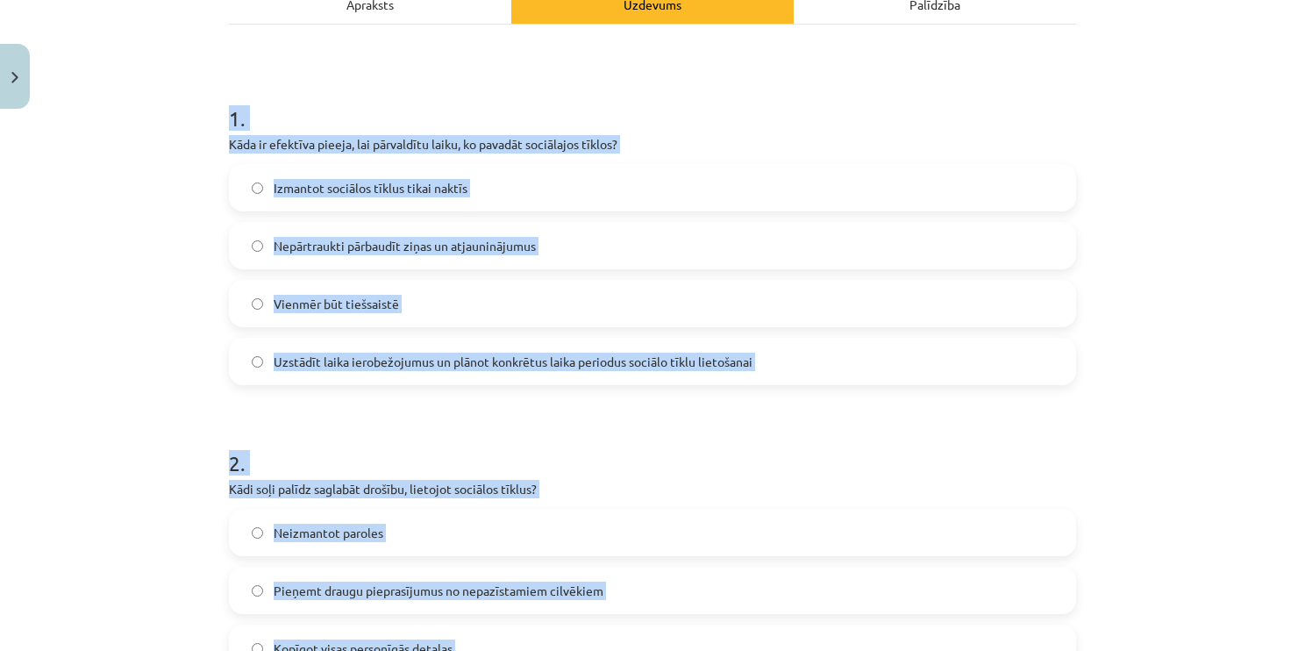
scroll to position [274, 0]
click at [414, 378] on label "Uzstādīt laika ierobežojumus un plānot konkrētus laika periodus sociālo tīklu l…" at bounding box center [653, 361] width 844 height 44
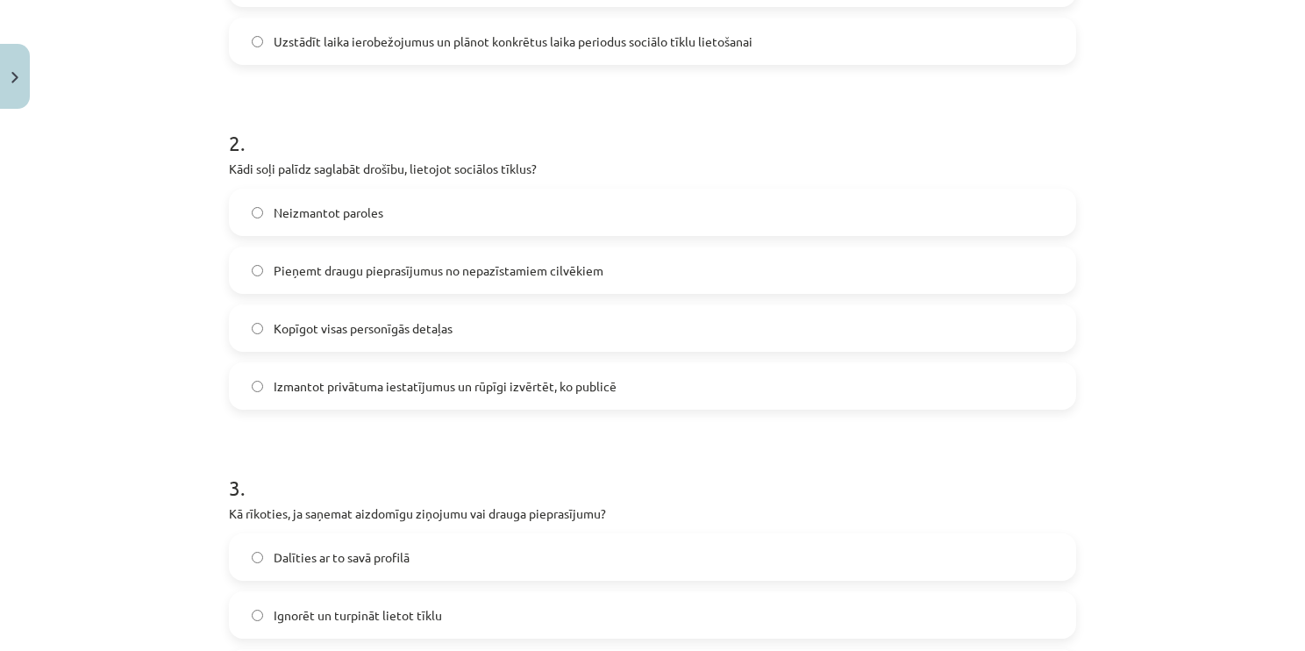
scroll to position [625, 0]
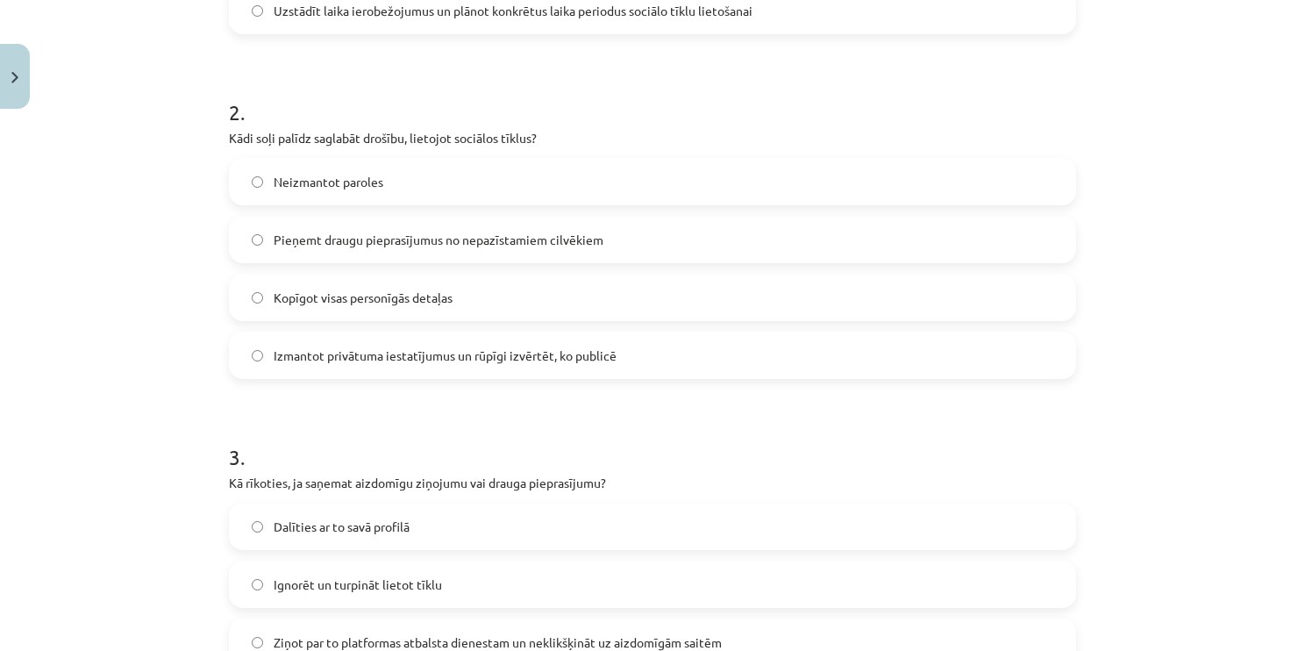
click at [400, 339] on label "Izmantot privātuma iestatījumus un rūpīgi izvērtēt, ko publicē" at bounding box center [653, 355] width 844 height 44
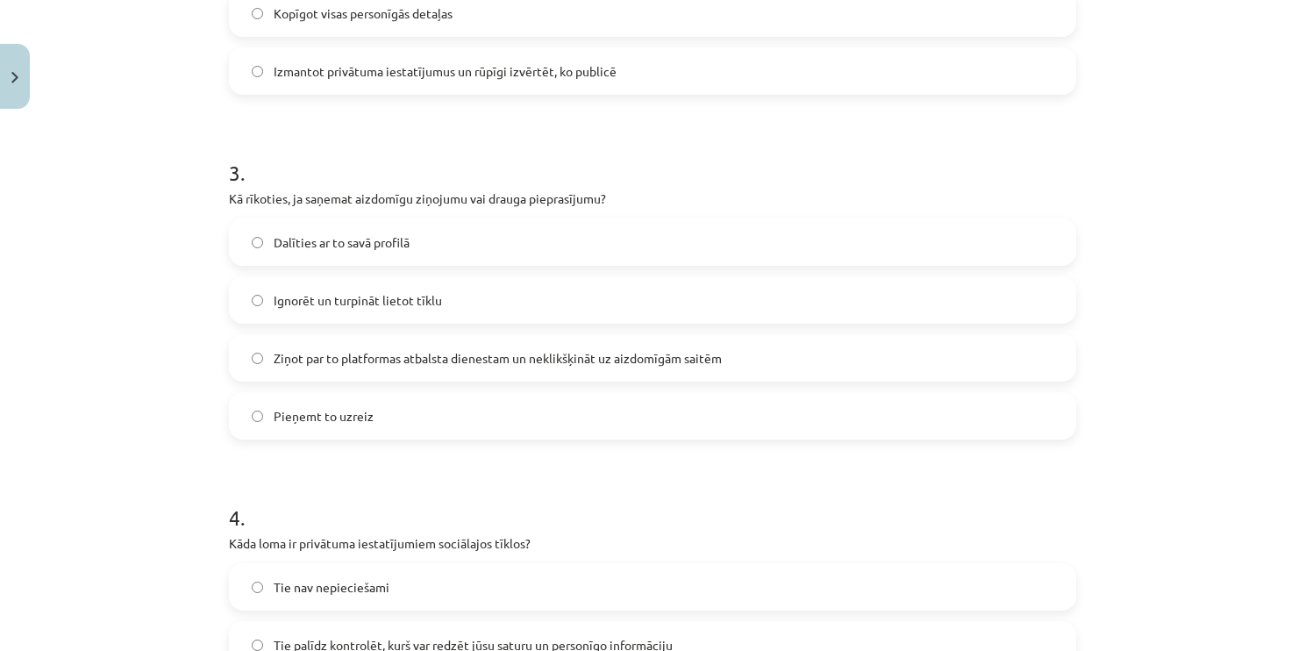
scroll to position [975, 0]
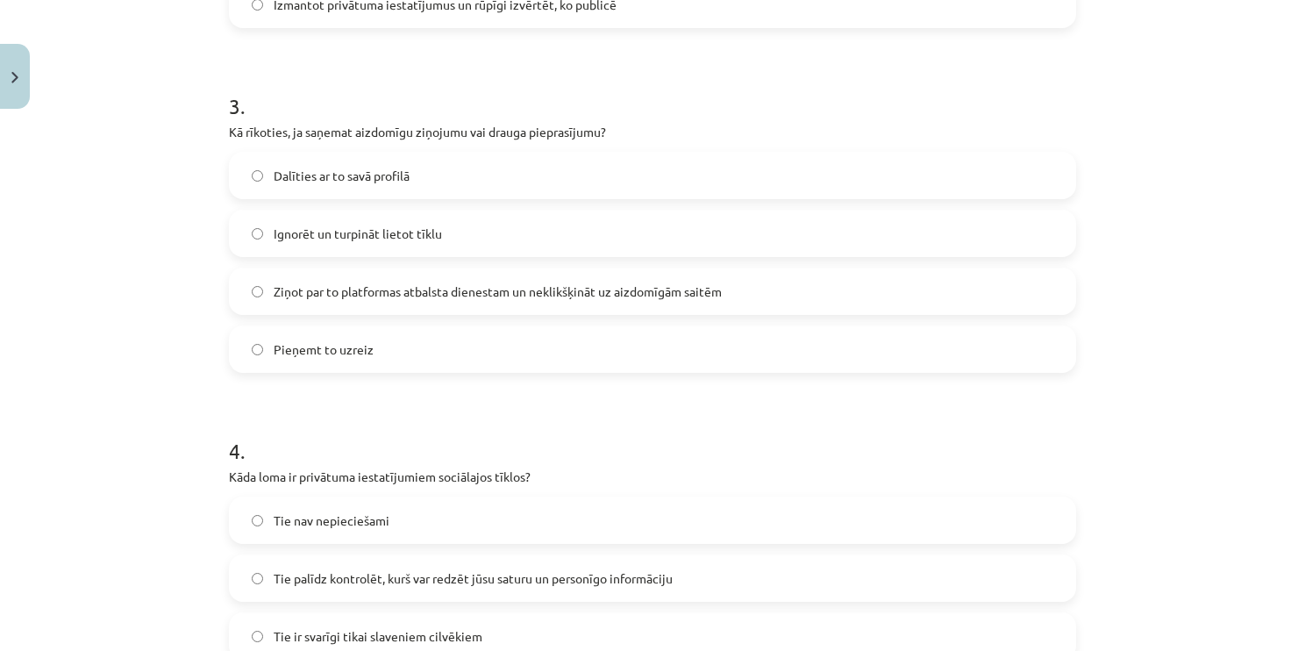
click at [377, 287] on span "Ziņot par to platformas atbalsta dienestam un neklikšķināt uz aizdomīgām saitēm" at bounding box center [498, 291] width 448 height 18
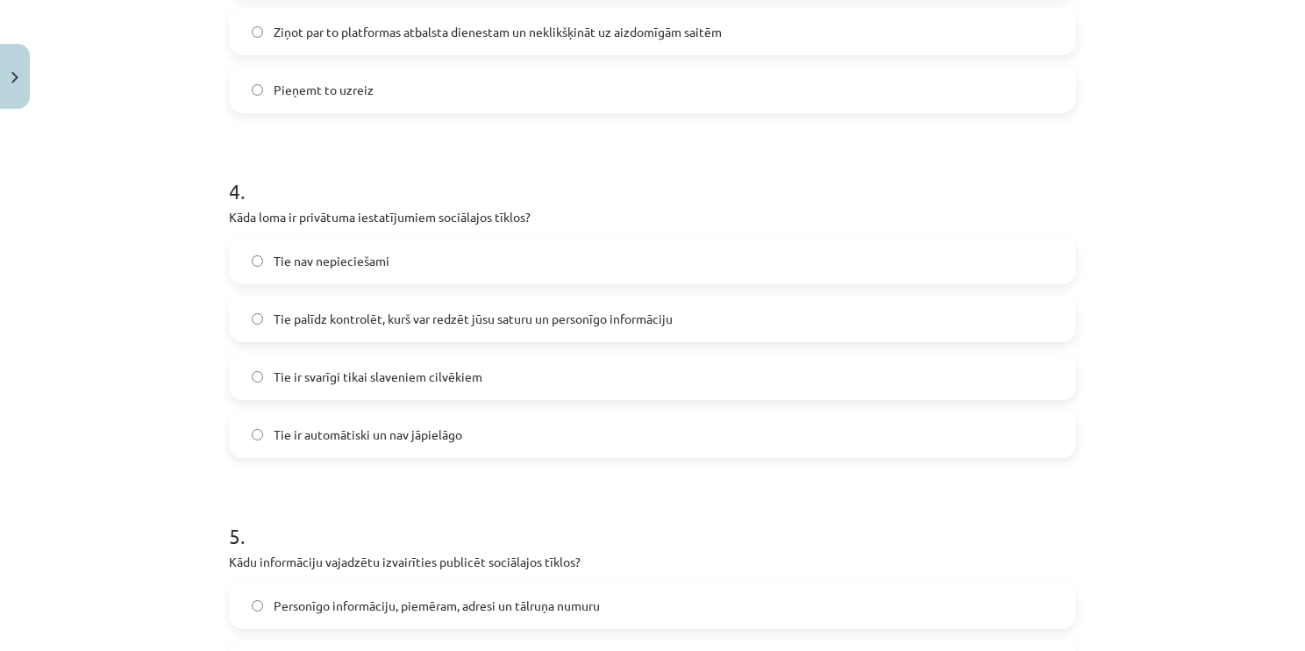
scroll to position [1239, 0]
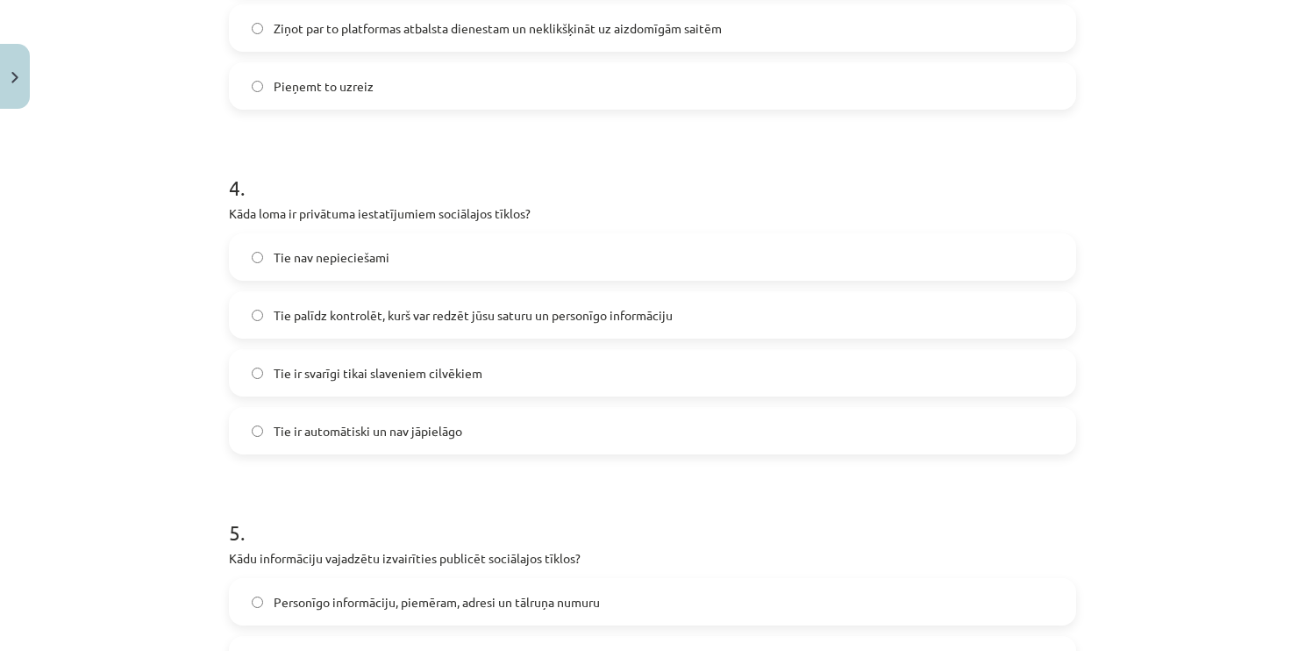
click at [389, 316] on span "Tie palīdz kontrolēt, kurš var redzēt jūsu saturu un personīgo informāciju" at bounding box center [473, 315] width 399 height 18
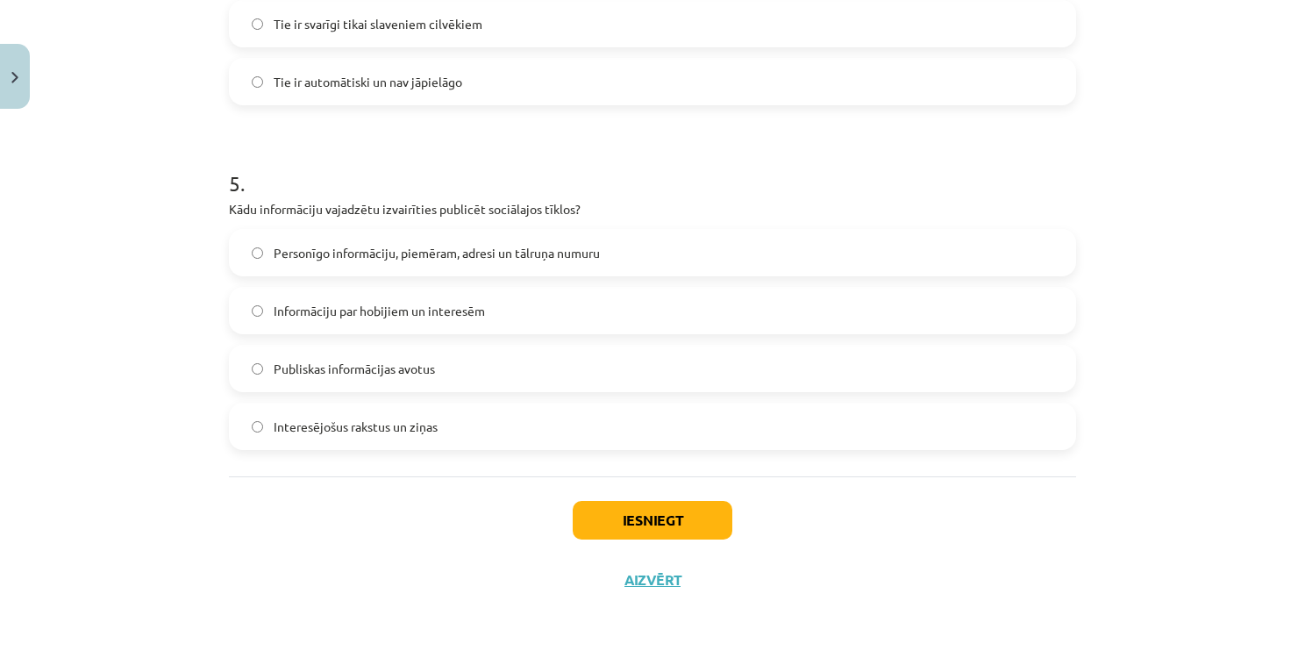
scroll to position [1590, 0]
click at [413, 254] on span "Personīgo informāciju, piemēram, adresi un tālruņa numuru" at bounding box center [437, 251] width 326 height 18
click at [618, 514] on button "Iesniegt" at bounding box center [653, 518] width 160 height 39
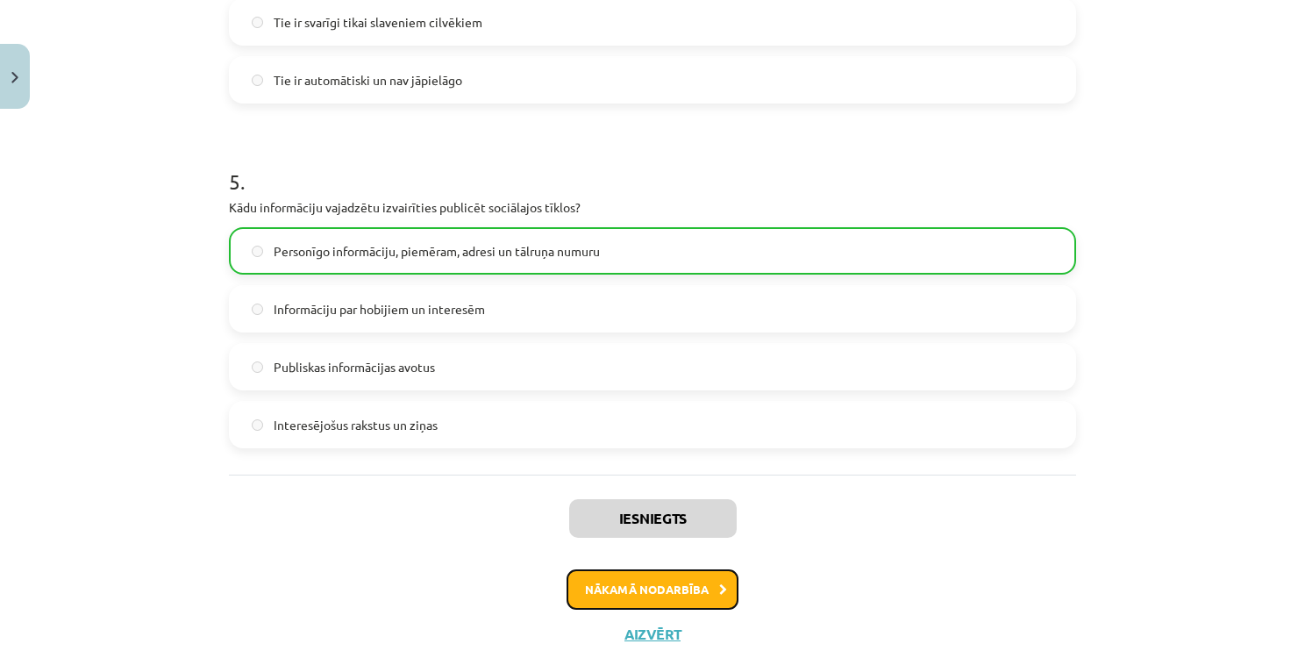
click at [649, 591] on button "Nākamā nodarbība" at bounding box center [653, 589] width 172 height 40
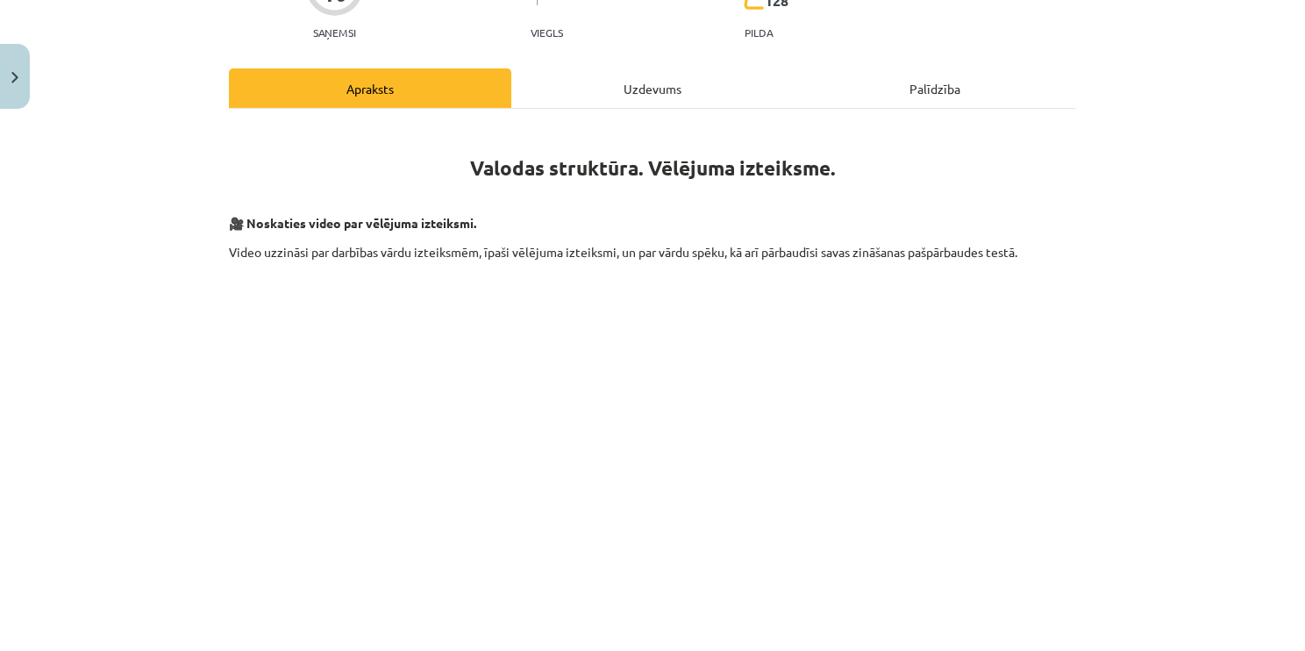
scroll to position [44, 0]
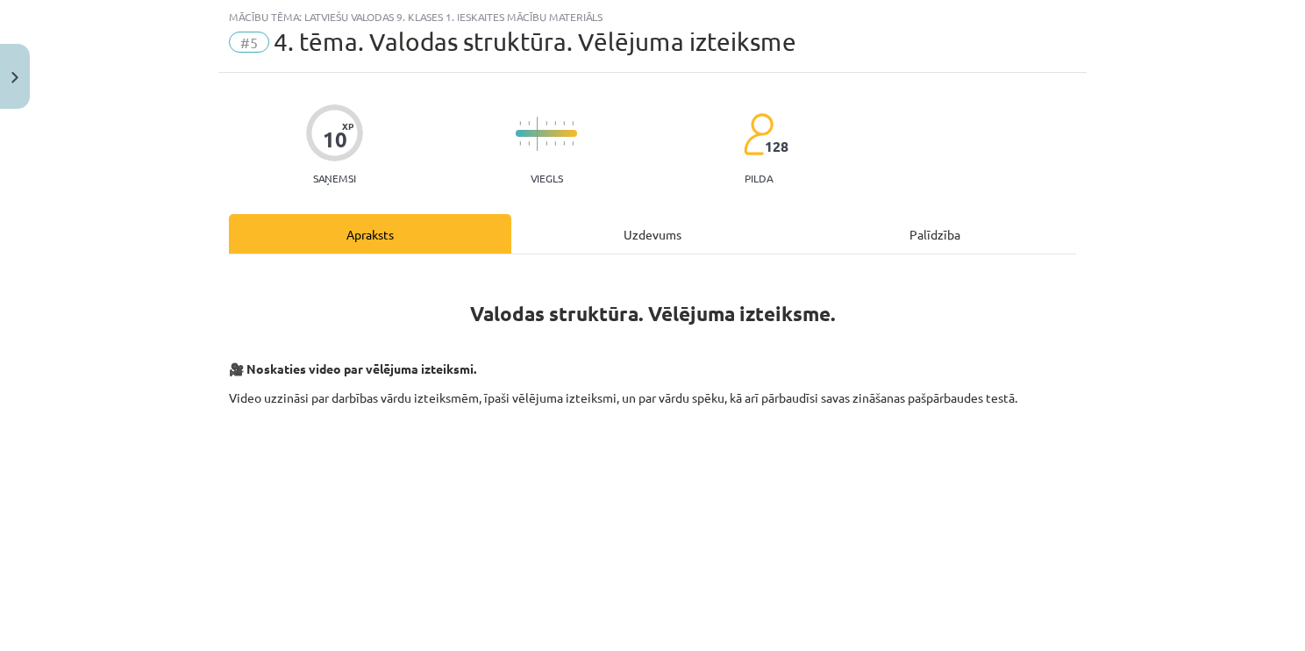
click at [613, 235] on div "Uzdevums" at bounding box center [652, 233] width 282 height 39
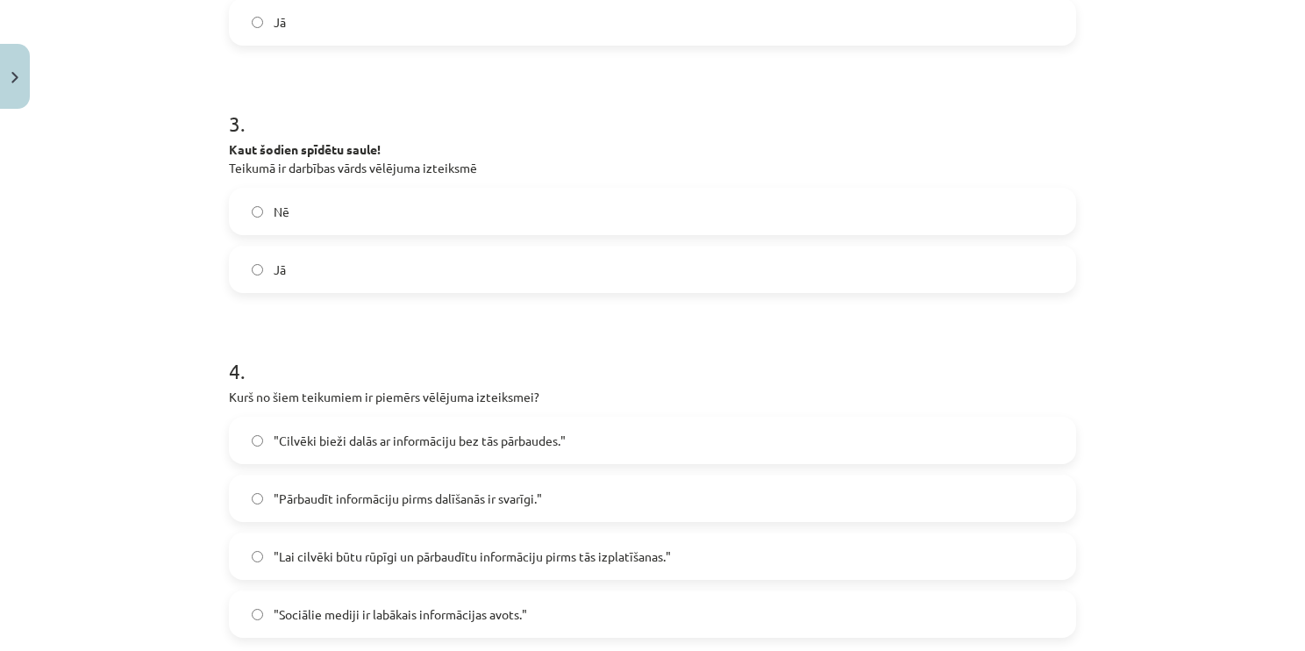
scroll to position [1200, 0]
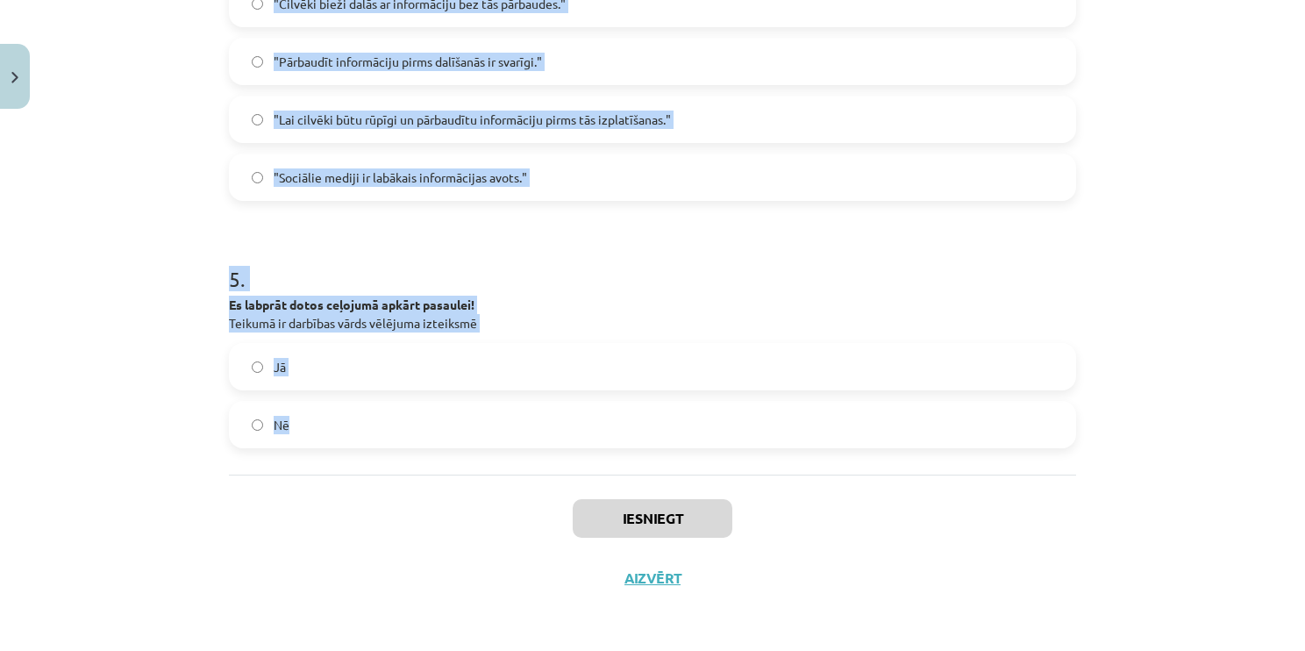
drag, startPoint x: 211, startPoint y: 327, endPoint x: 572, endPoint y: 433, distance: 376.7
click at [572, 433] on div "Mācību tēma: Latviešu valodas 9. klases 1. ieskaites mācību materiāls #5 4. tēm…" at bounding box center [652, 325] width 1305 height 651
copy form "1 . Izstāsti savu interesantāko piedzīvojumu! Teikumā ir darbības vārds vēlējum…"
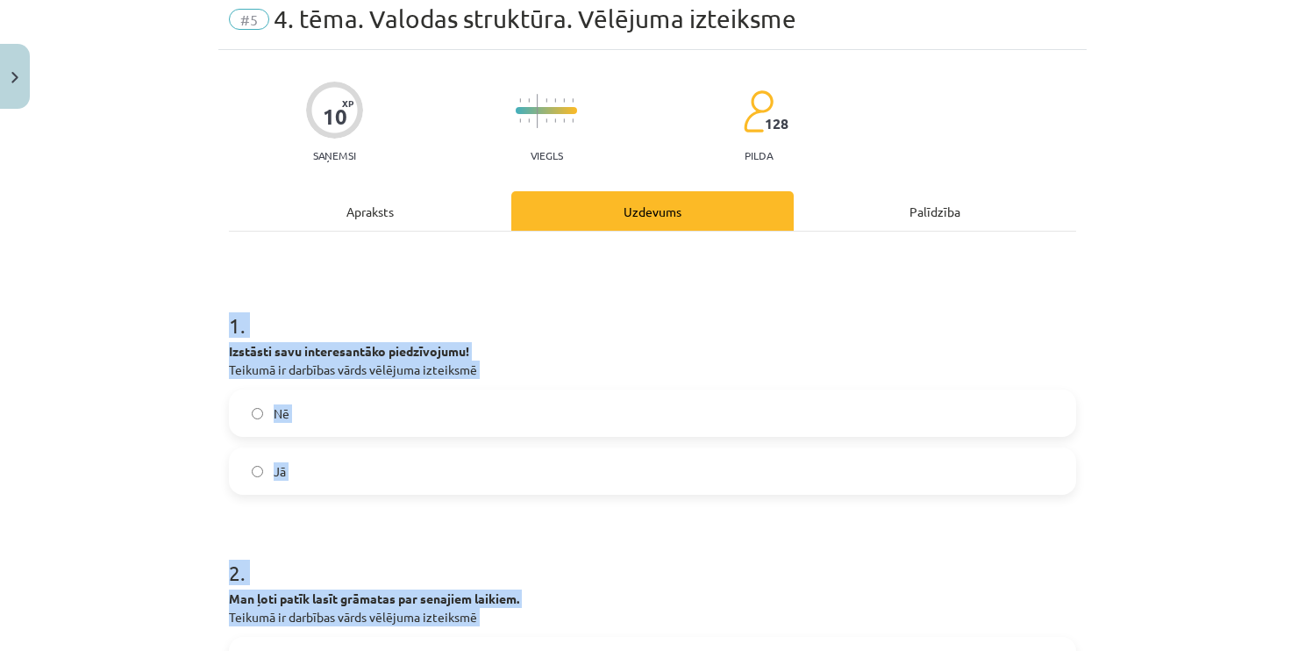
scroll to position [0, 0]
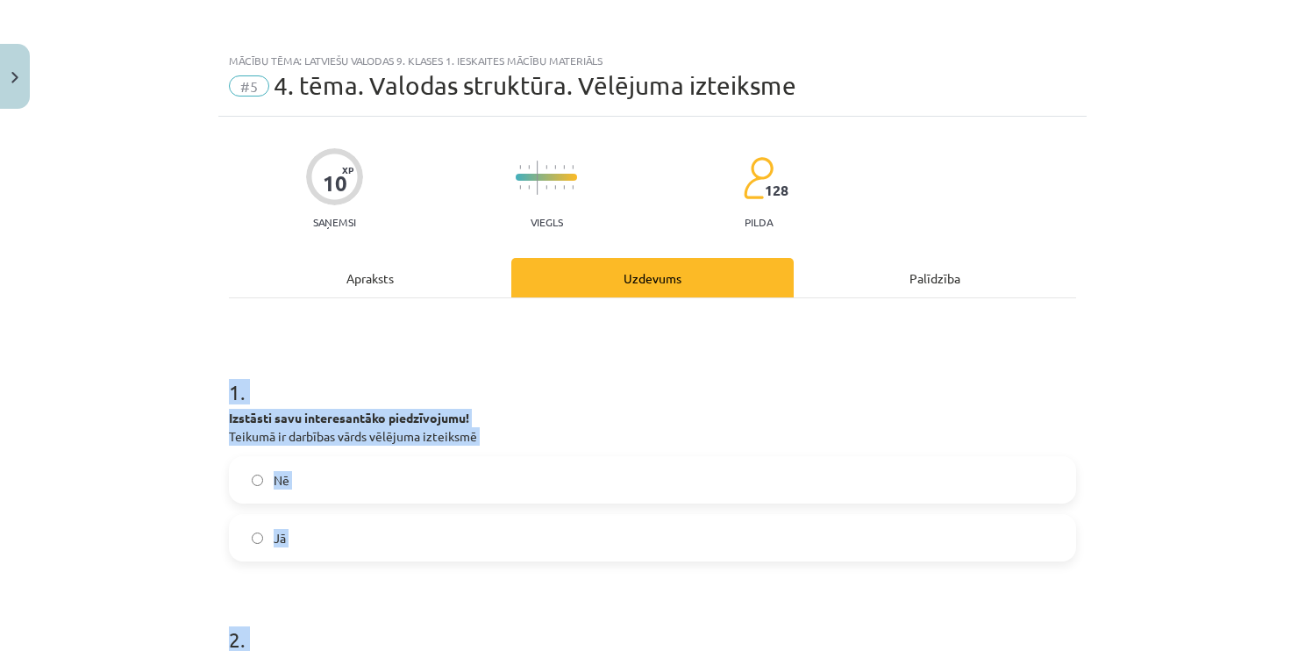
click at [402, 543] on label "Jā" at bounding box center [653, 538] width 844 height 44
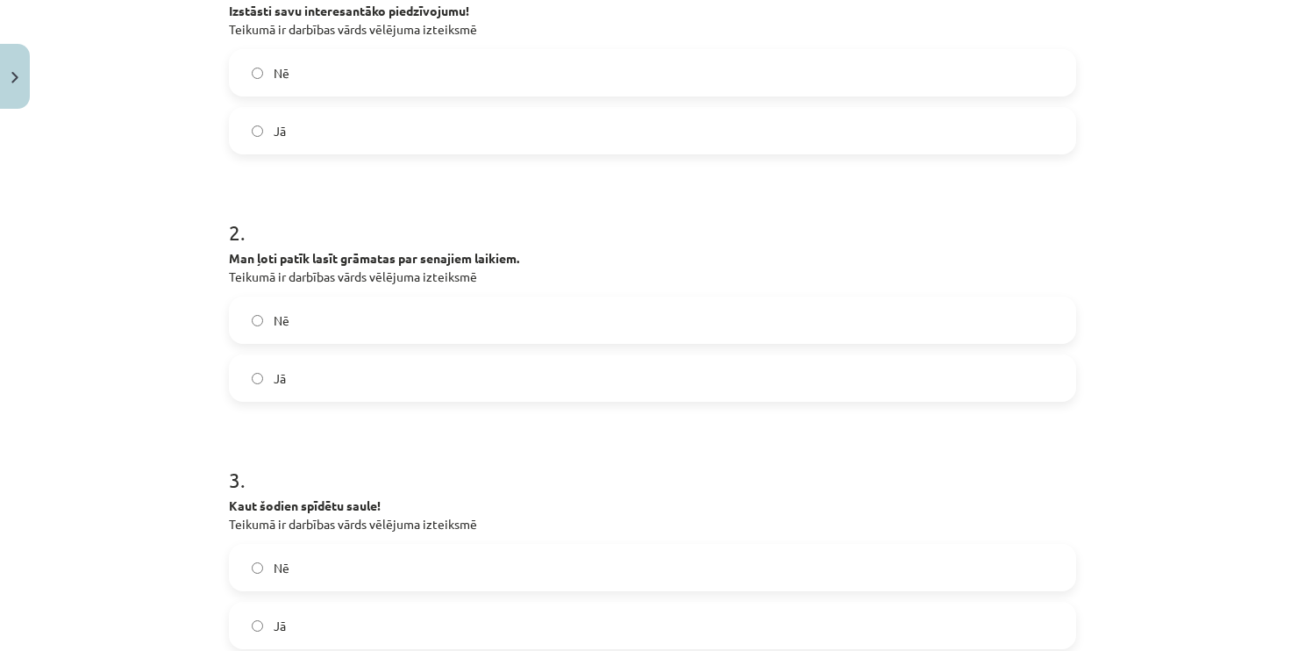
scroll to position [526, 0]
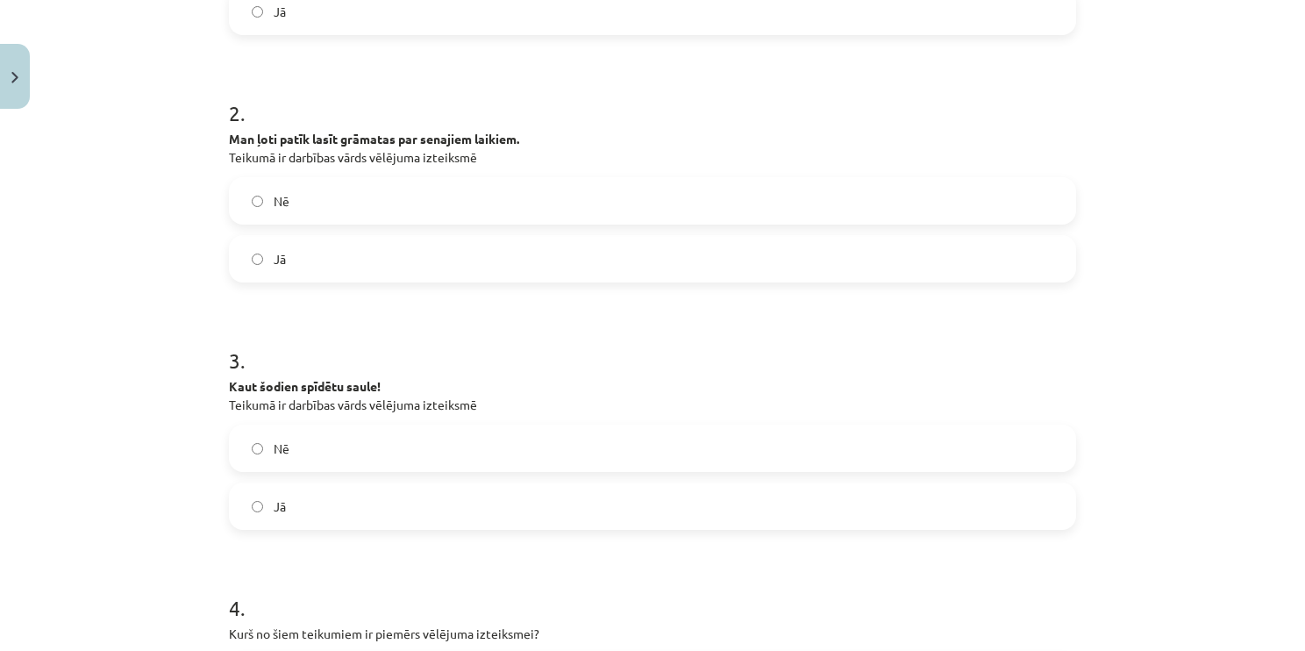
click at [382, 196] on label "Nē" at bounding box center [653, 201] width 844 height 44
drag, startPoint x: 382, startPoint y: 521, endPoint x: 381, endPoint y: 478, distance: 43.0
click at [382, 519] on label "Jā" at bounding box center [653, 506] width 844 height 44
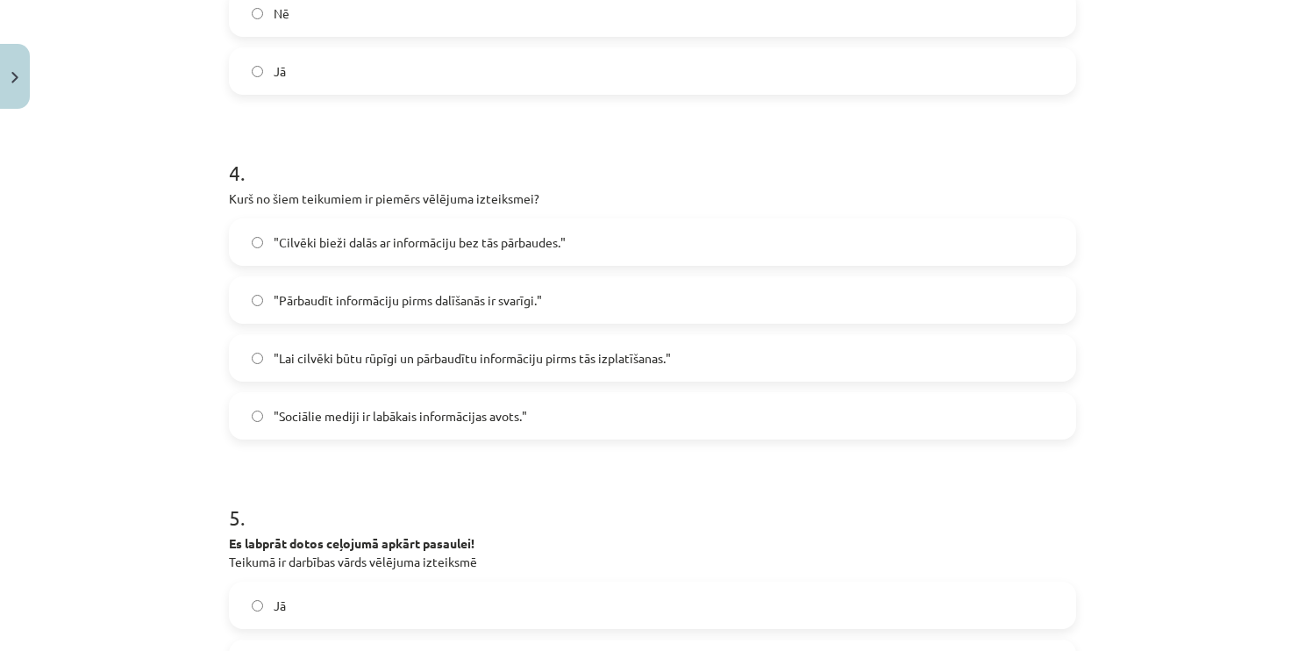
scroll to position [965, 0]
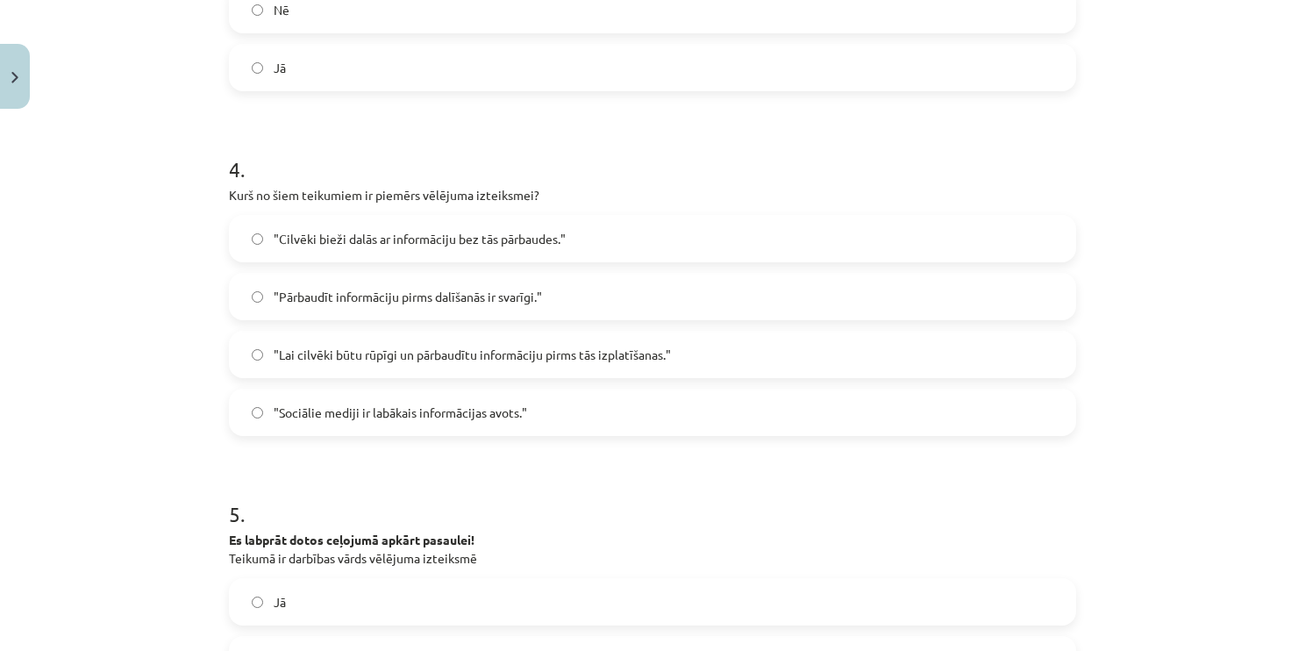
click at [463, 354] on span ""Lai cilvēki būtu rūpīgi un pārbaudītu informāciju pirms tās izplatīšanas."" at bounding box center [472, 355] width 397 height 18
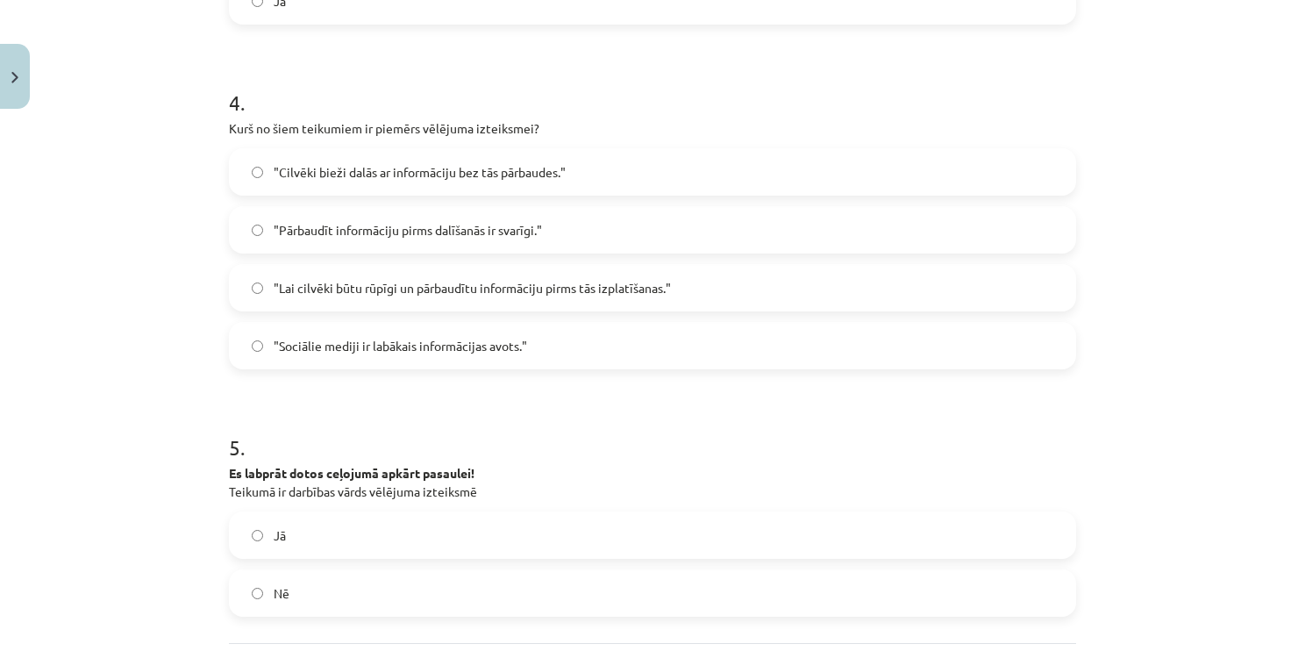
scroll to position [1200, 0]
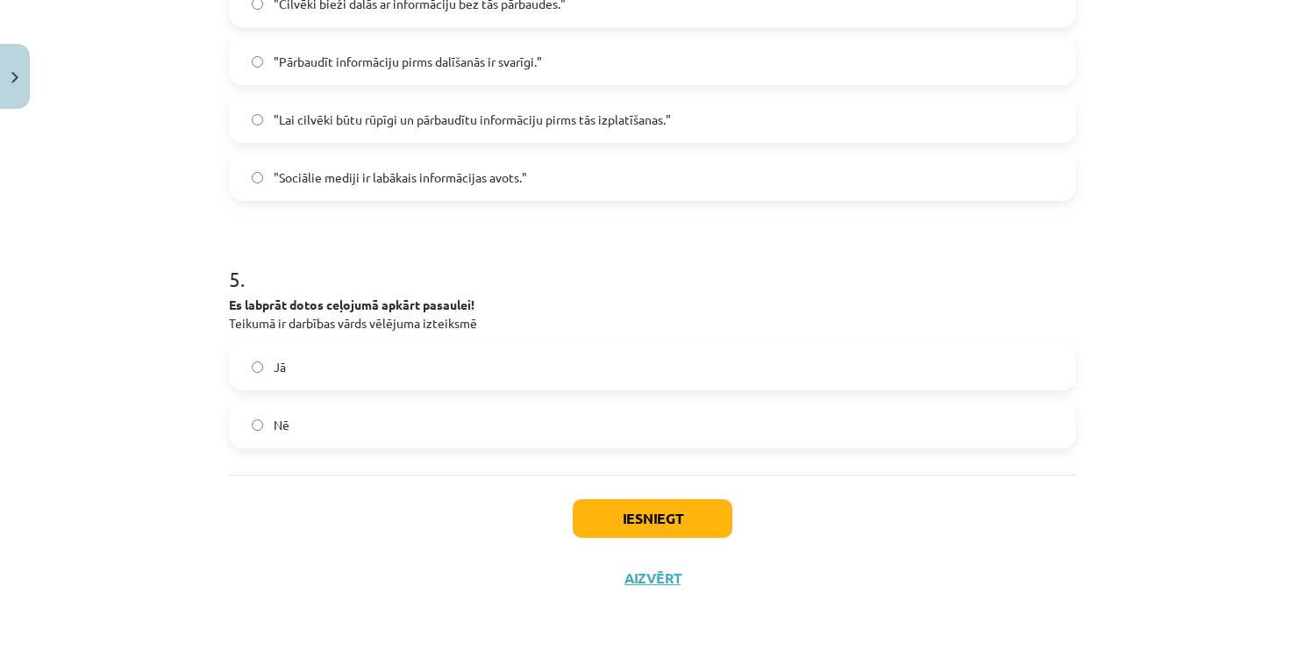
click at [478, 427] on label "Nē" at bounding box center [653, 425] width 844 height 44
click at [644, 500] on button "Iesniegt" at bounding box center [653, 518] width 160 height 39
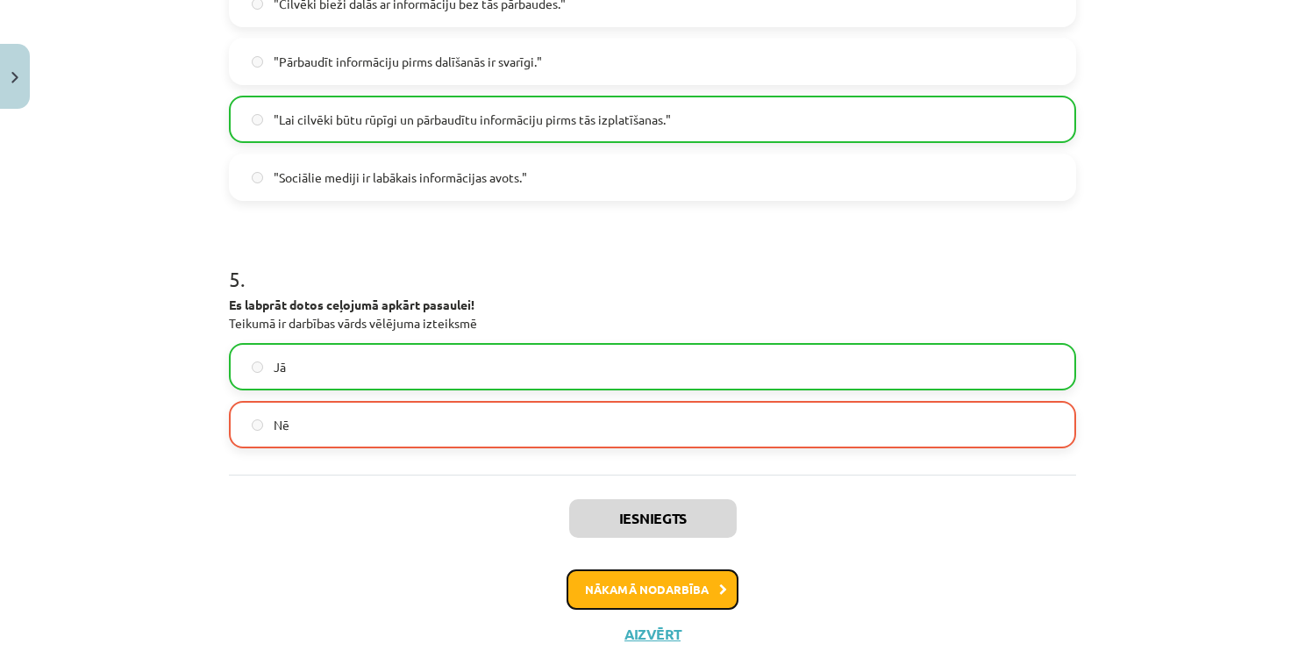
click at [635, 597] on button "Nākamā nodarbība" at bounding box center [653, 589] width 172 height 40
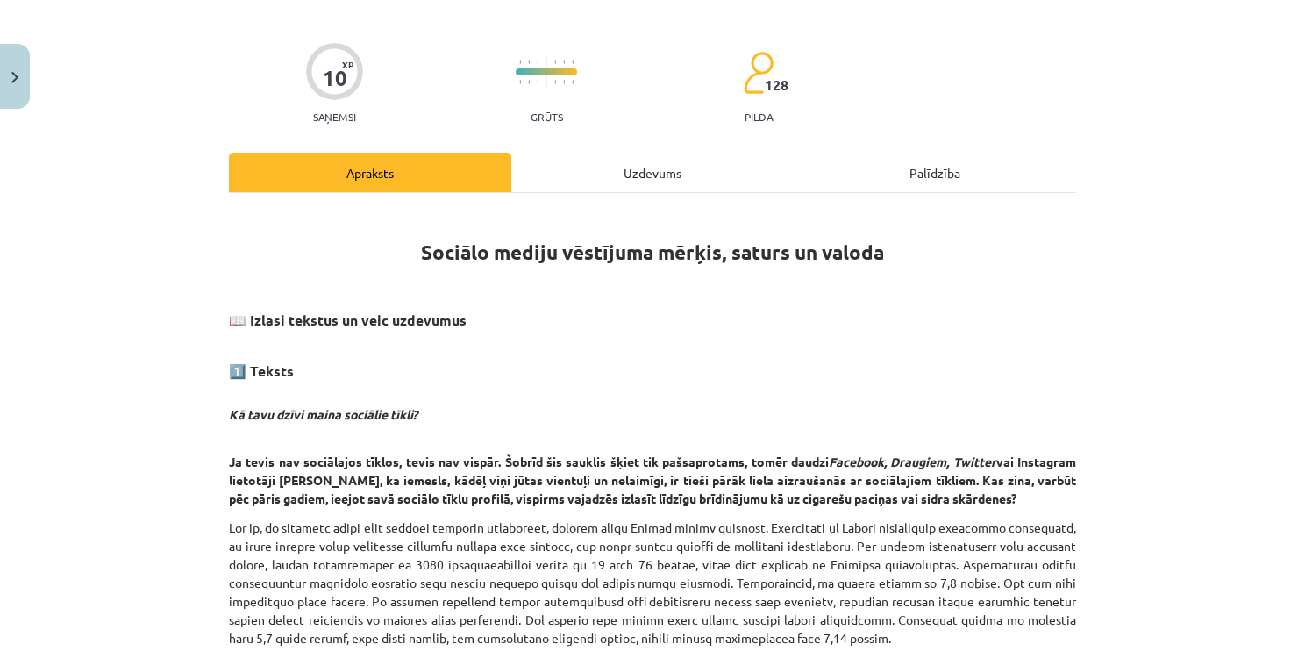
scroll to position [44, 0]
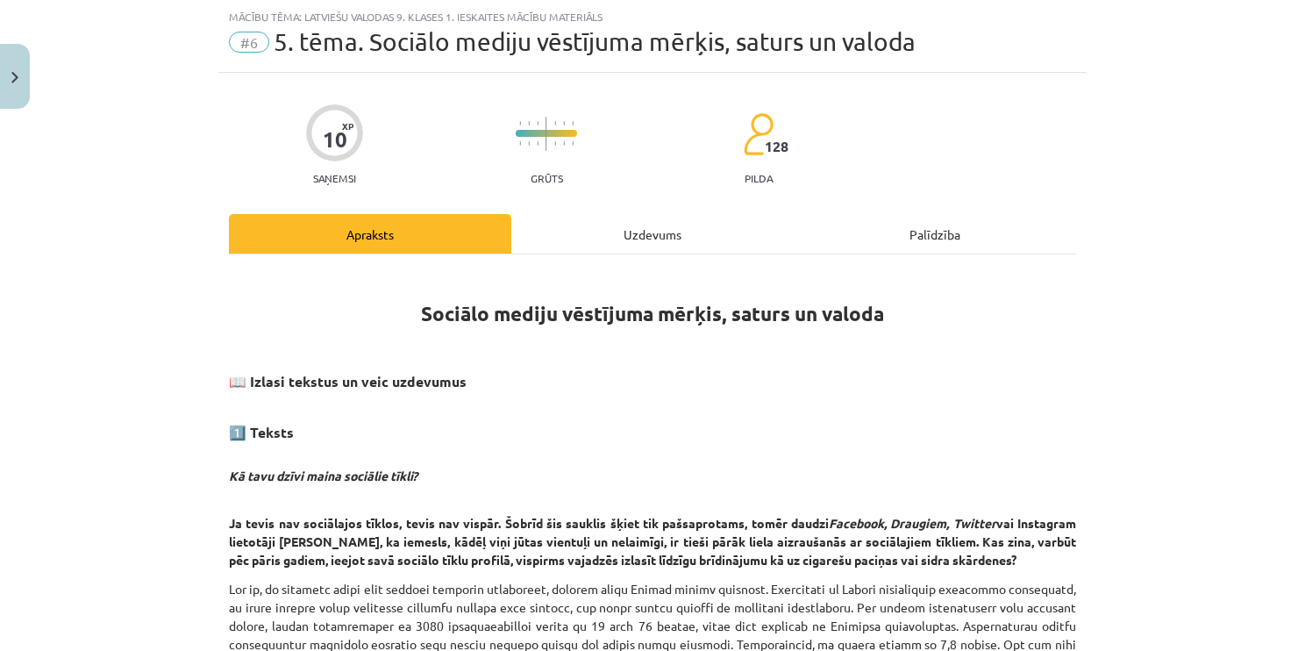
drag, startPoint x: 604, startPoint y: 205, endPoint x: 609, endPoint y: 214, distance: 10.2
click at [568, 229] on div "Uzdevums" at bounding box center [652, 233] width 282 height 39
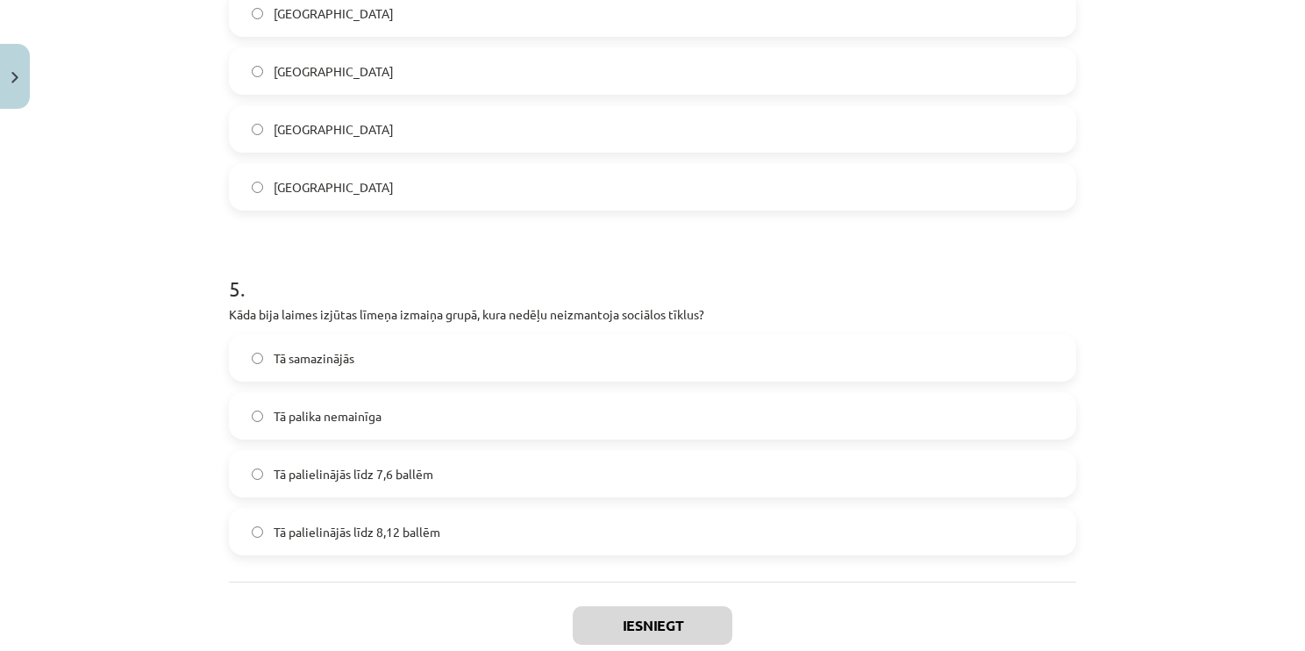
scroll to position [1590, 0]
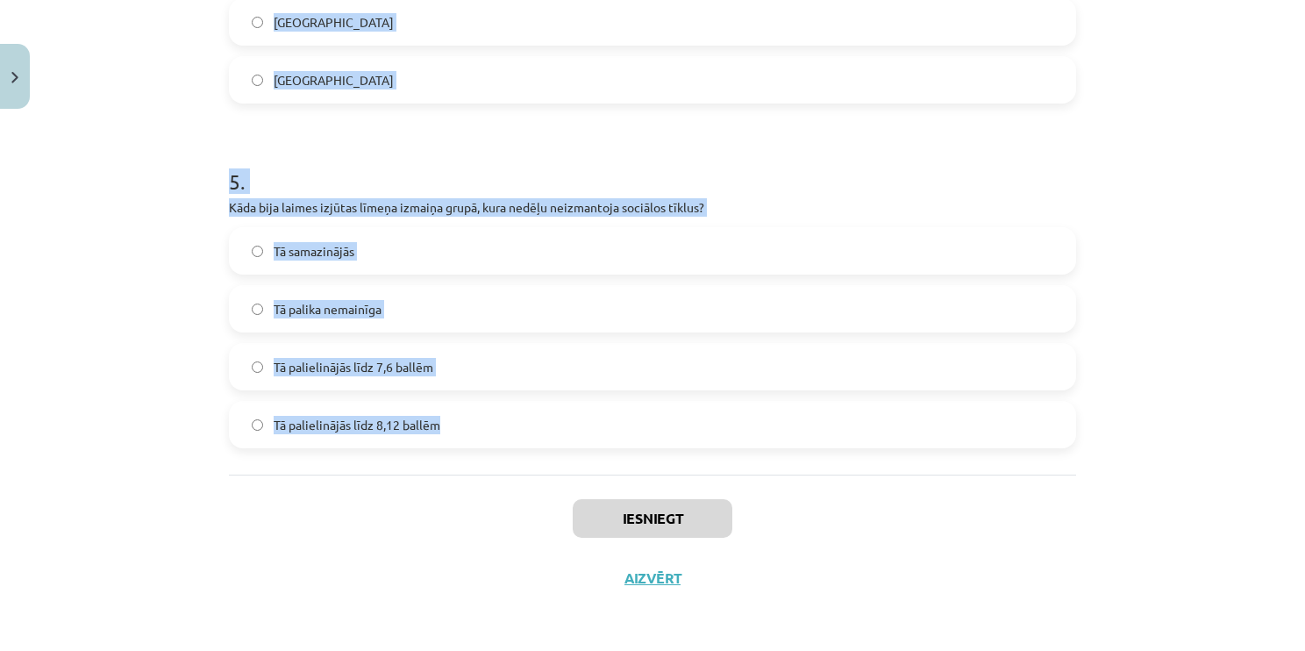
drag, startPoint x: 221, startPoint y: 332, endPoint x: 502, endPoint y: 395, distance: 287.7
copy form "1 . Kura sociālo tīklu vietne Latvijā ir populārāka laukos nekā Rīgā? Twitter V…"
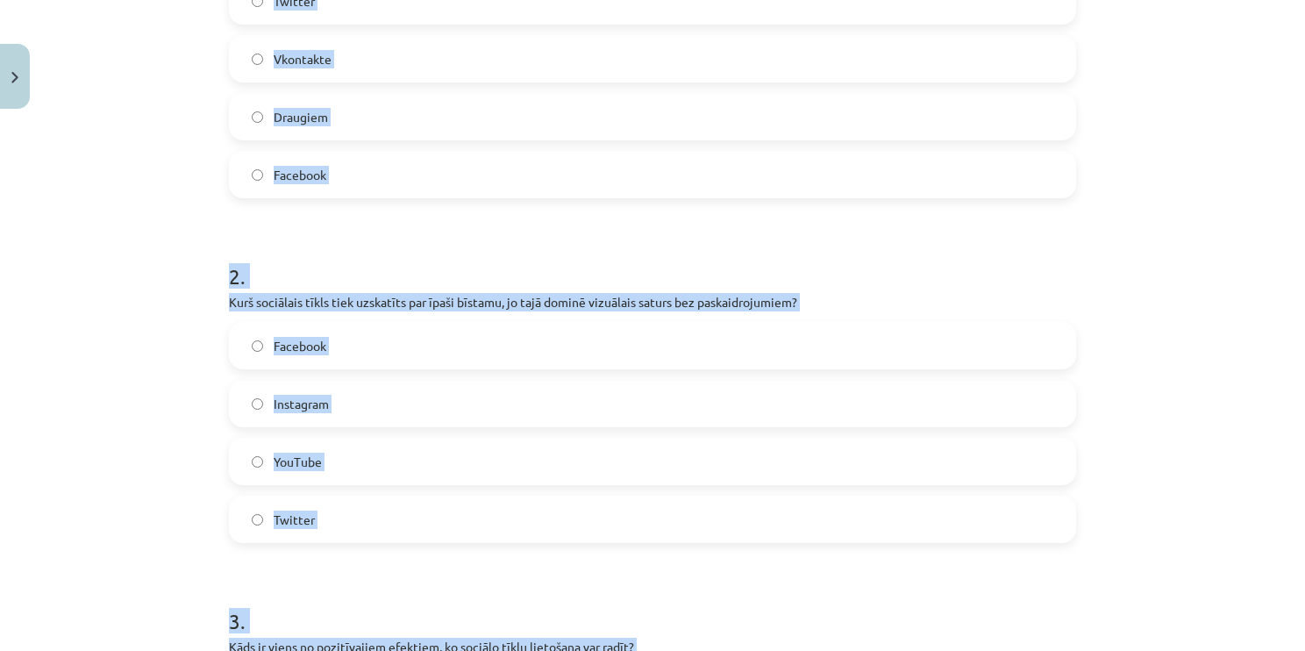
scroll to position [361, 0]
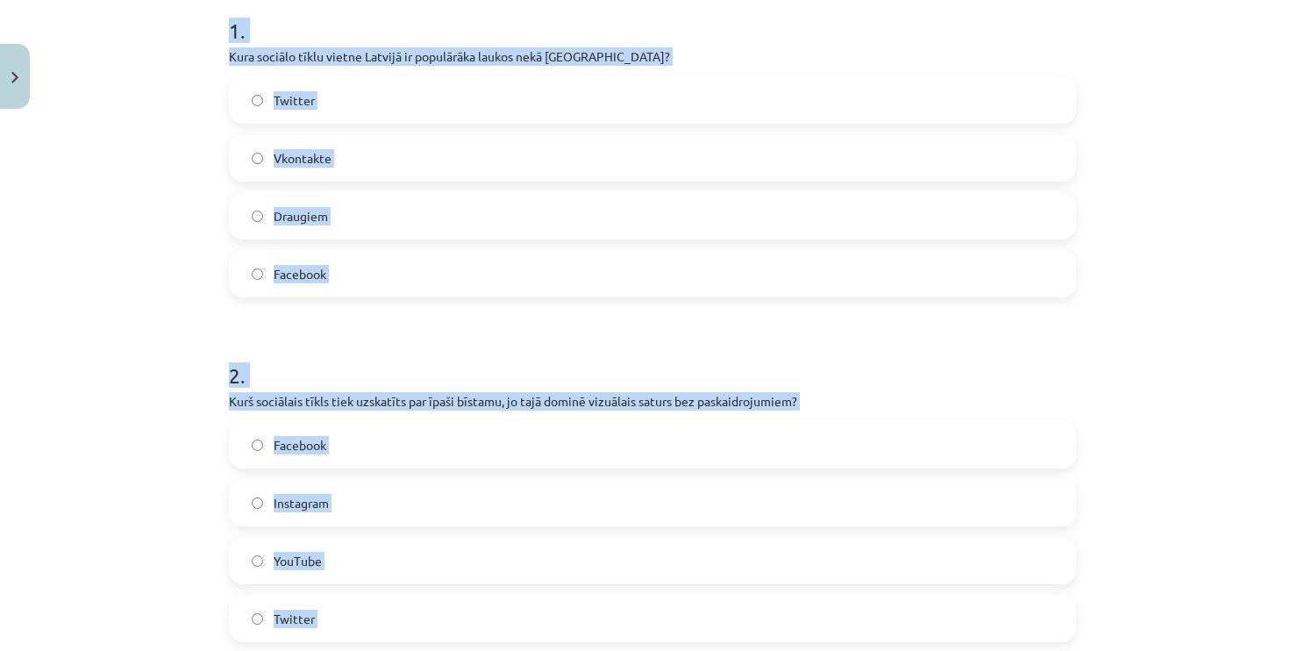
click at [361, 208] on label "Draugiem" at bounding box center [653, 216] width 844 height 44
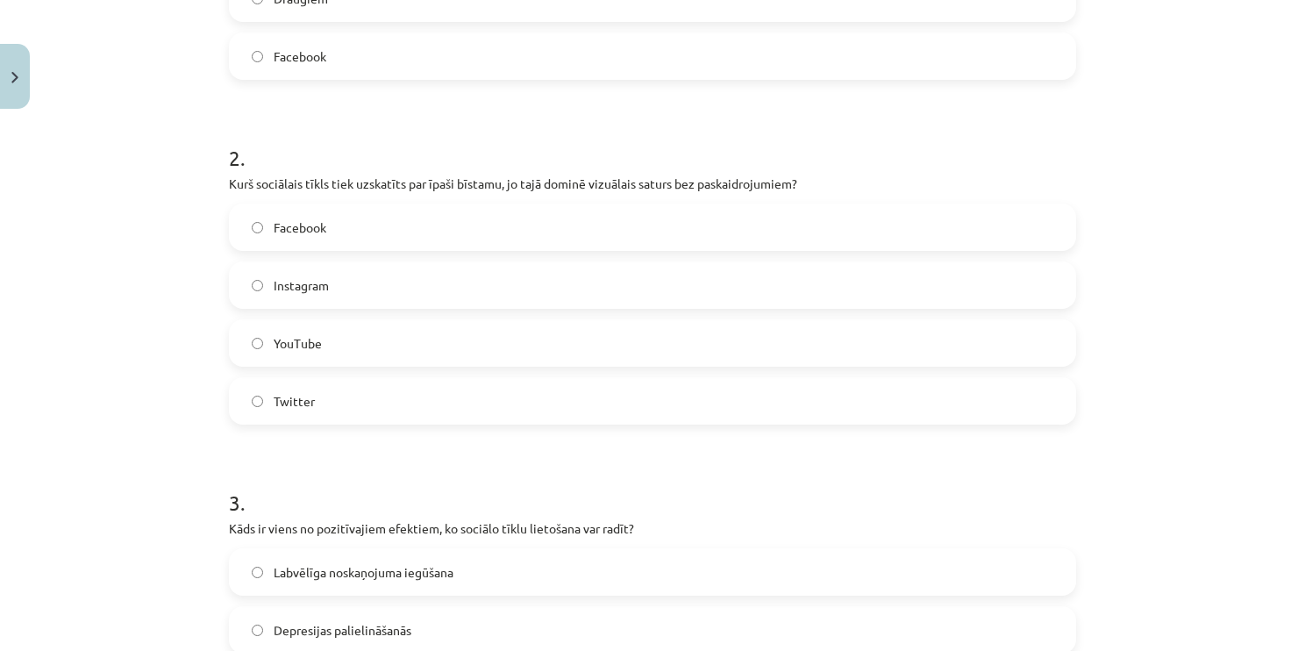
scroll to position [625, 0]
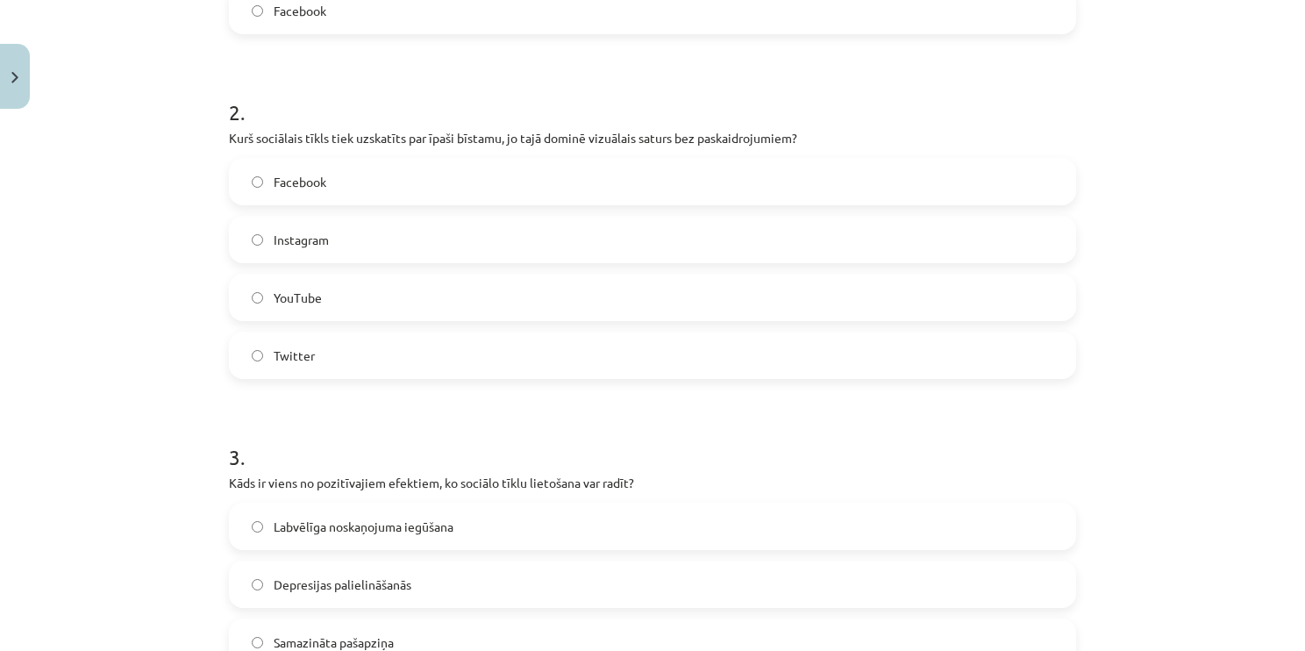
click at [348, 229] on label "Instagram" at bounding box center [653, 240] width 844 height 44
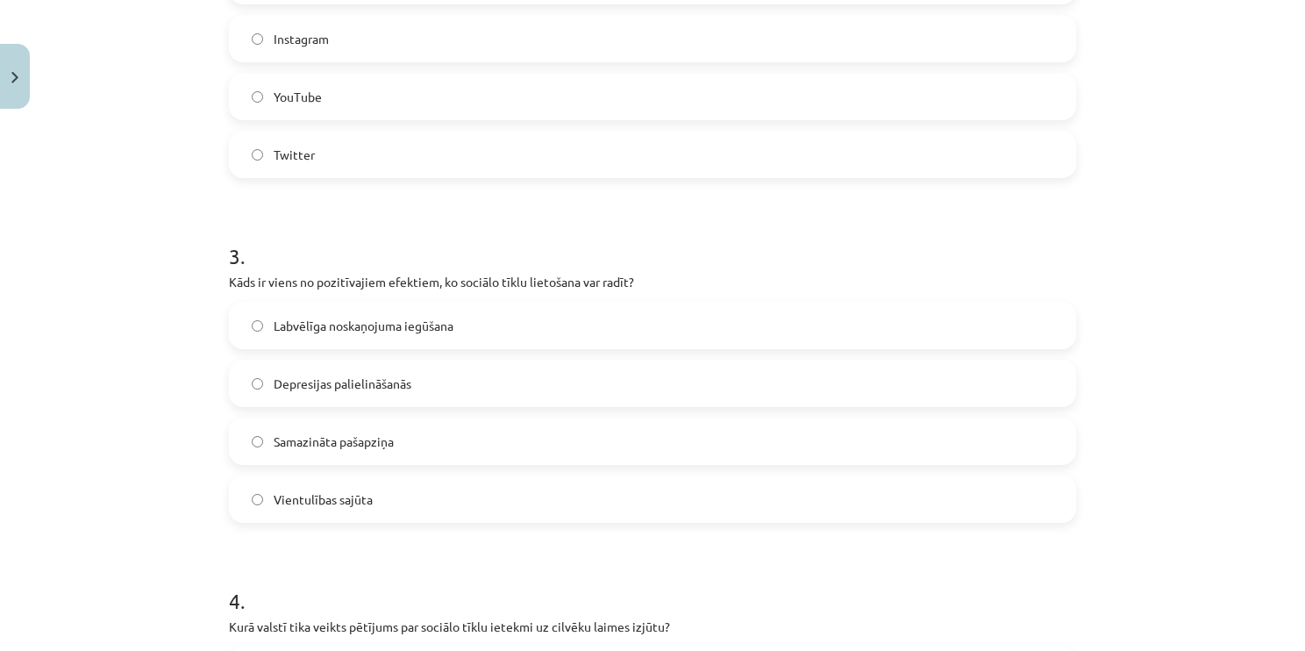
scroll to position [888, 0]
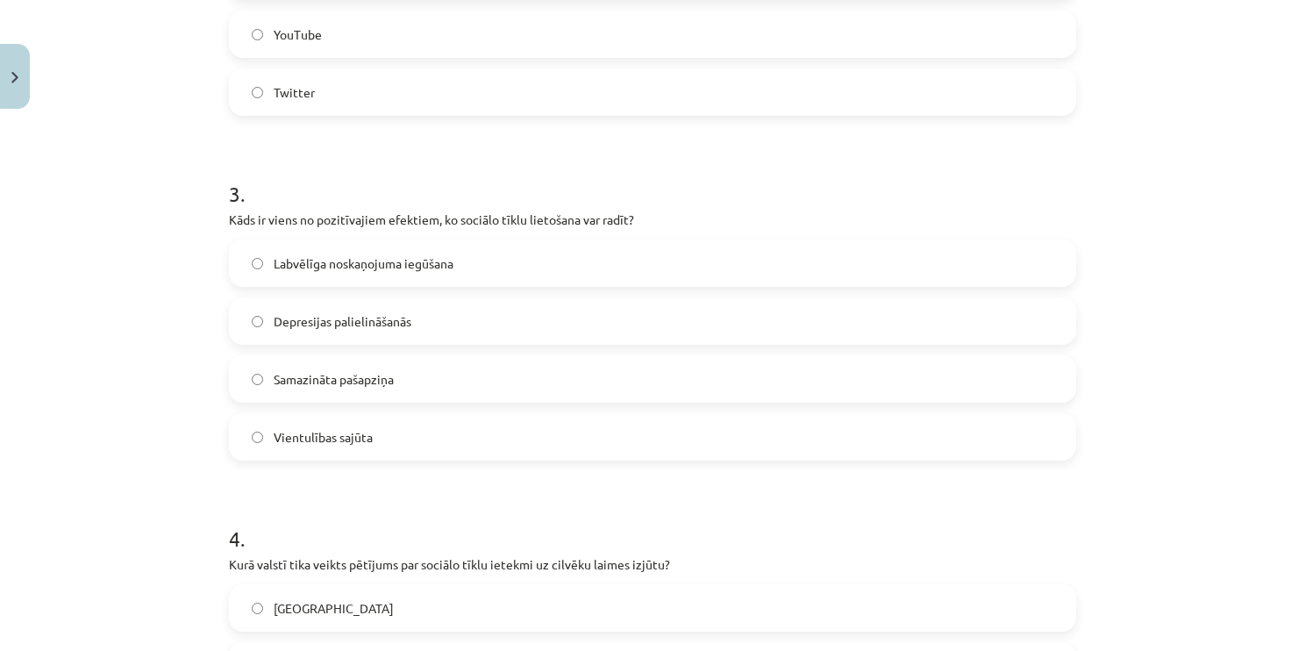
click at [432, 242] on label "Labvēlīga noskaņojuma iegūšana" at bounding box center [653, 263] width 844 height 44
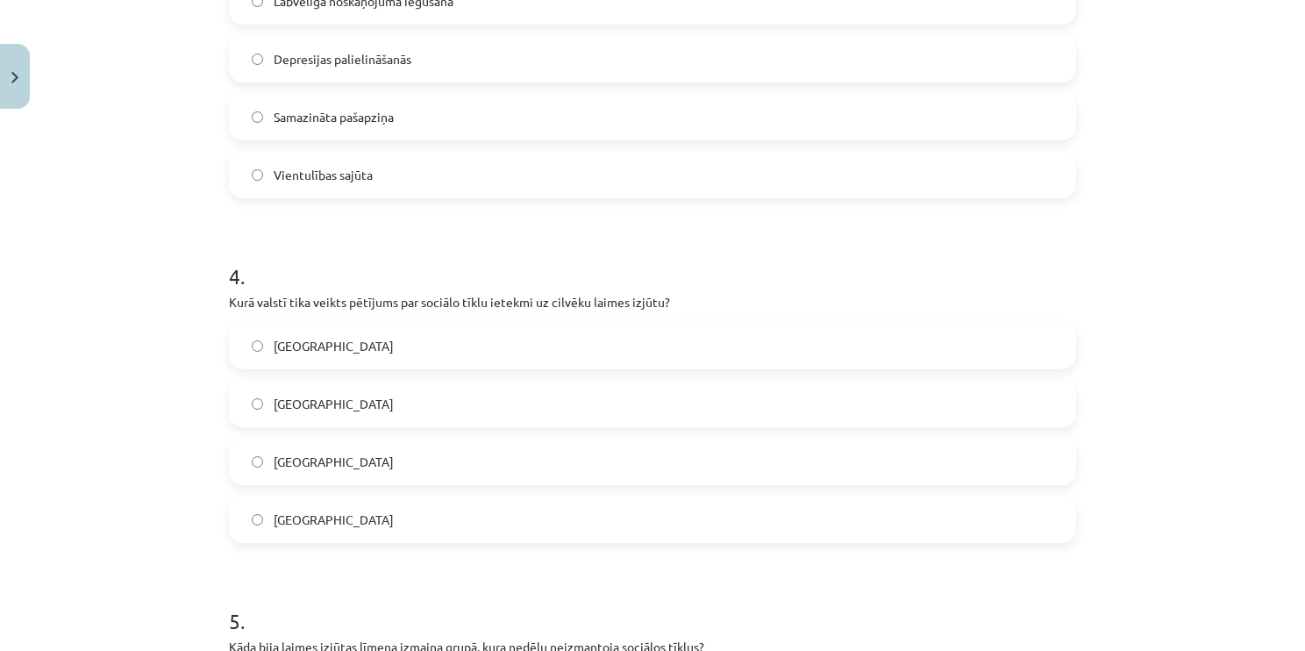
scroll to position [1151, 0]
click at [339, 457] on label "Dānijā" at bounding box center [653, 461] width 844 height 44
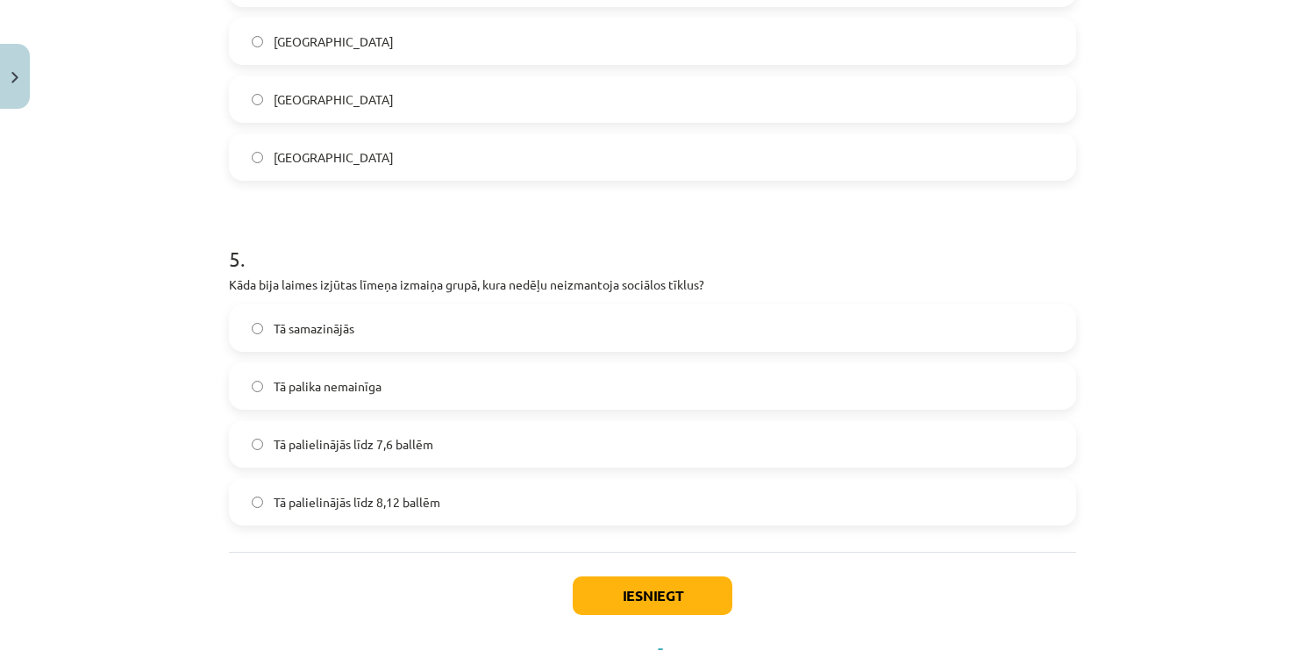
scroll to position [1590, 0]
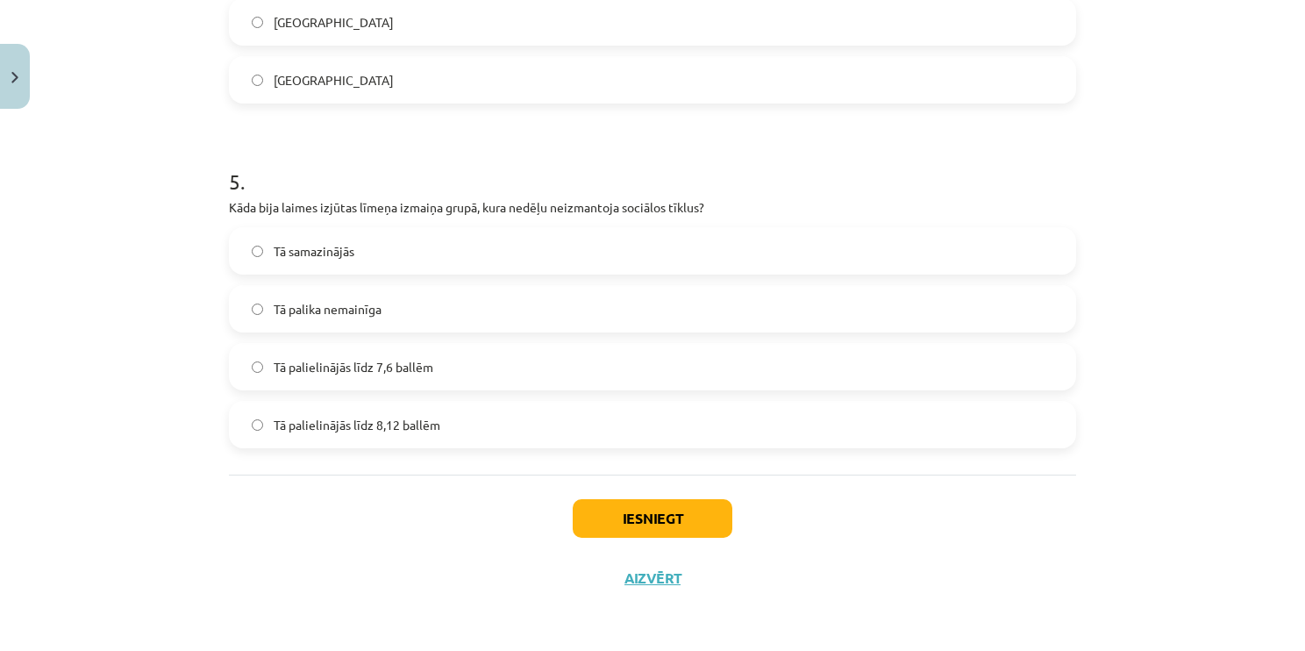
drag, startPoint x: 473, startPoint y: 363, endPoint x: 495, endPoint y: 405, distance: 47.5
click at [475, 360] on label "Tā palielinājās līdz 7,6 ballēm" at bounding box center [653, 367] width 844 height 44
click at [633, 527] on button "Iesniegt" at bounding box center [653, 518] width 160 height 39
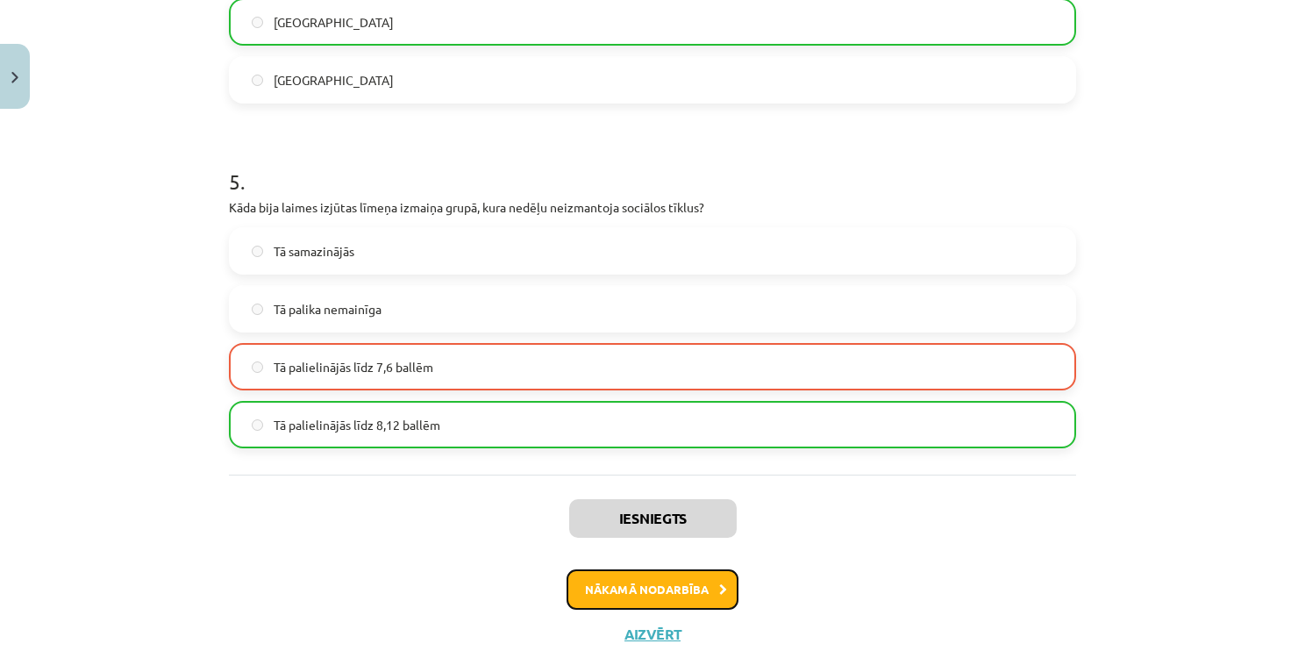
click at [670, 595] on button "Nākamā nodarbība" at bounding box center [653, 589] width 172 height 40
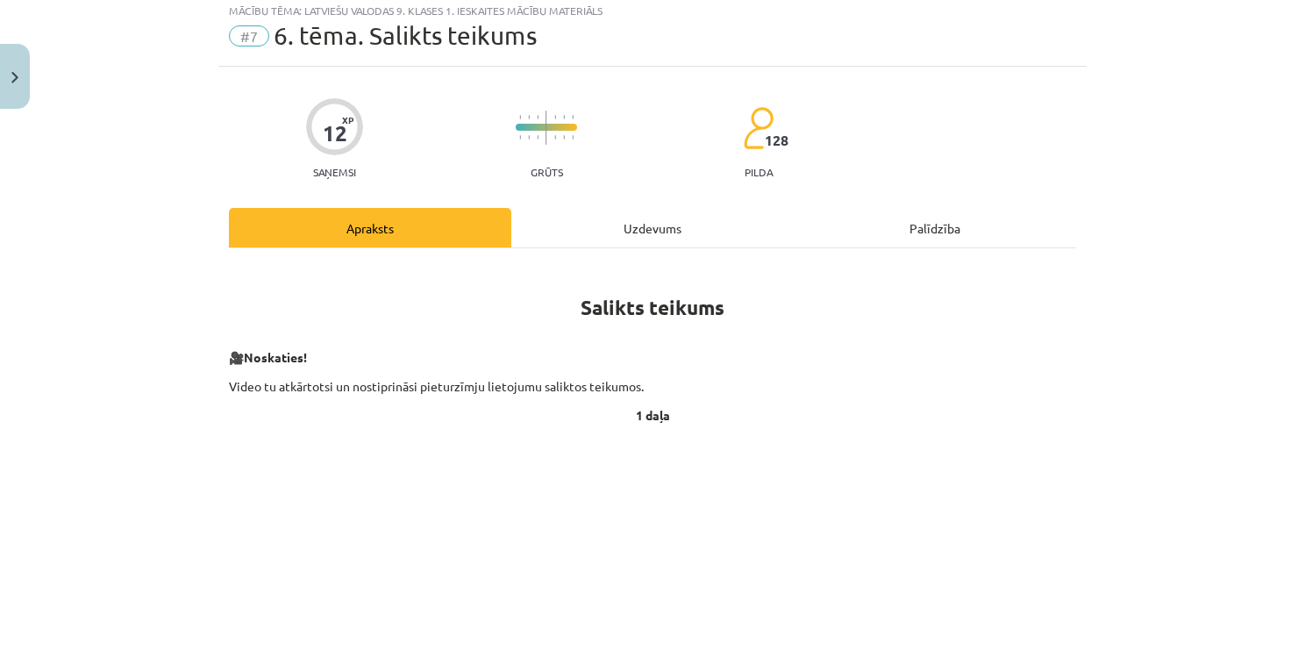
scroll to position [44, 0]
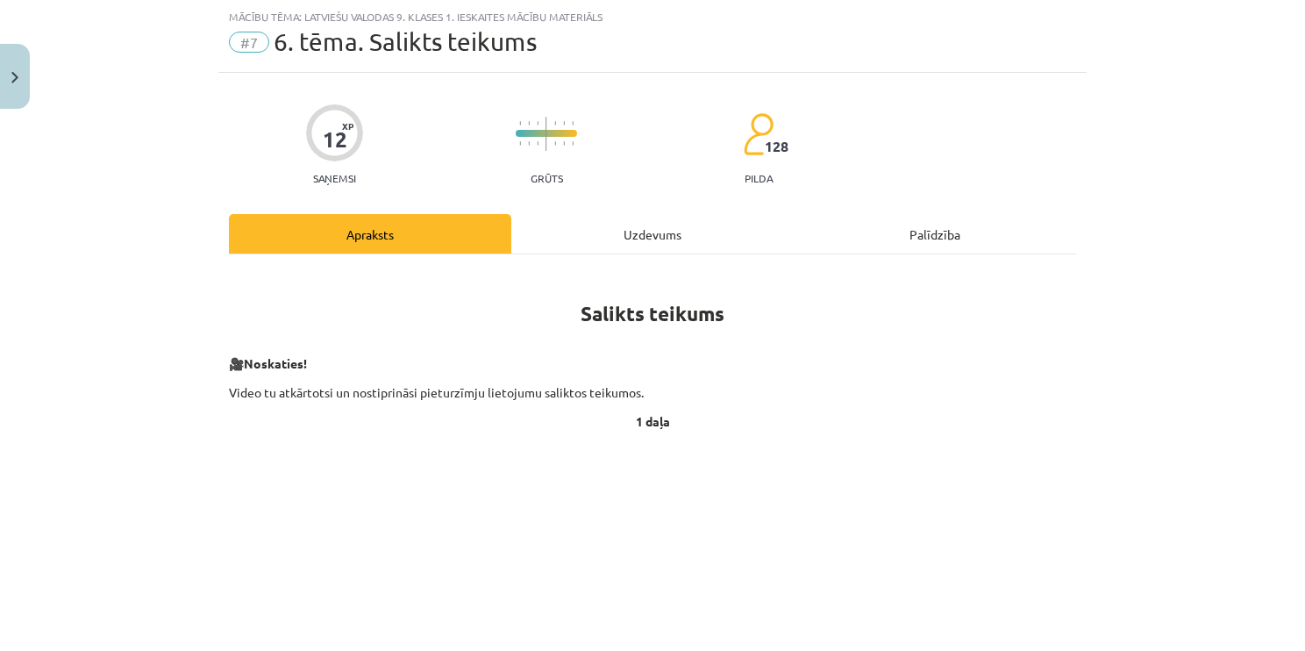
click at [589, 229] on div "Uzdevums" at bounding box center [652, 233] width 282 height 39
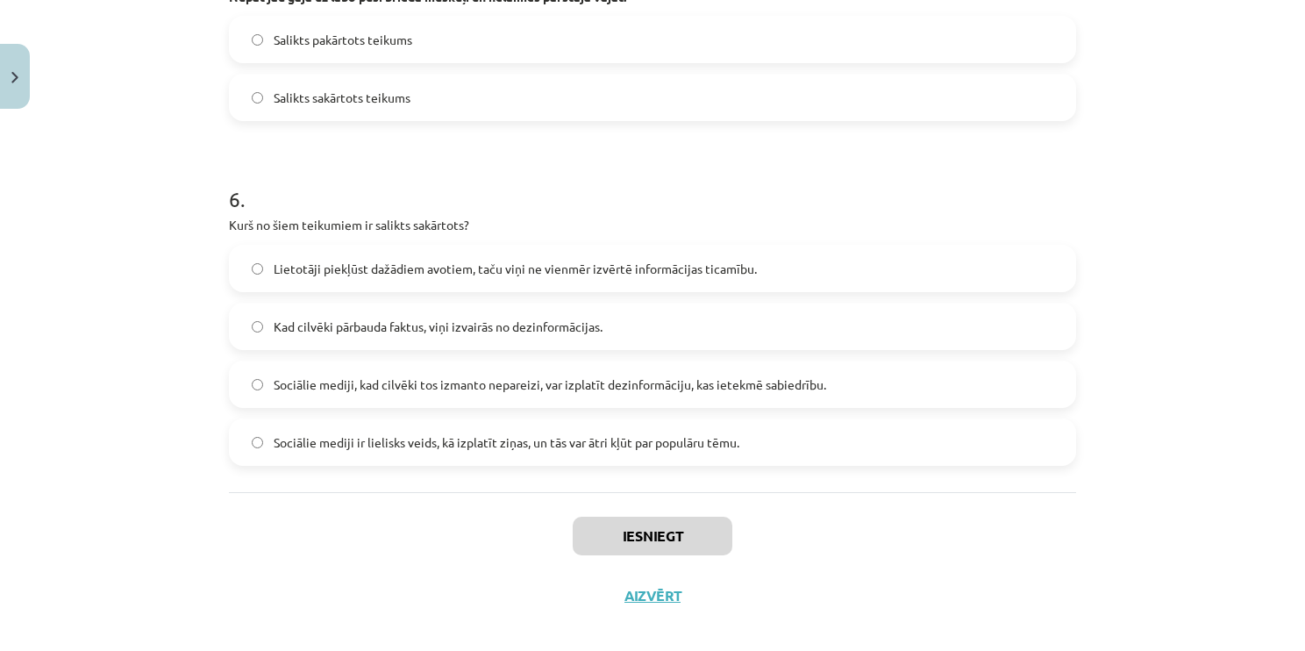
scroll to position [1411, 0]
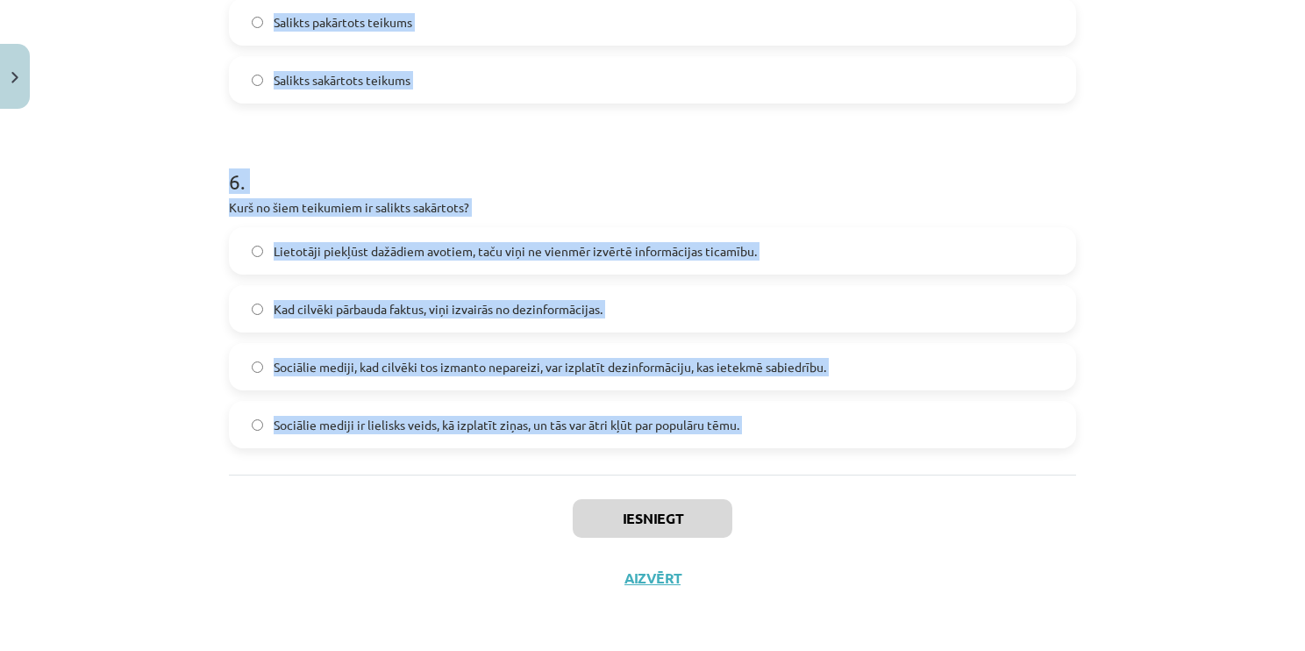
drag, startPoint x: 231, startPoint y: 325, endPoint x: 521, endPoint y: 477, distance: 328.0
copy form ". Izvēlies pareizo variantu! Pēkšņi atvēru acis un pa logu ieraudzīju ābolu. Pē…"
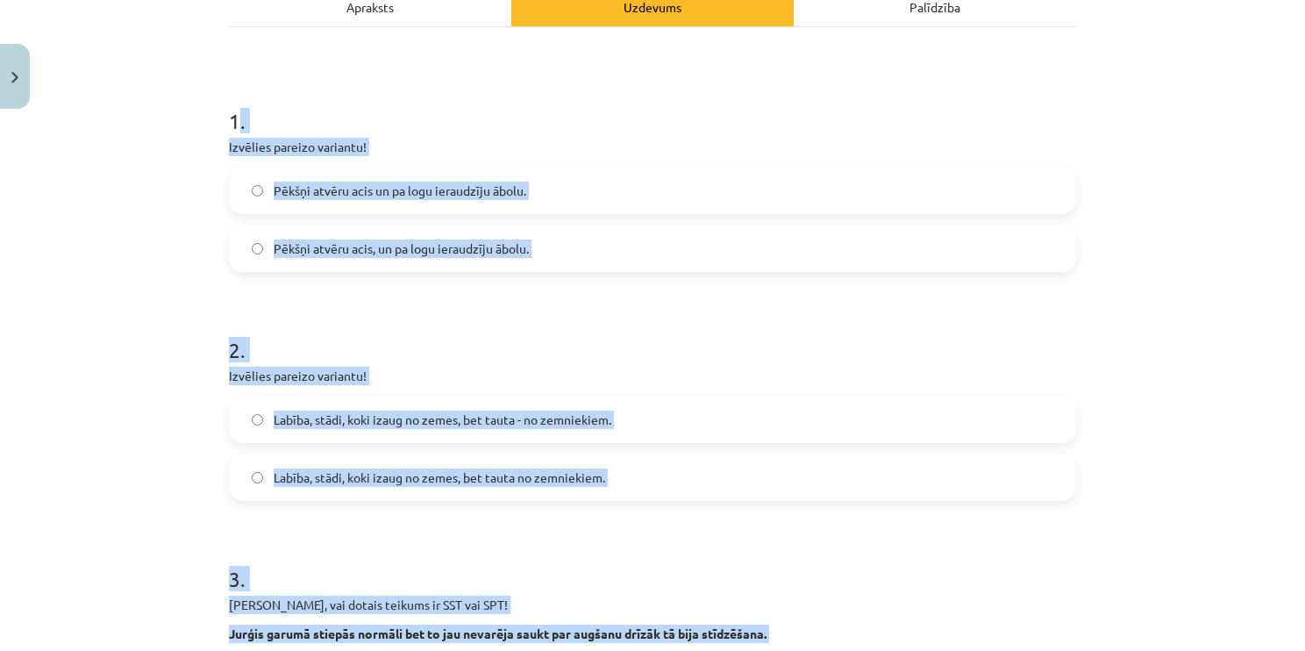
scroll to position [183, 0]
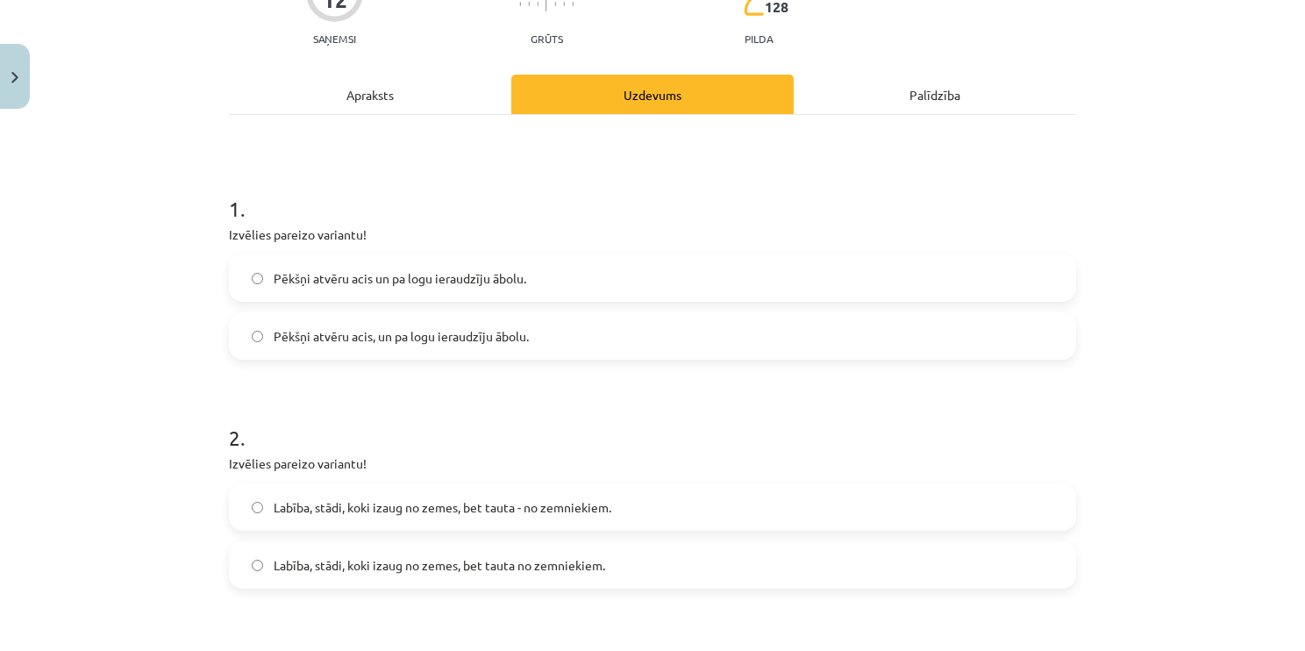
click at [437, 333] on span "Pēkšņi atvēru acis, un pa logu ieraudzīju ābolu." at bounding box center [401, 336] width 255 height 18
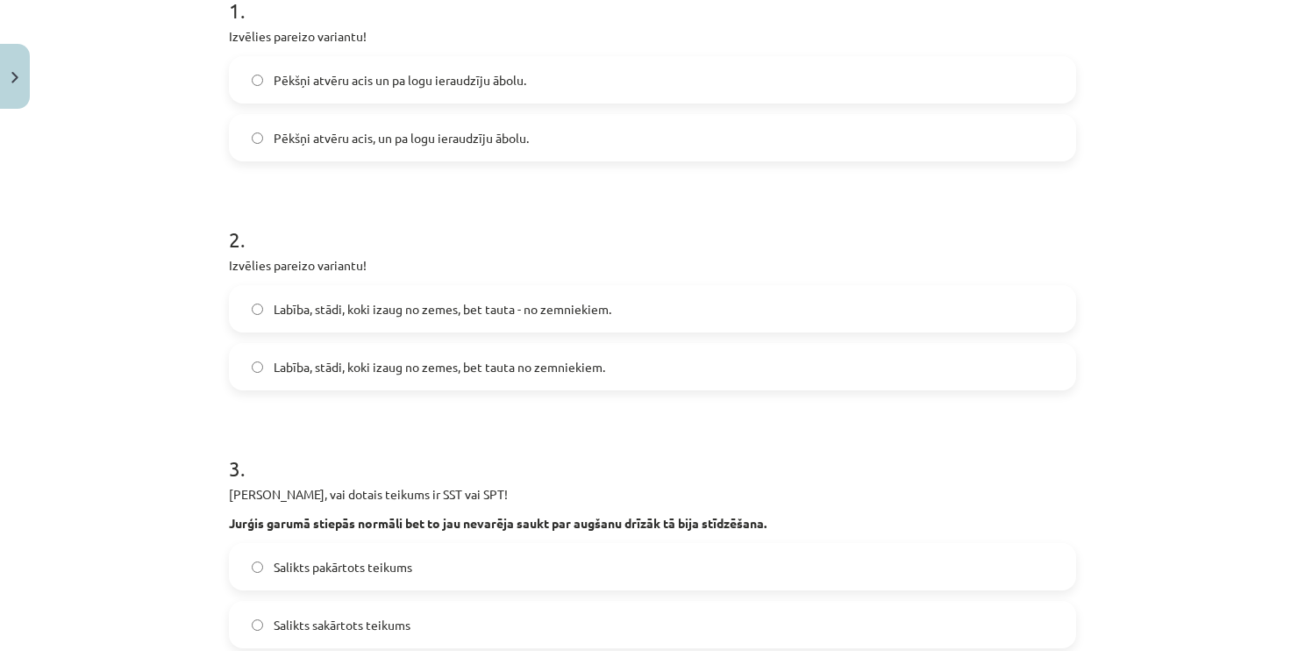
scroll to position [447, 0]
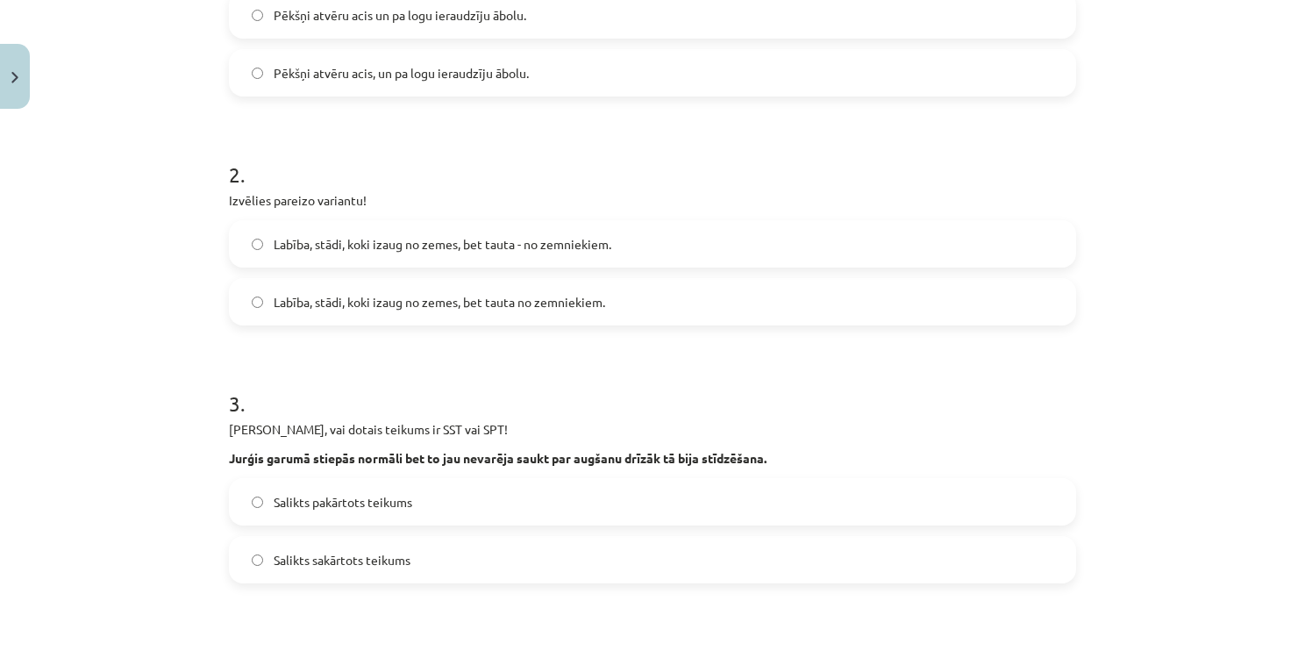
click at [582, 244] on span "Labība, stādi, koki izaug no zemes, bet tauta - no zemniekiem." at bounding box center [443, 244] width 338 height 18
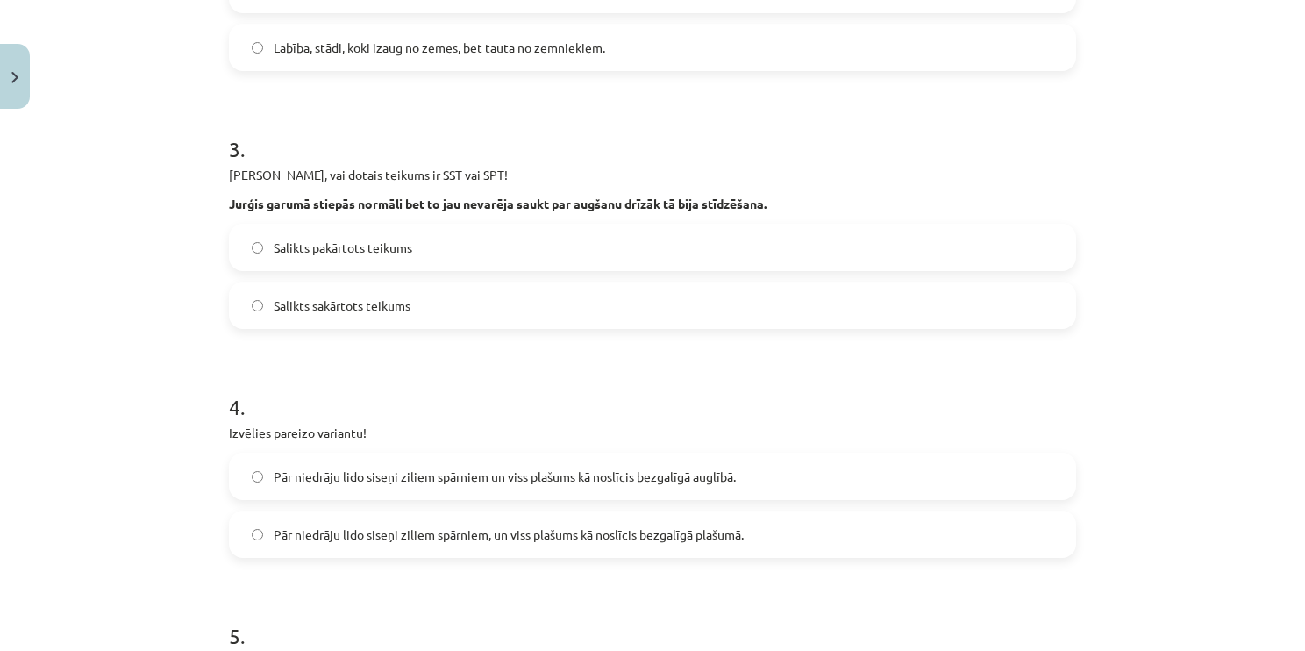
scroll to position [710, 0]
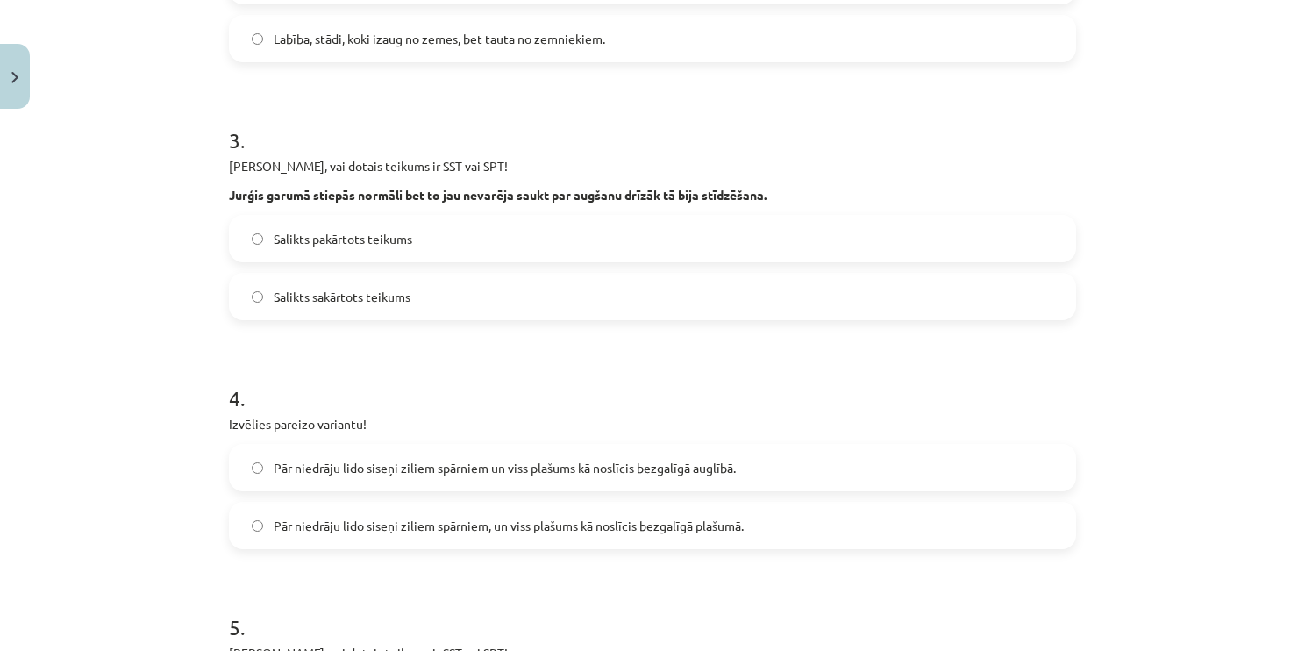
click at [405, 286] on label "Salikts sakārtots teikums" at bounding box center [653, 297] width 844 height 44
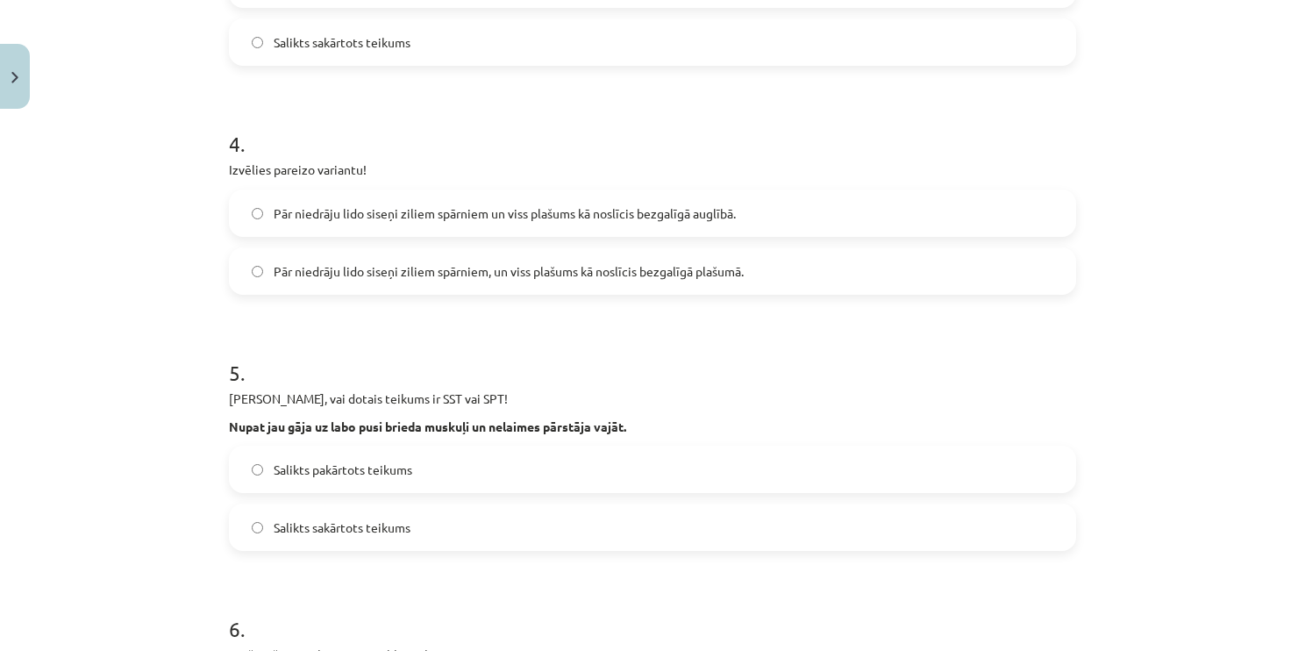
scroll to position [973, 0]
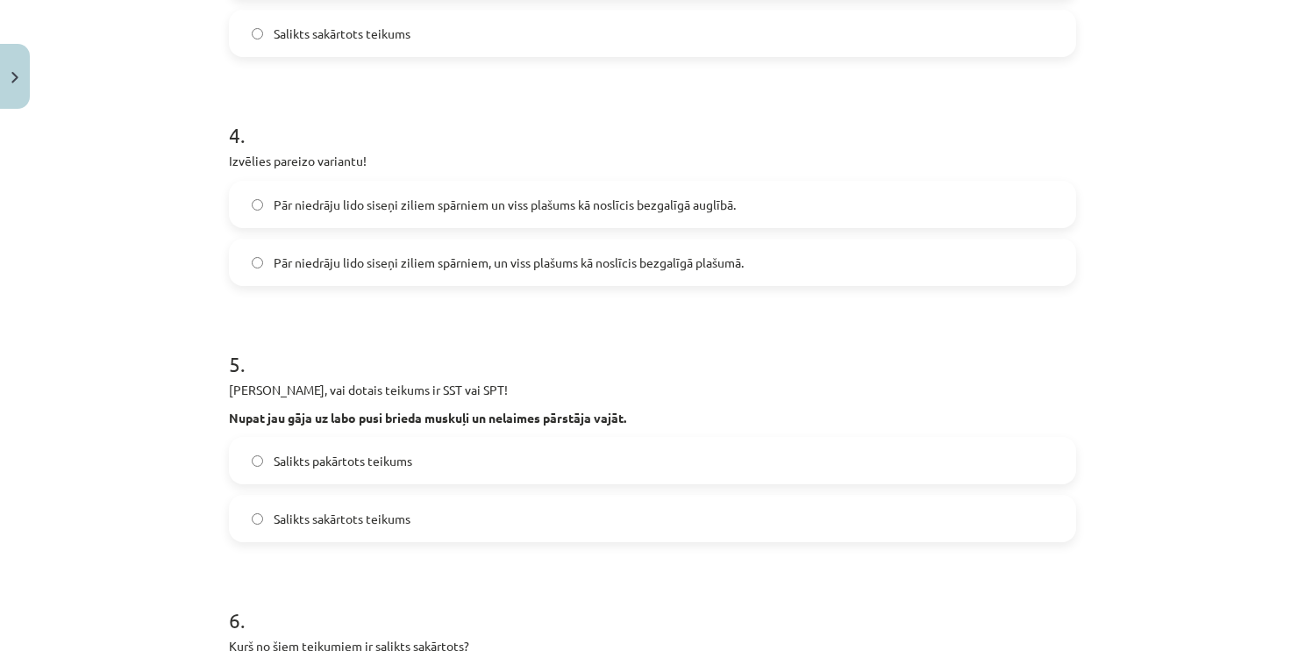
click at [488, 270] on span "Pār niedrāju lido siseņi ziliem spārniem, un viss plašums kā noslīcis bezgalīgā…" at bounding box center [509, 263] width 470 height 18
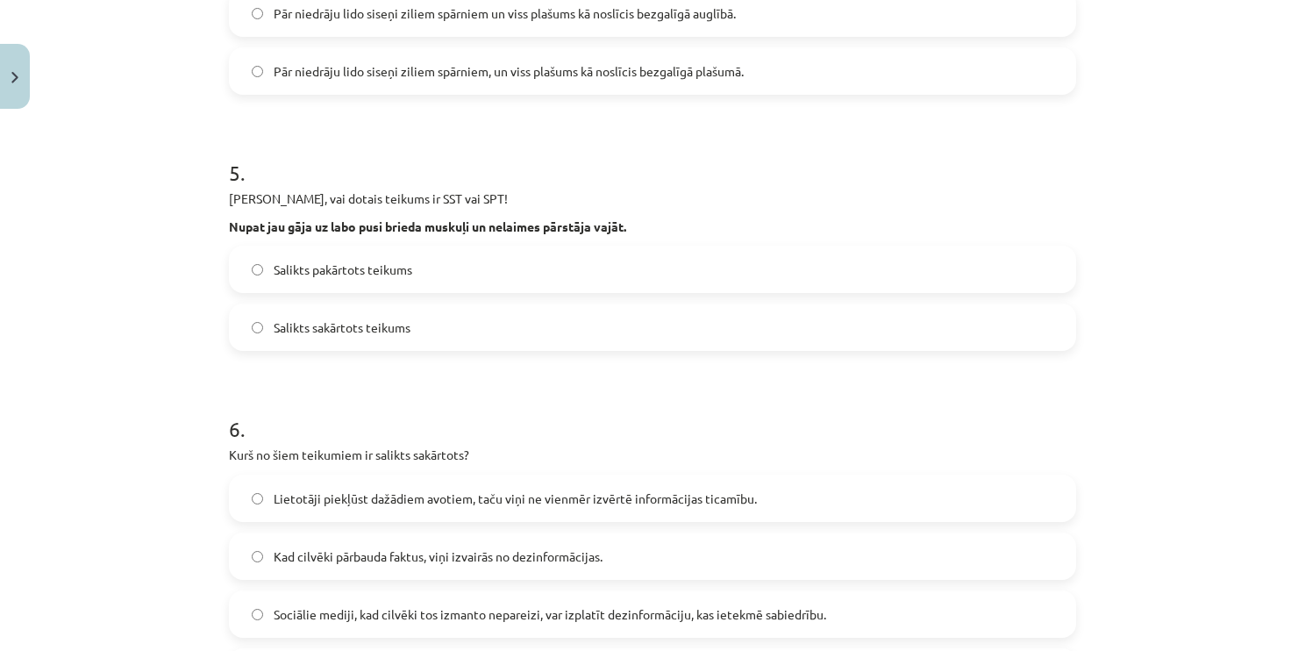
scroll to position [1236, 0]
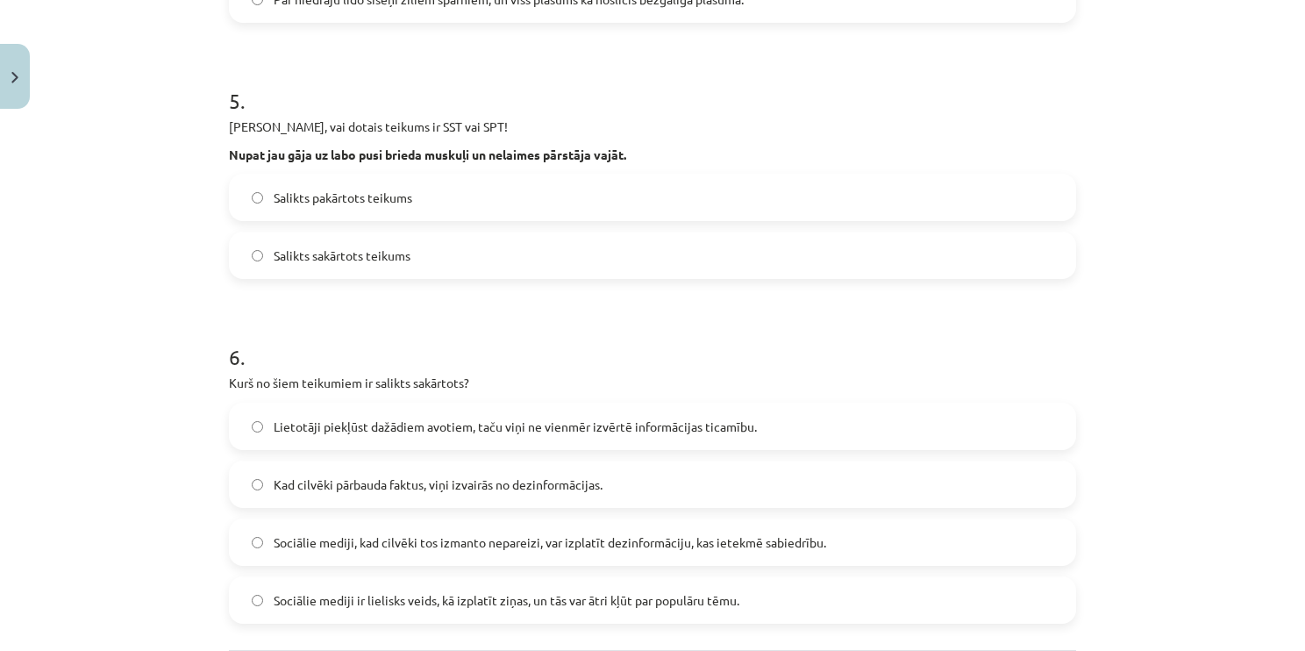
click at [403, 256] on span "Salikts sakārtots teikums" at bounding box center [342, 255] width 137 height 18
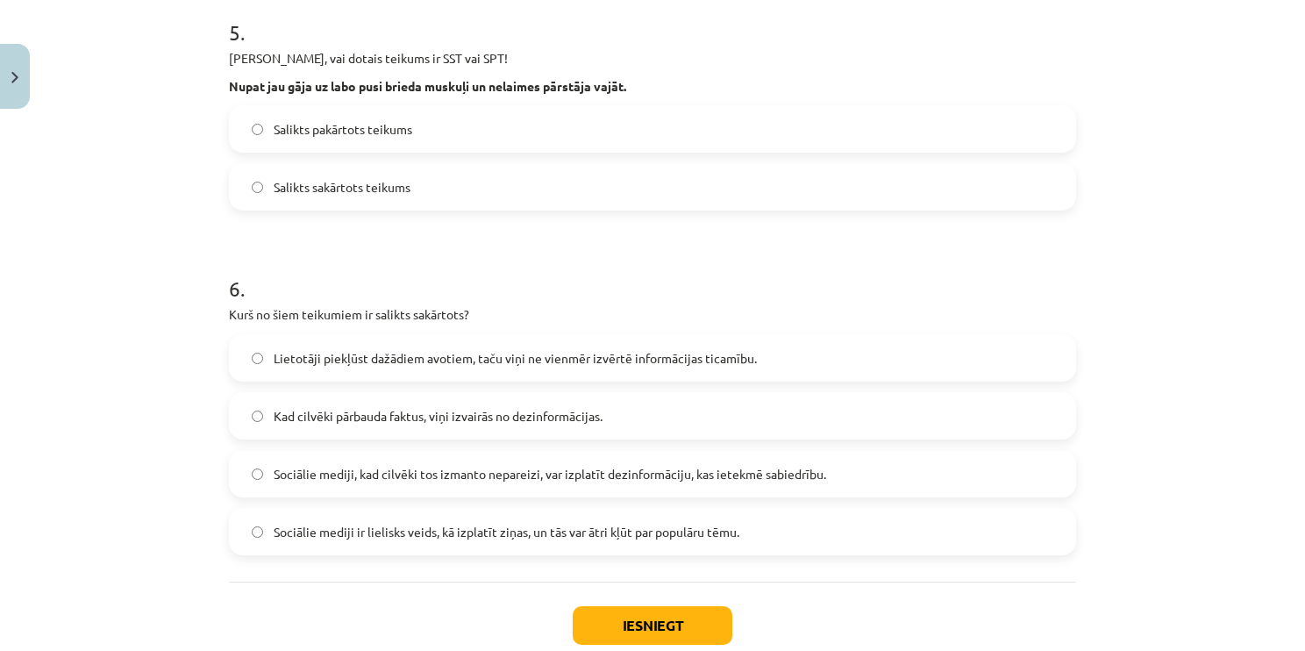
scroll to position [1411, 0]
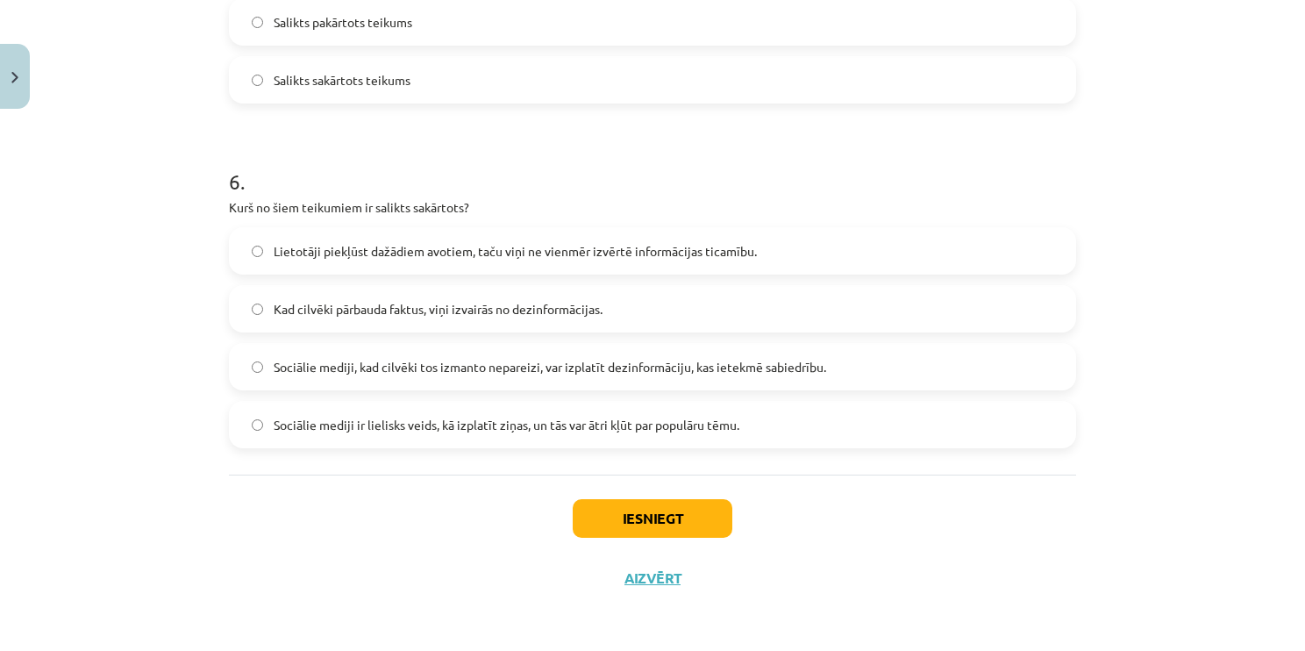
click at [565, 248] on span "Lietotāji piekļūst dažādiem avotiem, taču viņi ne vienmēr izvērtē informācijas …" at bounding box center [515, 251] width 483 height 18
click at [639, 523] on button "Iesniegt" at bounding box center [653, 518] width 160 height 39
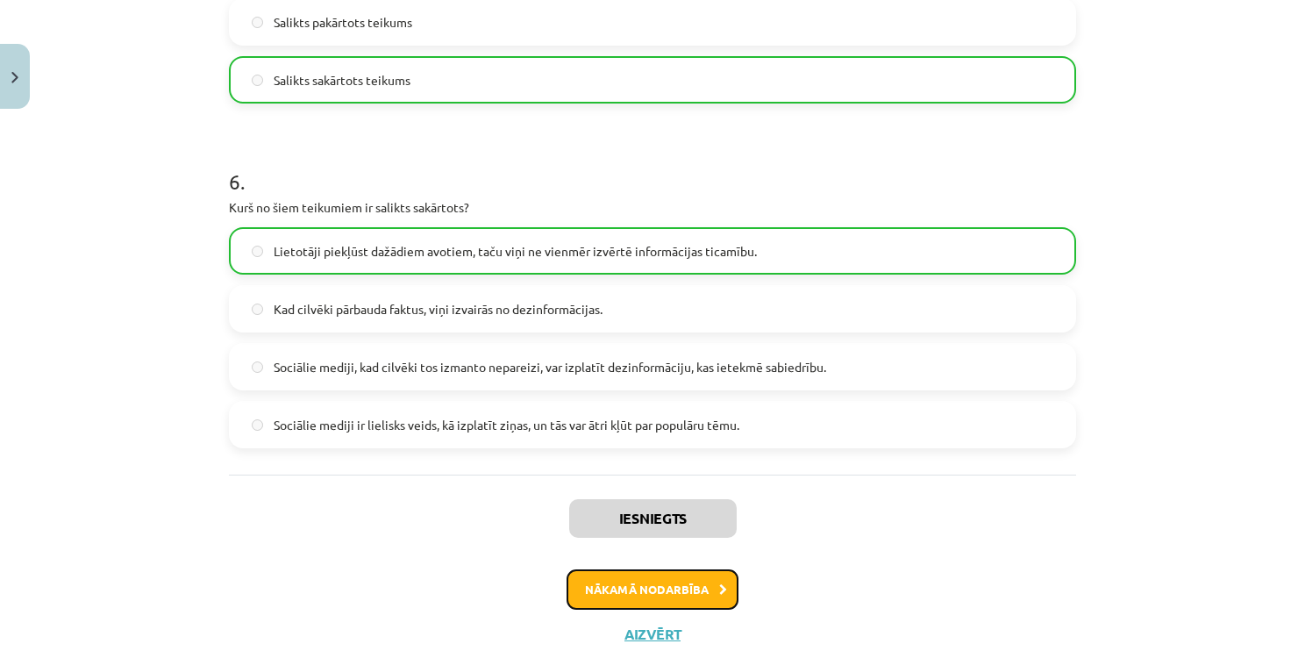
click at [619, 599] on button "Nākamā nodarbība" at bounding box center [653, 589] width 172 height 40
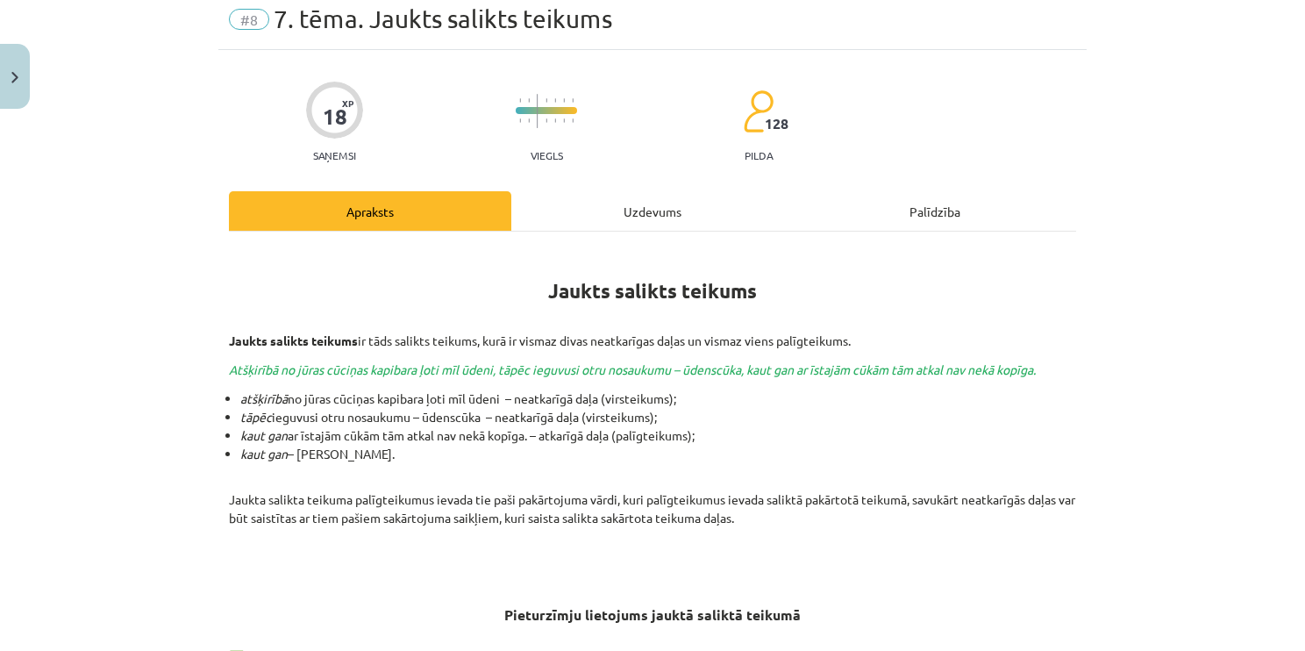
scroll to position [44, 0]
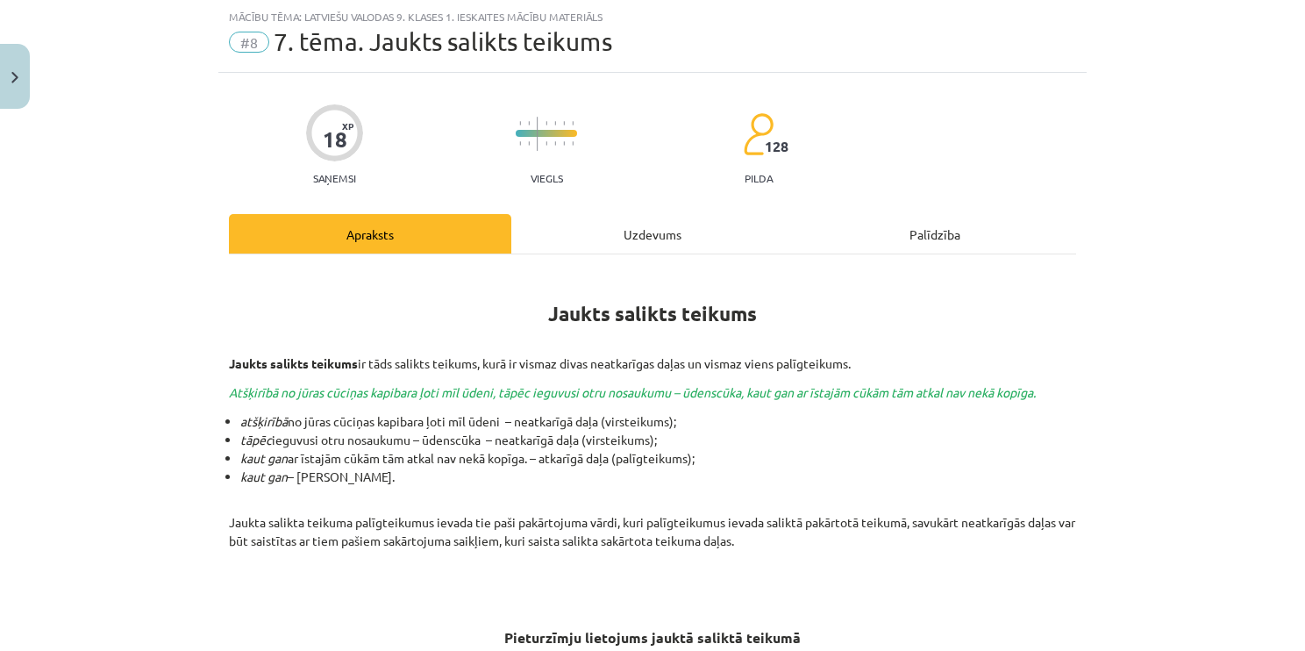
click at [575, 219] on div "Uzdevums" at bounding box center [652, 233] width 282 height 39
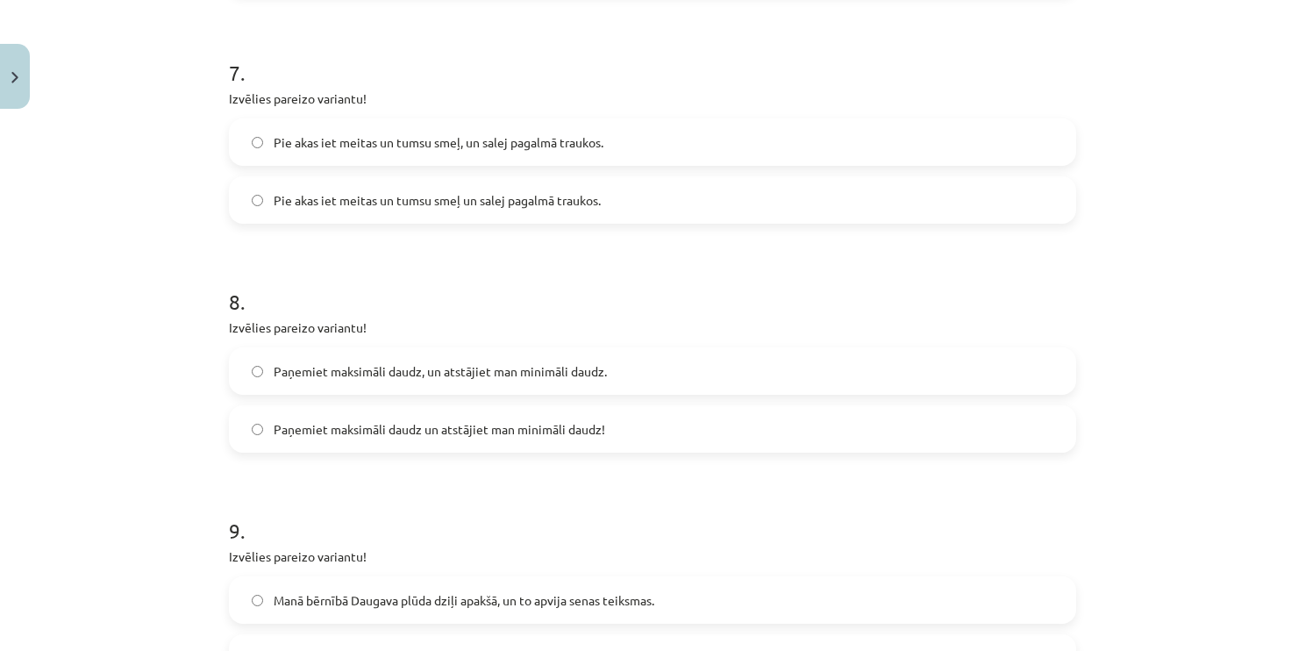
scroll to position [2090, 0]
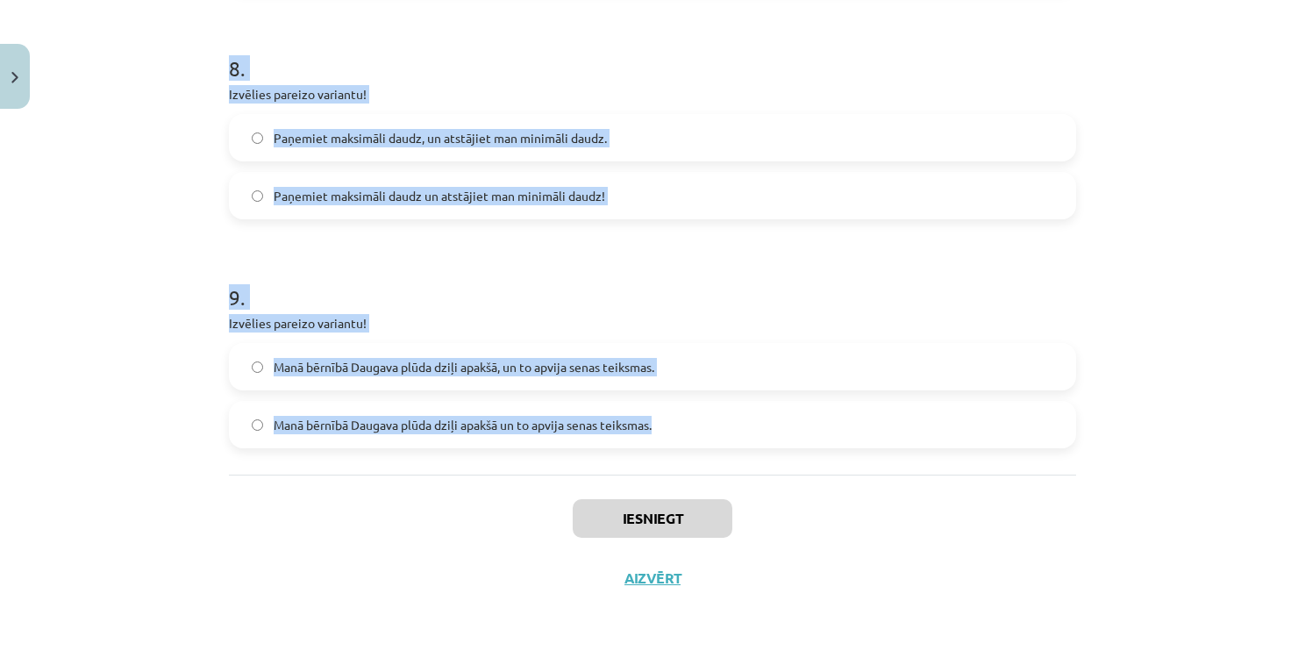
drag, startPoint x: 220, startPoint y: 326, endPoint x: 725, endPoint y: 404, distance: 511.1
copy form "1 . Izvēlies pareizo variantu! Un Mentīte teikusi, tas ir labi, ka Puteklis šķa…"
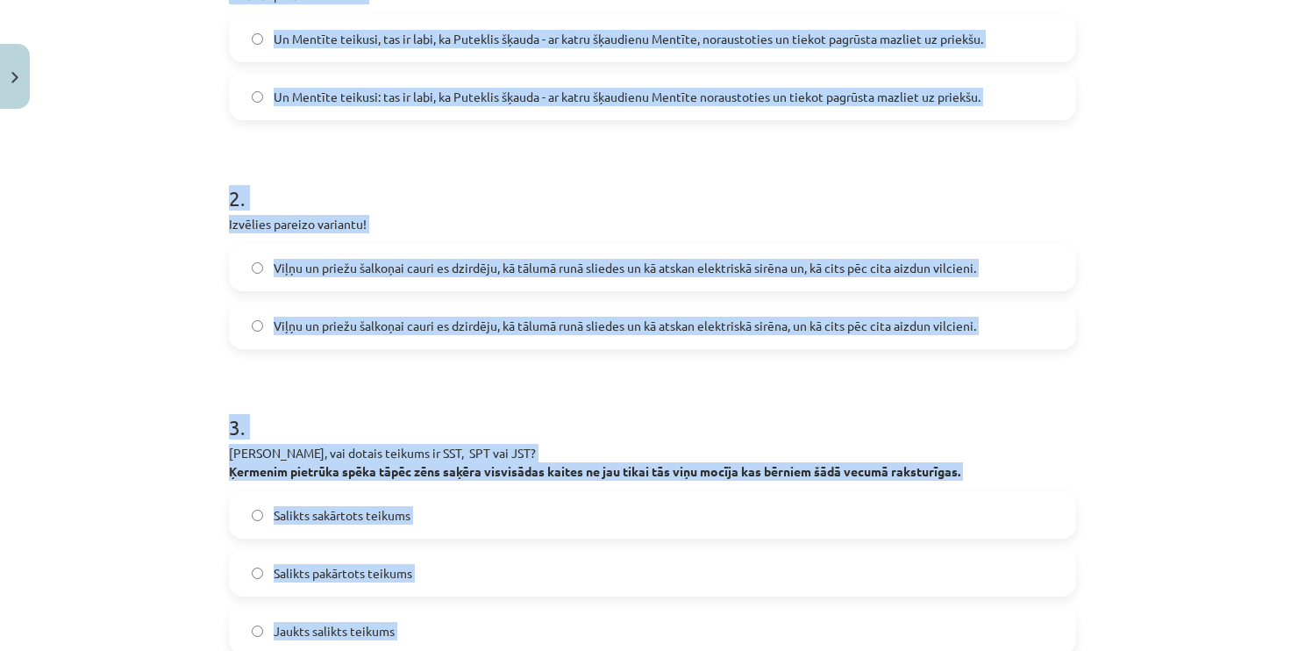
scroll to position [335, 0]
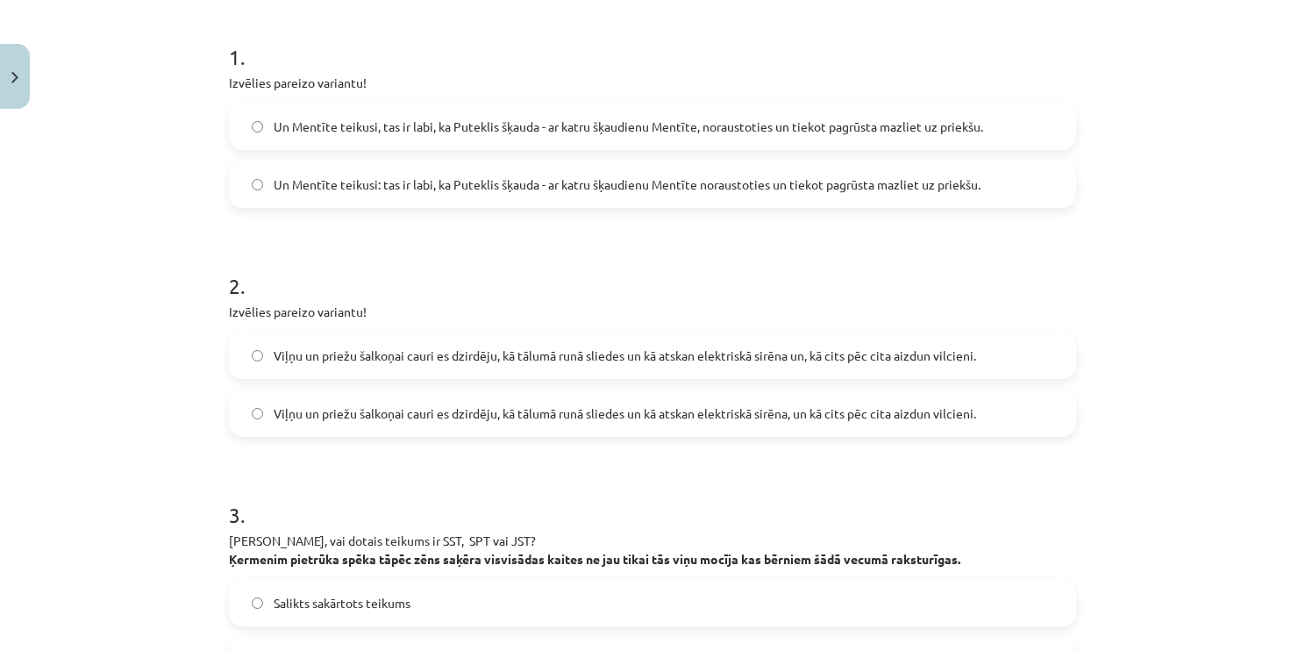
click at [415, 177] on span "Un Mentīte teikusi: tas ir labi, ka Puteklis šķauda - ar katru šķaudienu Mentīt…" at bounding box center [627, 184] width 707 height 18
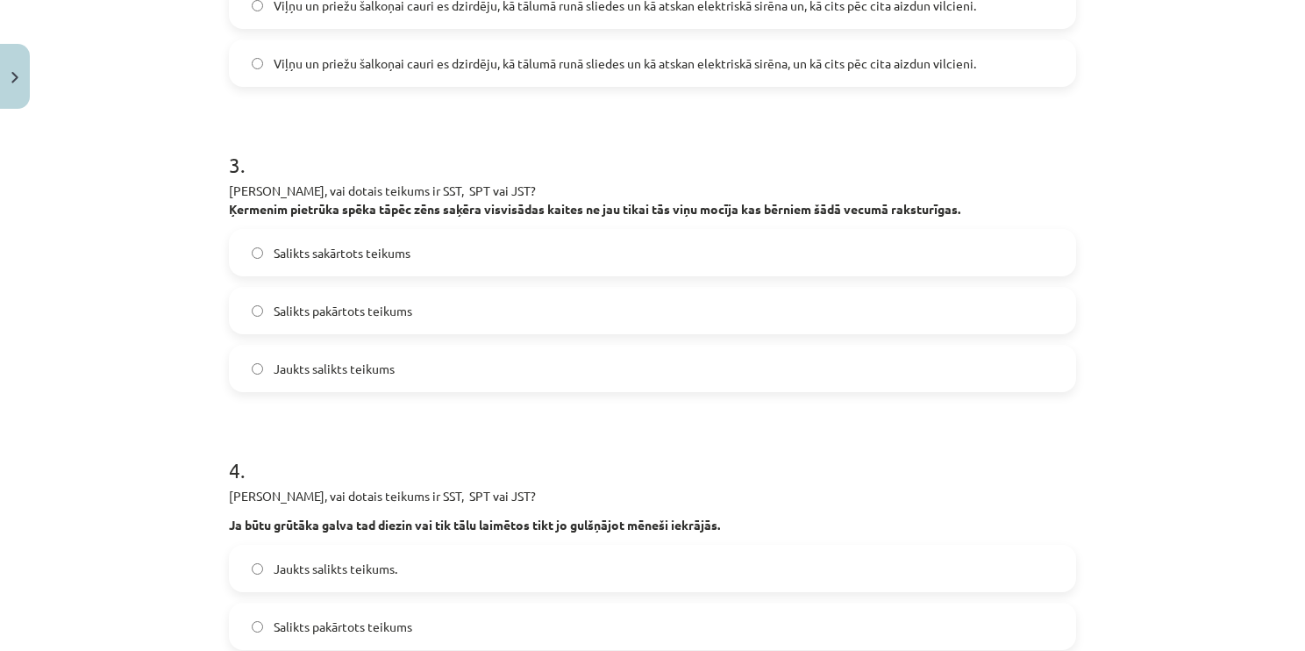
scroll to position [861, 0]
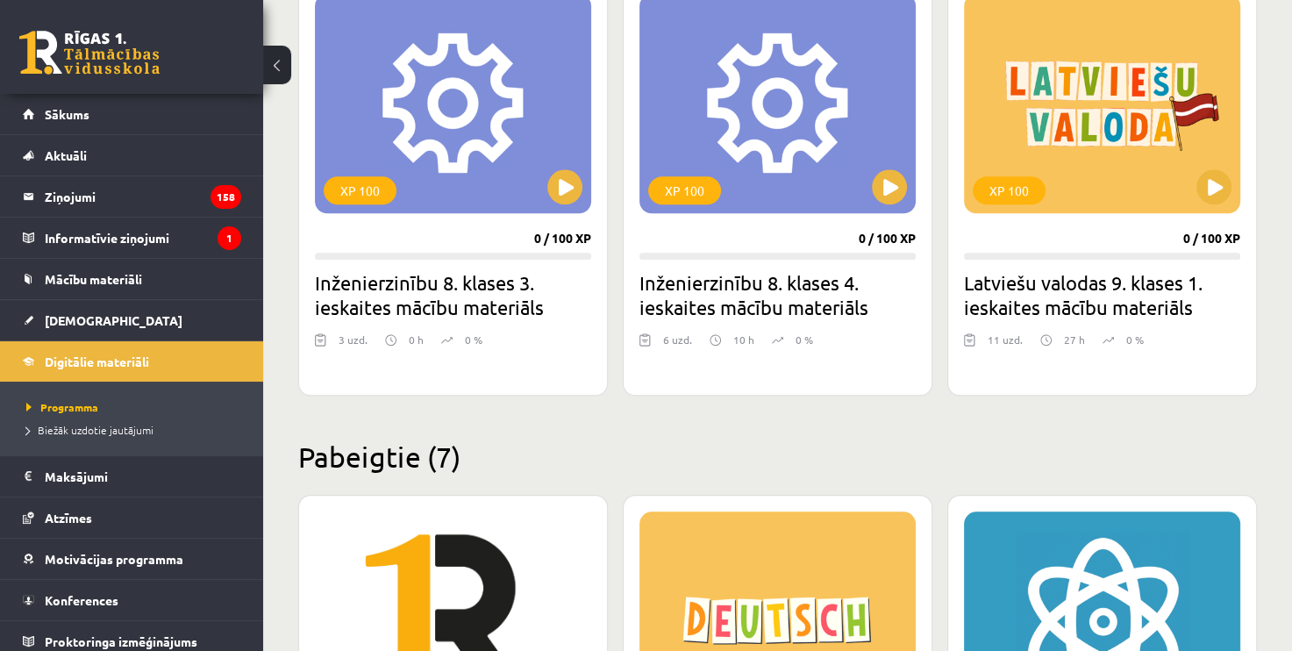
scroll to position [1667, 0]
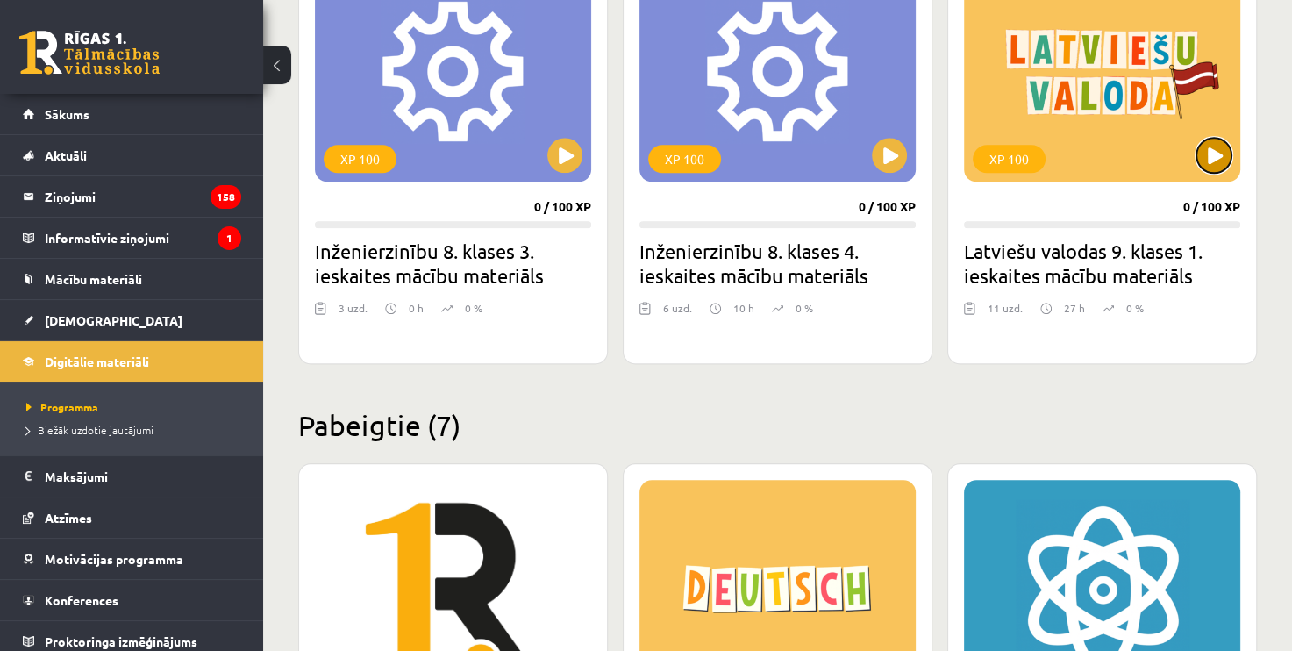
click at [1217, 138] on button at bounding box center [1214, 155] width 35 height 35
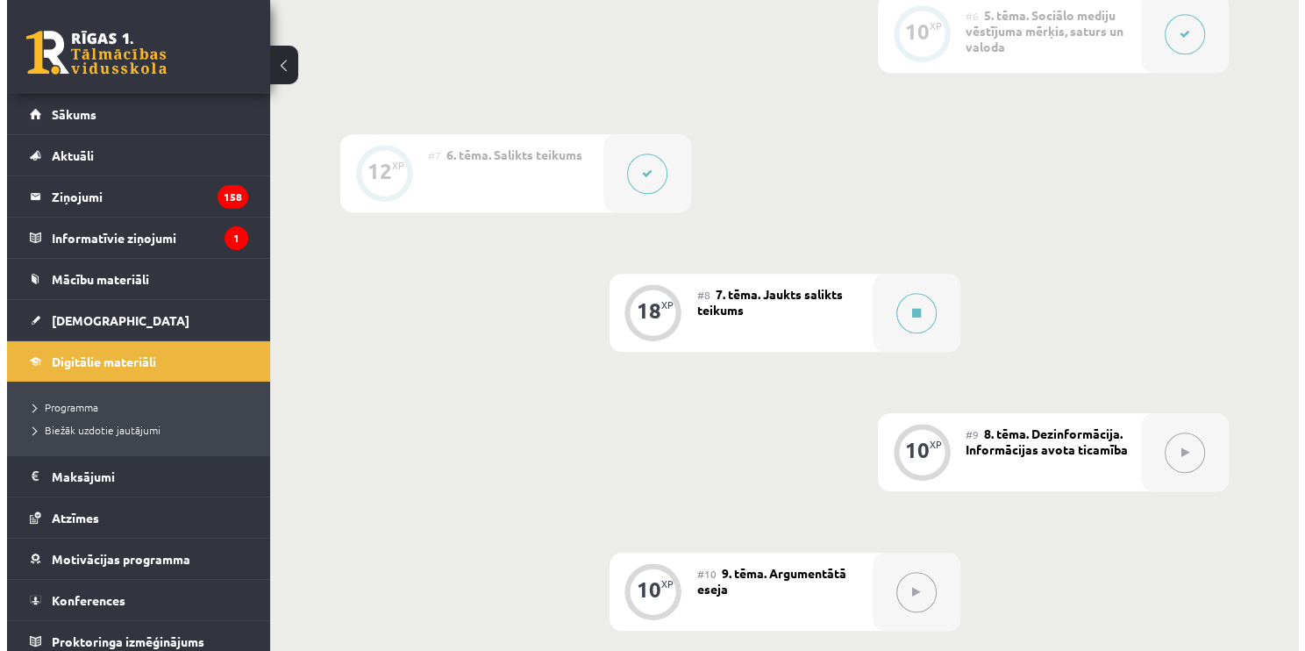
scroll to position [1228, 0]
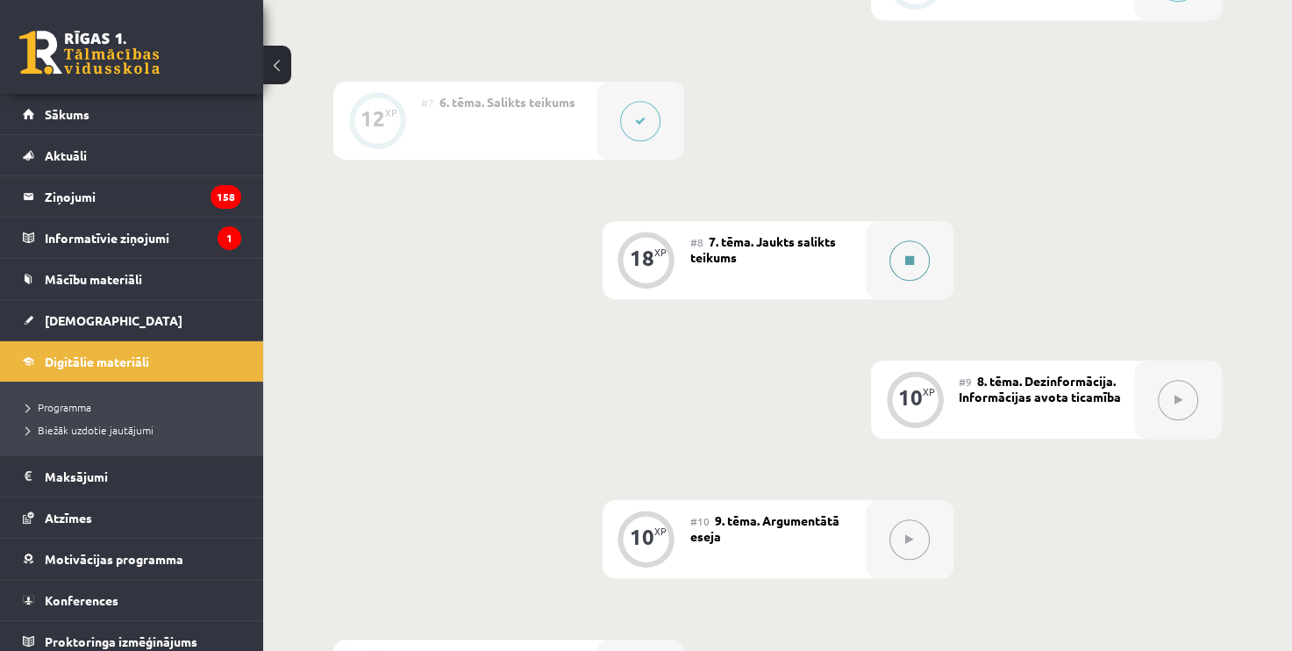
click at [914, 274] on button at bounding box center [909, 260] width 40 height 40
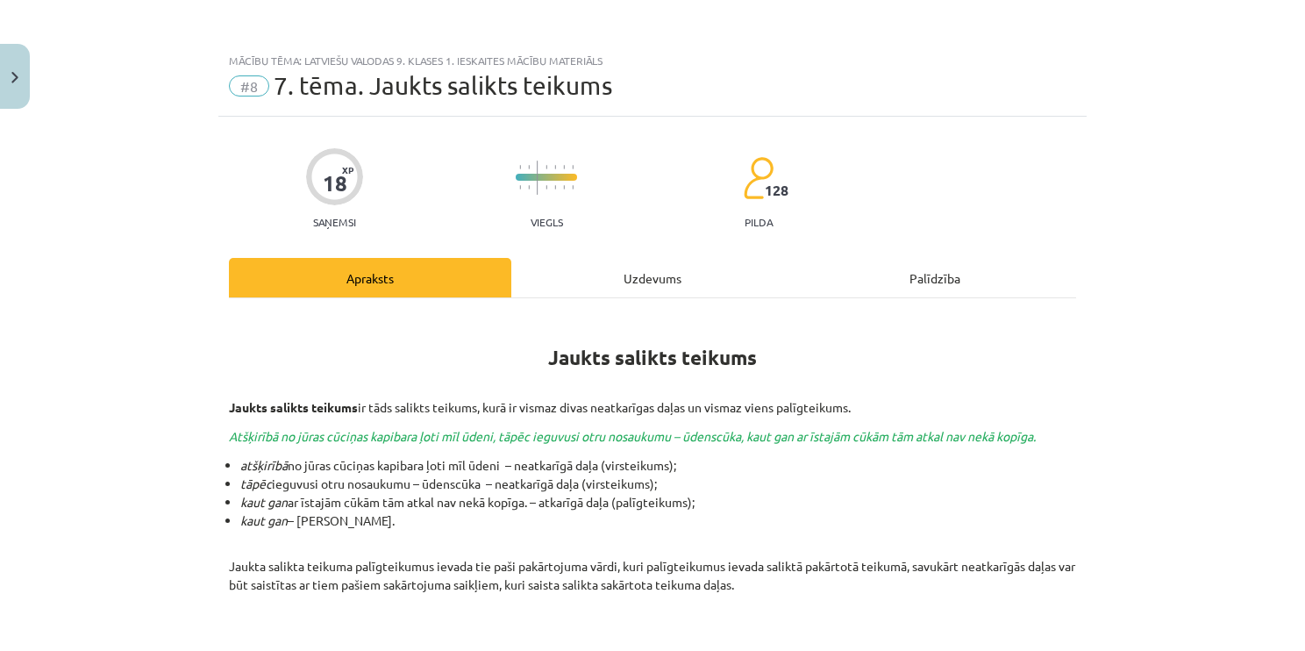
click at [636, 275] on div "Uzdevums" at bounding box center [652, 277] width 282 height 39
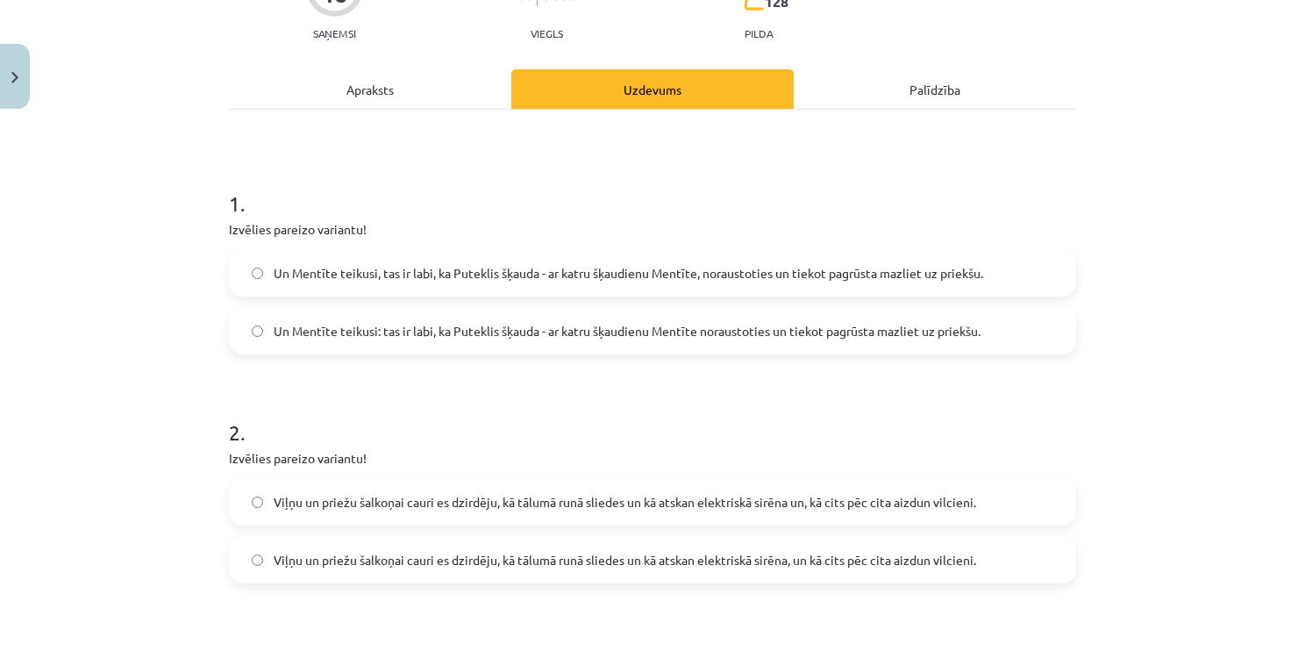
scroll to position [219, 0]
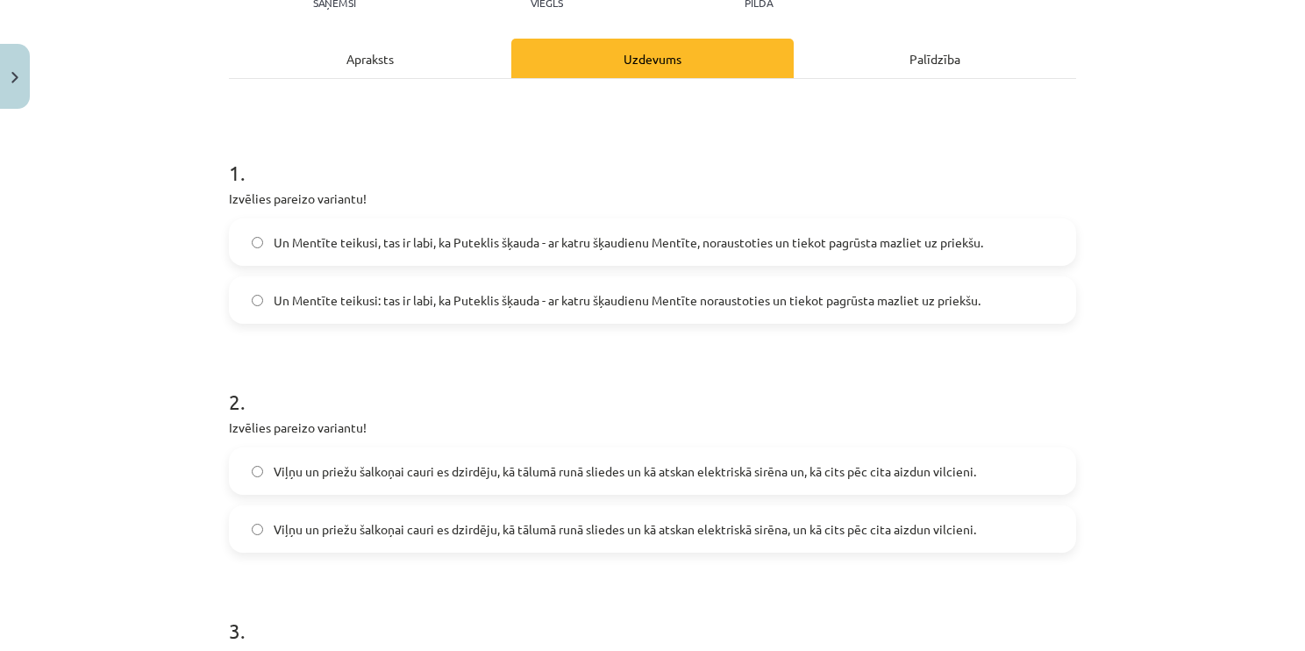
click at [471, 291] on span "Un Mentīte teikusi: tas ir labi, ka Puteklis šķauda - ar katru šķaudienu Mentīt…" at bounding box center [627, 300] width 707 height 18
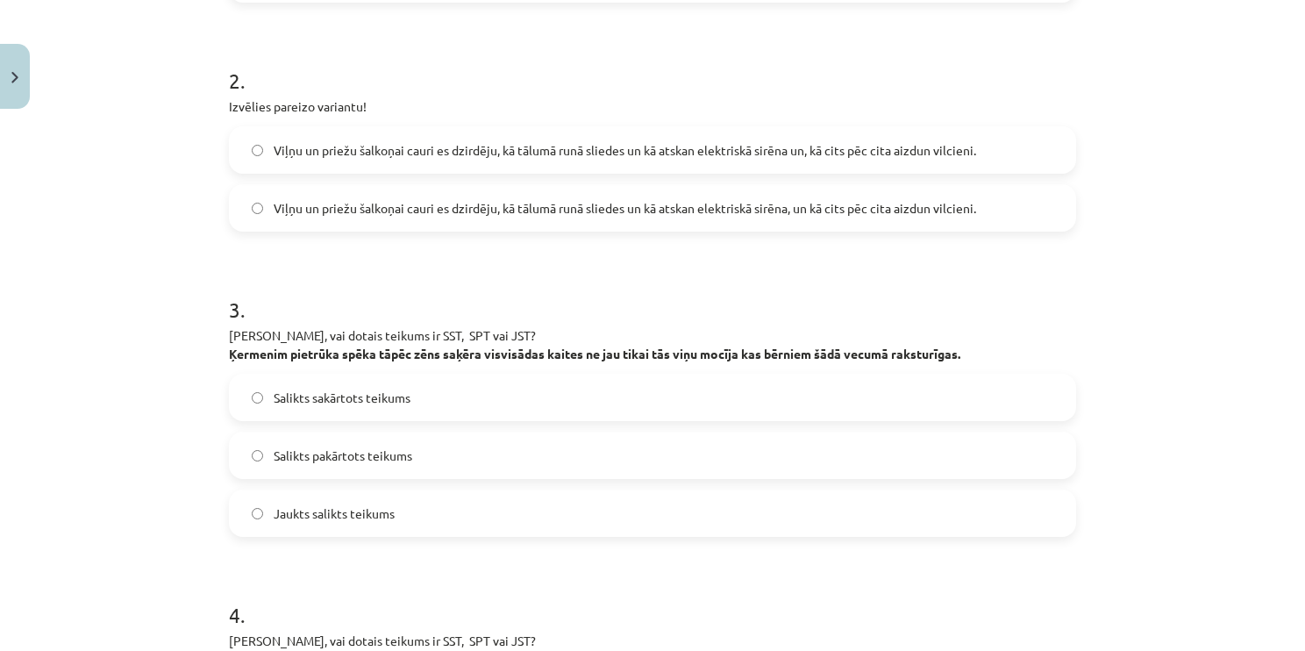
scroll to position [570, 0]
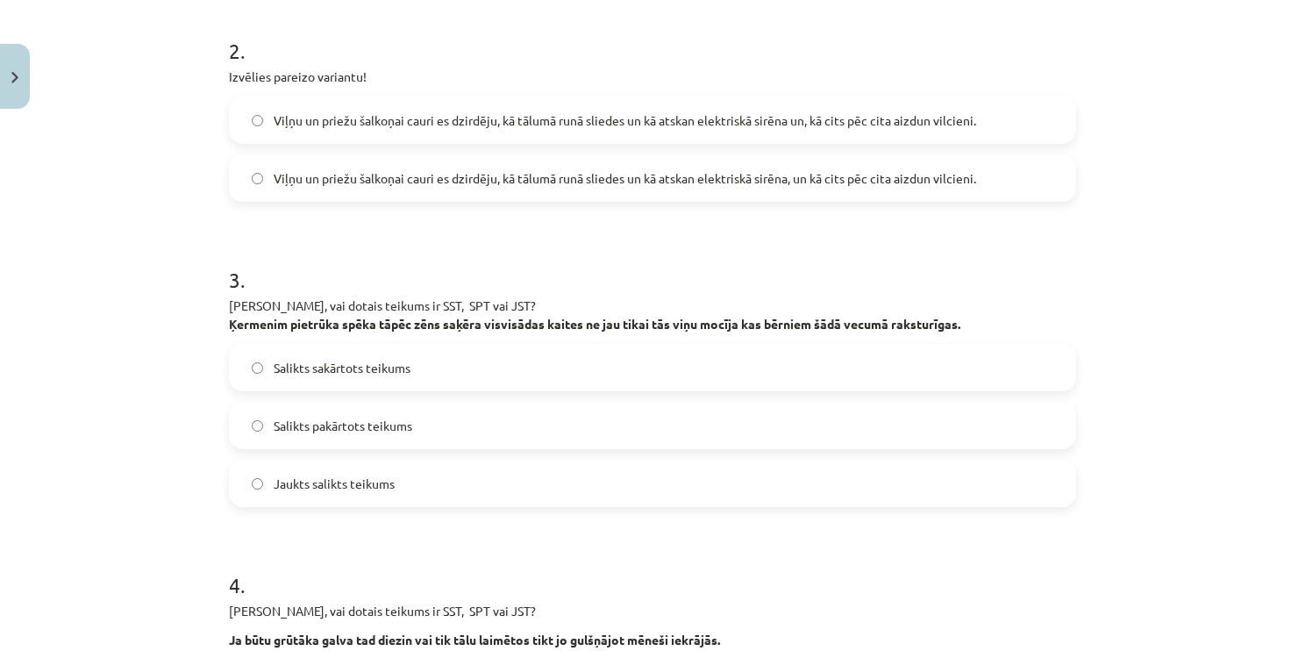
click at [691, 175] on span "Viļņu un priežu šalkoņai cauri es dzirdēju, kā tālumā runā sliedes un kā atskan…" at bounding box center [625, 178] width 703 height 18
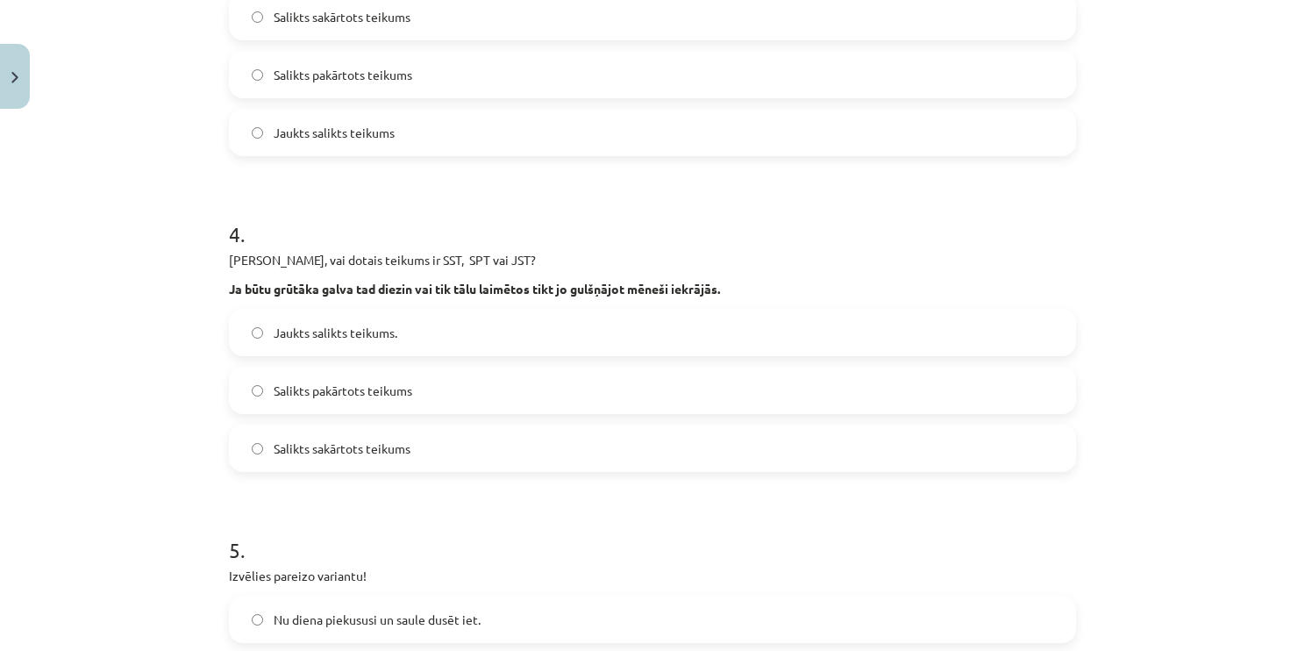
scroll to position [833, 0]
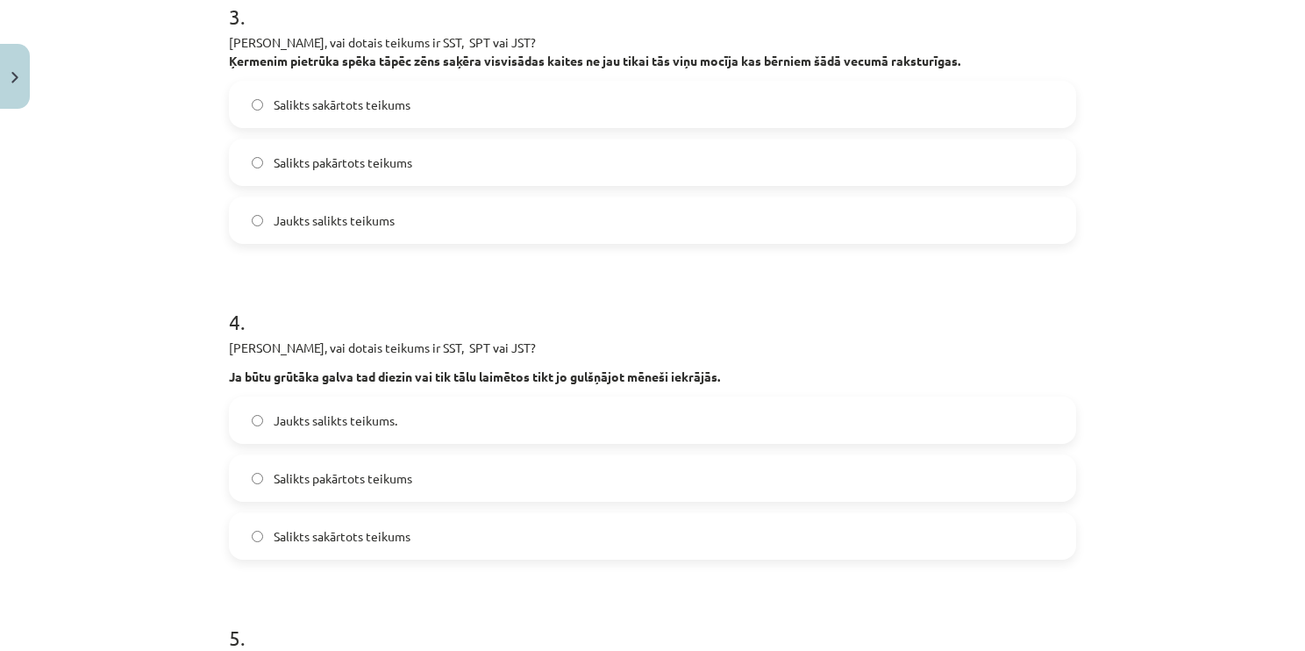
click at [378, 231] on label "Jaukts salikts teikums" at bounding box center [653, 220] width 844 height 44
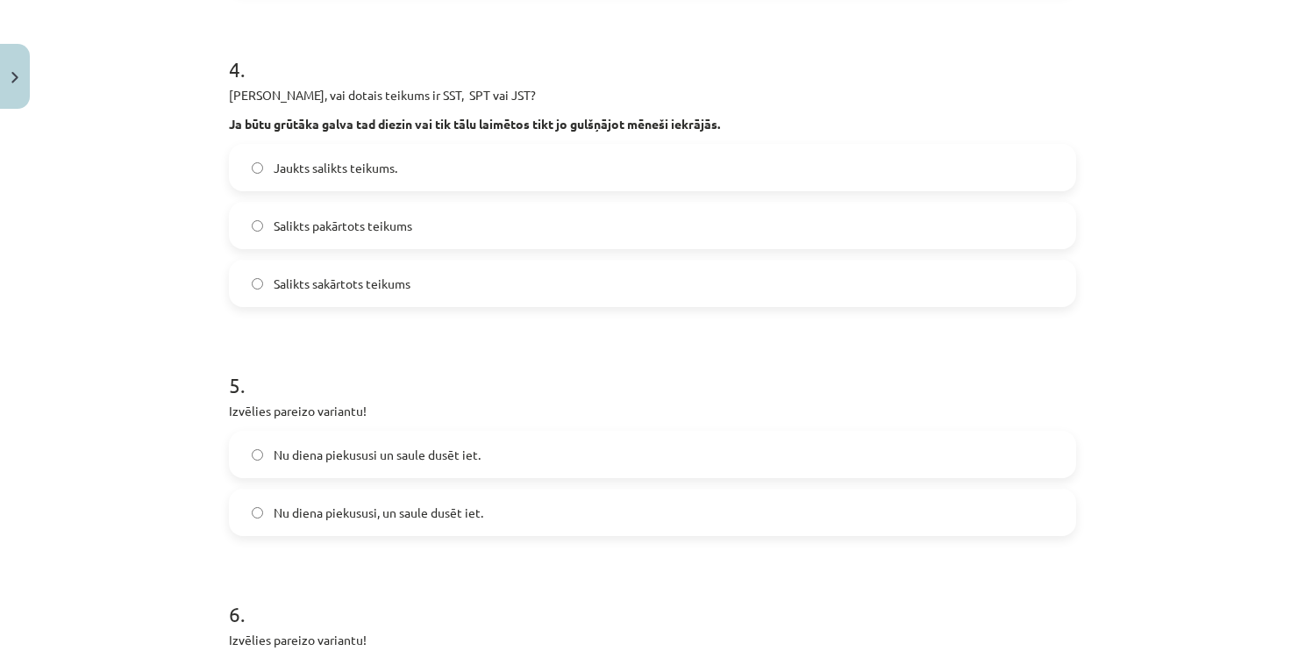
scroll to position [1097, 0]
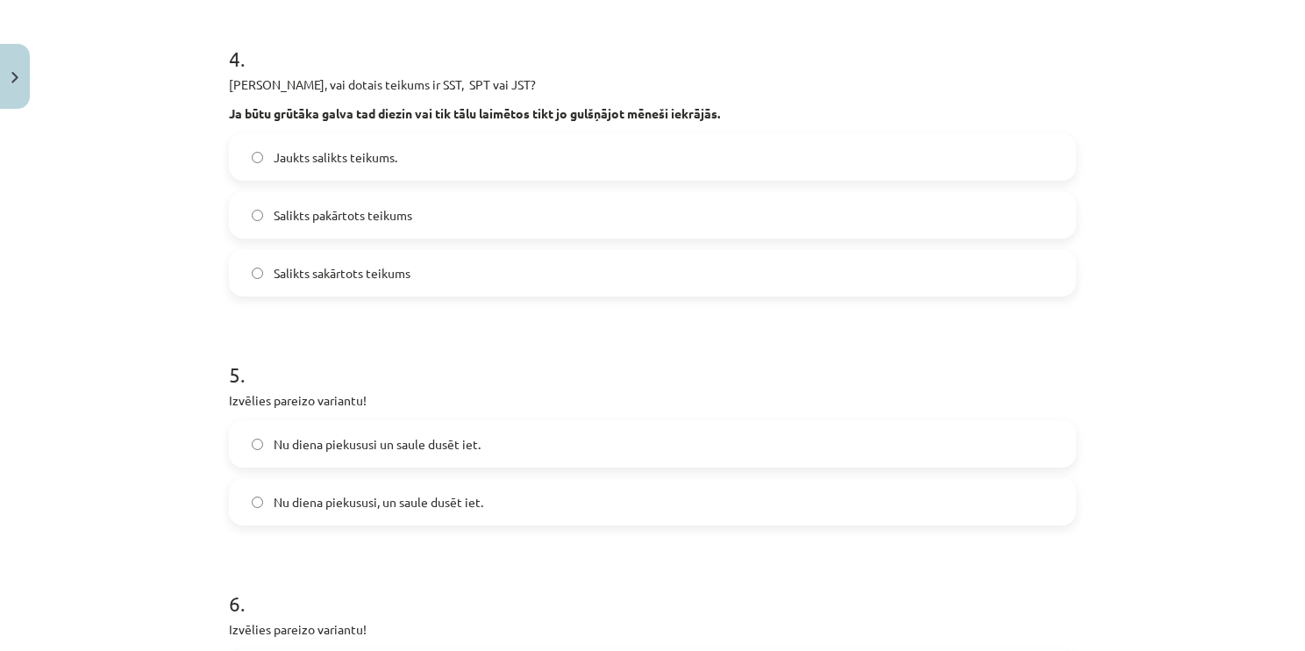
click at [461, 219] on label "Salikts pakārtots teikums" at bounding box center [653, 215] width 844 height 44
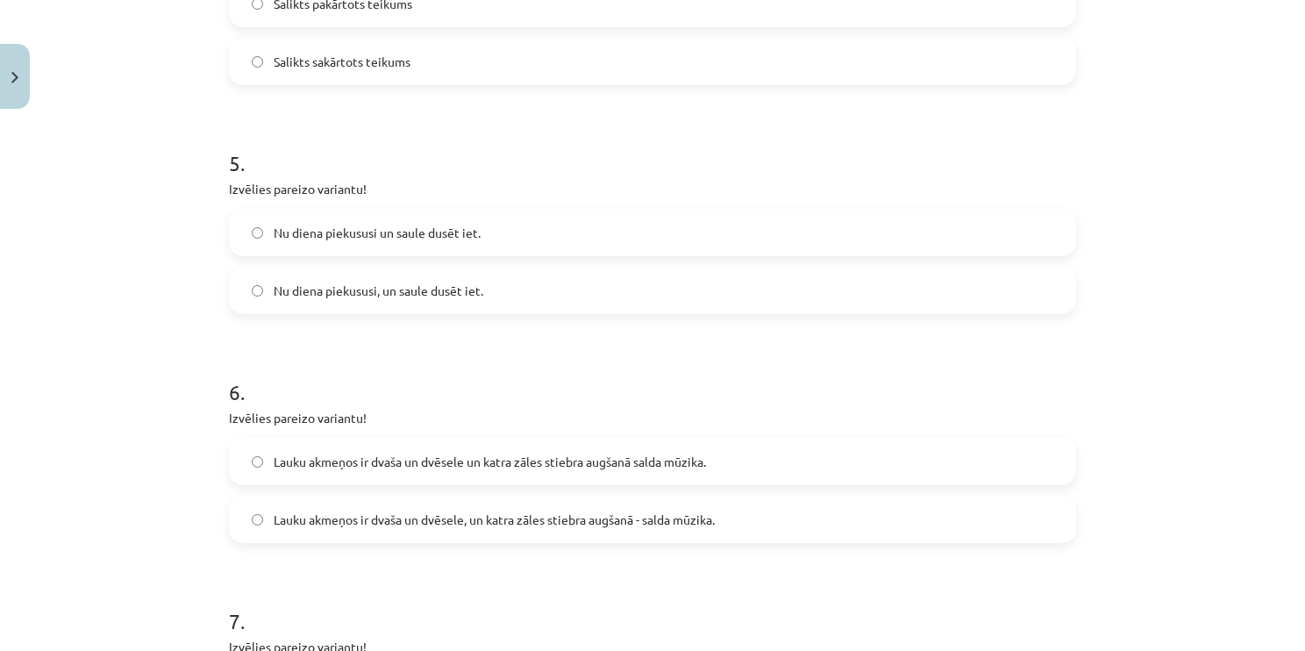
scroll to position [1360, 0]
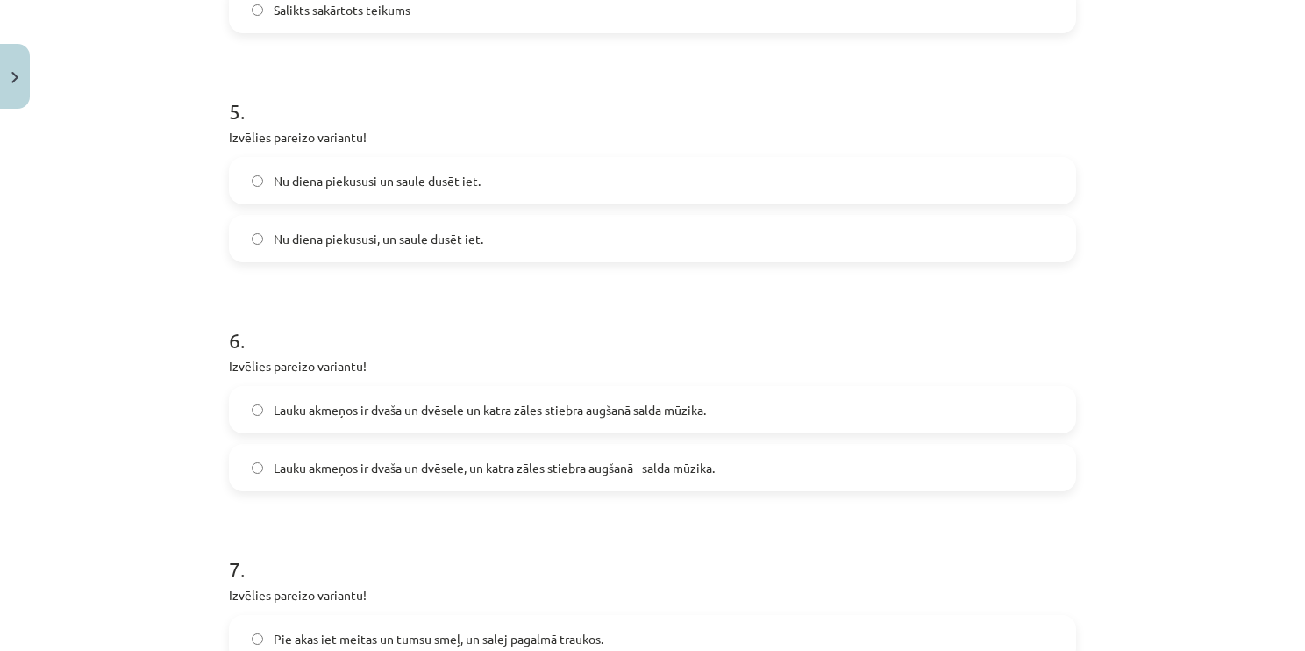
click at [475, 234] on span "Nu diena piekususi, un saule dusēt iet." at bounding box center [379, 239] width 210 height 18
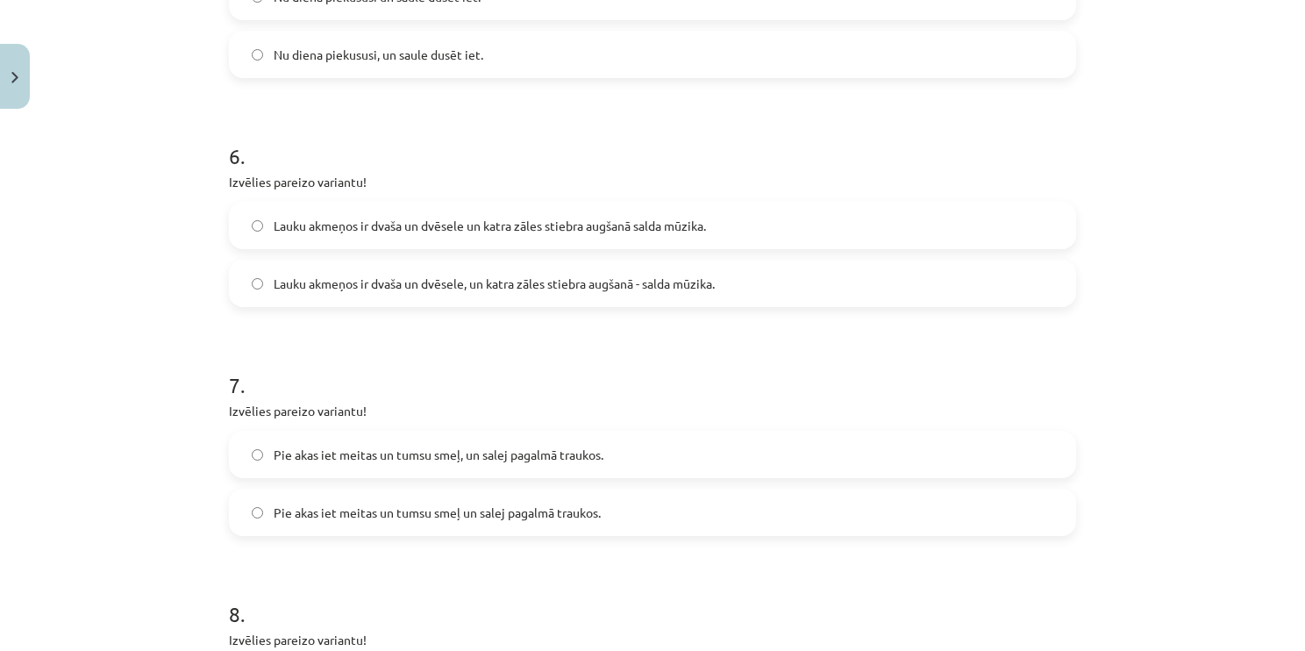
scroll to position [1535, 0]
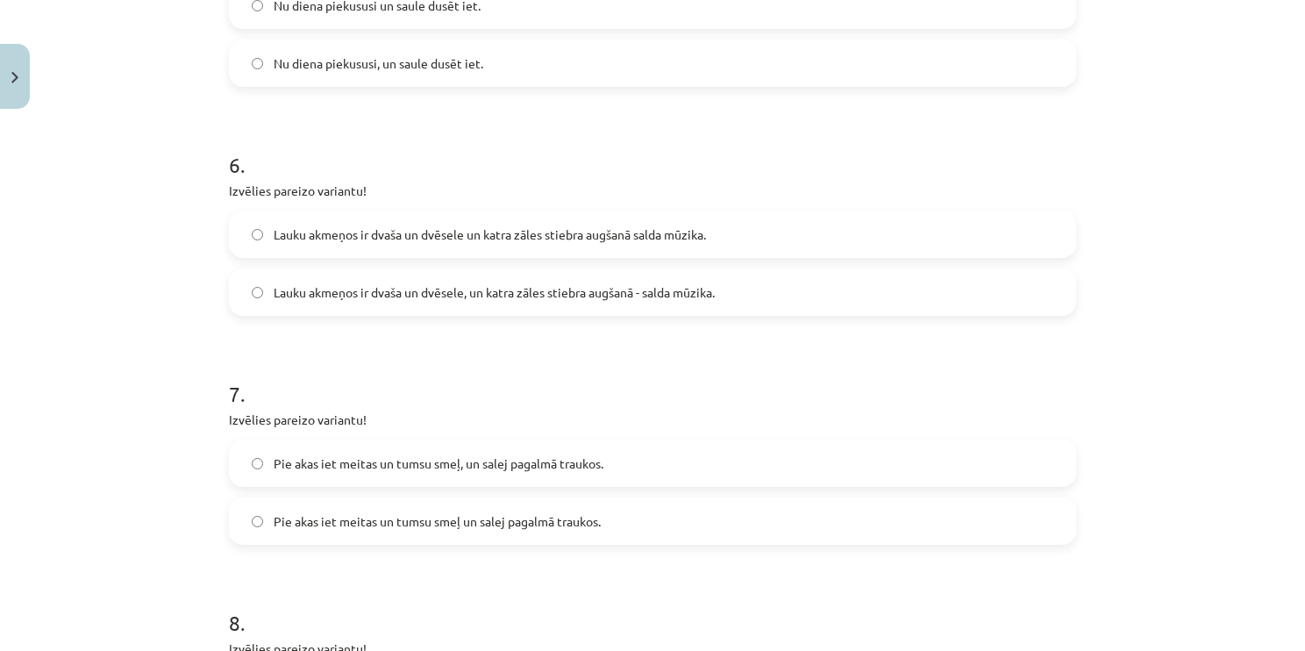
click at [553, 272] on label "Lauku akmeņos ir dvaša un dvēsele, un katra zāles stiebra augšanā - salda mūzik…" at bounding box center [653, 292] width 844 height 44
drag, startPoint x: 553, startPoint y: 272, endPoint x: 510, endPoint y: 292, distance: 47.5
click at [510, 292] on span "Lauku akmeņos ir dvaša un dvēsele, un katra zāles stiebra augšanā - salda mūzik…" at bounding box center [494, 292] width 441 height 18
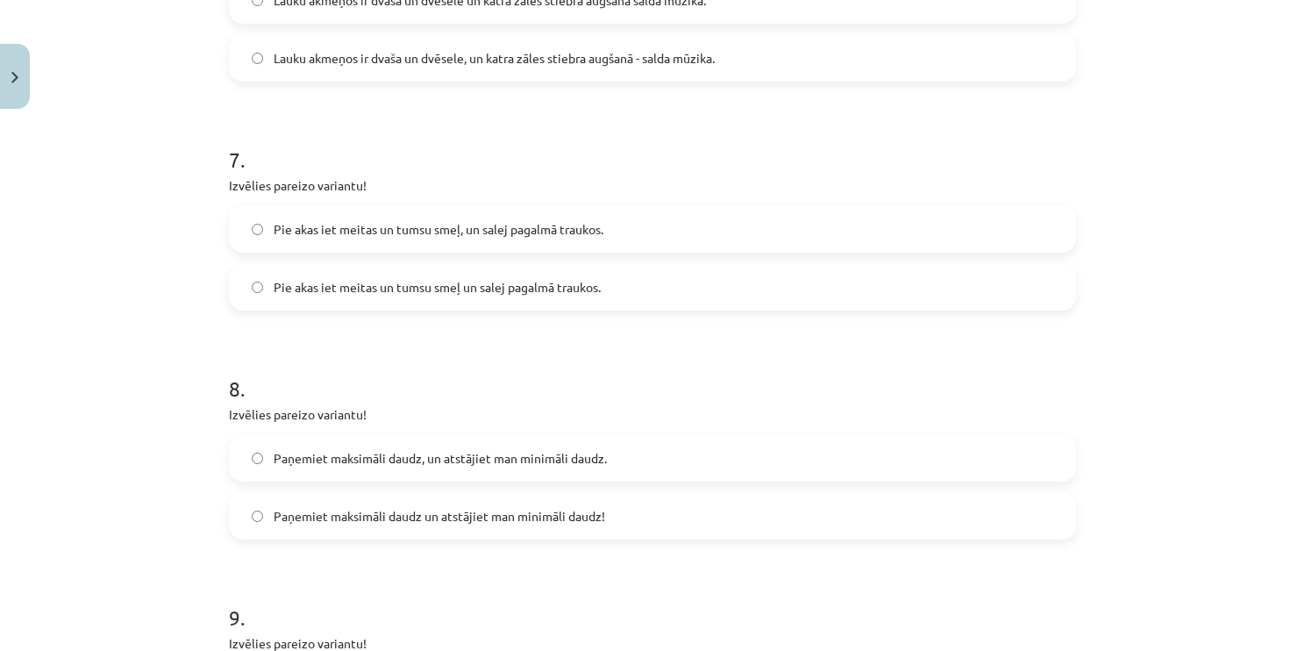
scroll to position [1798, 0]
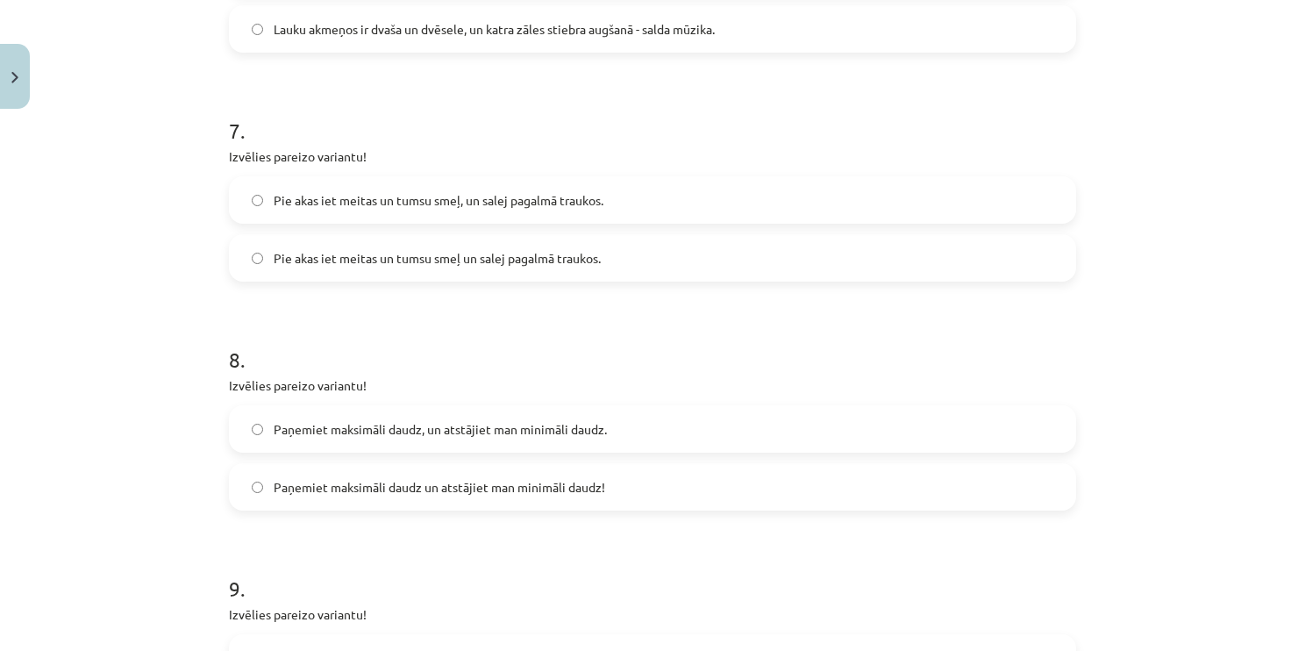
click at [562, 188] on label "Pie akas iet meitas un tumsu smeļ, un salej pagalmā traukos." at bounding box center [653, 200] width 844 height 44
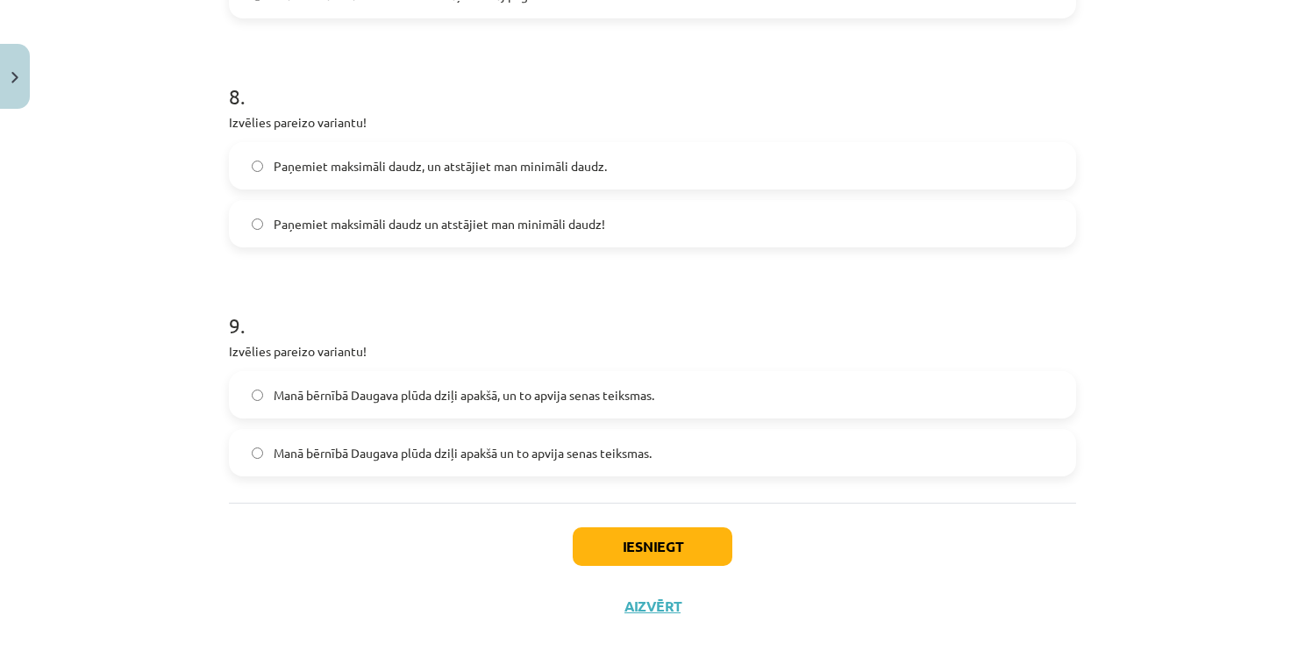
scroll to position [2090, 0]
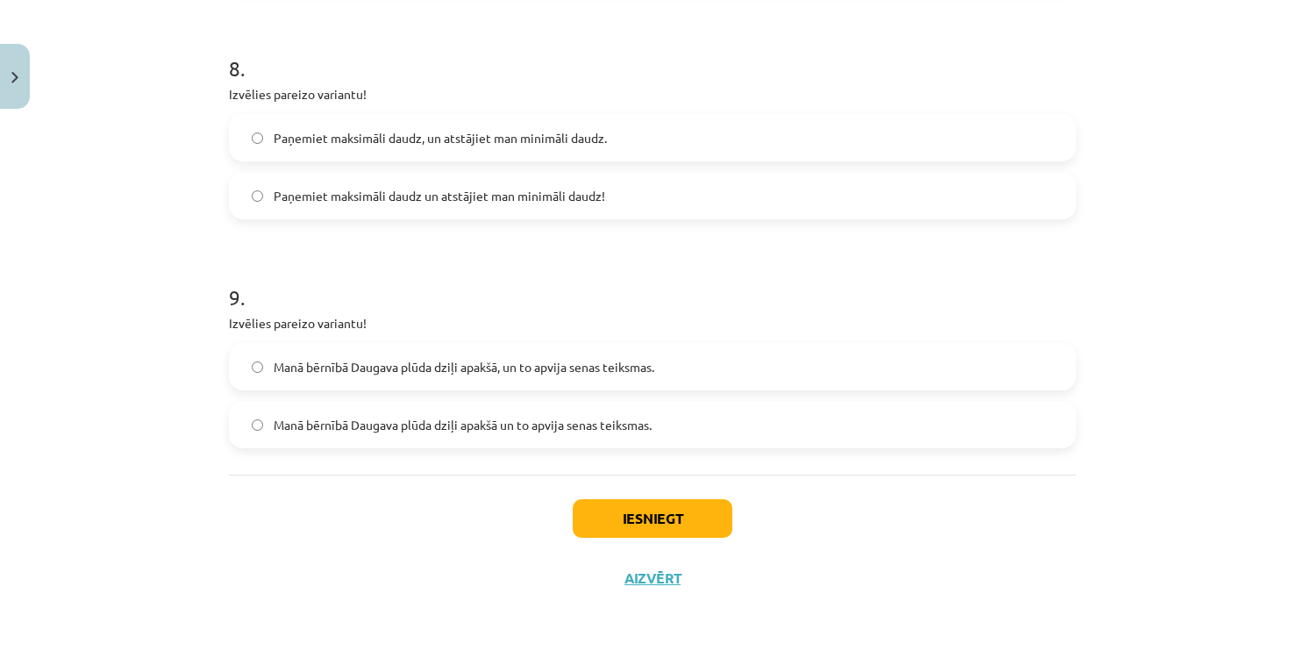
click at [483, 197] on span "Paņemiet maksimāli daudz un atstājiet man minimāli daudz!" at bounding box center [440, 196] width 332 height 18
click at [579, 363] on span "Manā bērnībā Daugava plūda dziļi apakšā, un to apvija senas teiksmas." at bounding box center [464, 367] width 381 height 18
click at [611, 516] on button "Iesniegt" at bounding box center [653, 518] width 160 height 39
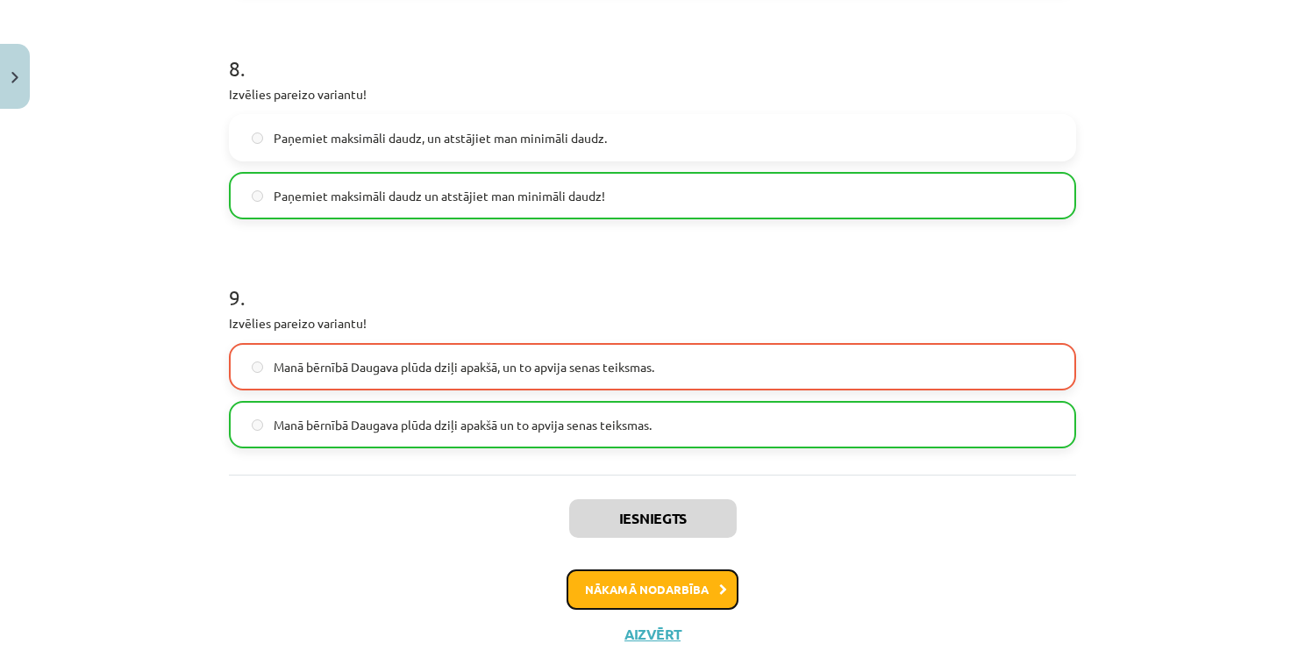
click at [655, 581] on button "Nākamā nodarbība" at bounding box center [653, 589] width 172 height 40
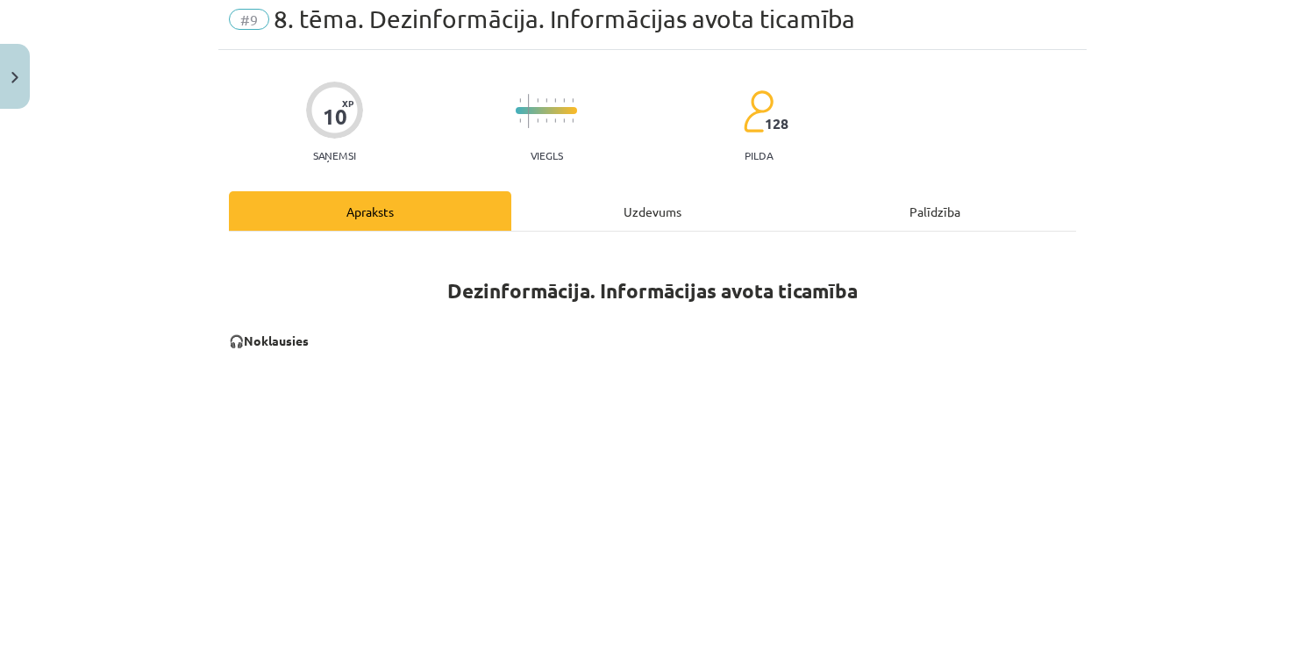
scroll to position [44, 0]
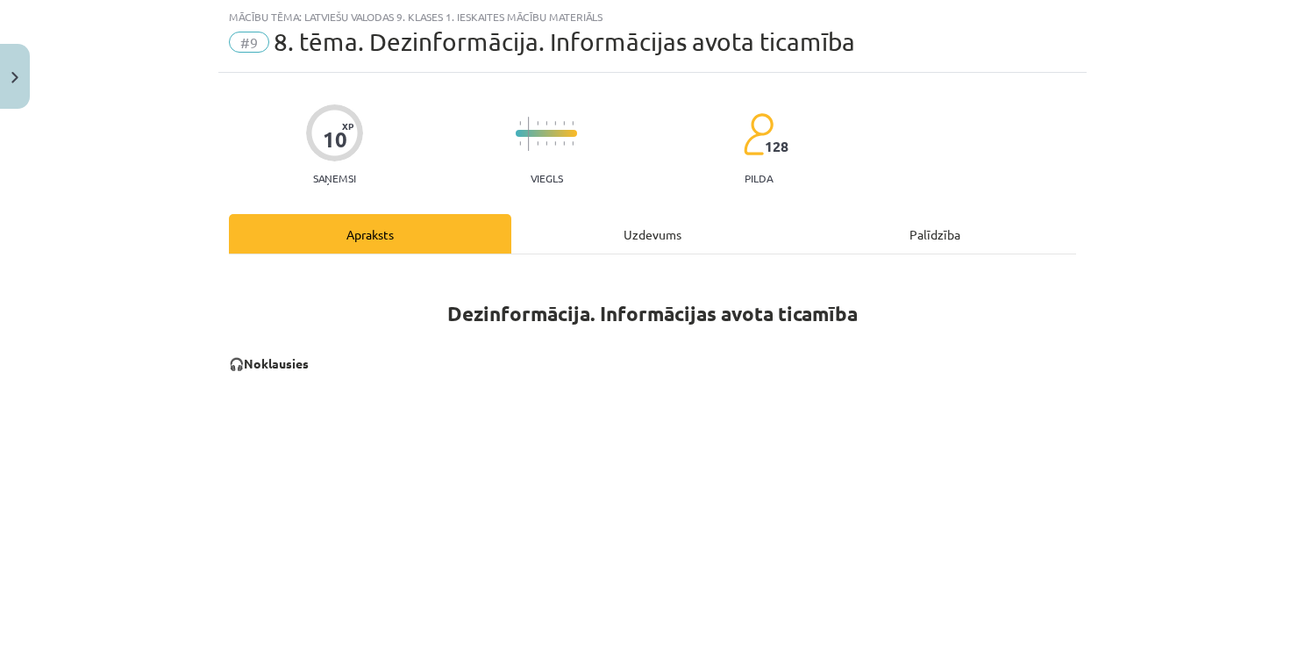
click at [665, 225] on div "Uzdevums" at bounding box center [652, 233] width 282 height 39
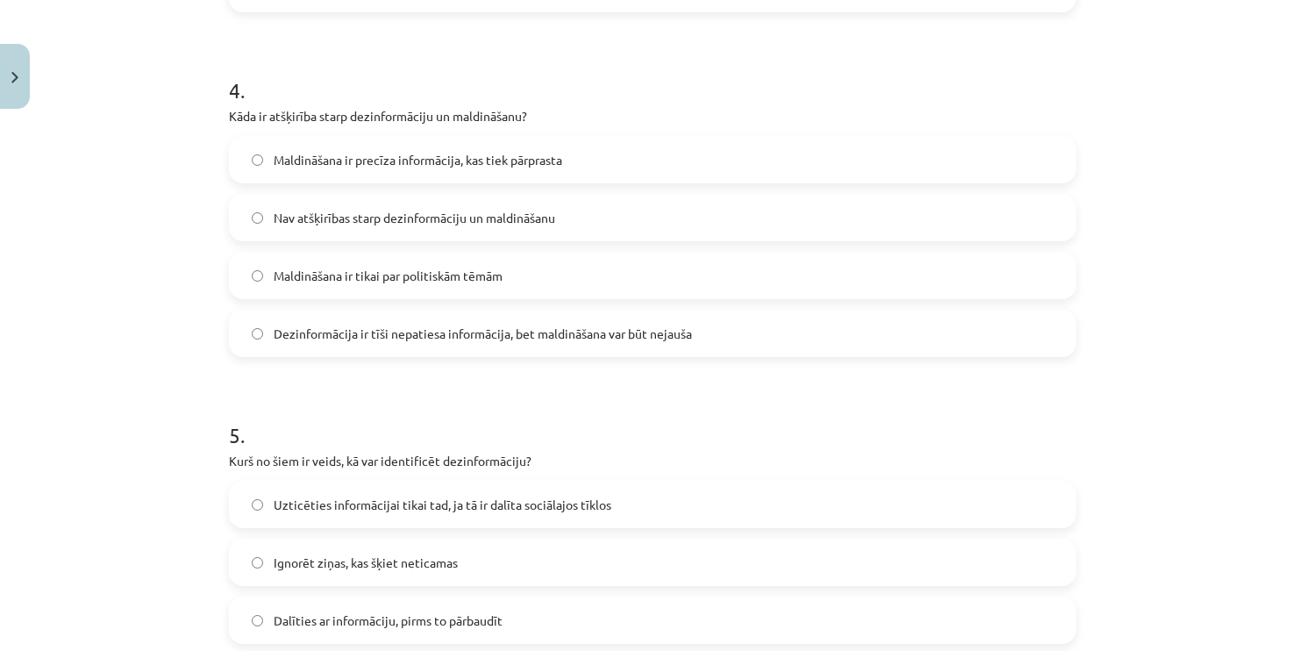
scroll to position [1590, 0]
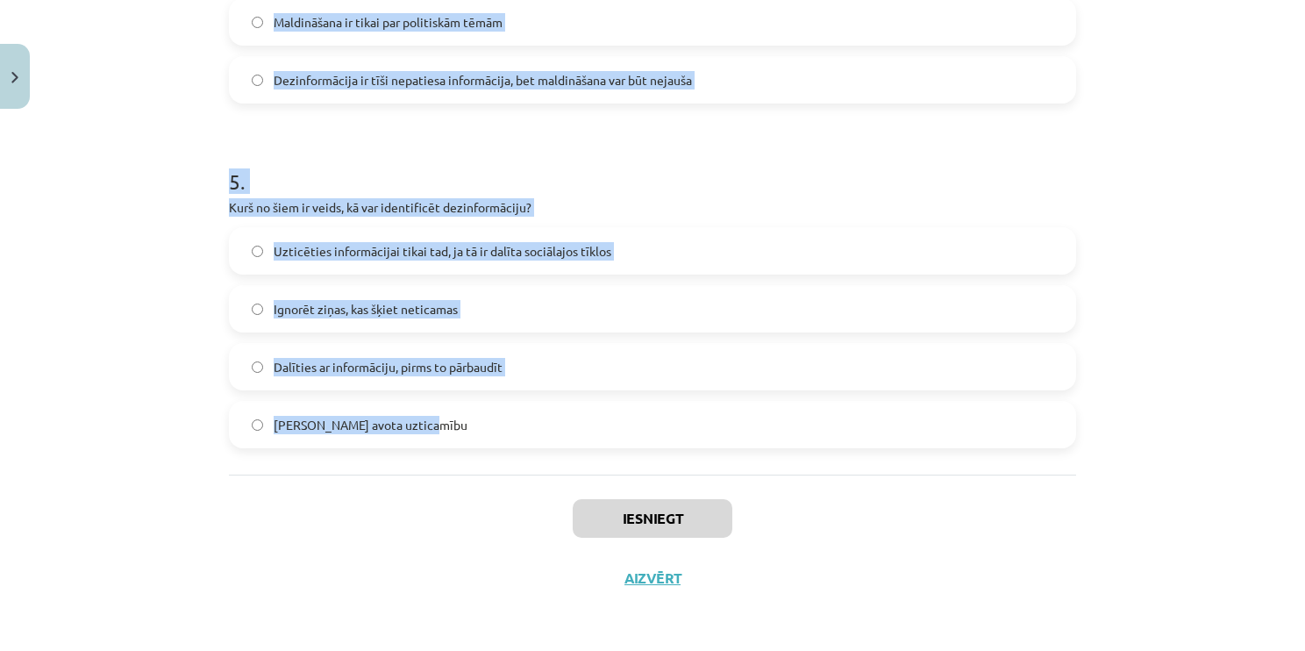
drag, startPoint x: 274, startPoint y: 402, endPoint x: 581, endPoint y: 414, distance: 307.3
copy form "5 . Lore ip dolorsita conse, ad elitsedd eiusmo tem incididu utlaboreetdolor ma…"
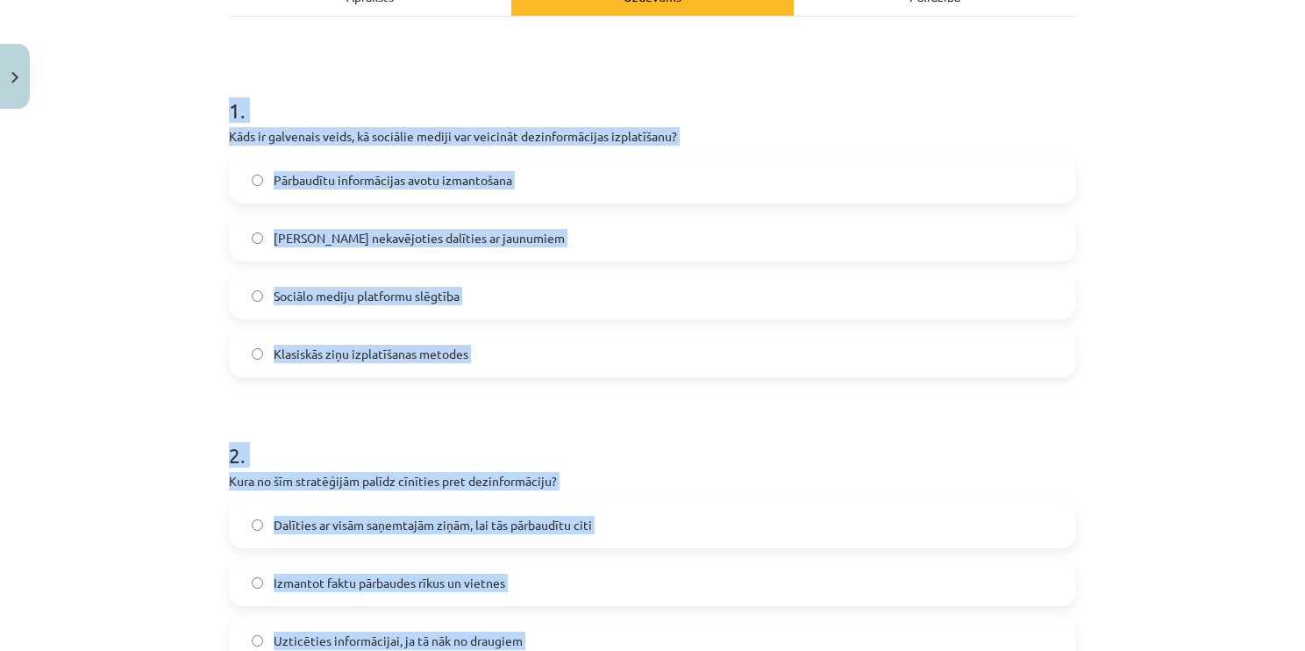
scroll to position [274, 0]
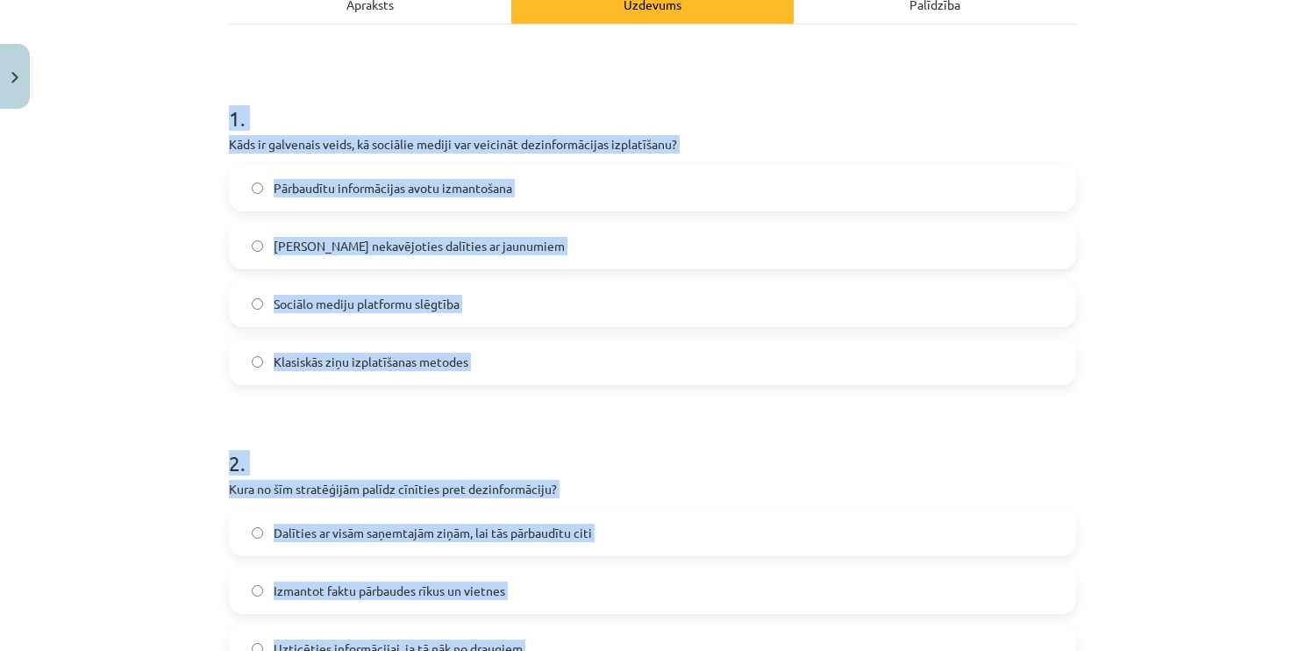
click at [389, 382] on label "Klasiskās ziņu izplatīšanas metodes" at bounding box center [653, 361] width 844 height 44
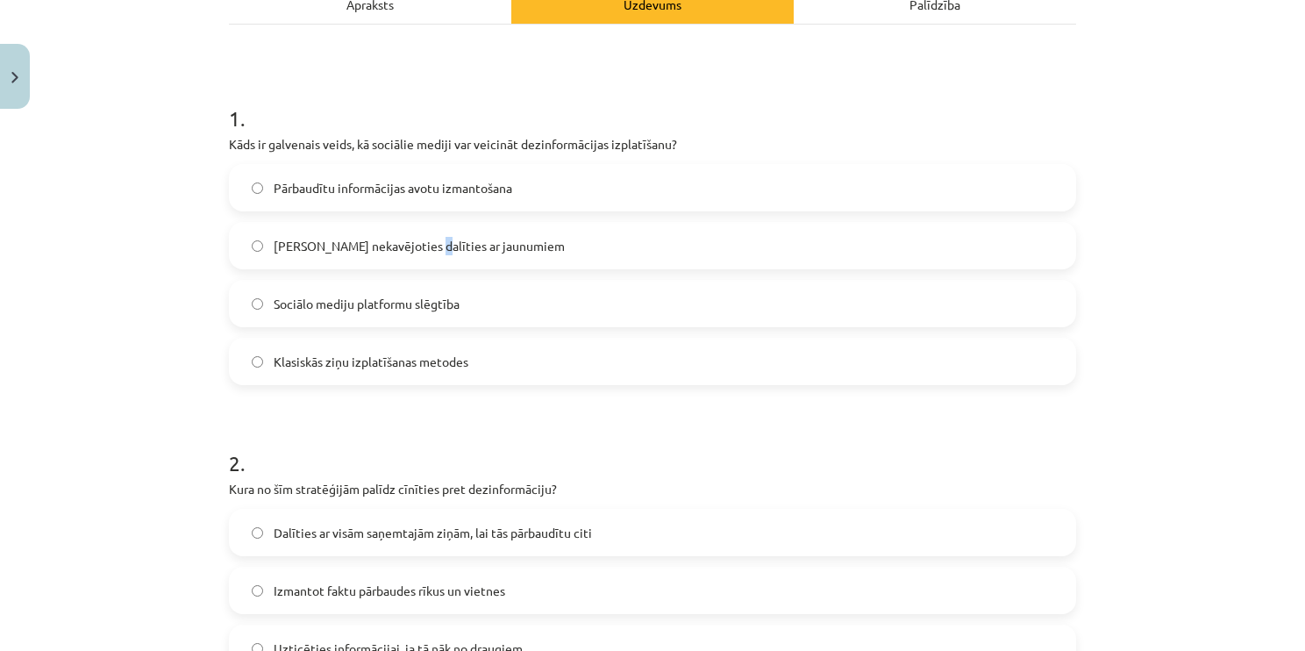
click at [415, 239] on span "[PERSON_NAME] nekavējoties dalīties ar jaunumiem" at bounding box center [419, 246] width 291 height 18
drag, startPoint x: 415, startPoint y: 239, endPoint x: 319, endPoint y: 232, distance: 95.9
click at [319, 232] on label "[PERSON_NAME] nekavējoties dalīties ar jaunumiem" at bounding box center [653, 246] width 844 height 44
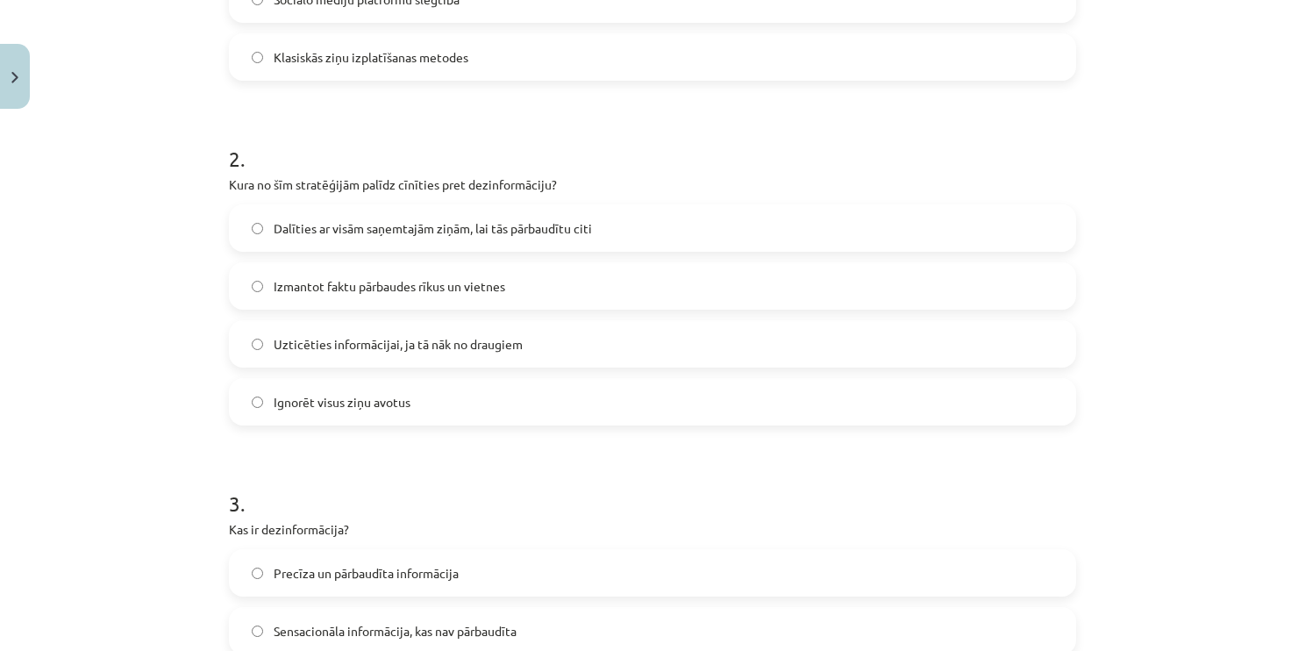
scroll to position [625, 0]
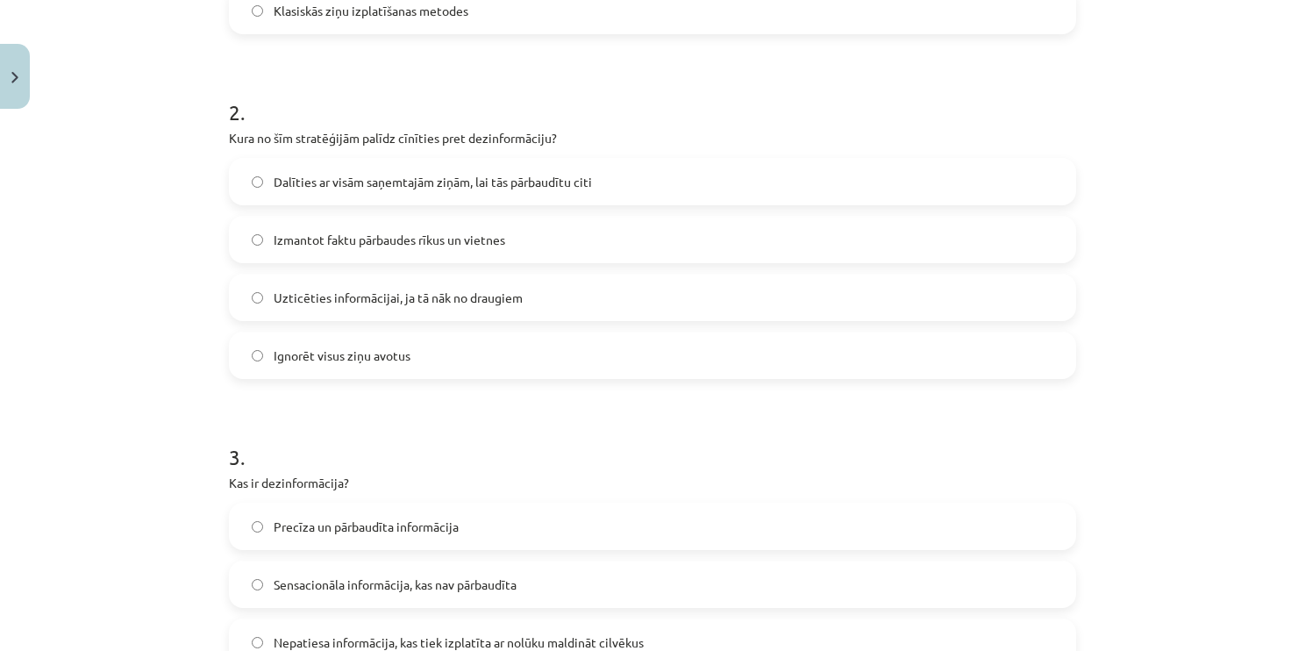
click at [370, 233] on span "Izmantot faktu pārbaudes rīkus un vietnes" at bounding box center [390, 240] width 232 height 18
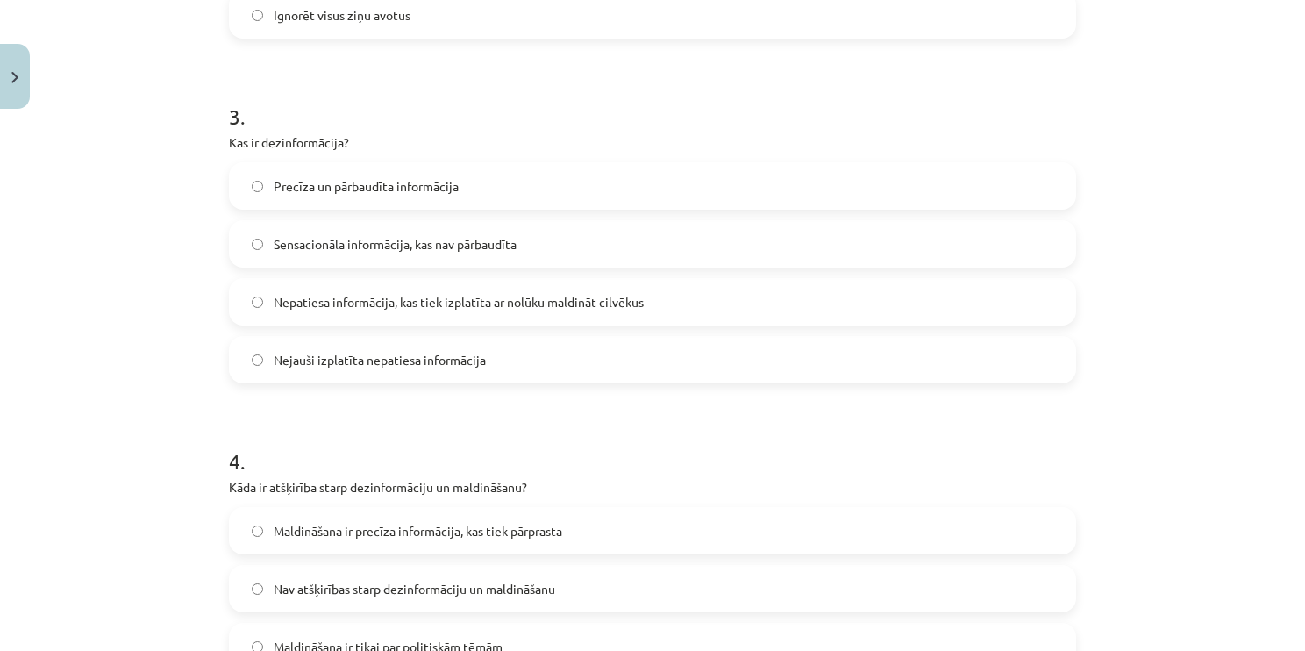
scroll to position [975, 0]
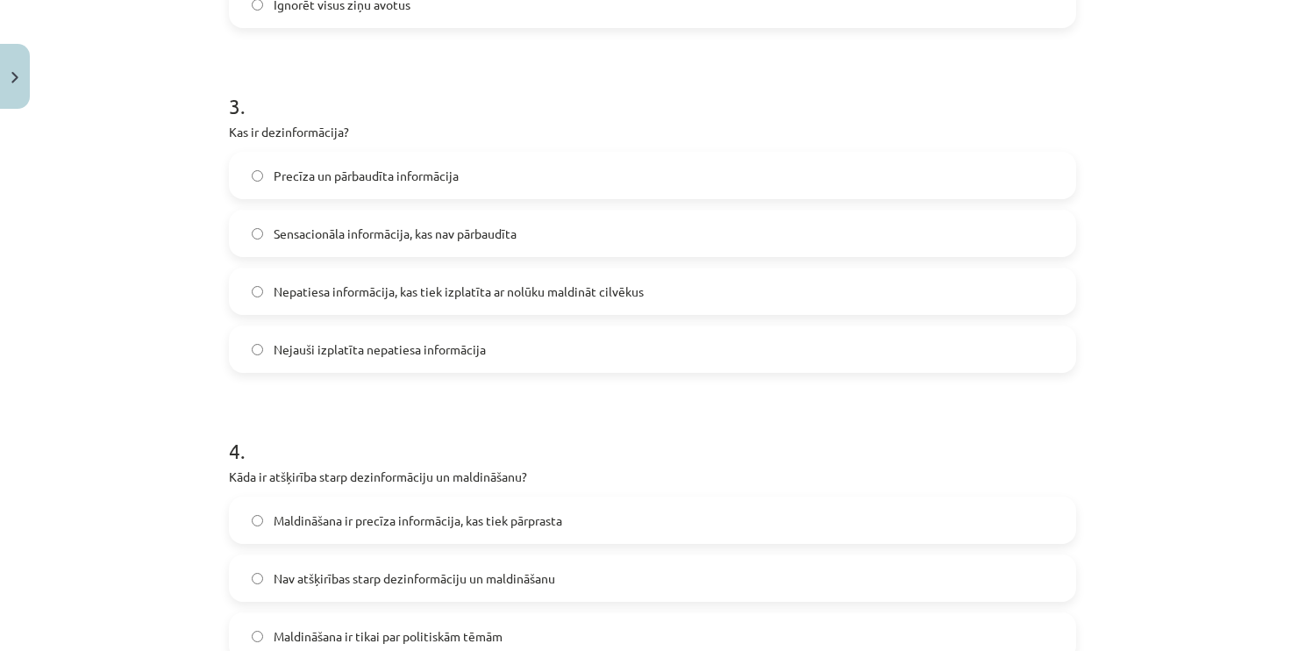
click at [335, 279] on label "Nepatiesa informācija, kas tiek izplatīta ar nolūku maldināt cilvēkus" at bounding box center [653, 291] width 844 height 44
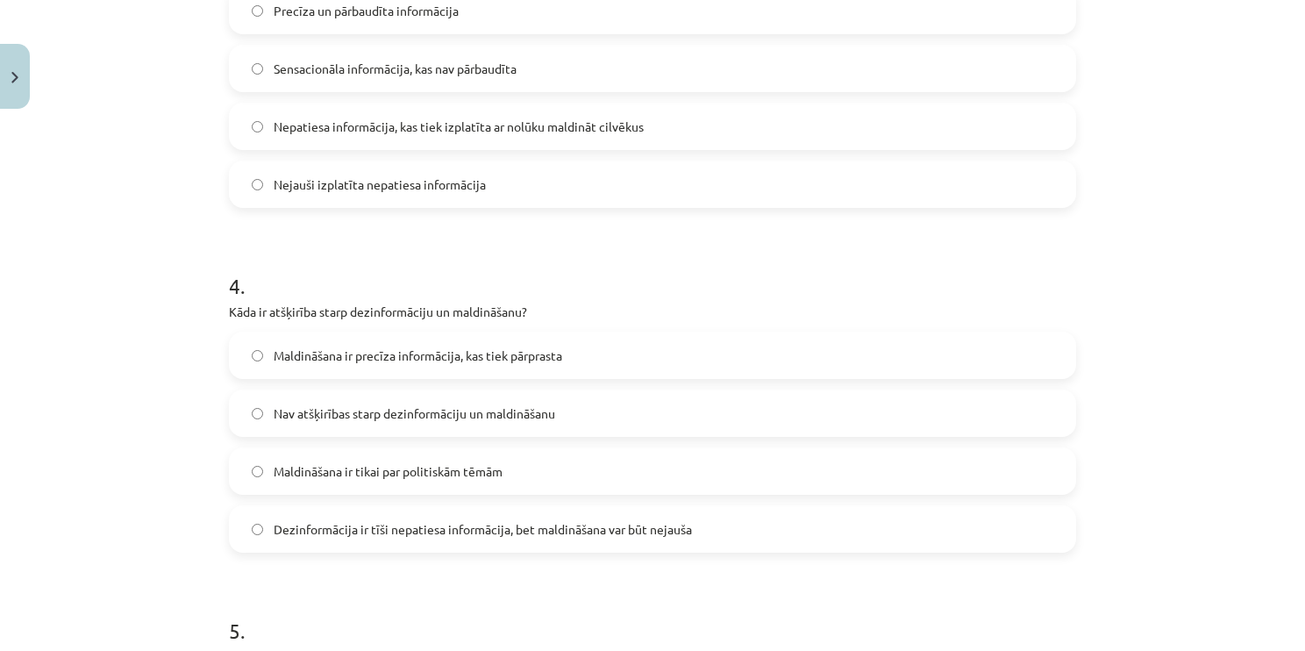
scroll to position [1151, 0]
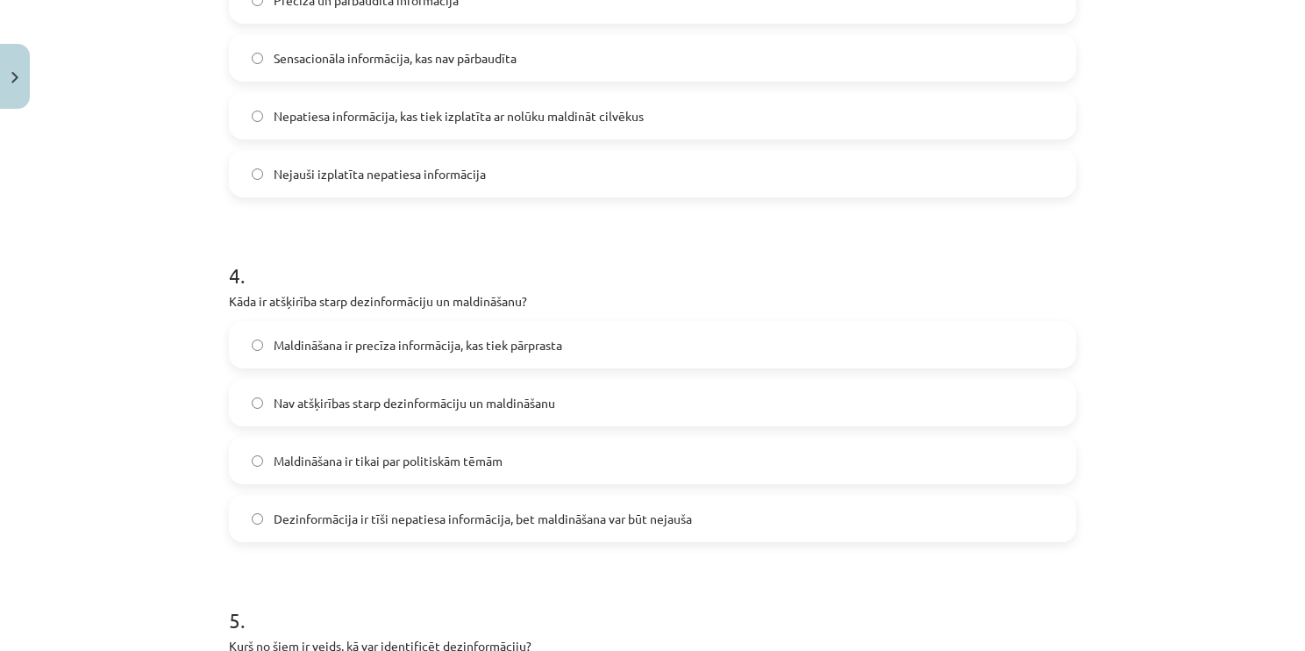
click at [376, 513] on span "Dezinformācija ir tīši nepatiesa informācija, bet maldināšana var būt nejauša" at bounding box center [483, 519] width 418 height 18
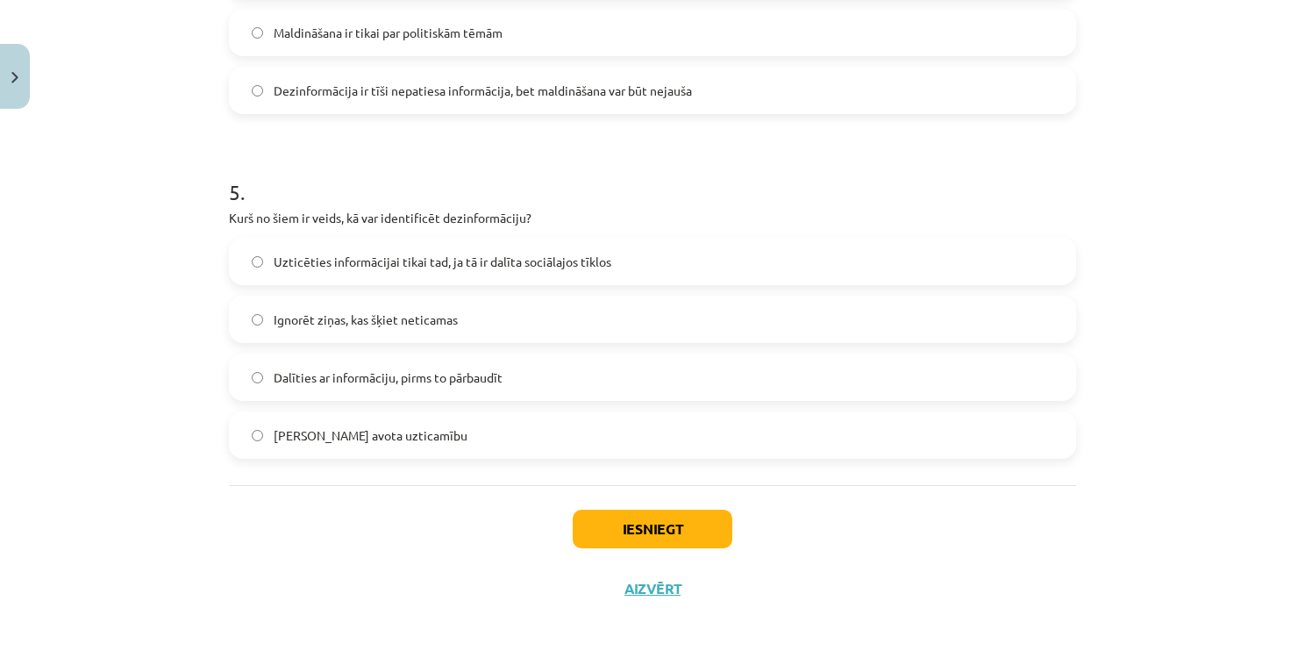
scroll to position [1590, 0]
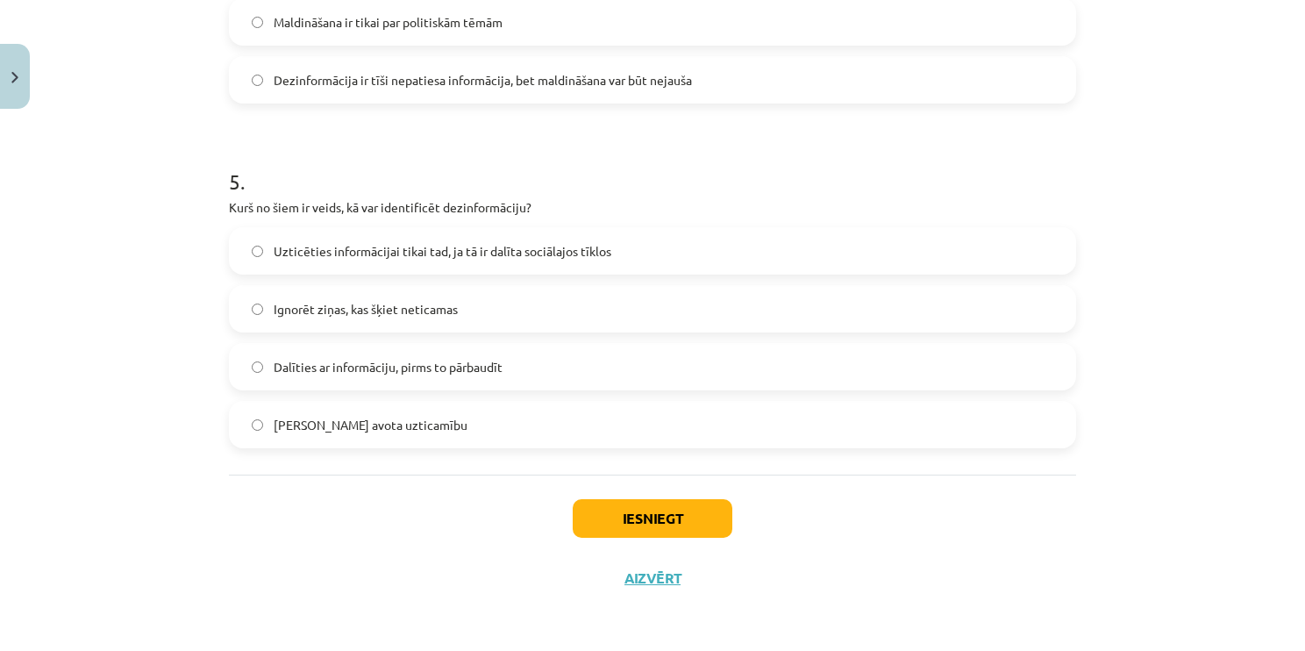
click at [366, 420] on span "Pārbaudīt avota uzticamību" at bounding box center [371, 425] width 194 height 18
drag, startPoint x: 582, startPoint y: 505, endPoint x: 592, endPoint y: 509, distance: 10.3
click at [582, 507] on button "Iesniegt" at bounding box center [653, 518] width 160 height 39
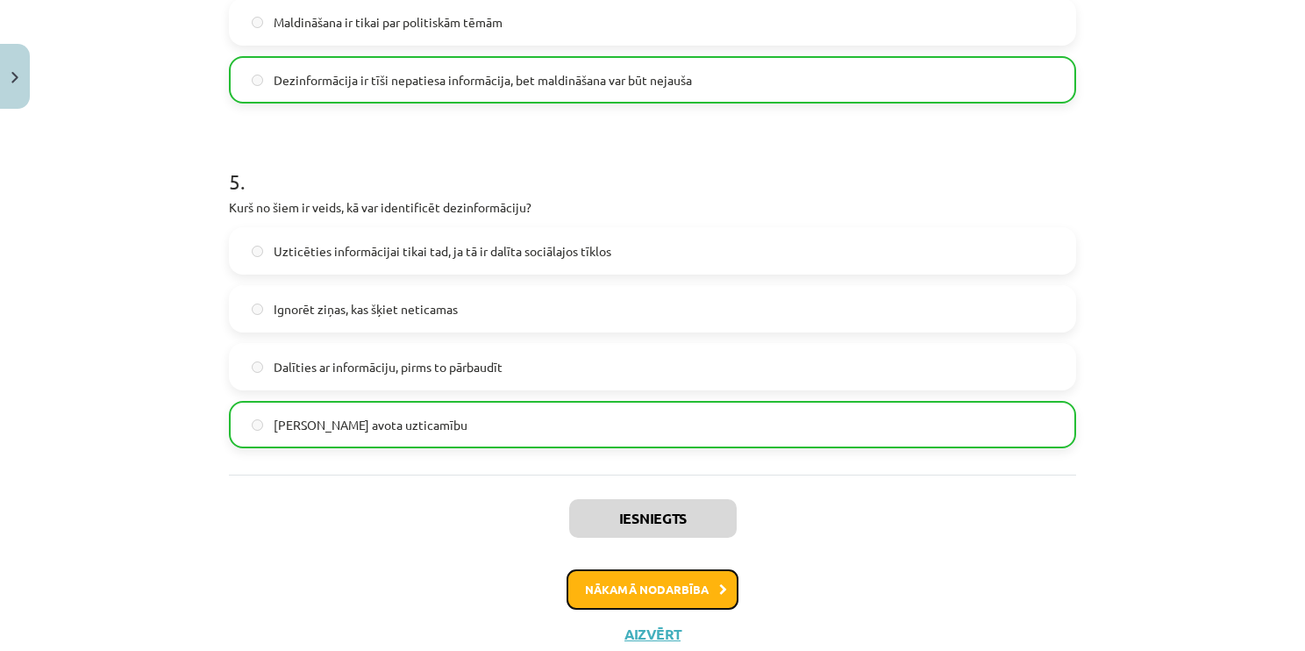
click at [607, 576] on button "Nākamā nodarbība" at bounding box center [653, 589] width 172 height 40
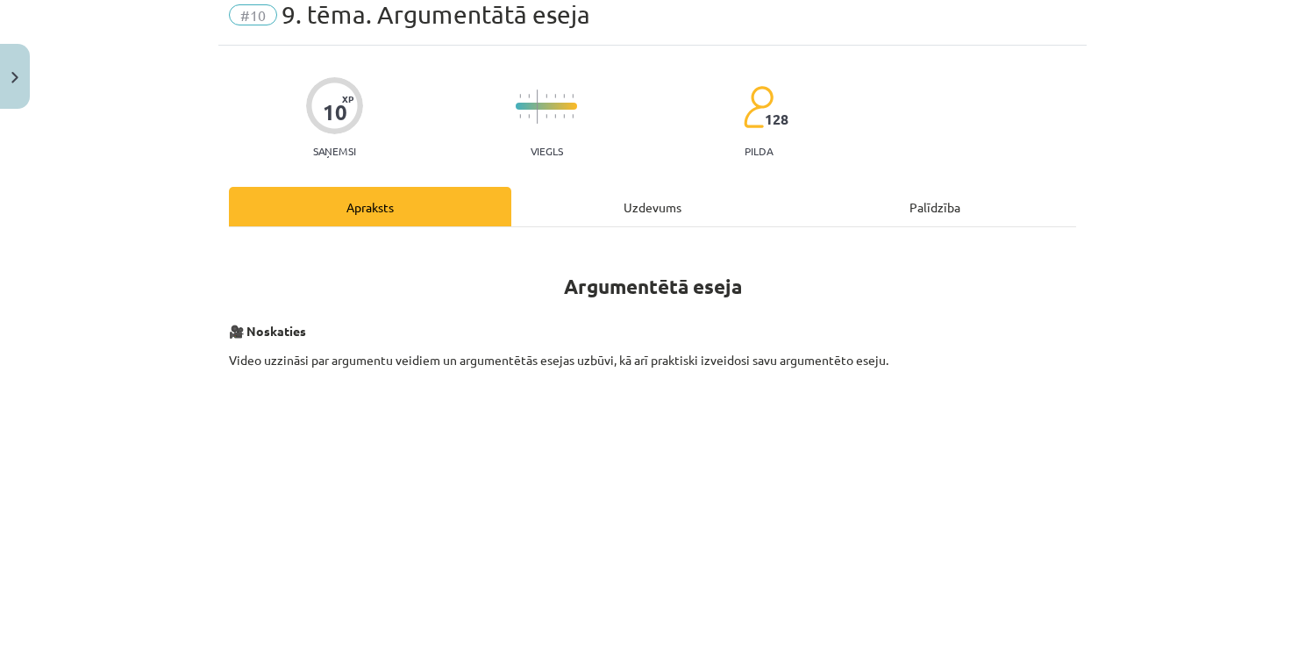
scroll to position [44, 0]
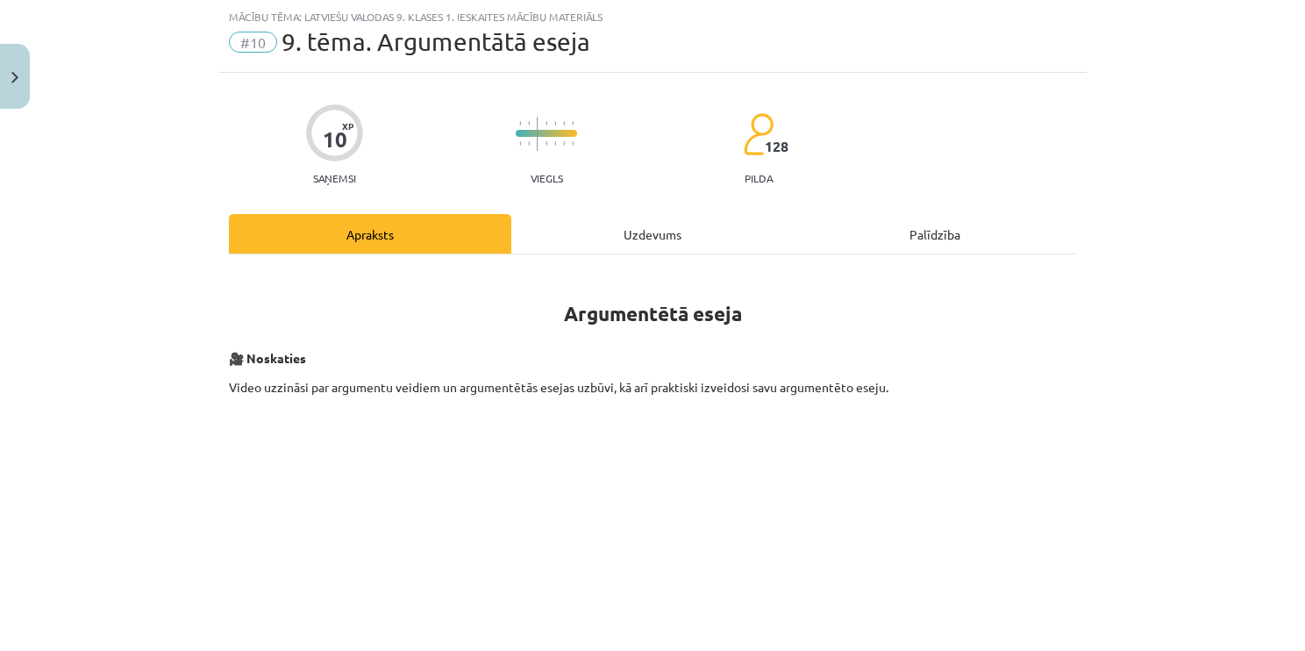
click at [568, 230] on div "Uzdevums" at bounding box center [652, 233] width 282 height 39
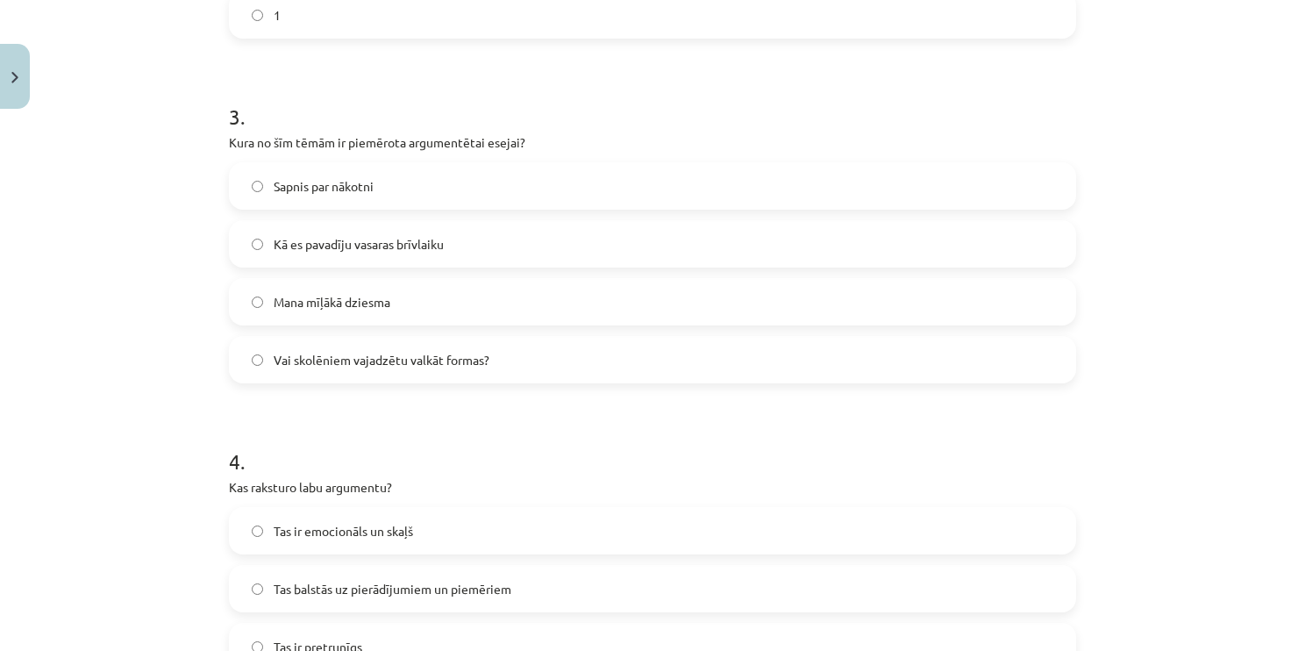
scroll to position [1590, 0]
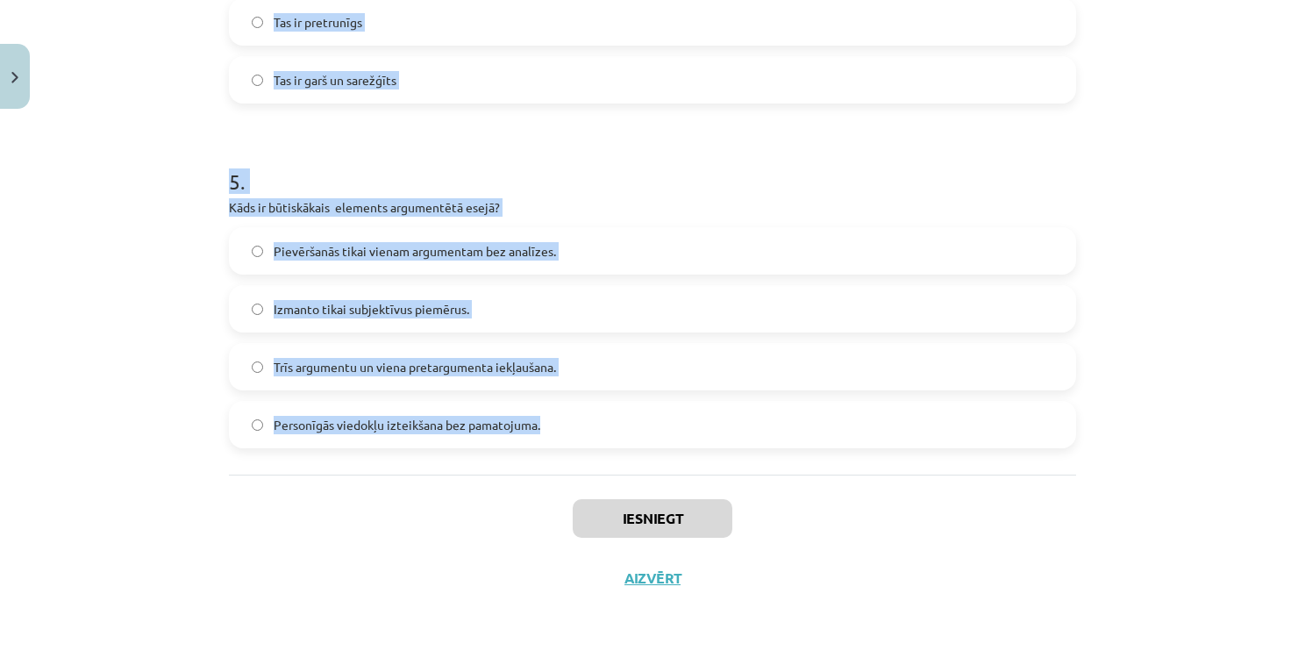
drag, startPoint x: 222, startPoint y: 332, endPoint x: 607, endPoint y: 439, distance: 399.7
copy form "1 . Kāda ir nobeiguma daļas funkcija? Noslēgt darbu ar personīgu stāstu Atvaino…"
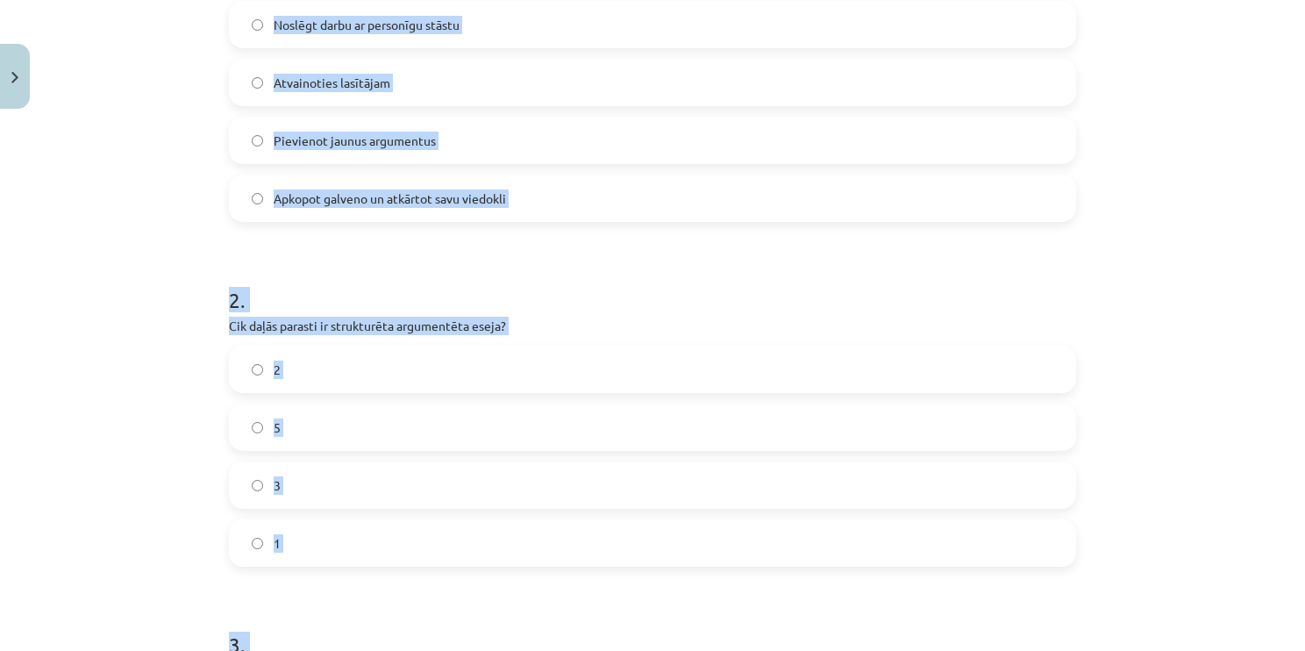
scroll to position [274, 0]
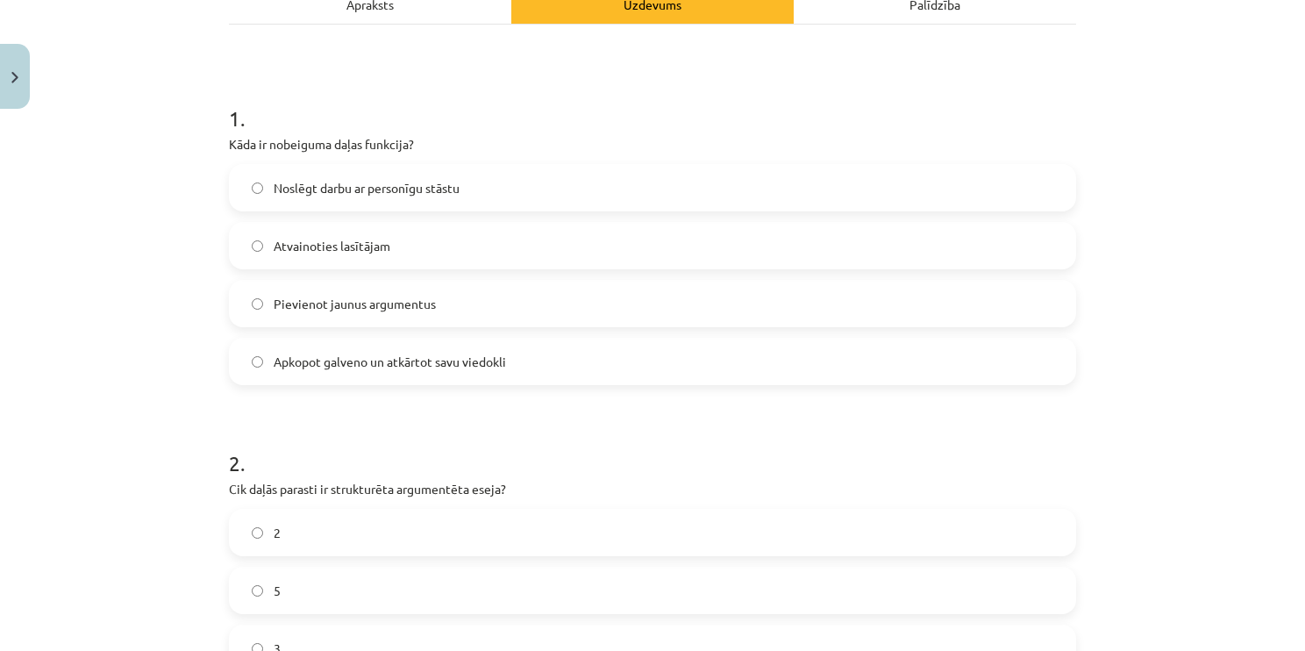
click at [414, 345] on label "Apkopot galveno un atkārtot savu viedokli" at bounding box center [653, 361] width 844 height 44
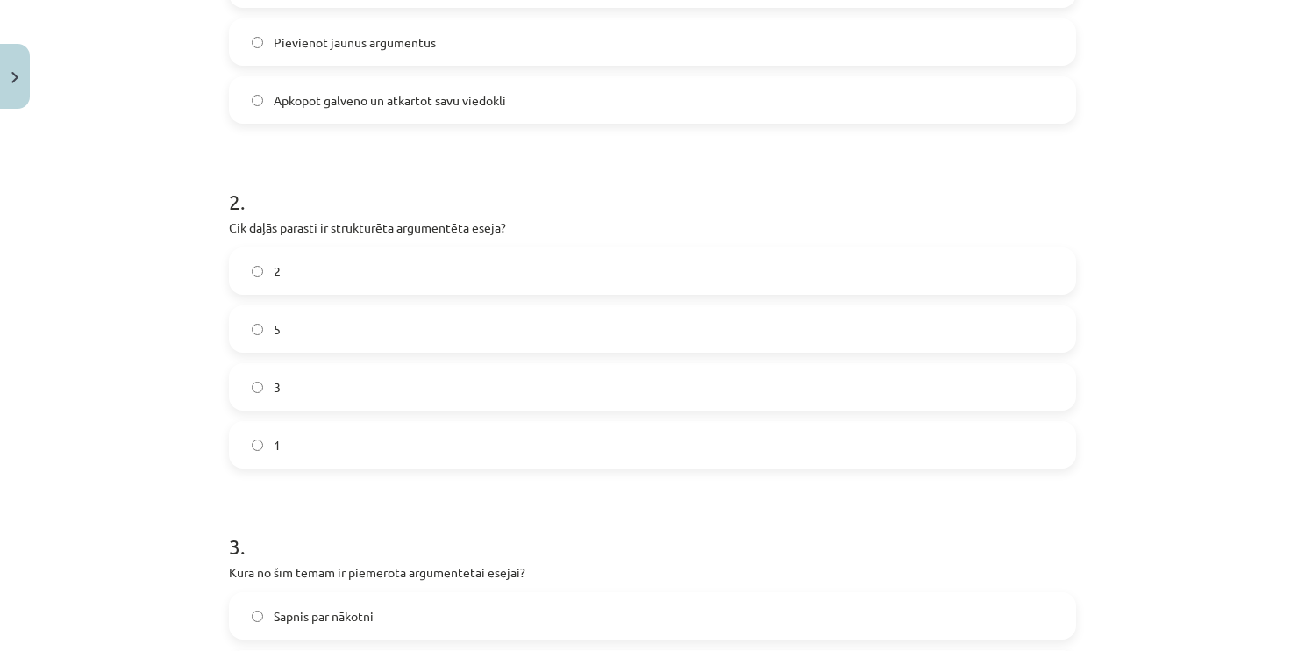
scroll to position [537, 0]
click at [322, 388] on label "3" at bounding box center [653, 385] width 844 height 44
click at [325, 387] on label "3" at bounding box center [653, 385] width 844 height 44
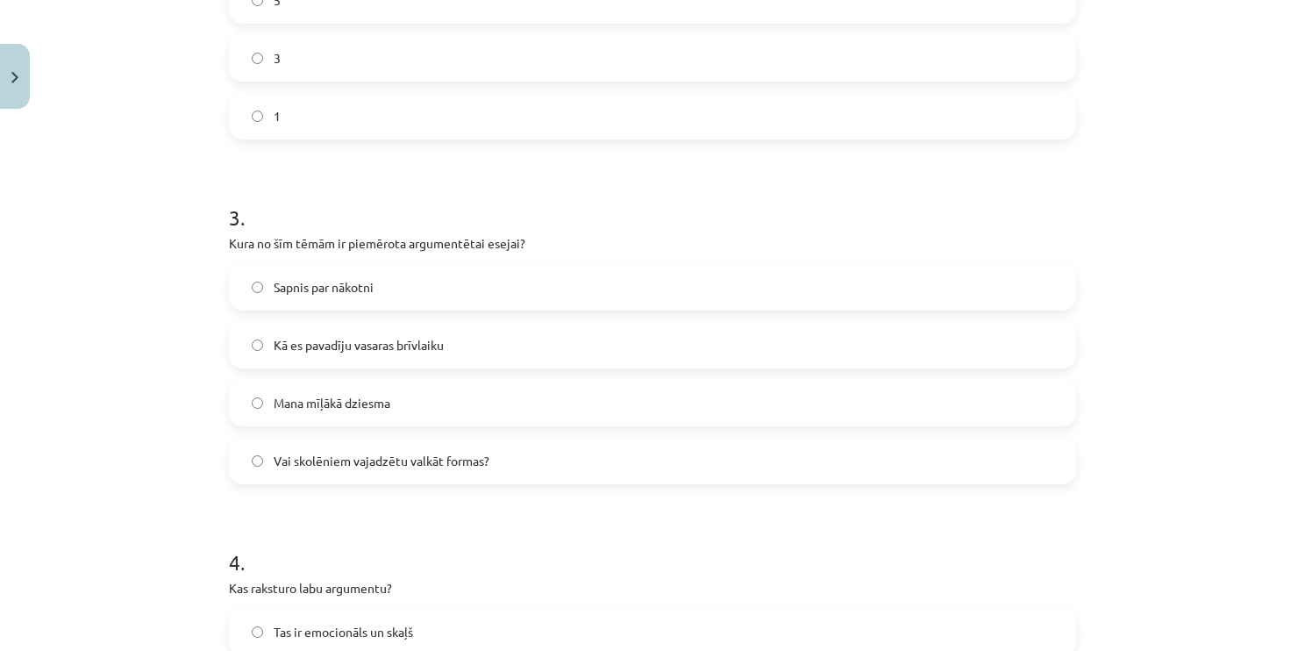
scroll to position [888, 0]
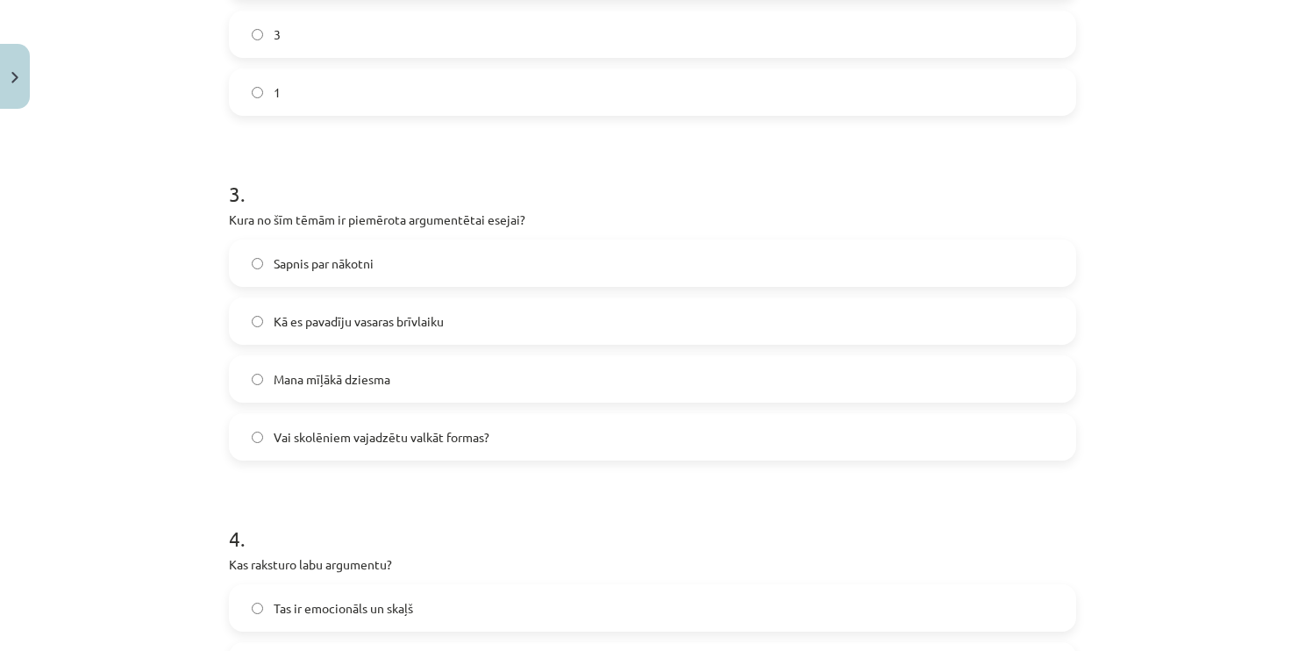
click at [495, 447] on label "Vai skolēniem vajadzētu valkāt formas?" at bounding box center [653, 437] width 844 height 44
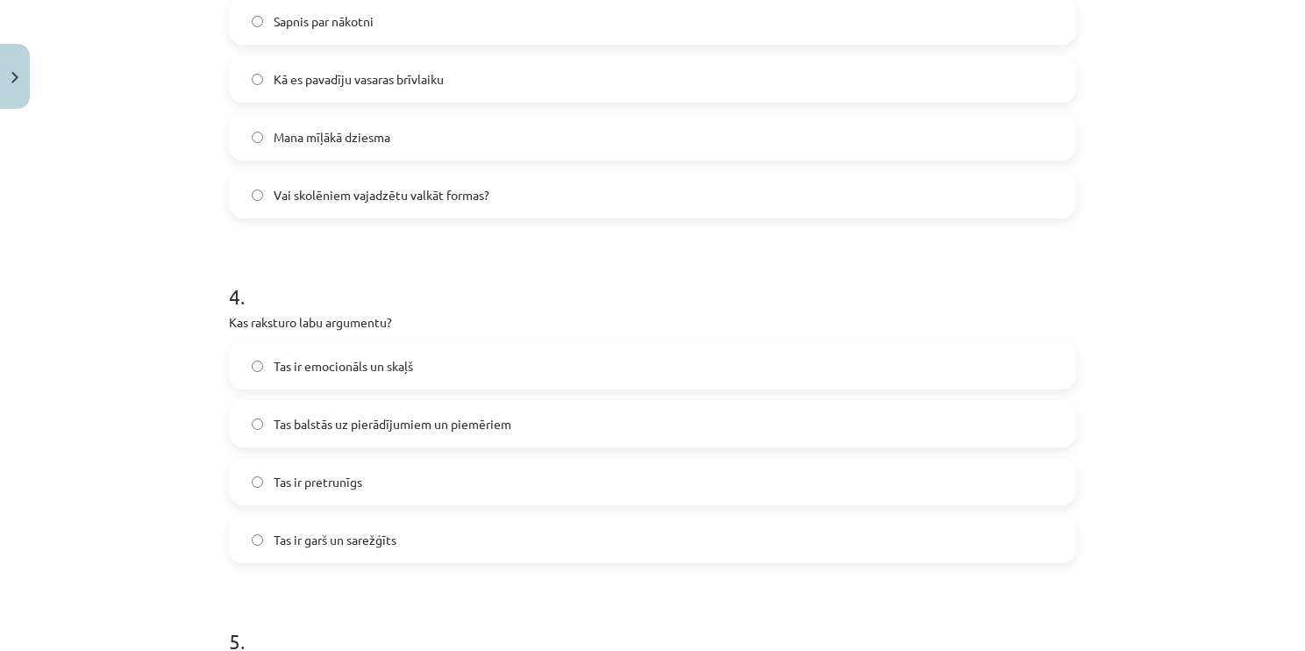
scroll to position [1151, 0]
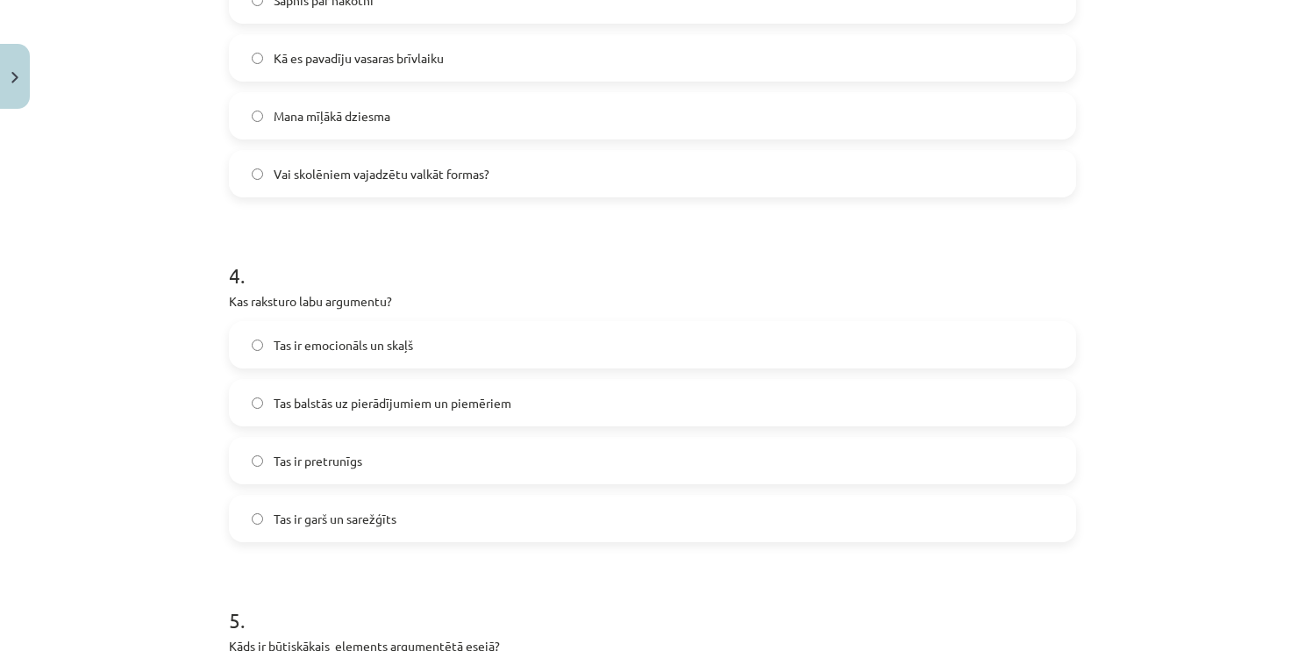
click at [486, 389] on label "Tas balstās uz pierādījumiem un piemēriem" at bounding box center [653, 403] width 844 height 44
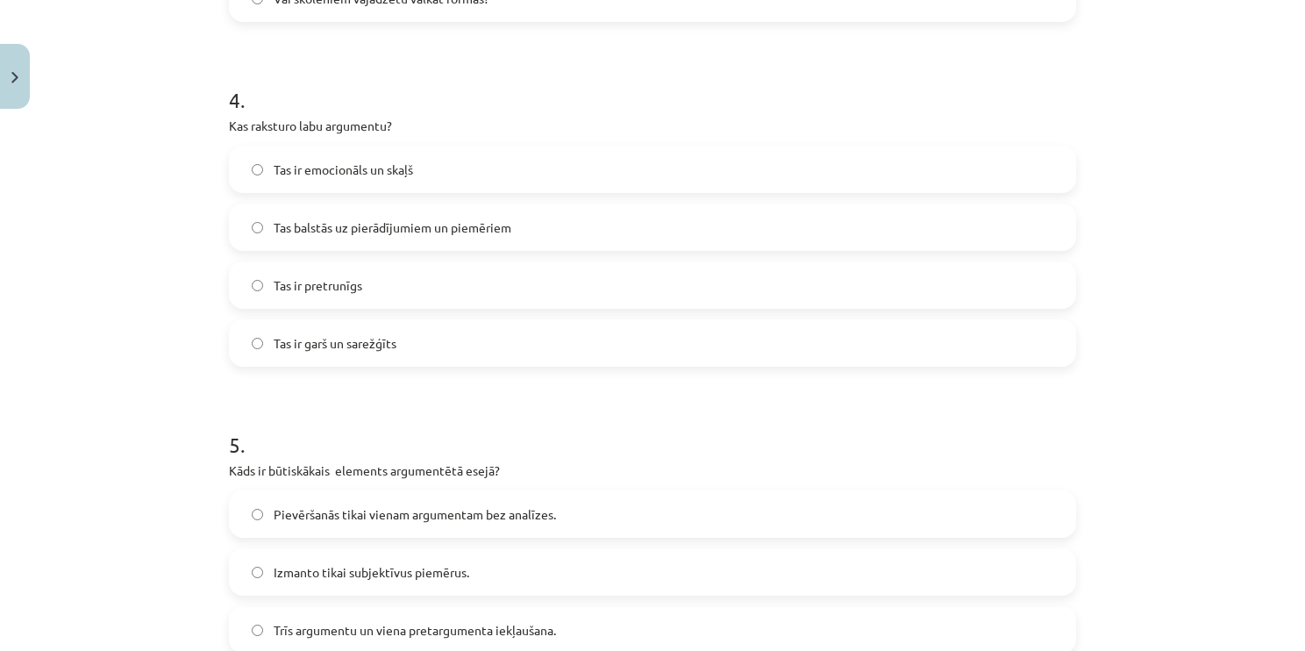
click at [400, 226] on span "Tas balstās uz pierādījumiem un piemēriem" at bounding box center [393, 227] width 238 height 18
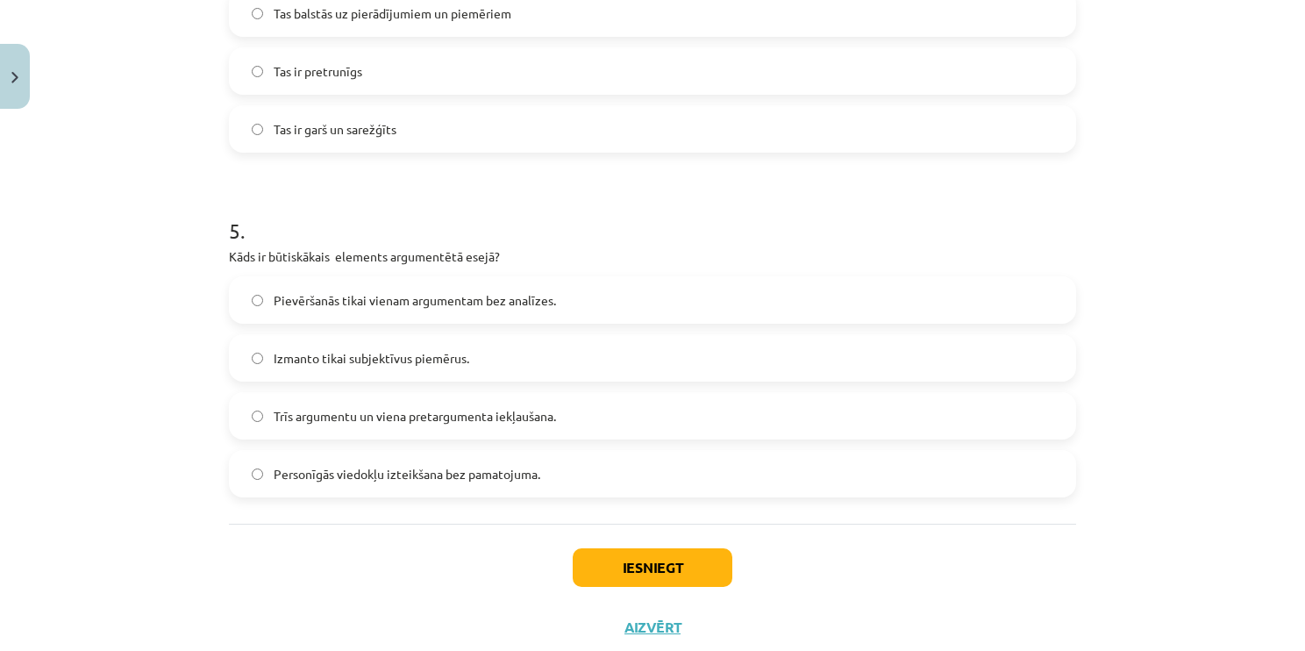
scroll to position [1590, 0]
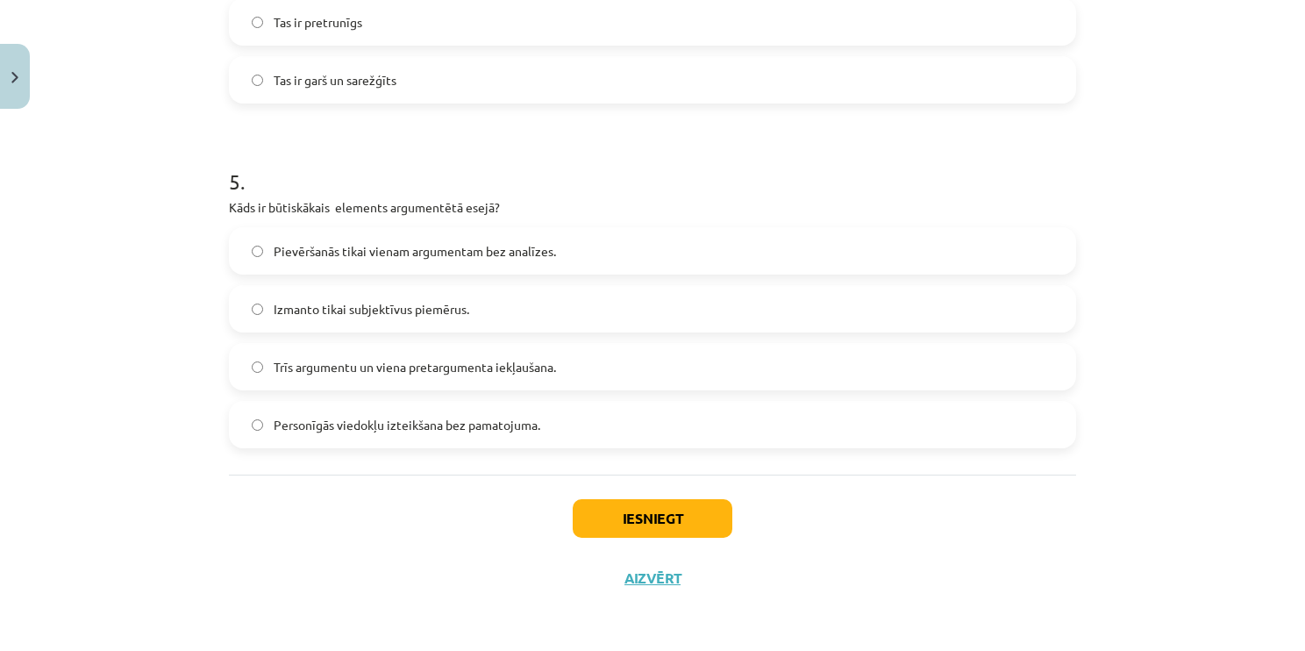
click at [442, 370] on span "Trīs argumentu un viena pretargumenta iekļaušana." at bounding box center [415, 367] width 282 height 18
click at [623, 521] on button "Iesniegt" at bounding box center [653, 518] width 160 height 39
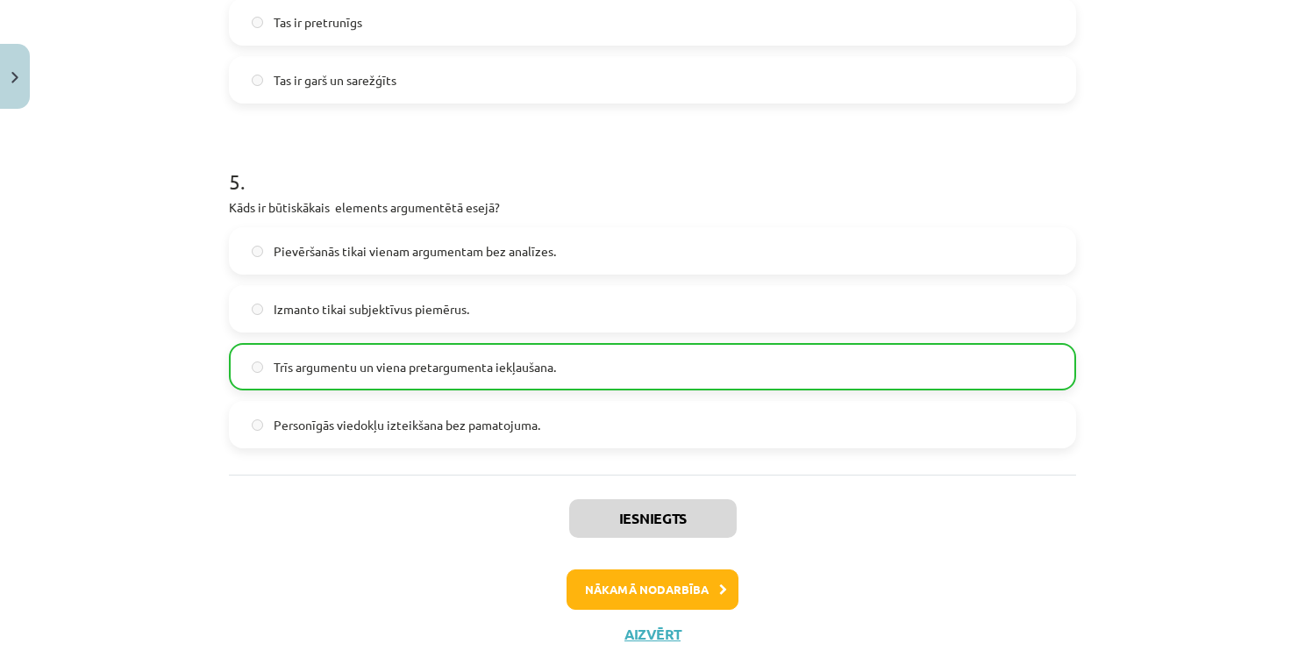
click at [561, 581] on div "Nākamā nodarbība" at bounding box center [652, 589] width 826 height 40
click at [567, 583] on button "Nākamā nodarbība" at bounding box center [653, 589] width 172 height 40
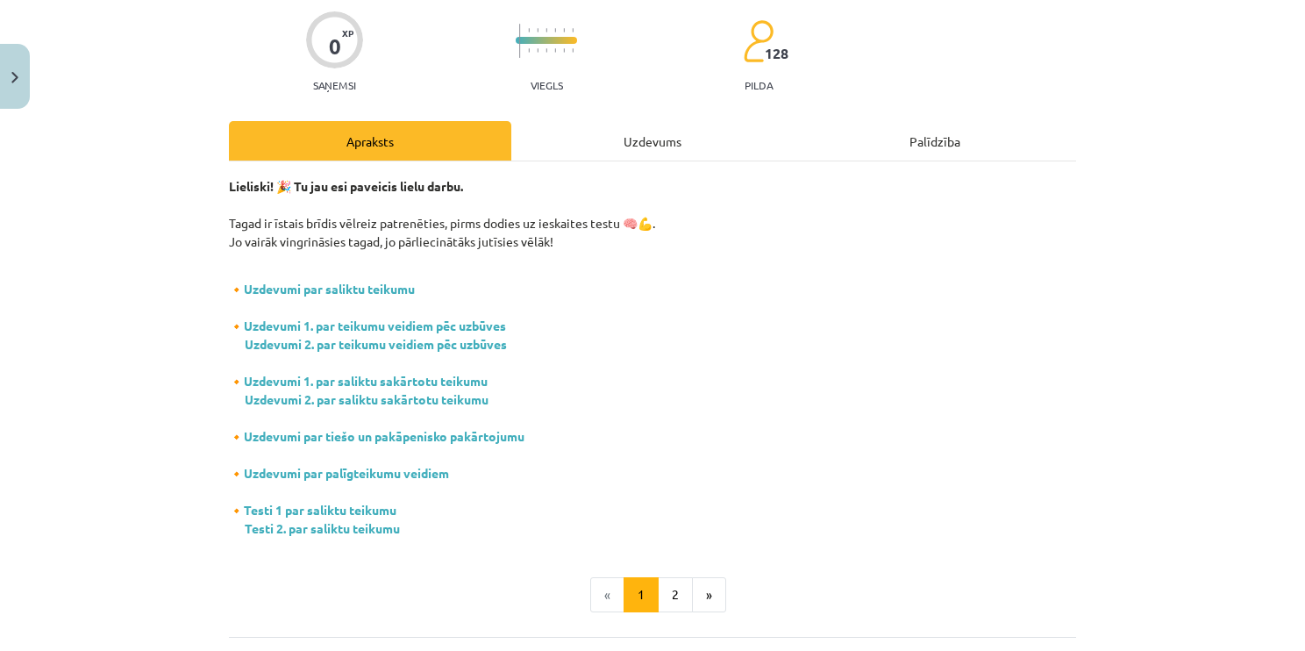
scroll to position [44, 0]
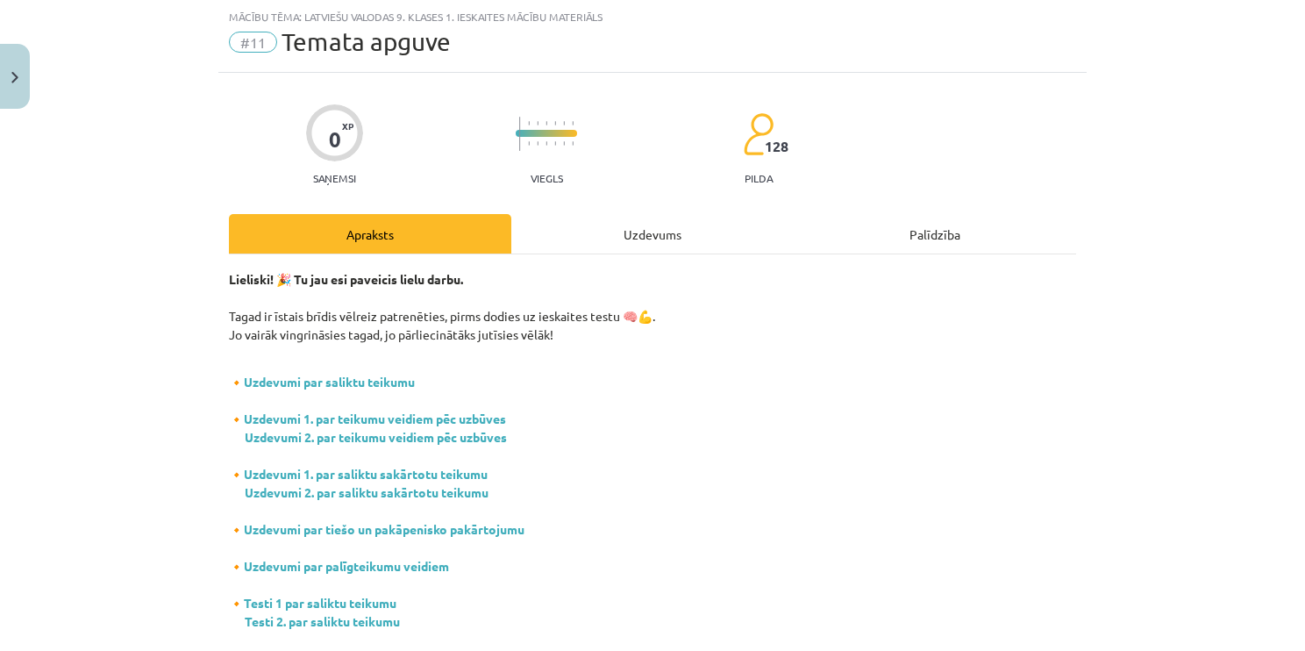
click at [682, 236] on div "Uzdevums" at bounding box center [652, 233] width 282 height 39
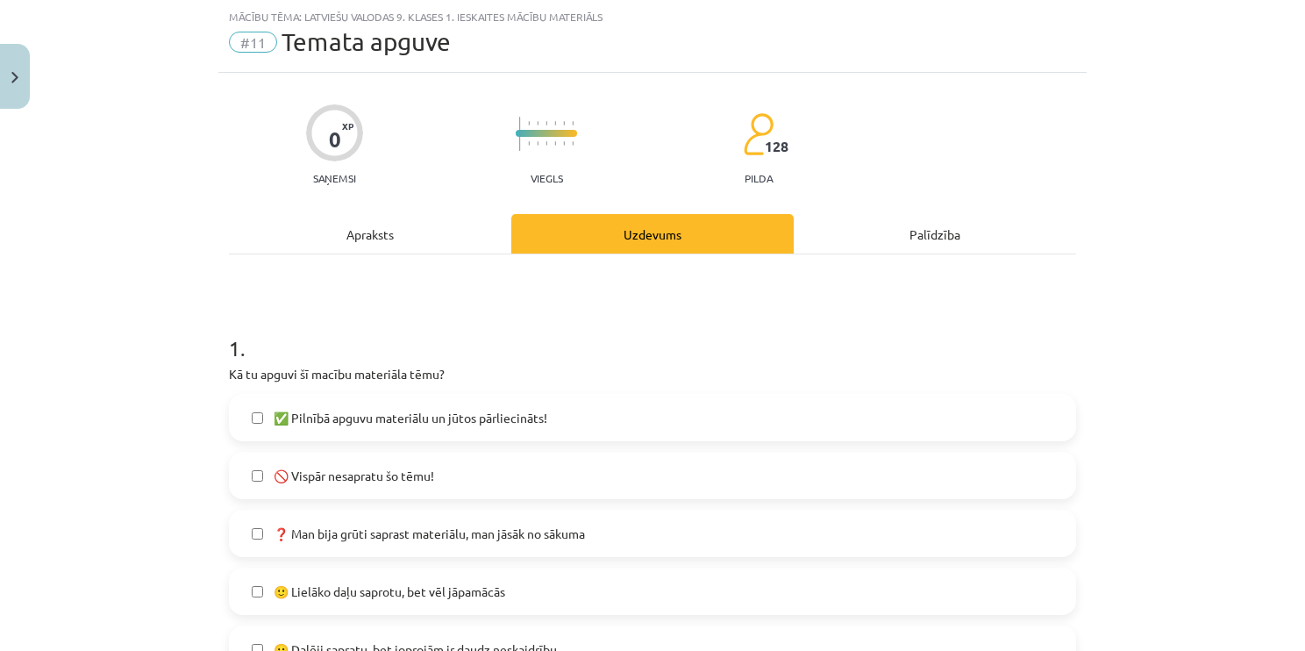
click at [344, 404] on label "✅ Pilnībā apguvu materiālu un jūtos pārliecināts!" at bounding box center [653, 418] width 844 height 44
drag, startPoint x: 344, startPoint y: 404, endPoint x: 372, endPoint y: 418, distance: 31.0
click at [366, 412] on span "✅ Pilnībā apguvu materiālu un jūtos pārliecināts!" at bounding box center [411, 418] width 274 height 18
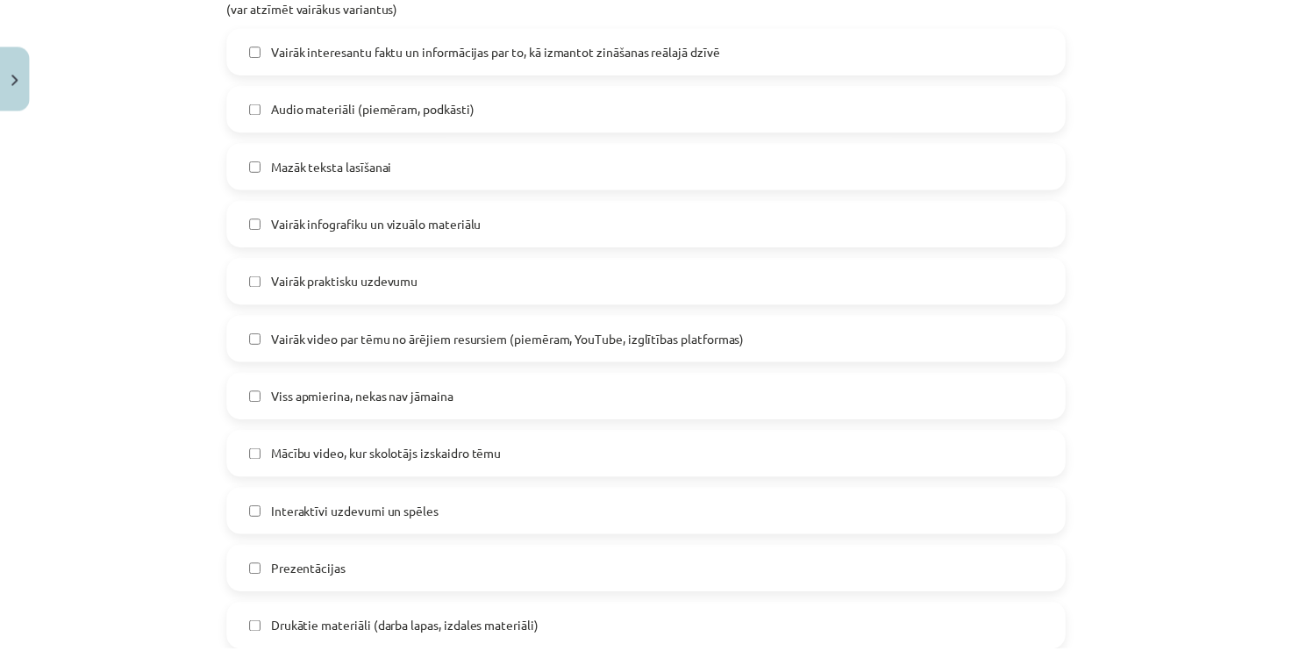
scroll to position [1095, 0]
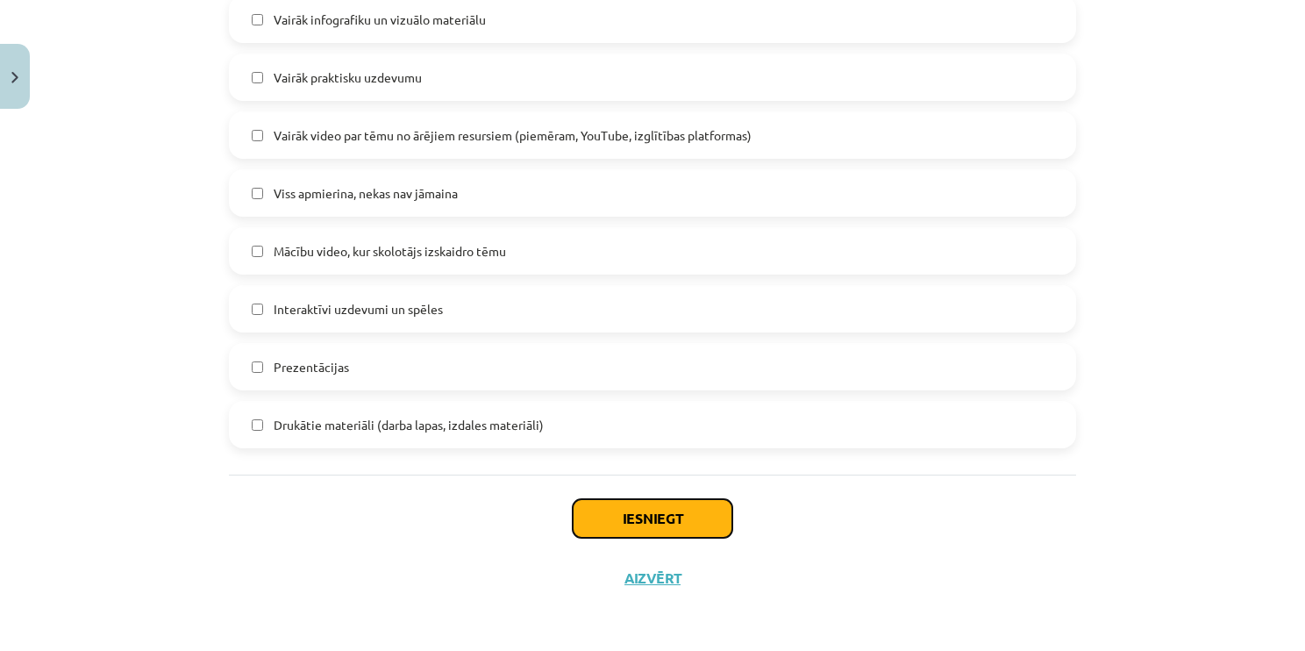
click at [718, 518] on button "Iesniegt" at bounding box center [653, 518] width 160 height 39
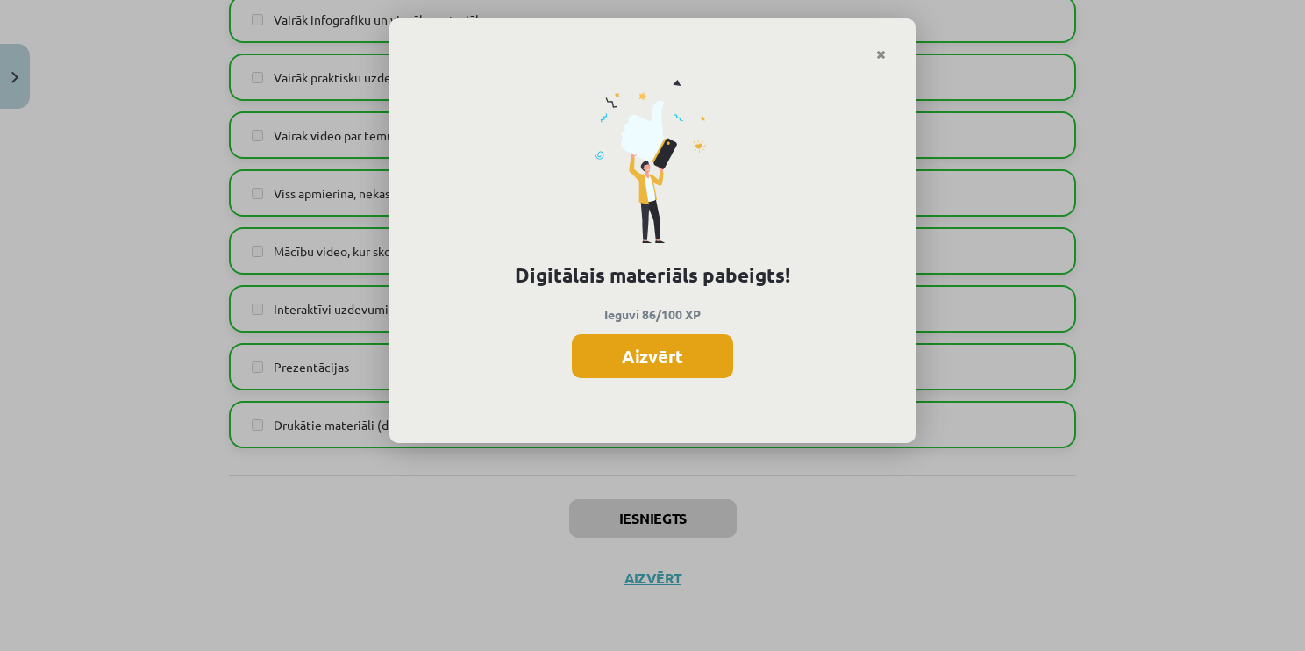
click at [698, 345] on button "Aizvērt" at bounding box center [652, 356] width 161 height 44
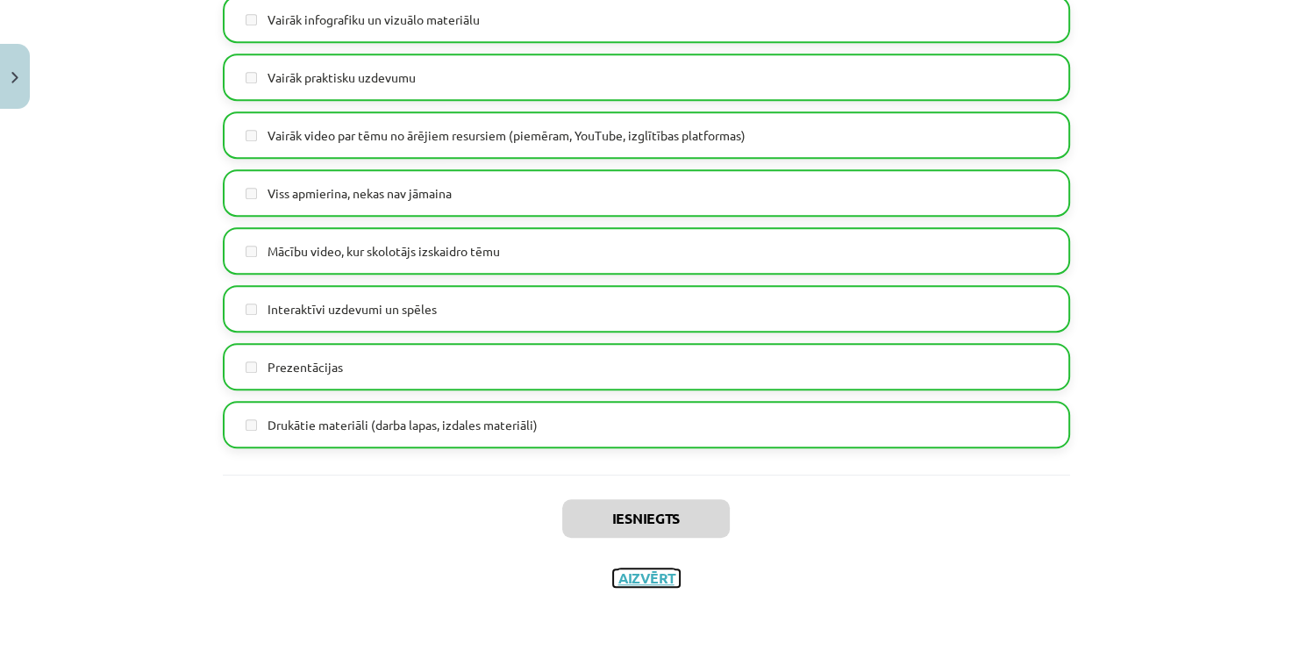
click at [630, 584] on button "Aizvērt" at bounding box center [646, 578] width 67 height 18
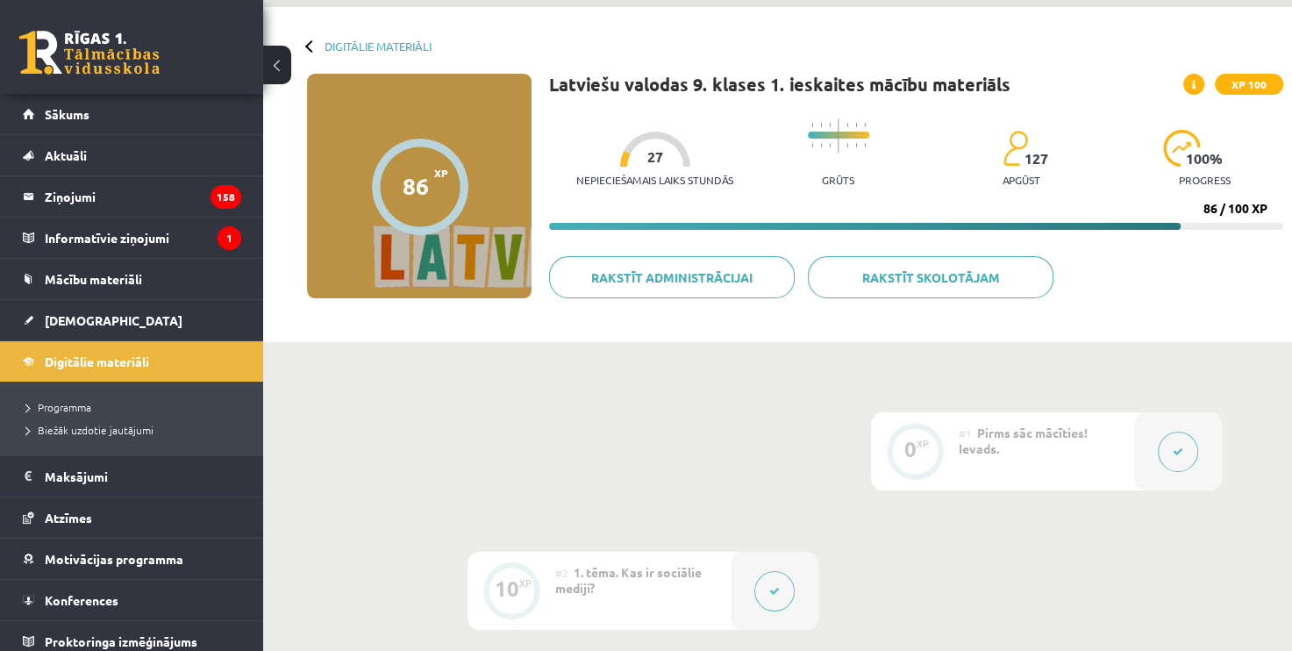
scroll to position [0, 0]
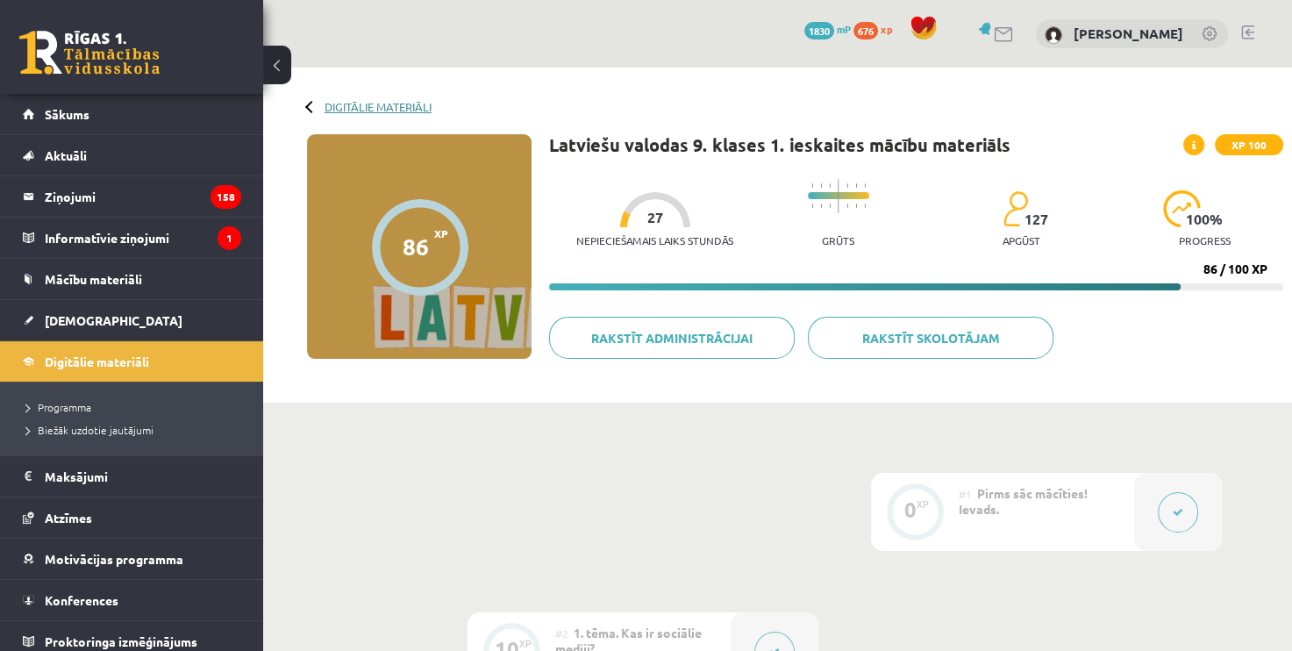
click at [359, 104] on link "Digitālie materiāli" at bounding box center [378, 106] width 107 height 13
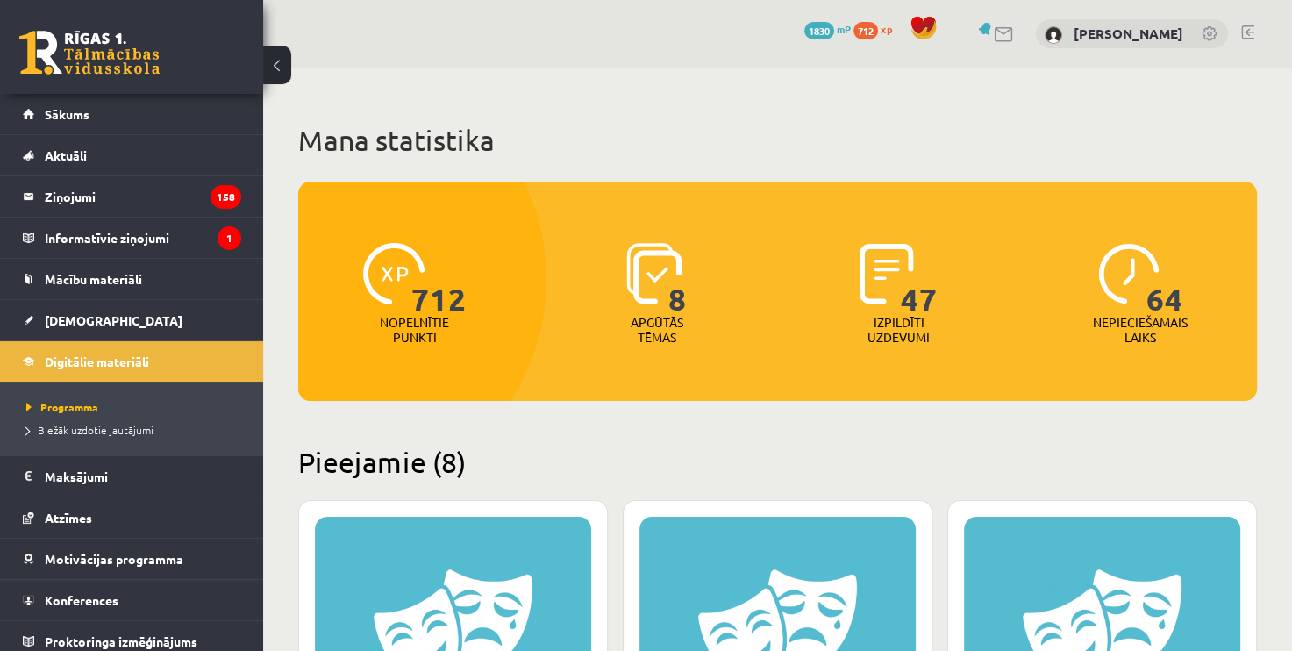
scroll to position [526, 0]
